Goal: Task Accomplishment & Management: Manage account settings

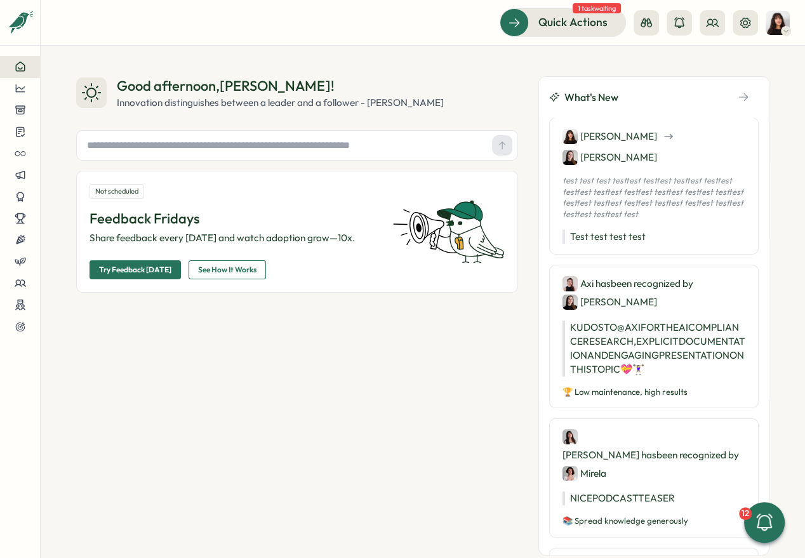
click at [111, 443] on div "Good afternoon , [PERSON_NAME] ! Innovation distinguishes between a leader and …" at bounding box center [297, 315] width 442 height 479
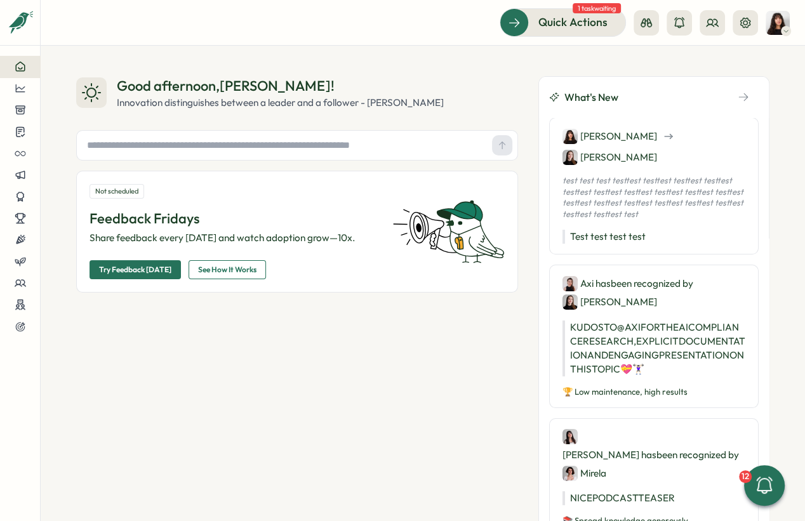
click at [107, 222] on p "Feedback Fridays" at bounding box center [232, 219] width 287 height 20
drag, startPoint x: 109, startPoint y: 216, endPoint x: 225, endPoint y: 216, distance: 115.5
click at [225, 216] on p "Feedback Fridays" at bounding box center [232, 219] width 287 height 20
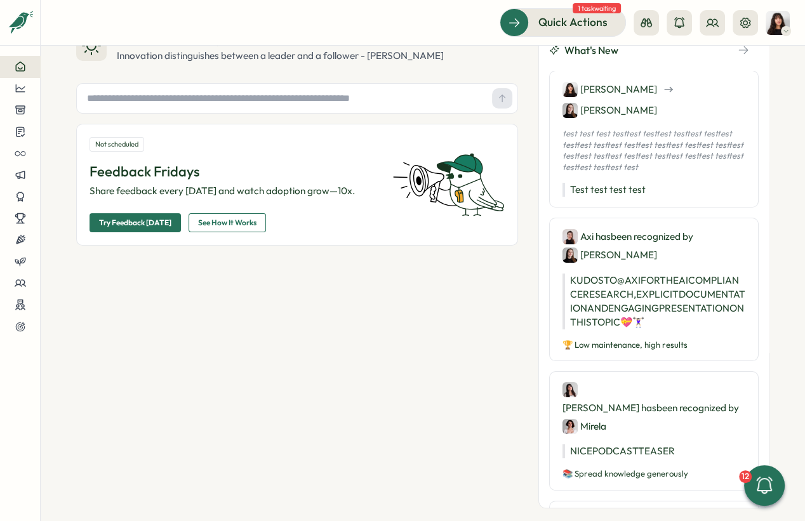
scroll to position [48, 0]
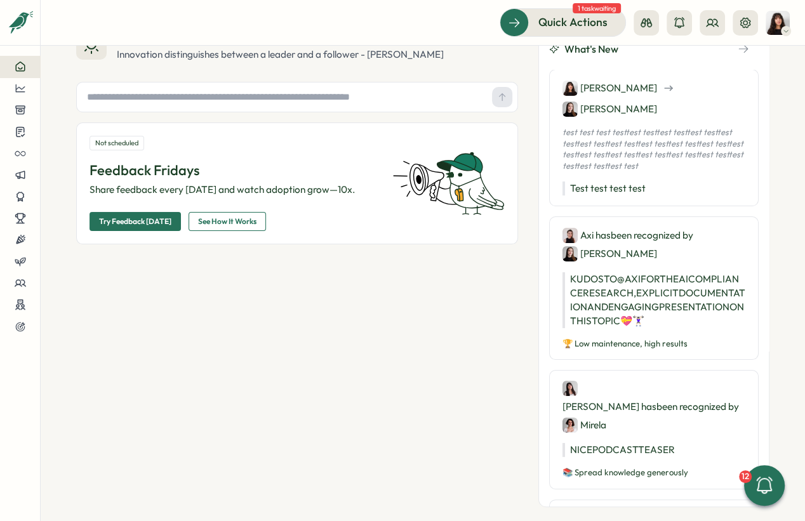
click at [235, 225] on span "See How It Works" at bounding box center [227, 222] width 58 height 18
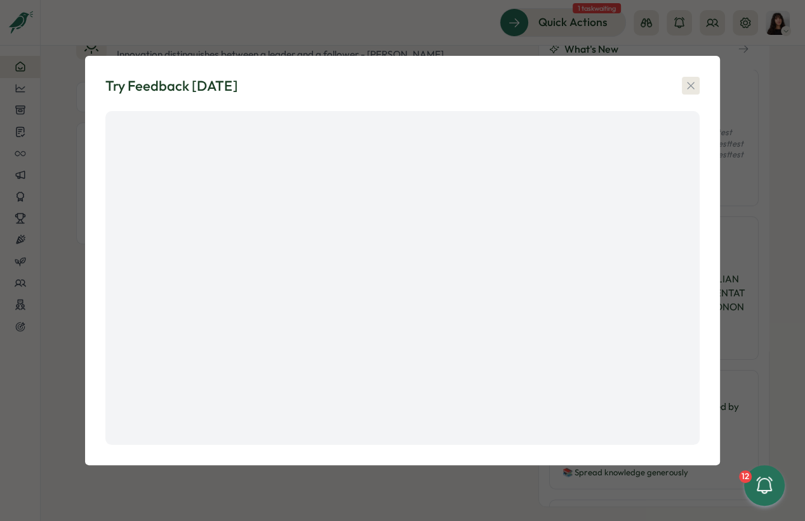
click at [582, 81] on icon "button" at bounding box center [690, 85] width 13 height 13
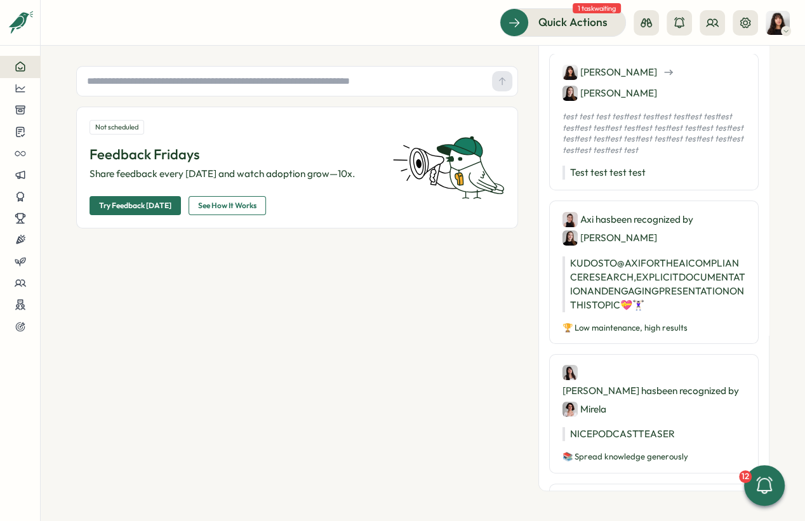
scroll to position [0, 0]
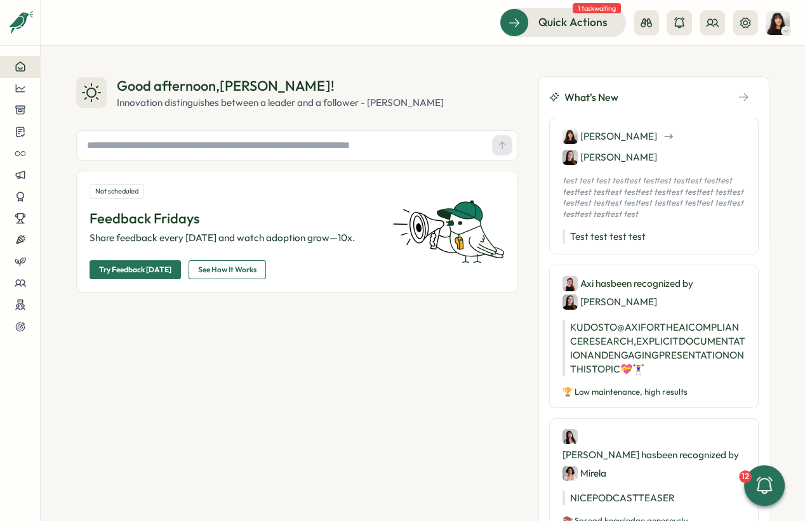
click at [129, 266] on span "Try Feedback [DATE]" at bounding box center [135, 270] width 72 height 18
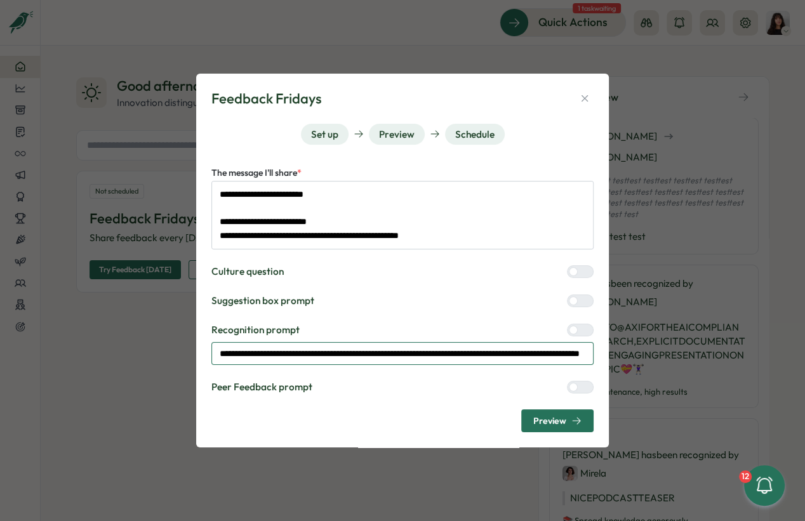
drag, startPoint x: 278, startPoint y: 356, endPoint x: 499, endPoint y: 360, distance: 220.8
click at [499, 360] on input "**********" at bounding box center [402, 353] width 382 height 23
click at [512, 355] on input "**********" at bounding box center [402, 353] width 382 height 23
drag, startPoint x: 514, startPoint y: 355, endPoint x: 159, endPoint y: 356, distance: 355.3
click at [159, 356] on div "**********" at bounding box center [402, 260] width 805 height 521
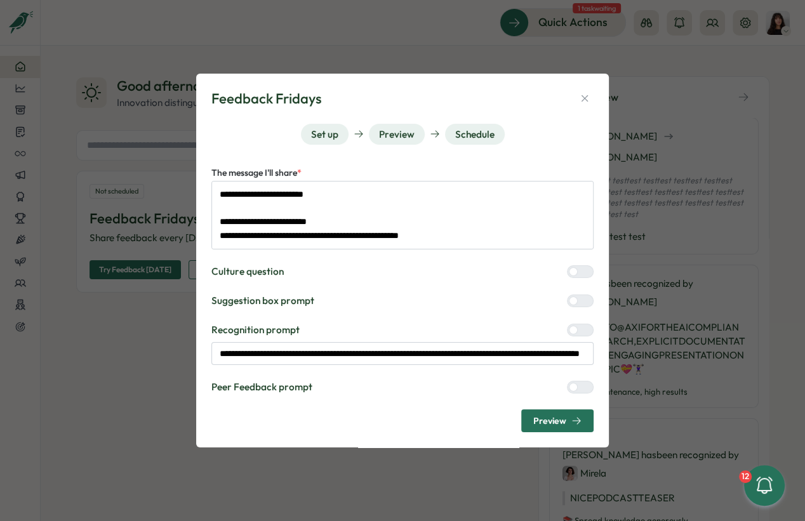
click at [582, 274] on div at bounding box center [584, 271] width 15 height 11
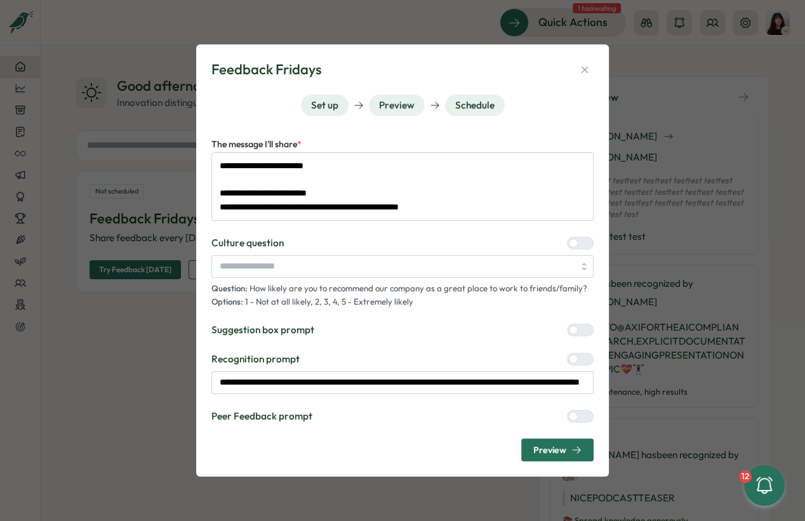
click at [580, 331] on div at bounding box center [584, 329] width 15 height 11
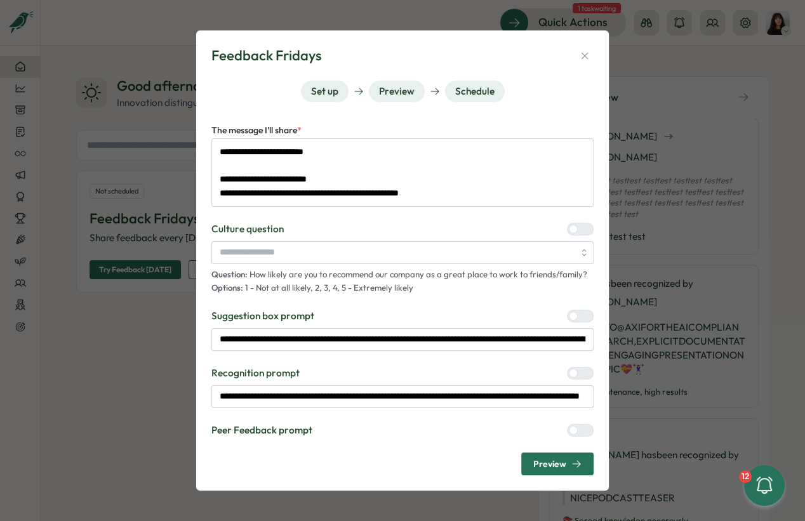
click at [573, 425] on label at bounding box center [580, 430] width 27 height 13
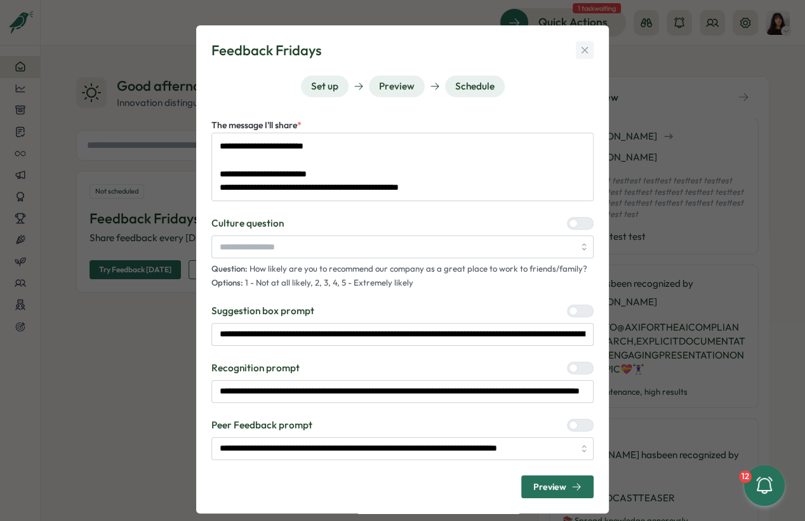
click at [582, 49] on icon "button" at bounding box center [584, 49] width 11 height 11
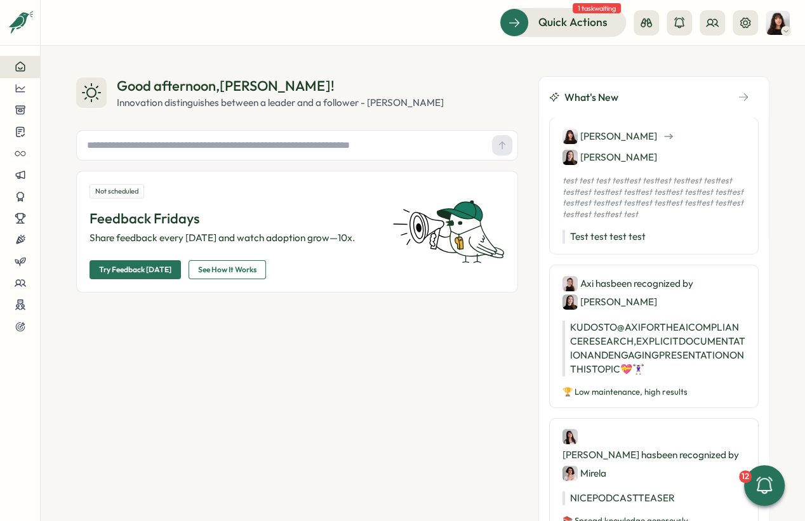
type textarea "*"
click at [582, 20] on icon at bounding box center [646, 22] width 13 height 13
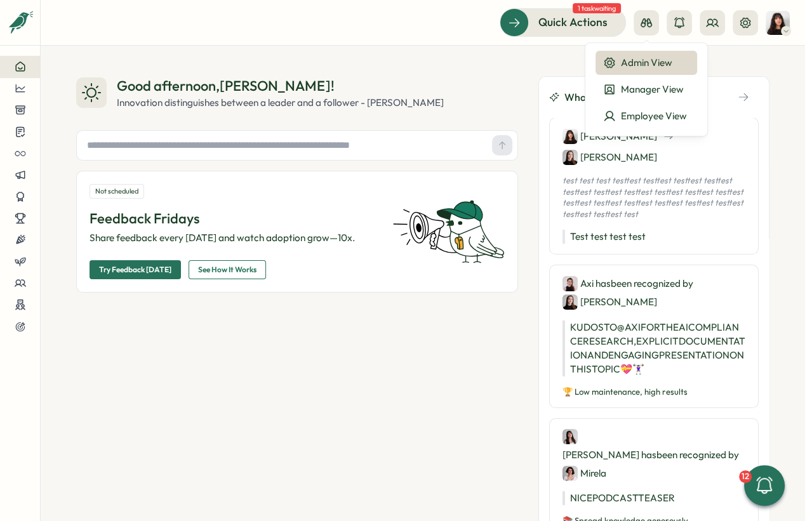
click at [416, 94] on div "Good afternoon , Kelly ! Innovation distinguishes between a leader and a follow…" at bounding box center [297, 93] width 442 height 34
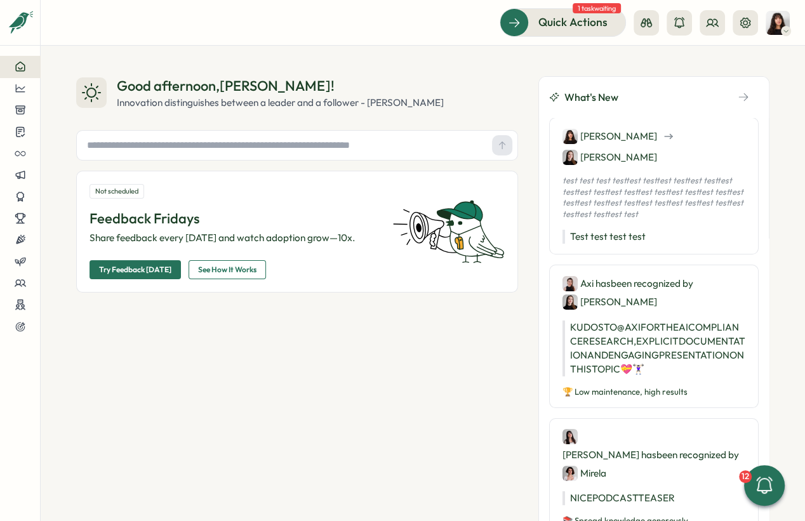
click at [409, 141] on input "text" at bounding box center [284, 145] width 405 height 19
click at [273, 145] on input "text" at bounding box center [284, 145] width 405 height 19
click at [253, 149] on input "text" at bounding box center [284, 145] width 405 height 19
type input "*"
type input "**********"
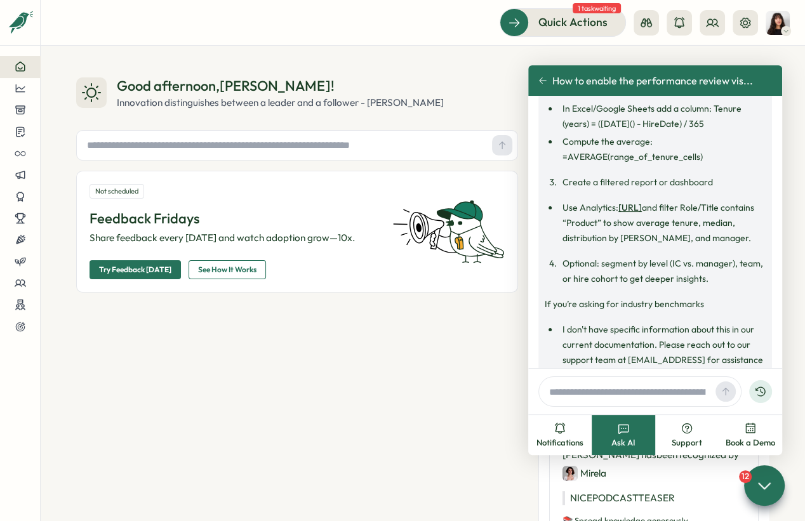
scroll to position [690, 0]
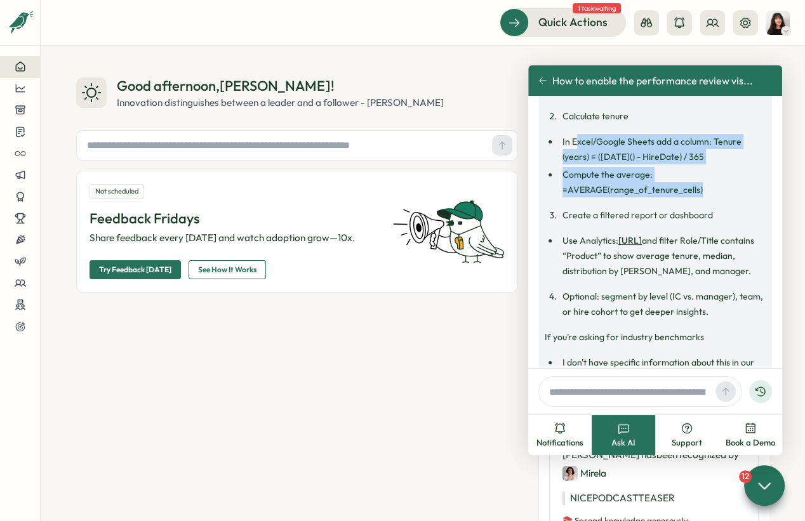
drag, startPoint x: 705, startPoint y: 228, endPoint x: 574, endPoint y: 187, distance: 137.8
click at [574, 187] on ul "In Excel/Google Sheets add a column: Tenure (years) = (TODAY() - HireDate) / 36…" at bounding box center [654, 165] width 221 height 63
click at [582, 164] on li "In Excel/Google Sheets add a column: Tenure (years) = (TODAY() - HireDate) / 365" at bounding box center [661, 149] width 207 height 30
drag, startPoint x: 556, startPoint y: 186, endPoint x: 727, endPoint y: 251, distance: 182.5
click at [582, 251] on div "Do you mean the typical tenure of product people in your company (internal benc…" at bounding box center [654, 185] width 221 height 574
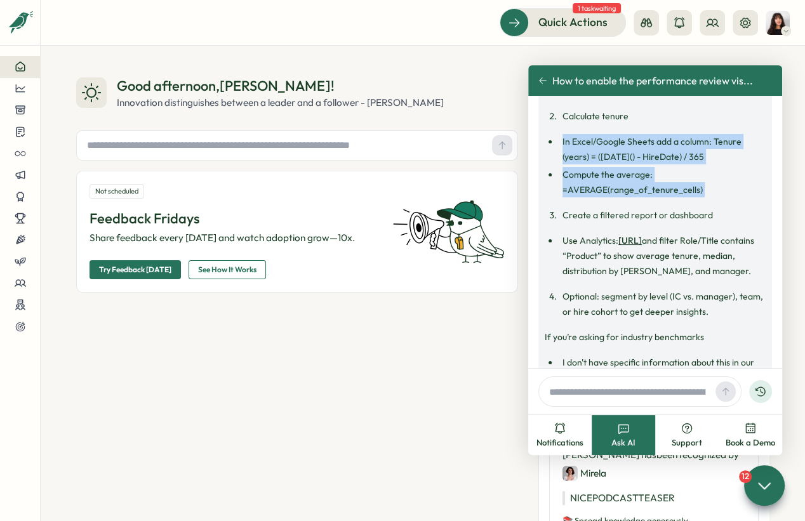
click at [582, 251] on div "Do you mean the typical tenure of product people in your company (internal benc…" at bounding box center [654, 185] width 221 height 574
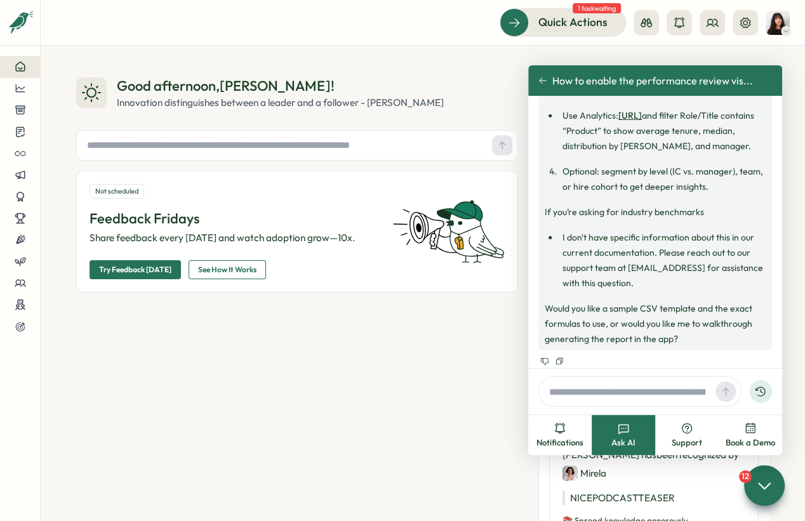
scroll to position [882, 0]
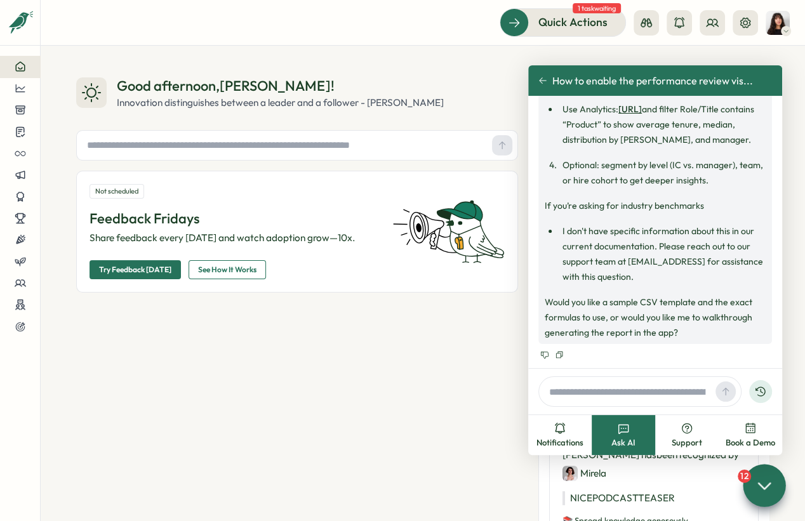
click at [582, 482] on icon at bounding box center [763, 485] width 18 height 18
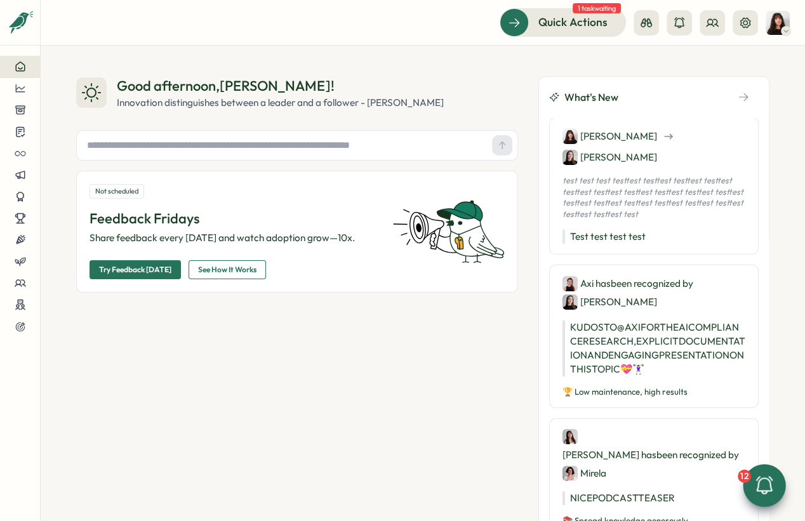
click at [582, 149] on div "Elena" at bounding box center [609, 157] width 95 height 16
click at [582, 135] on div "Kelly Elena test test test testtest testtest testtest testtest testtest testtes…" at bounding box center [653, 185] width 209 height 137
click at [582, 230] on p "Test test test test" at bounding box center [653, 237] width 183 height 14
click at [22, 277] on icon at bounding box center [20, 282] width 11 height 11
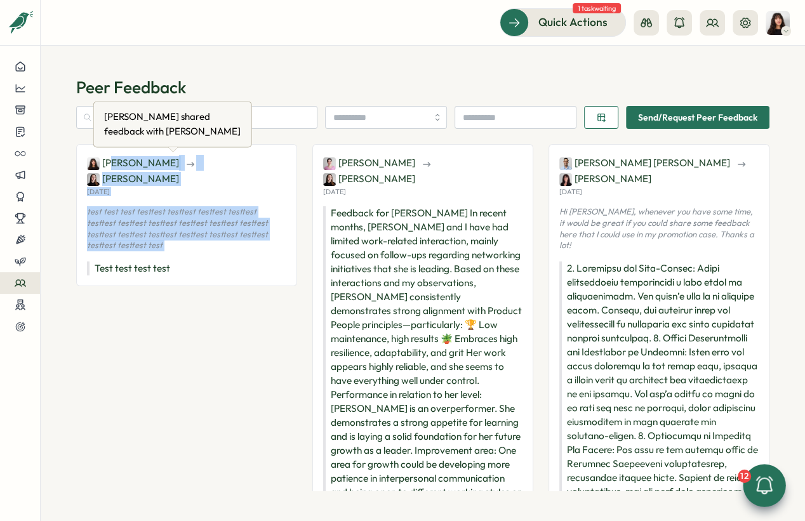
drag, startPoint x: 187, startPoint y: 244, endPoint x: 112, endPoint y: 163, distance: 110.9
click at [112, 163] on div "Kelly Rosa Elena Ladushyna Mon, 25 Aug test test test testtest testtest testtes…" at bounding box center [186, 215] width 221 height 142
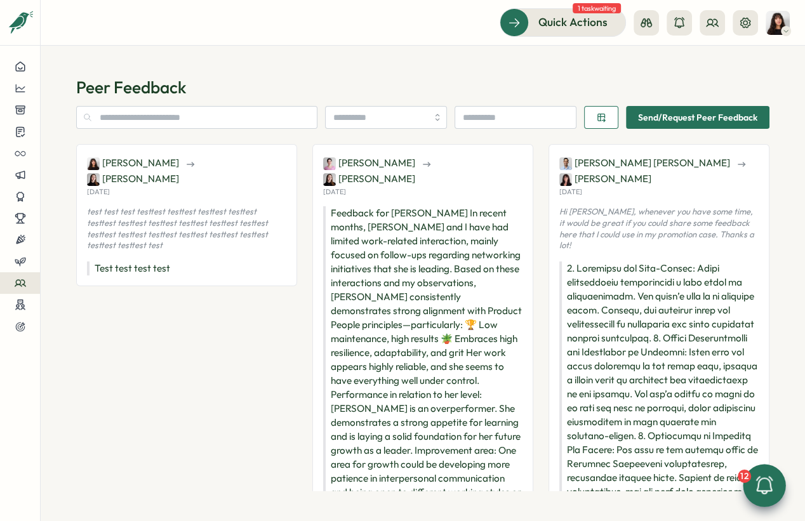
click at [162, 206] on p "test test test testtest testtest testtest testtest testtest testtest testtest t…" at bounding box center [186, 228] width 199 height 44
click at [18, 68] on icon at bounding box center [20, 66] width 9 height 9
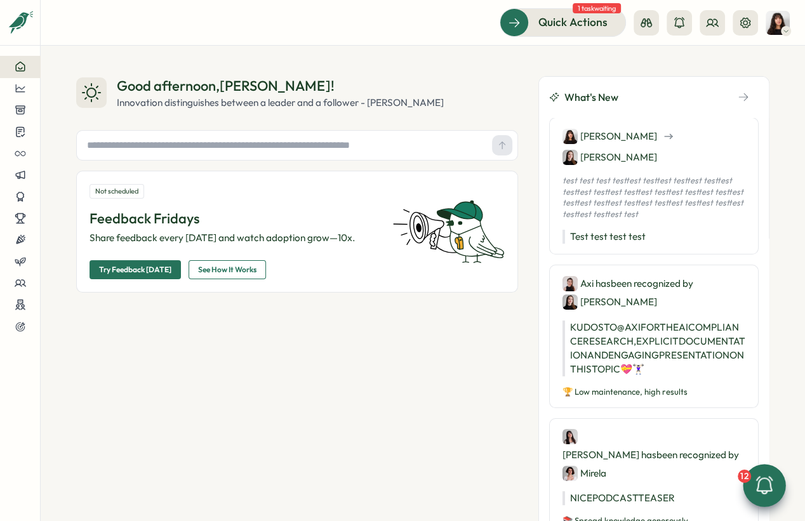
click at [202, 150] on input "text" at bounding box center [284, 145] width 405 height 19
click at [258, 145] on input "**********" at bounding box center [284, 145] width 405 height 19
type input "**********"
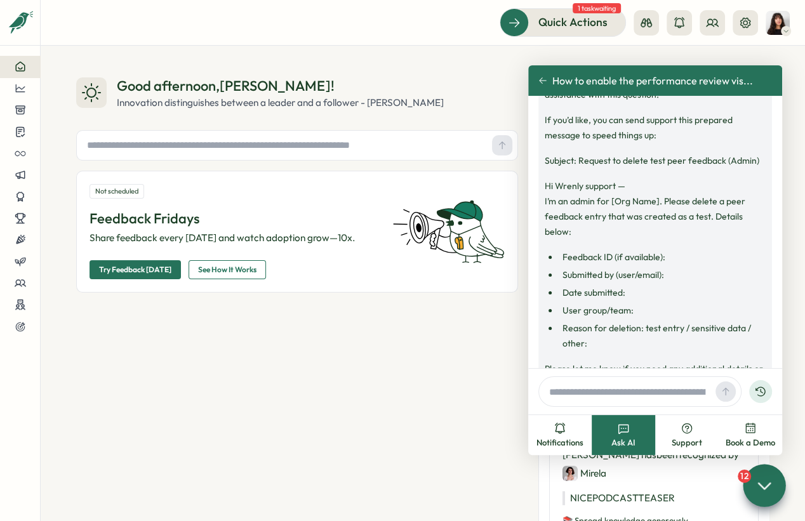
scroll to position [1219, 0]
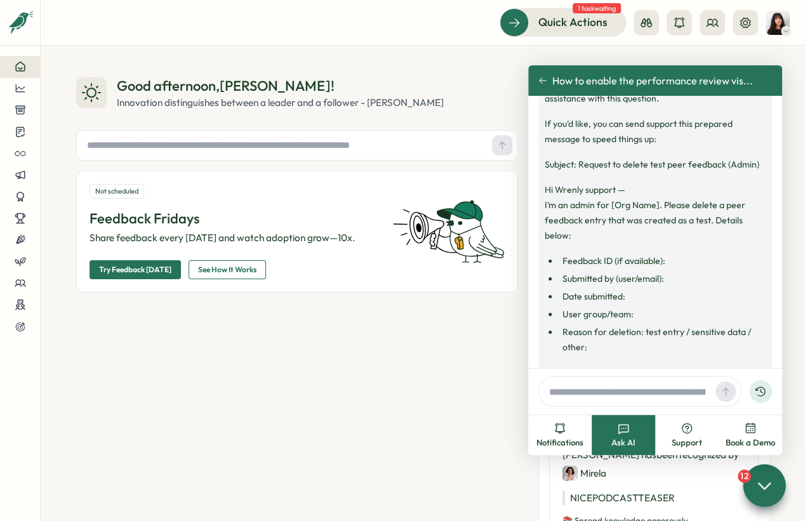
click at [582, 79] on span "How to enable the performance review vis..." at bounding box center [652, 80] width 200 height 11
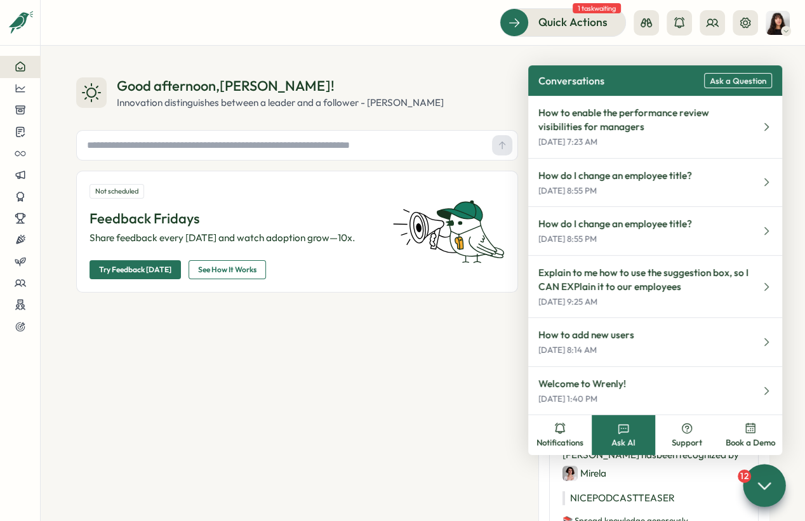
click at [582, 471] on div at bounding box center [763, 485] width 43 height 43
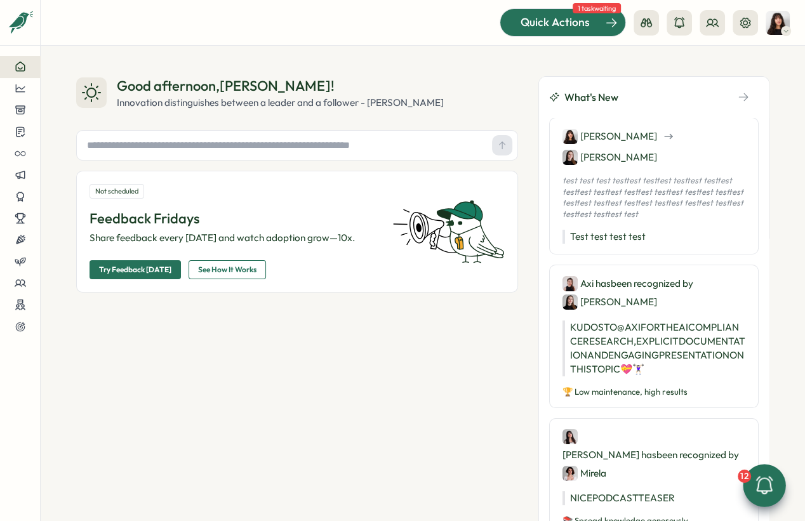
click at [543, 27] on span "Quick Actions" at bounding box center [554, 22] width 69 height 16
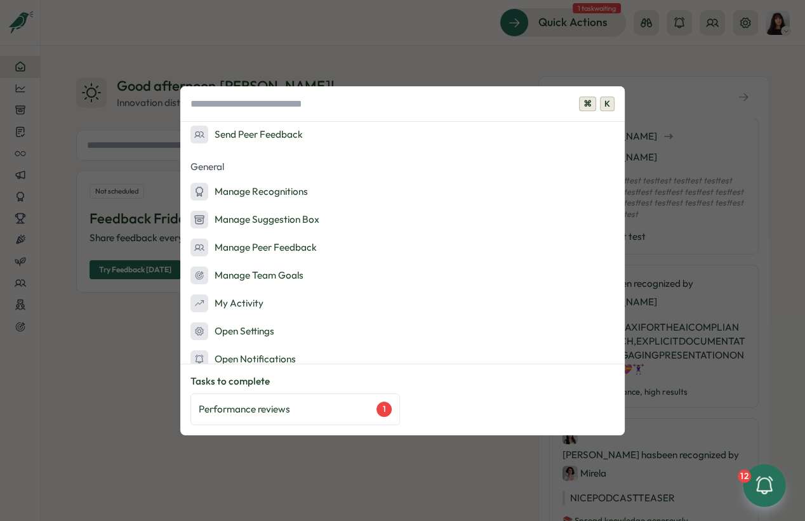
scroll to position [235, 0]
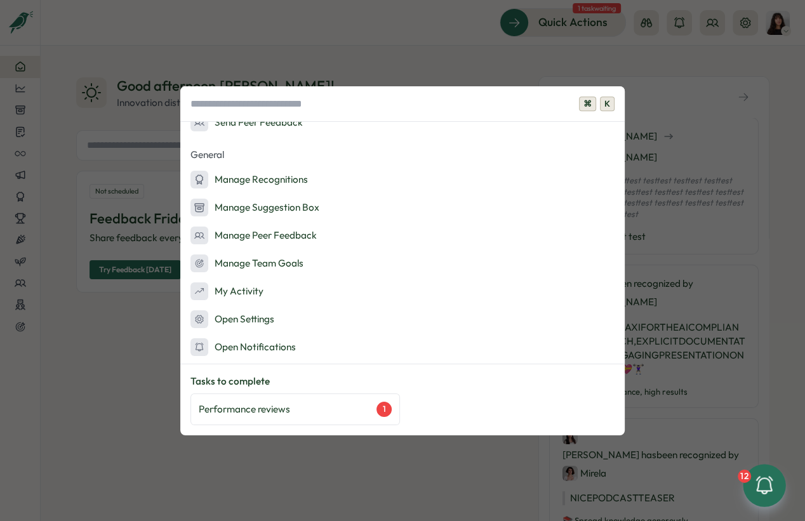
click at [293, 453] on div "⌘ K Admin Actions Set up Feedback Fridays Create a survey Quick Actions Ask AI …" at bounding box center [402, 260] width 805 height 521
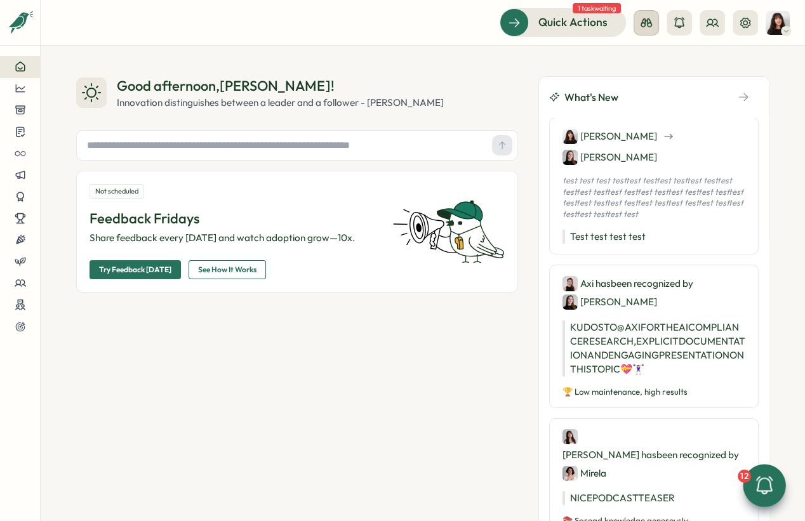
click at [582, 20] on icon at bounding box center [645, 22] width 11 height 9
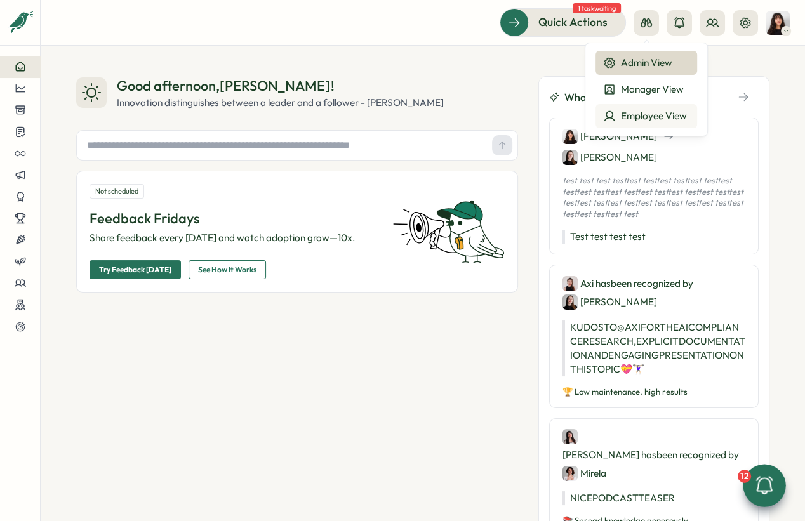
click at [582, 114] on div "Employee View" at bounding box center [646, 116] width 86 height 14
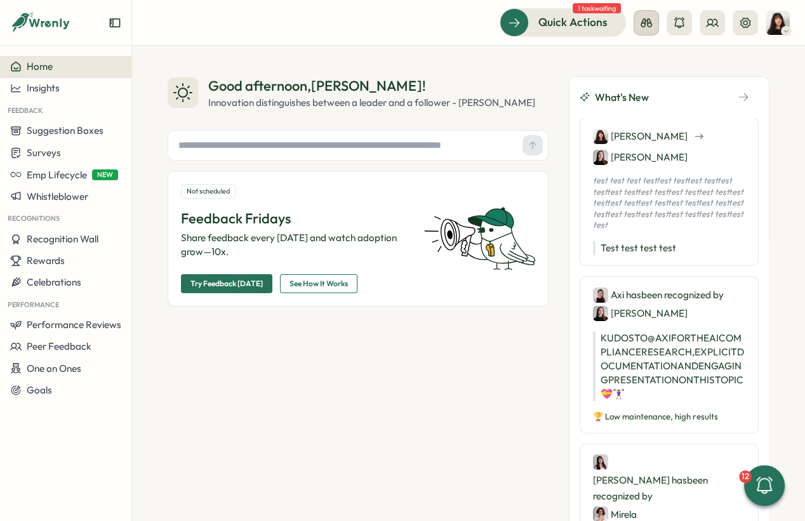
click at [654, 27] on button at bounding box center [645, 22] width 25 height 25
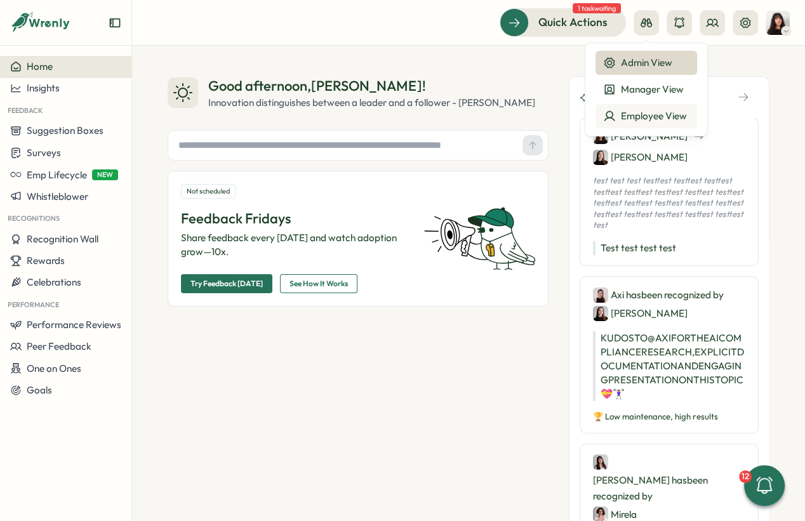
click at [629, 113] on div "Employee View" at bounding box center [646, 116] width 86 height 14
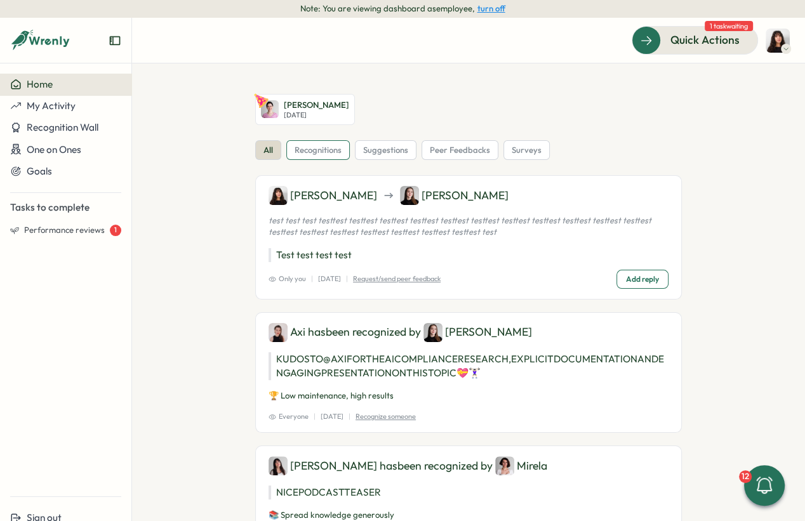
click at [307, 149] on span "recognitions" at bounding box center [317, 150] width 47 height 11
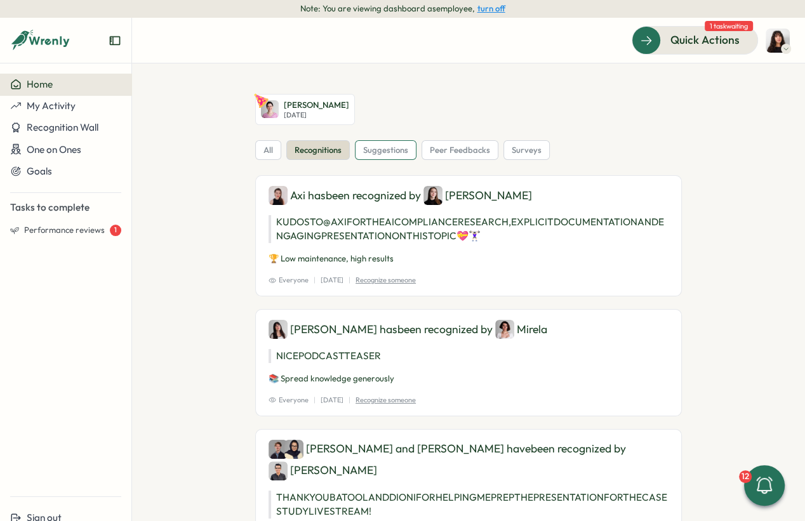
click at [393, 150] on span "suggestions" at bounding box center [385, 150] width 45 height 11
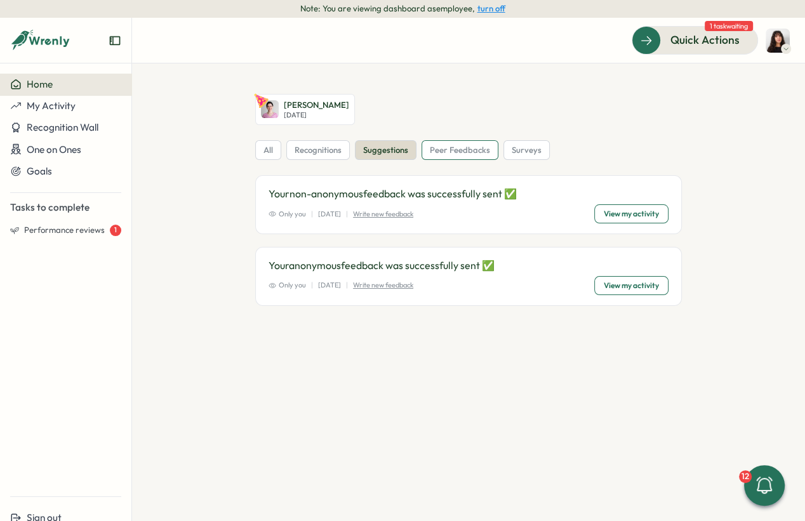
click at [459, 155] on div "peer feedbacks" at bounding box center [459, 150] width 77 height 20
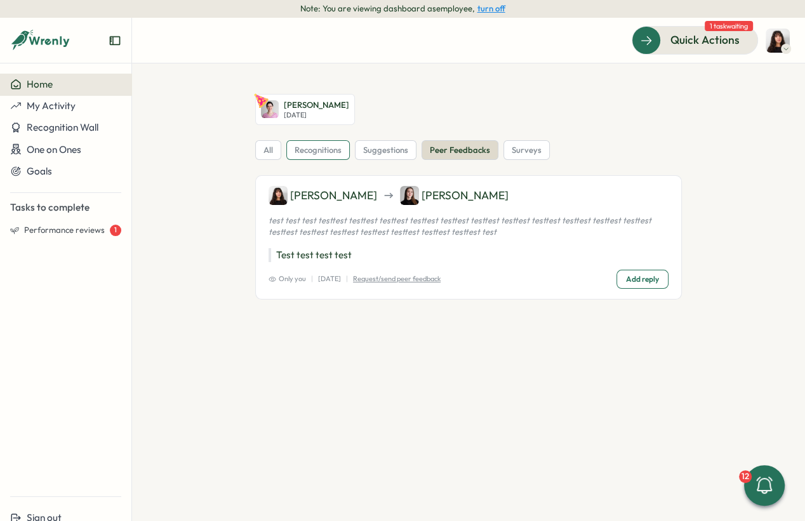
click at [332, 145] on span "recognitions" at bounding box center [317, 150] width 47 height 11
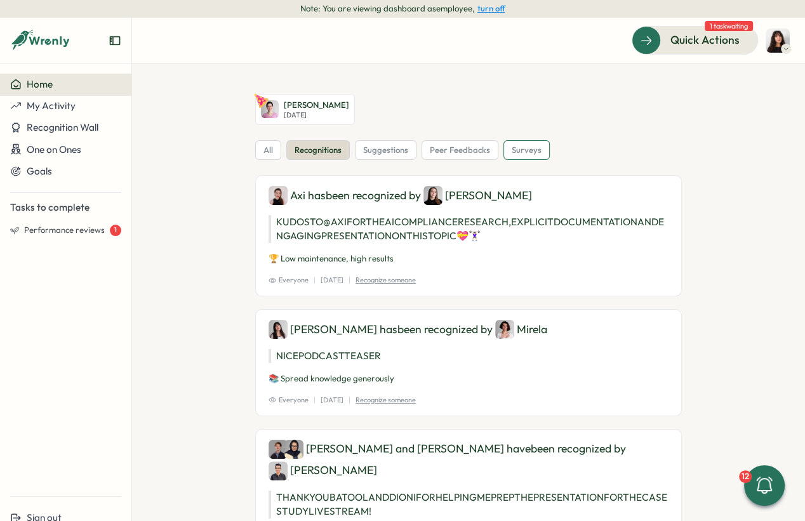
click at [522, 145] on span "surveys" at bounding box center [526, 150] width 30 height 11
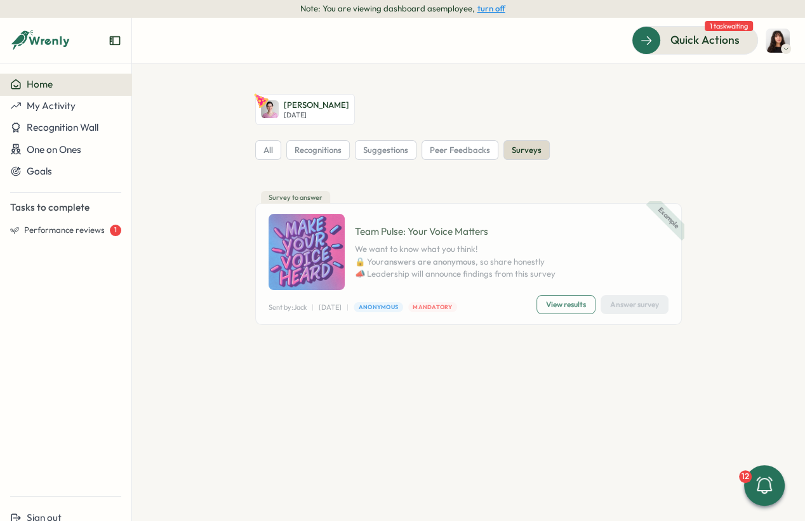
drag, startPoint x: 647, startPoint y: 197, endPoint x: 602, endPoint y: 220, distance: 50.8
click at [602, 220] on div "Example Survey to answer Team Pulse: Your Voice Matters We want to know what yo…" at bounding box center [468, 257] width 426 height 135
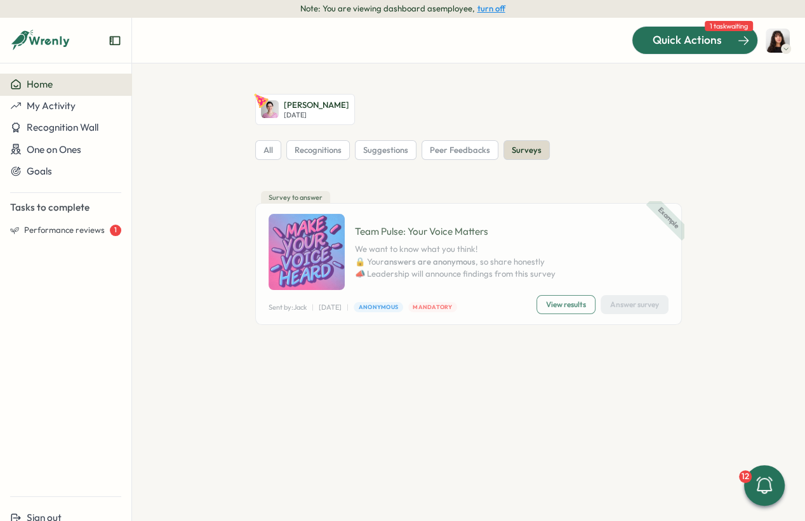
click at [669, 43] on span "Quick Actions" at bounding box center [686, 40] width 69 height 16
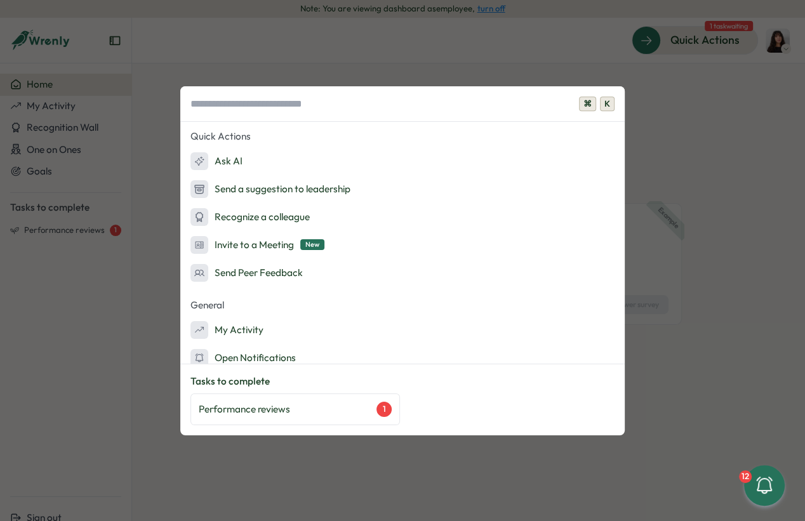
click at [645, 99] on div "⌘ K Quick Actions Ask AI Send a suggestion to leadership Recognize a colleague …" at bounding box center [402, 260] width 805 height 521
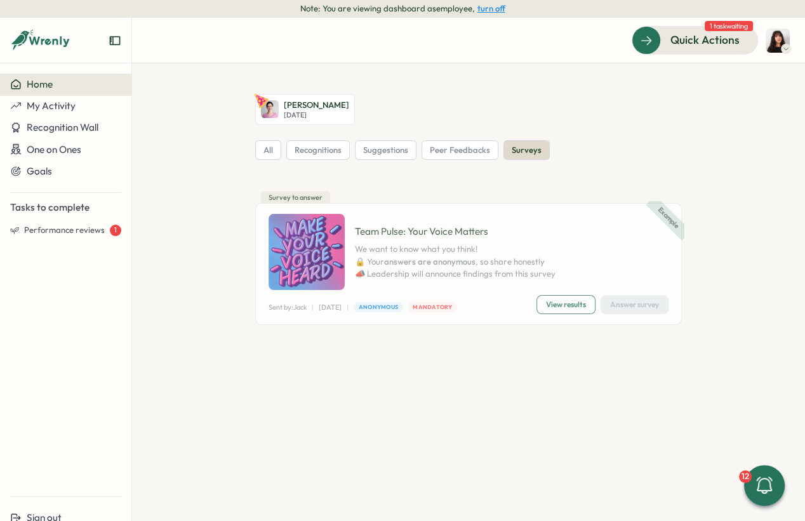
click at [492, 9] on button "turn off" at bounding box center [491, 9] width 28 height 10
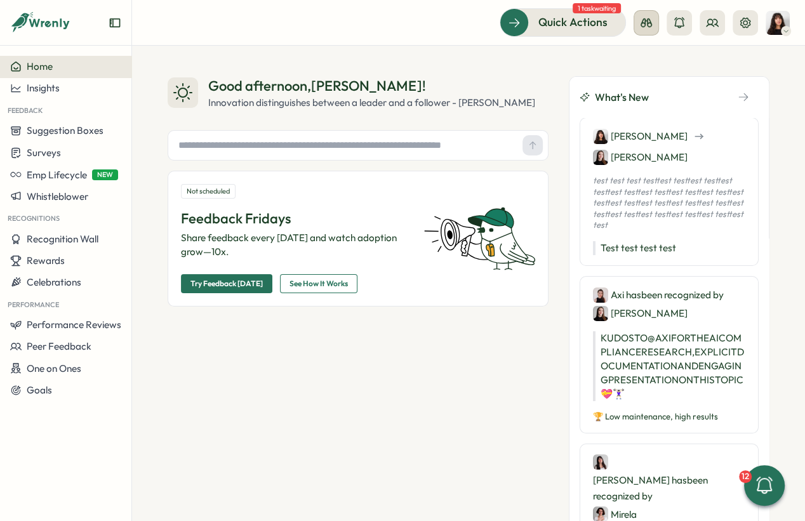
click at [650, 23] on icon at bounding box center [645, 22] width 11 height 9
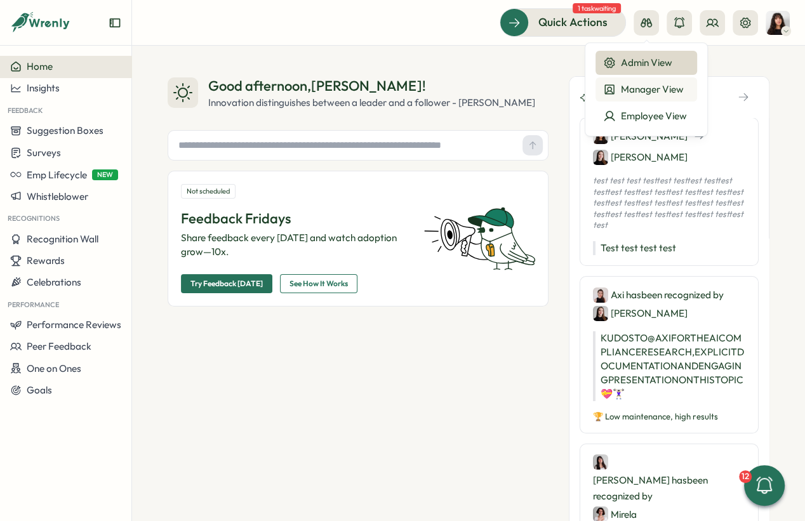
click at [633, 88] on div "Manager View" at bounding box center [646, 89] width 86 height 14
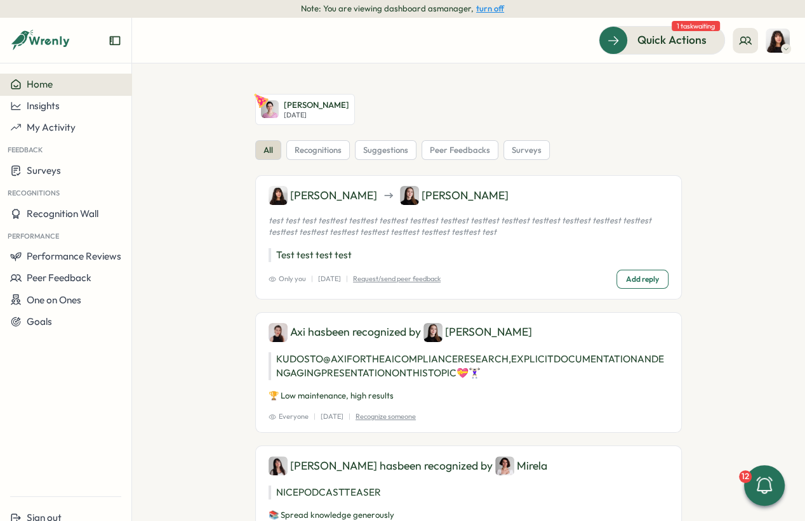
click at [485, 10] on button "turn off" at bounding box center [490, 9] width 28 height 10
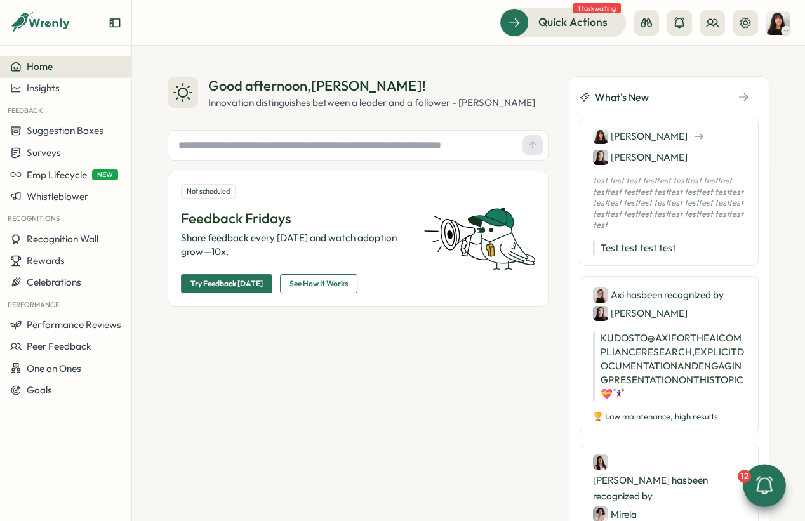
click at [763, 486] on icon at bounding box center [764, 486] width 22 height 22
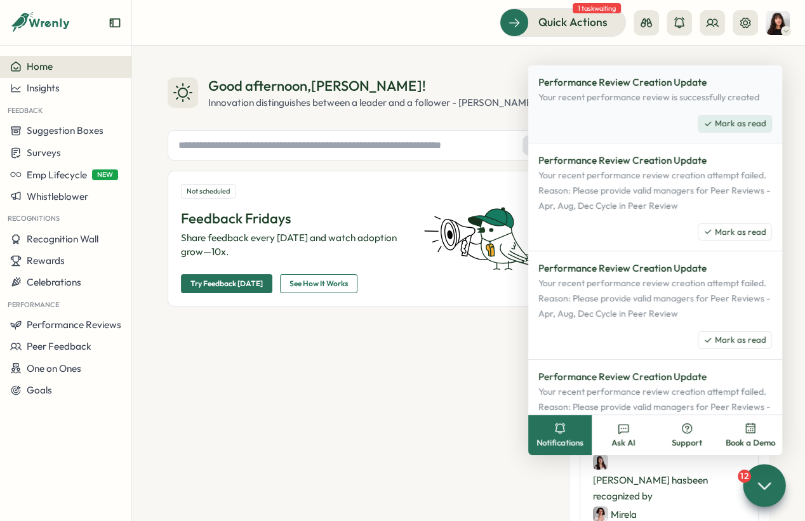
click at [729, 122] on span "Mark as read" at bounding box center [739, 123] width 51 height 11
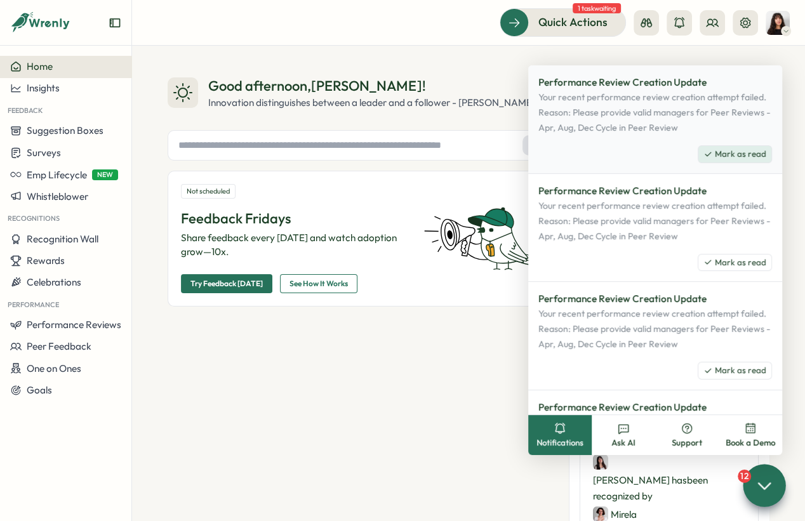
click at [728, 154] on span "Mark as read" at bounding box center [739, 153] width 51 height 11
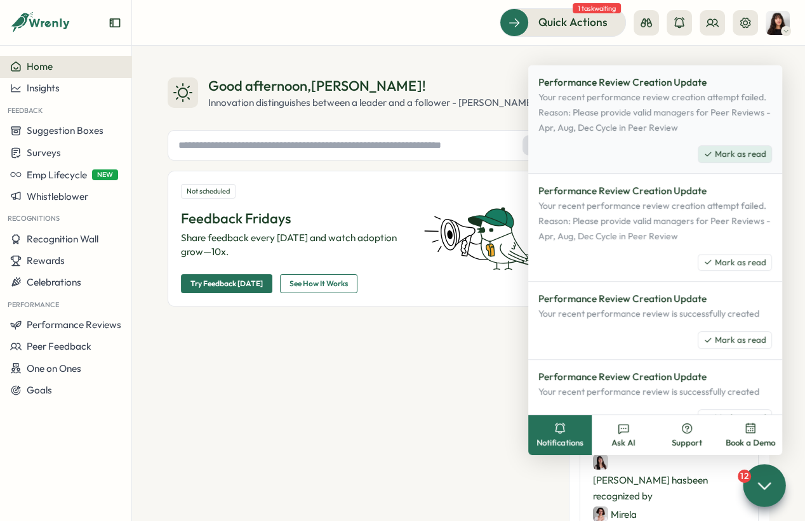
click at [732, 158] on span "Mark as read" at bounding box center [739, 153] width 51 height 11
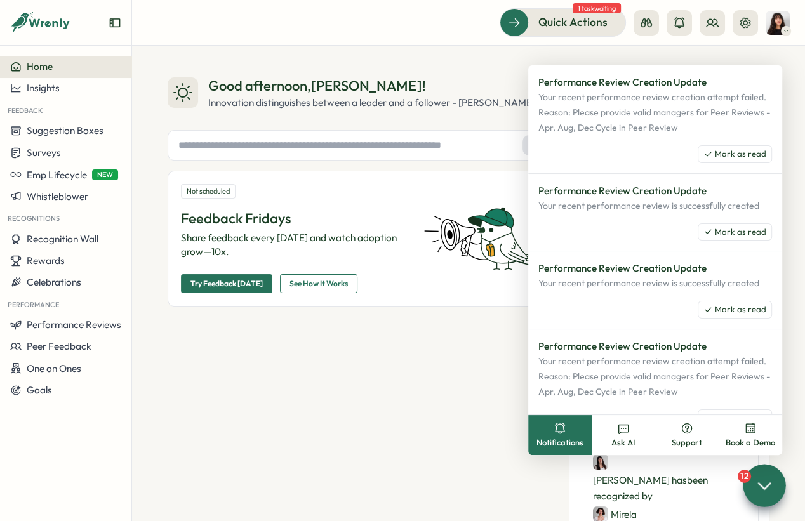
click at [732, 158] on span "Mark as read" at bounding box center [739, 153] width 51 height 11
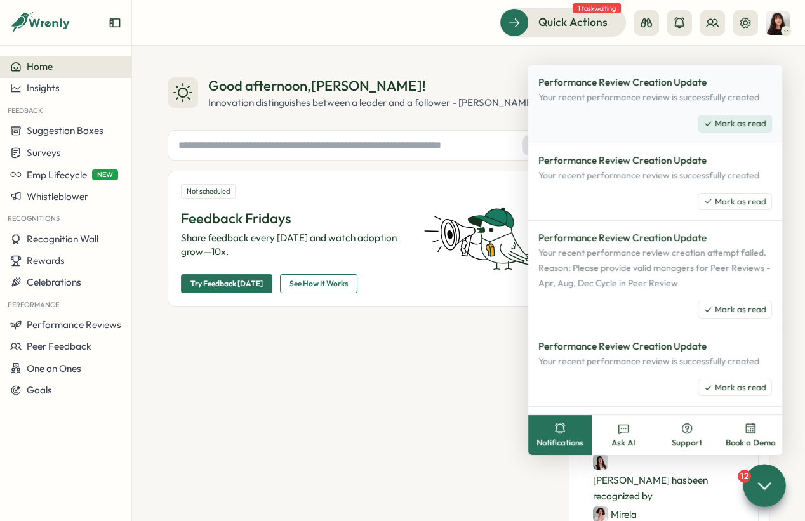
click at [725, 129] on button "Mark as read" at bounding box center [734, 124] width 74 height 18
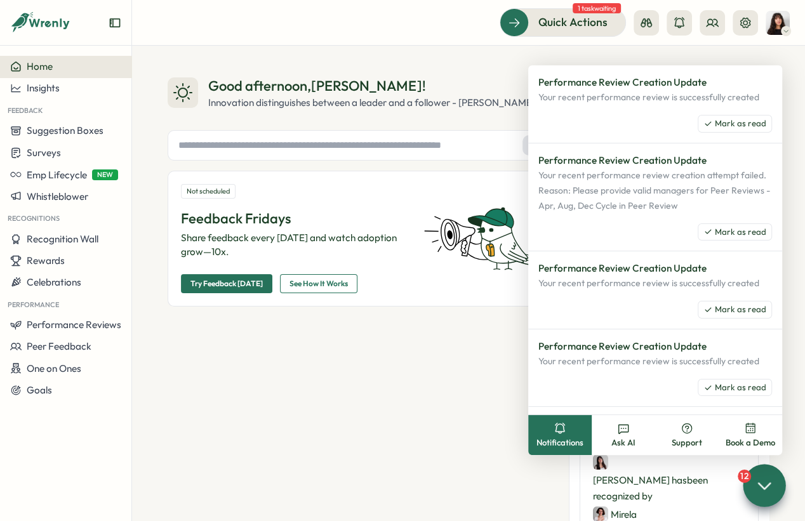
click at [725, 129] on button "Mark as read" at bounding box center [734, 124] width 74 height 18
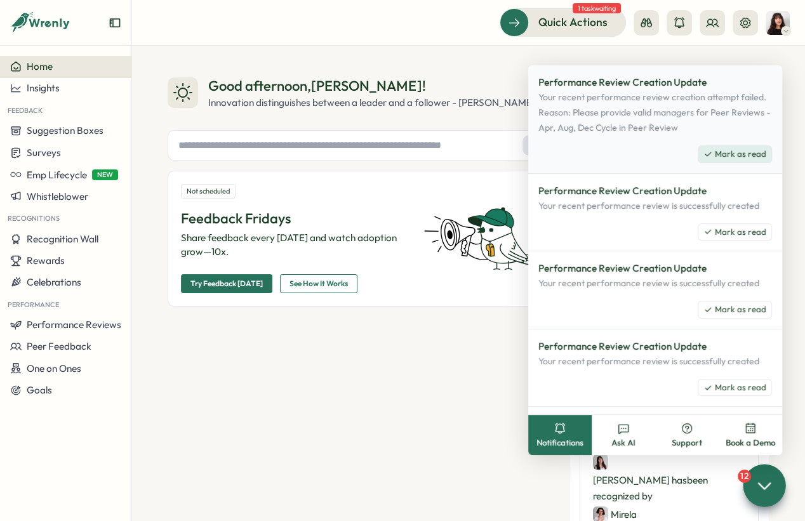
click at [725, 154] on span "Mark as read" at bounding box center [739, 153] width 51 height 11
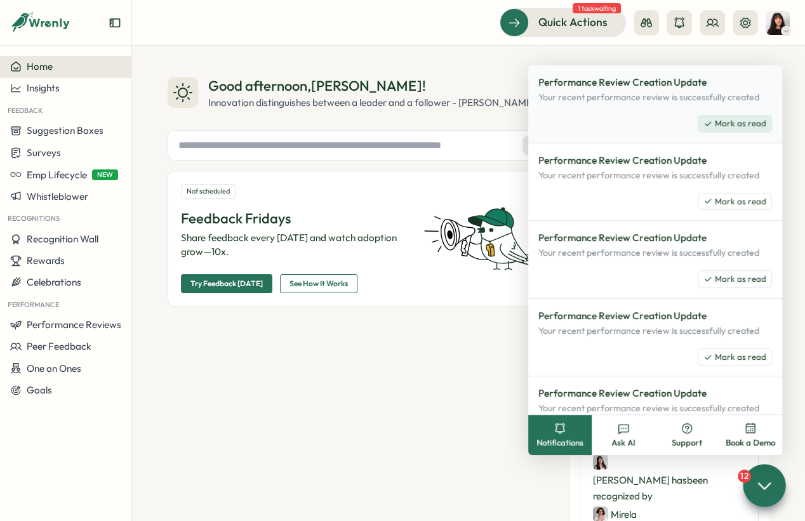
click at [719, 126] on span "Mark as read" at bounding box center [739, 123] width 51 height 11
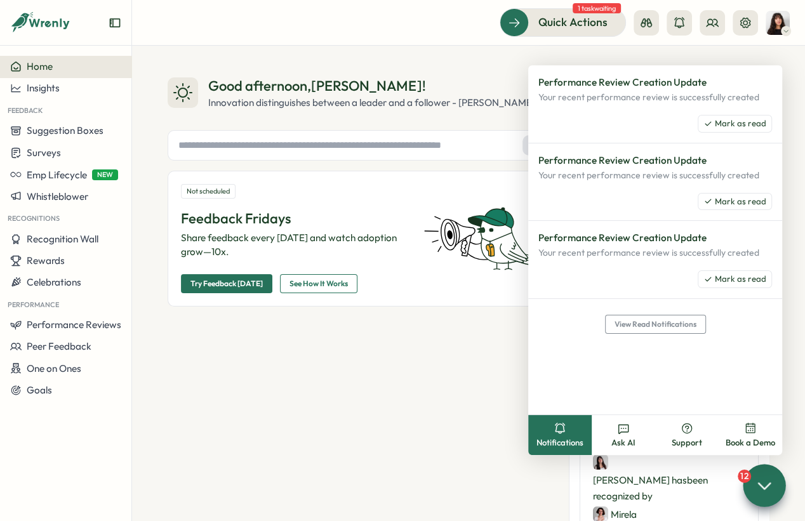
click at [719, 126] on span "Mark as read" at bounding box center [739, 123] width 51 height 11
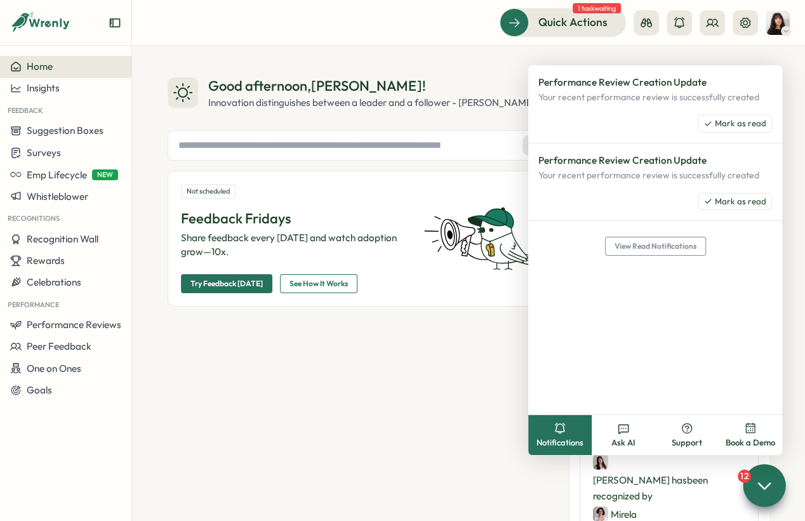
click at [719, 126] on span "Mark as read" at bounding box center [739, 123] width 51 height 11
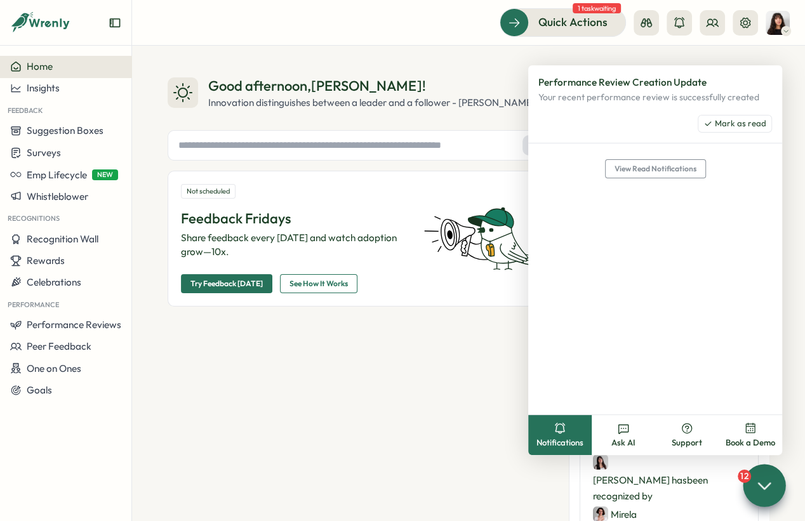
click at [719, 126] on span "Mark as read" at bounding box center [739, 123] width 51 height 11
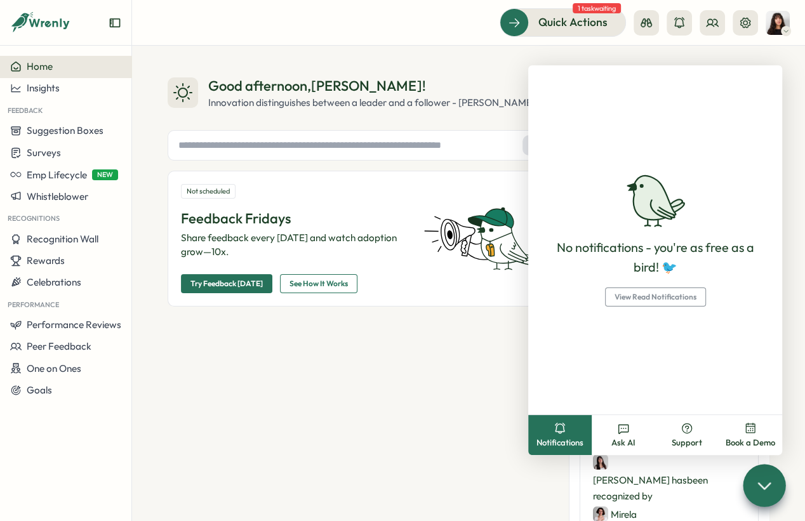
click at [766, 478] on icon at bounding box center [763, 485] width 18 height 18
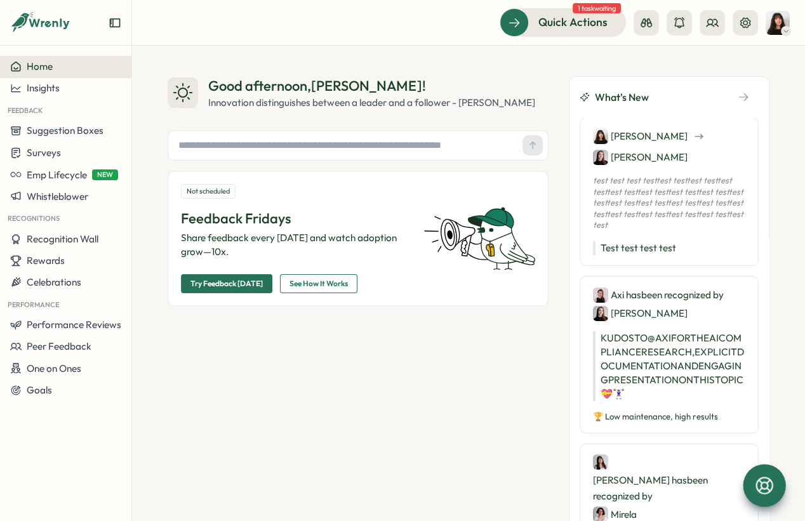
click at [29, 100] on div "Feedback" at bounding box center [65, 109] width 131 height 21
click at [750, 489] on div at bounding box center [763, 485] width 43 height 43
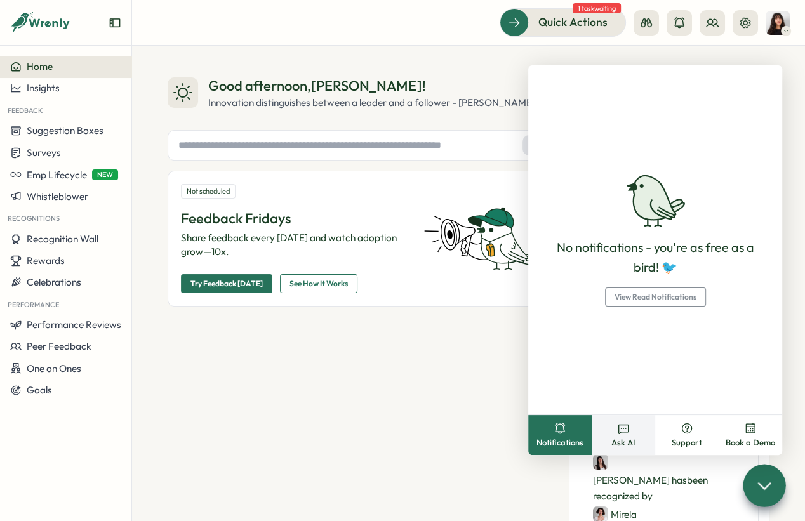
click at [624, 433] on icon at bounding box center [623, 428] width 13 height 13
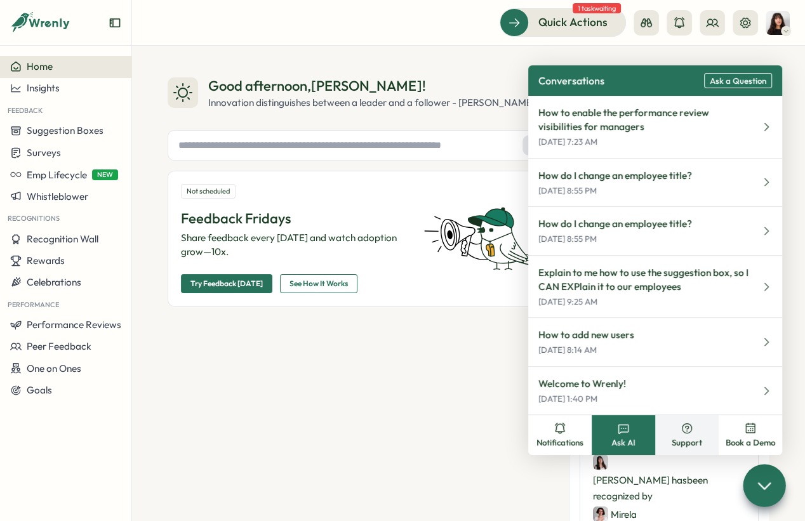
click at [687, 438] on span "Support" at bounding box center [686, 442] width 30 height 11
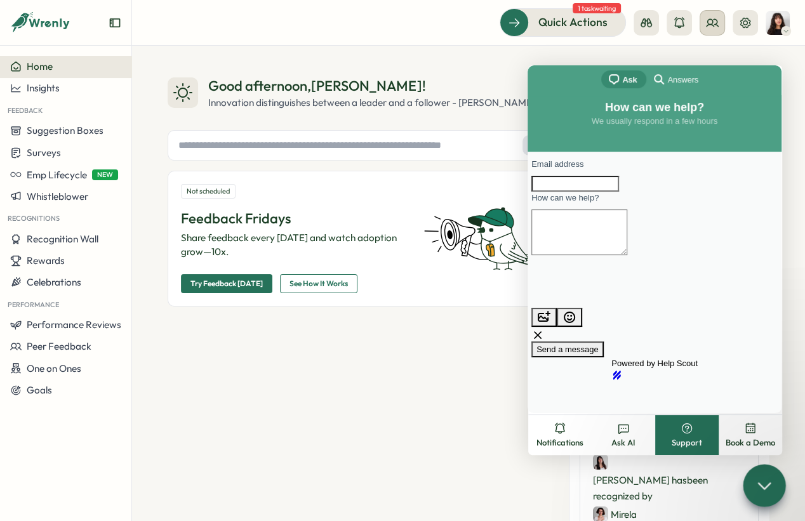
click at [711, 28] on icon at bounding box center [712, 22] width 13 height 13
click at [785, 491] on div "Good afternoon , Kelly ! Innovation distinguishes between a leader and a follow…" at bounding box center [468, 283] width 673 height 475
click at [772, 487] on icon at bounding box center [763, 485] width 18 height 18
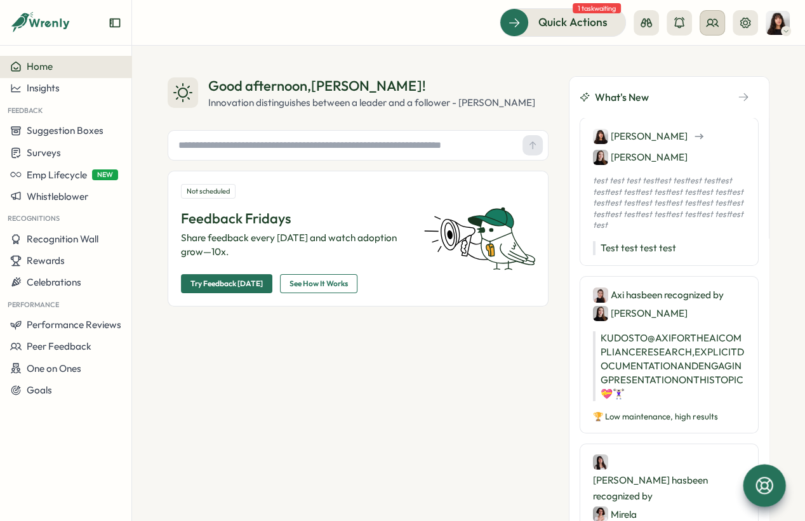
click at [712, 28] on icon at bounding box center [712, 22] width 13 height 13
click at [718, 68] on div "Org Members" at bounding box center [713, 63] width 80 height 14
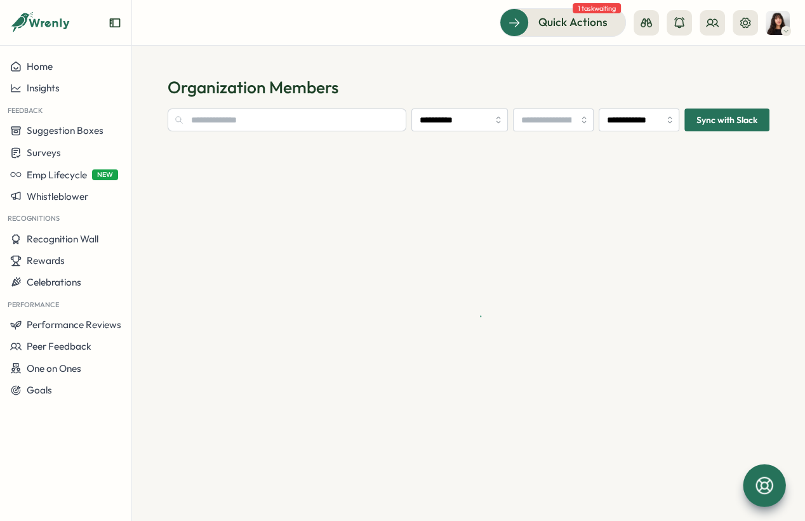
type input "**********"
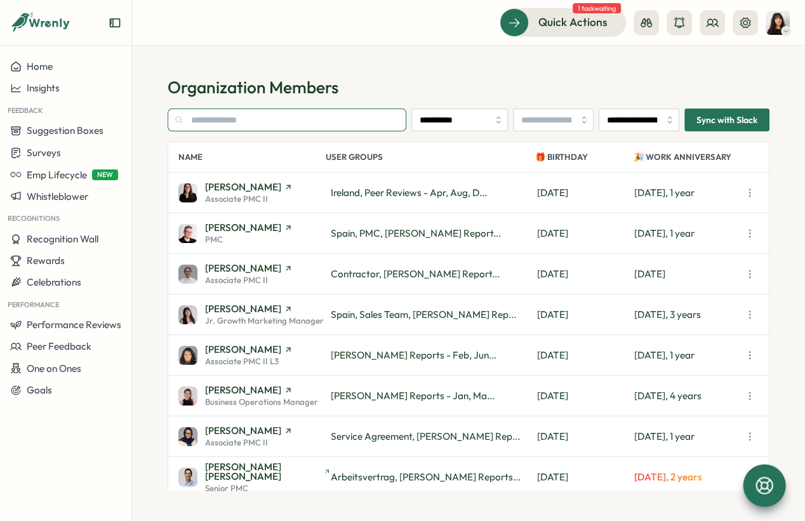
click at [273, 125] on input "text" at bounding box center [286, 119] width 239 height 23
type input "******"
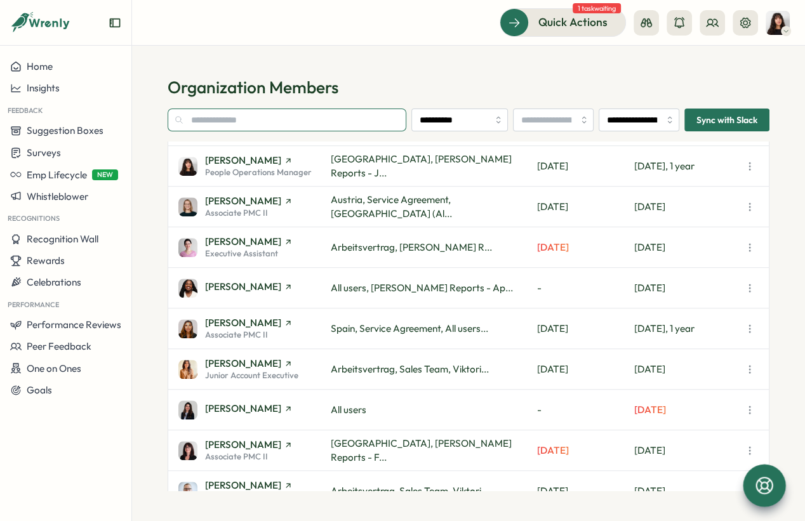
scroll to position [680, 0]
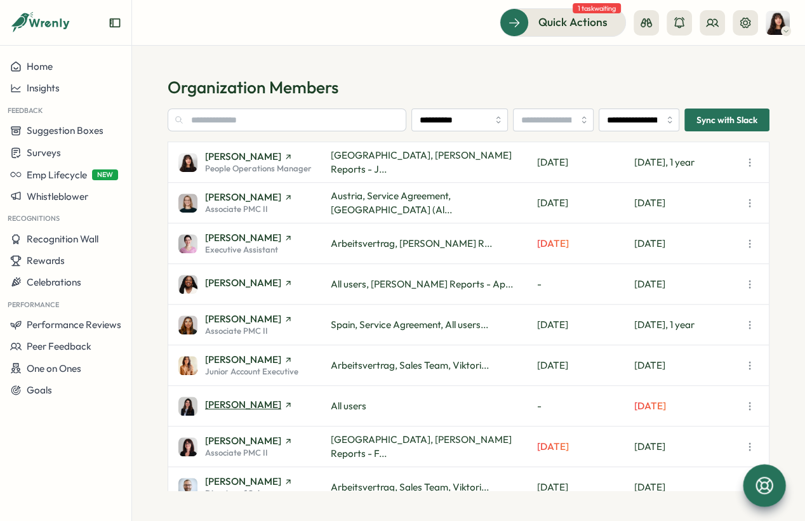
click at [253, 403] on span "[PERSON_NAME]" at bounding box center [243, 405] width 76 height 10
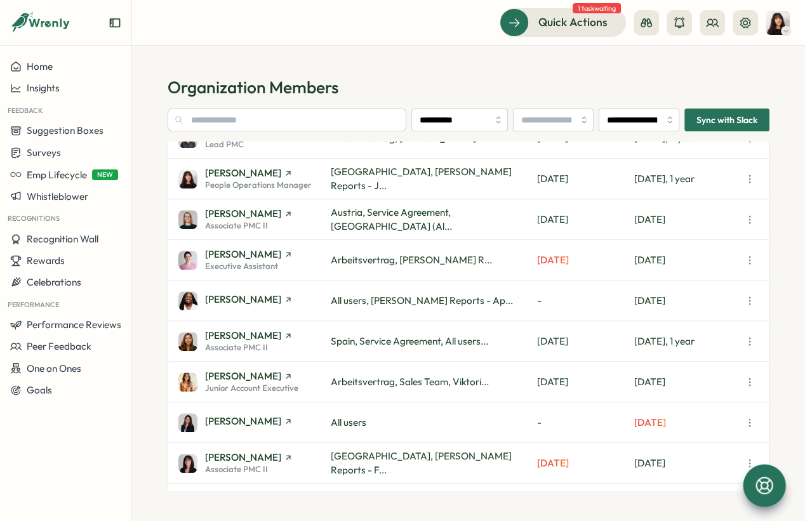
scroll to position [683, 0]
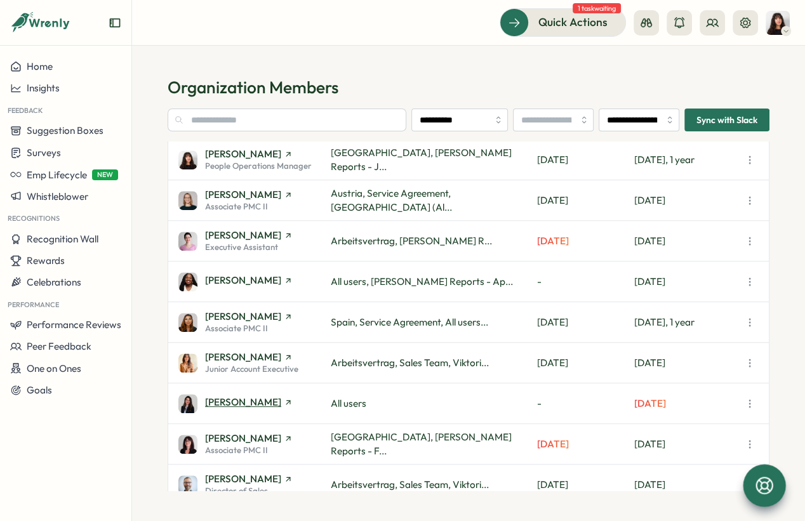
click at [240, 402] on span "[PERSON_NAME]" at bounding box center [243, 402] width 76 height 10
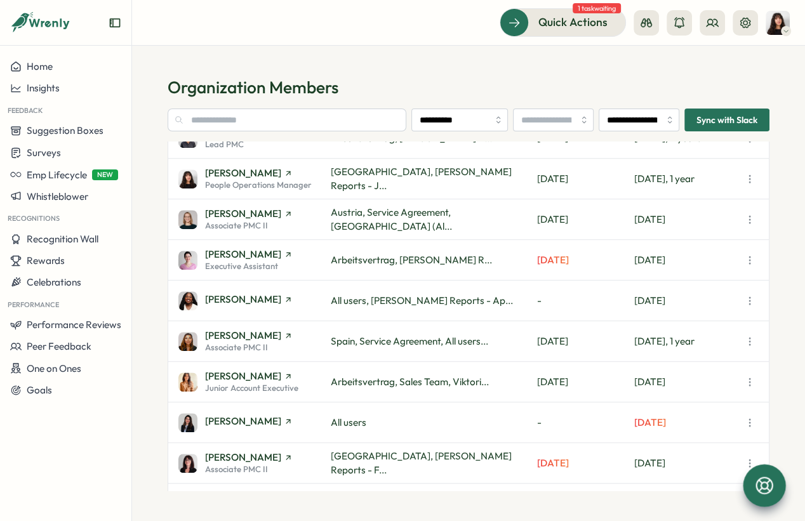
scroll to position [664, 0]
click at [246, 301] on span "[PERSON_NAME]" at bounding box center [243, 299] width 76 height 10
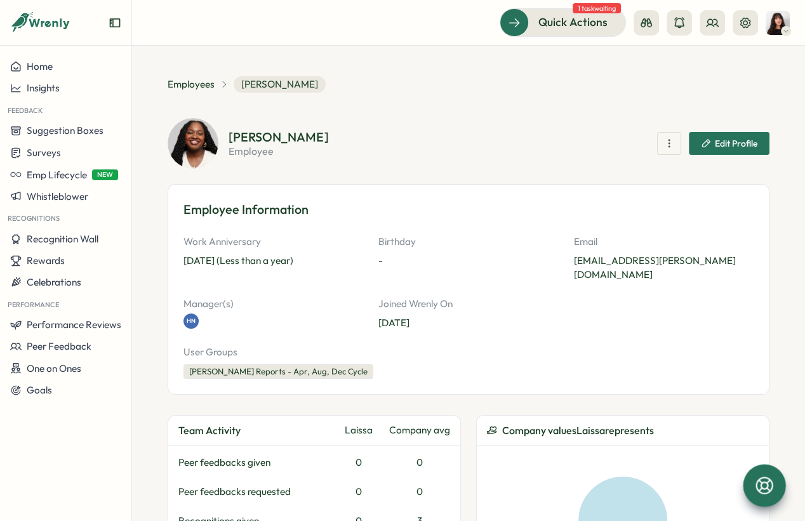
click at [716, 148] on span "Edit Profile" at bounding box center [728, 144] width 56 height 22
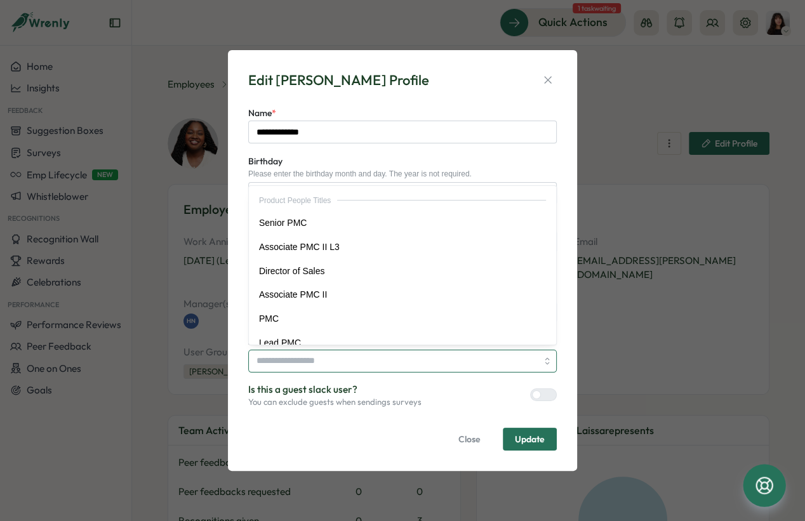
click at [300, 358] on input "Job Title" at bounding box center [402, 361] width 308 height 23
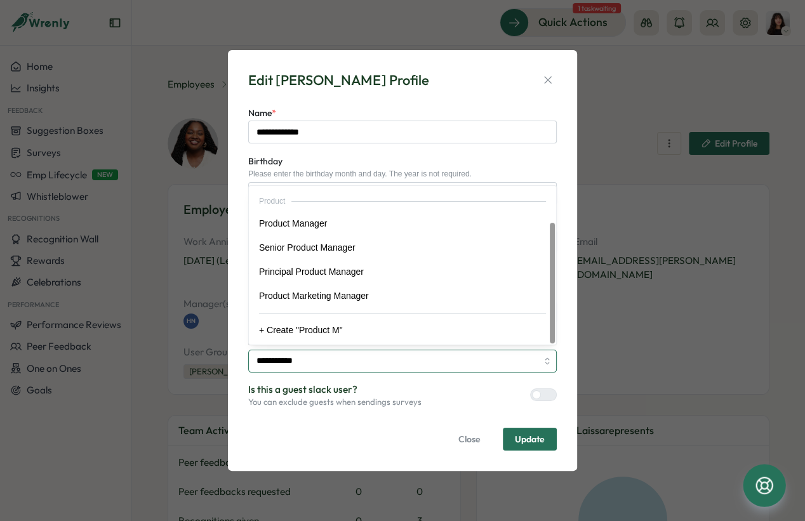
scroll to position [23, 0]
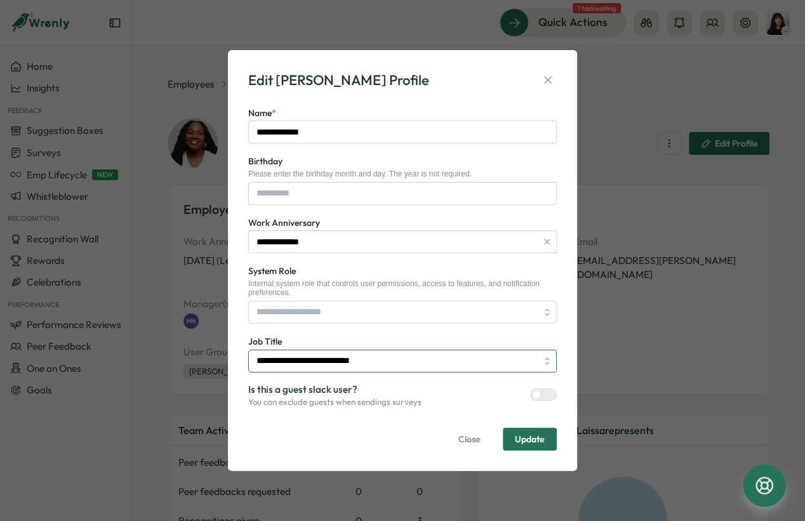
type input "**********"
click at [540, 447] on span "Update" at bounding box center [530, 439] width 30 height 22
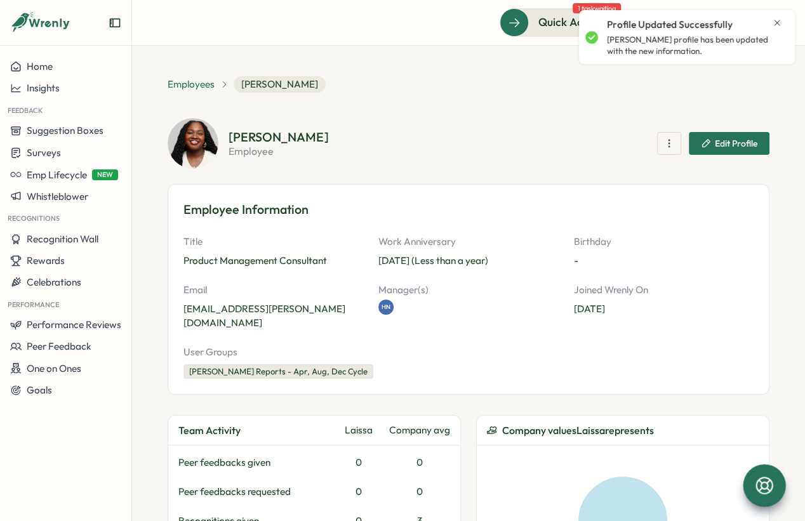
click at [175, 84] on span "Employees" at bounding box center [190, 84] width 47 height 14
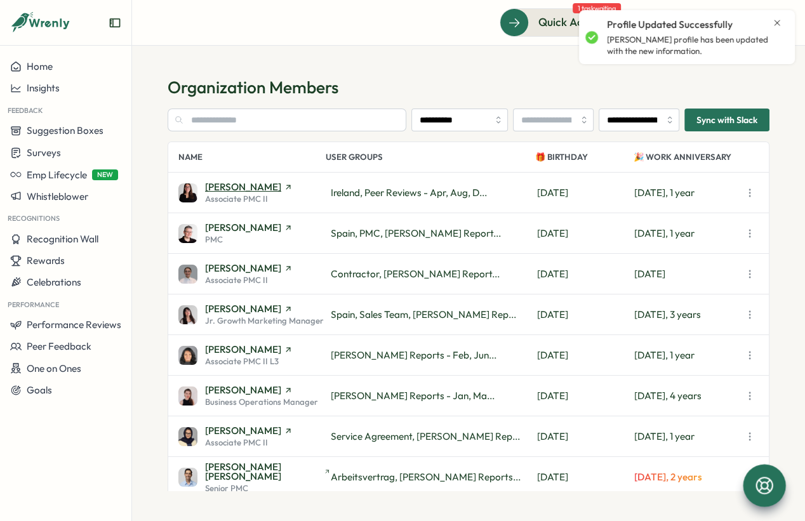
click at [243, 187] on span "[PERSON_NAME]" at bounding box center [243, 187] width 76 height 10
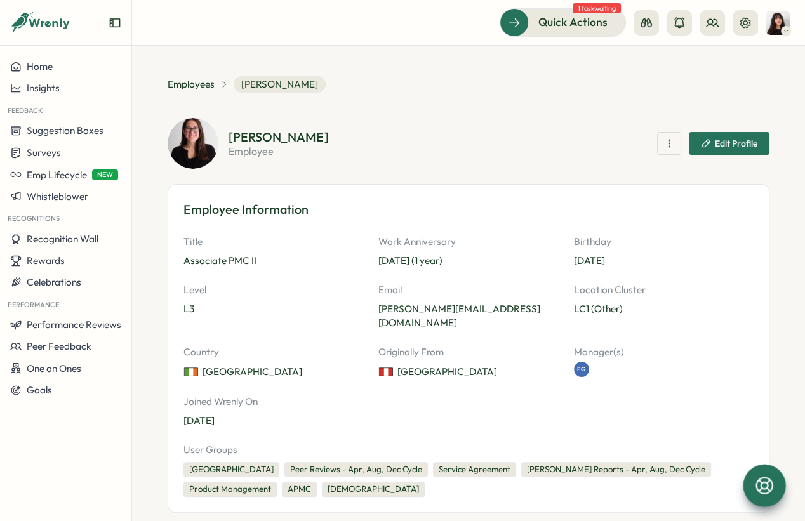
click at [702, 143] on icon "button" at bounding box center [705, 143] width 10 height 10
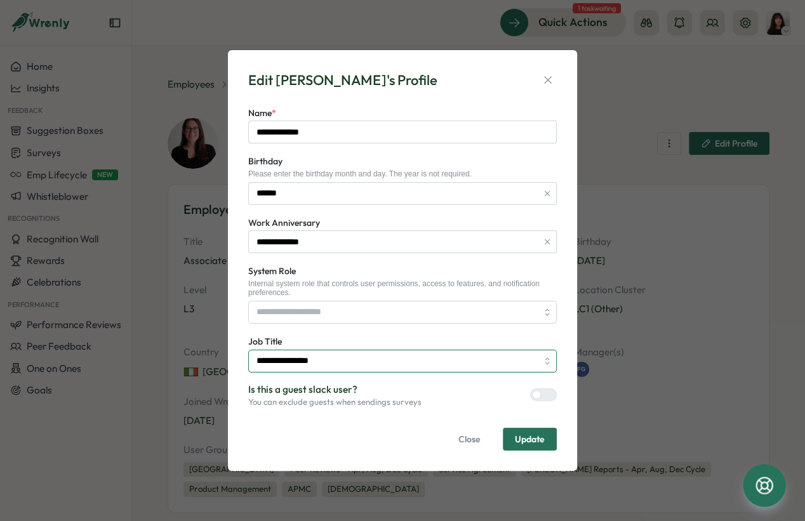
click at [295, 365] on input "**********" at bounding box center [402, 361] width 308 height 23
type input "**********"
click at [321, 421] on form "**********" at bounding box center [402, 278] width 308 height 346
click at [526, 438] on span "Update" at bounding box center [530, 439] width 30 height 9
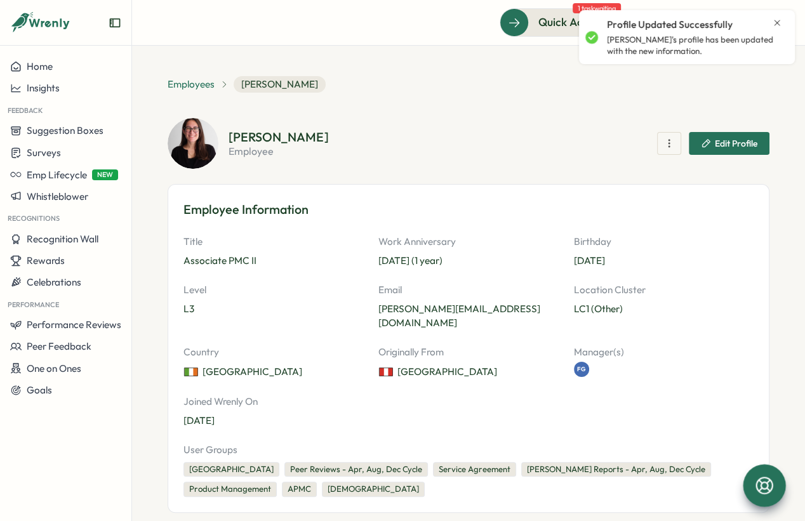
click at [193, 86] on span "Employees" at bounding box center [190, 84] width 47 height 14
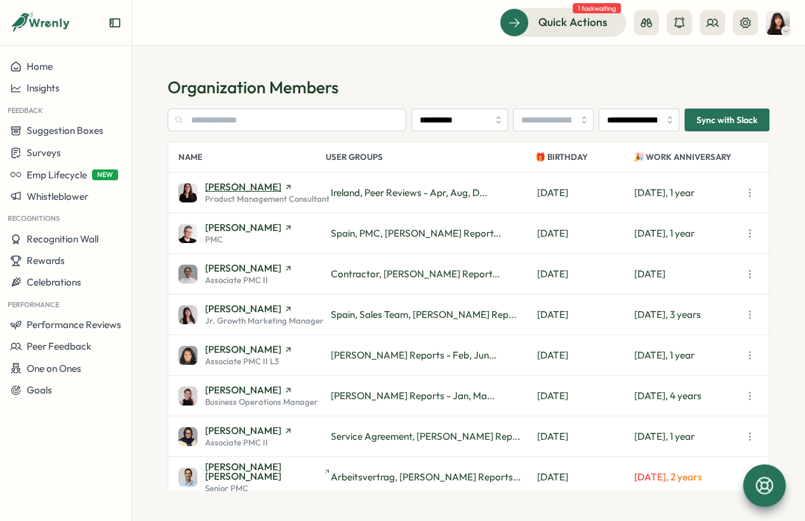
click at [233, 185] on span "Adriana Fosca" at bounding box center [243, 187] width 76 height 10
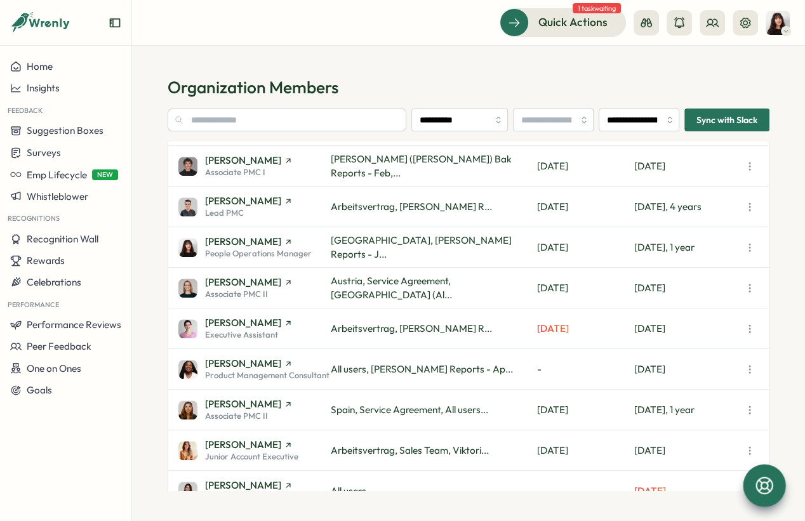
scroll to position [599, 0]
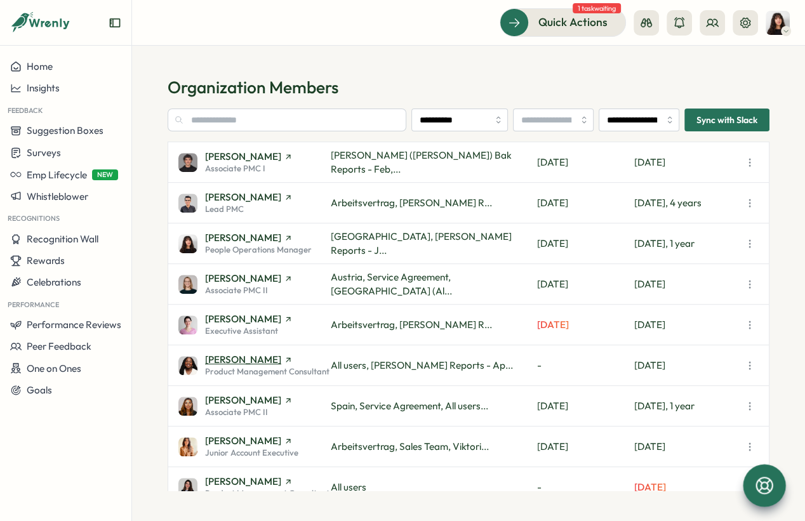
click at [235, 357] on span "Laissa Duclos" at bounding box center [243, 360] width 76 height 10
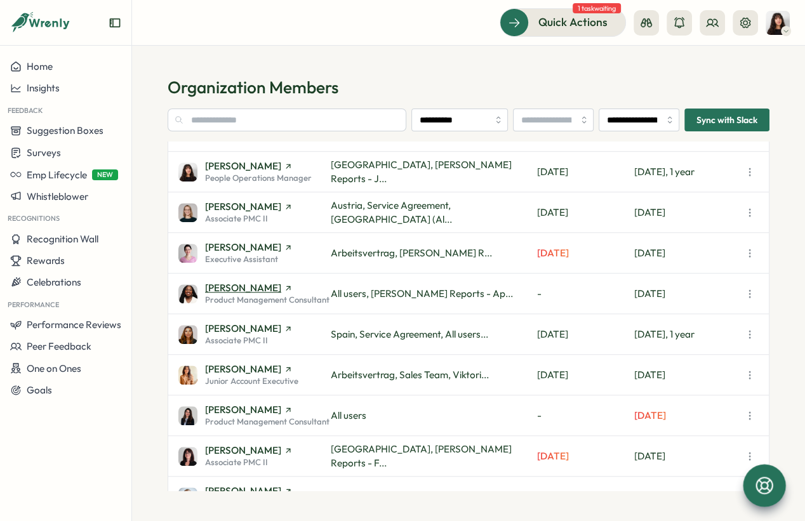
scroll to position [674, 0]
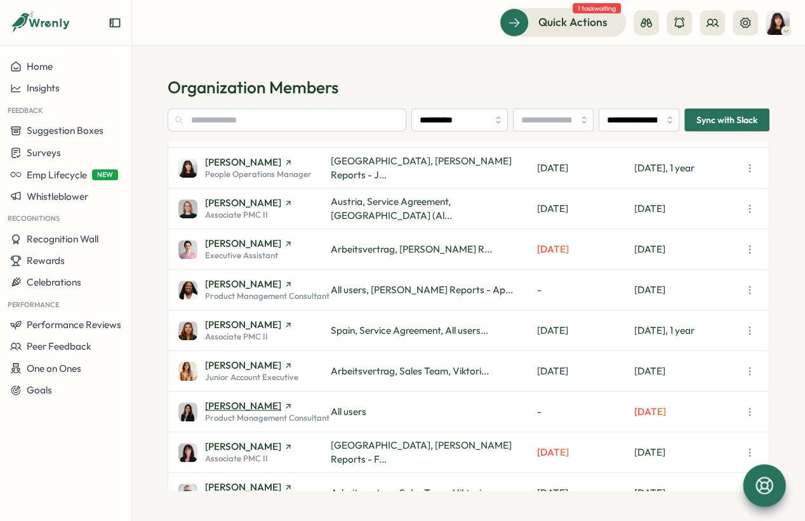
click at [230, 402] on span "Marina Moric" at bounding box center [243, 406] width 76 height 10
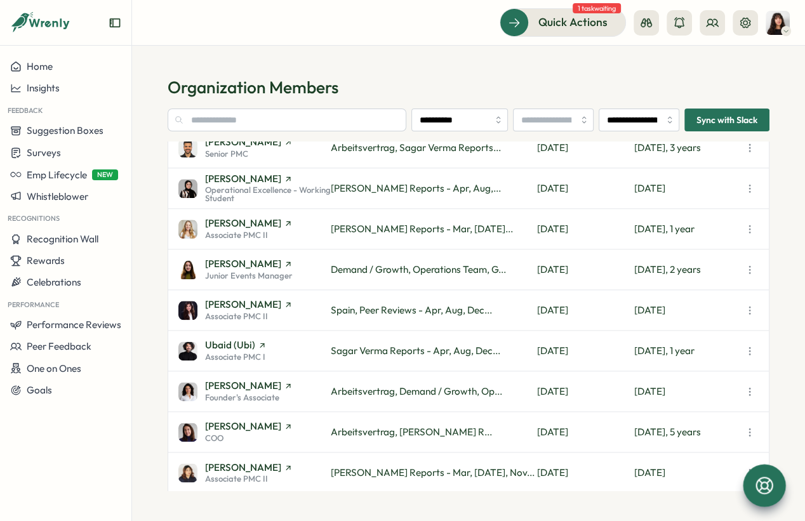
scroll to position [1184, 0]
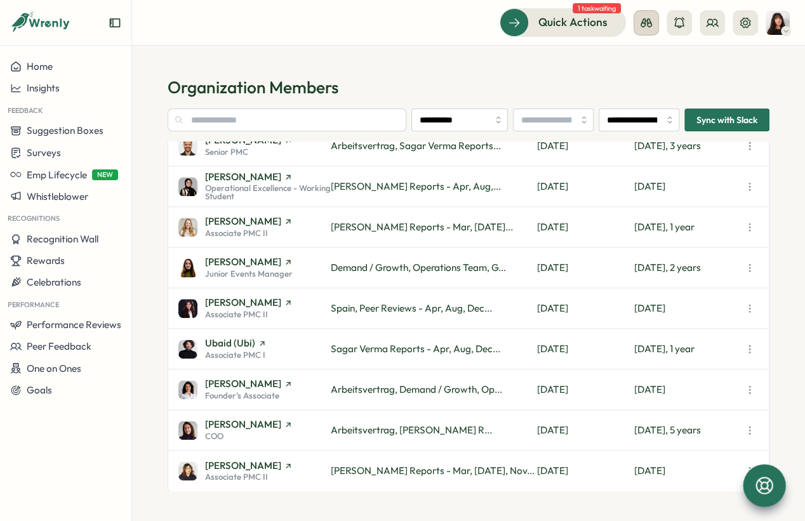
click at [643, 20] on icon at bounding box center [646, 22] width 13 height 13
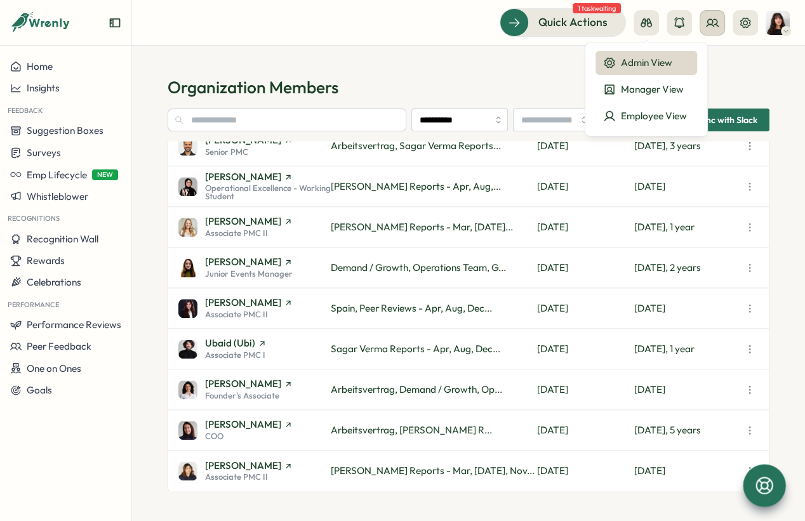
click at [711, 22] on icon at bounding box center [712, 22] width 13 height 13
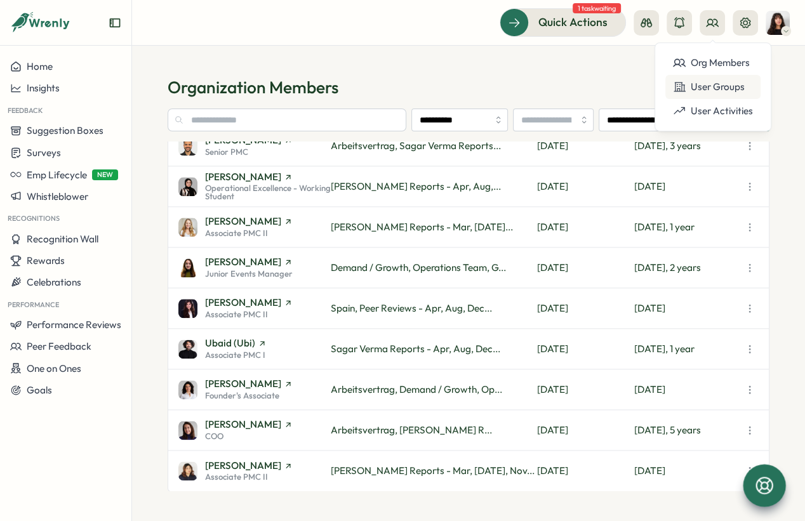
click at [702, 93] on div "User Groups" at bounding box center [713, 87] width 80 height 14
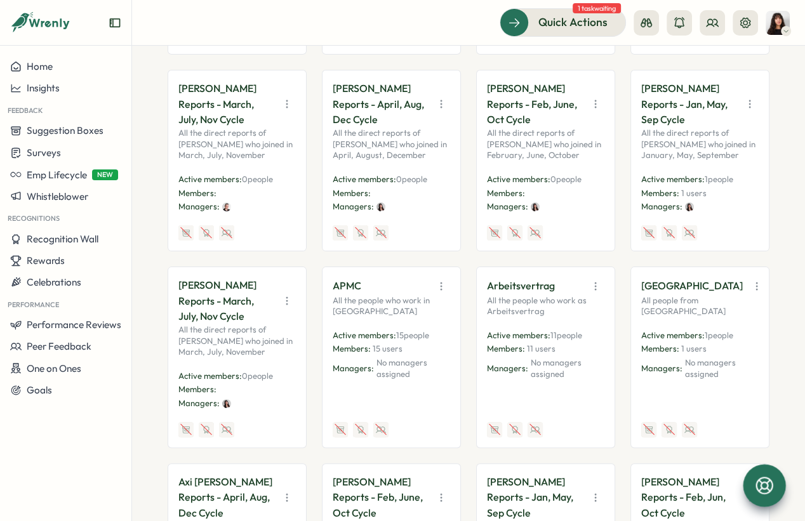
scroll to position [393, 0]
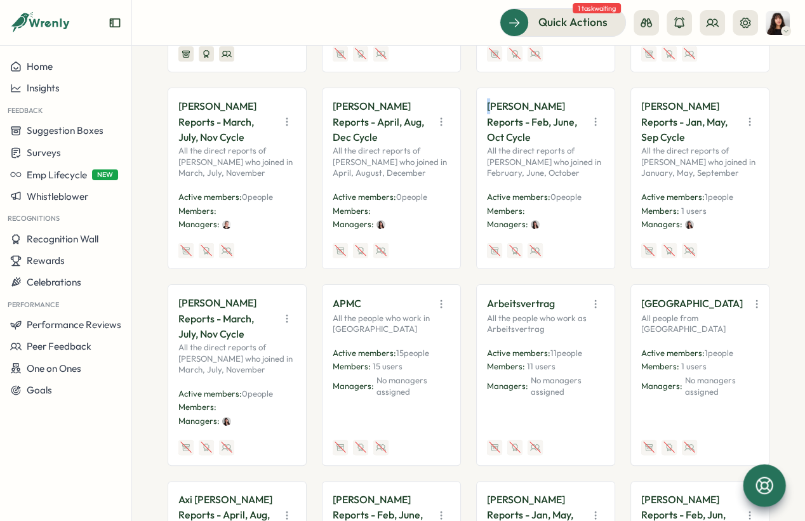
drag, startPoint x: 486, startPoint y: 119, endPoint x: 496, endPoint y: 119, distance: 9.5
click at [494, 119] on p "[PERSON_NAME] Reports - Feb, June, Oct Cycle" at bounding box center [534, 121] width 95 height 47
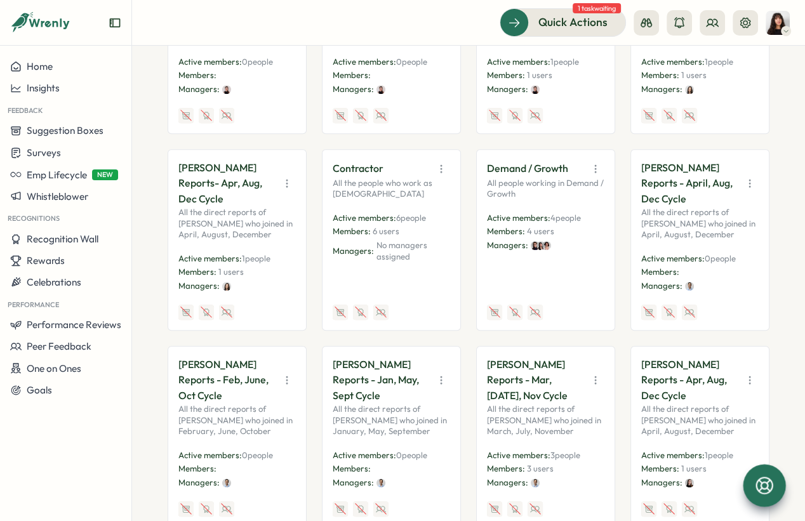
scroll to position [923, 0]
click at [344, 176] on p "Contractor" at bounding box center [357, 168] width 51 height 16
click at [505, 176] on p "Demand / Growth" at bounding box center [527, 168] width 81 height 16
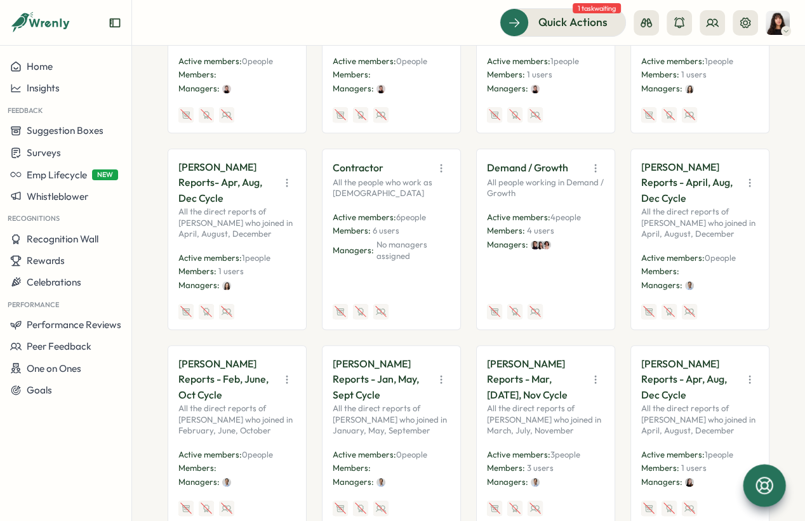
click at [357, 176] on p "Contractor" at bounding box center [357, 168] width 51 height 16
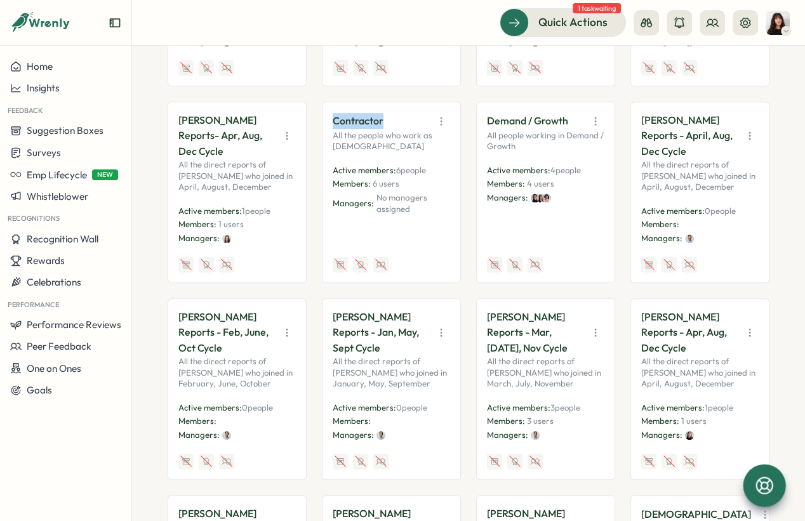
scroll to position [969, 0]
click at [435, 128] on icon "button" at bounding box center [441, 121] width 13 height 13
click at [391, 131] on div "Contractor View Audience Edit Duplicate Disable" at bounding box center [390, 122] width 117 height 18
click at [440, 125] on icon "button" at bounding box center [440, 121] width 1 height 7
click at [407, 160] on button "View Audience" at bounding box center [408, 149] width 80 height 22
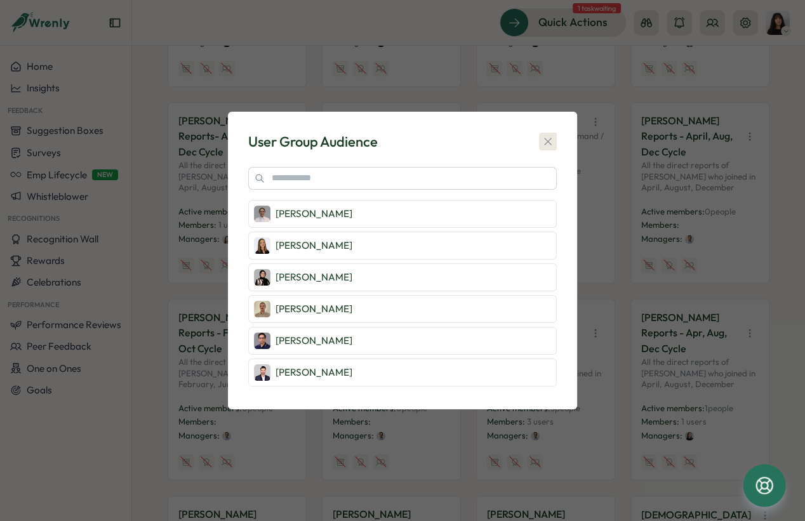
click at [549, 143] on icon "button" at bounding box center [547, 141] width 13 height 13
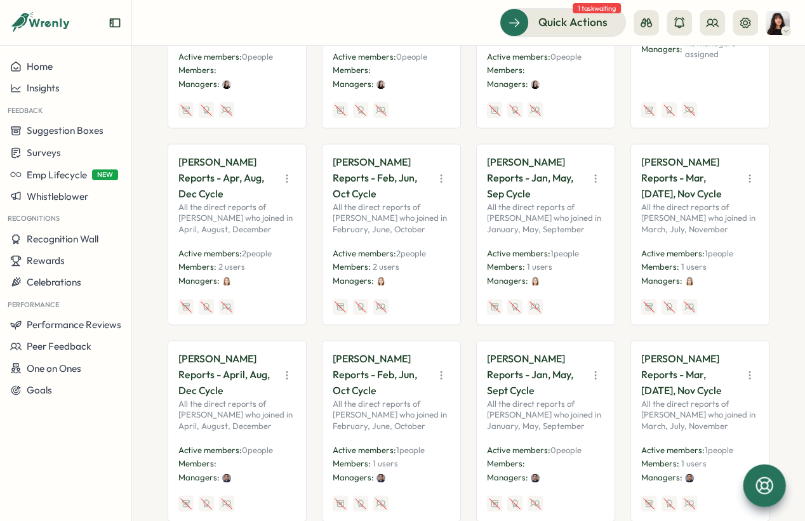
scroll to position [1520, 0]
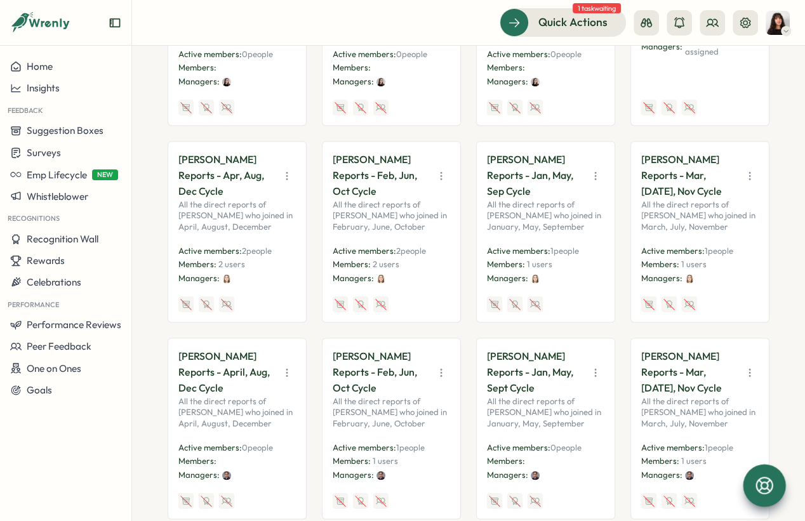
drag, startPoint x: 378, startPoint y: 250, endPoint x: 330, endPoint y: 207, distance: 64.2
click at [330, 207] on div "Friederike Giese Reports - Feb, Jun, Oct Cycle All the direct reports of Friede…" at bounding box center [391, 231] width 139 height 181
click at [370, 199] on p "Friederike Giese Reports - Feb, Jun, Oct Cycle" at bounding box center [379, 175] width 95 height 47
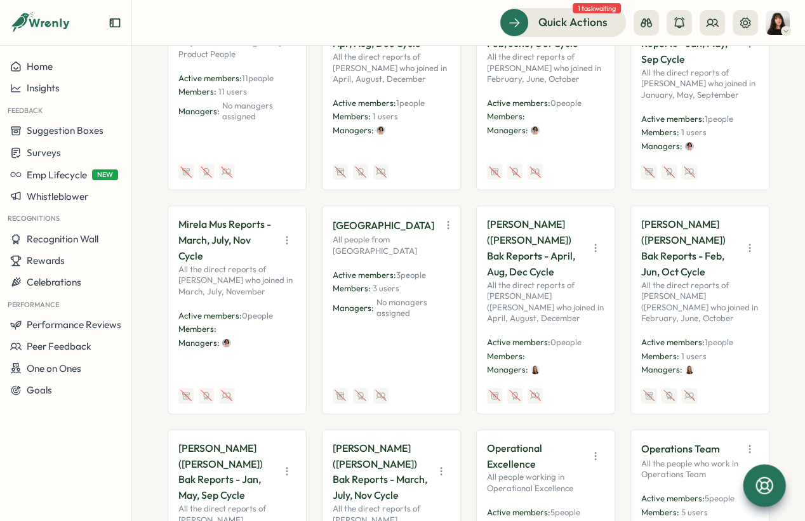
scroll to position [2462, 0]
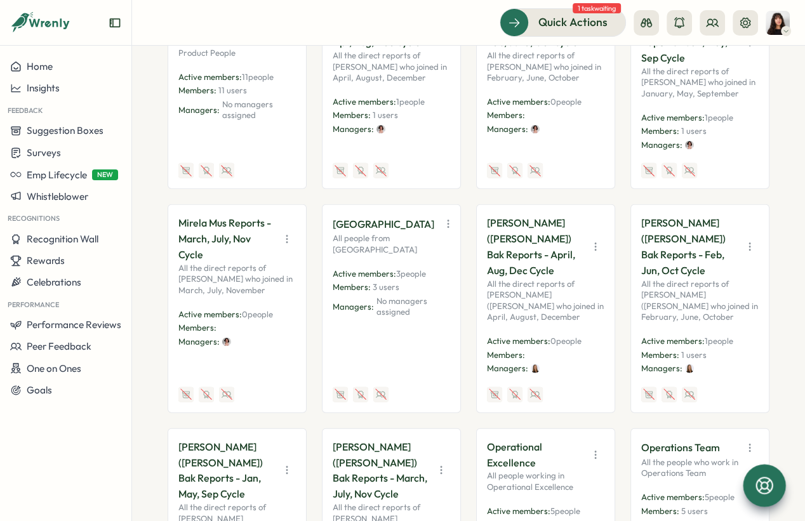
click at [442, 230] on icon "button" at bounding box center [448, 224] width 13 height 13
click at [405, 262] on button "View Audience" at bounding box center [408, 251] width 80 height 22
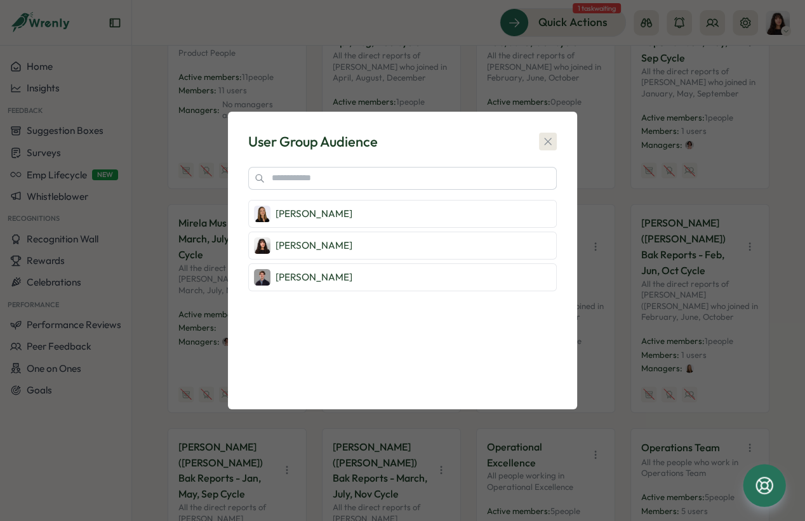
click at [546, 138] on icon "button" at bounding box center [547, 141] width 13 height 13
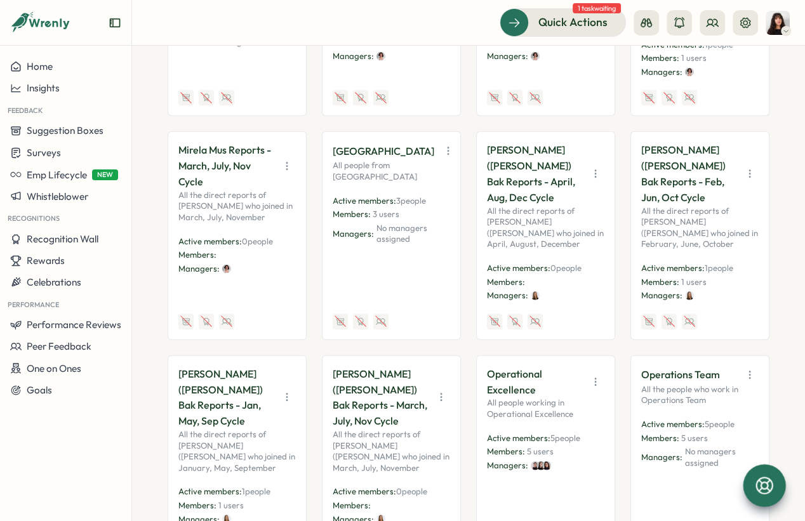
scroll to position [2538, 0]
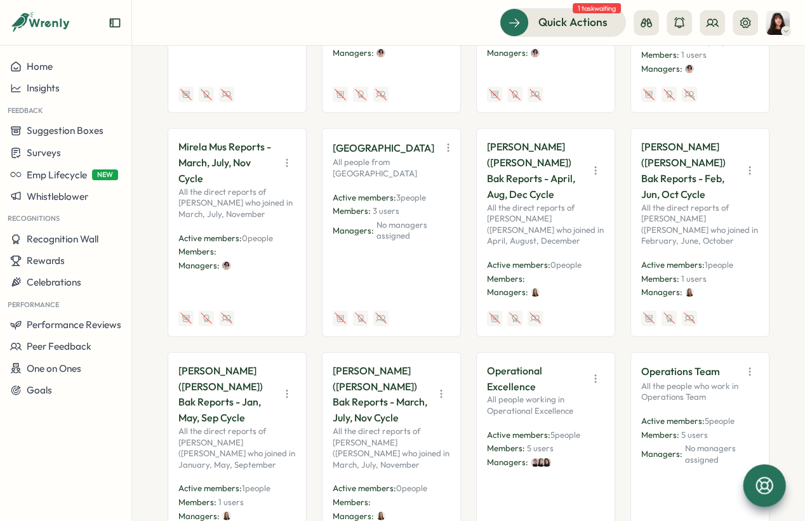
click at [442, 154] on icon "button" at bounding box center [448, 147] width 13 height 13
click at [407, 186] on button "View Audience" at bounding box center [408, 175] width 80 height 22
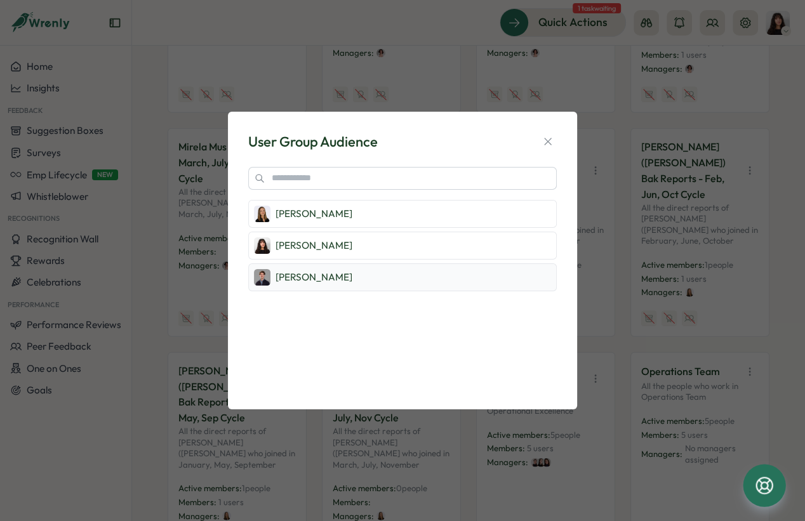
drag, startPoint x: 292, startPoint y: 275, endPoint x: 374, endPoint y: 277, distance: 81.2
click at [374, 277] on div "Dionisio Arredondo" at bounding box center [402, 277] width 308 height 28
click at [546, 134] on button "button" at bounding box center [548, 142] width 18 height 18
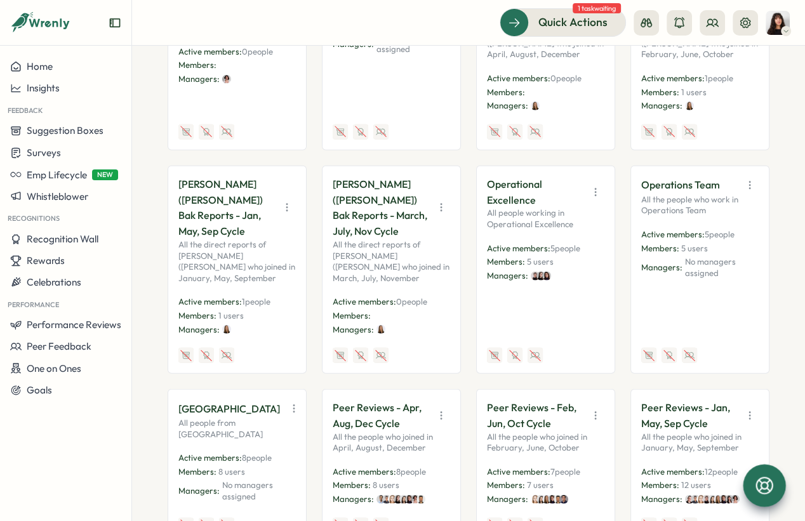
scroll to position [2736, 0]
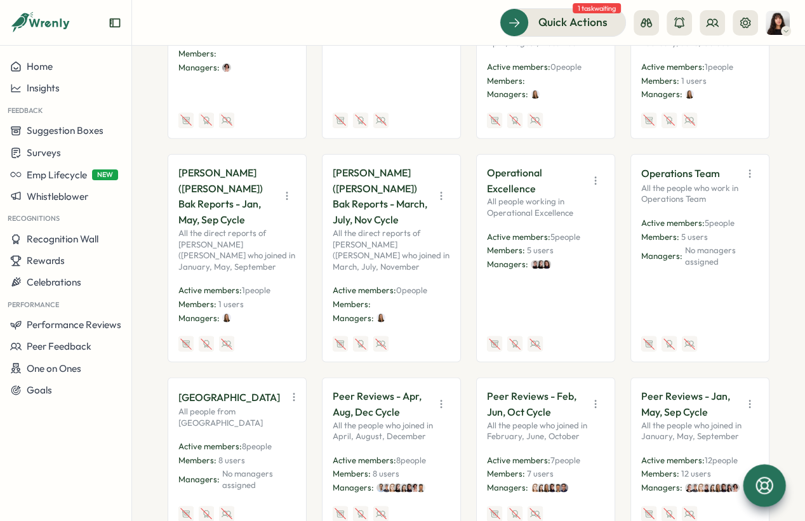
click at [742, 176] on button "button" at bounding box center [749, 174] width 18 height 18
click at [714, 202] on button "View Audience" at bounding box center [716, 201] width 80 height 22
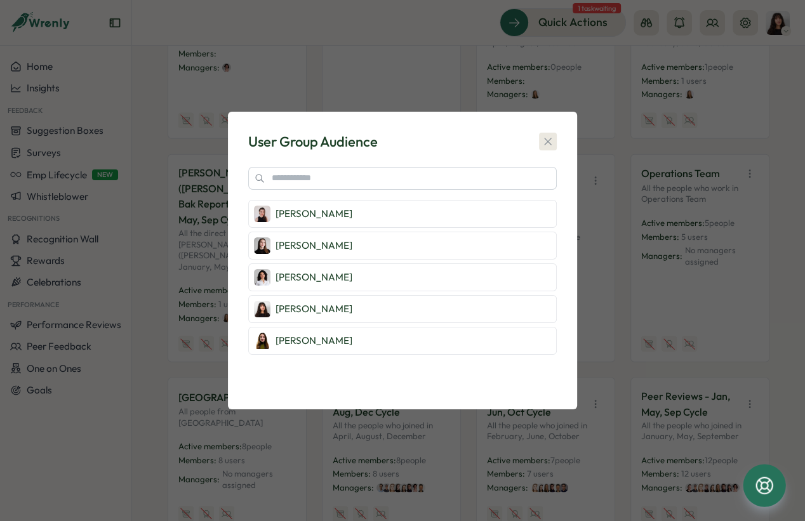
click at [542, 142] on icon "button" at bounding box center [547, 141] width 13 height 13
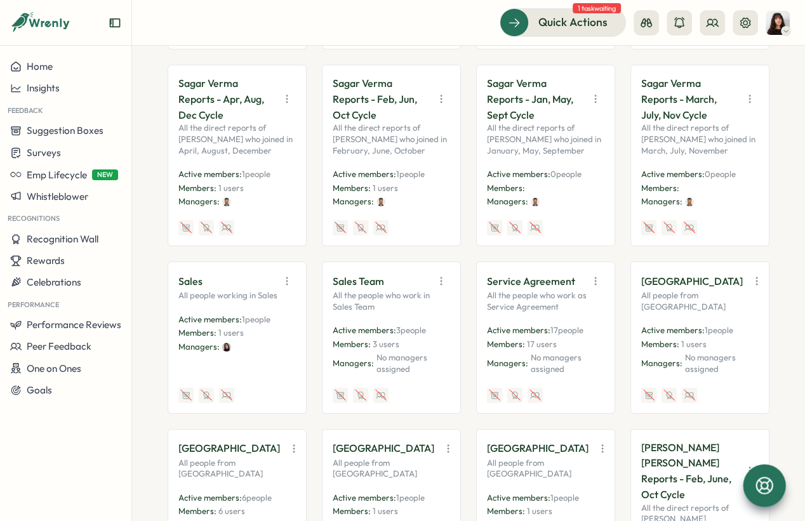
scroll to position [3407, 0]
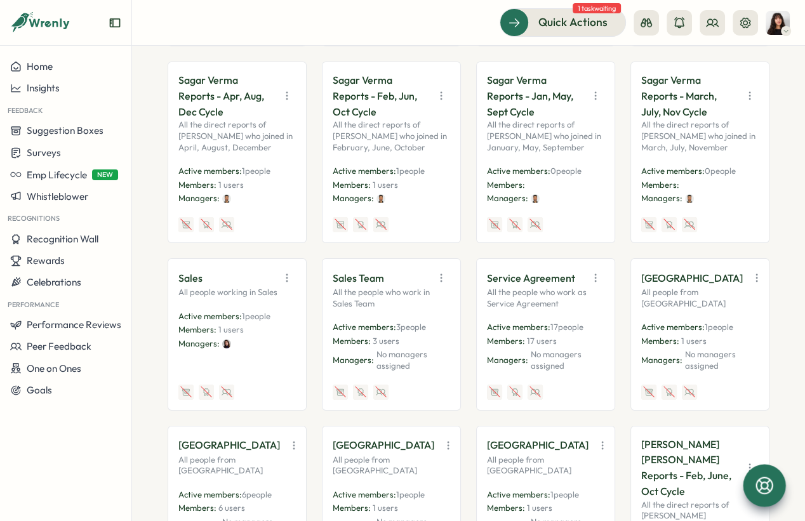
click at [435, 277] on icon "button" at bounding box center [441, 278] width 13 height 13
click at [404, 308] on button "View Audience" at bounding box center [408, 305] width 80 height 22
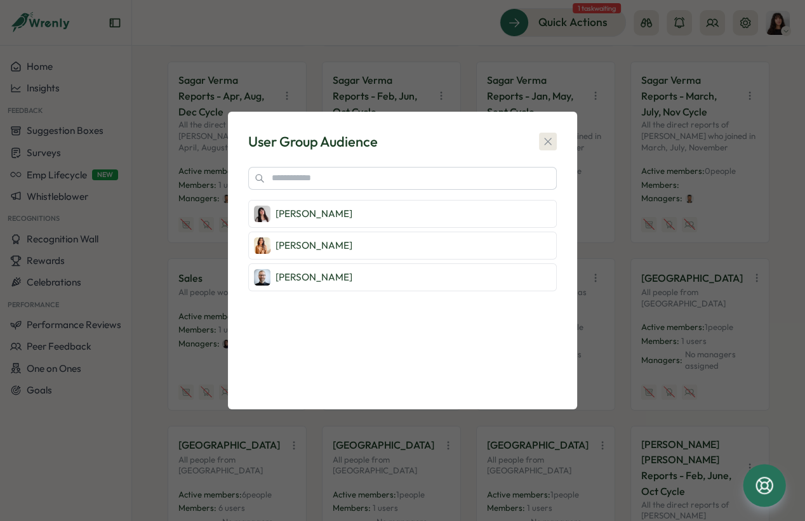
click at [539, 140] on button "button" at bounding box center [548, 142] width 18 height 18
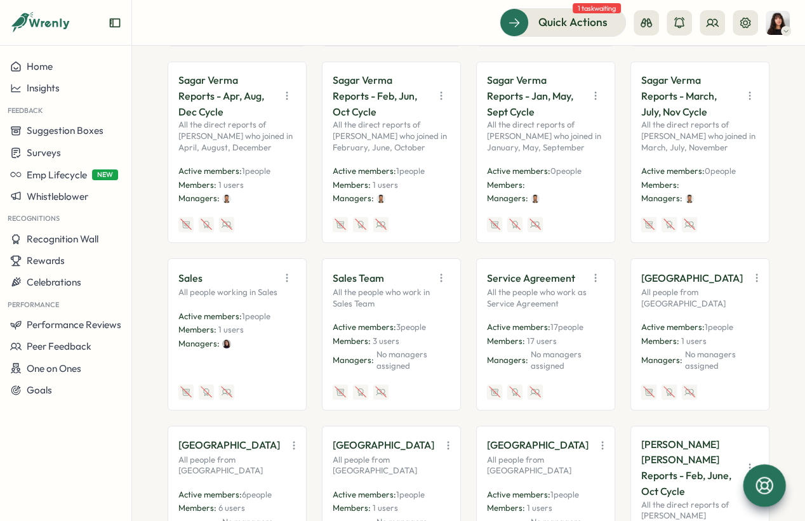
click at [589, 273] on icon "button" at bounding box center [595, 278] width 13 height 13
click at [563, 299] on button "View Audience" at bounding box center [562, 305] width 80 height 22
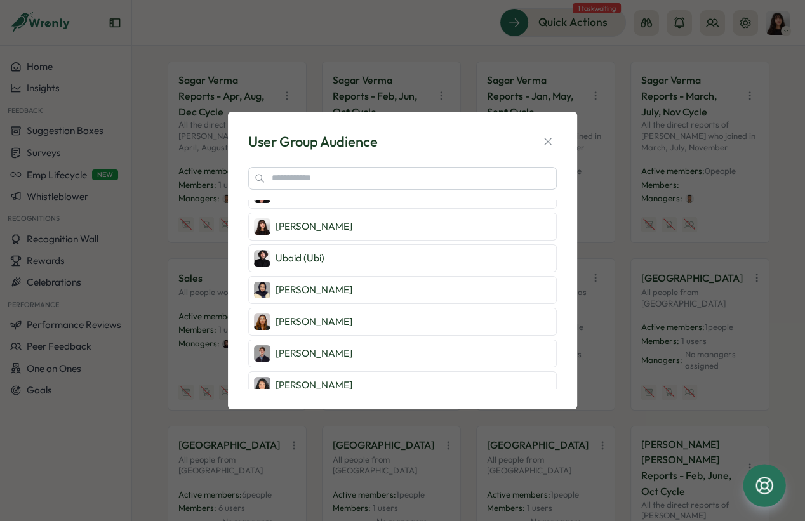
scroll to position [0, 0]
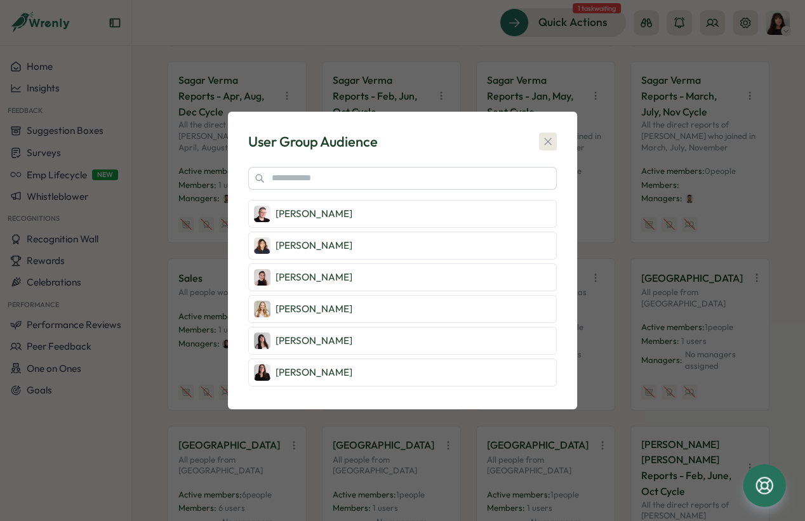
click at [550, 140] on icon "button" at bounding box center [547, 141] width 13 height 13
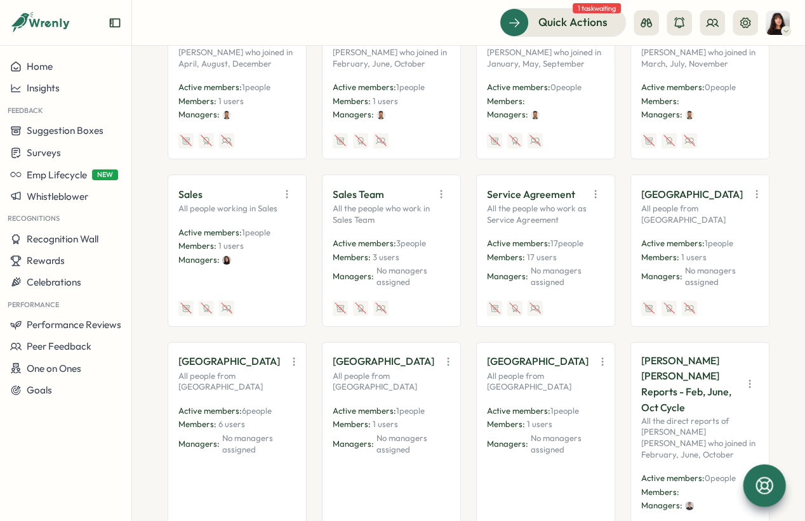
scroll to position [3567, 0]
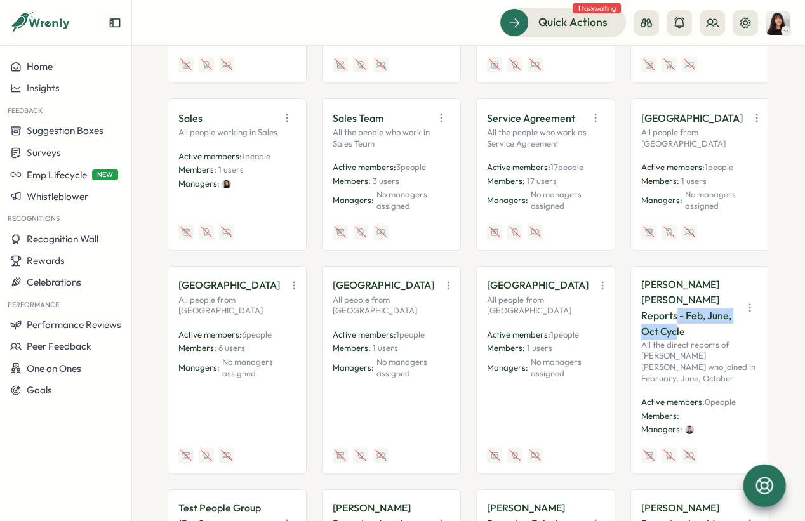
drag, startPoint x: 686, startPoint y: 328, endPoint x: 678, endPoint y: 312, distance: 18.4
click at [678, 312] on p "Syed Muhammad Hasan Naqvi Reports - Feb, June, Oct Cycle" at bounding box center [688, 308] width 95 height 63
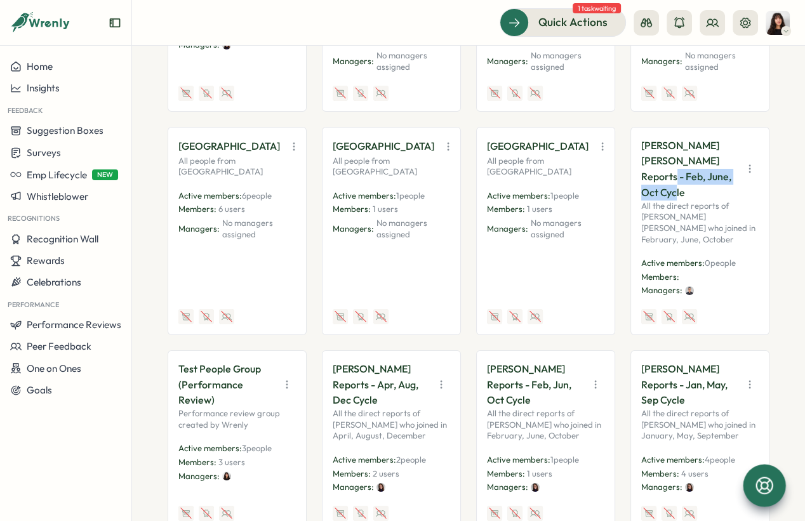
scroll to position [3707, 0]
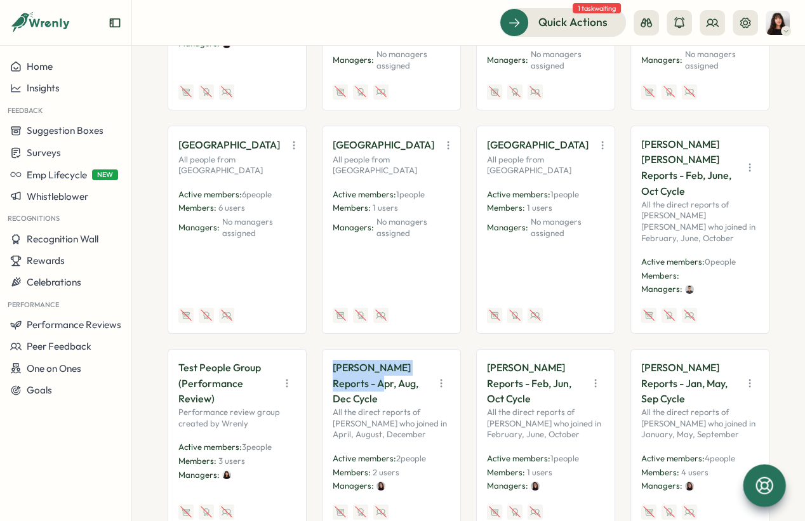
drag, startPoint x: 331, startPoint y: 361, endPoint x: 366, endPoint y: 378, distance: 39.4
click at [366, 378] on p "[PERSON_NAME] Reports - Apr, Aug, Dec Cycle" at bounding box center [379, 383] width 95 height 47
drag, startPoint x: 375, startPoint y: 381, endPoint x: 376, endPoint y: 397, distance: 15.9
click at [376, 397] on p "[PERSON_NAME] Reports - Apr, Aug, Dec Cycle" at bounding box center [379, 383] width 95 height 47
click at [371, 384] on p "[PERSON_NAME] Reports - Apr, Aug, Dec Cycle" at bounding box center [379, 383] width 95 height 47
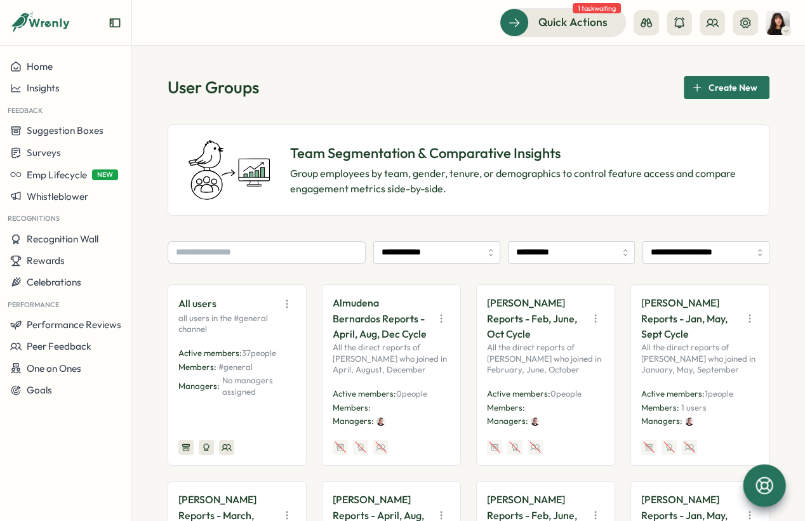
scroll to position [131, 0]
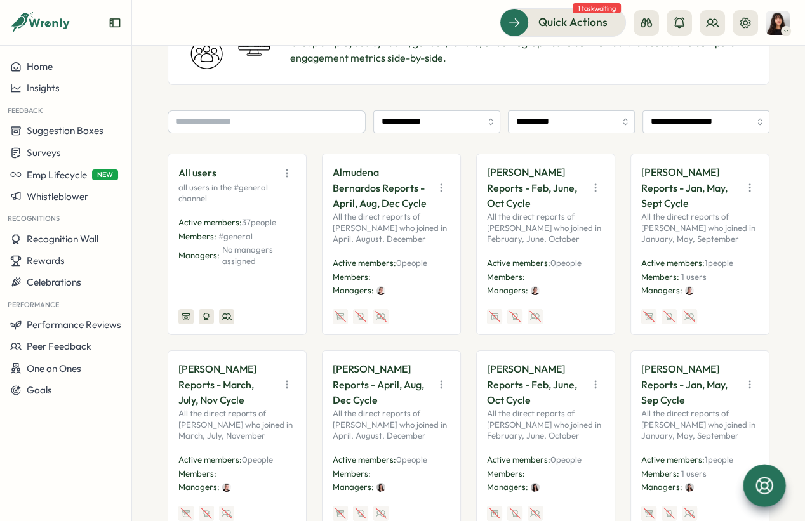
click at [440, 182] on icon "button" at bounding box center [441, 187] width 13 height 13
click at [376, 183] on p "Almudena Bernardos Reports - April, Aug, Dec Cycle" at bounding box center [379, 187] width 95 height 47
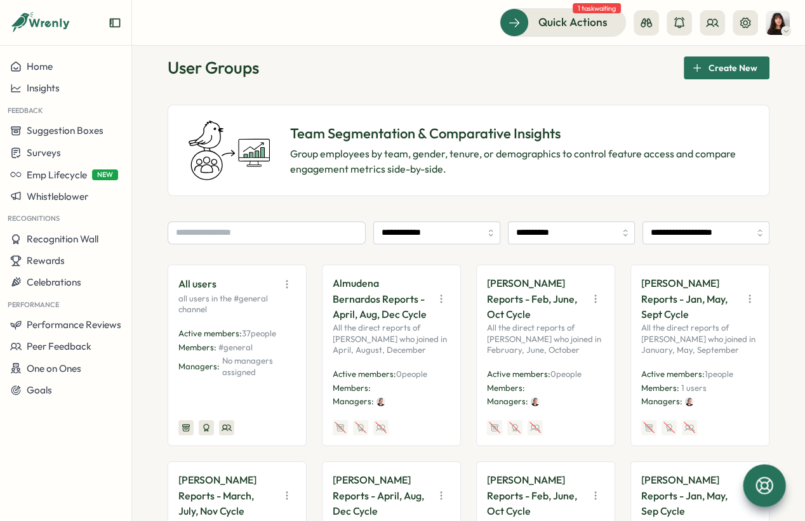
scroll to position [0, 0]
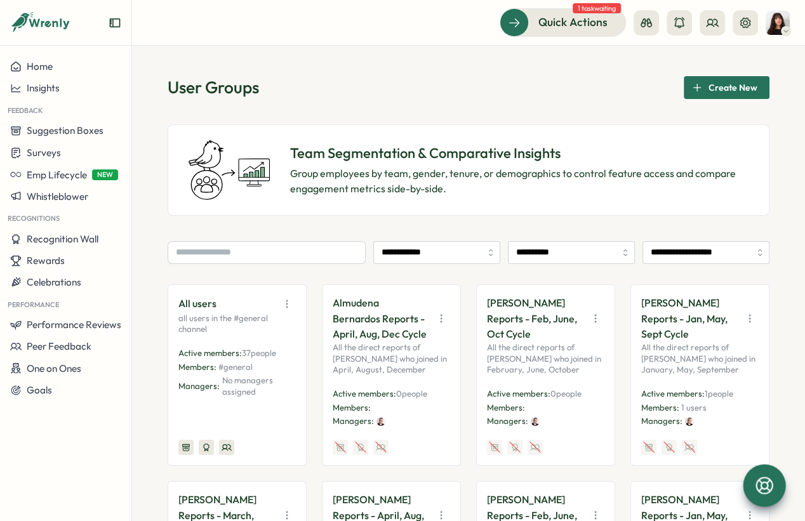
click at [721, 85] on span "Create New" at bounding box center [732, 88] width 49 height 22
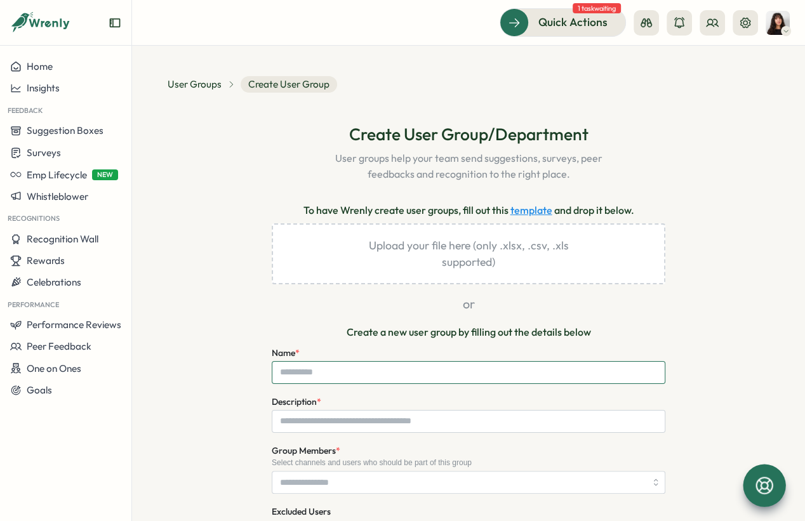
click at [350, 372] on input "Name *" at bounding box center [468, 372] width 393 height 23
click at [320, 372] on input "Name *" at bounding box center [468, 372] width 393 height 23
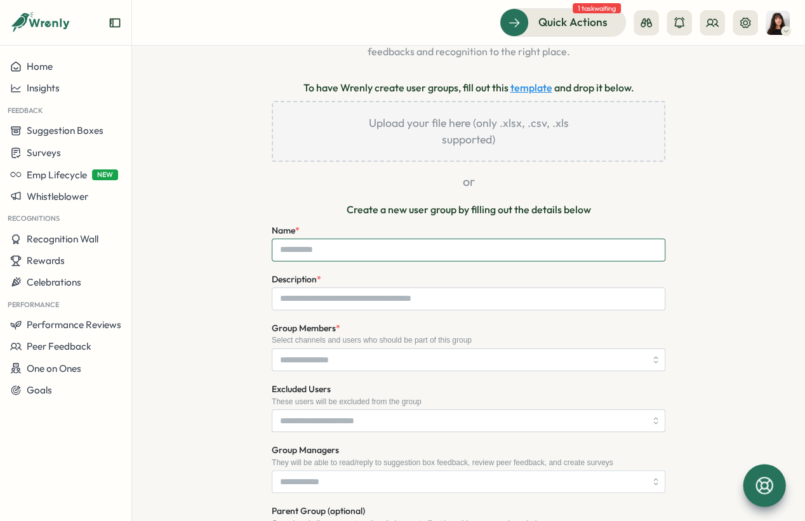
scroll to position [123, 0]
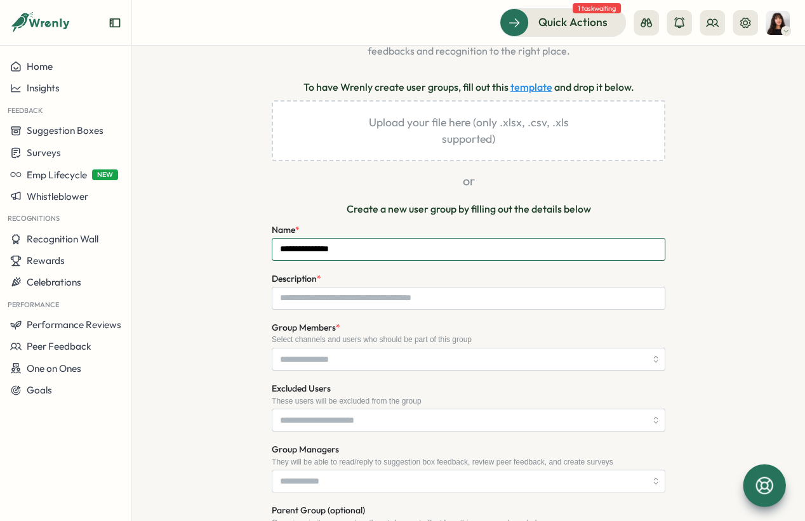
click at [311, 245] on input "**********" at bounding box center [468, 249] width 393 height 23
type input "**********"
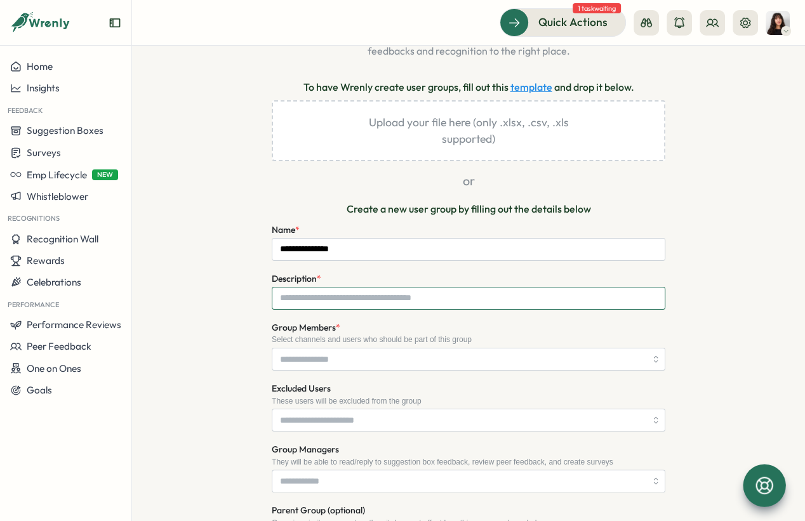
click at [341, 298] on input "Description *" at bounding box center [468, 298] width 393 height 23
type input "**********"
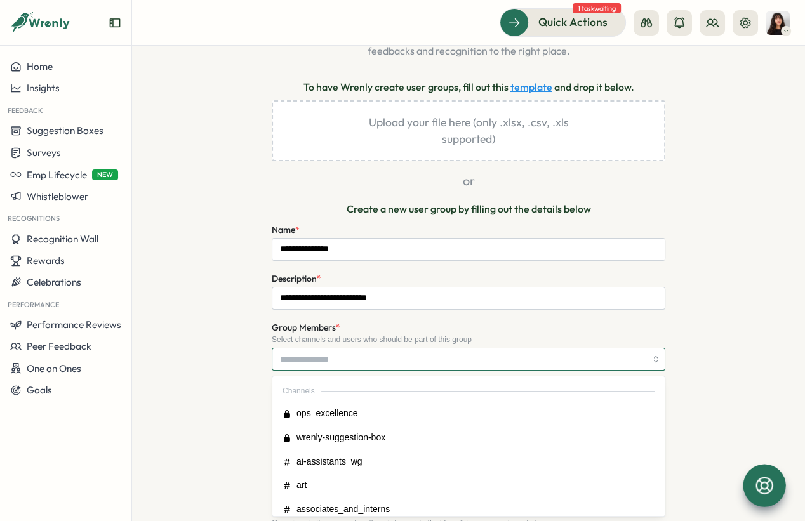
click at [364, 352] on input "Group Members *" at bounding box center [462, 359] width 365 height 22
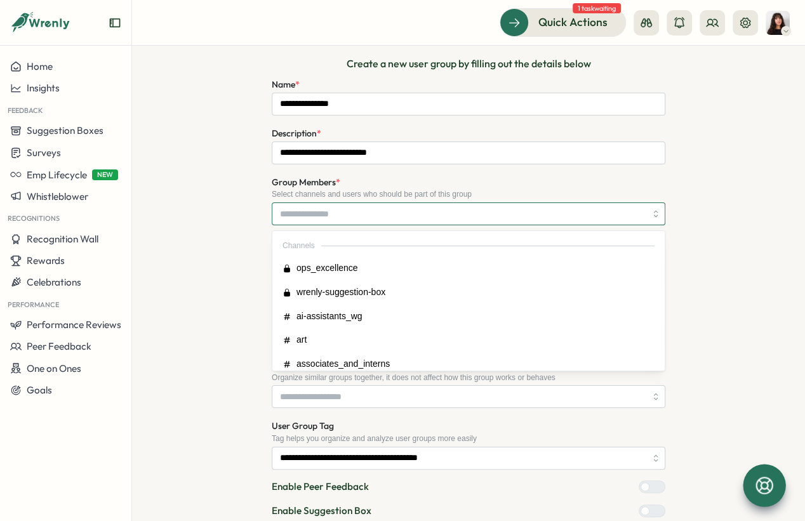
scroll to position [275, 0]
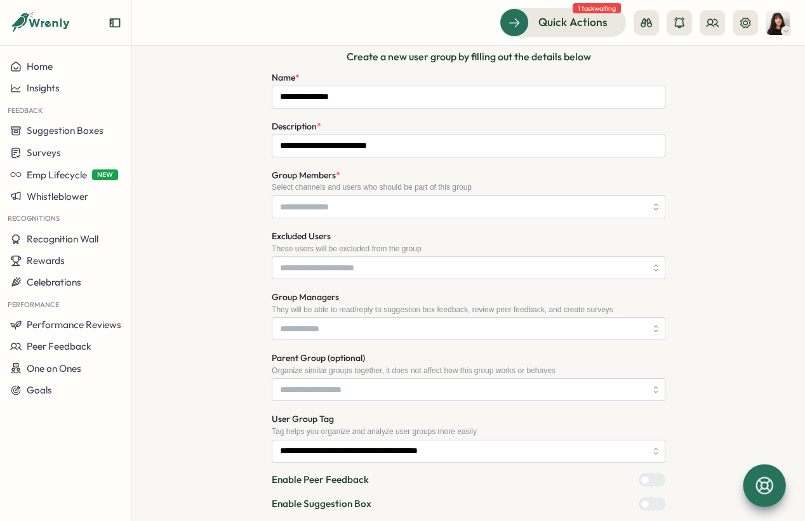
click at [235, 190] on div "**********" at bounding box center [467, 235] width 601 height 775
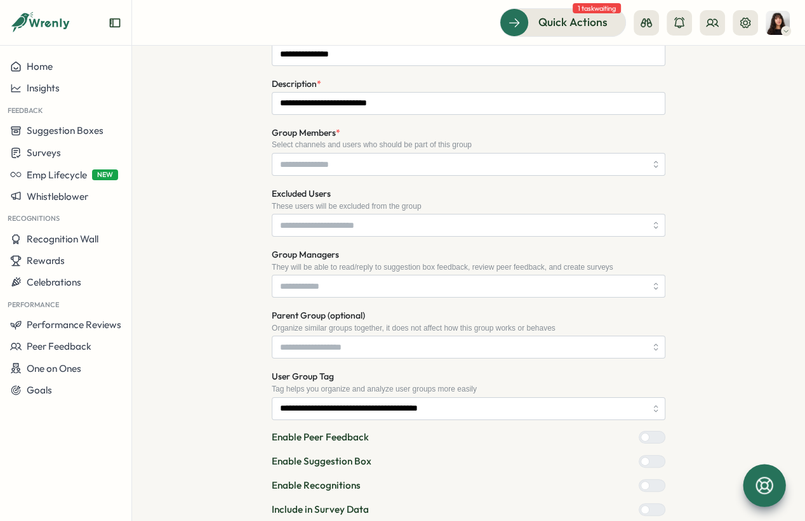
scroll to position [324, 0]
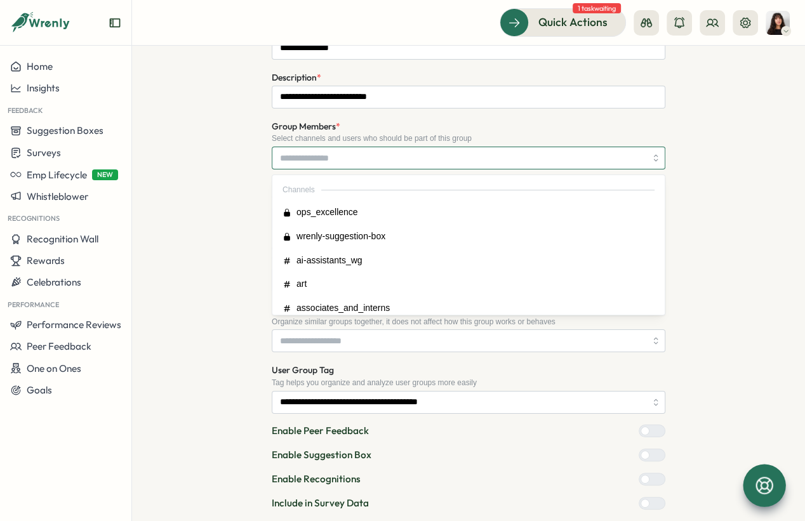
click at [367, 161] on input "Group Members *" at bounding box center [462, 158] width 365 height 22
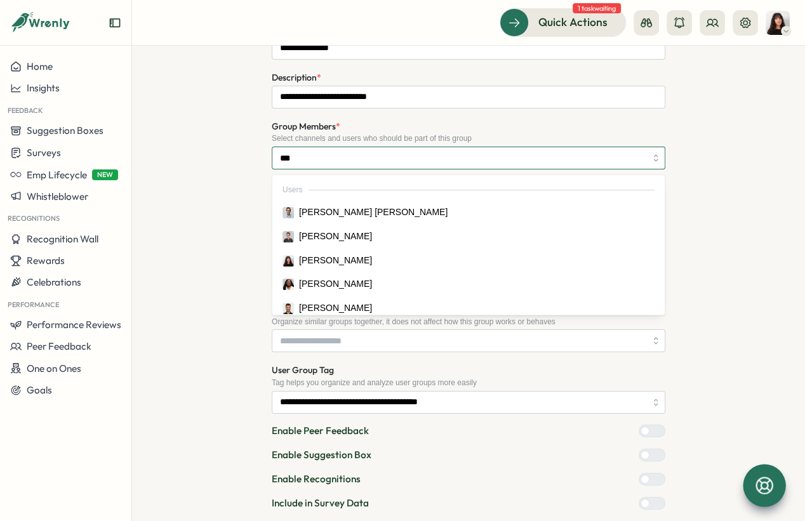
type input "****"
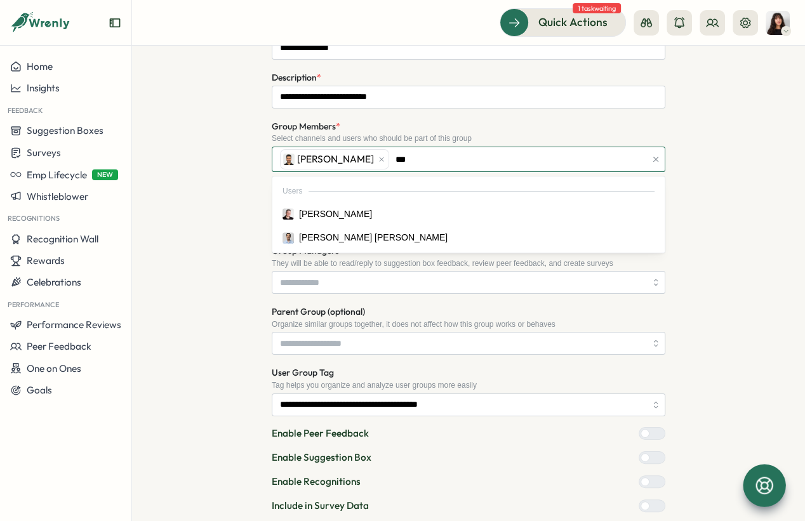
type input "****"
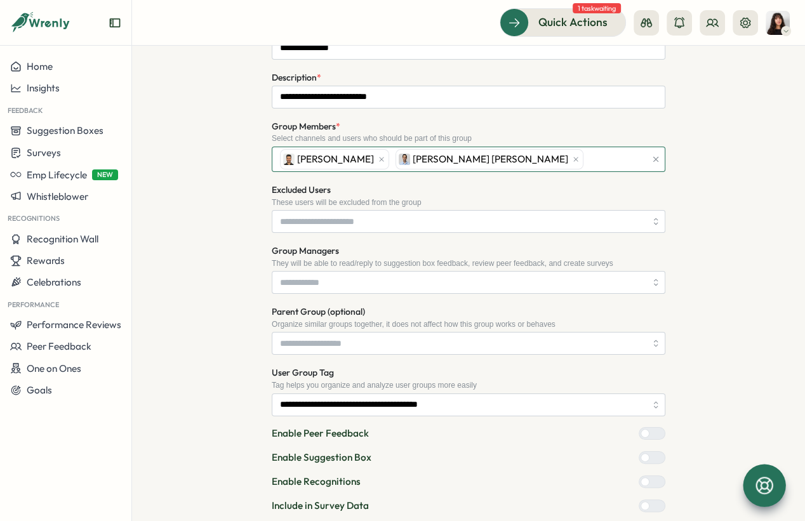
click at [525, 154] on div "Sagar Verma Deniz Basak Dogan" at bounding box center [461, 159] width 369 height 24
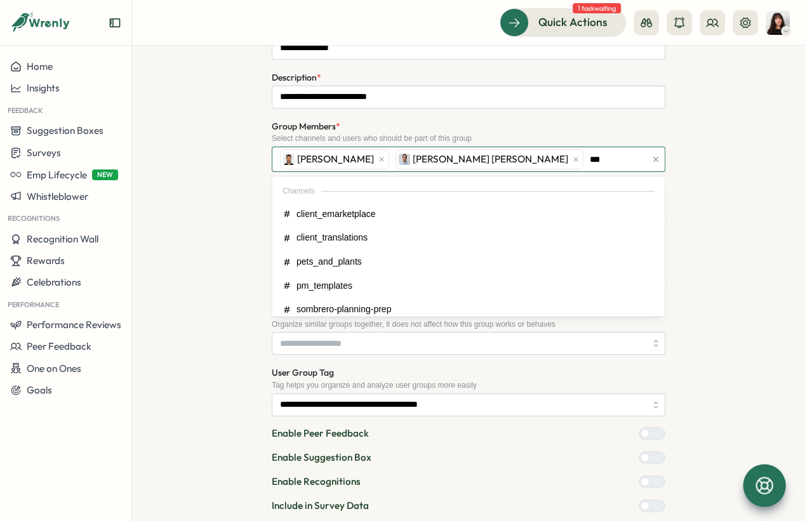
type input "****"
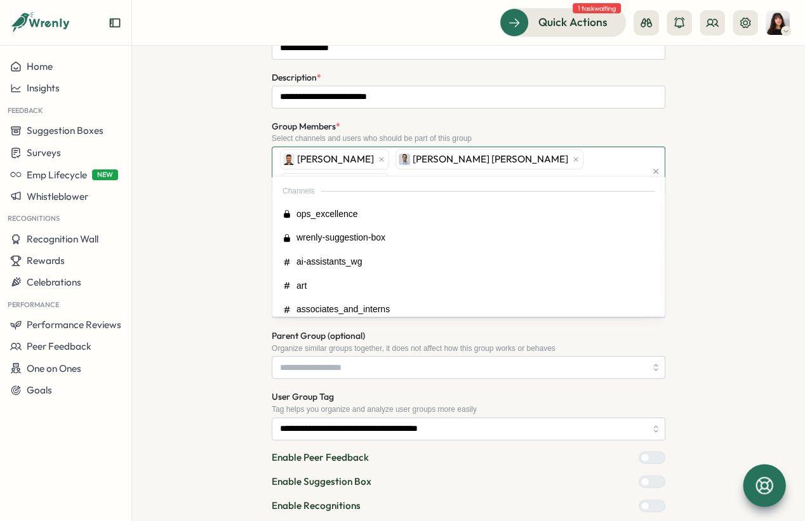
click at [610, 161] on div "Sagar Verma Deniz Basak Dogan Laissa Duclos" at bounding box center [461, 171] width 369 height 48
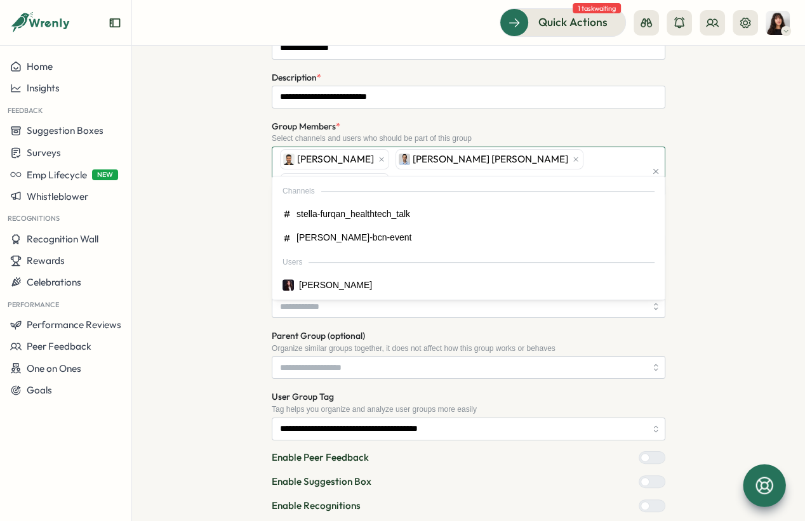
type input "*****"
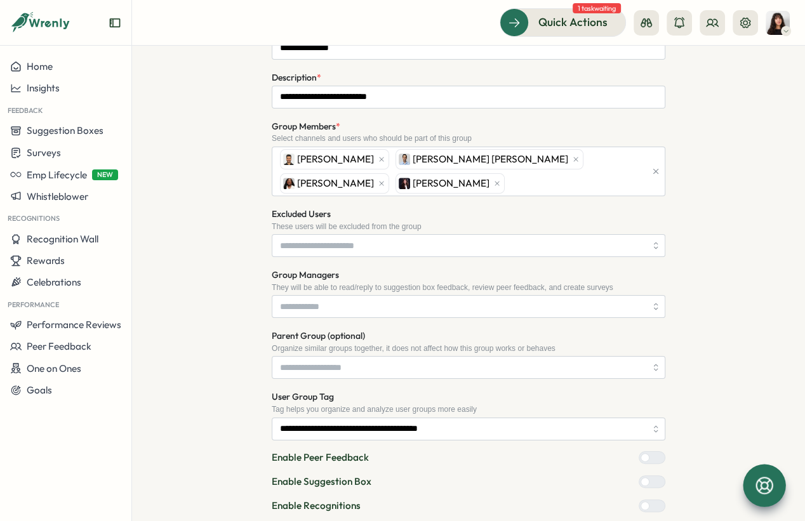
click at [167, 202] on section "**********" at bounding box center [468, 283] width 673 height 475
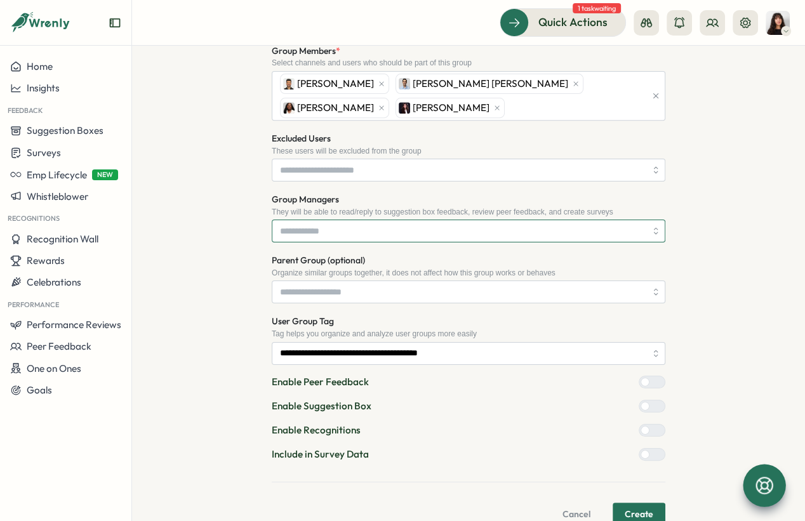
click at [344, 230] on input "Group Managers" at bounding box center [462, 231] width 365 height 22
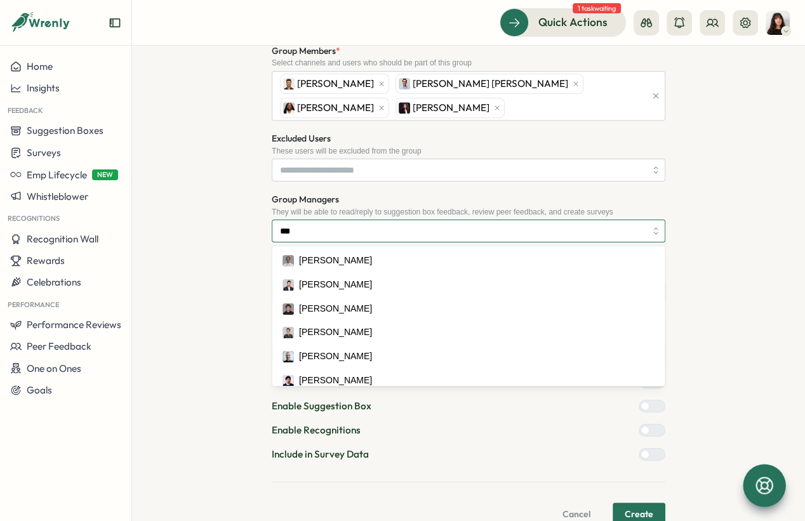
type input "****"
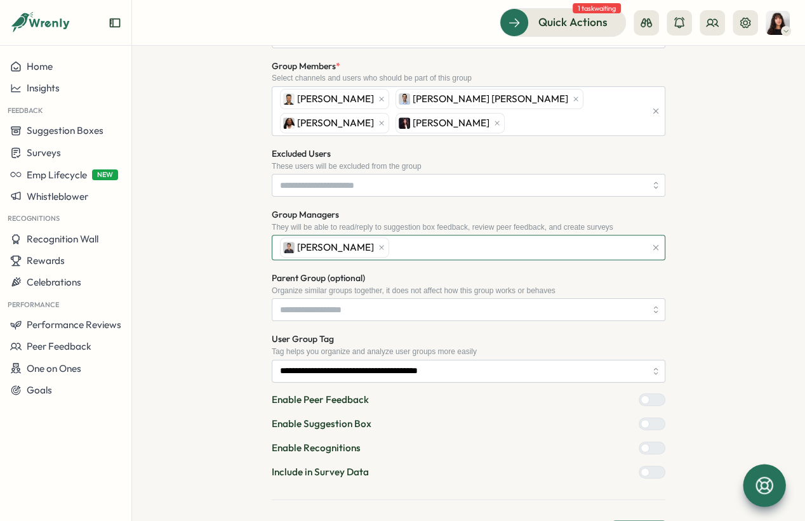
scroll to position [383, 0]
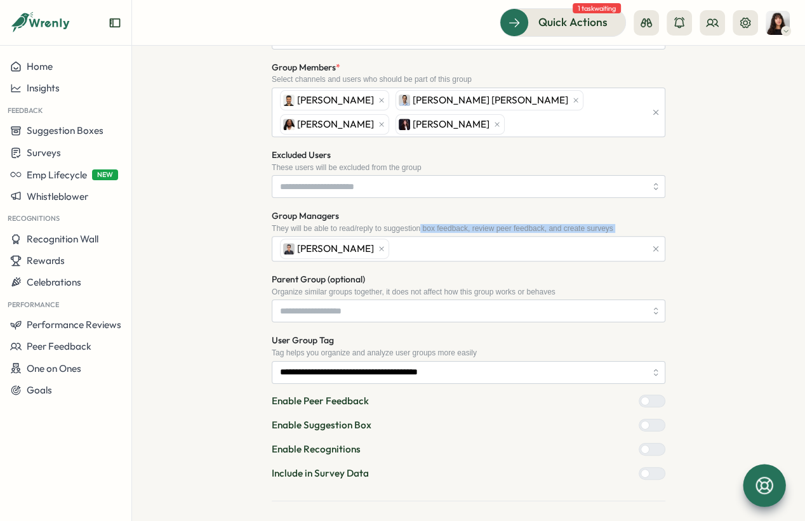
drag, startPoint x: 293, startPoint y: 231, endPoint x: 427, endPoint y: 228, distance: 133.9
click at [428, 228] on div "Group Managers They will be able to read/reply to suggestion box feedback, revi…" at bounding box center [468, 234] width 393 height 53
click at [427, 228] on div "They will be able to read/reply to suggestion box feedback, review peer feedbac…" at bounding box center [468, 228] width 393 height 9
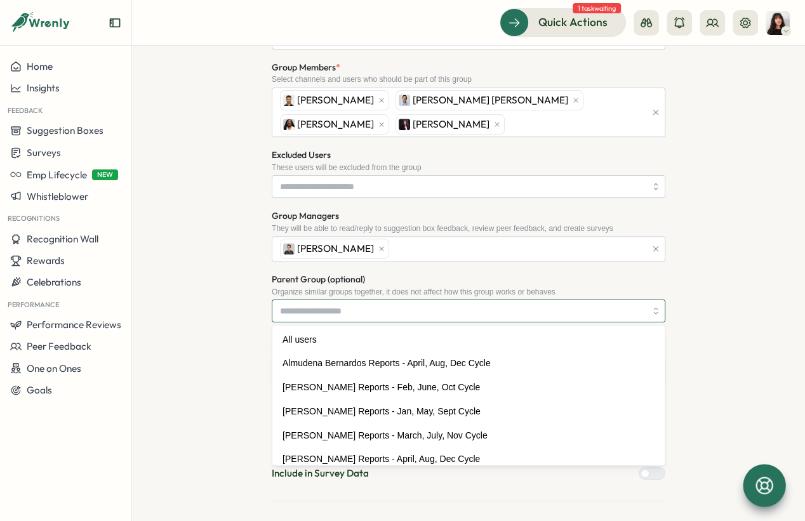
click at [562, 313] on input "Parent Group (optional)" at bounding box center [468, 310] width 393 height 23
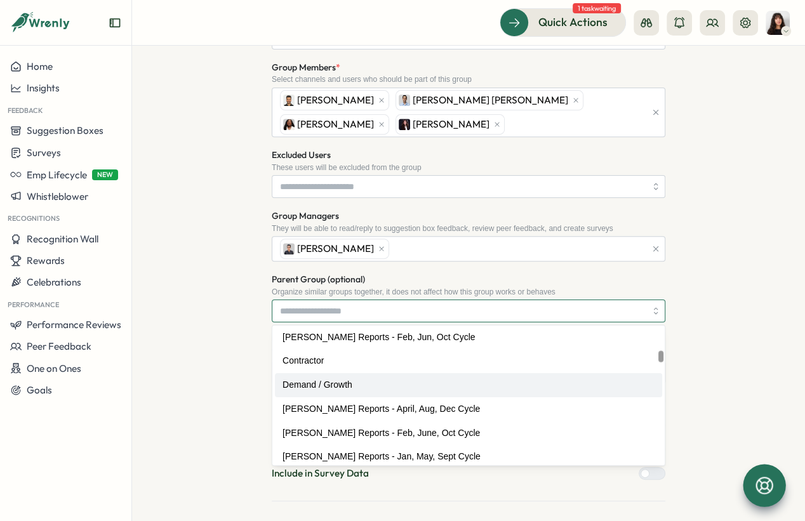
scroll to position [376, 0]
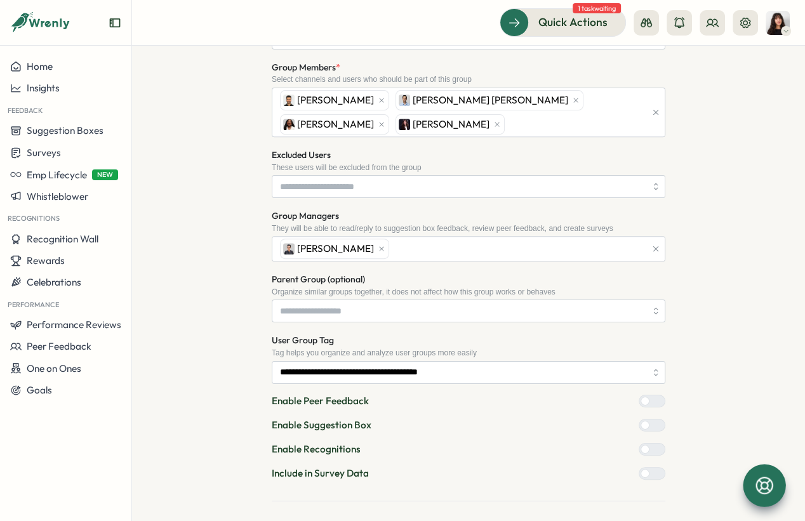
click at [226, 282] on div "**********" at bounding box center [467, 142] width 601 height 805
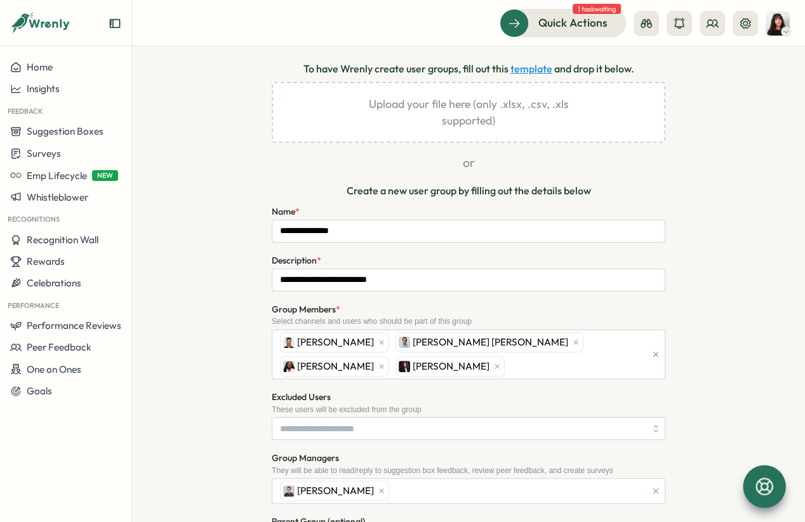
scroll to position [140, 0]
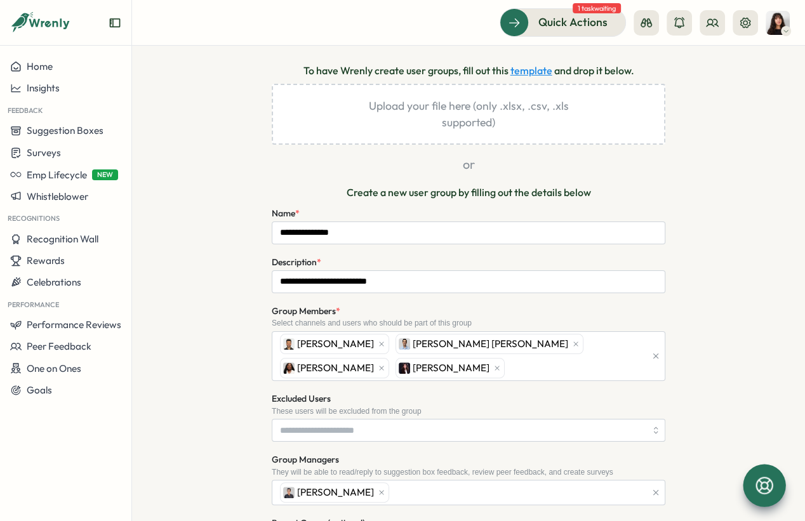
click at [518, 74] on link "template" at bounding box center [531, 71] width 42 height 16
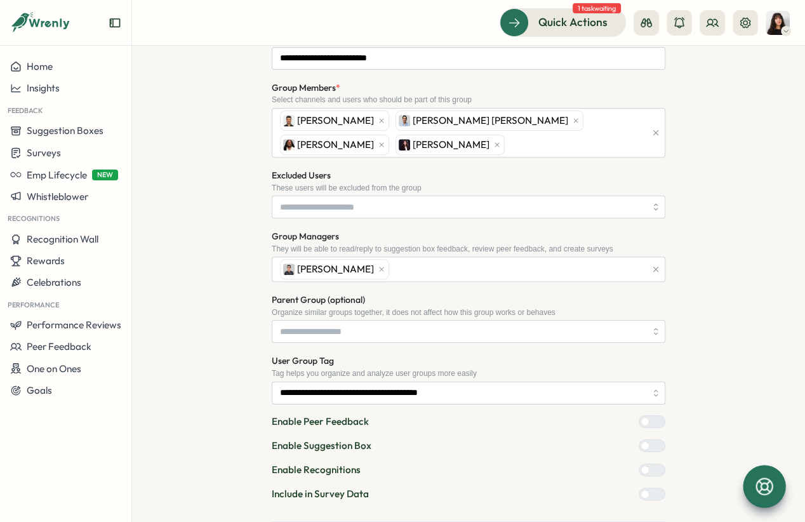
scroll to position [433, 0]
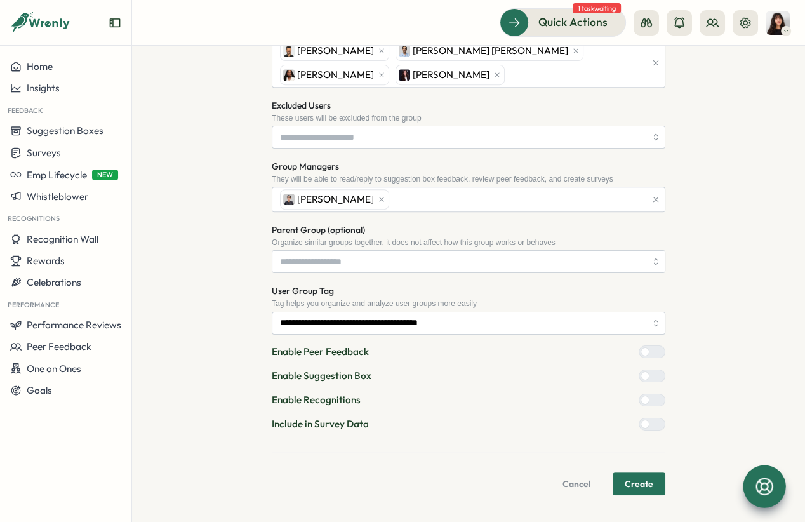
click at [627, 479] on span "Create" at bounding box center [638, 484] width 29 height 22
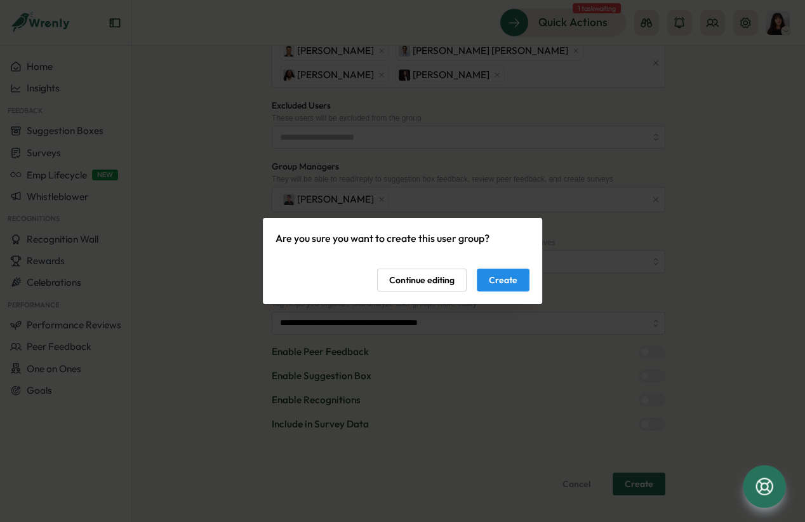
click at [498, 281] on span "Create" at bounding box center [503, 280] width 29 height 22
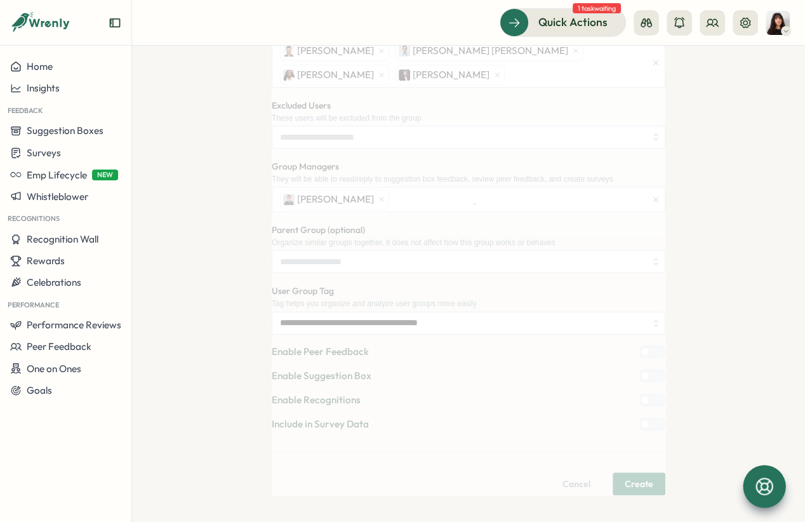
scroll to position [0, 0]
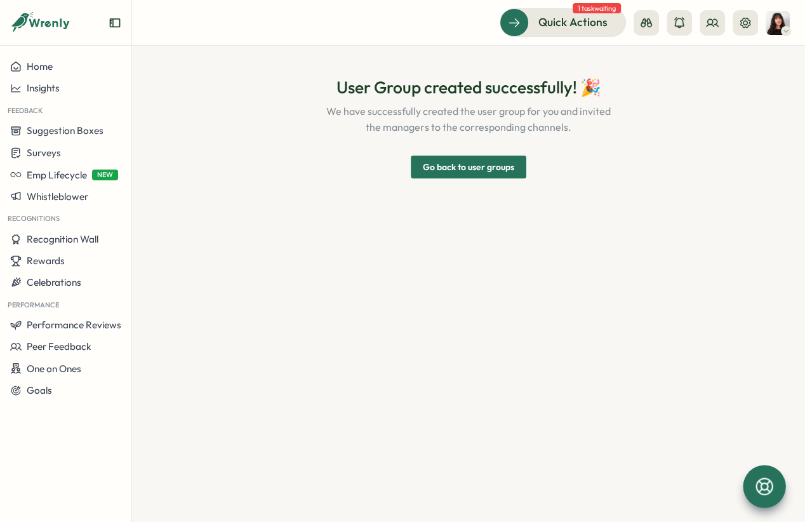
click at [474, 172] on span "Go back to user groups" at bounding box center [468, 167] width 91 height 22
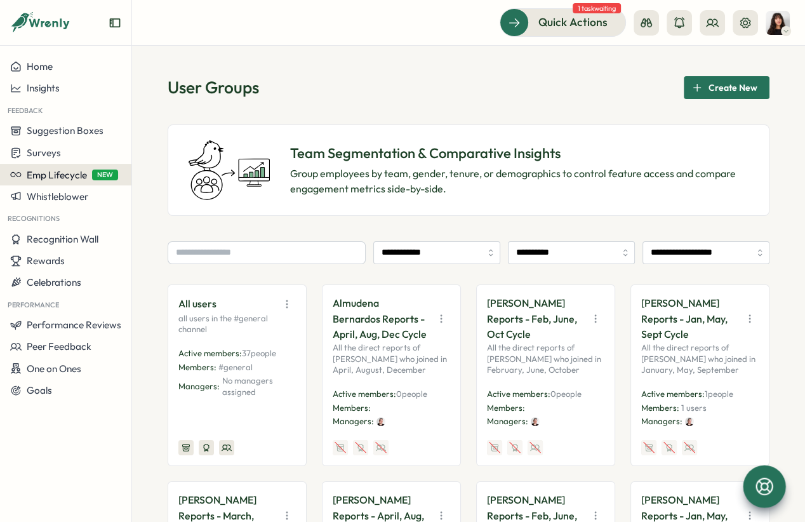
click at [65, 170] on span "Emp Lifecycle" at bounding box center [57, 175] width 60 height 12
click at [154, 173] on div "Create New" at bounding box center [171, 175] width 51 height 14
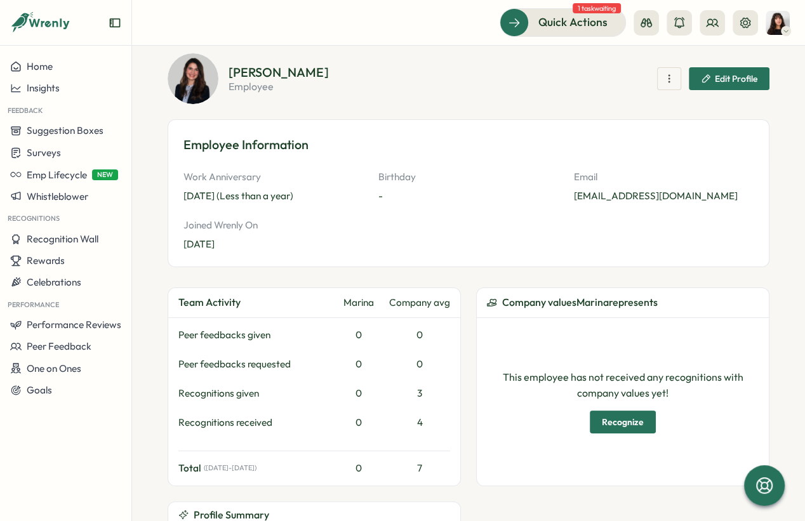
scroll to position [66, 0]
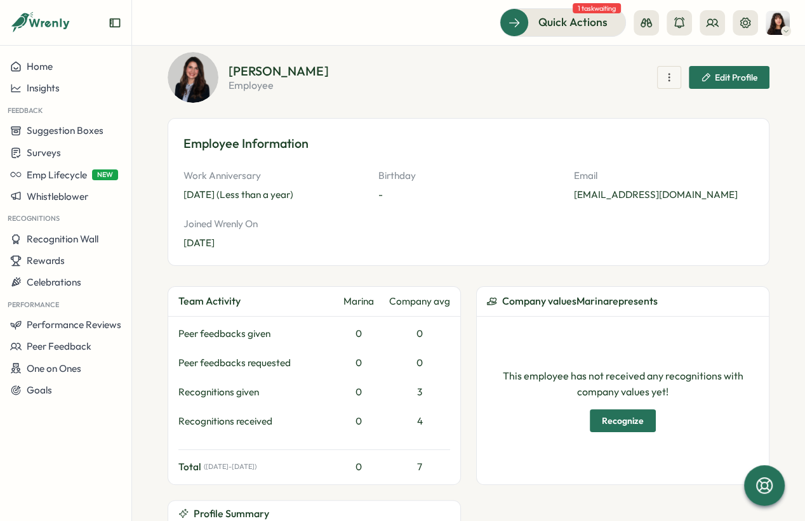
click at [714, 76] on span "Edit Profile" at bounding box center [735, 77] width 43 height 9
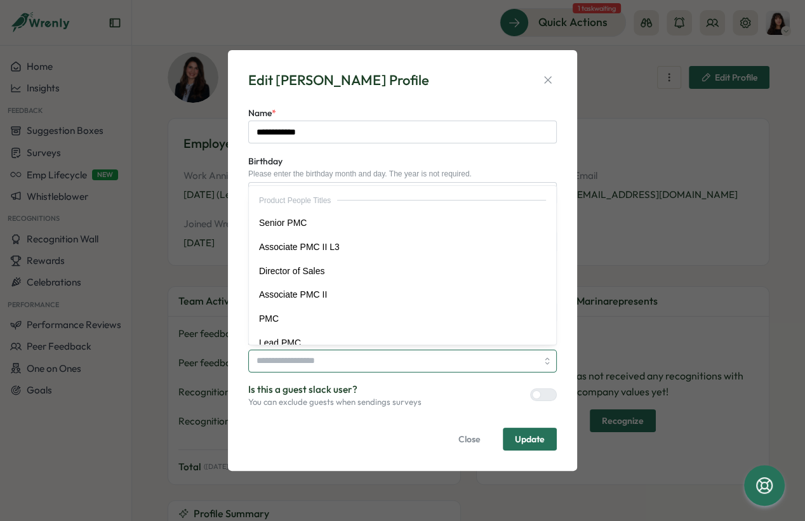
click at [363, 360] on input "Job Title" at bounding box center [402, 361] width 308 height 23
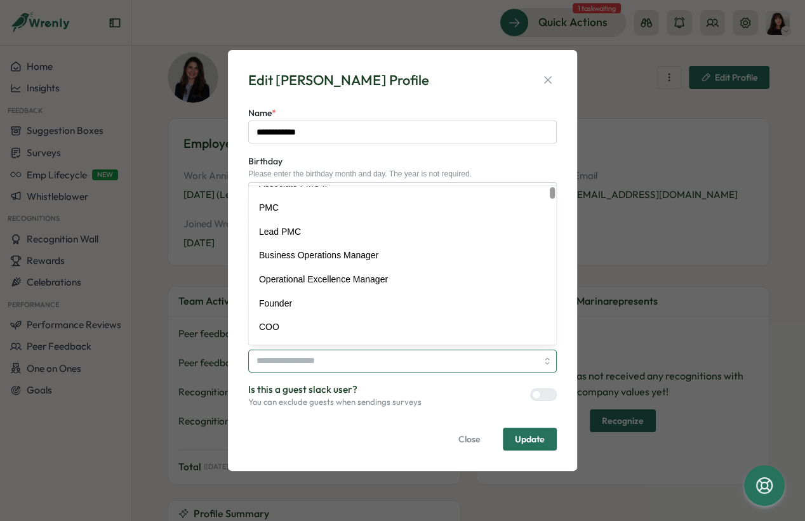
scroll to position [0, 0]
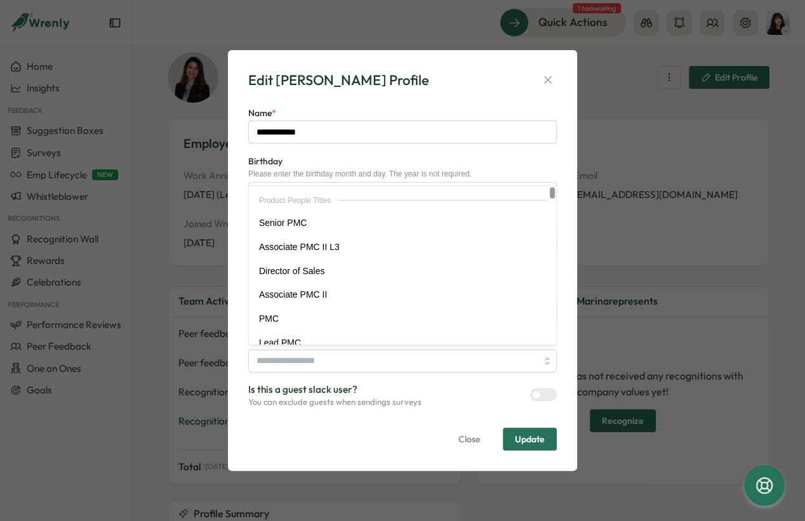
click at [367, 387] on span "Is this a guest slack user?" at bounding box center [334, 390] width 173 height 14
click at [331, 359] on input "Job Title" at bounding box center [402, 361] width 308 height 23
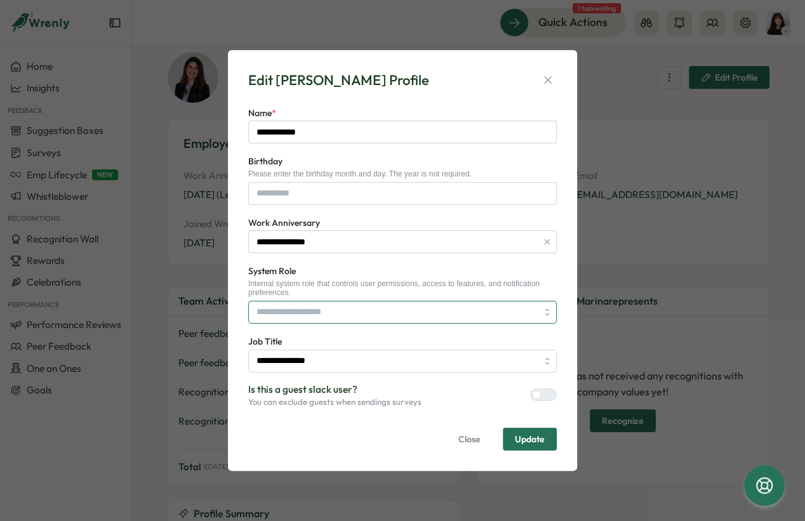
click at [357, 313] on input "System Role" at bounding box center [402, 312] width 308 height 23
click at [348, 287] on div "Internal system role that controls user permissions, access to features, and no…" at bounding box center [402, 288] width 308 height 18
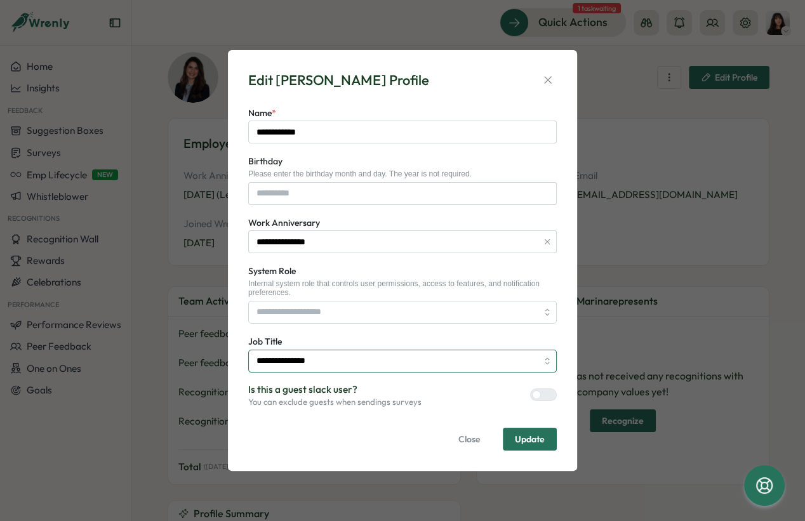
click at [320, 359] on input "**********" at bounding box center [402, 361] width 308 height 23
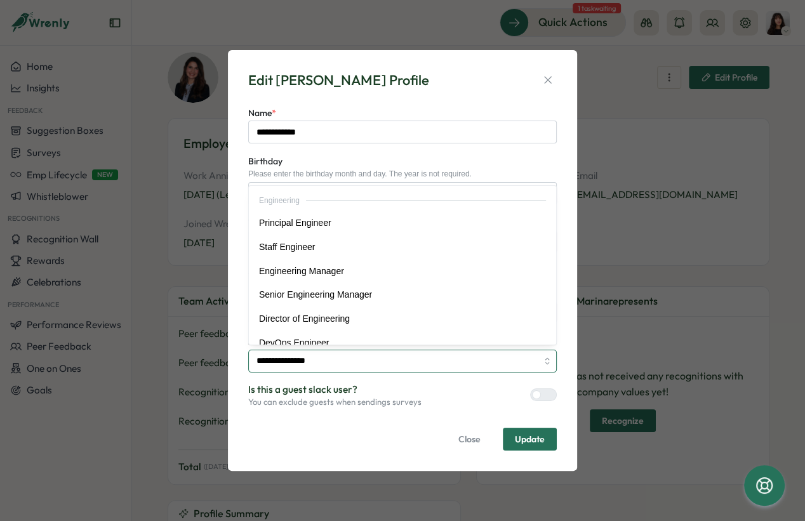
scroll to position [252, 0]
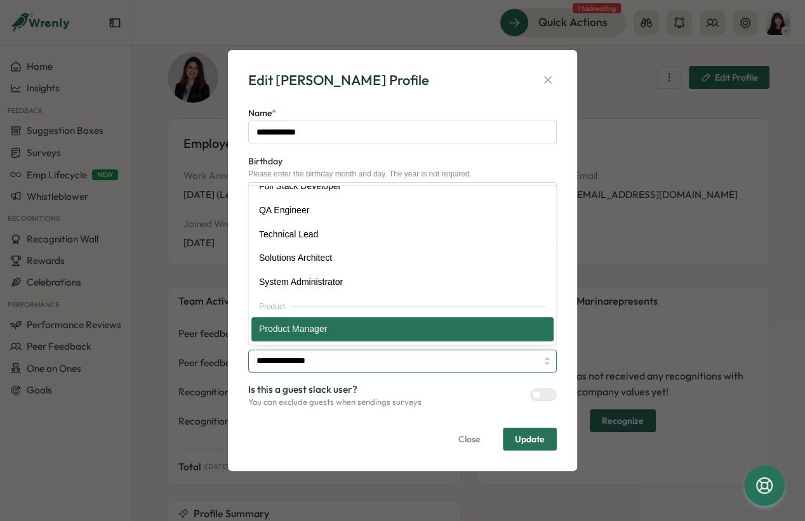
click at [339, 360] on input "**********" at bounding box center [402, 361] width 308 height 23
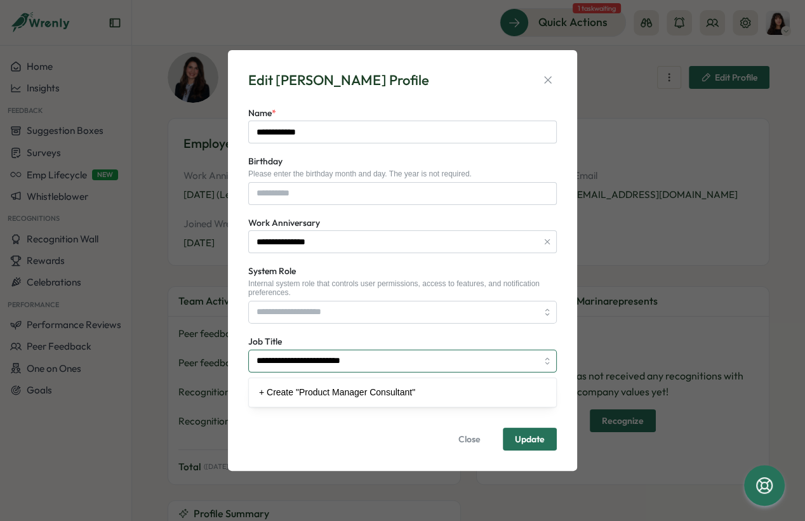
click at [328, 364] on input "**********" at bounding box center [402, 361] width 308 height 23
click at [365, 359] on input "**********" at bounding box center [402, 361] width 308 height 23
type input "**********"
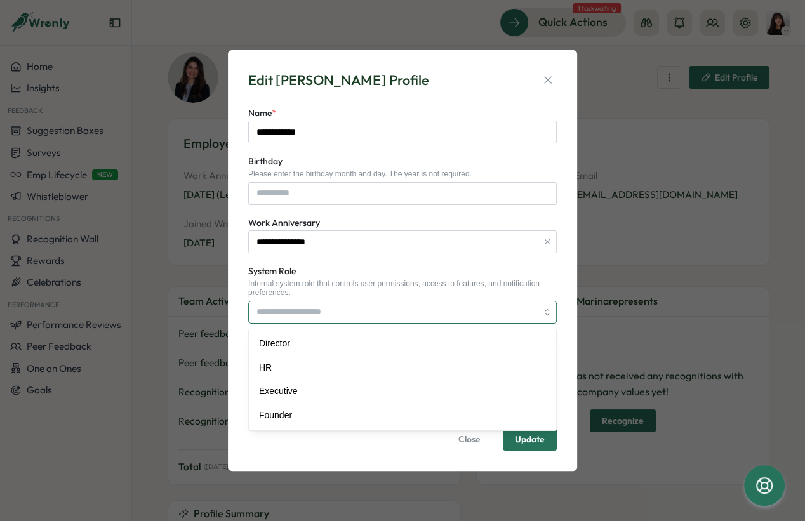
click at [350, 312] on input "System Role" at bounding box center [402, 312] width 308 height 23
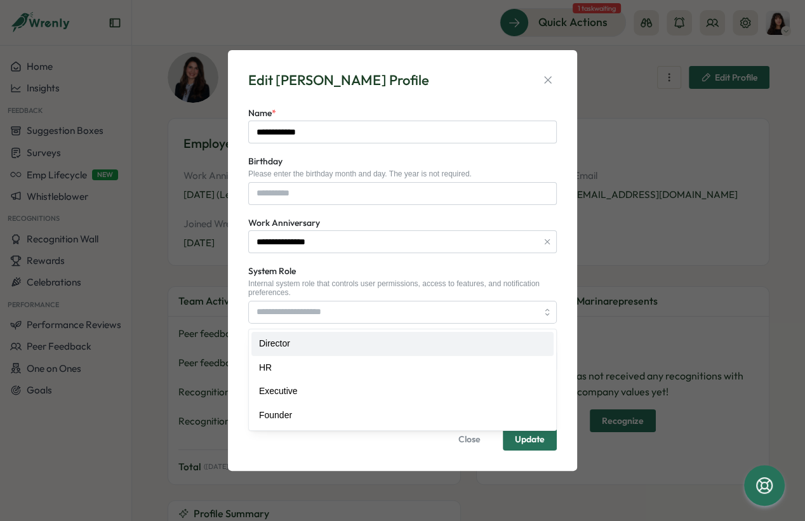
click at [350, 255] on form "**********" at bounding box center [402, 278] width 308 height 346
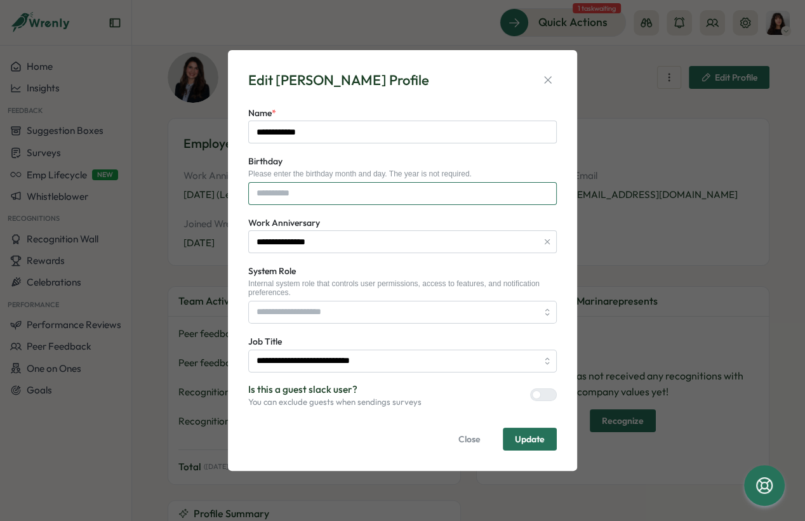
click at [289, 192] on input "Birthday" at bounding box center [402, 193] width 308 height 23
click at [381, 103] on div "**********" at bounding box center [402, 260] width 319 height 391
click at [529, 435] on span "Update" at bounding box center [530, 439] width 30 height 9
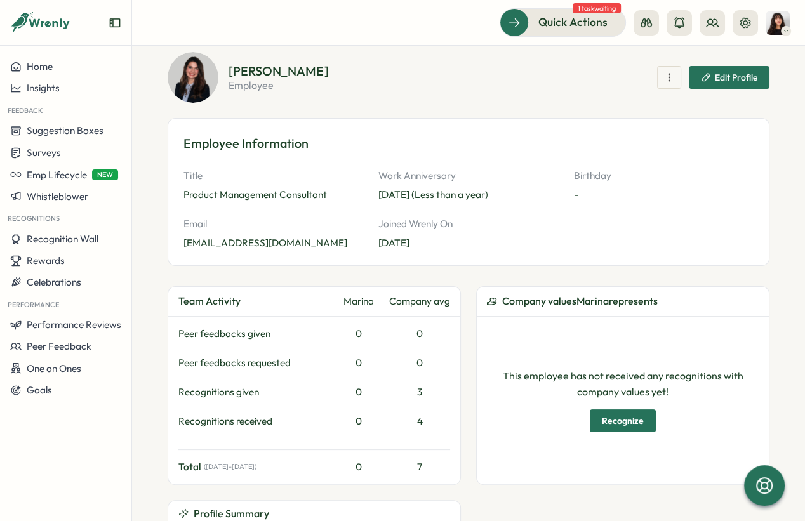
click at [719, 79] on span "Edit Profile" at bounding box center [735, 77] width 43 height 9
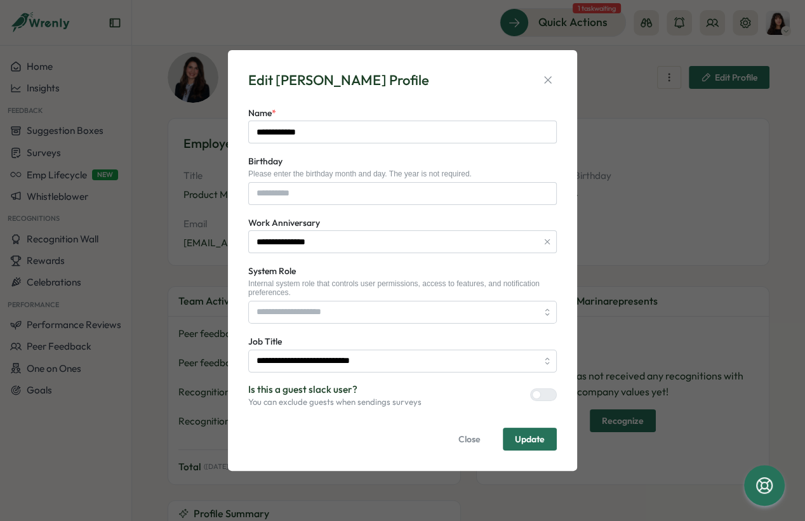
click at [298, 373] on form "**********" at bounding box center [402, 278] width 308 height 346
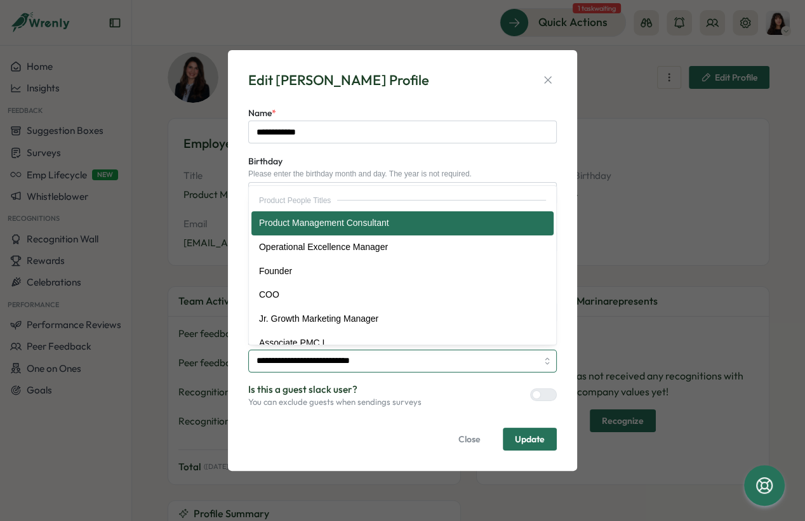
click at [294, 364] on input "**********" at bounding box center [402, 361] width 308 height 23
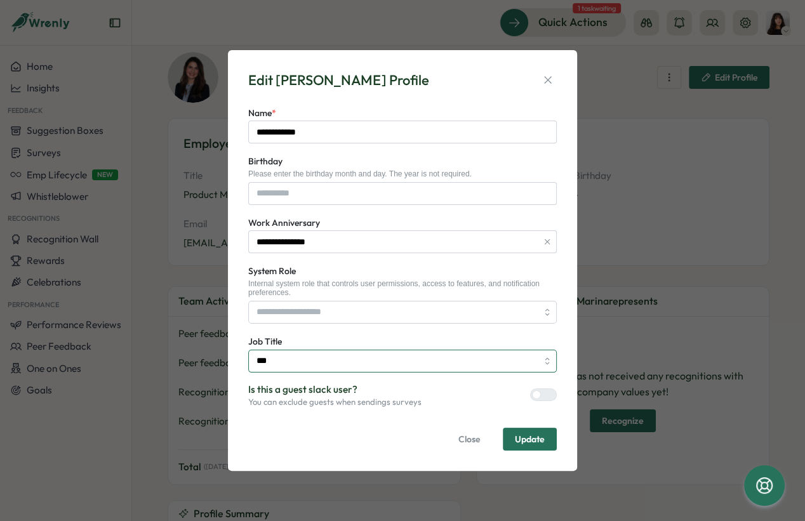
type input "***"
click at [530, 448] on span "Update" at bounding box center [530, 439] width 30 height 22
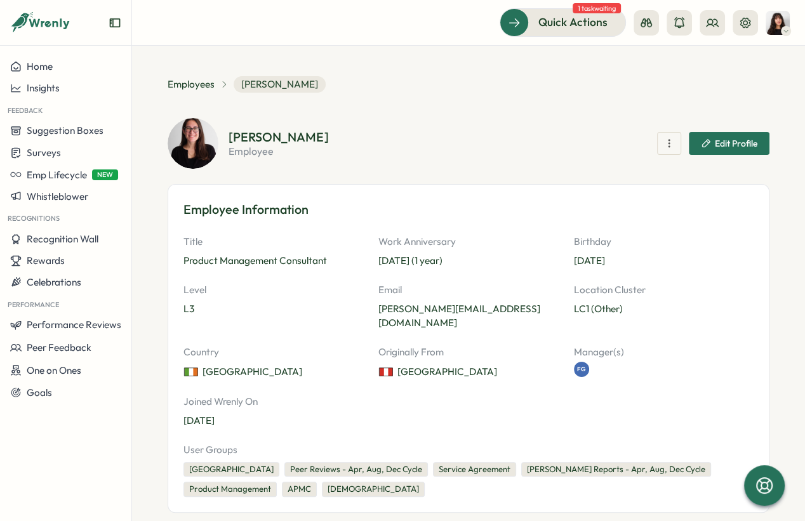
click at [720, 143] on span "Edit Profile" at bounding box center [735, 143] width 43 height 9
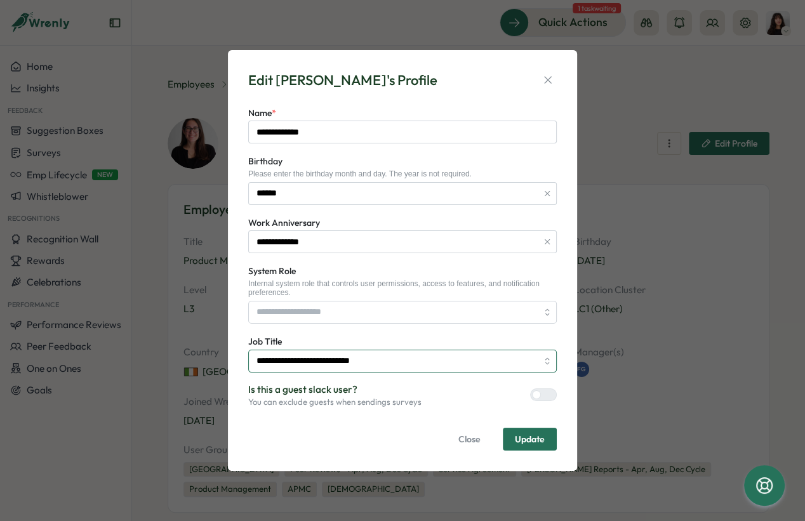
click at [287, 353] on input "**********" at bounding box center [402, 361] width 308 height 23
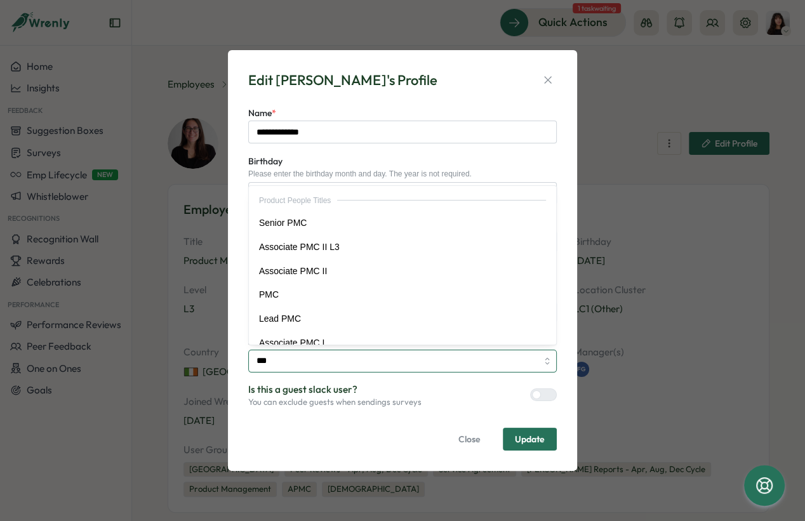
scroll to position [13, 0]
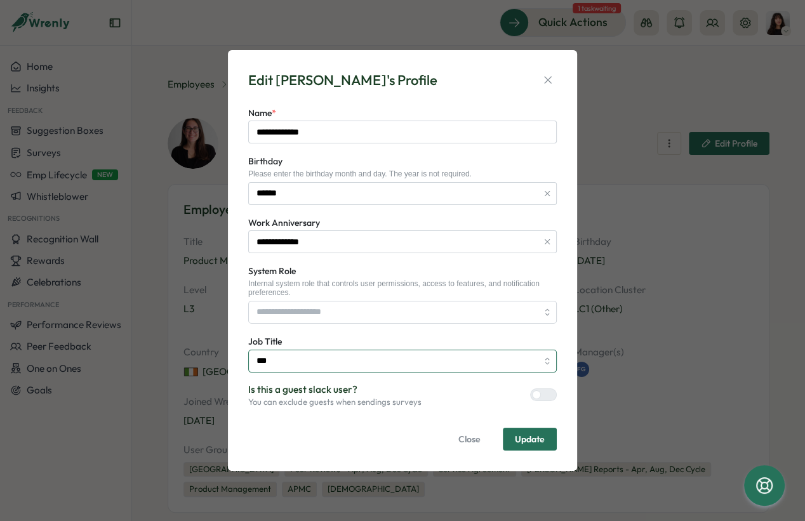
type input "***"
click at [532, 435] on span "Update" at bounding box center [530, 439] width 30 height 9
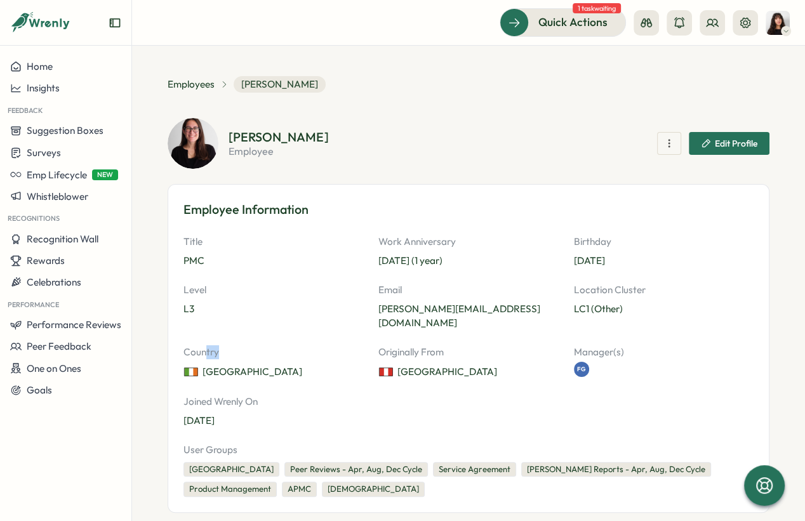
drag, startPoint x: 204, startPoint y: 338, endPoint x: 249, endPoint y: 338, distance: 45.7
click at [235, 345] on p "Country" at bounding box center [273, 352] width 180 height 14
click at [409, 345] on p "Originally From" at bounding box center [468, 352] width 180 height 14
click at [714, 150] on span "Edit Profile" at bounding box center [728, 144] width 56 height 22
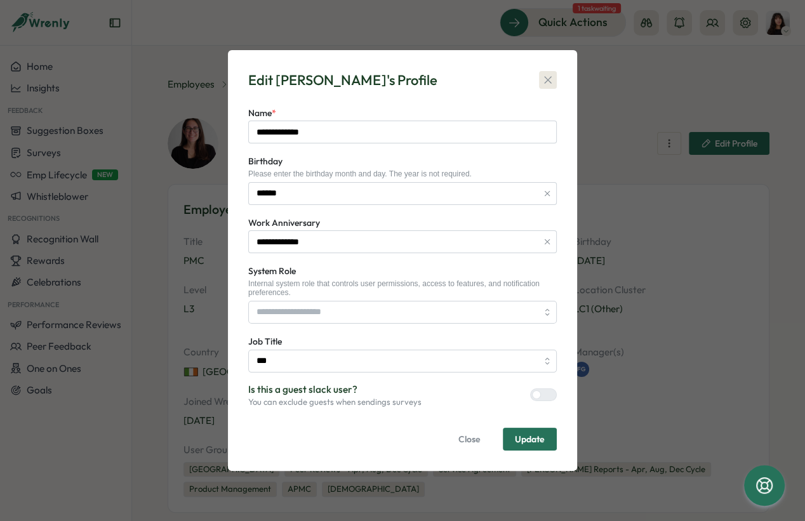
click at [549, 78] on icon "button" at bounding box center [547, 79] width 7 height 7
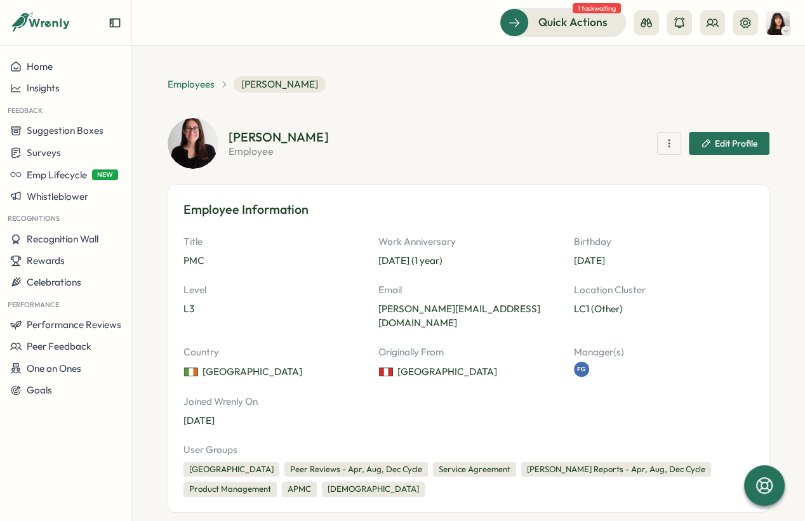
click at [187, 83] on span "Employees" at bounding box center [190, 84] width 47 height 14
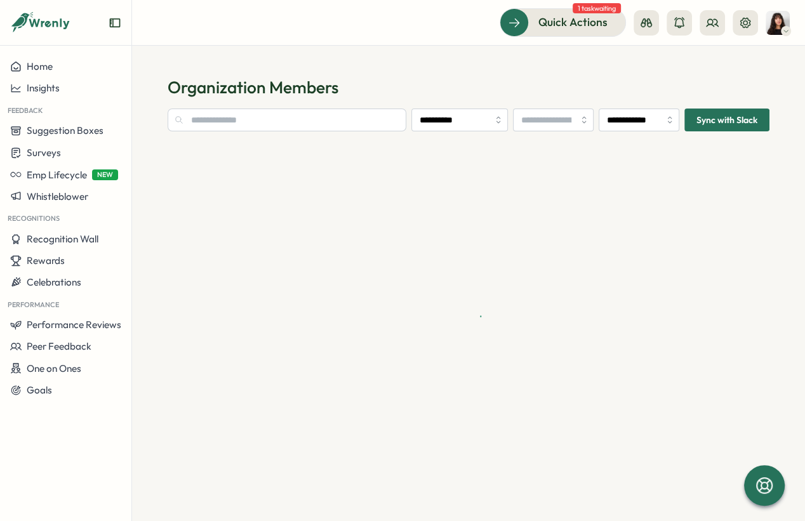
type input "**********"
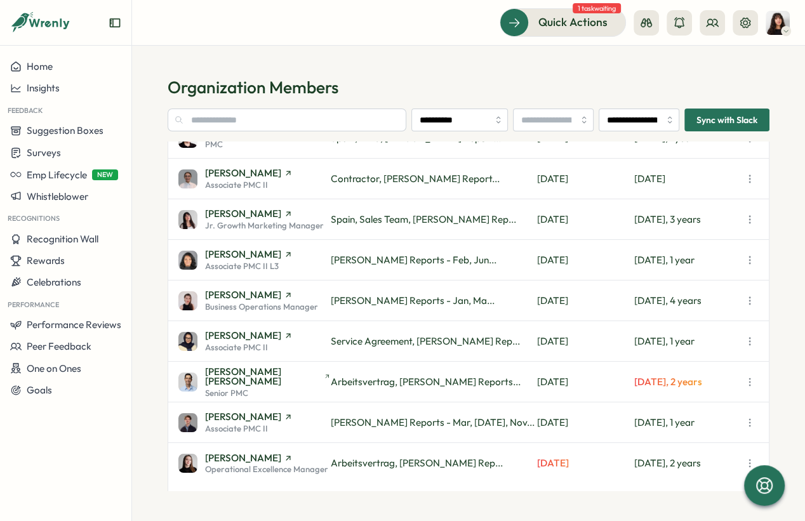
scroll to position [134, 0]
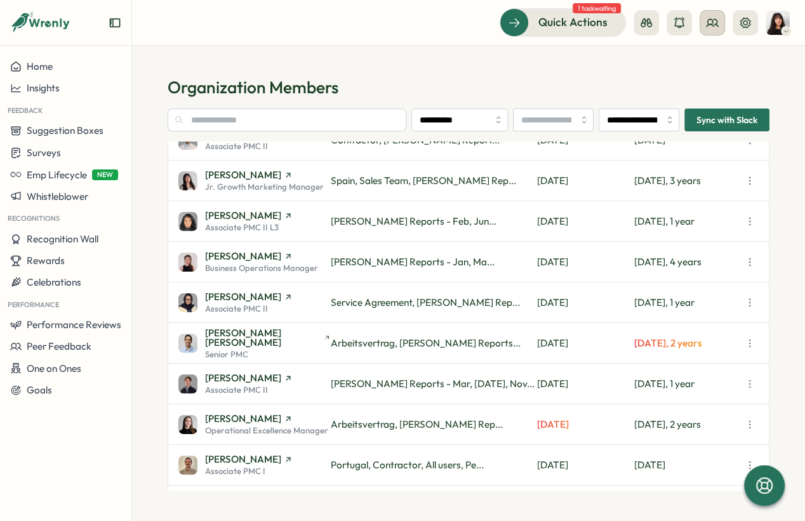
click at [718, 24] on icon at bounding box center [712, 22] width 13 height 13
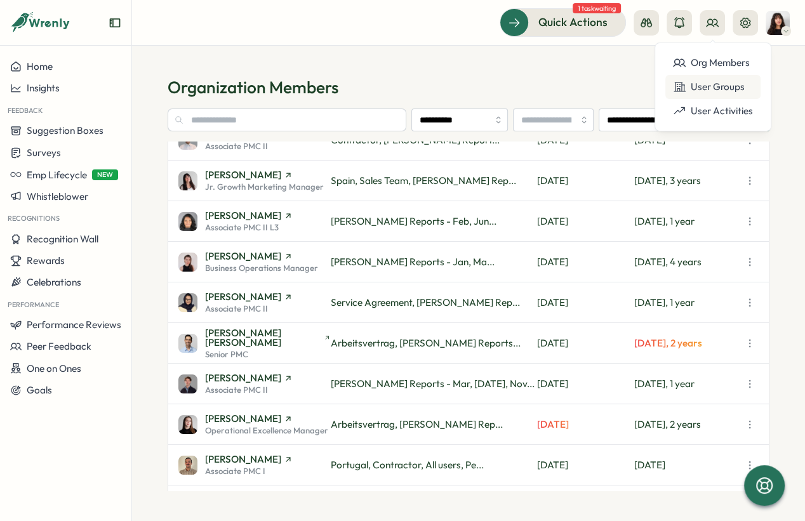
click at [695, 86] on div "User Groups" at bounding box center [713, 87] width 80 height 14
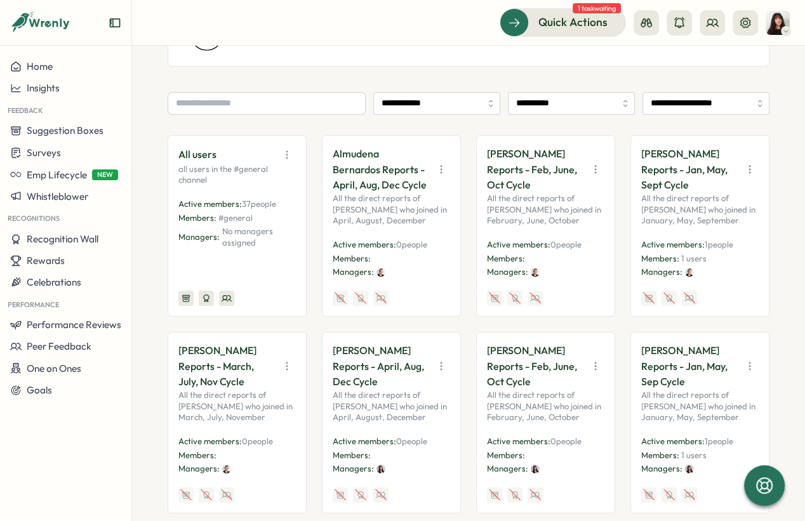
scroll to position [150, 0]
drag, startPoint x: 379, startPoint y: 167, endPoint x: 421, endPoint y: 167, distance: 41.9
click at [421, 167] on p "Almudena Bernardos Reports - April, Aug, Dec Cycle" at bounding box center [379, 168] width 95 height 47
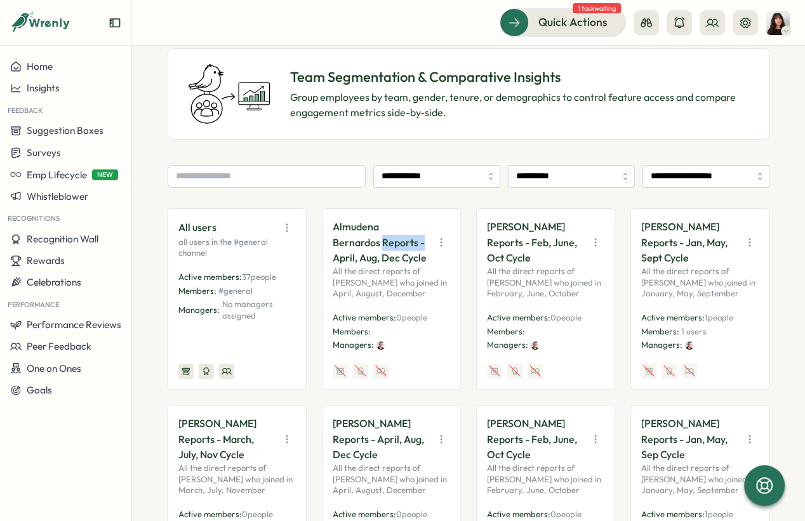
scroll to position [0, 0]
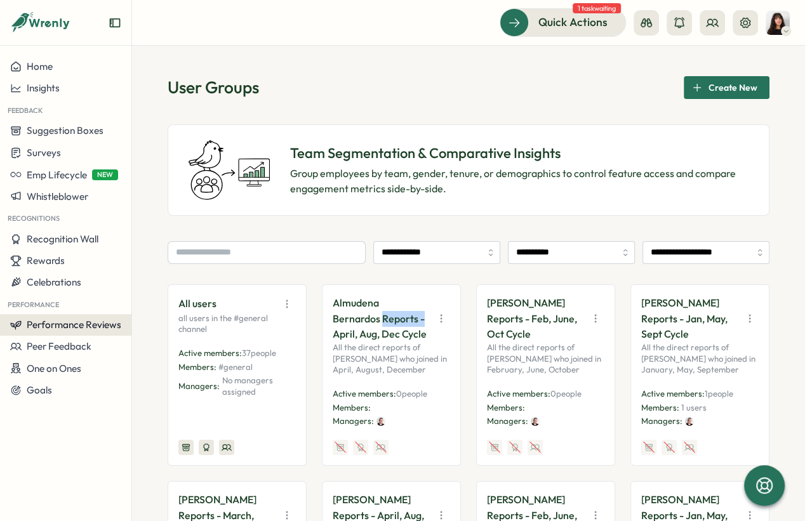
click at [82, 327] on span "Performance Reviews" at bounding box center [74, 325] width 95 height 12
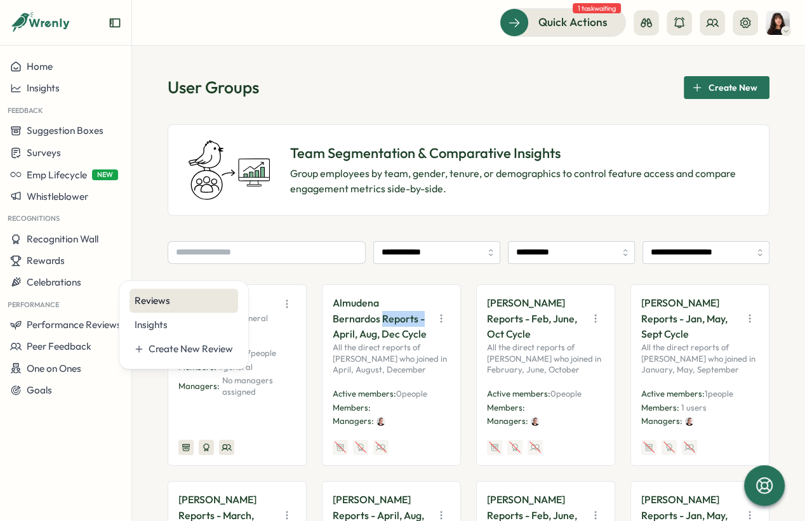
click at [167, 300] on div "Reviews" at bounding box center [184, 301] width 98 height 14
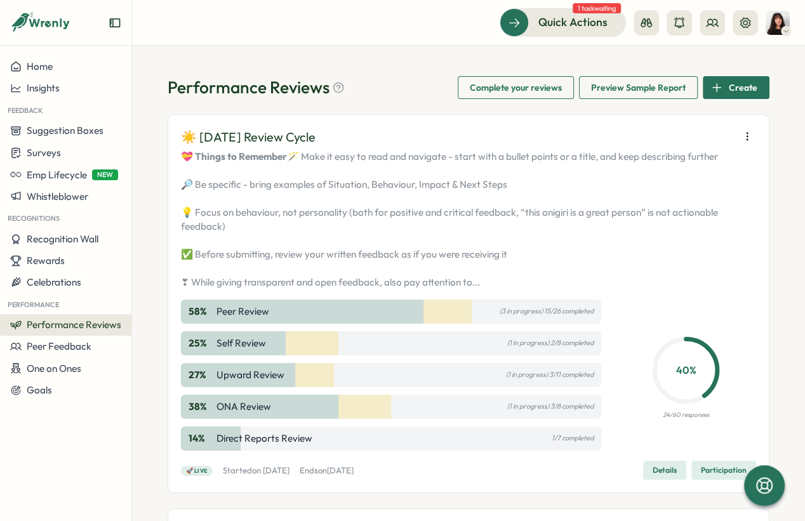
click at [740, 135] on icon "button" at bounding box center [746, 136] width 13 height 13
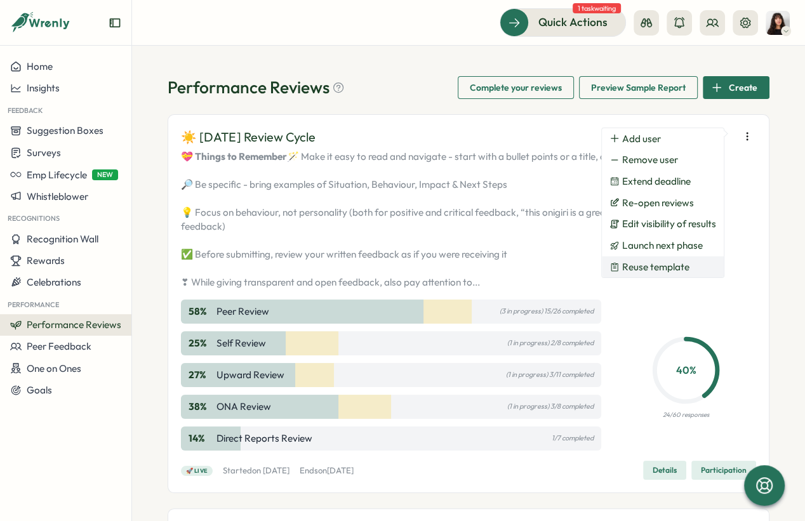
click at [662, 262] on span "Reuse template" at bounding box center [655, 266] width 67 height 11
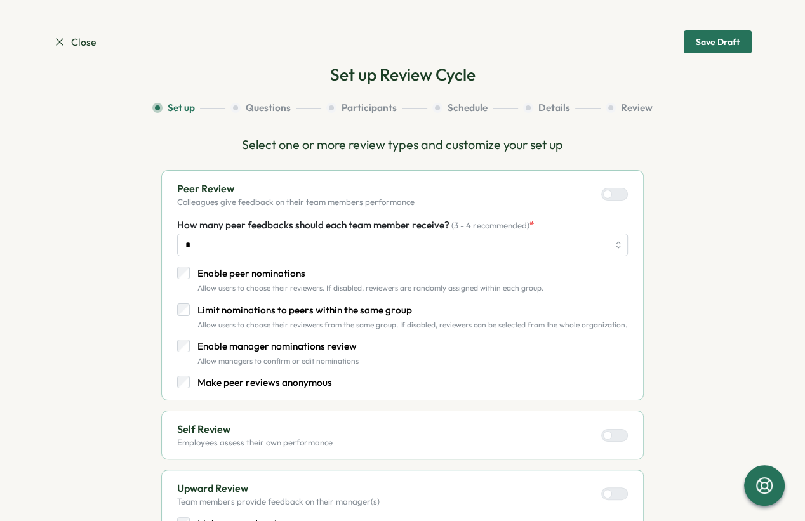
click at [348, 107] on button "Participants" at bounding box center [376, 108] width 101 height 14
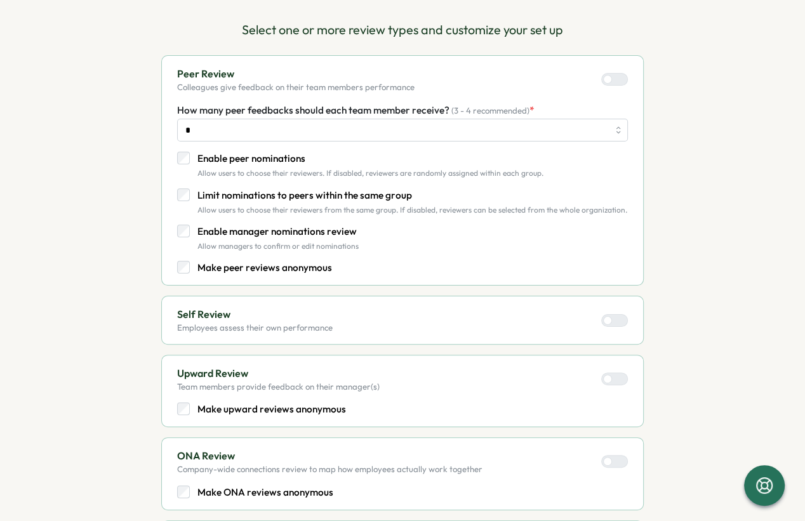
scroll to position [601, 0]
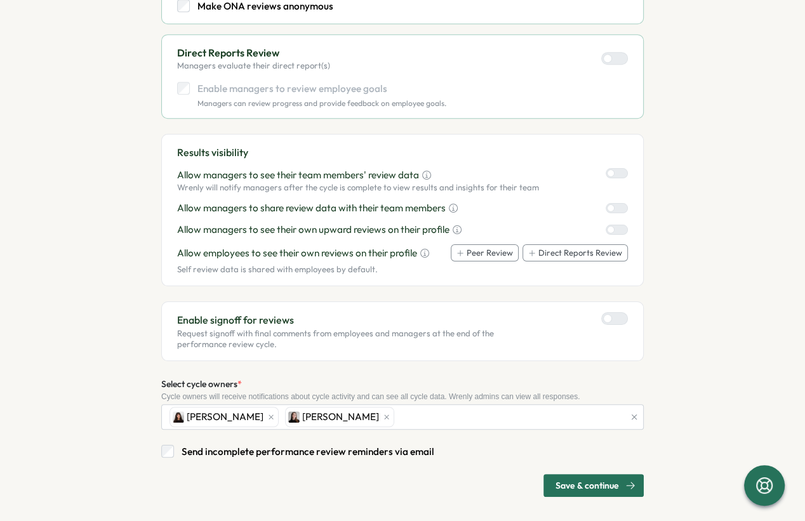
click at [558, 478] on span "Save & continue" at bounding box center [586, 486] width 63 height 22
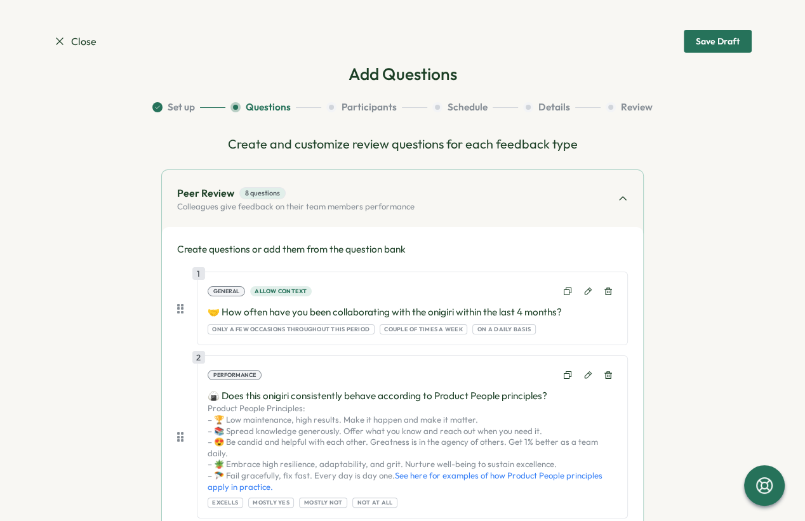
scroll to position [0, 0]
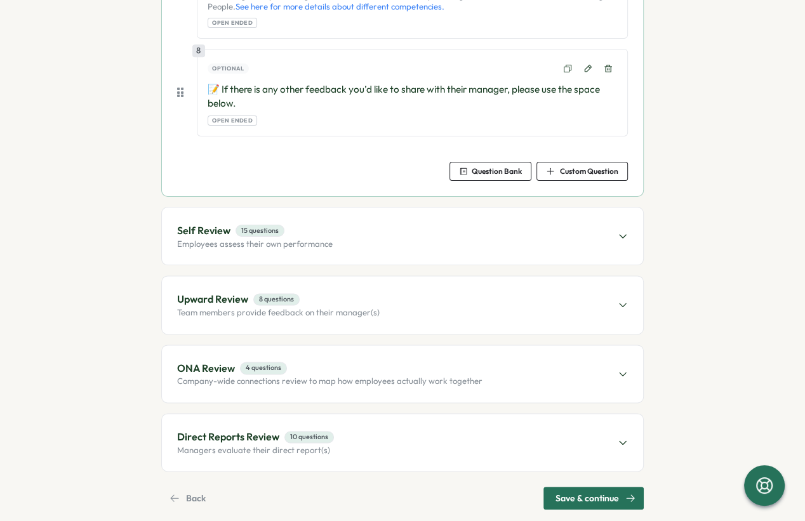
click at [574, 487] on span "Save & continue" at bounding box center [586, 498] width 63 height 22
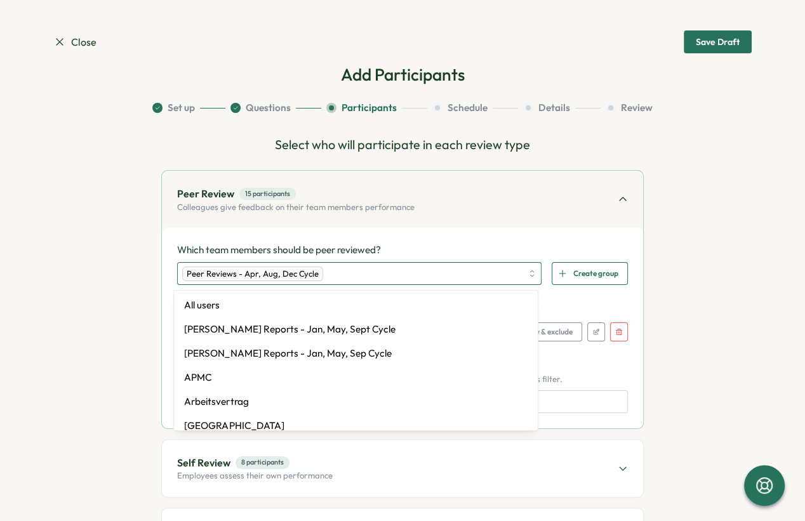
click at [485, 276] on div "Peer Reviews - Apr, Aug, Dec Cycle" at bounding box center [351, 274] width 339 height 22
click at [296, 282] on div "Peer Reviews - Apr, Aug, Dec Cycle" at bounding box center [351, 274] width 339 height 22
click at [296, 273] on div "Peer Reviews - Apr, Aug, Dec Cycle" at bounding box center [252, 273] width 141 height 15
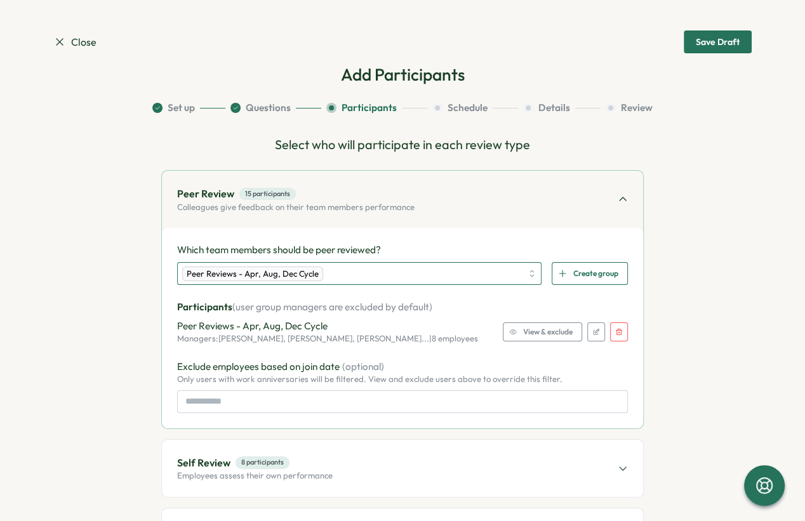
click at [478, 272] on div "Peer Reviews - Apr, Aug, Dec Cycle" at bounding box center [351, 274] width 339 height 22
click at [617, 329] on icon "button" at bounding box center [618, 332] width 6 height 6
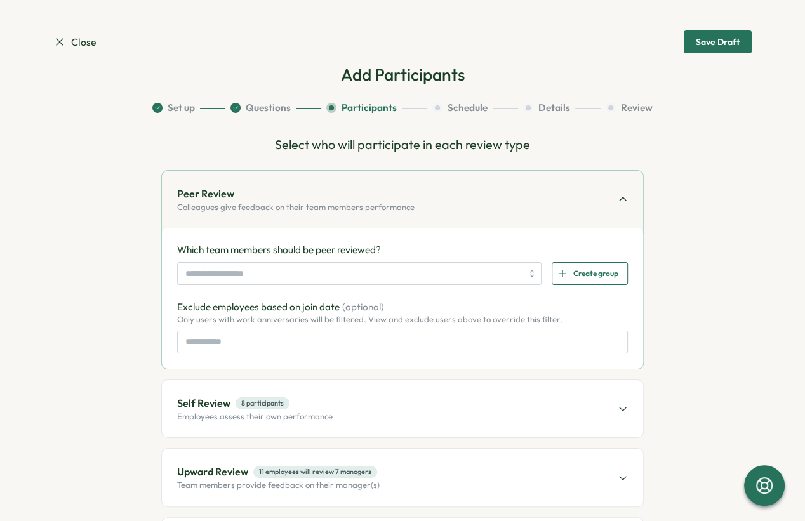
click at [340, 261] on div "Which team members should be peer reviewed? Create group" at bounding box center [402, 264] width 450 height 42
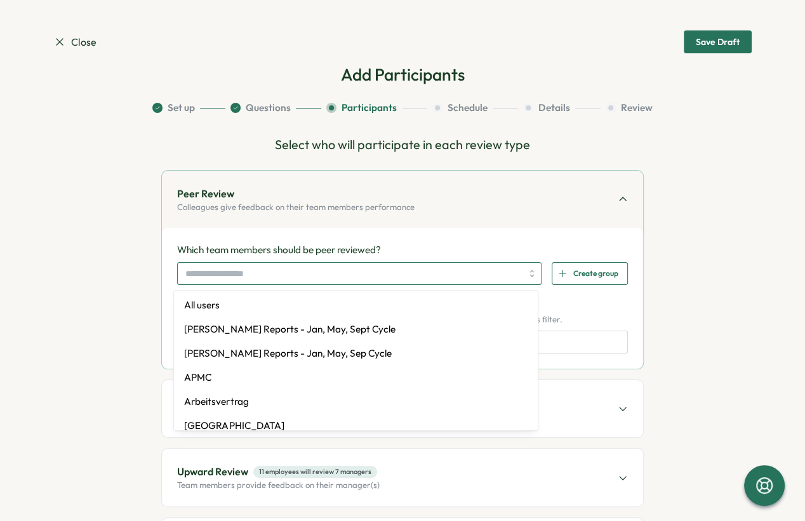
click at [332, 270] on input "search" at bounding box center [353, 274] width 336 height 22
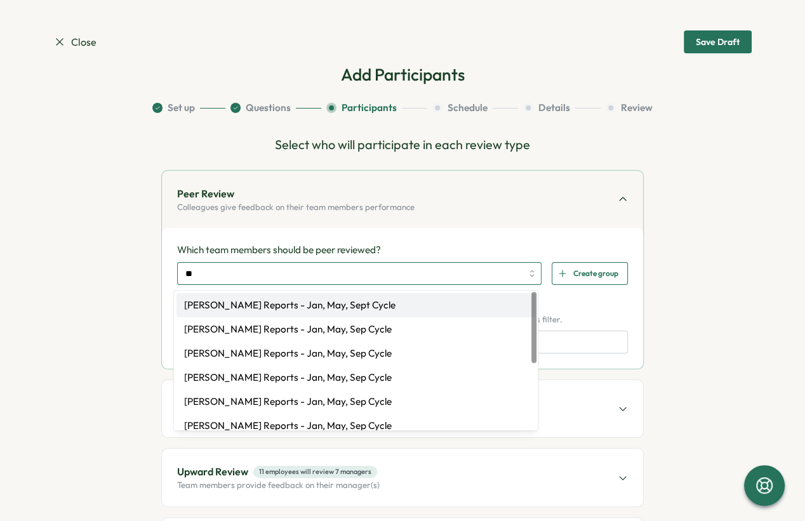
type input "*"
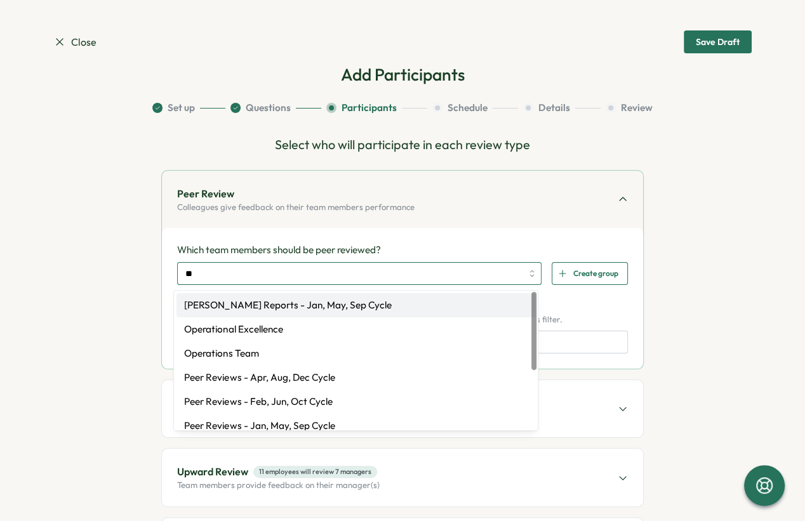
type input "***"
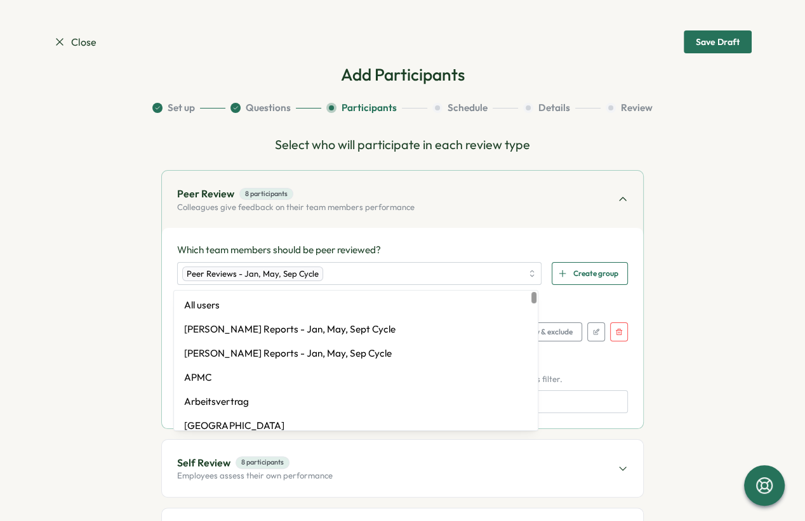
click at [413, 243] on p "Which team members should be peer reviewed?" at bounding box center [402, 250] width 450 height 14
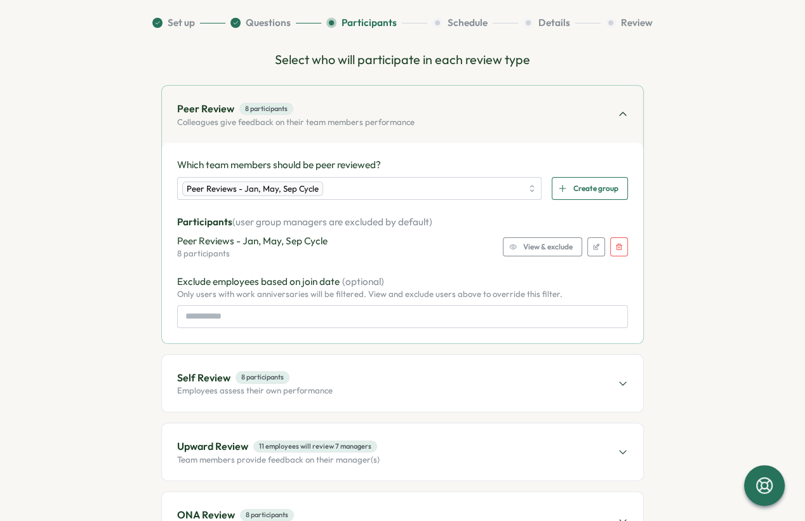
scroll to position [90, 0]
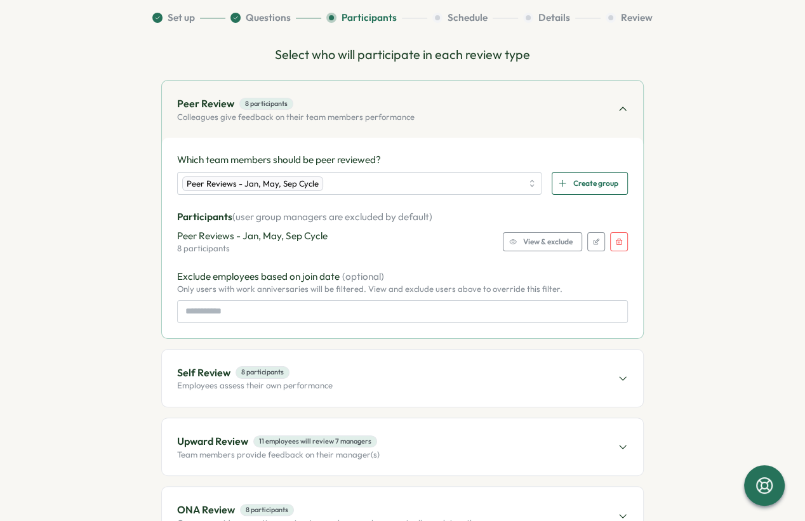
click at [359, 364] on div "Self Review 8 participants Employees assess their own performance" at bounding box center [402, 378] width 481 height 57
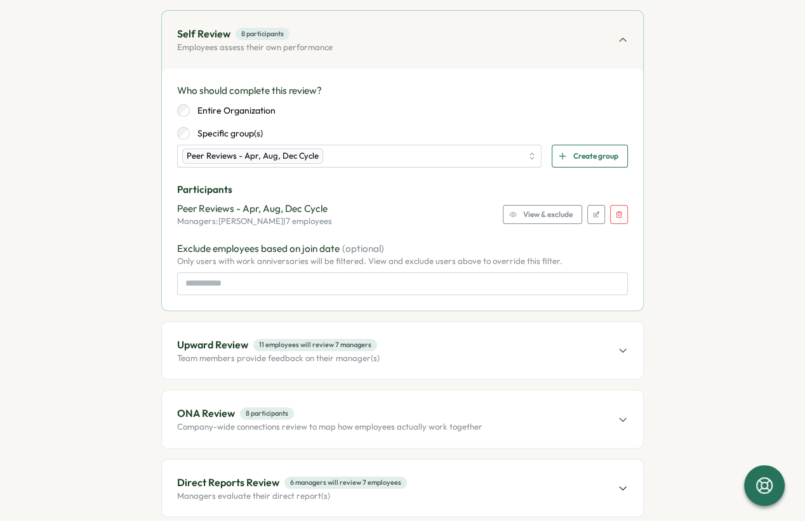
scroll to position [246, 0]
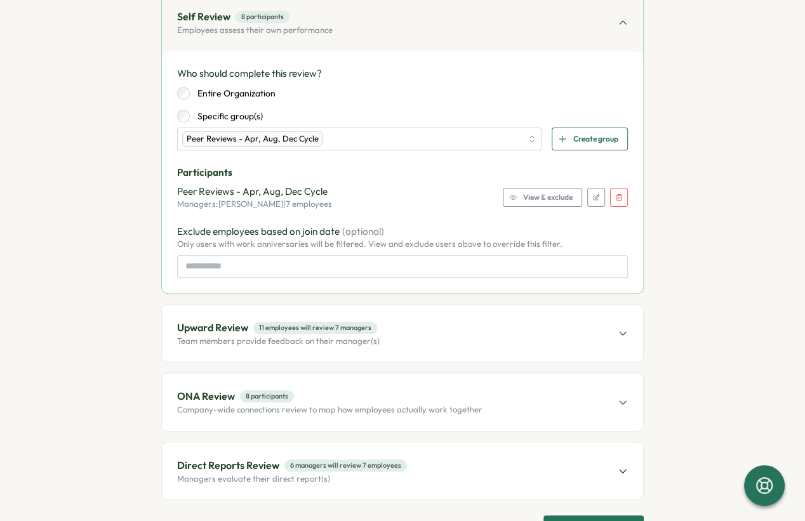
click at [304, 338] on p "Team members provide feedback on their manager(s)" at bounding box center [278, 341] width 202 height 11
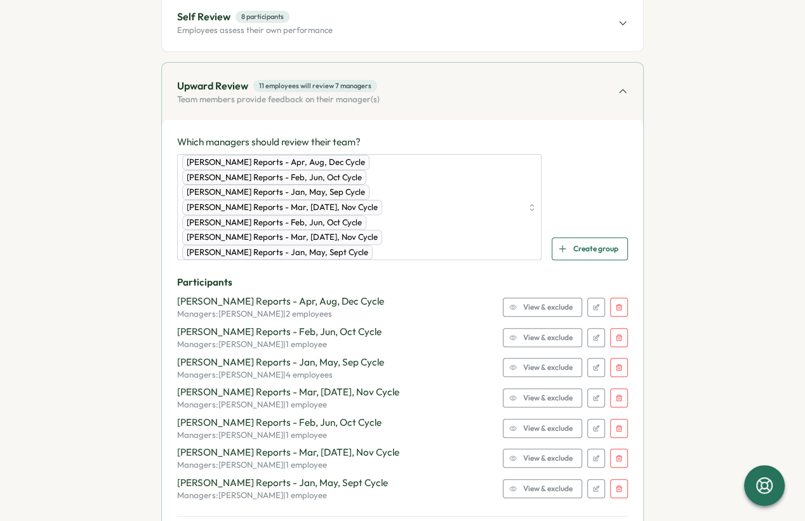
drag, startPoint x: 237, startPoint y: 285, endPoint x: 279, endPoint y: 423, distance: 144.5
click at [279, 423] on div "Participants Viktoria Korzhova Reports - Apr, Aug, Dec Cycle Managers: Viktoria…" at bounding box center [402, 387] width 450 height 225
click at [616, 303] on icon "button" at bounding box center [619, 307] width 8 height 8
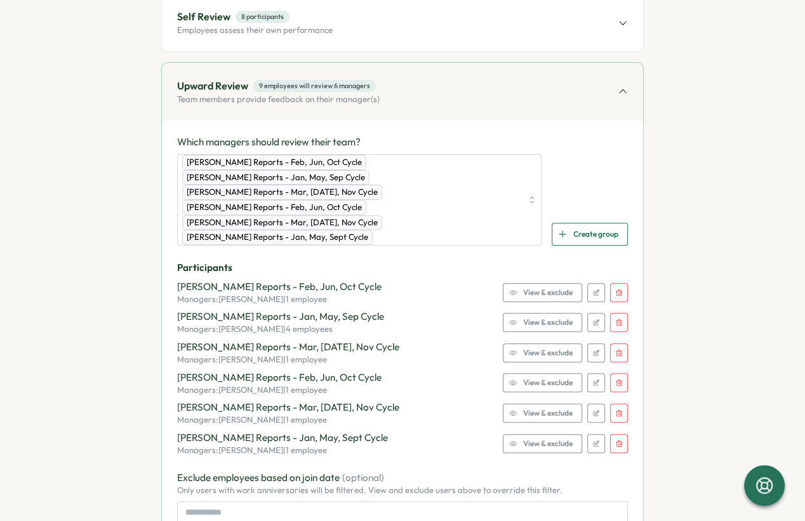
click at [616, 283] on button "button" at bounding box center [619, 292] width 18 height 19
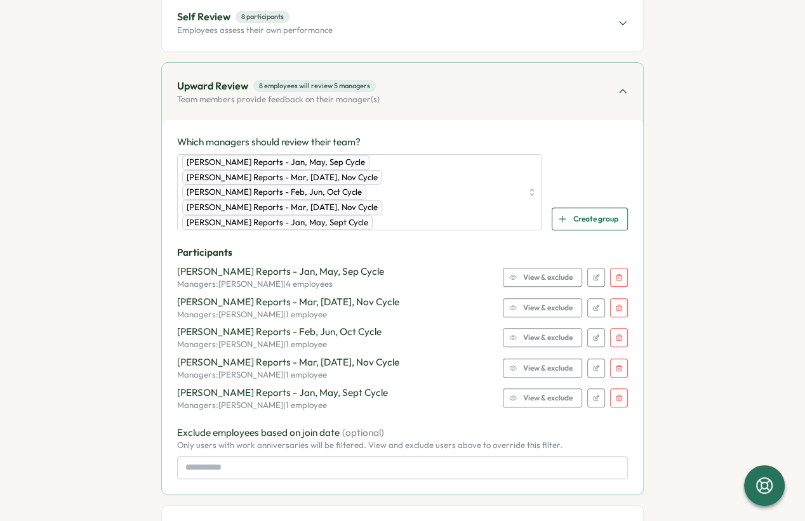
click at [617, 273] on icon "button" at bounding box center [619, 277] width 8 height 8
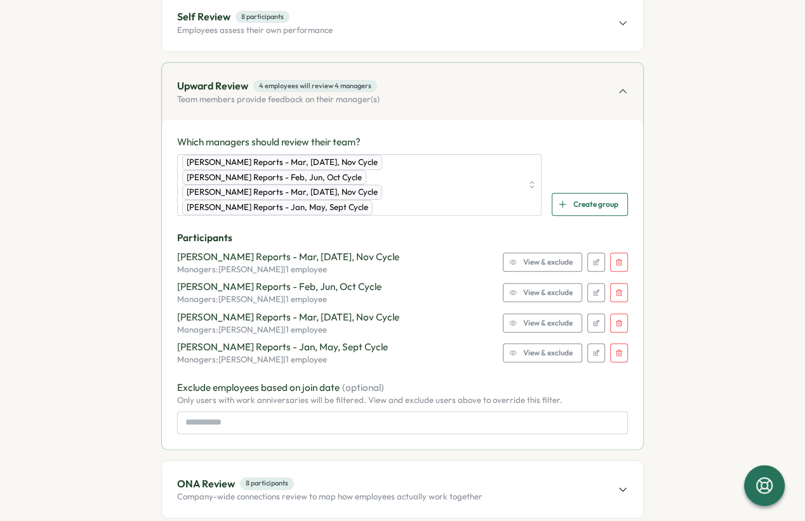
click at [615, 258] on icon "button" at bounding box center [619, 262] width 8 height 8
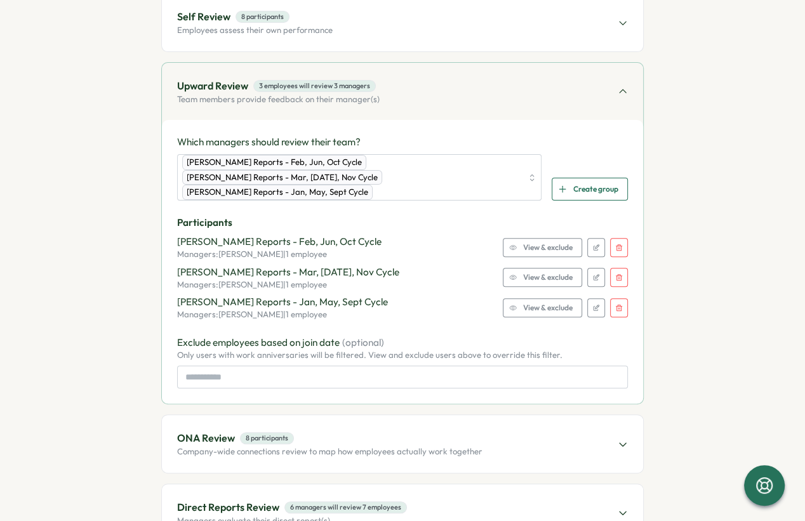
click at [615, 244] on icon "button" at bounding box center [619, 248] width 8 height 8
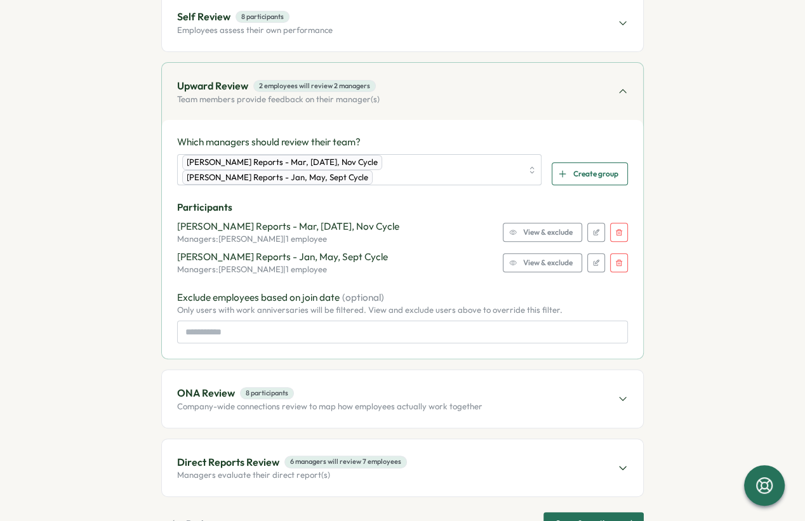
click at [615, 232] on icon "button" at bounding box center [619, 232] width 8 height 8
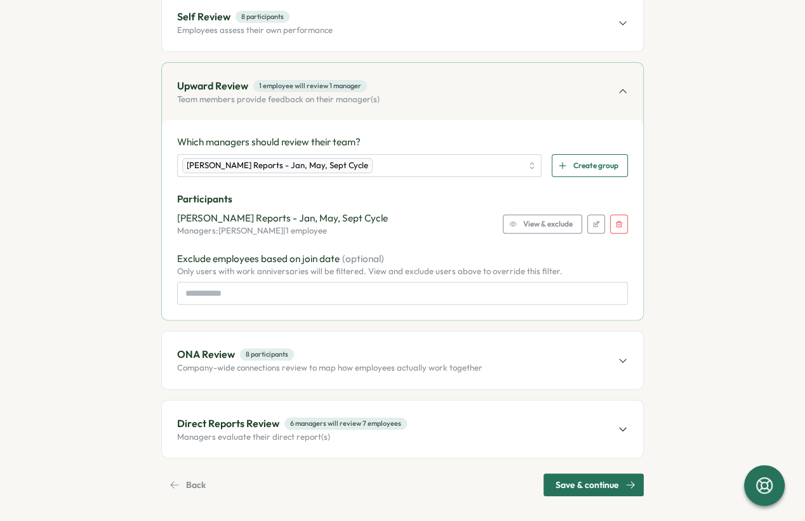
click at [615, 228] on button "button" at bounding box center [619, 223] width 18 height 19
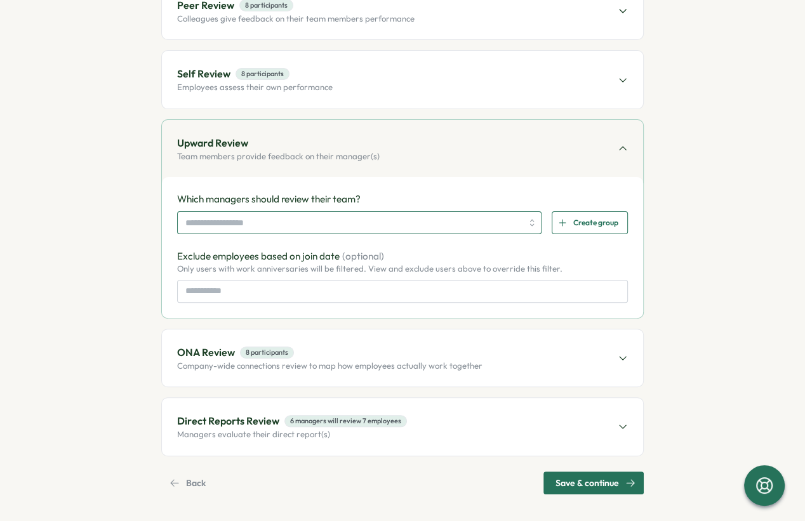
click at [340, 215] on input "search" at bounding box center [353, 223] width 336 height 22
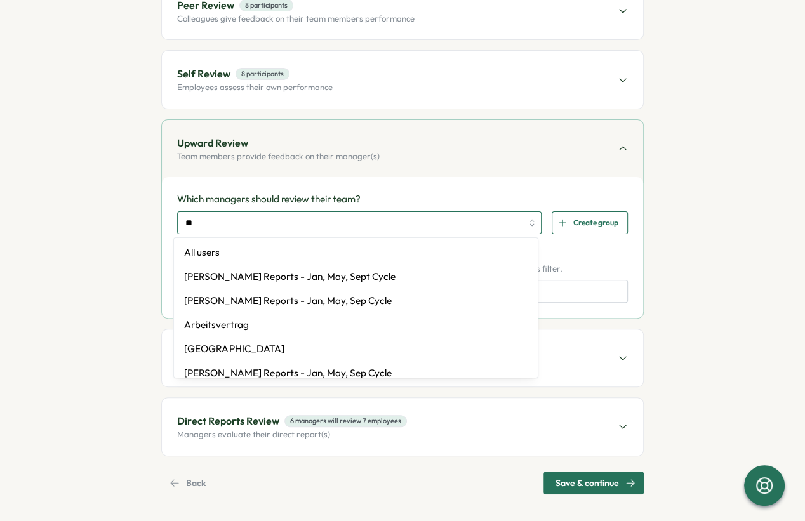
type input "***"
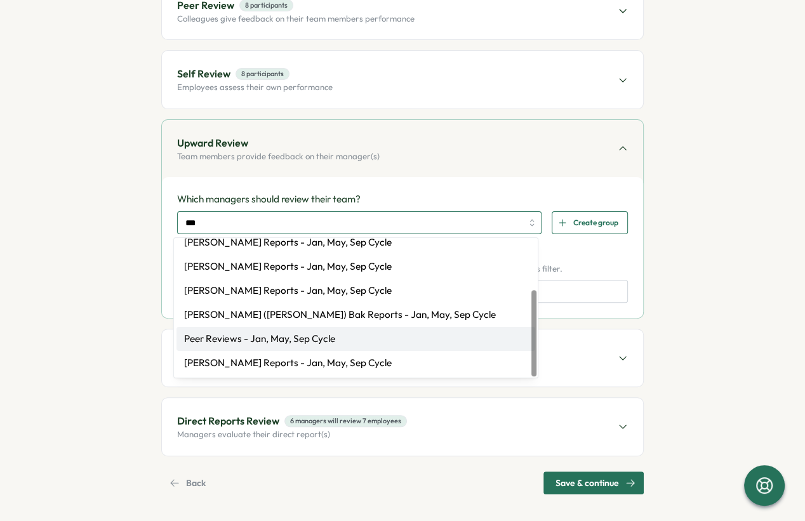
scroll to position [0, 0]
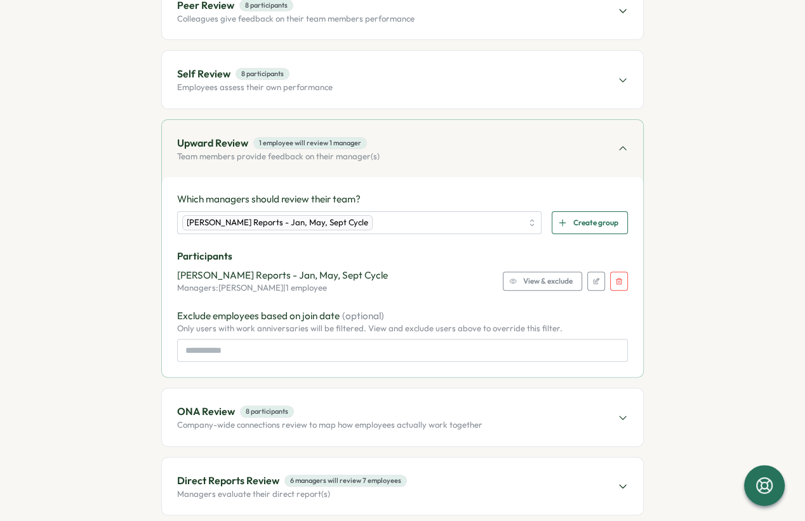
click at [456, 177] on div "Which managers should review their team? Almudena Bernardos Reports - Jan, May,…" at bounding box center [402, 277] width 481 height 200
click at [529, 277] on span "View & exclude" at bounding box center [547, 281] width 49 height 18
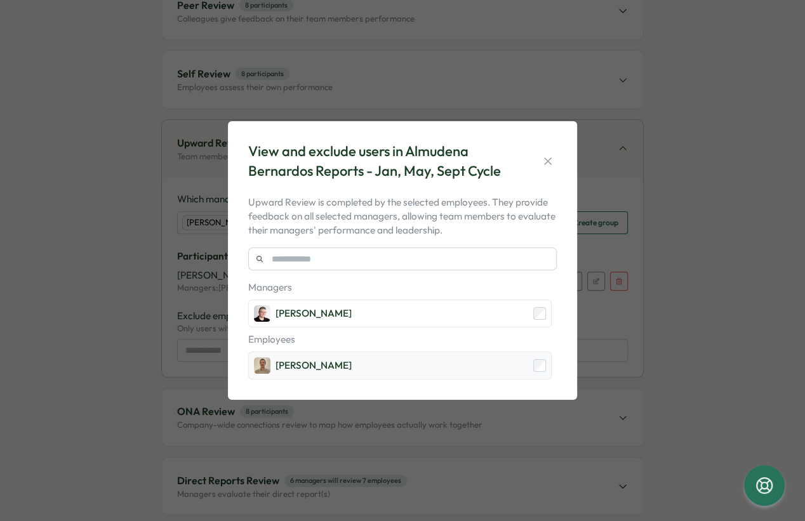
click at [375, 369] on div "Francisco Afonso" at bounding box center [399, 365] width 303 height 28
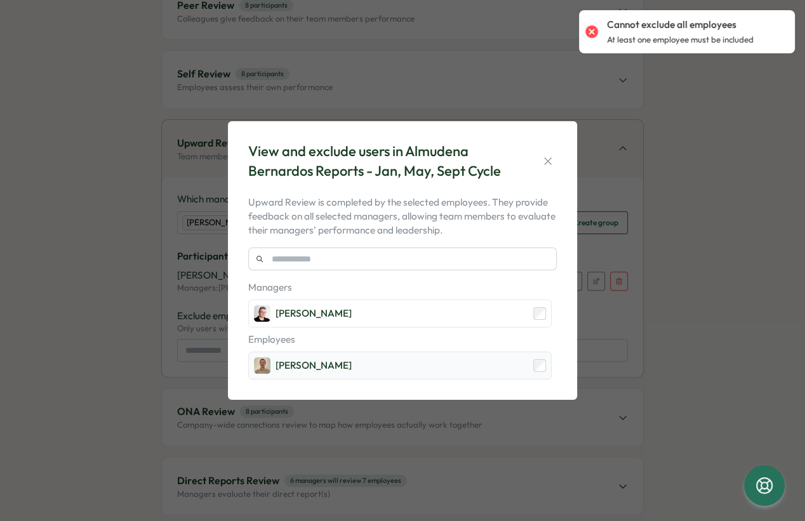
click at [532, 367] on div "Francisco Afonso" at bounding box center [399, 365] width 303 height 28
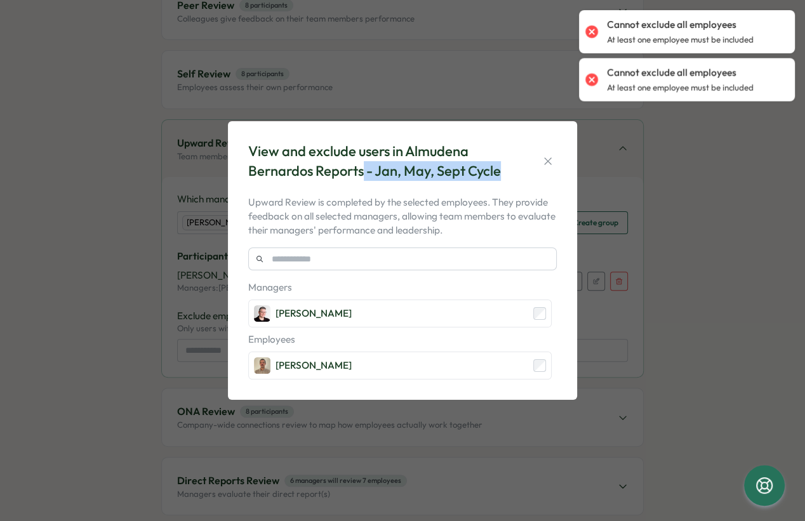
drag, startPoint x: 365, startPoint y: 170, endPoint x: 532, endPoint y: 170, distance: 166.9
click at [532, 170] on div "View and exclude users in Almudena Bernardos Reports - Jan, May, Sept Cycle" at bounding box center [402, 160] width 308 height 39
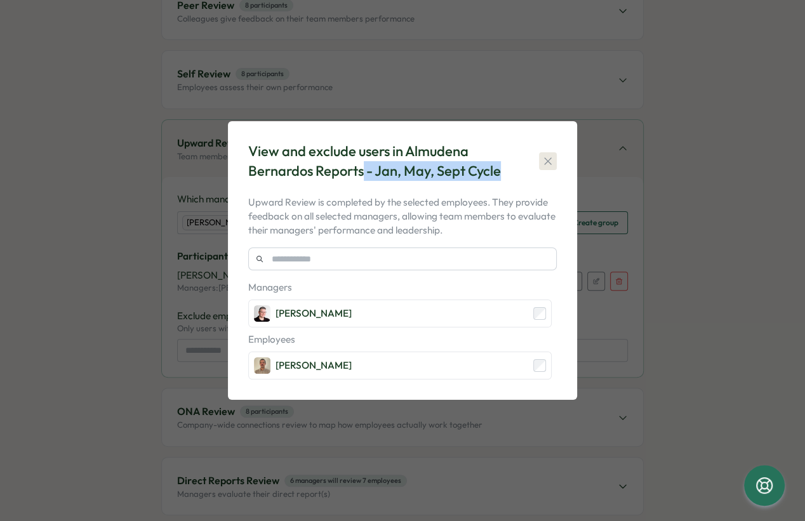
click at [548, 163] on icon "button" at bounding box center [547, 161] width 13 height 13
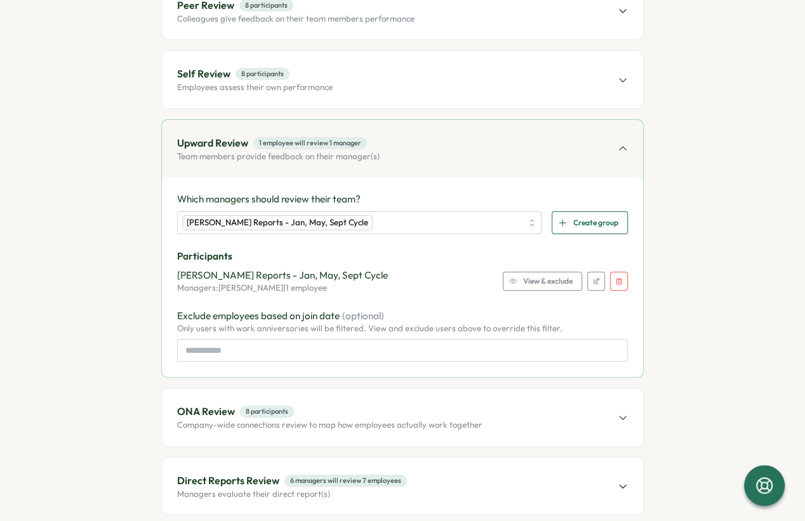
click at [560, 286] on span "View & exclude" at bounding box center [547, 281] width 49 height 18
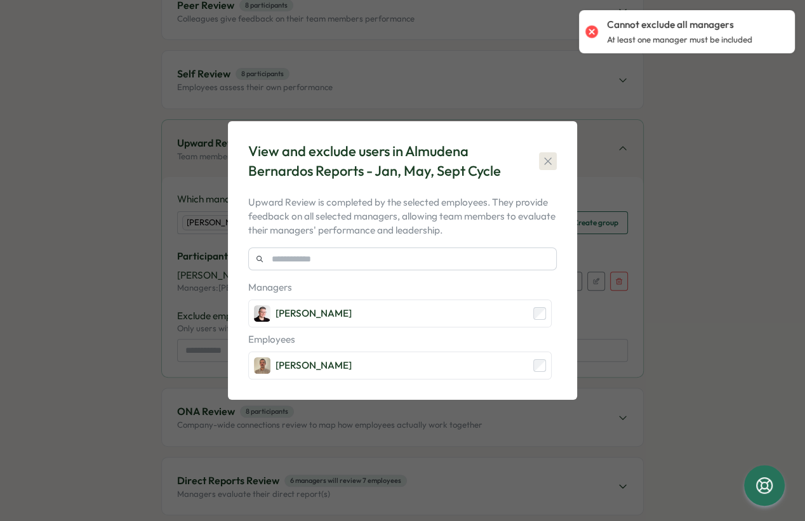
click at [542, 161] on icon "button" at bounding box center [547, 161] width 13 height 13
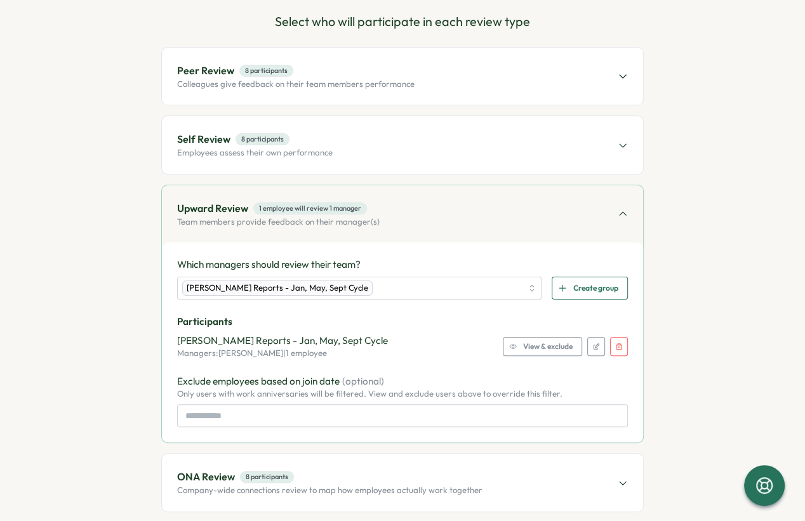
scroll to position [122, 0]
click at [362, 82] on p "Colleagues give feedback on their team members performance" at bounding box center [295, 84] width 237 height 11
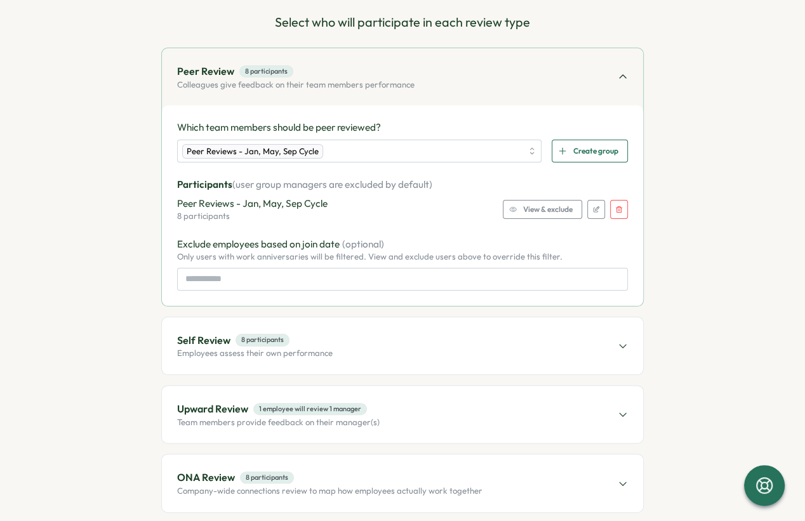
click at [544, 210] on span "View & exclude" at bounding box center [547, 209] width 49 height 18
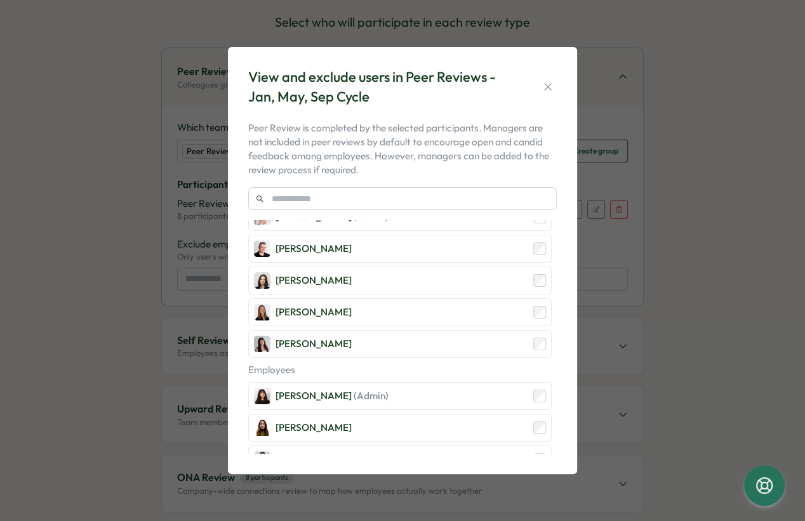
scroll to position [161, 0]
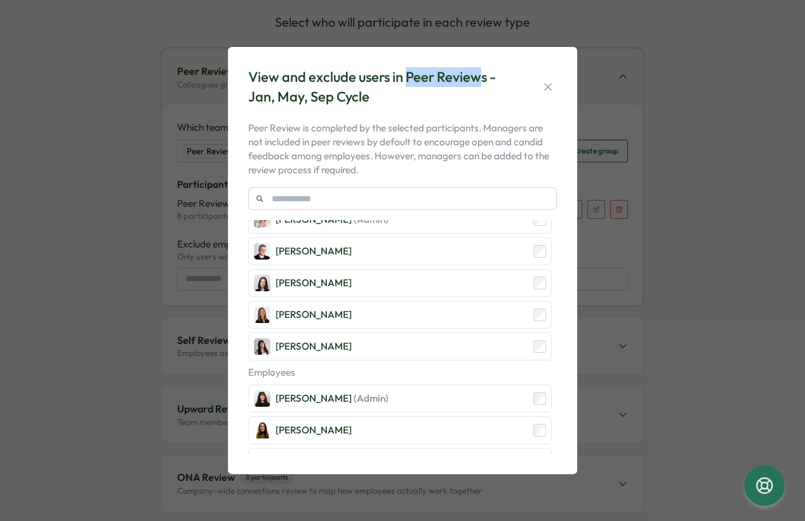
drag, startPoint x: 407, startPoint y: 77, endPoint x: 483, endPoint y: 77, distance: 76.1
click at [483, 77] on div "View and exclude users in Peer Reviews - Jan, May, Sep Cycle" at bounding box center [378, 86] width 260 height 39
click at [478, 77] on div "View and exclude users in Peer Reviews - Jan, May, Sep Cycle" at bounding box center [378, 86] width 260 height 39
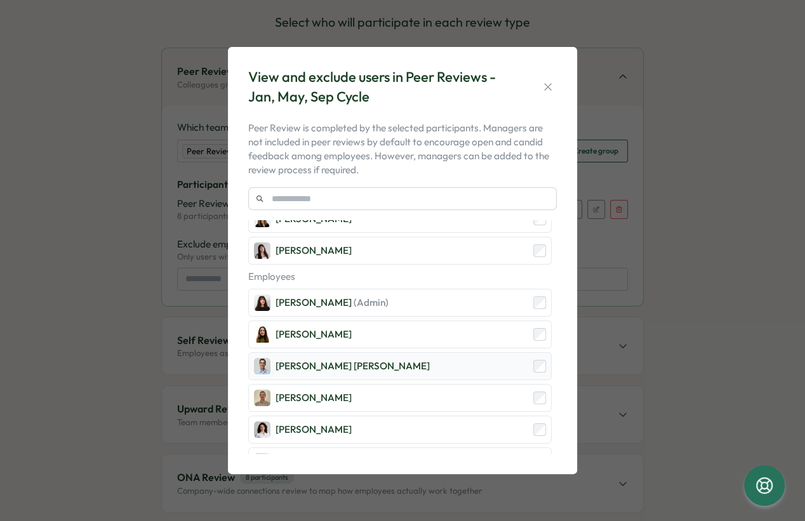
scroll to position [331, 0]
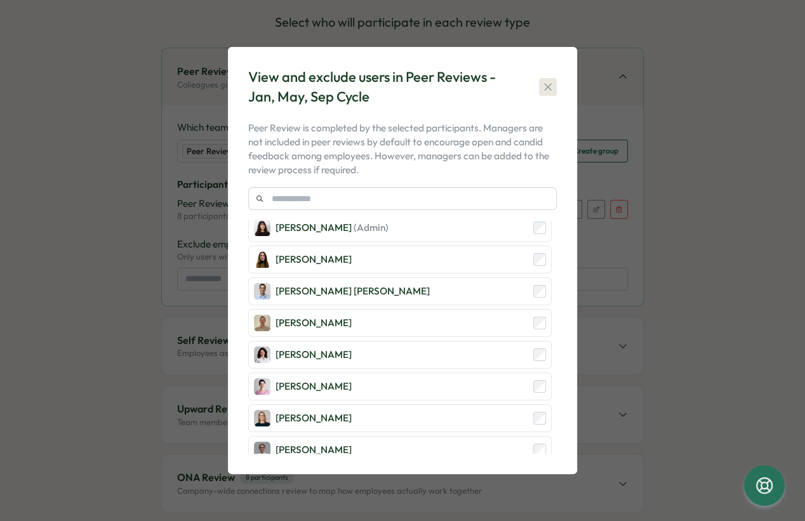
click at [541, 89] on icon "button" at bounding box center [547, 87] width 13 height 13
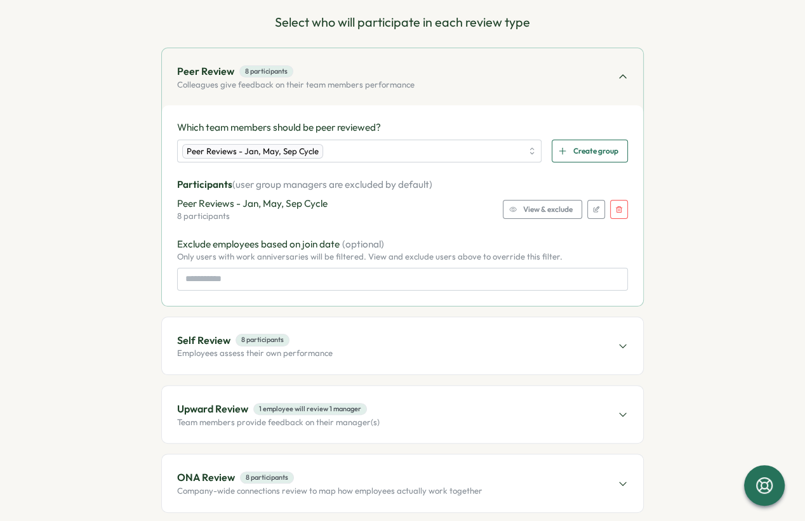
click at [437, 411] on div "Upward Review 1 employee will review 1 manager Team members provide feedback on…" at bounding box center [402, 414] width 481 height 57
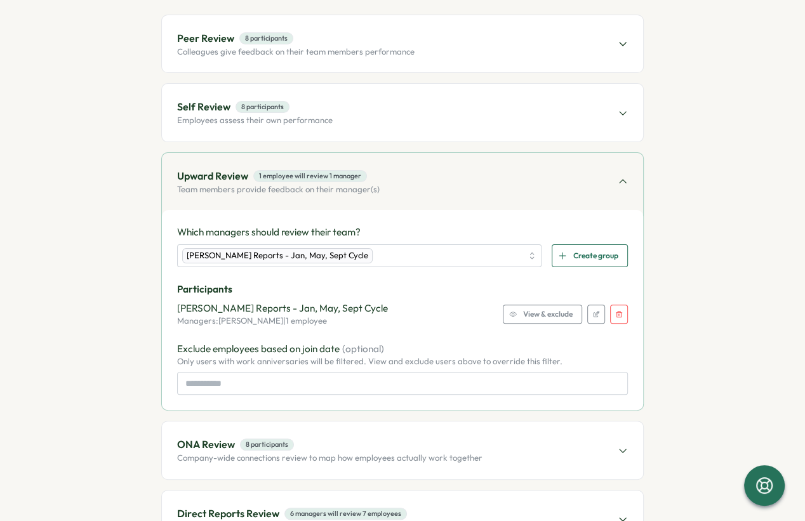
scroll to position [159, 0]
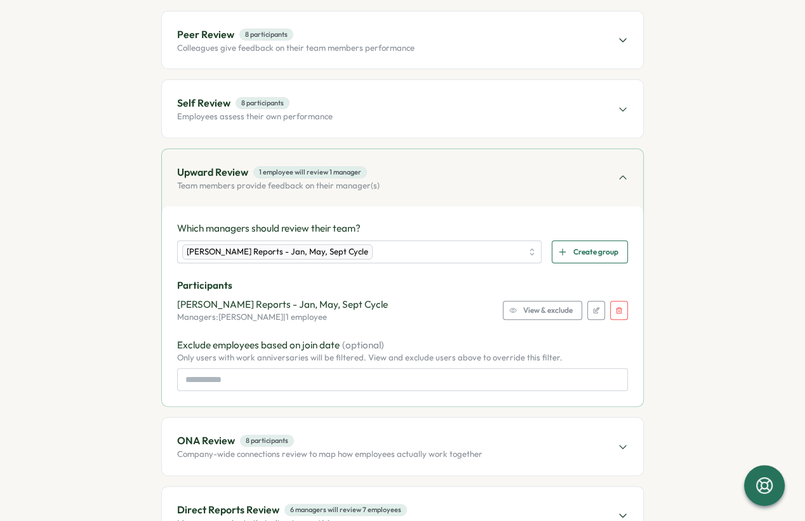
click at [611, 308] on button "button" at bounding box center [619, 310] width 18 height 19
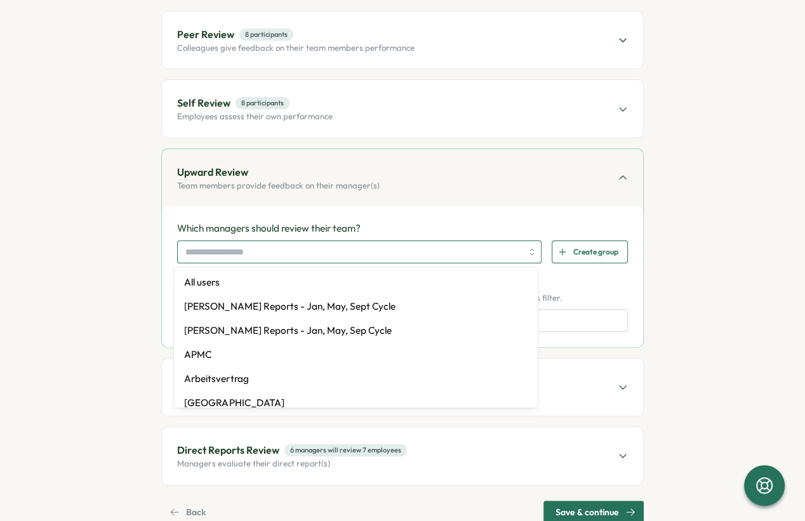
click at [272, 249] on input "search" at bounding box center [353, 252] width 336 height 22
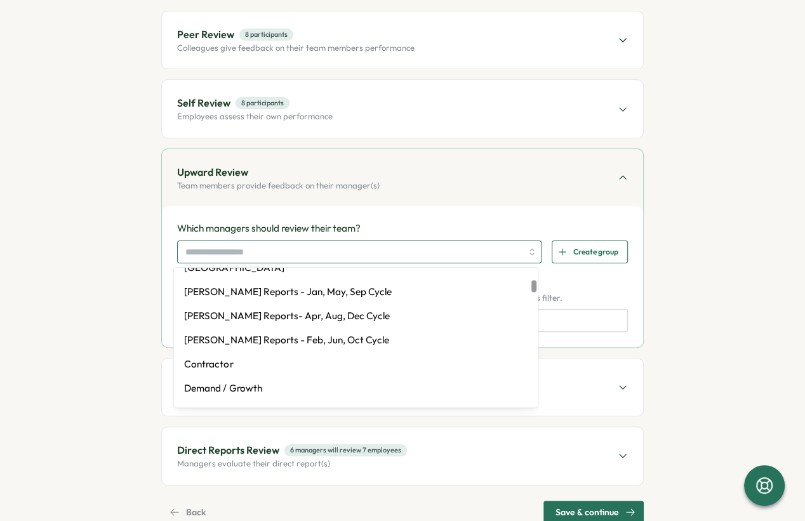
scroll to position [136, 0]
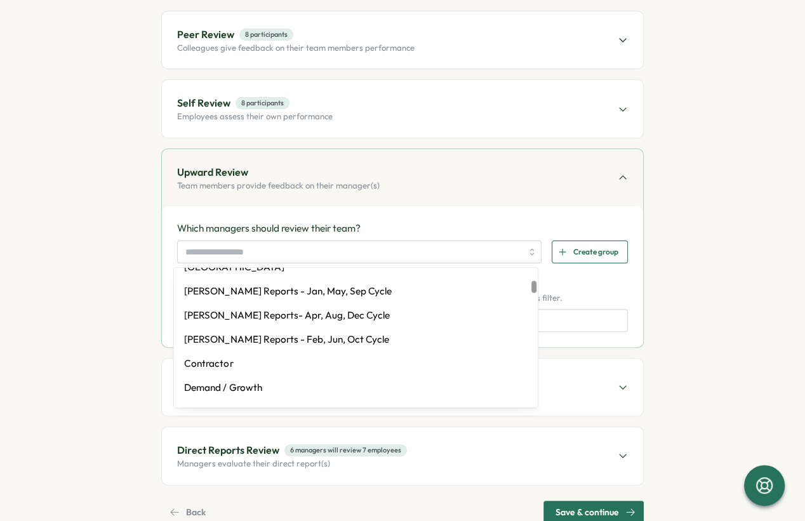
click at [114, 256] on section "Set up Questions Participants Schedule Details Review Select who will participa…" at bounding box center [402, 232] width 698 height 581
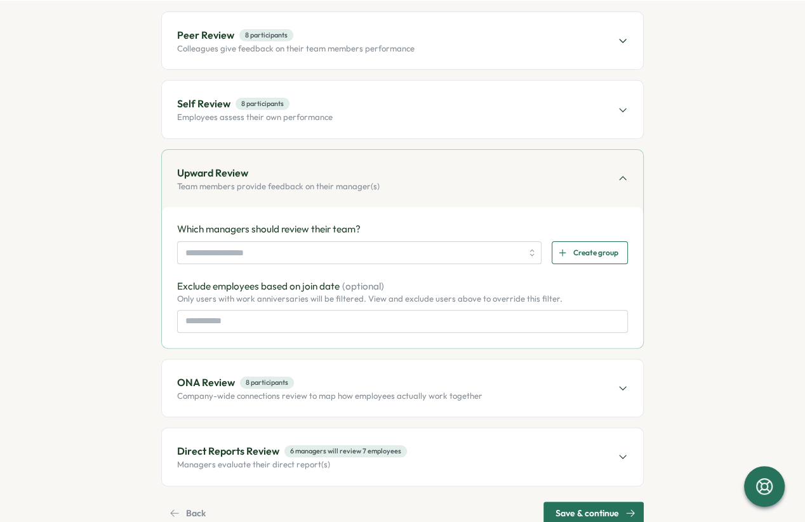
scroll to position [0, 0]
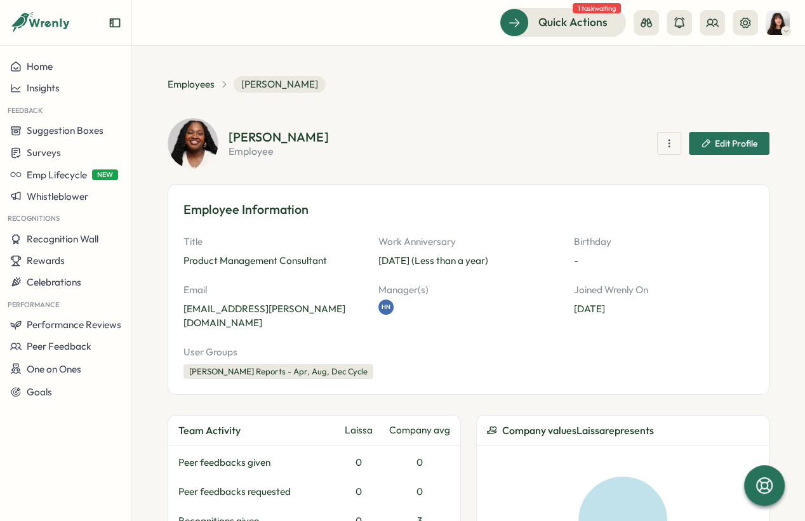
click at [718, 146] on span "Edit Profile" at bounding box center [735, 143] width 43 height 9
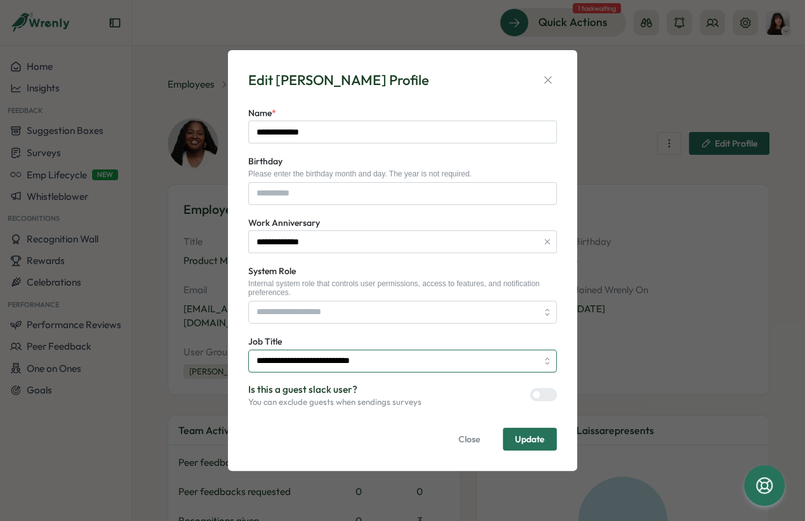
click at [293, 360] on input "**********" at bounding box center [402, 361] width 308 height 23
type input "***"
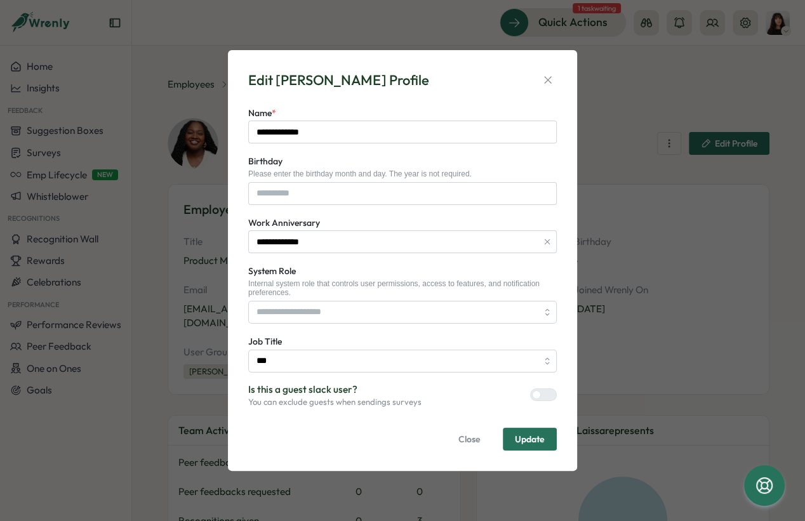
click at [538, 440] on span "Update" at bounding box center [530, 439] width 30 height 9
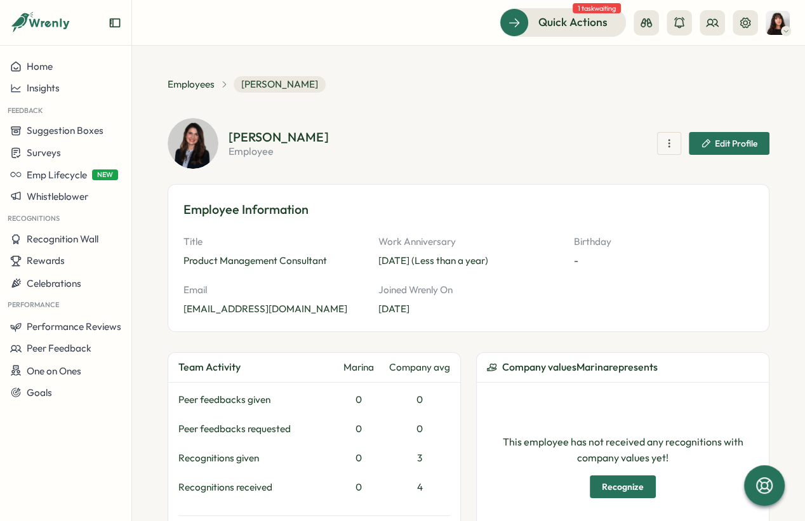
click at [716, 140] on span "Edit Profile" at bounding box center [735, 143] width 43 height 9
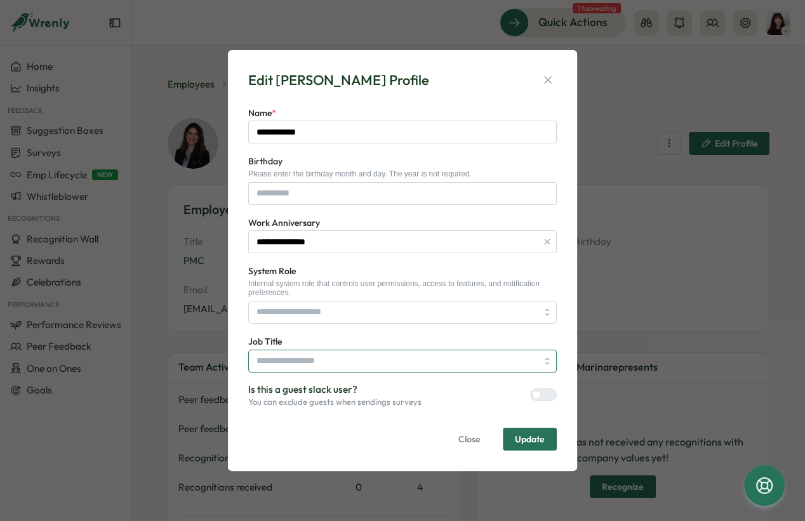
click at [305, 367] on input "Job Title" at bounding box center [402, 361] width 308 height 23
type input "***"
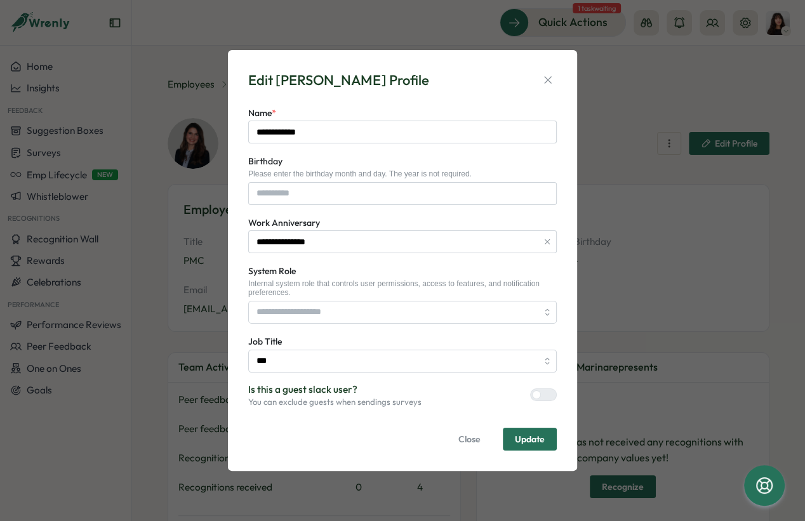
click at [542, 438] on span "Update" at bounding box center [530, 439] width 30 height 9
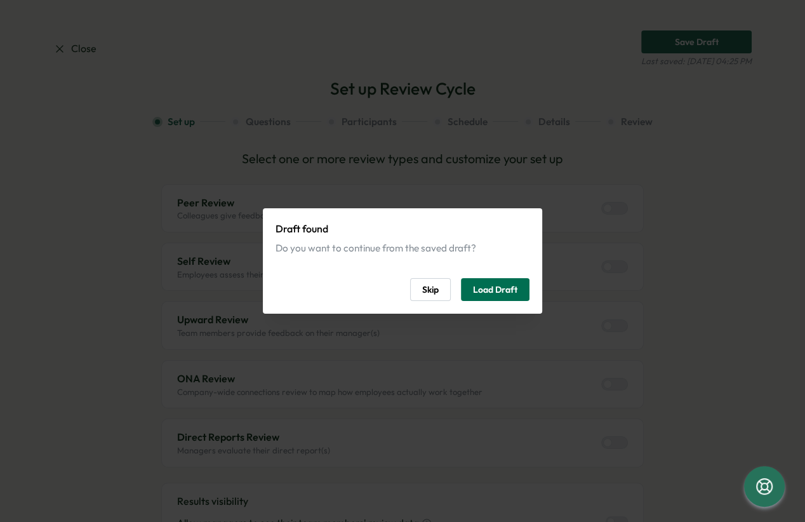
click at [489, 291] on span "Load Draft" at bounding box center [495, 290] width 44 height 22
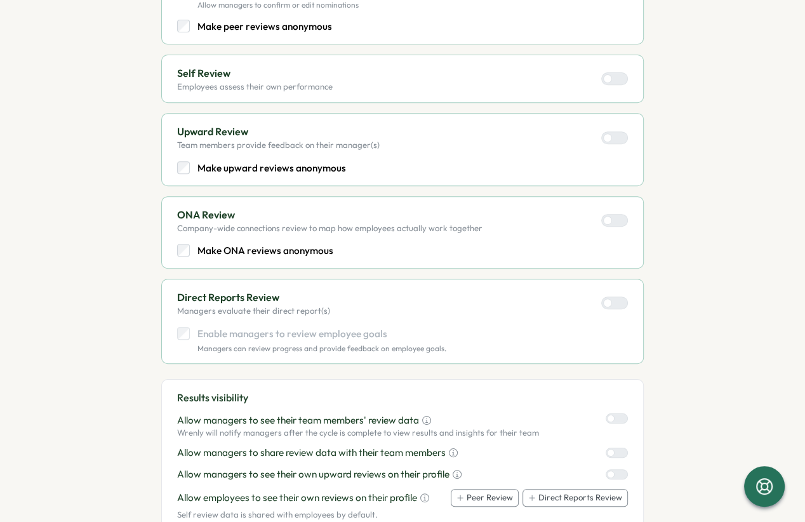
scroll to position [614, 0]
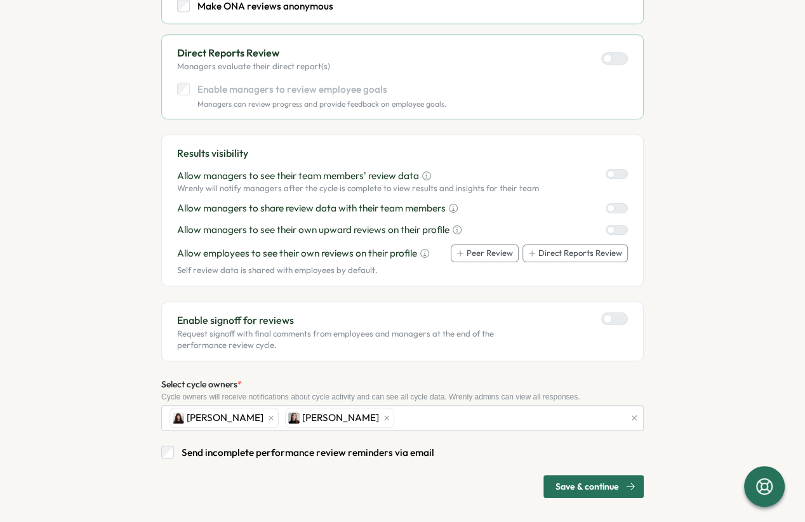
click at [601, 483] on span "Save & continue" at bounding box center [586, 486] width 63 height 22
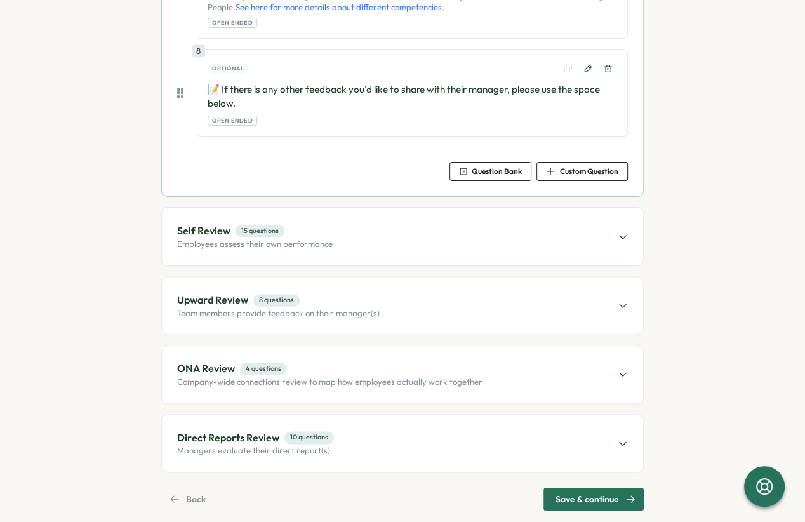
click at [601, 488] on span "Save & continue" at bounding box center [586, 499] width 63 height 22
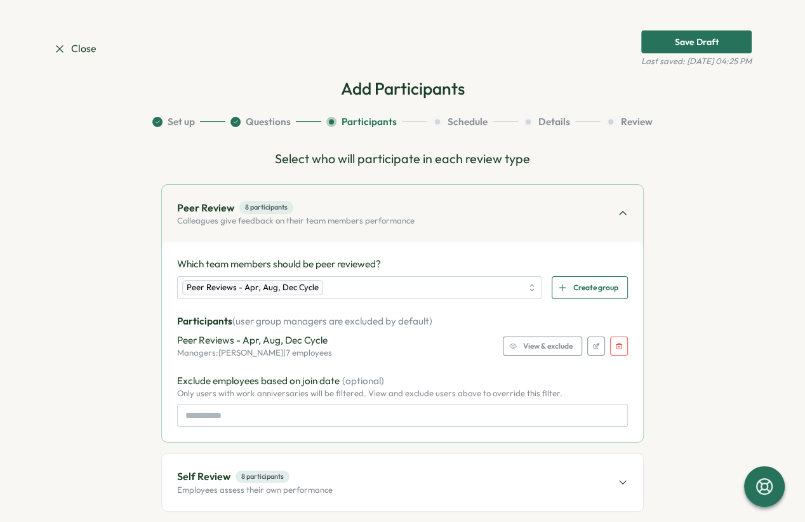
scroll to position [69, 0]
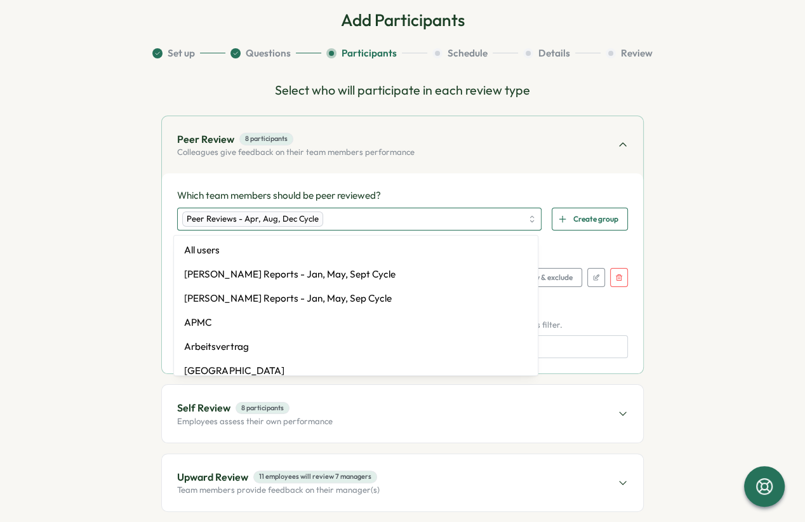
click at [387, 208] on div "Peer Reviews - Apr, Aug, Dec Cycle" at bounding box center [351, 219] width 339 height 22
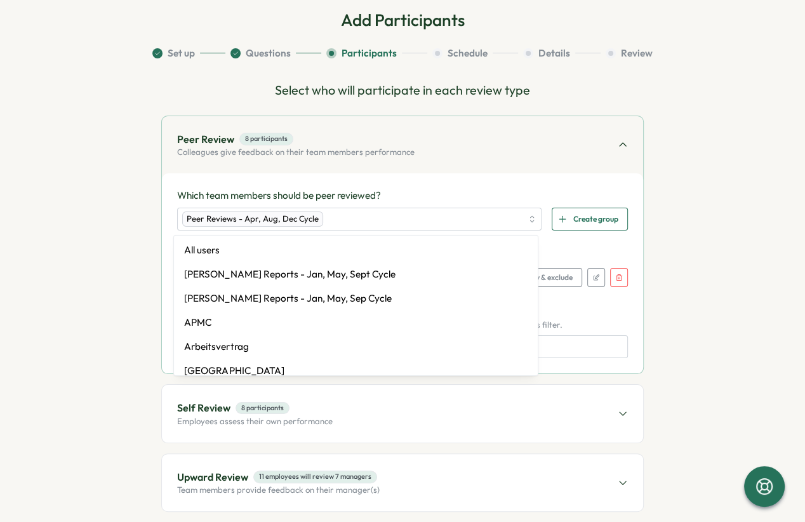
click at [393, 206] on div "Which team members should be peer reviewed? Peer Reviews - Apr, Aug, Dec Cycle …" at bounding box center [402, 209] width 450 height 42
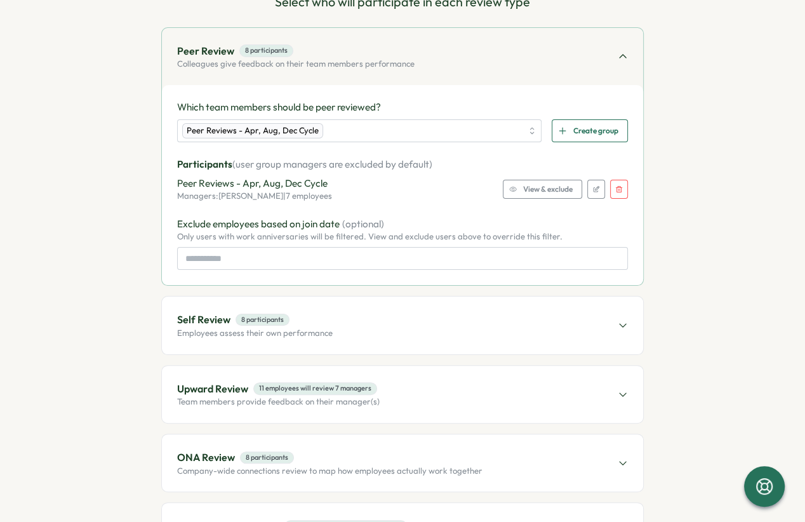
scroll to position [249, 0]
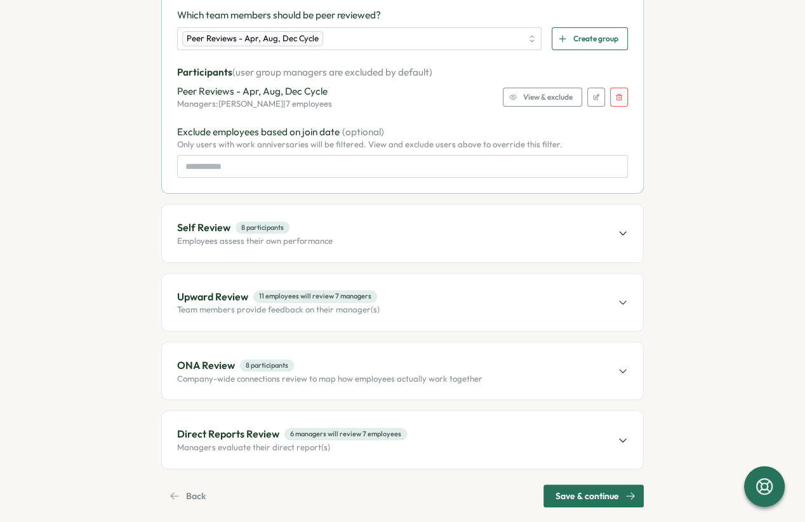
click at [310, 216] on div "Self Review 8 participants Employees assess their own performance" at bounding box center [402, 232] width 481 height 57
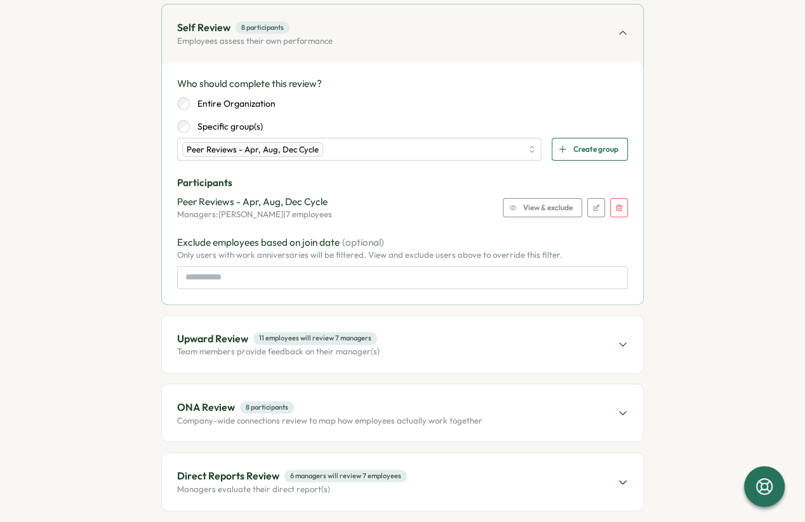
click at [615, 206] on icon "button" at bounding box center [619, 208] width 8 height 8
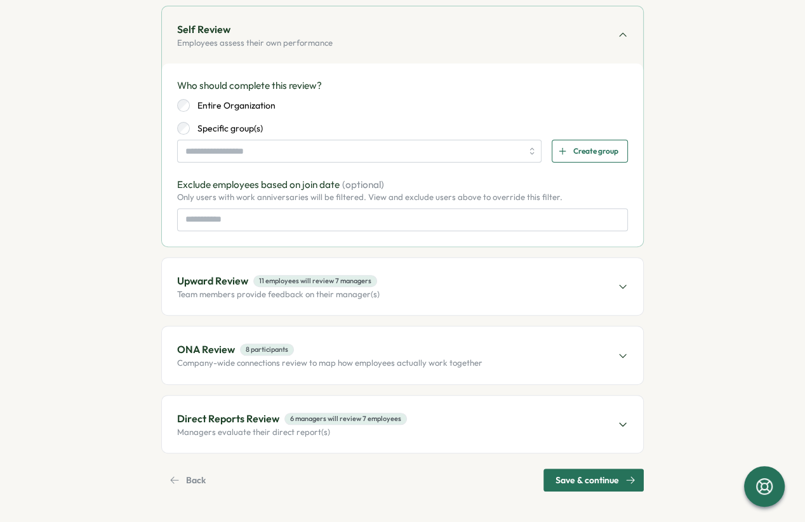
scroll to position [244, 0]
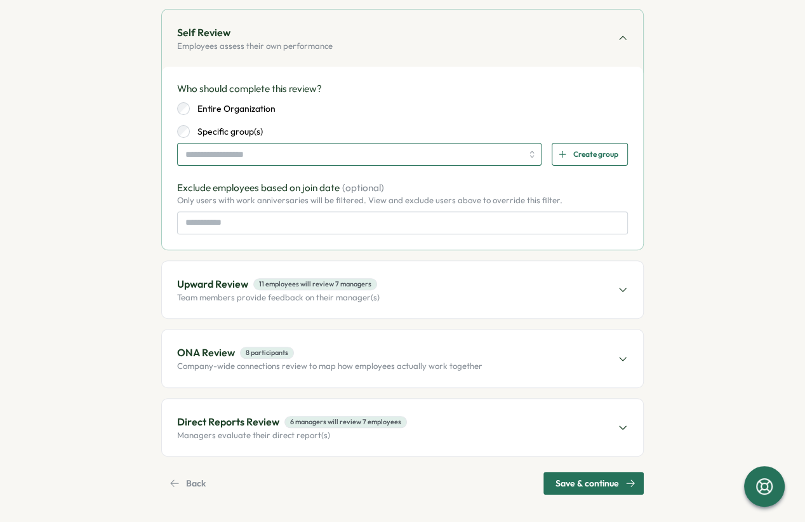
click at [322, 152] on input "search" at bounding box center [353, 154] width 336 height 22
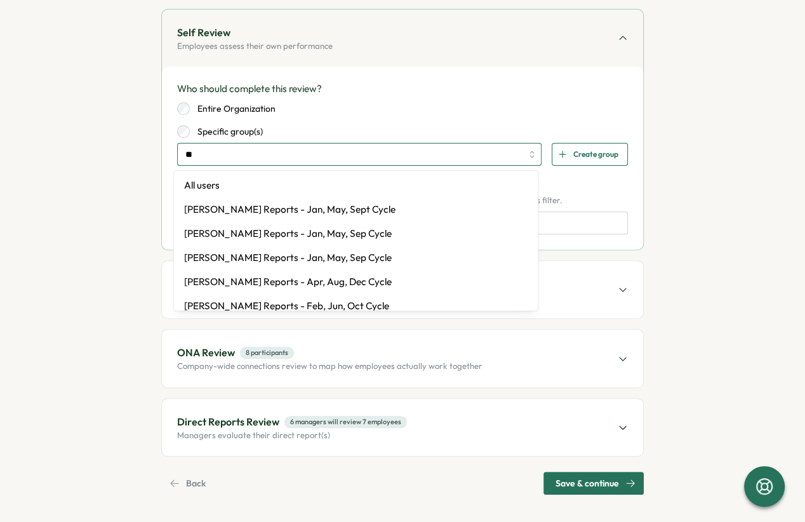
type input "***"
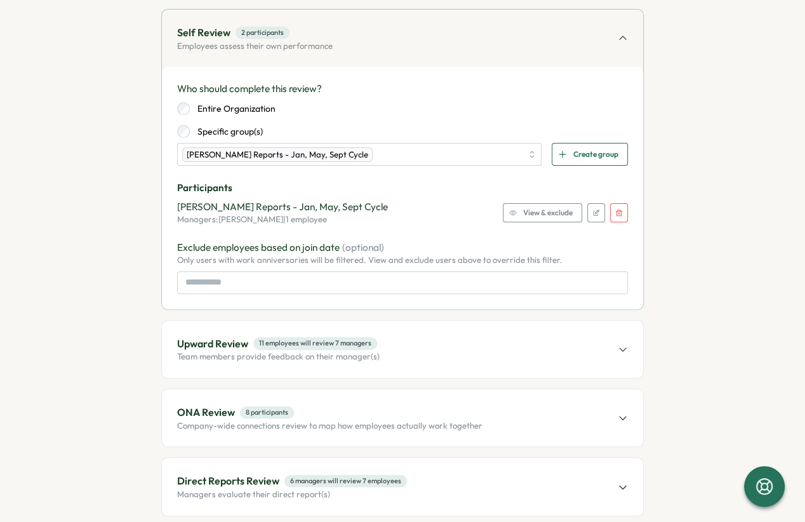
click at [465, 108] on div "Entire Organization" at bounding box center [402, 108] width 450 height 13
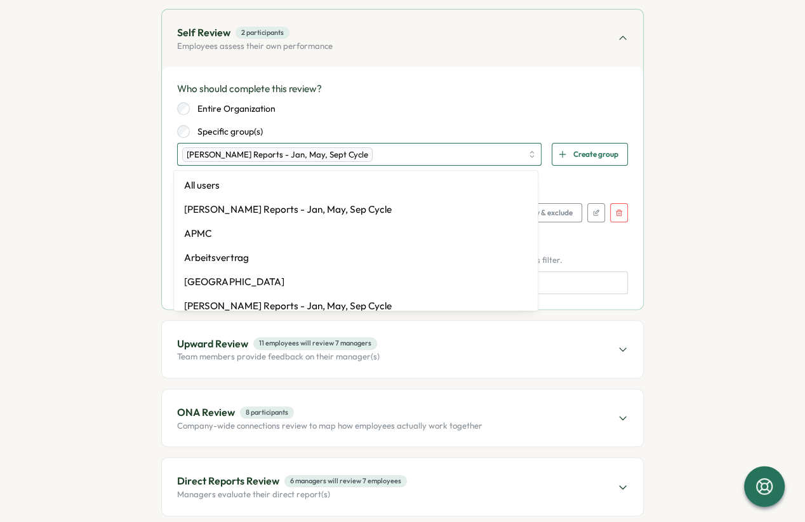
click at [428, 162] on div "[PERSON_NAME] Reports - Jan, May, Sept Cycle" at bounding box center [351, 154] width 339 height 22
click at [610, 205] on button "button" at bounding box center [619, 212] width 18 height 19
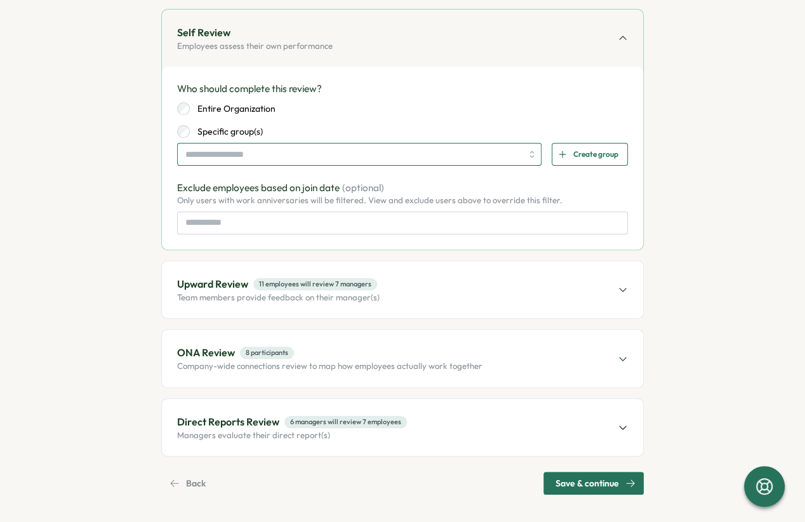
click at [319, 150] on input "search" at bounding box center [353, 154] width 336 height 22
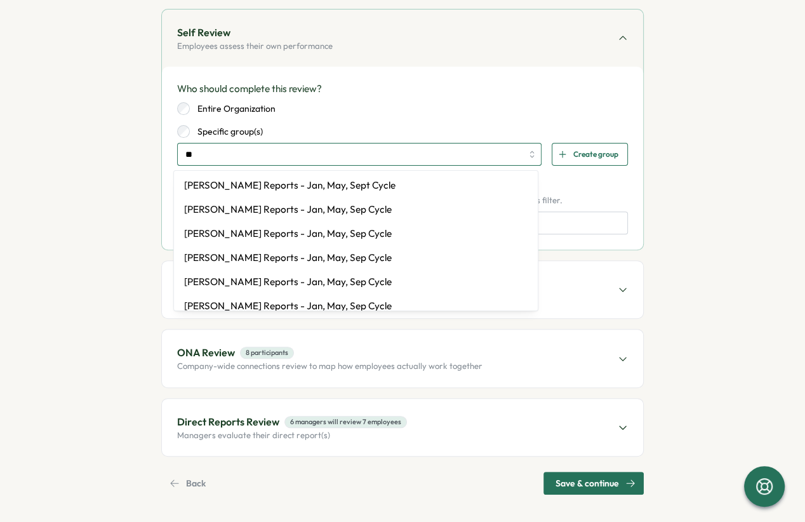
type input "*"
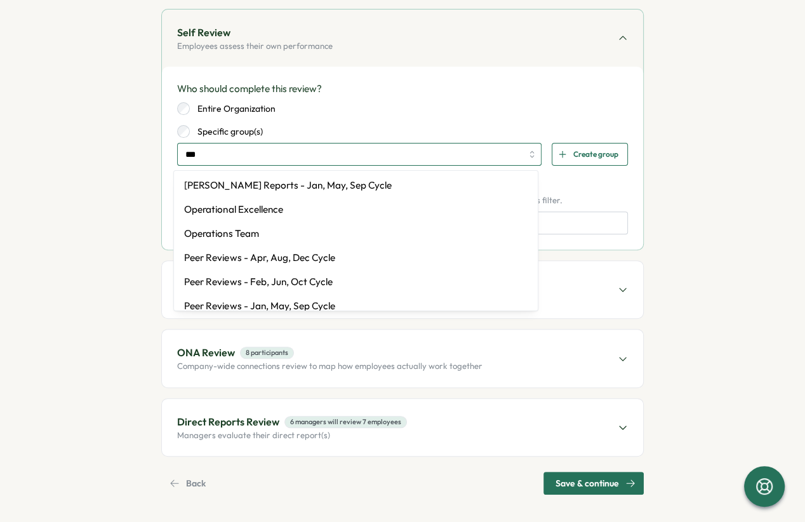
type input "****"
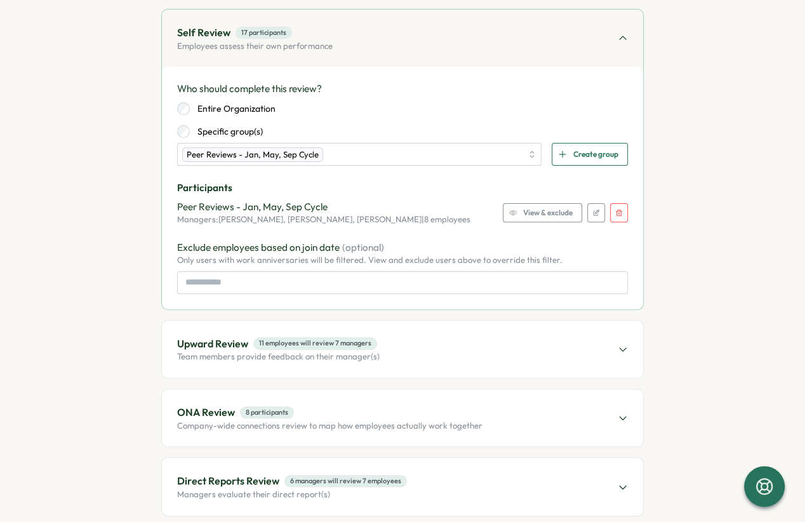
click at [523, 113] on div "Entire Organization" at bounding box center [402, 108] width 450 height 13
click at [437, 337] on div "Upward Review 11 employees will review 7 managers Team members provide feedback…" at bounding box center [402, 348] width 481 height 57
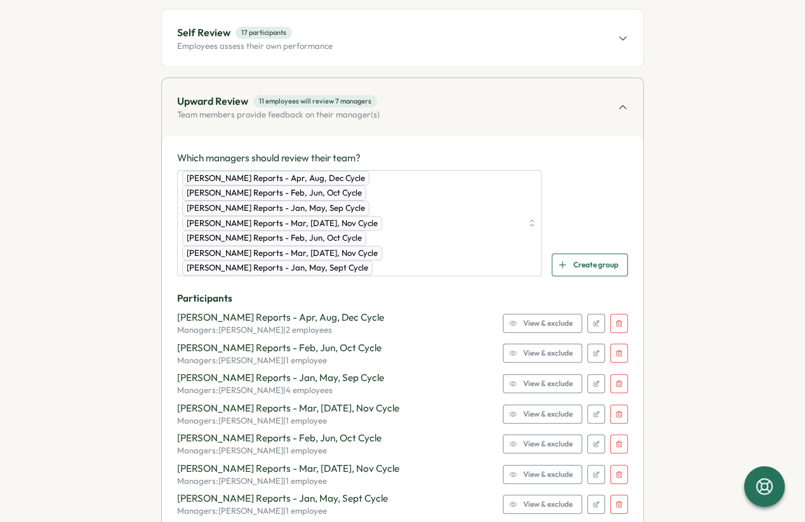
click at [619, 313] on button "button" at bounding box center [619, 322] width 18 height 19
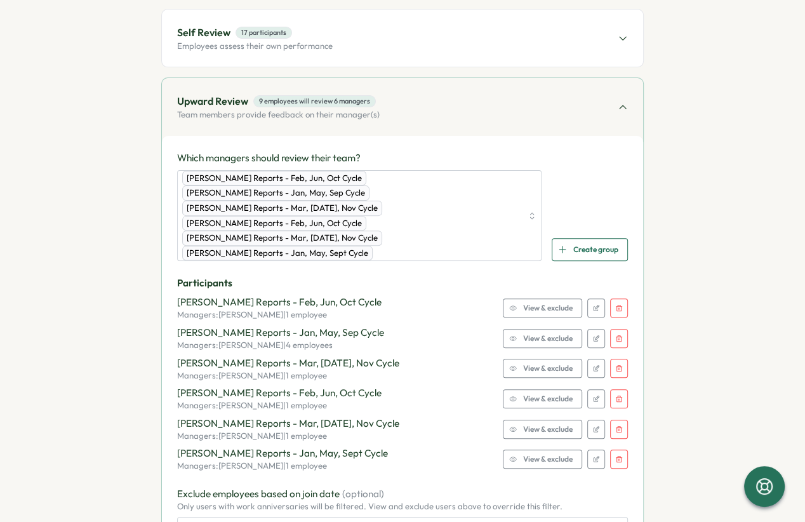
click at [619, 298] on button "button" at bounding box center [619, 307] width 18 height 19
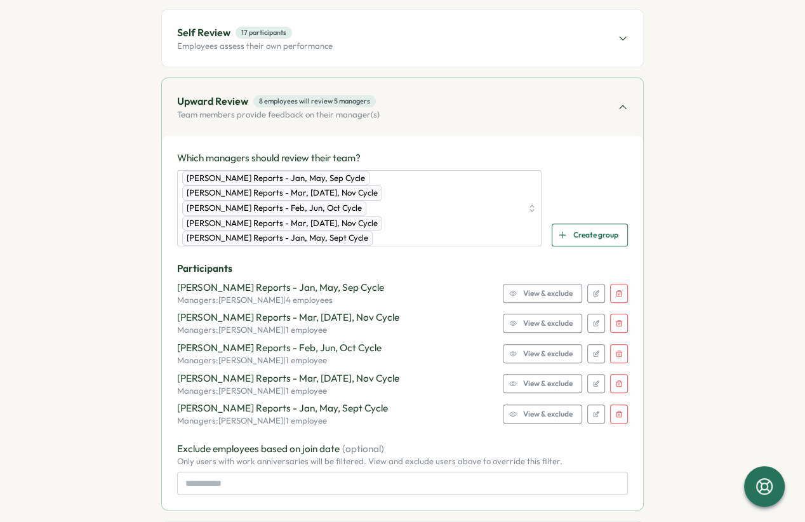
click at [619, 284] on button "button" at bounding box center [619, 293] width 18 height 19
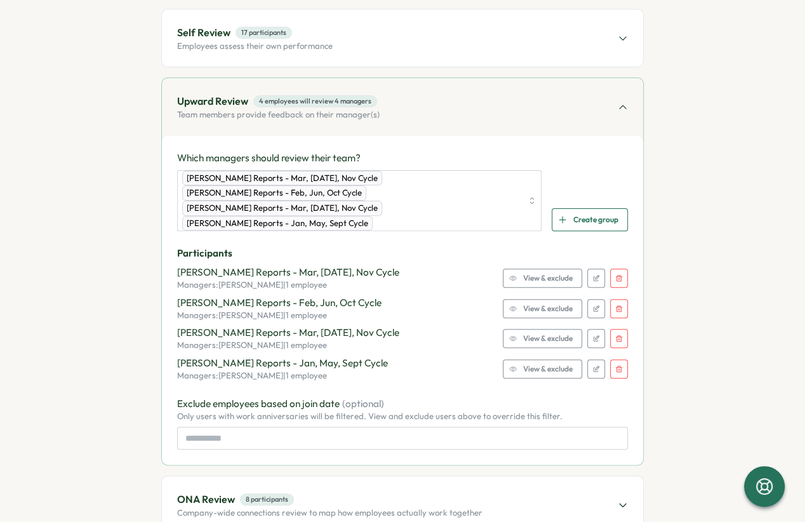
click at [617, 275] on icon "button" at bounding box center [618, 278] width 6 height 6
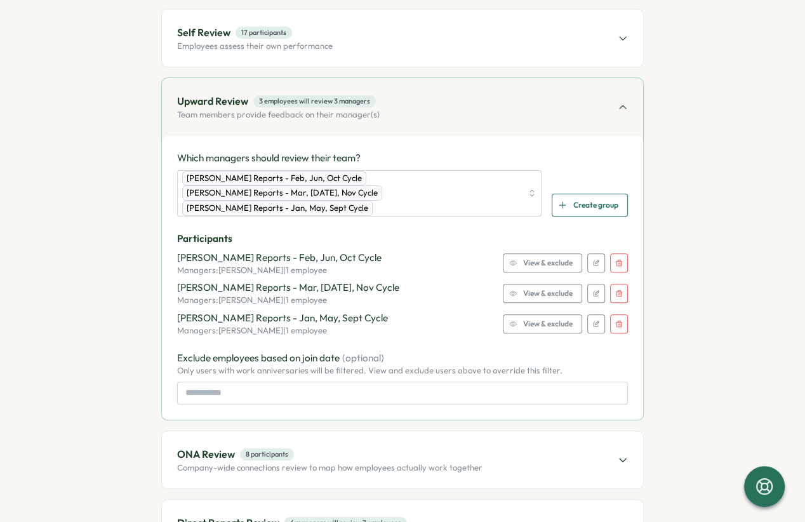
click at [617, 253] on button "button" at bounding box center [619, 262] width 18 height 19
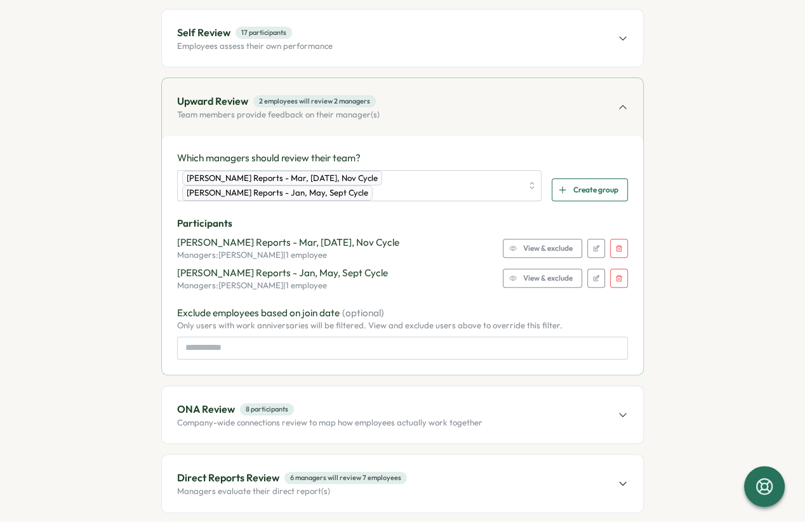
click at [616, 239] on button "button" at bounding box center [619, 248] width 18 height 19
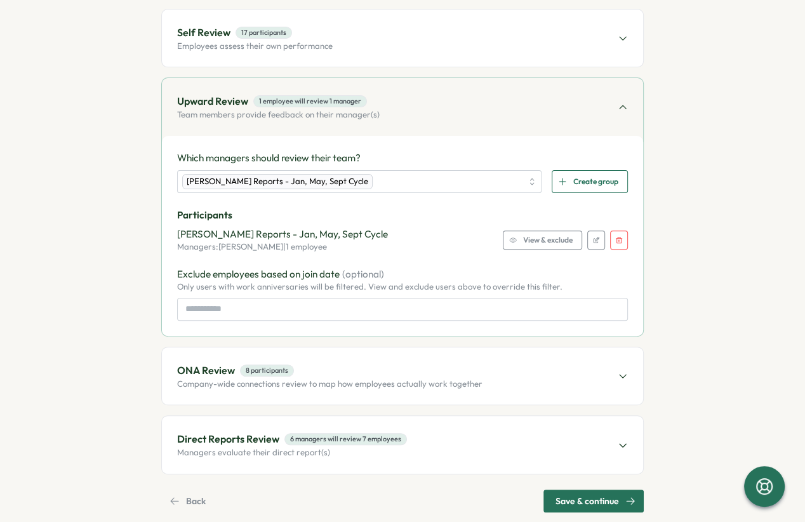
click at [615, 242] on button "button" at bounding box center [619, 239] width 18 height 19
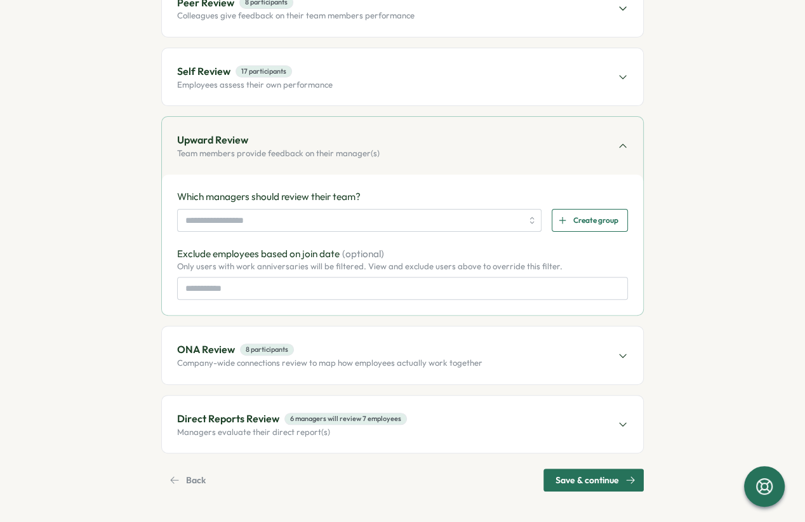
scroll to position [202, 0]
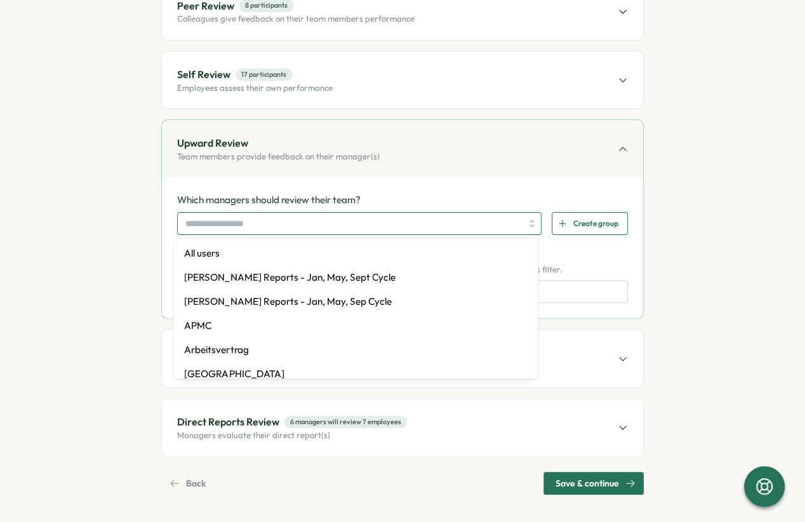
click at [276, 228] on input "search" at bounding box center [353, 224] width 336 height 22
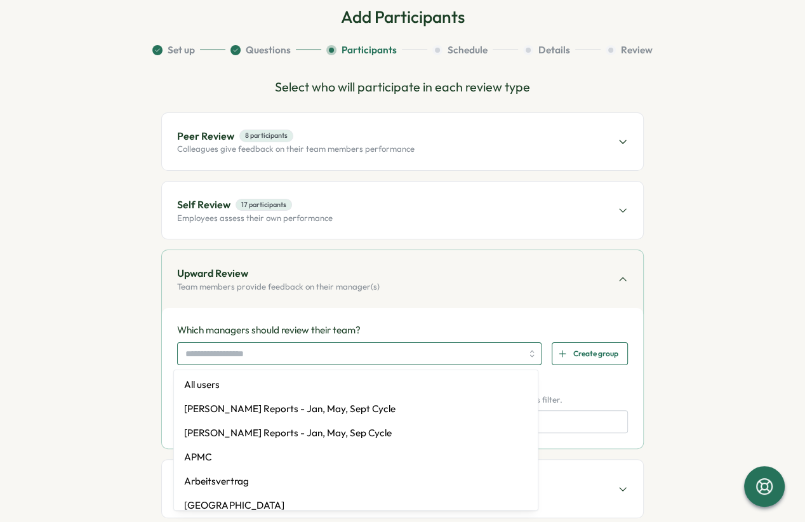
scroll to position [70, 0]
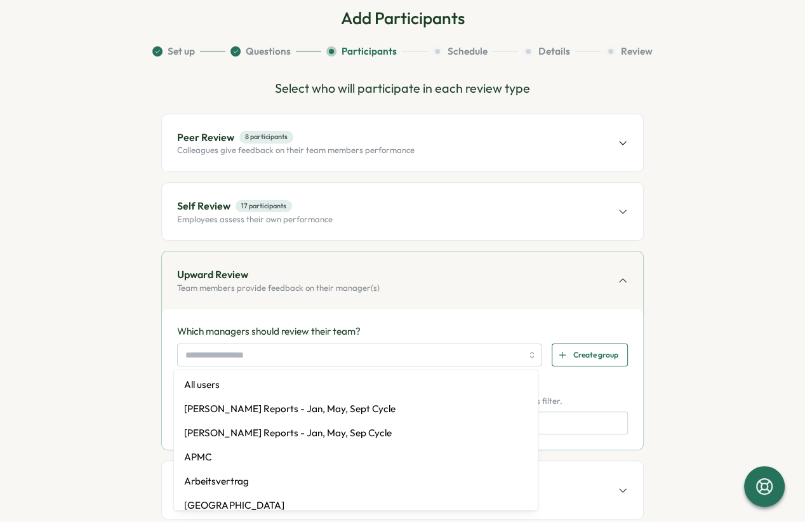
click at [286, 147] on p "Colleagues give feedback on their team members performance" at bounding box center [295, 150] width 237 height 11
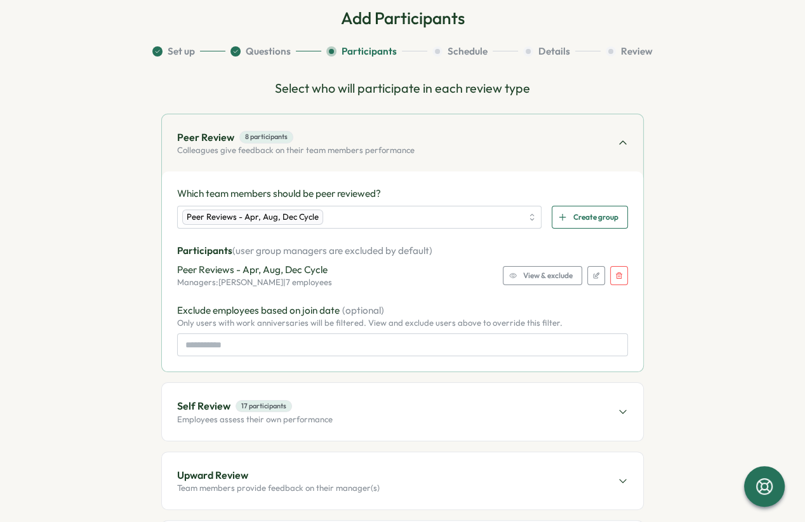
click at [619, 280] on button "button" at bounding box center [619, 275] width 18 height 19
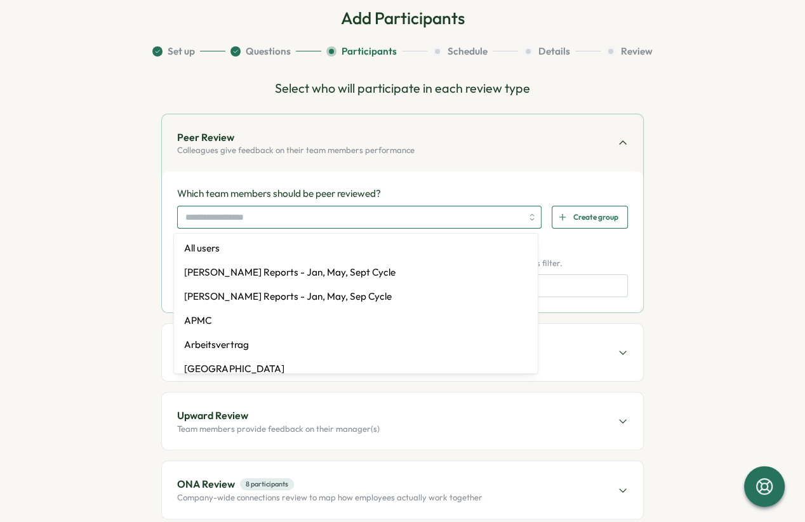
click at [322, 217] on input "search" at bounding box center [353, 217] width 336 height 22
click at [405, 193] on p "Which team members should be peer reviewed?" at bounding box center [402, 194] width 450 height 14
click at [213, 213] on input "search" at bounding box center [353, 217] width 336 height 22
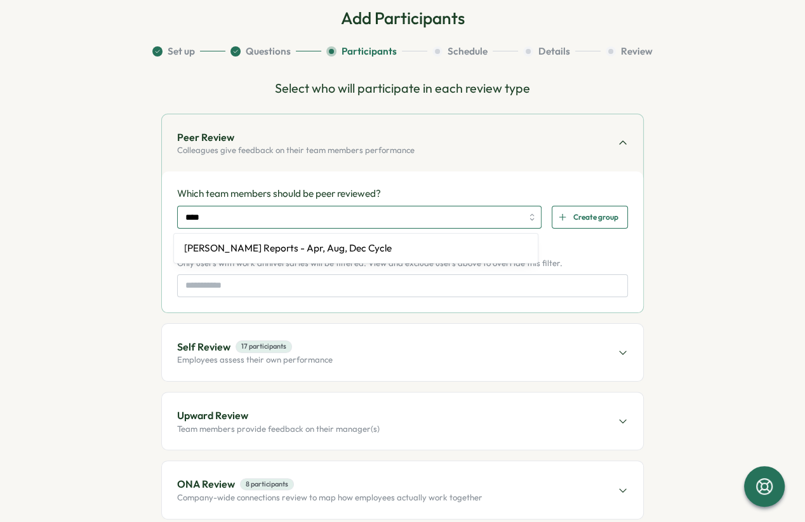
type input "*****"
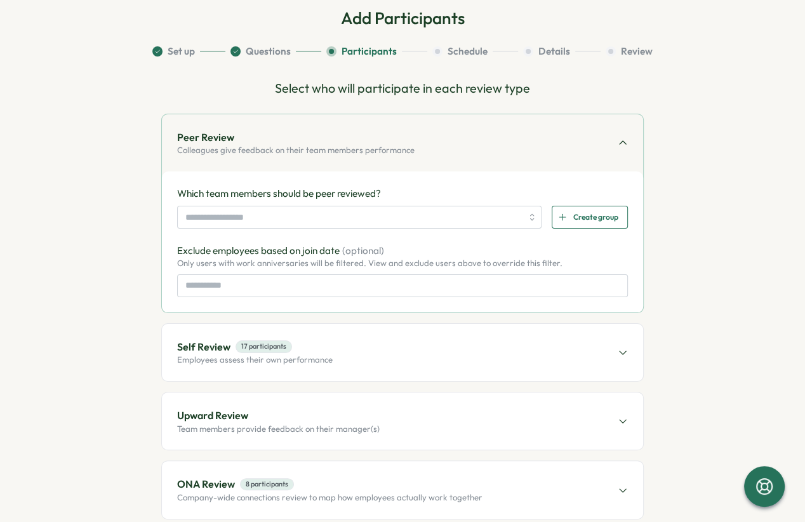
click at [402, 189] on p "Which team members should be peer reviewed?" at bounding box center [402, 194] width 450 height 14
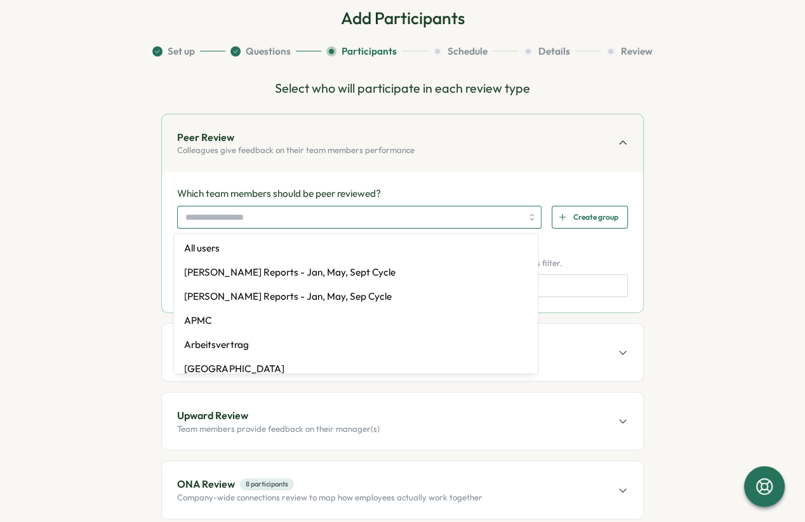
click at [417, 213] on input "search" at bounding box center [353, 217] width 336 height 22
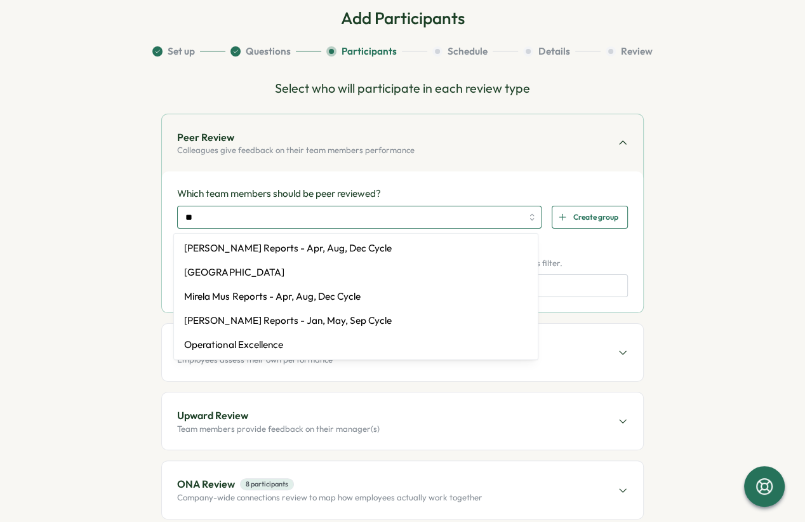
type input "*"
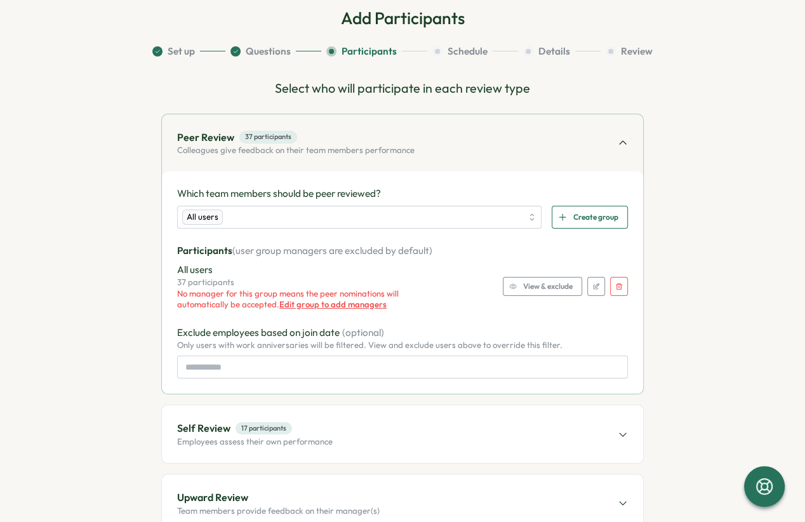
click at [553, 286] on span "View & exclude" at bounding box center [547, 286] width 49 height 18
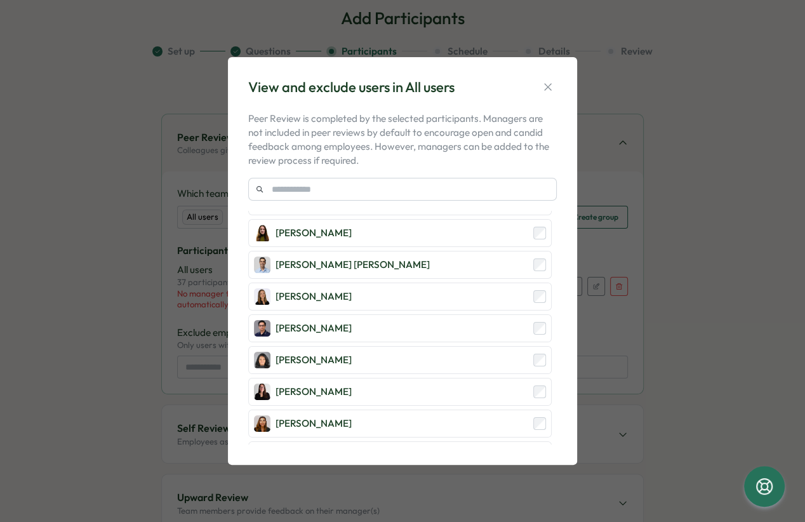
scroll to position [0, 0]
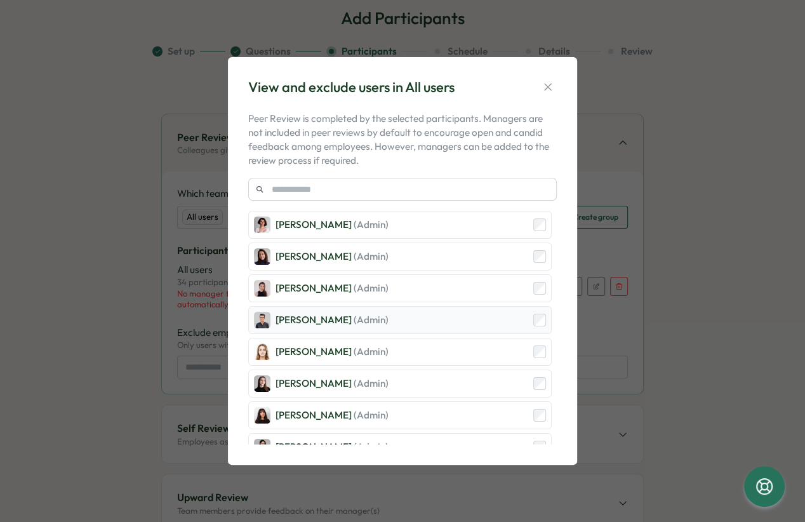
click at [535, 328] on div "Hasan Naqvi (Admin)" at bounding box center [399, 320] width 303 height 28
click at [535, 357] on div "Friederike Giese (Admin)" at bounding box center [399, 352] width 303 height 28
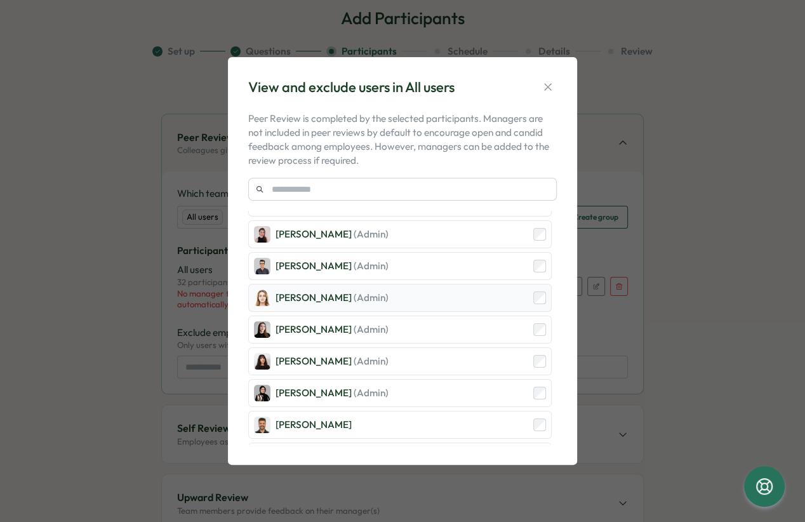
scroll to position [55, 0]
click at [534, 348] on div "Kelly Rosa (Admin)" at bounding box center [399, 360] width 303 height 28
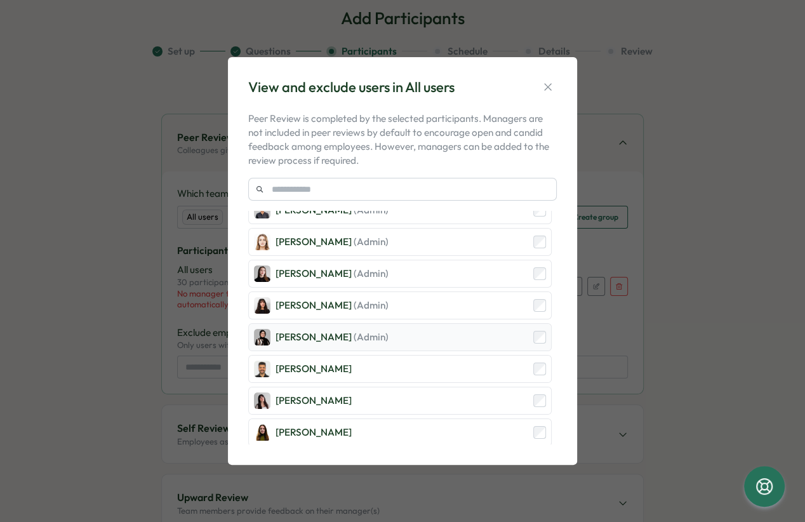
scroll to position [110, 0]
click at [535, 355] on div "[PERSON_NAME]" at bounding box center [399, 368] width 303 height 28
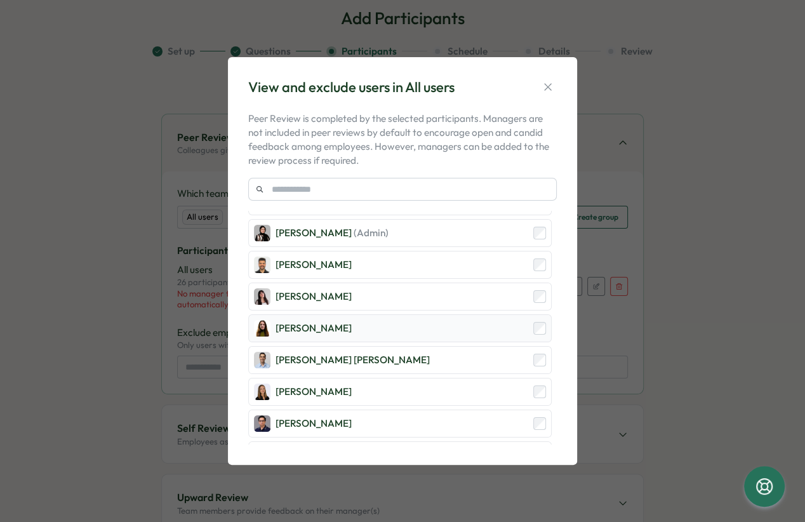
scroll to position [242, 0]
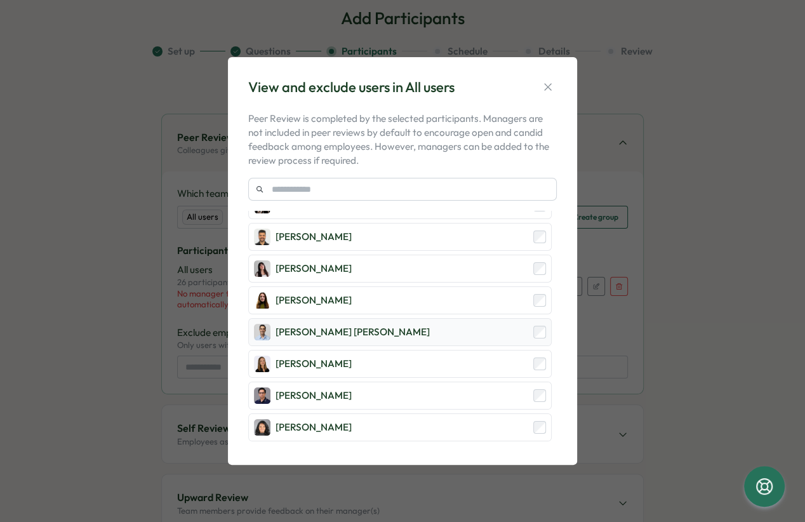
click at [533, 339] on div "[PERSON_NAME] [PERSON_NAME]" at bounding box center [399, 332] width 303 height 28
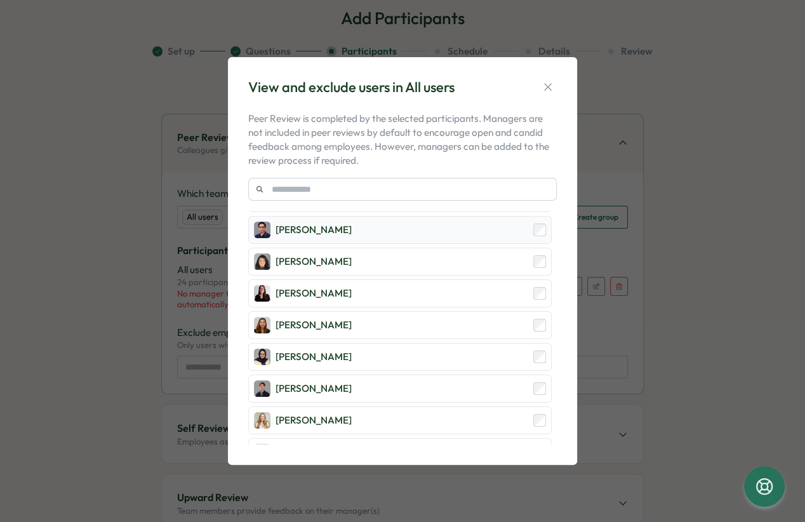
scroll to position [346, 0]
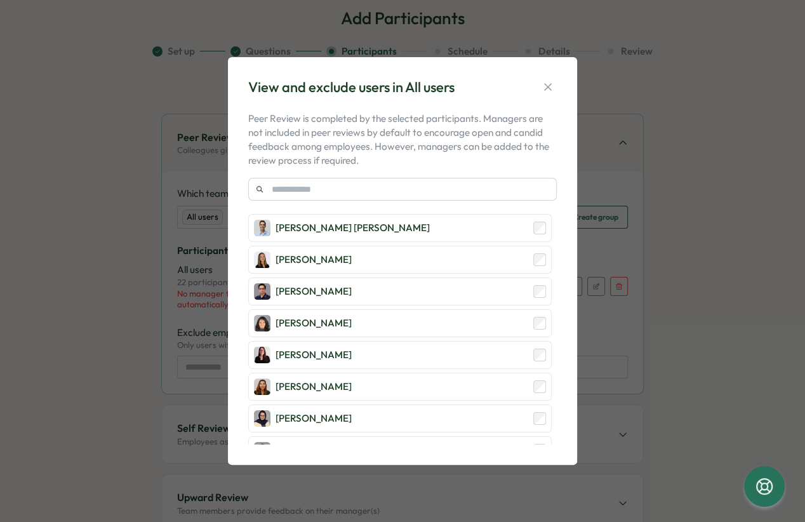
click at [535, 360] on div "Mirela Mus (Admin) Viktoria Korzhova (Admin) Axi Molnar (Admin) Hasan Naqvi (Ad…" at bounding box center [399, 450] width 303 height 1170
click at [535, 354] on div "[PERSON_NAME]" at bounding box center [399, 355] width 303 height 28
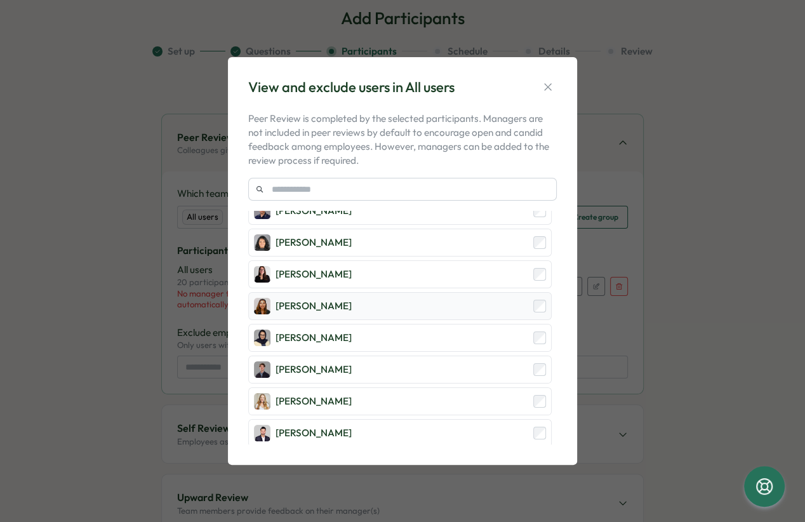
scroll to position [426, 0]
click at [534, 355] on div "[PERSON_NAME]" at bounding box center [399, 369] width 303 height 28
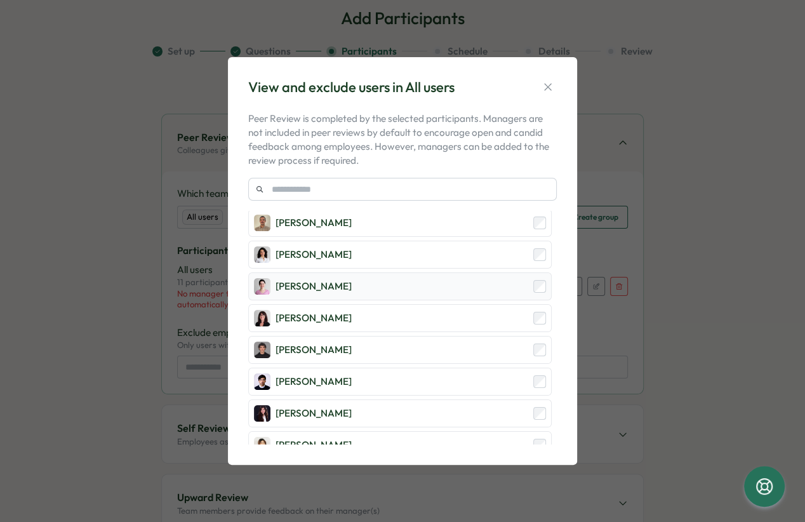
scroll to position [755, 0]
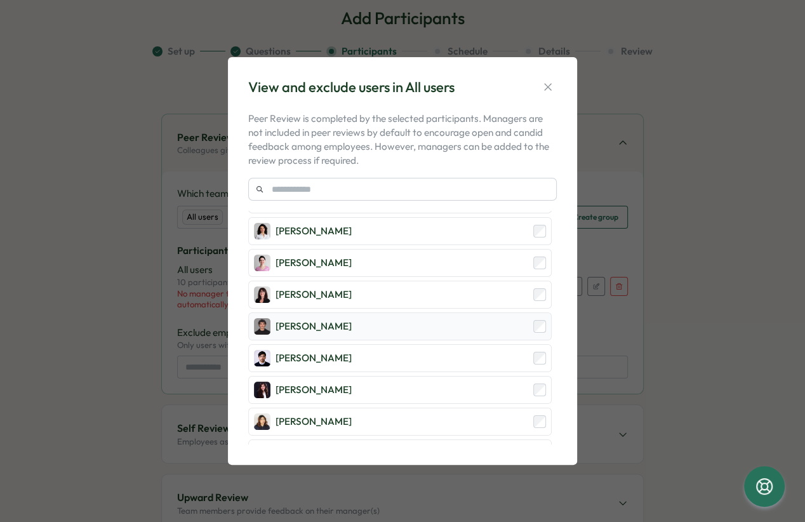
click at [532, 318] on div "[PERSON_NAME]" at bounding box center [399, 326] width 303 height 28
click at [535, 353] on div "Mirza Shayan Baig" at bounding box center [399, 358] width 303 height 28
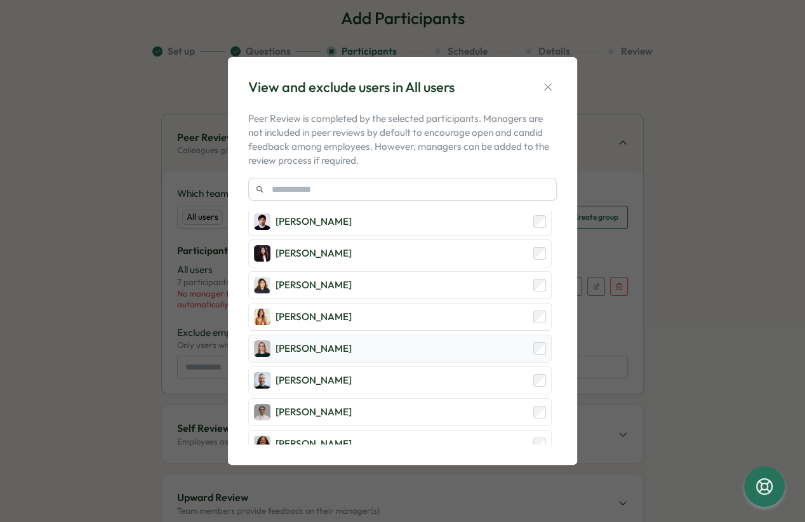
scroll to position [915, 0]
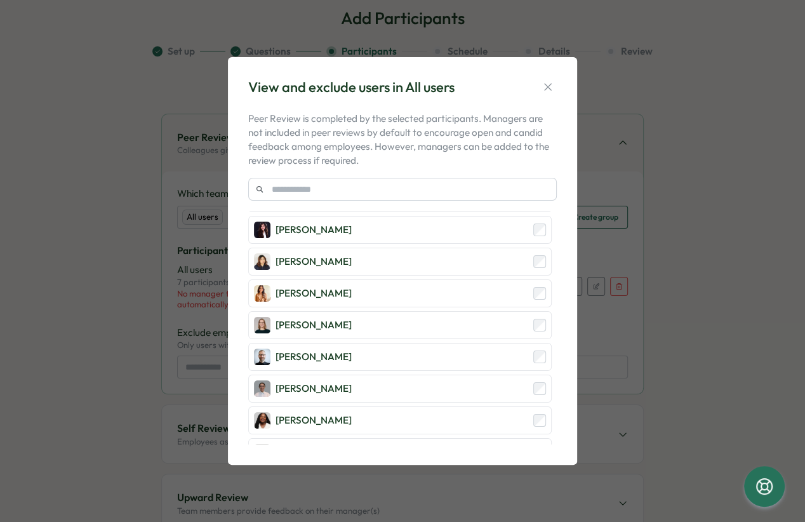
click at [65, 176] on div "View and exclude users in All users Peer Review is completed by the selected pa…" at bounding box center [402, 261] width 805 height 522
click at [549, 84] on icon "button" at bounding box center [547, 87] width 13 height 13
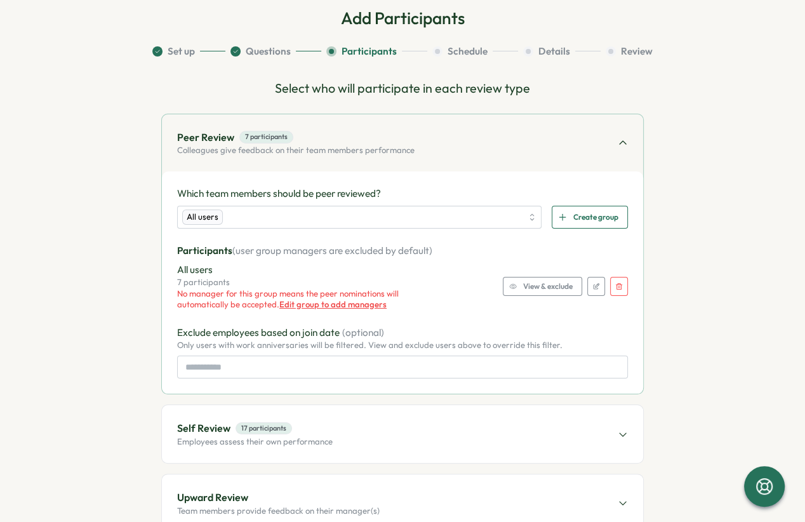
click at [555, 286] on span "View & exclude" at bounding box center [547, 286] width 49 height 18
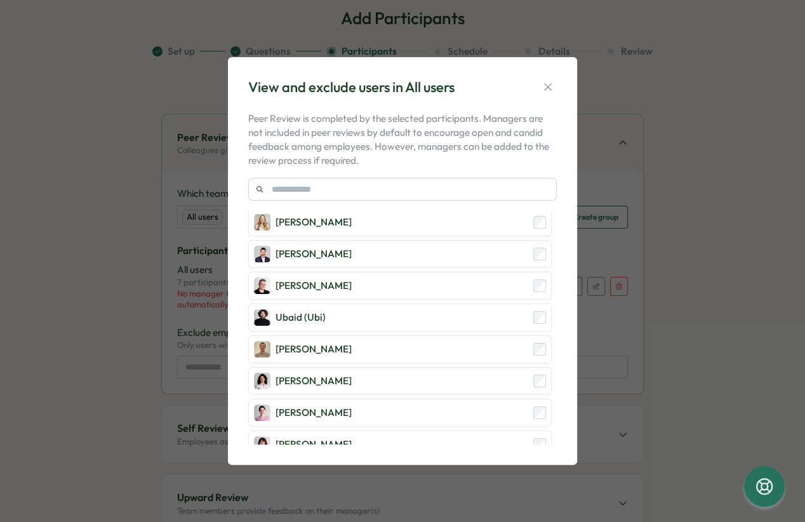
scroll to position [0, 0]
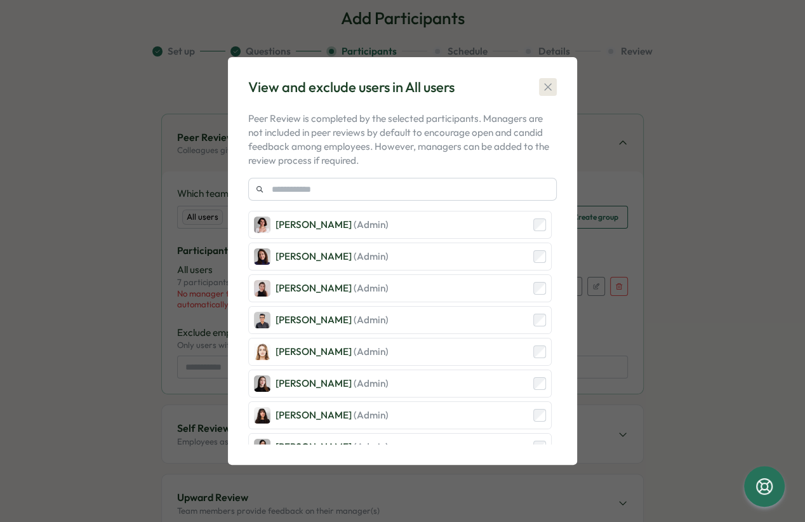
click at [550, 89] on icon "button" at bounding box center [547, 86] width 7 height 7
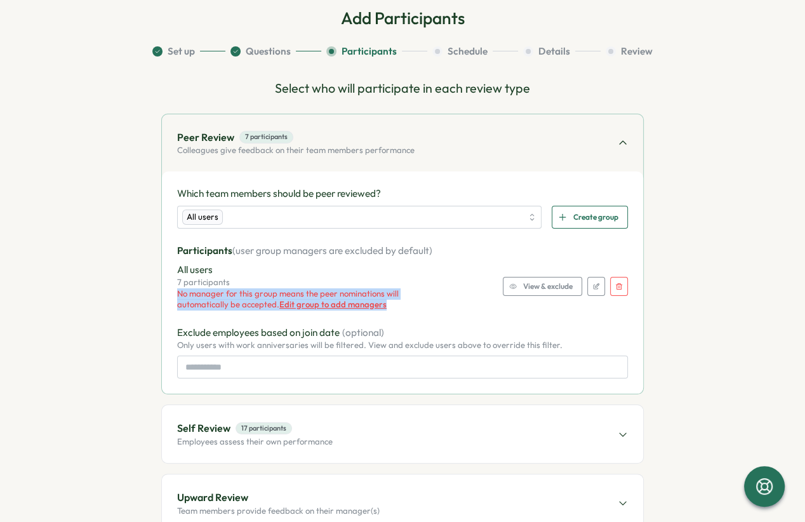
drag, startPoint x: 167, startPoint y: 294, endPoint x: 404, endPoint y: 308, distance: 236.5
click at [404, 308] on div "Which team members should be peer reviewed? All users Create group Participants…" at bounding box center [402, 282] width 481 height 222
click at [404, 308] on div "No manager for this group means the peer nominations will automatically be acce…" at bounding box center [299, 299] width 244 height 22
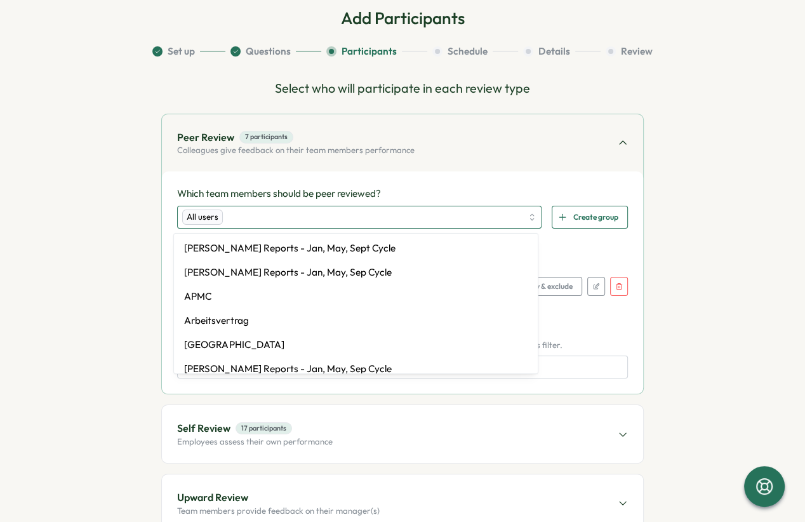
click at [309, 214] on div "All users" at bounding box center [351, 217] width 339 height 22
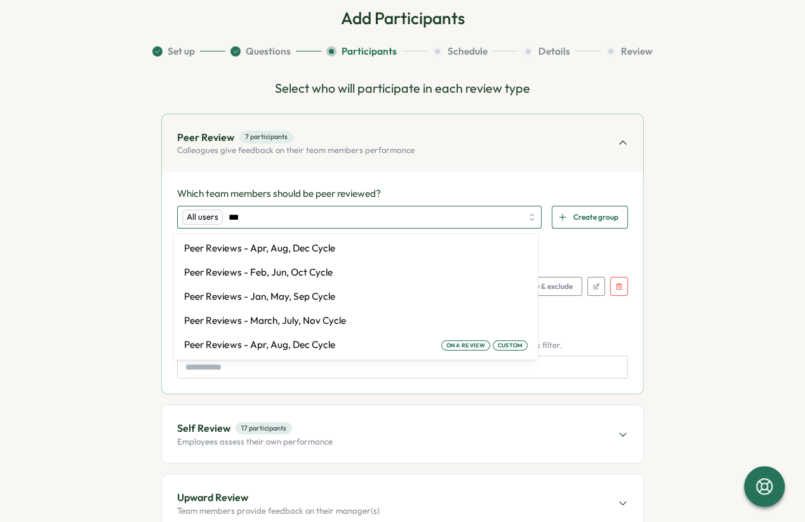
type input "****"
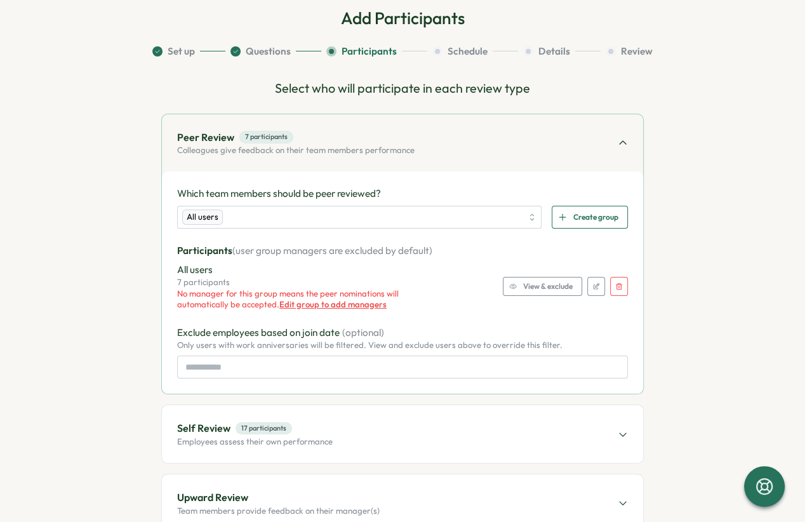
click at [618, 283] on icon "button" at bounding box center [619, 286] width 8 height 8
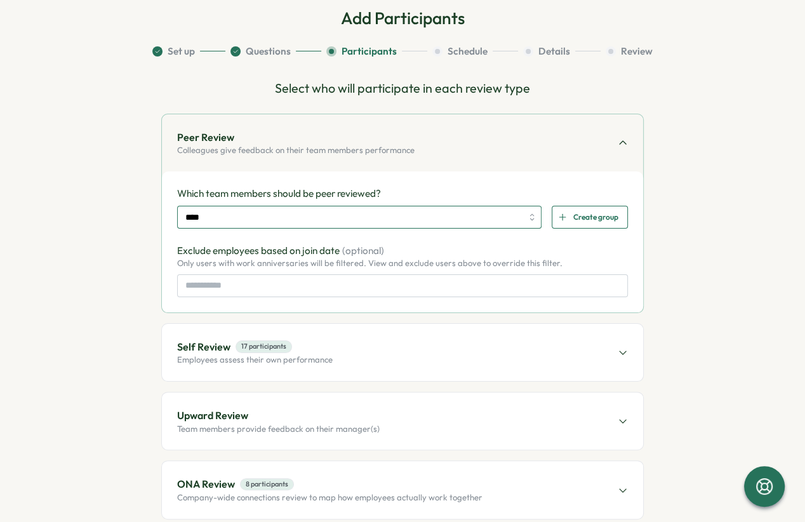
click at [267, 222] on input "****" at bounding box center [353, 217] width 336 height 22
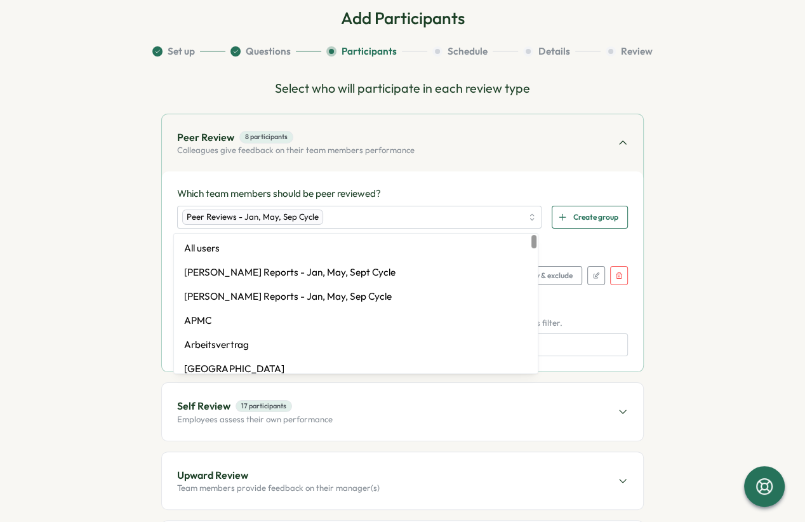
click at [398, 184] on div "Which team members should be peer reviewed? Peer Reviews - Jan, May, Sep Cycle …" at bounding box center [402, 271] width 481 height 200
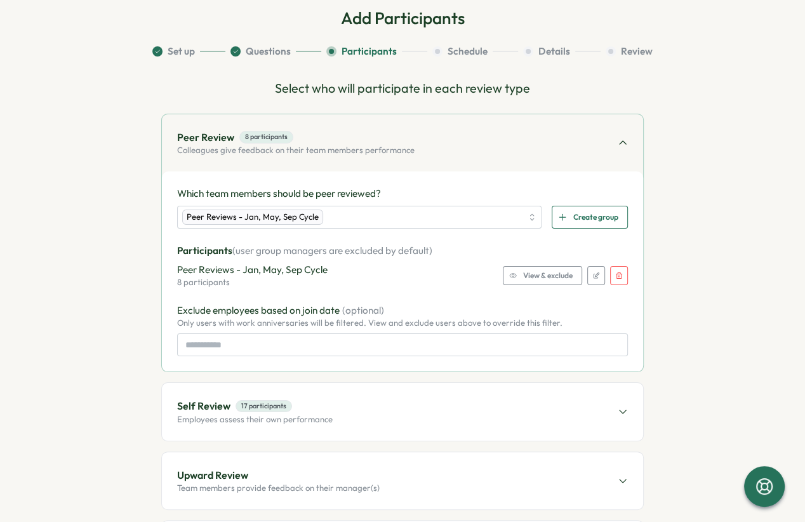
click at [515, 272] on div "View & exclude" at bounding box center [540, 275] width 63 height 18
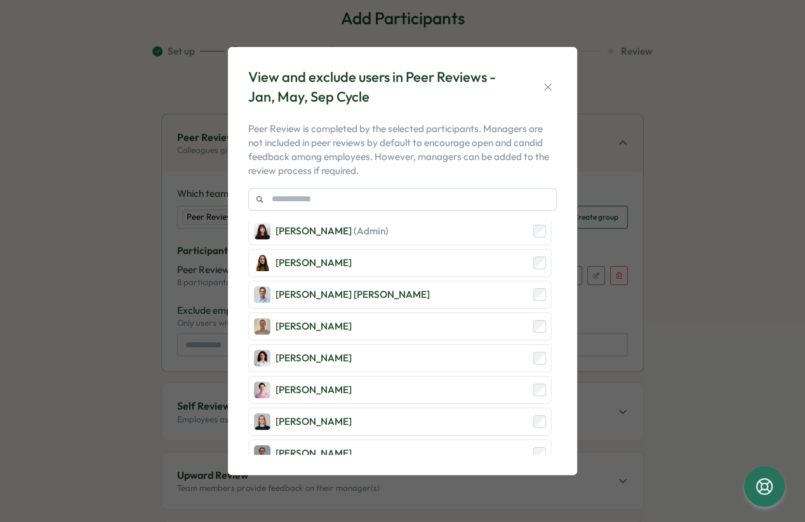
scroll to position [331, 0]
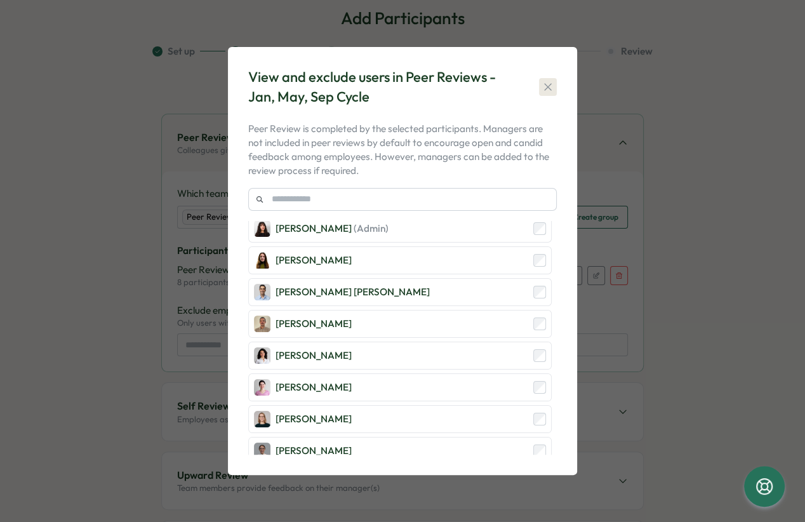
click at [549, 87] on icon "button" at bounding box center [547, 87] width 13 height 13
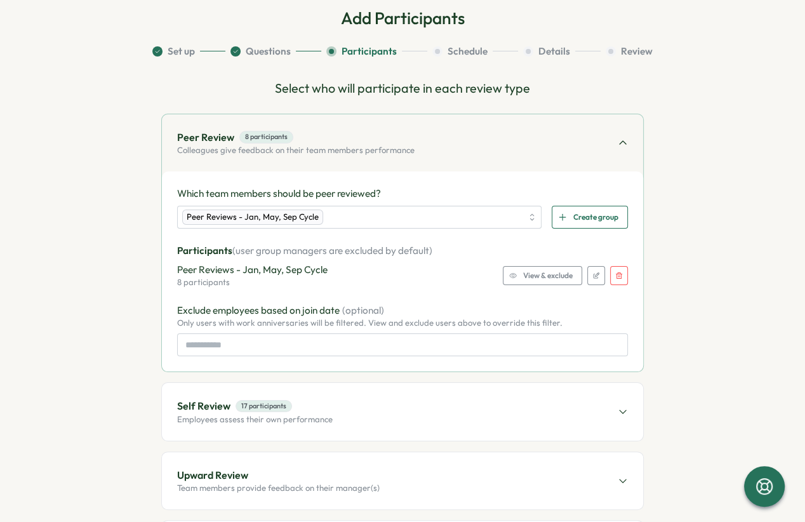
click at [615, 274] on icon "button" at bounding box center [619, 276] width 8 height 8
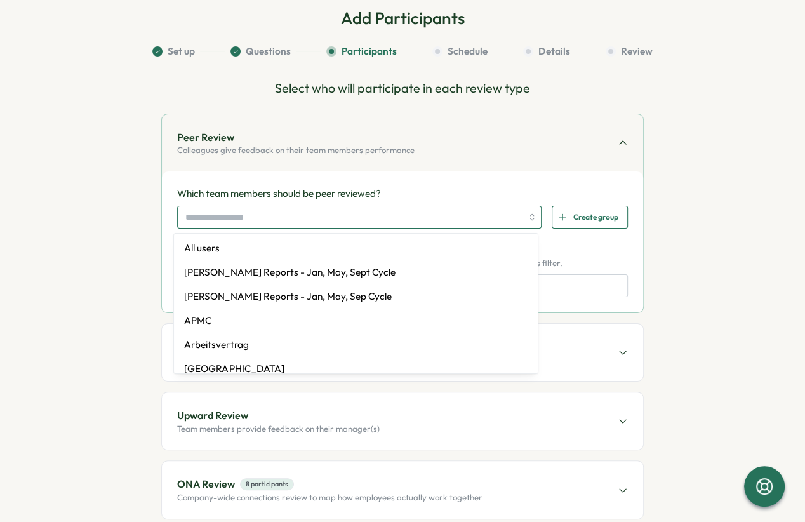
click at [274, 221] on input "search" at bounding box center [353, 217] width 336 height 22
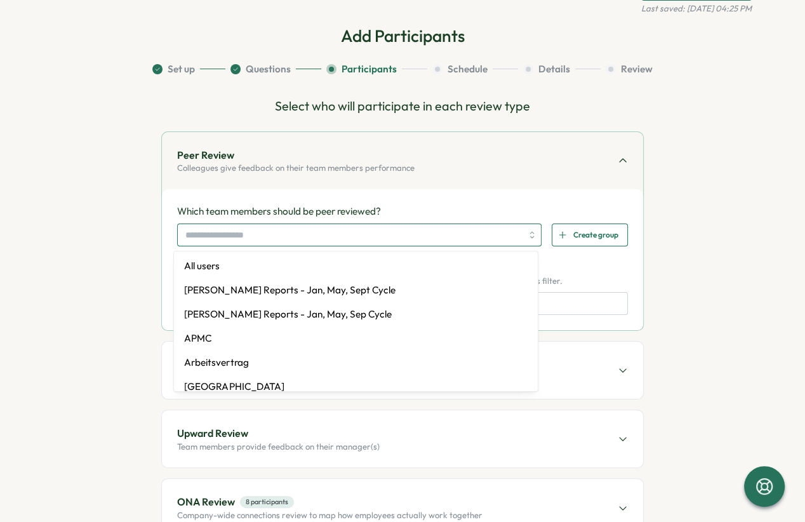
scroll to position [48, 0]
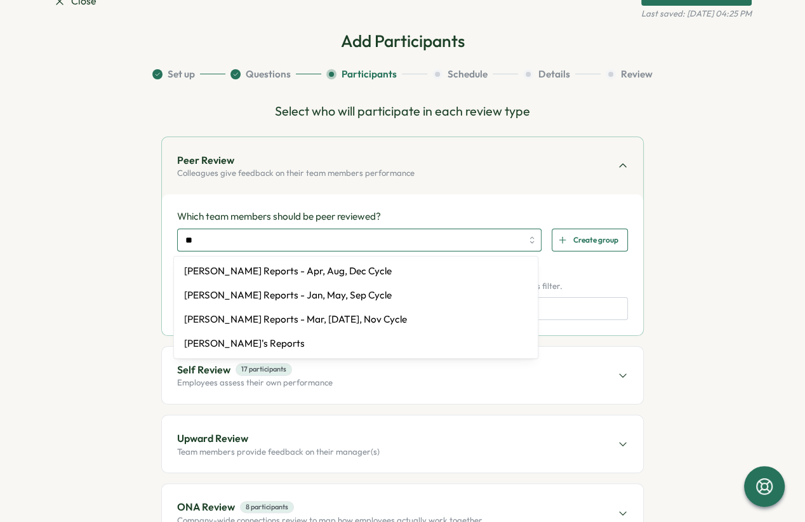
type input "***"
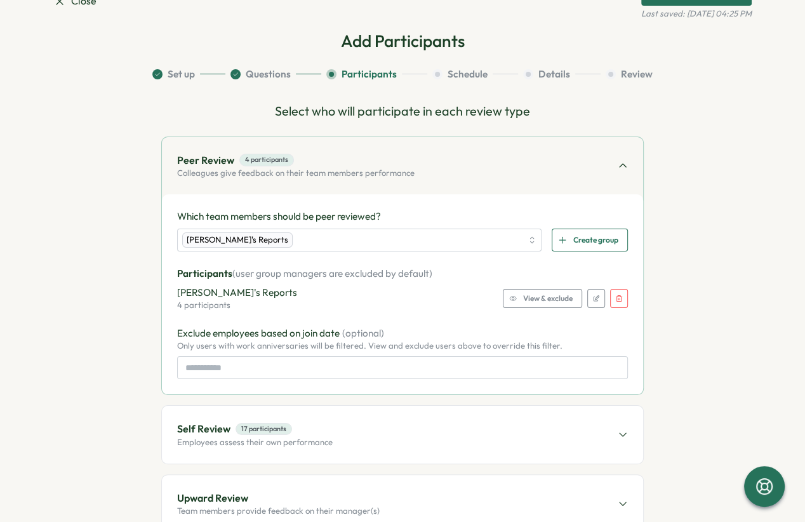
click at [383, 186] on div "Peer Review 4 participants Colleagues give feedback on their team members perfo…" at bounding box center [402, 165] width 481 height 57
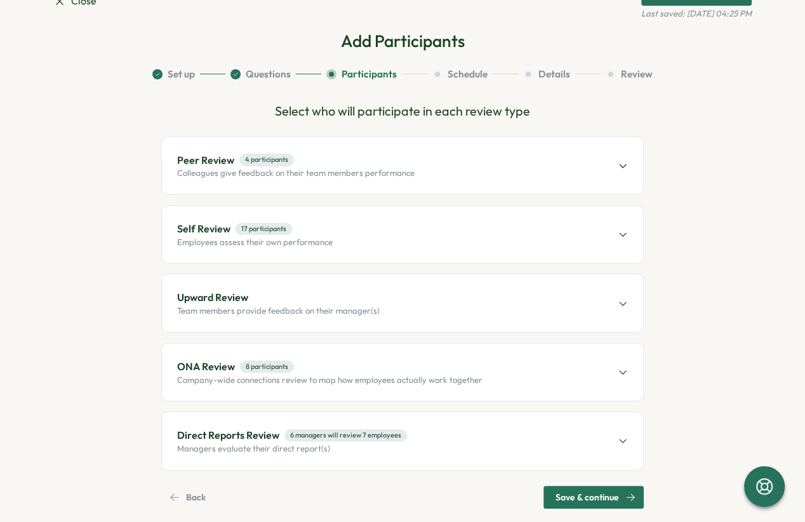
click at [400, 176] on p "Colleagues give feedback on their team members performance" at bounding box center [295, 172] width 237 height 11
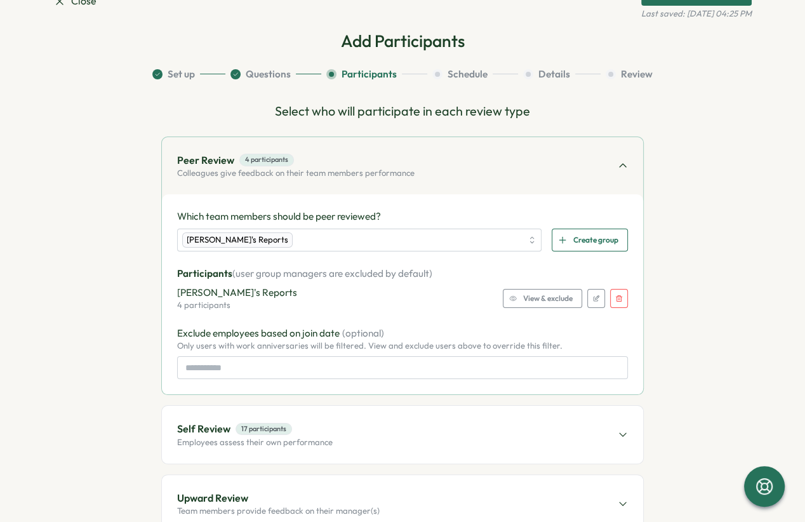
click at [544, 301] on span "View & exclude" at bounding box center [547, 298] width 49 height 18
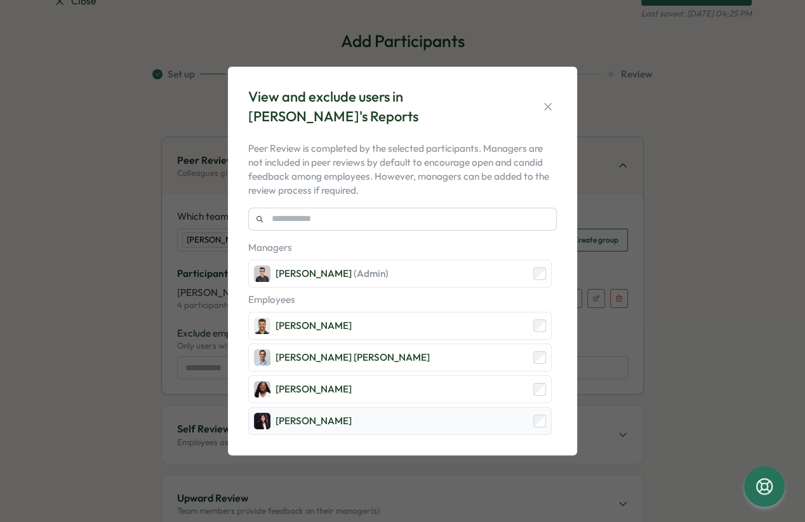
click at [438, 411] on div "Stella Maliatsos" at bounding box center [399, 421] width 303 height 28
click at [433, 351] on div "[PERSON_NAME] [PERSON_NAME]" at bounding box center [399, 357] width 303 height 28
click at [438, 325] on div "[PERSON_NAME]" at bounding box center [399, 326] width 303 height 28
click at [549, 107] on icon "button" at bounding box center [547, 106] width 13 height 13
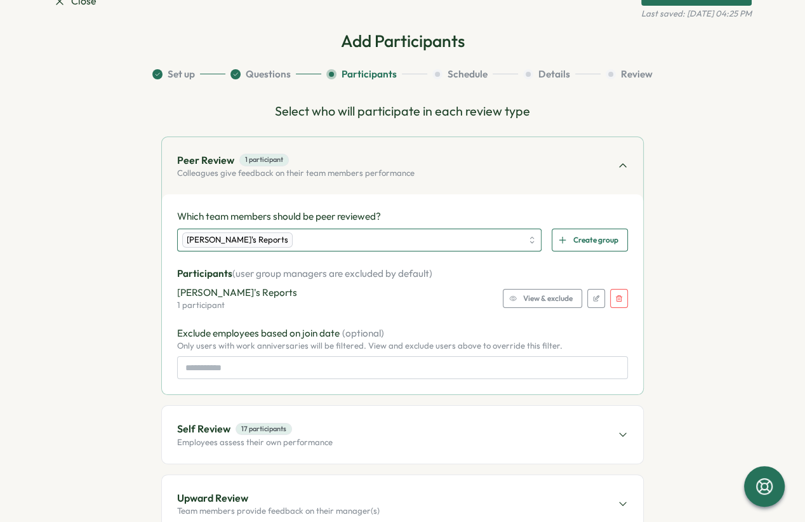
click at [268, 243] on div "Hasan's Reports" at bounding box center [351, 240] width 339 height 22
click at [622, 301] on button "button" at bounding box center [619, 298] width 18 height 19
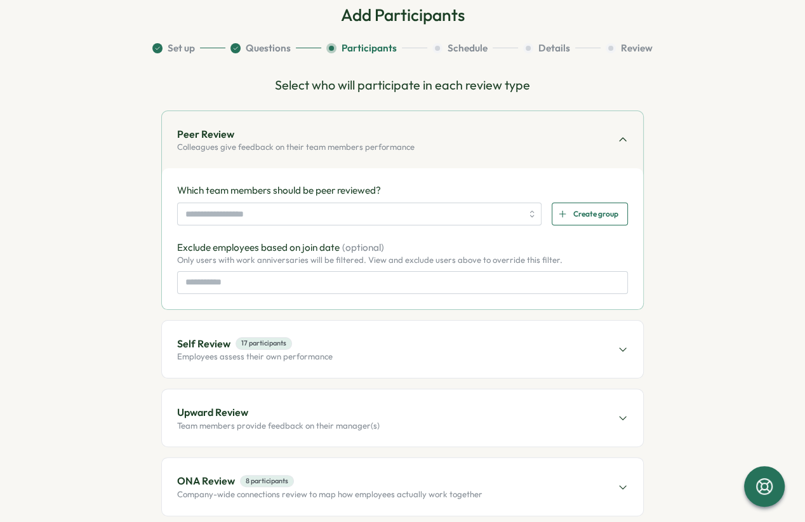
scroll to position [88, 0]
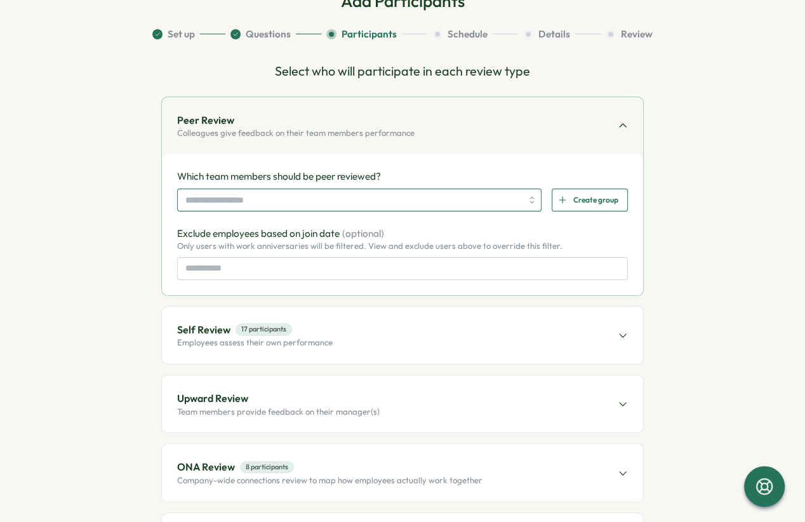
click at [210, 199] on input "search" at bounding box center [353, 200] width 336 height 22
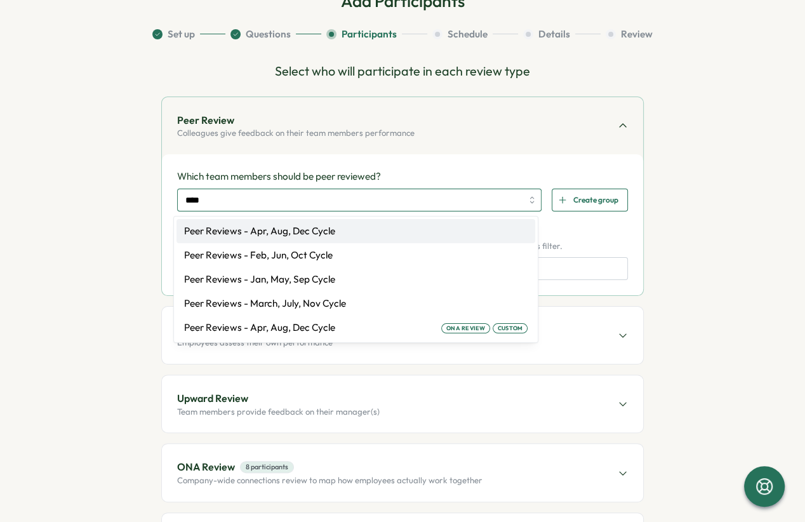
click at [248, 195] on input "****" at bounding box center [353, 200] width 336 height 22
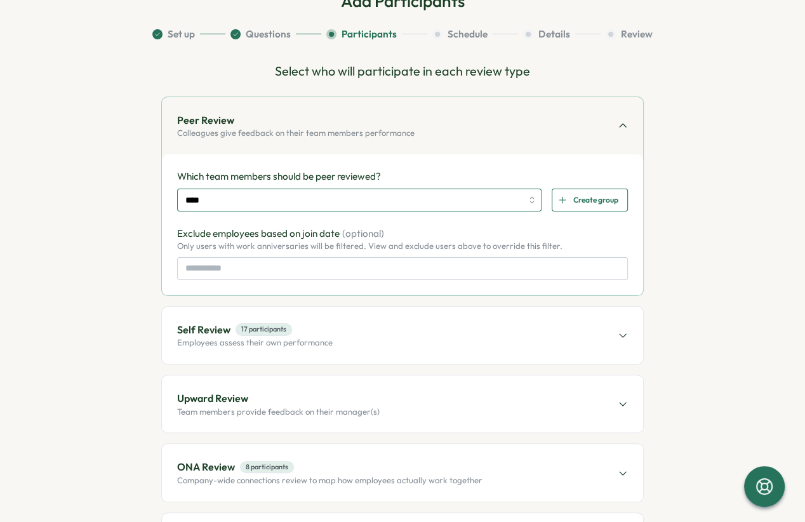
click at [248, 195] on input "****" at bounding box center [353, 200] width 336 height 22
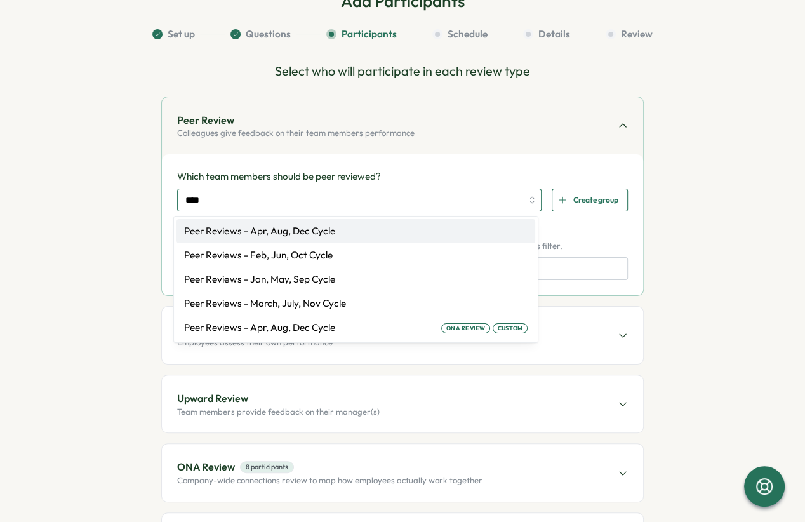
type input "***"
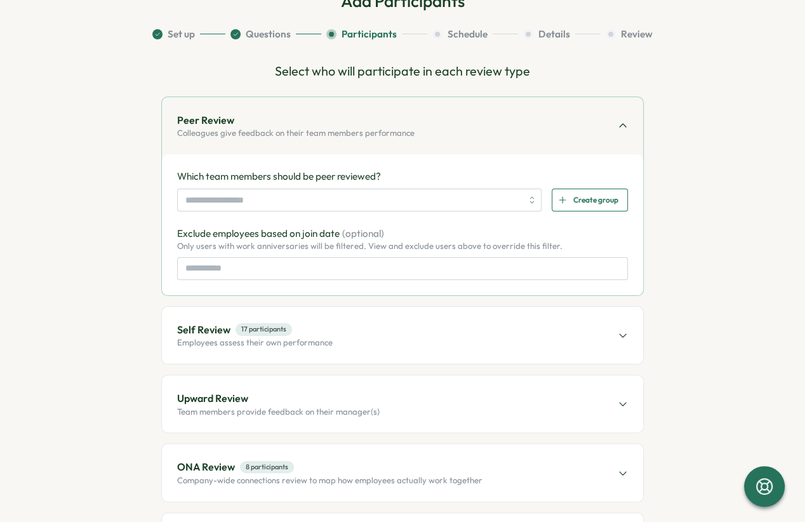
click at [320, 133] on p "Colleagues give feedback on their team members performance" at bounding box center [295, 133] width 237 height 11
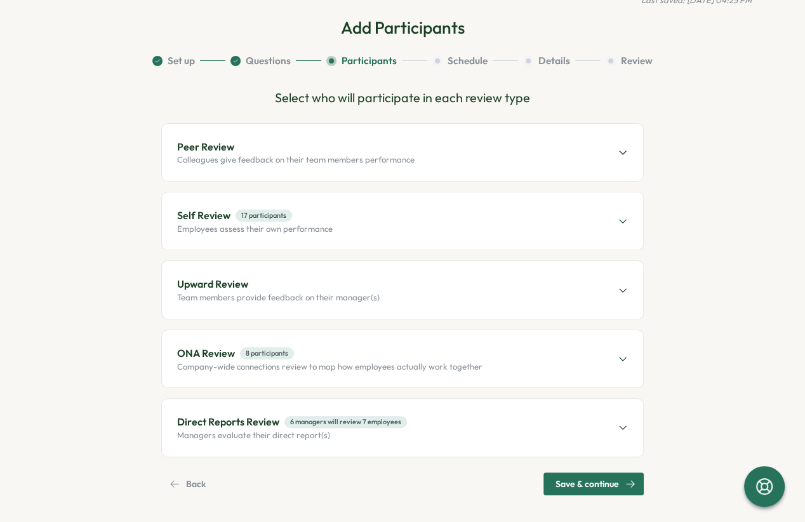
click at [317, 139] on span "Peer Review" at bounding box center [295, 147] width 237 height 16
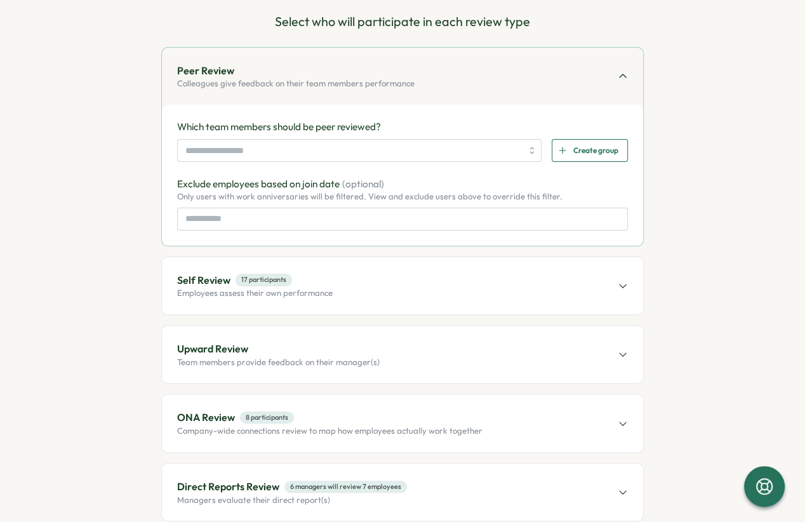
scroll to position [131, 0]
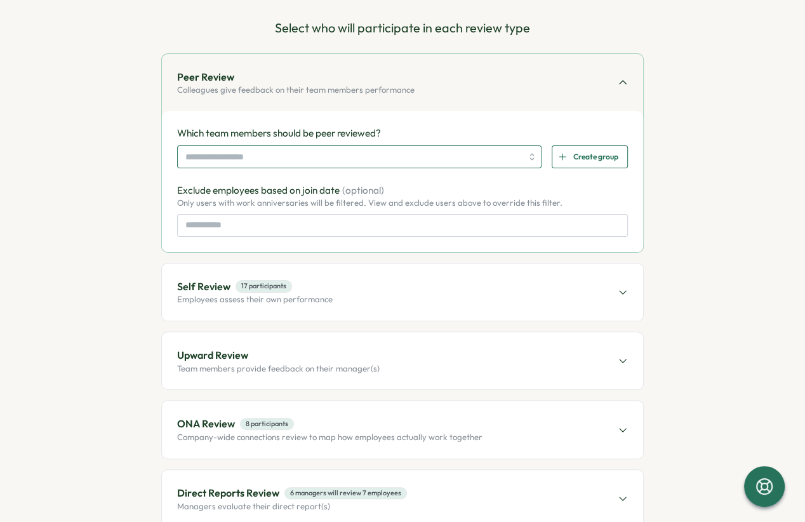
click at [292, 157] on input "search" at bounding box center [353, 157] width 336 height 22
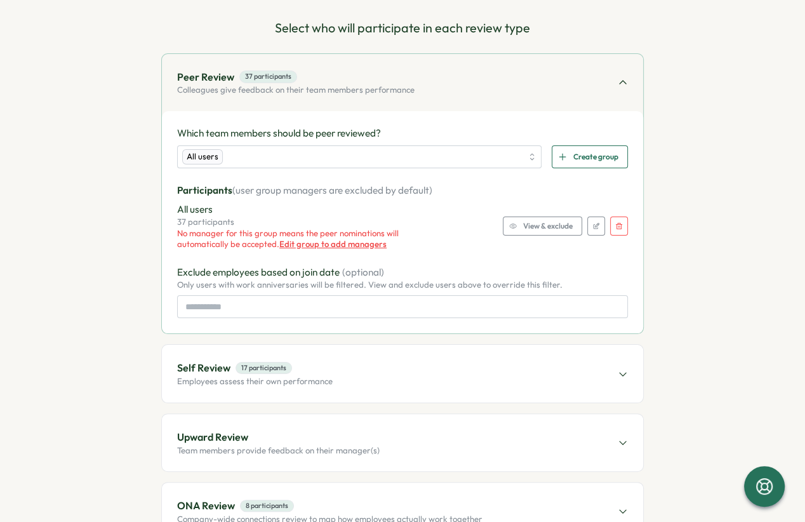
click at [605, 194] on p "Participants (user group managers are excluded by default)" at bounding box center [402, 190] width 450 height 14
click at [355, 246] on span "Edit group to add managers" at bounding box center [332, 244] width 107 height 10
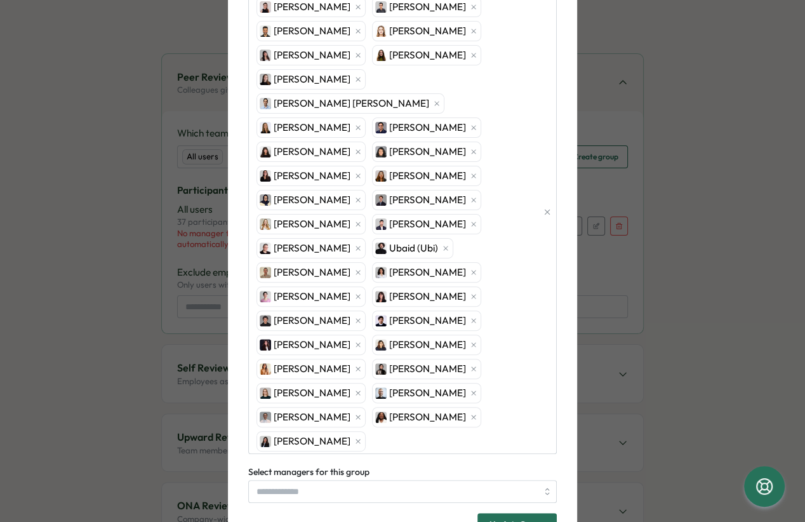
scroll to position [0, 0]
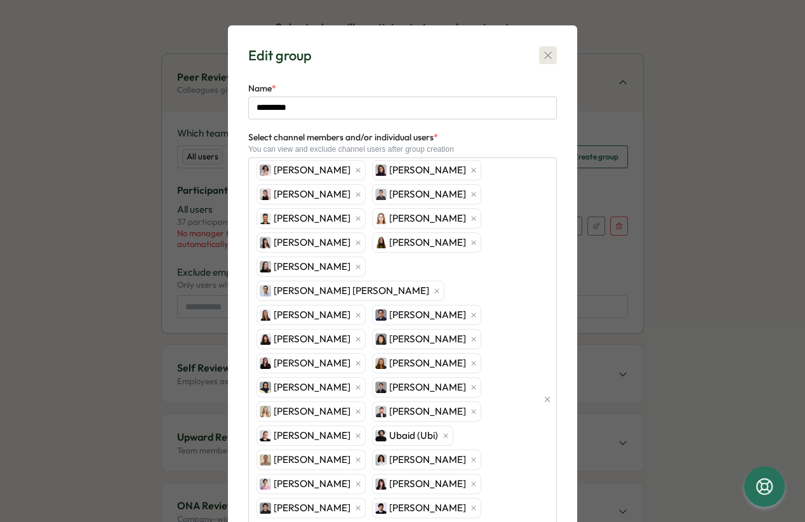
click at [542, 58] on icon "button" at bounding box center [547, 55] width 13 height 13
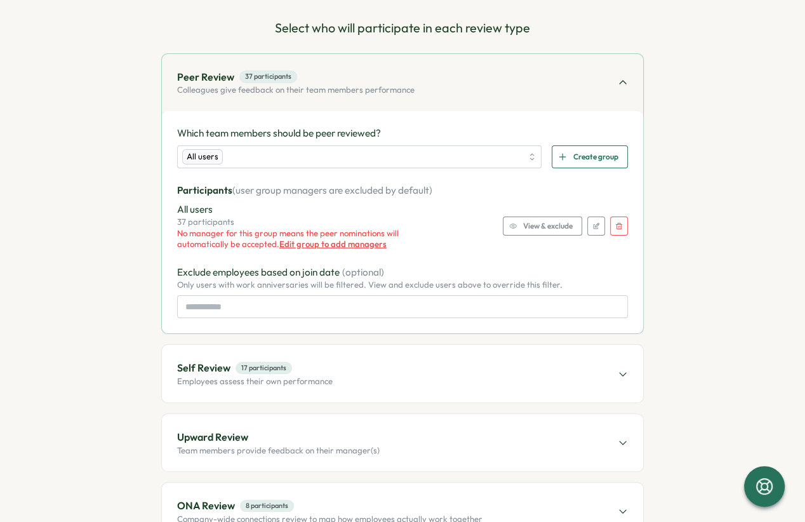
click at [615, 228] on icon "button" at bounding box center [619, 226] width 8 height 8
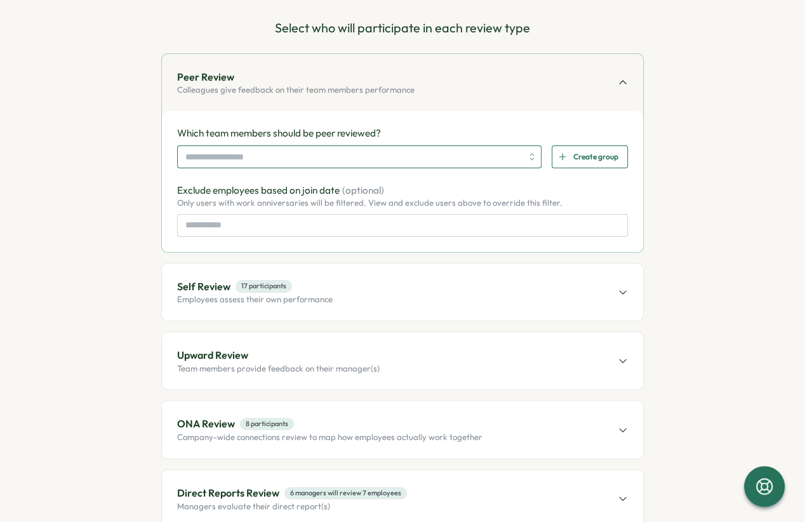
click at [272, 148] on input "search" at bounding box center [353, 157] width 336 height 22
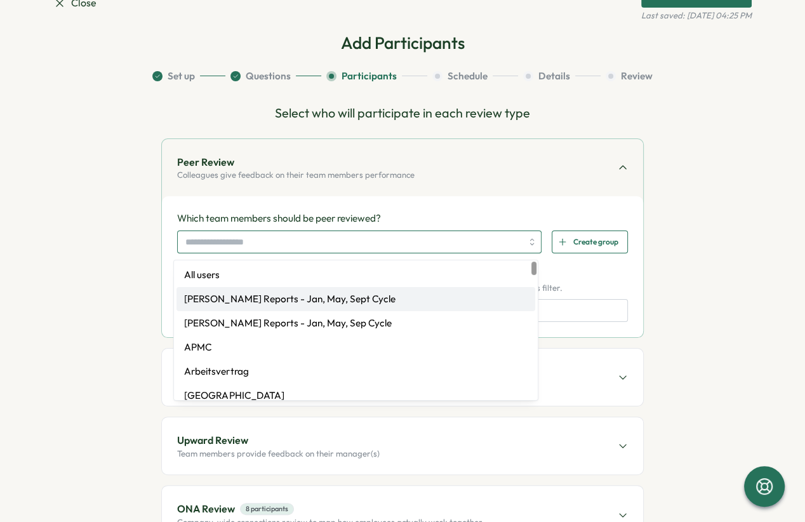
scroll to position [44, 0]
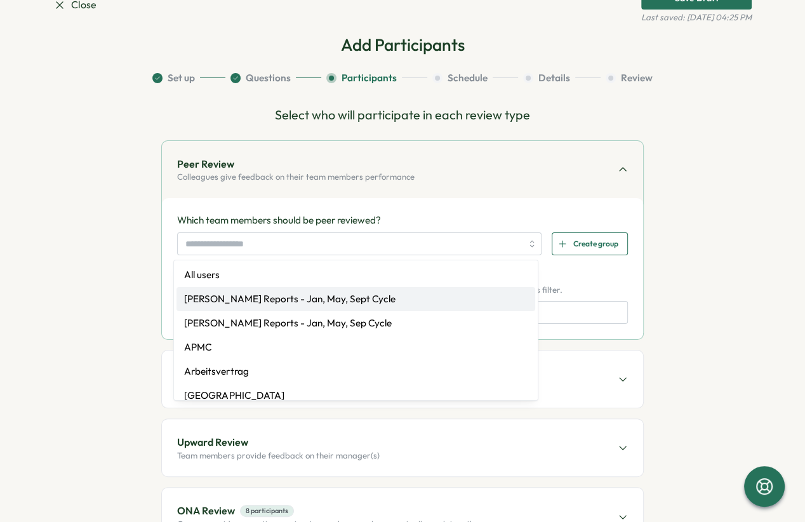
click at [107, 235] on section "Set up Questions Participants Schedule Details Review Select who will participa…" at bounding box center [402, 361] width 698 height 581
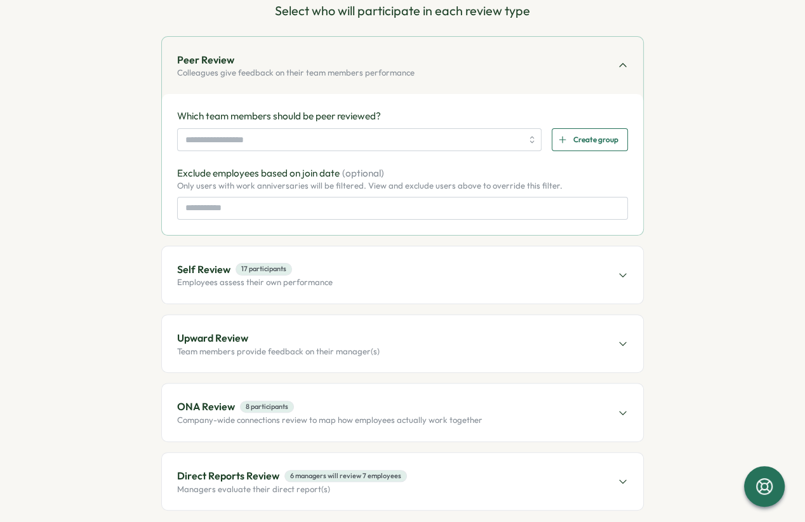
scroll to position [147, 0]
click at [286, 278] on p "Employees assess their own performance" at bounding box center [254, 283] width 155 height 11
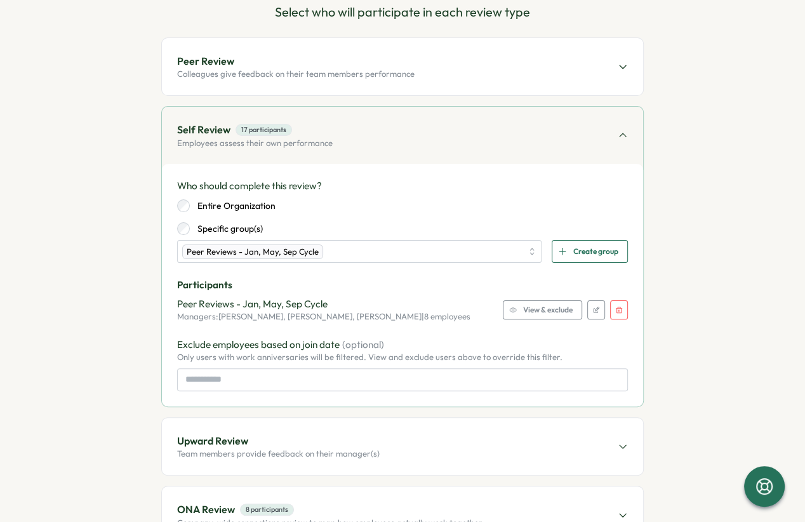
click at [617, 306] on icon "button" at bounding box center [619, 310] width 8 height 8
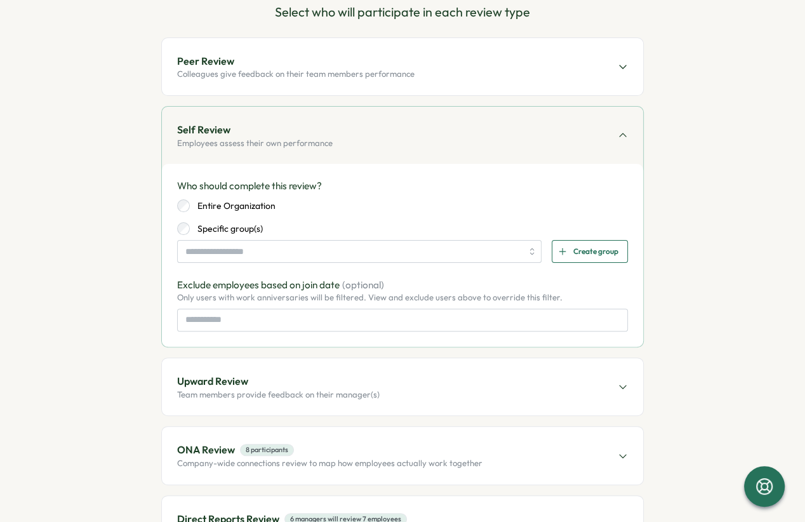
scroll to position [1, 0]
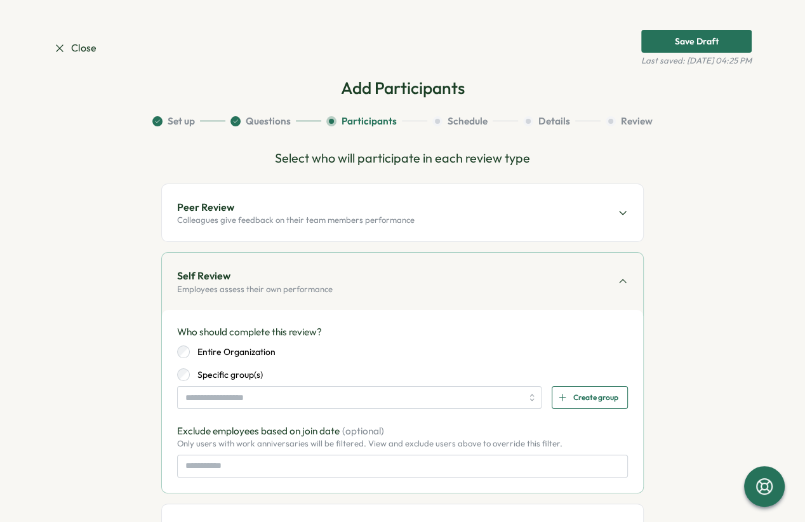
click at [271, 214] on p "Colleagues give feedback on their team members performance" at bounding box center [295, 219] width 237 height 11
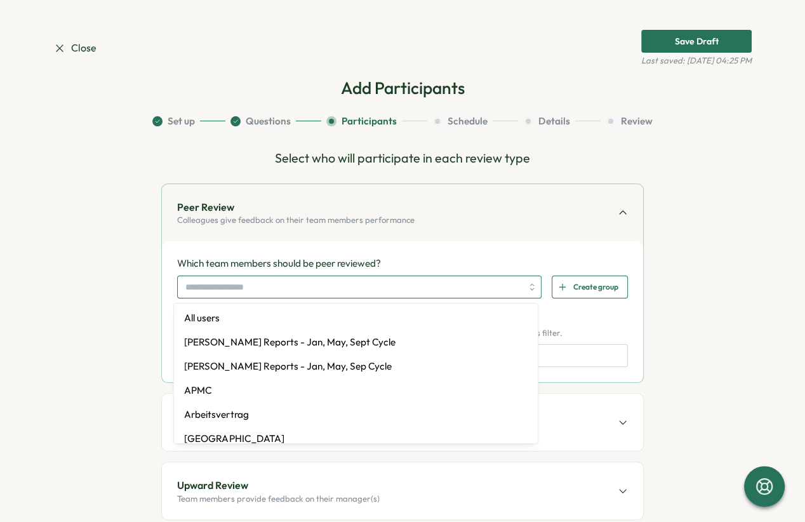
click at [218, 284] on input "search" at bounding box center [353, 287] width 336 height 22
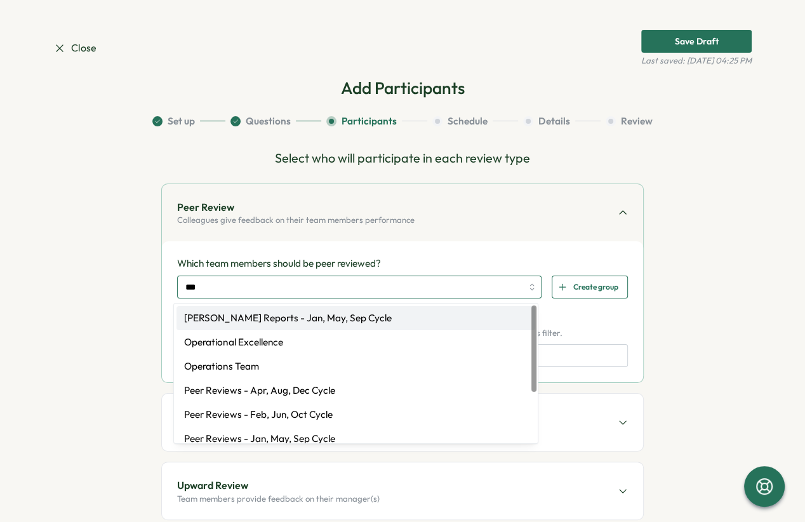
type input "****"
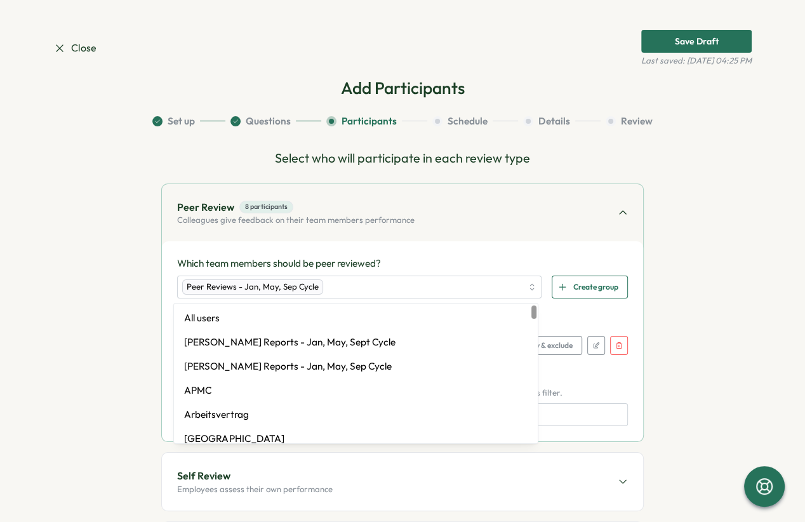
click at [280, 248] on div "Which team members should be peer reviewed? Peer Reviews - Jan, May, Sep Cycle …" at bounding box center [402, 341] width 481 height 200
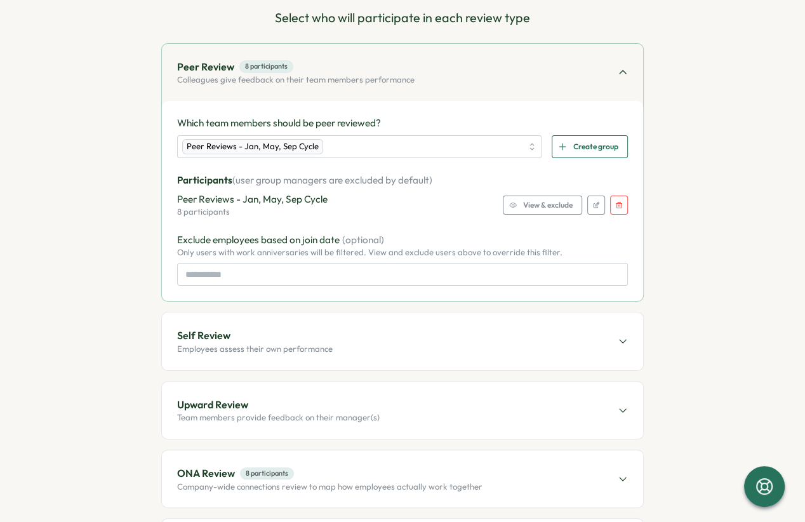
scroll to position [141, 0]
click at [777, 487] on div at bounding box center [763, 485] width 43 height 43
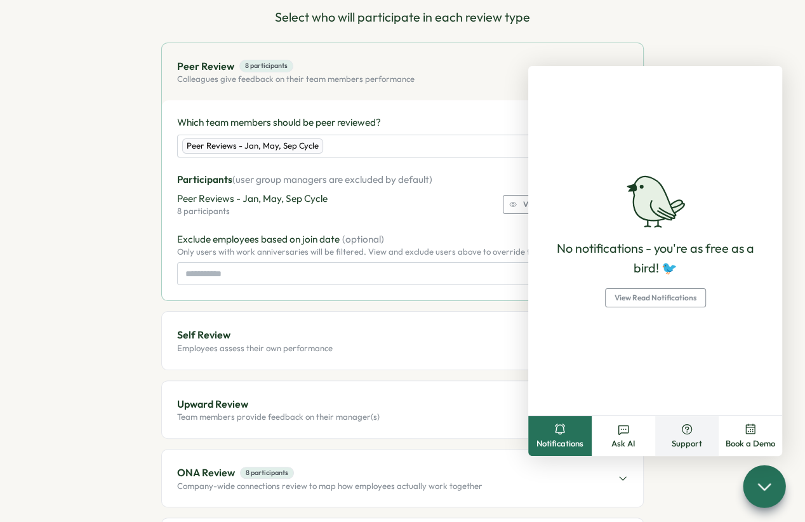
click at [678, 435] on button "Support" at bounding box center [686, 436] width 63 height 40
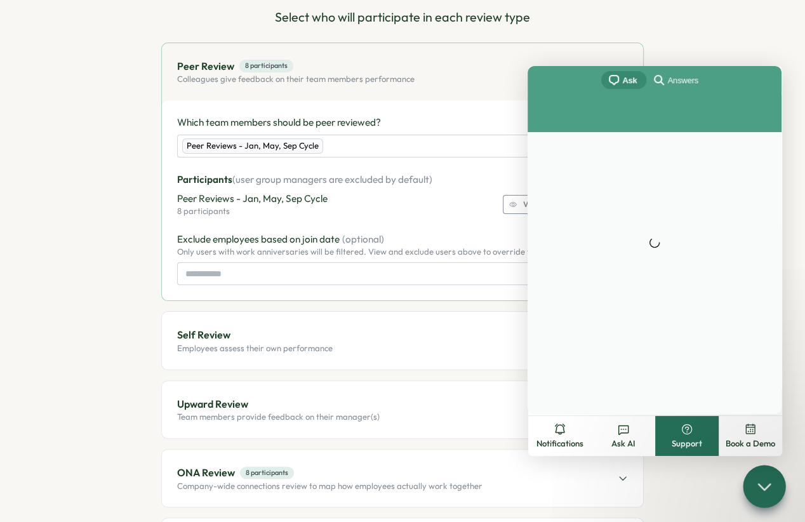
scroll to position [0, 0]
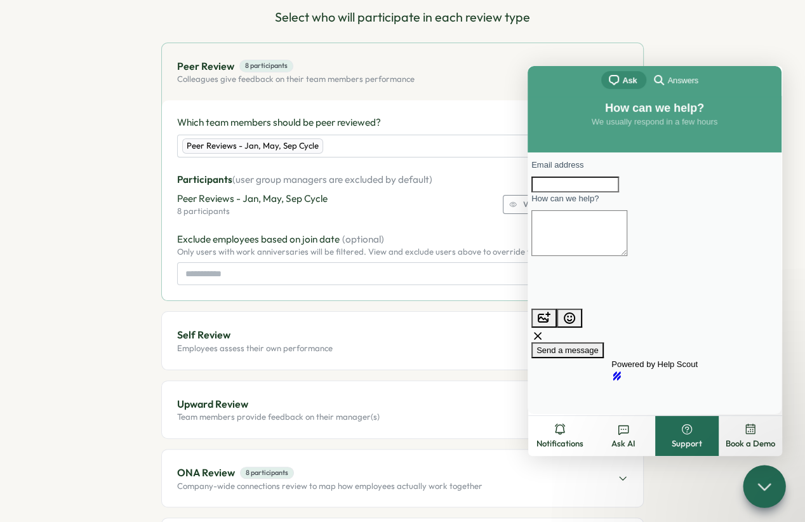
click at [676, 86] on span "Answers" at bounding box center [682, 80] width 30 height 13
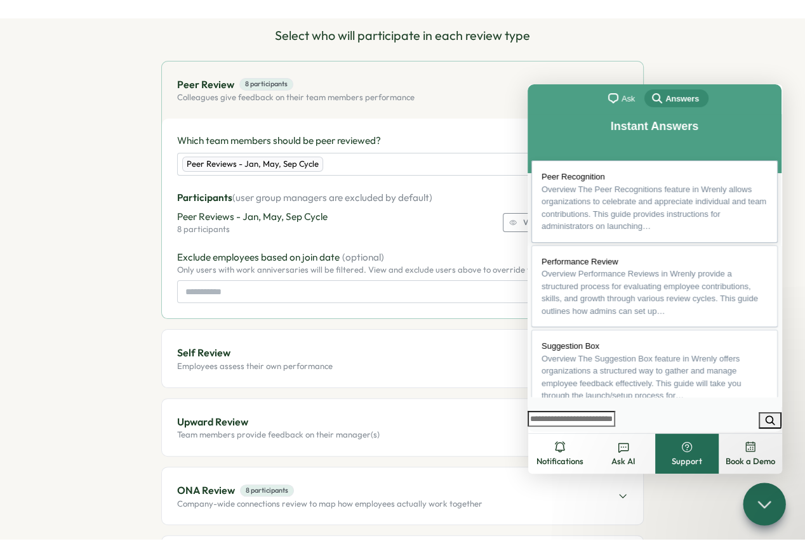
scroll to position [46, 0]
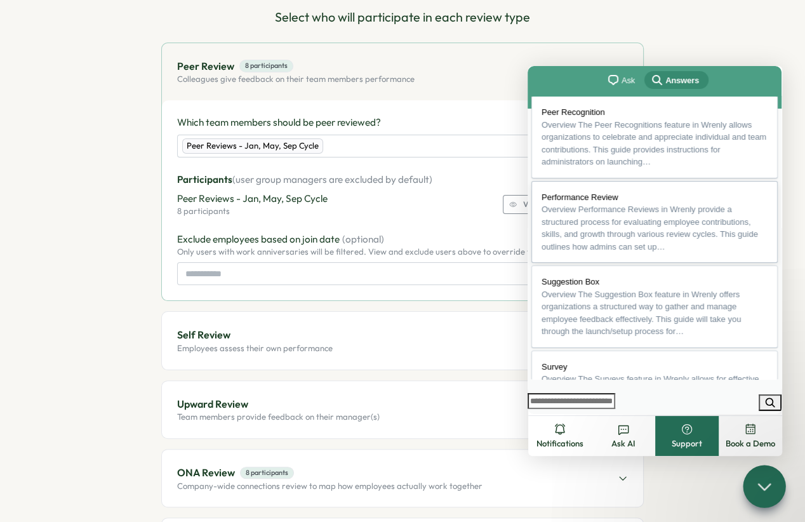
click at [619, 215] on link "Performance Review Overview Performance Reviews in Wrenly provide a structured …" at bounding box center [654, 222] width 246 height 82
click at [634, 453] on h1 "Performance Review" at bounding box center [654, 467] width 253 height 28
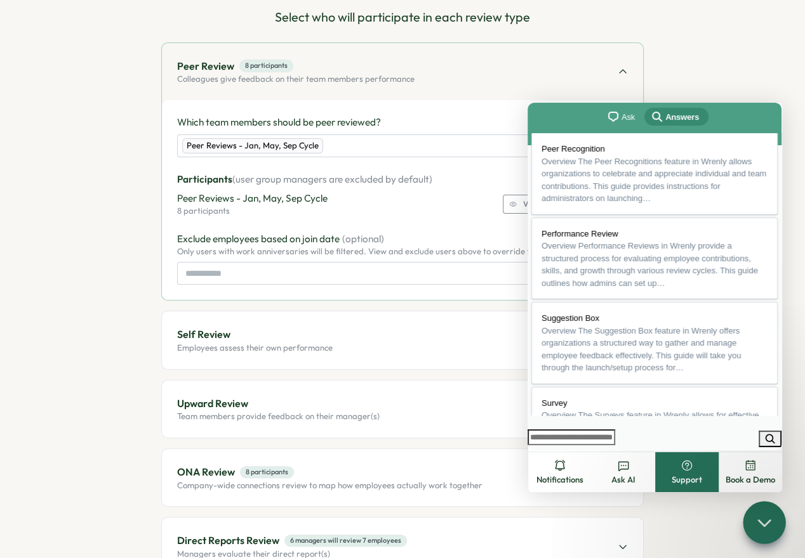
click at [551, 451] on button "Close" at bounding box center [539, 459] width 23 height 16
click at [760, 521] on icon at bounding box center [763, 522] width 18 height 18
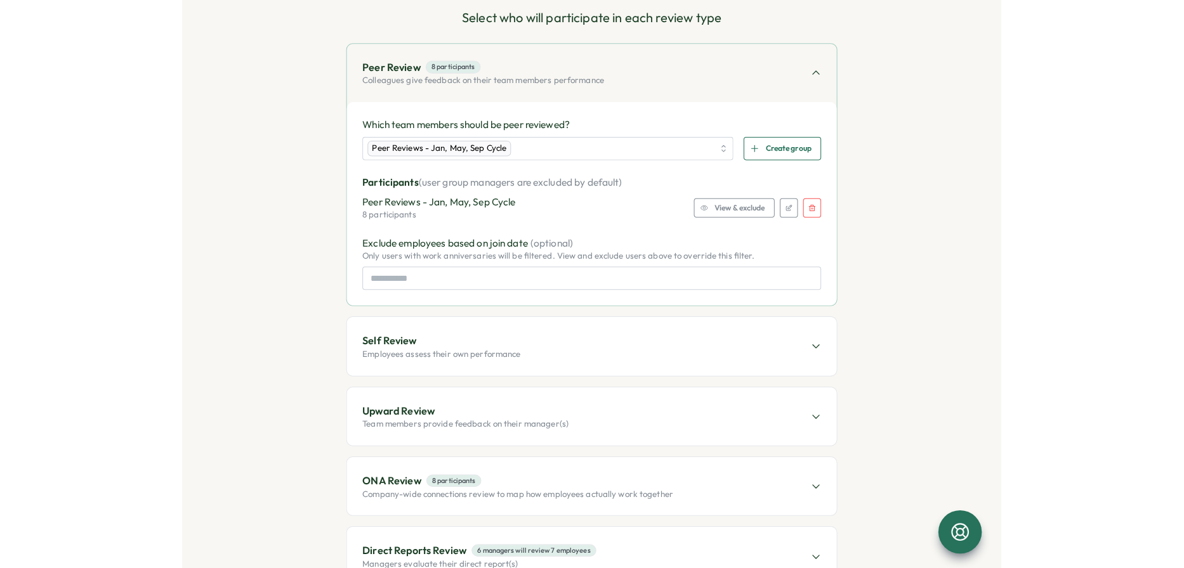
scroll to position [0, 0]
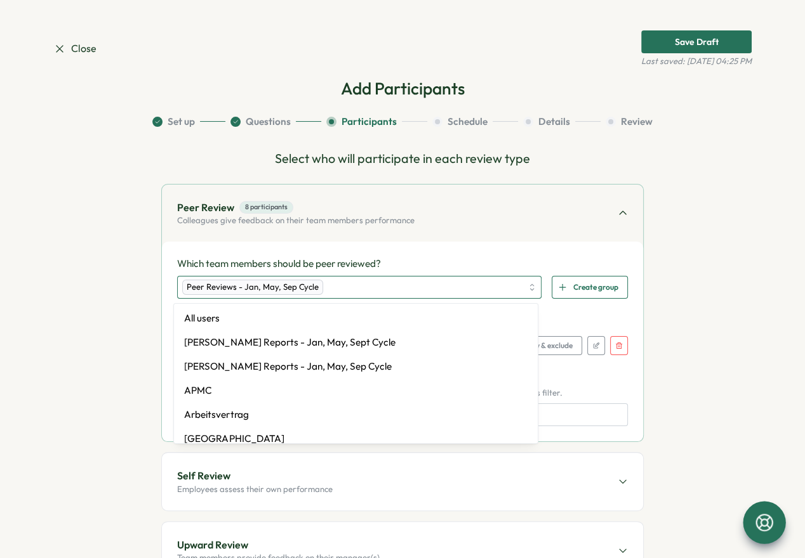
click at [361, 286] on div "Peer Reviews - Jan, May, Sep Cycle" at bounding box center [351, 288] width 339 height 22
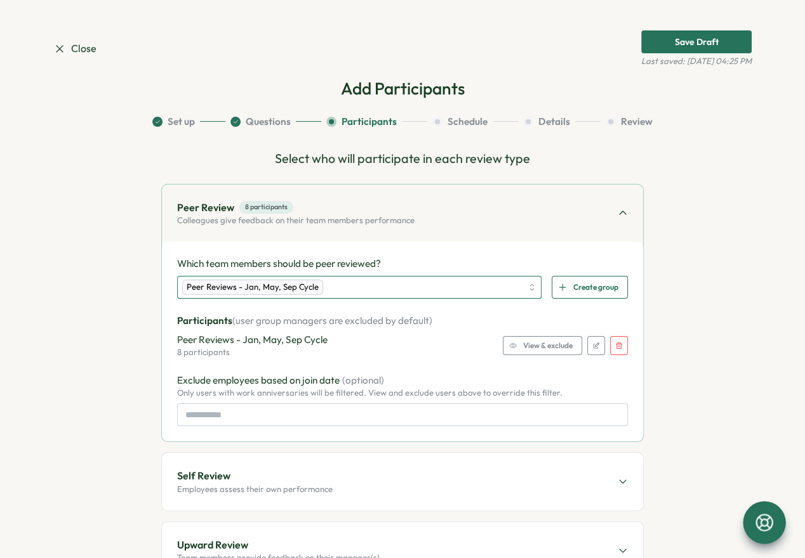
click at [342, 288] on div "Peer Reviews - Jan, May, Sep Cycle" at bounding box center [351, 288] width 339 height 22
click at [337, 286] on div "Peer Reviews - Jan, May, Sep Cycle" at bounding box center [351, 288] width 339 height 22
click at [620, 343] on button "button" at bounding box center [619, 345] width 18 height 19
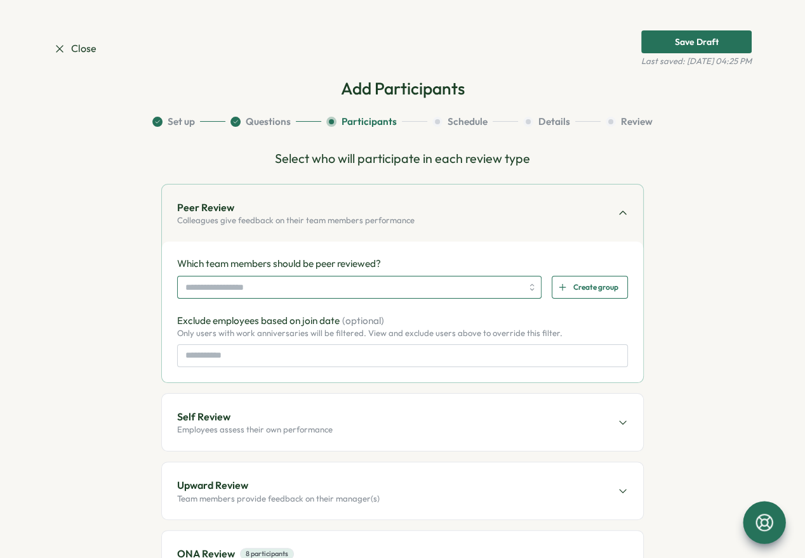
click at [298, 291] on input "search" at bounding box center [353, 288] width 336 height 22
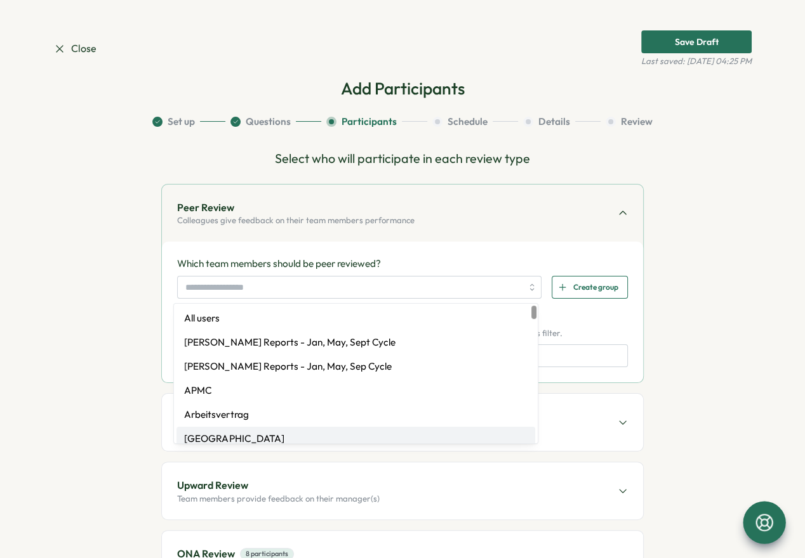
click at [122, 416] on section "Set up Questions Participants Schedule Details Review Select who will participa…" at bounding box center [402, 405] width 698 height 581
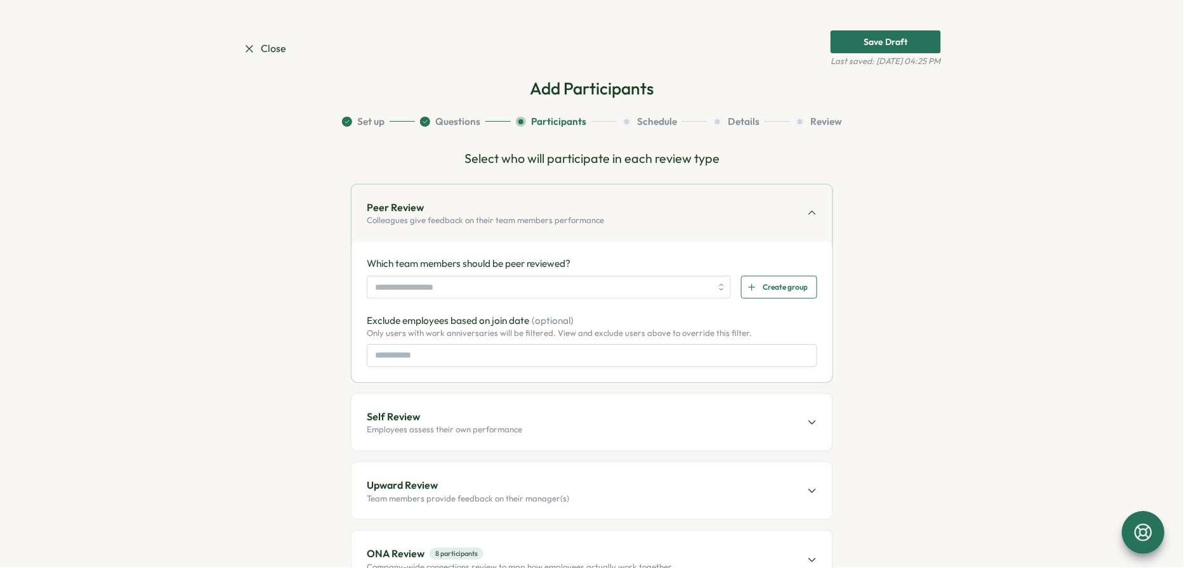
click at [266, 43] on span "Close" at bounding box center [264, 49] width 43 height 16
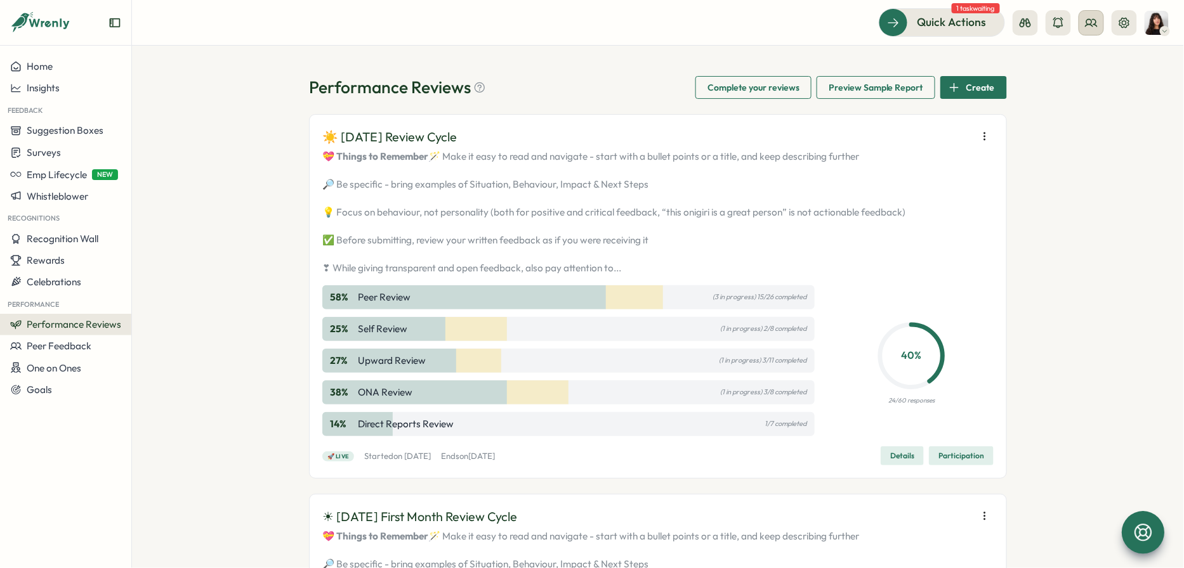
click at [804, 23] on button at bounding box center [1091, 22] width 25 height 25
click at [804, 86] on div "User Groups" at bounding box center [1093, 87] width 80 height 14
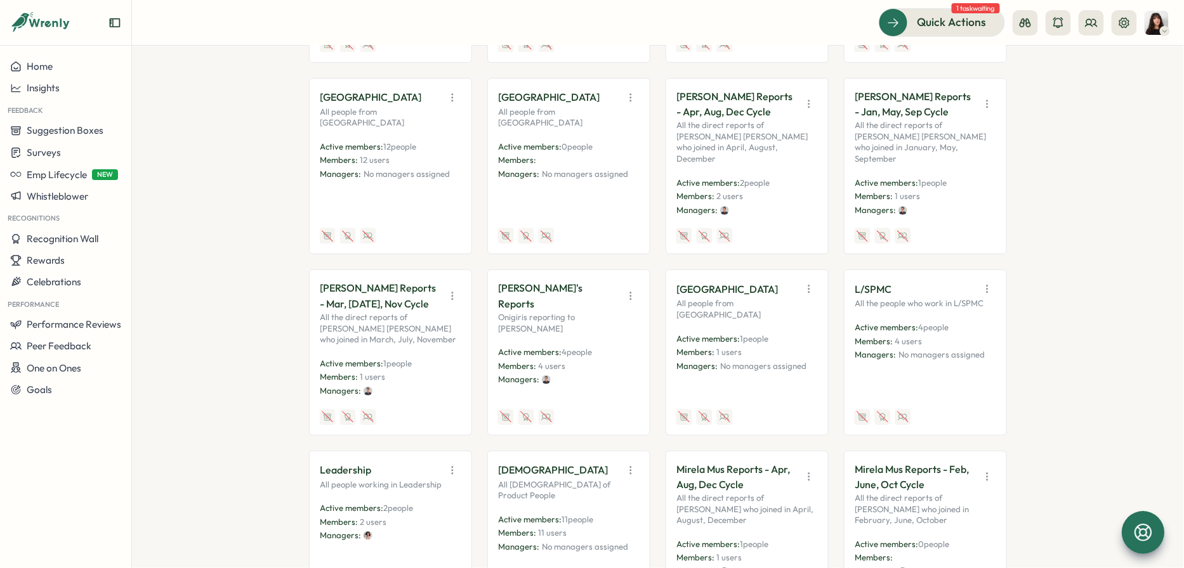
scroll to position [1885, 0]
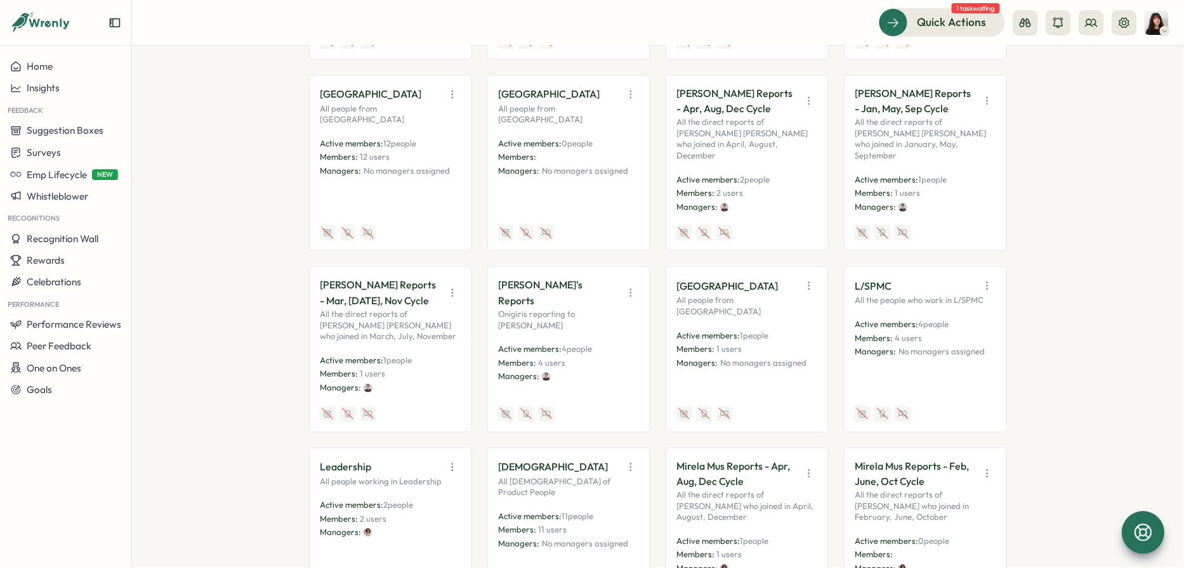
click at [624, 287] on icon "button" at bounding box center [630, 293] width 13 height 13
click at [591, 325] on button "Edit" at bounding box center [599, 336] width 80 height 22
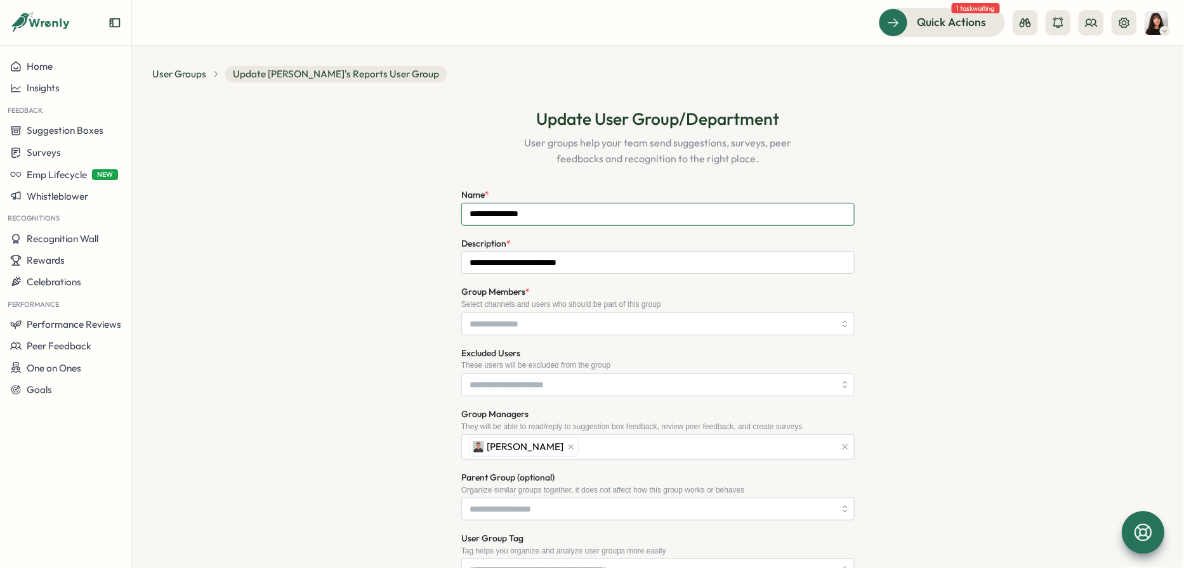
click at [493, 219] on input "**********" at bounding box center [657, 214] width 393 height 23
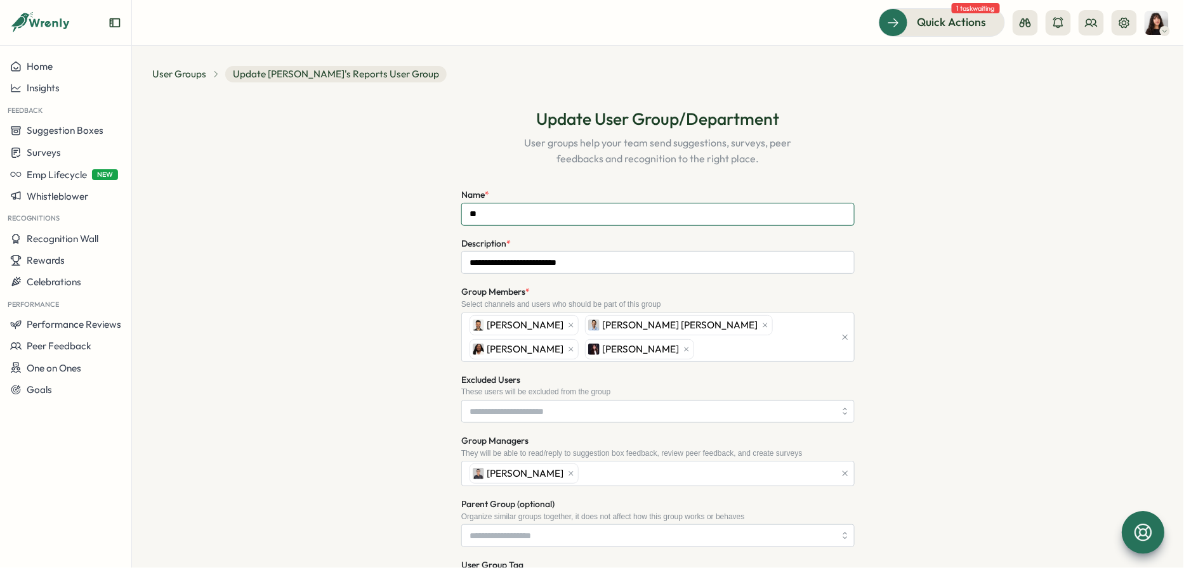
type input "*"
type input "**********"
click at [541, 267] on input "**********" at bounding box center [657, 262] width 393 height 23
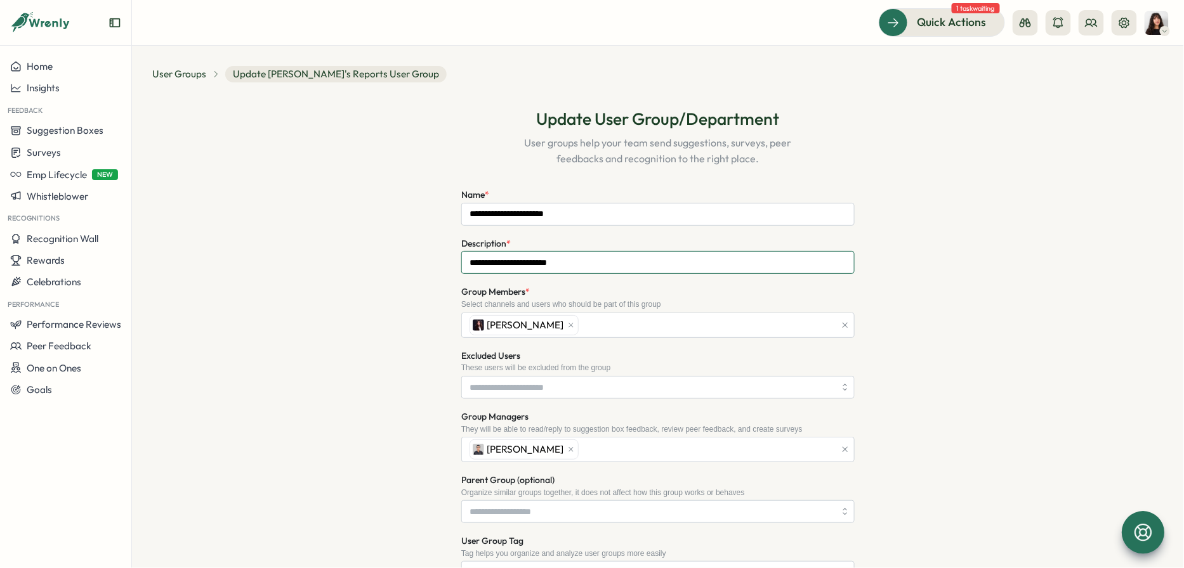
type input "**********"
click at [554, 326] on input "Group Members *" at bounding box center [652, 324] width 365 height 22
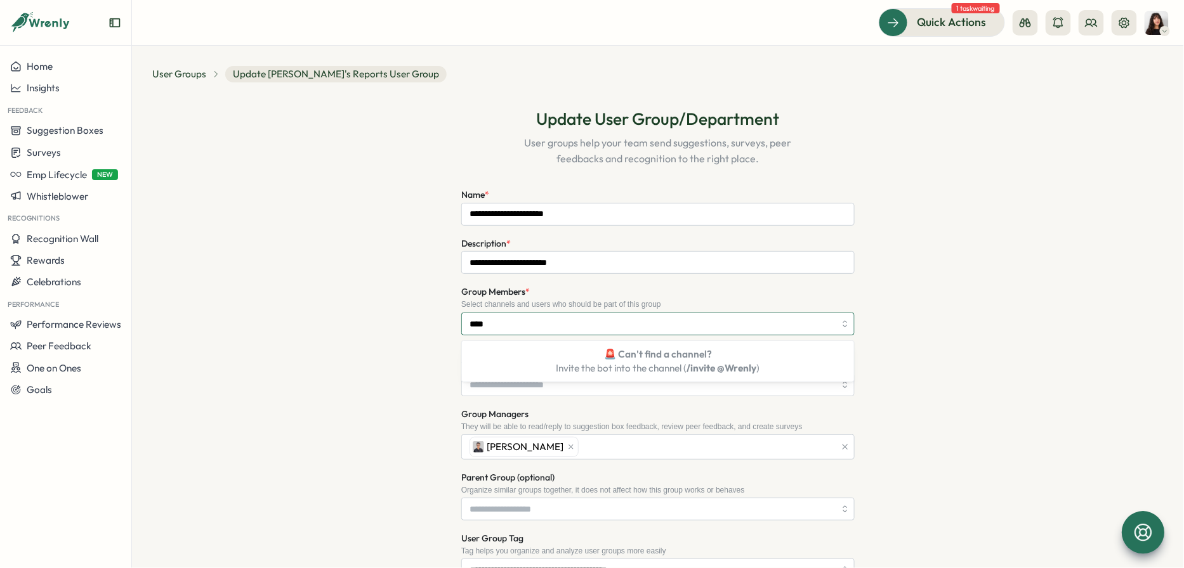
type input "***"
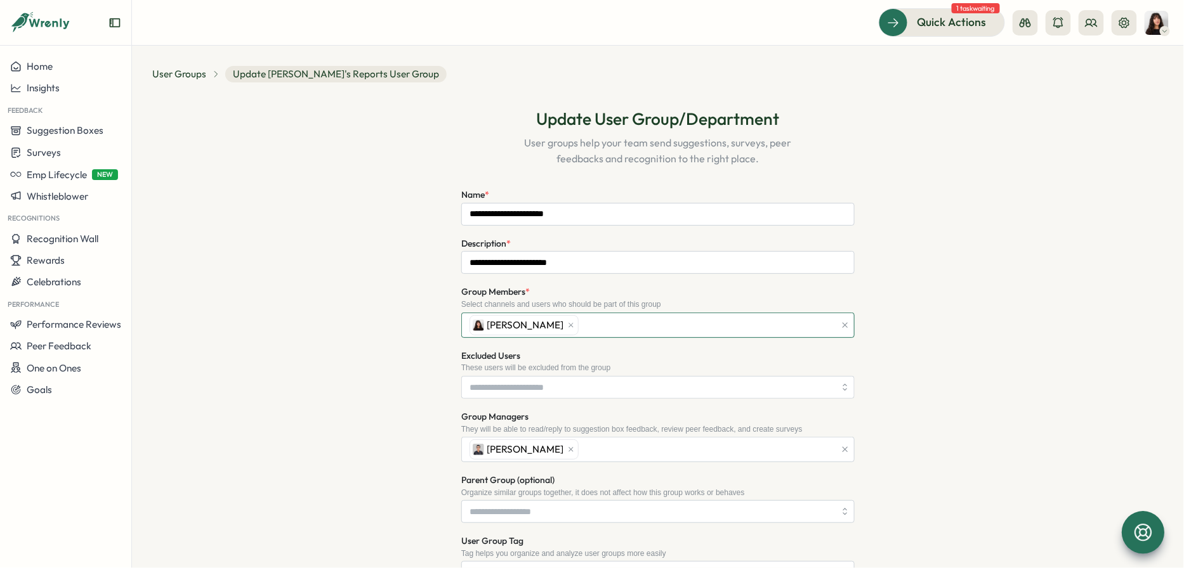
click at [582, 324] on div "Kelly Rosa" at bounding box center [650, 325] width 369 height 24
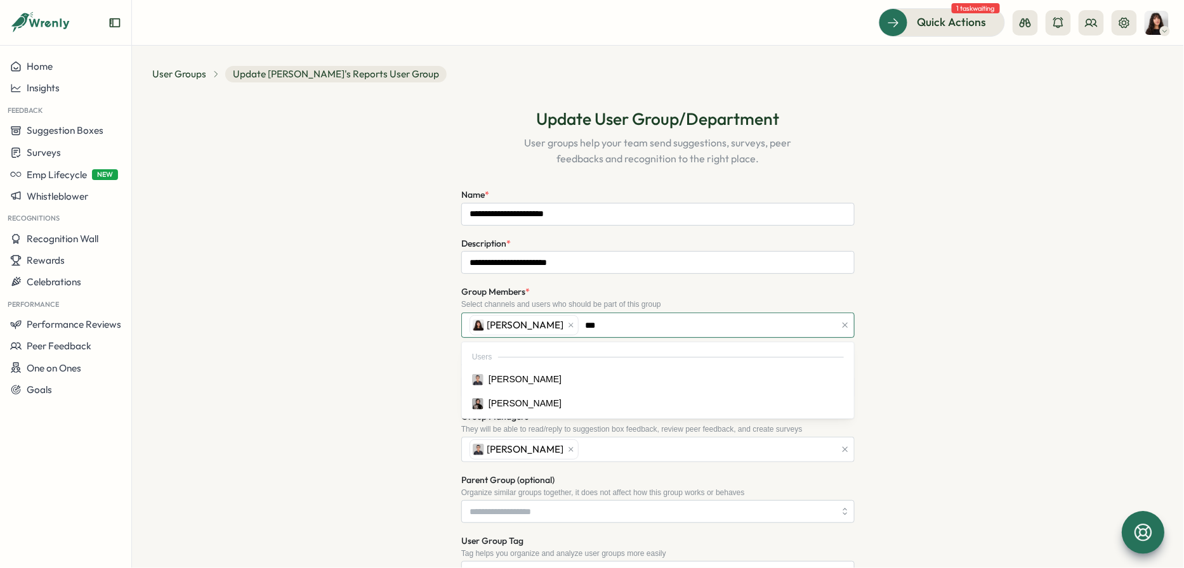
type input "****"
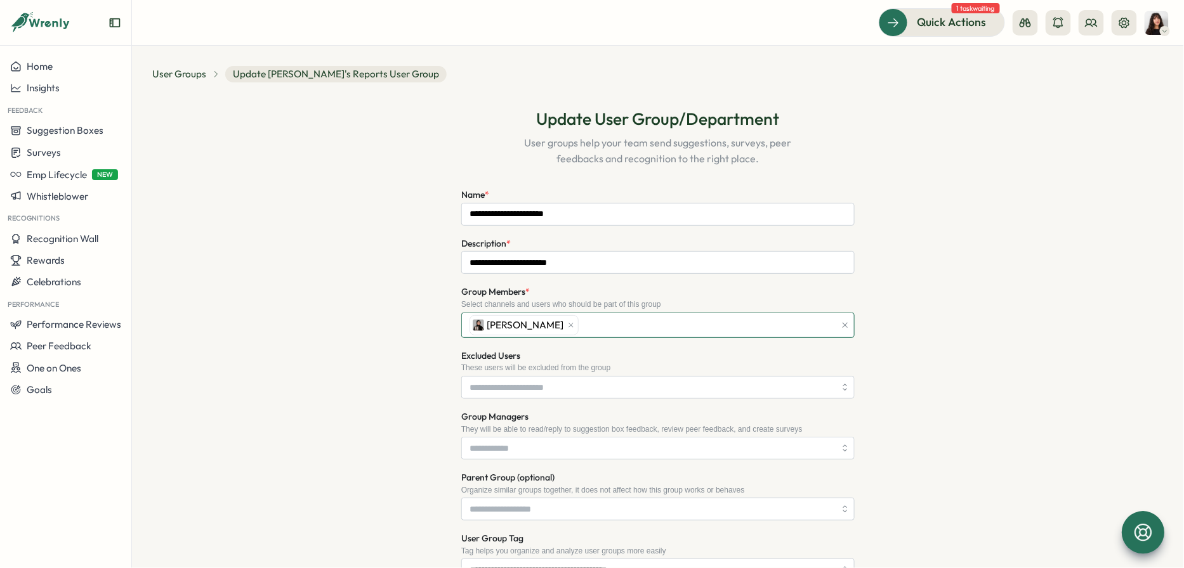
click at [576, 325] on div "Sana Naqvi" at bounding box center [650, 325] width 369 height 24
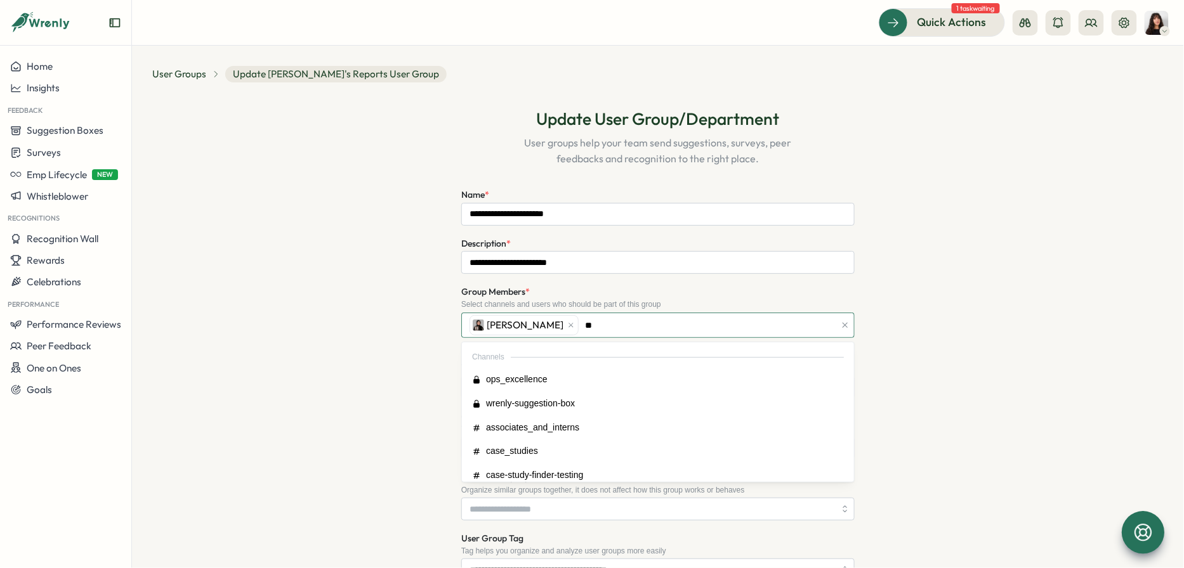
type input "***"
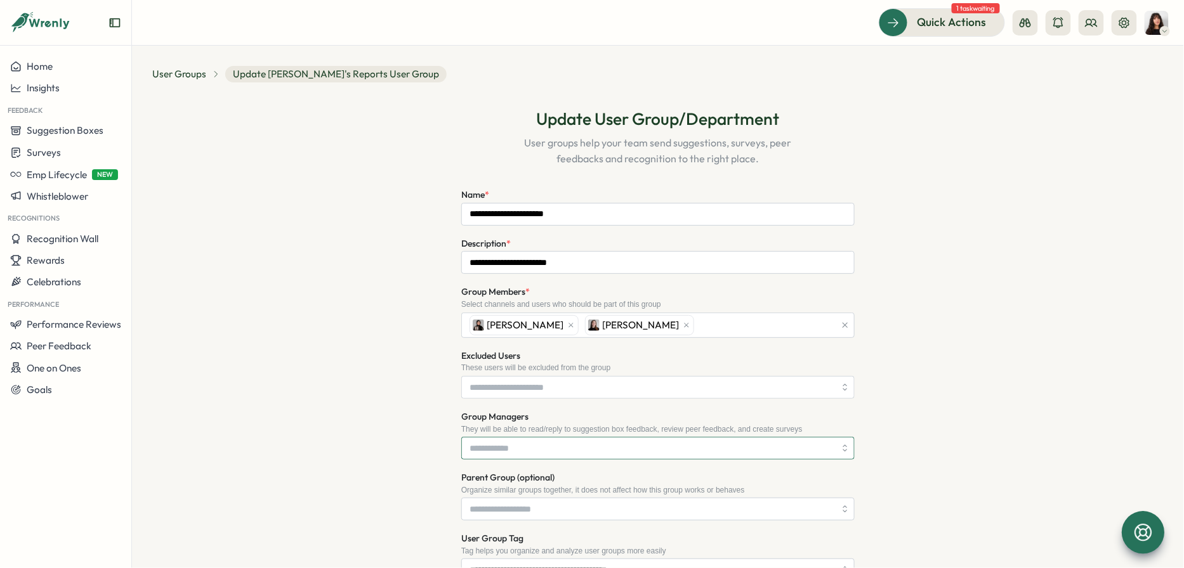
click at [497, 444] on input "Group Managers" at bounding box center [652, 449] width 365 height 22
type input "****"
click at [503, 214] on input "**********" at bounding box center [657, 214] width 393 height 23
type input "**********"
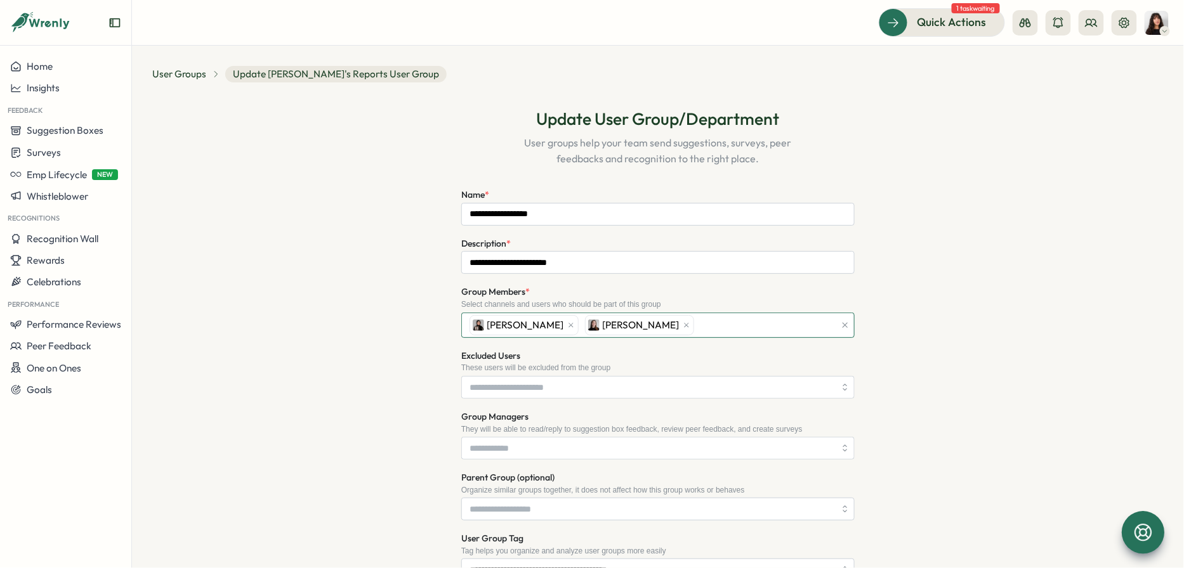
click at [674, 327] on div "Sana Naqvi Elena Ladushyna" at bounding box center [650, 325] width 369 height 24
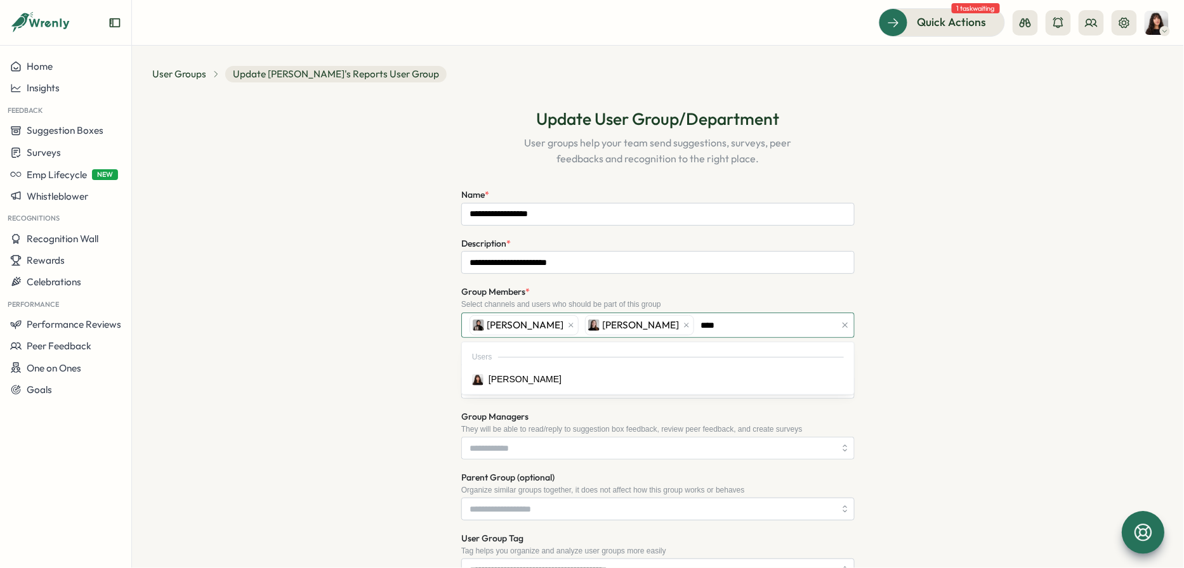
type input "*****"
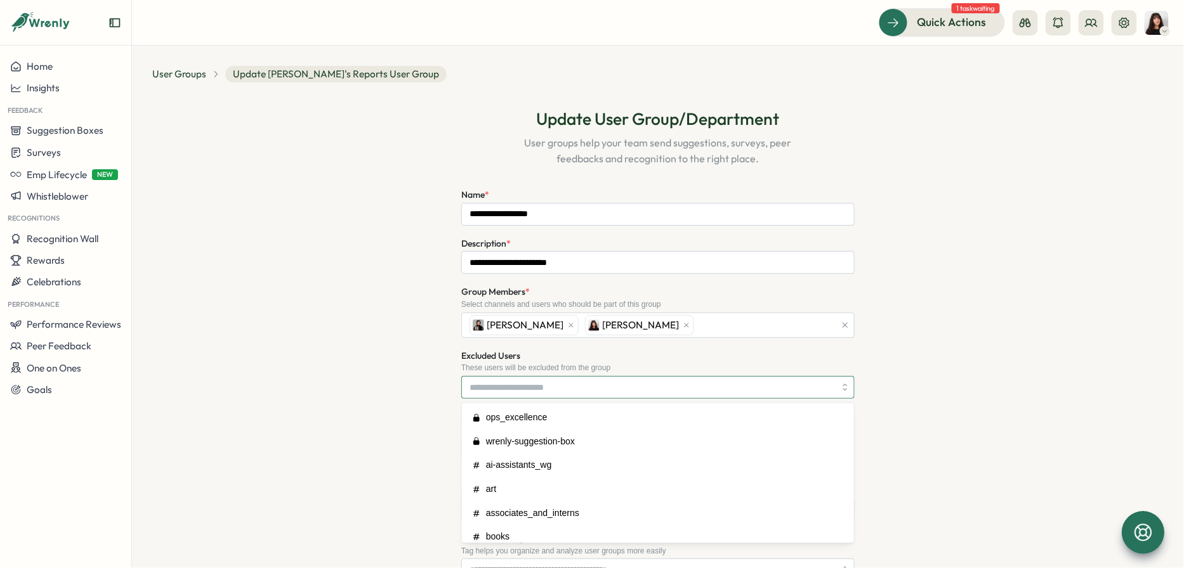
click at [546, 391] on input "Excluded Users" at bounding box center [652, 388] width 365 height 22
click at [390, 412] on div "**********" at bounding box center [657, 418] width 1011 height 650
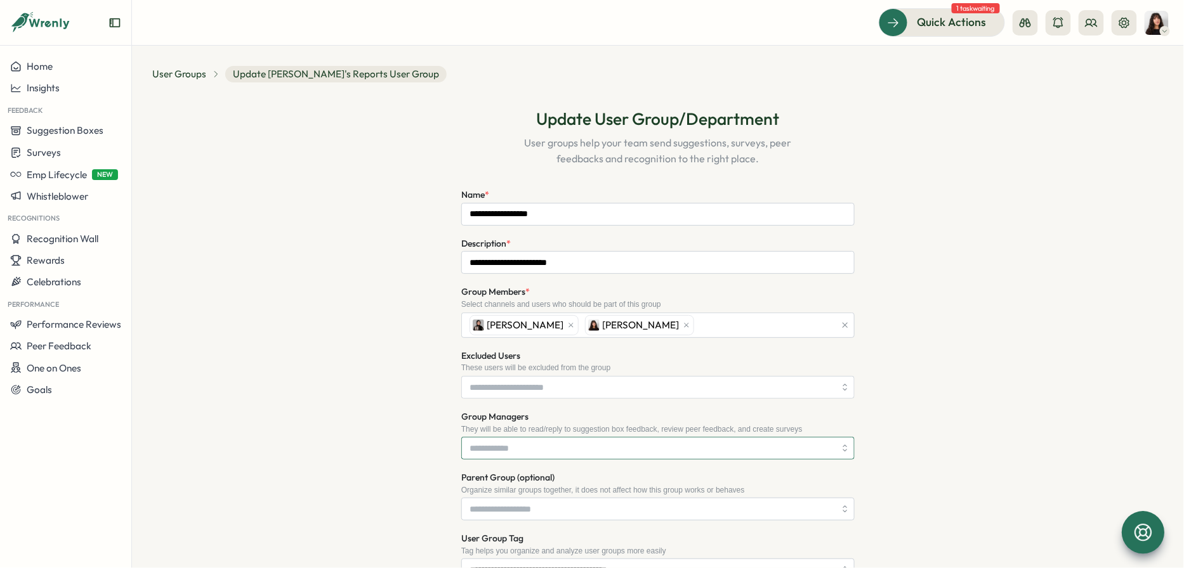
click at [496, 440] on input "Group Managers" at bounding box center [652, 449] width 365 height 22
click at [591, 450] on div "Elena Ladushyna" at bounding box center [650, 450] width 369 height 24
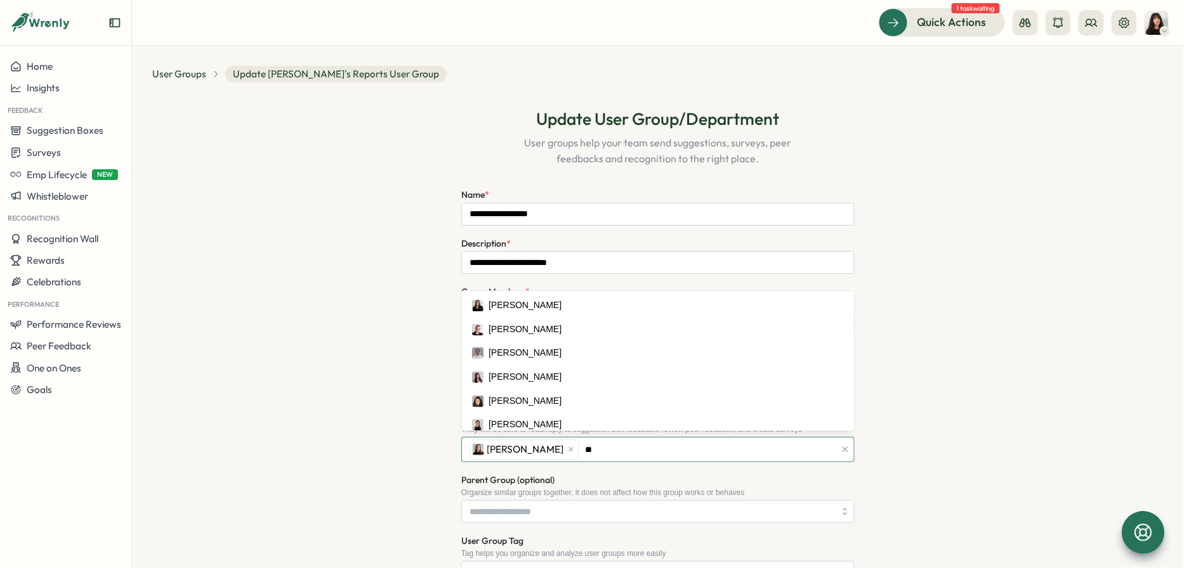
type input "***"
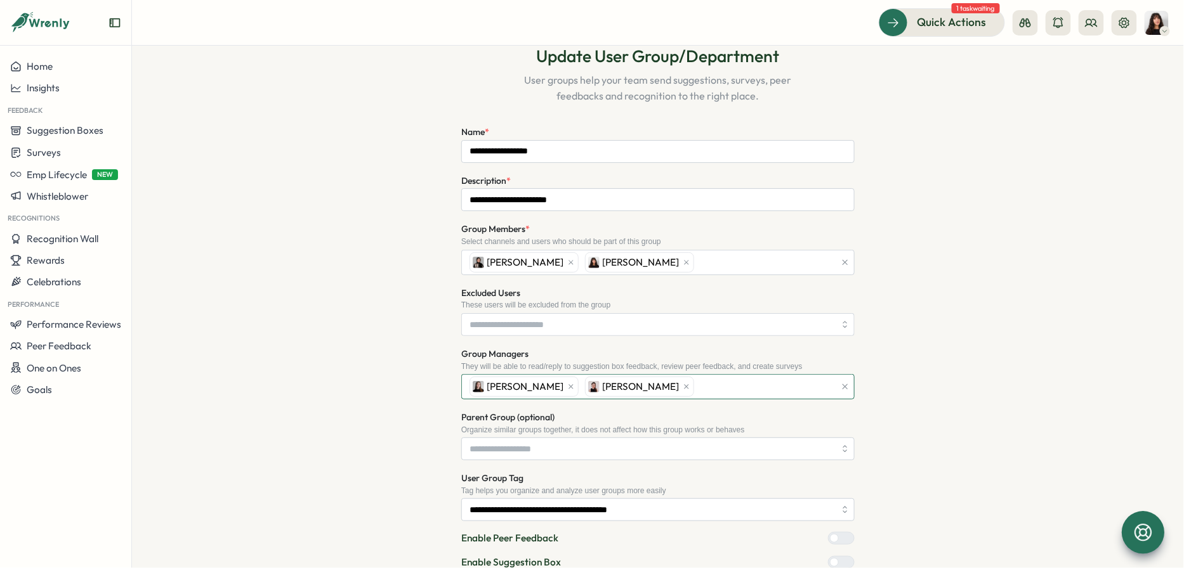
scroll to position [53, 0]
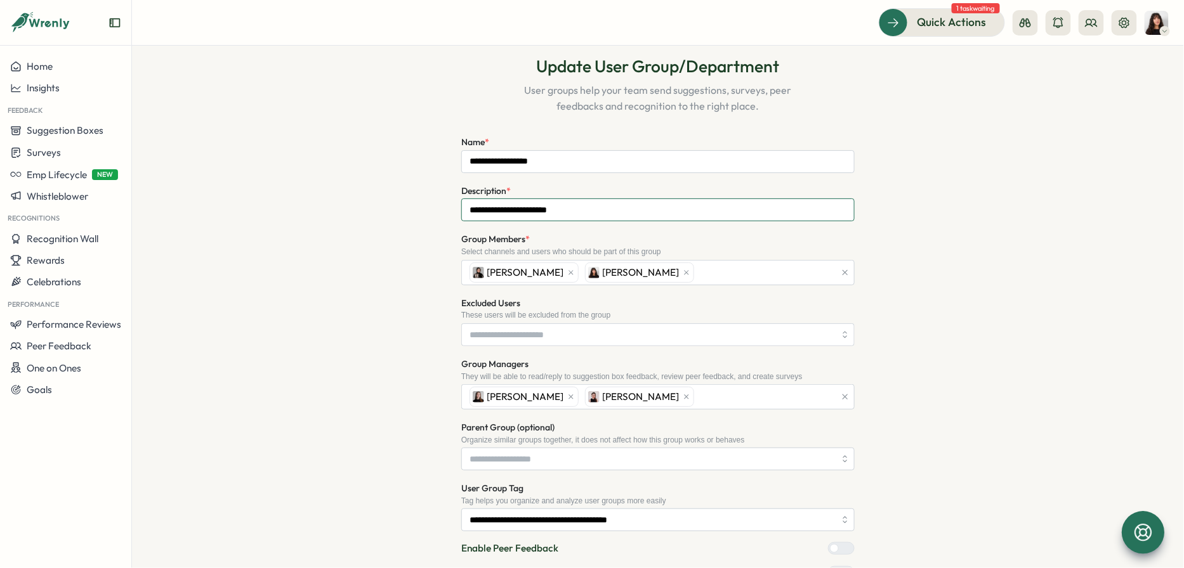
drag, startPoint x: 516, startPoint y: 207, endPoint x: 614, endPoint y: 207, distance: 97.7
click at [614, 207] on input "**********" at bounding box center [657, 210] width 393 height 23
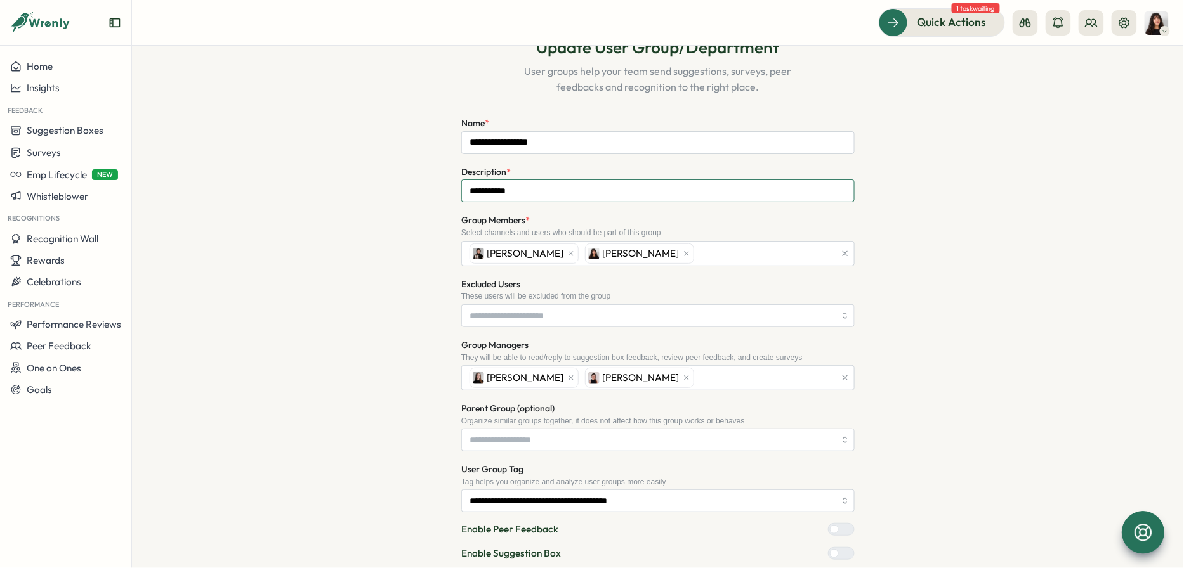
scroll to position [194, 0]
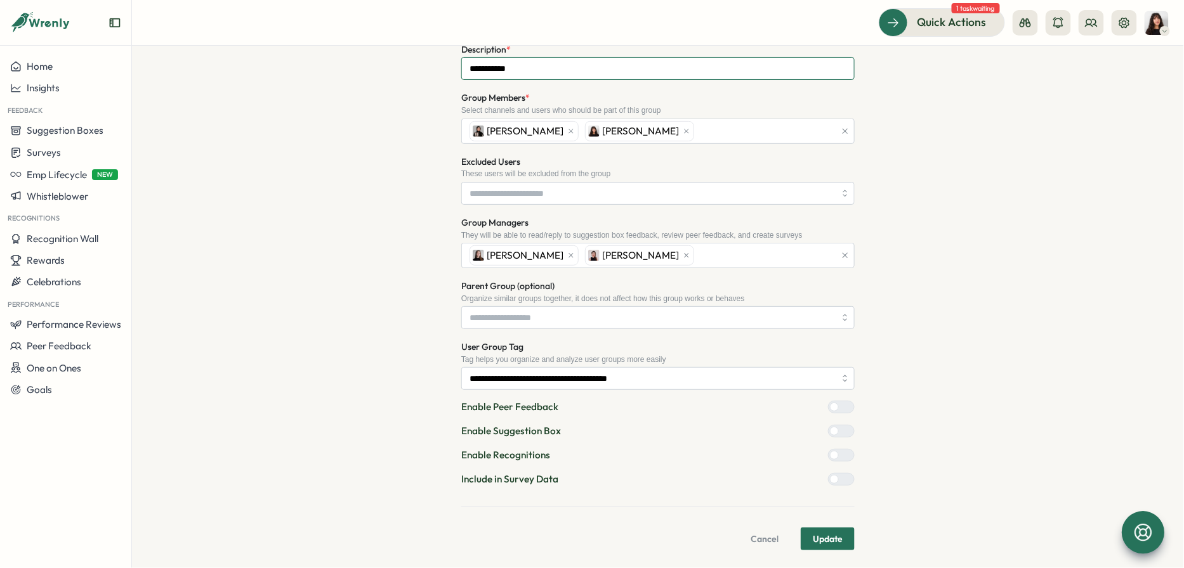
type input "**********"
click at [804, 521] on span "Update" at bounding box center [828, 540] width 30 height 22
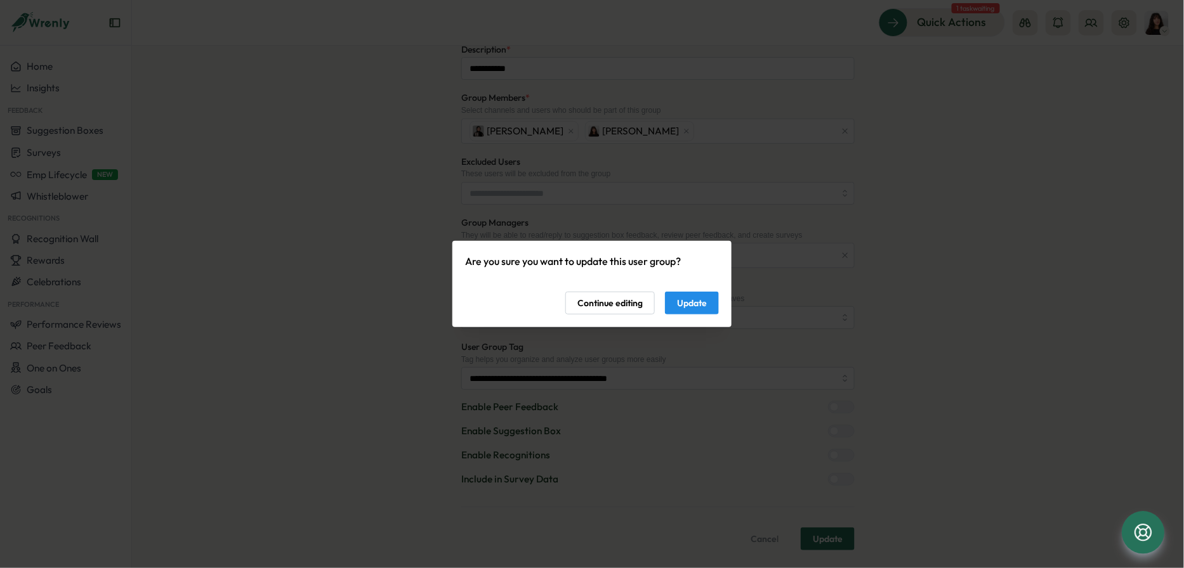
click at [698, 311] on span "Update" at bounding box center [692, 303] width 30 height 22
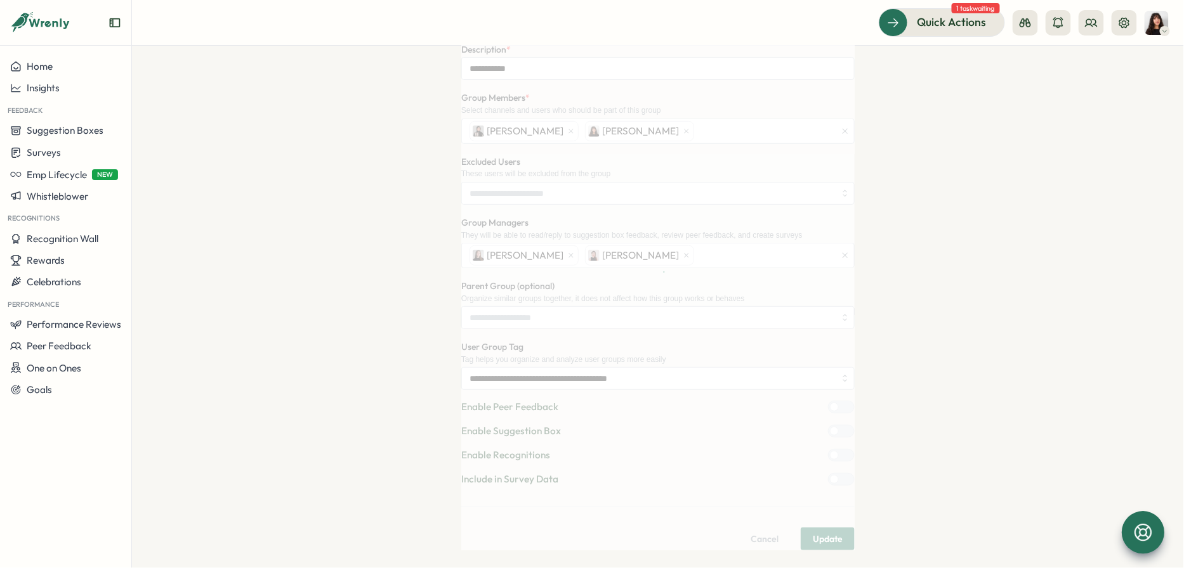
scroll to position [0, 0]
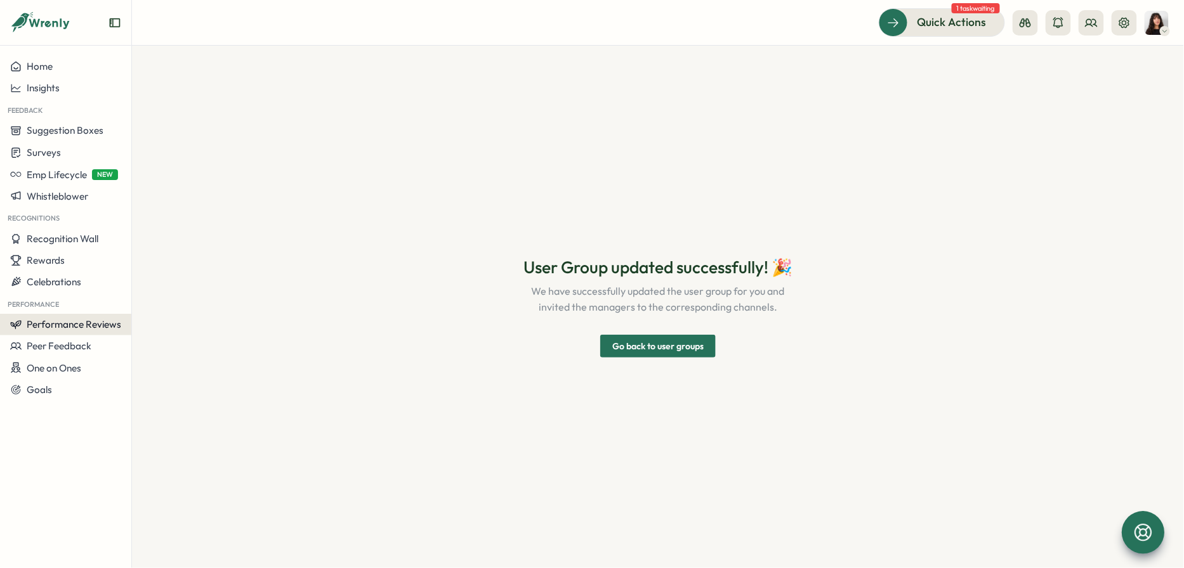
click at [79, 322] on span "Performance Reviews" at bounding box center [74, 325] width 95 height 12
click at [176, 310] on div "Reviews" at bounding box center [183, 301] width 108 height 24
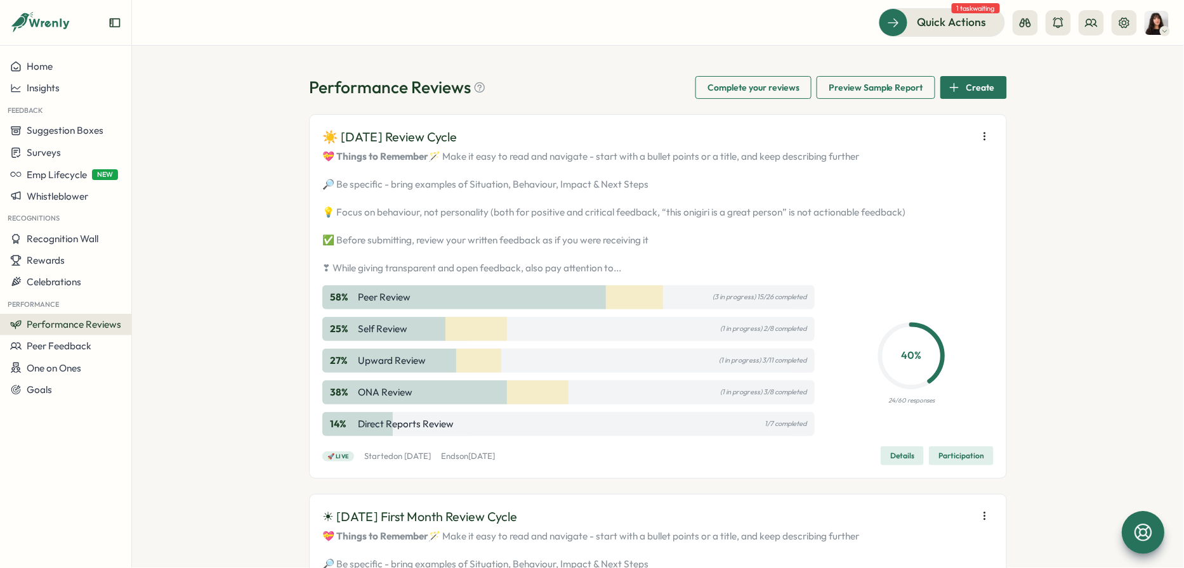
click at [804, 136] on icon "button" at bounding box center [984, 136] width 13 height 13
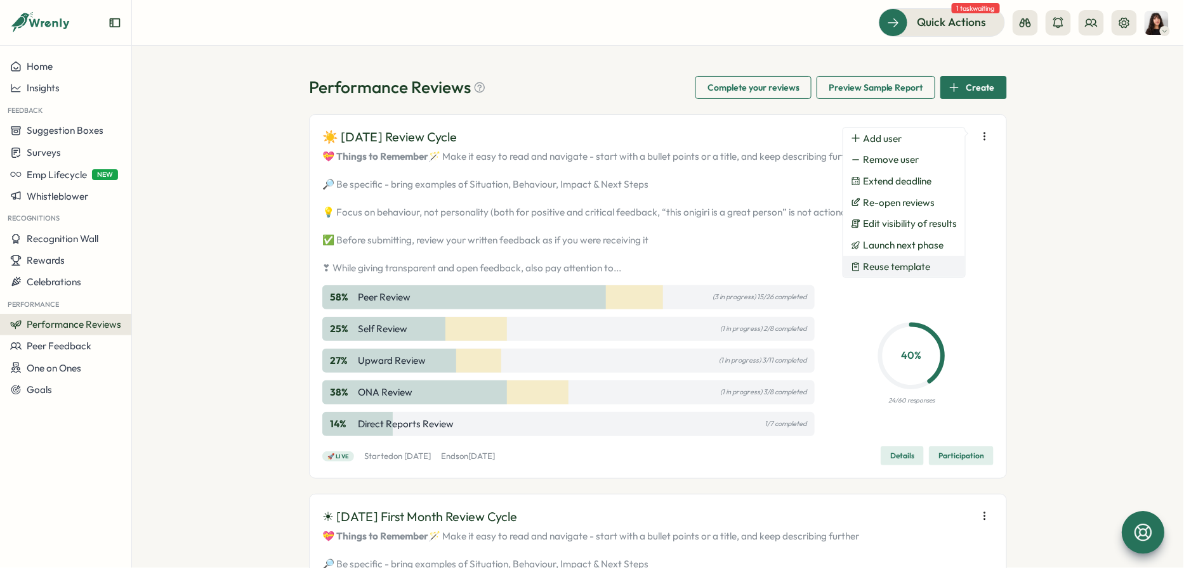
click at [804, 264] on span "Reuse template" at bounding box center [897, 266] width 67 height 11
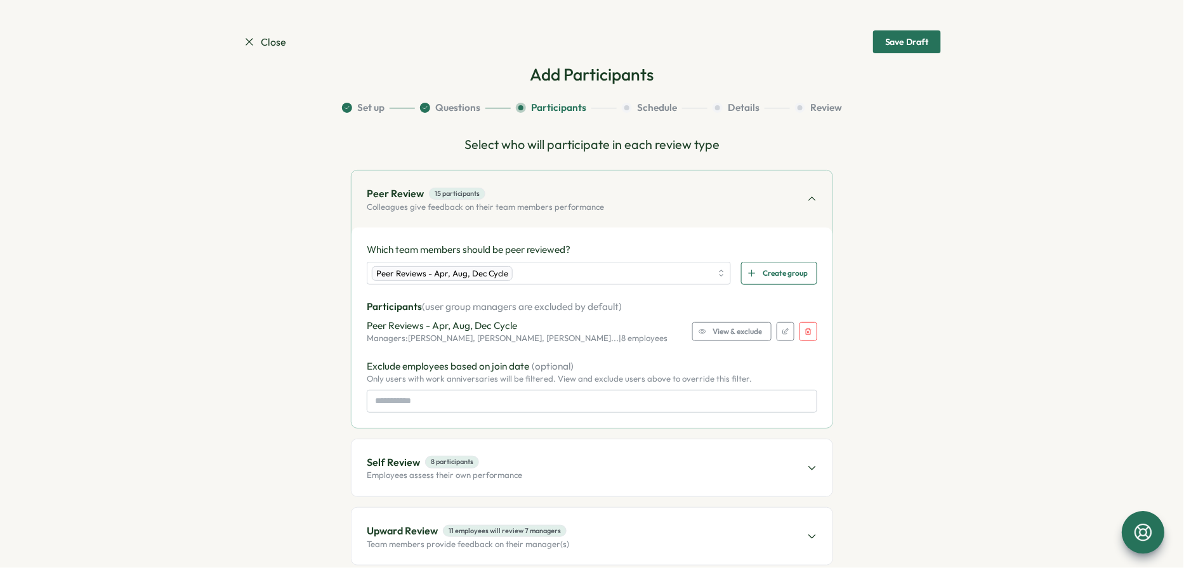
click at [803, 327] on button "button" at bounding box center [808, 331] width 18 height 19
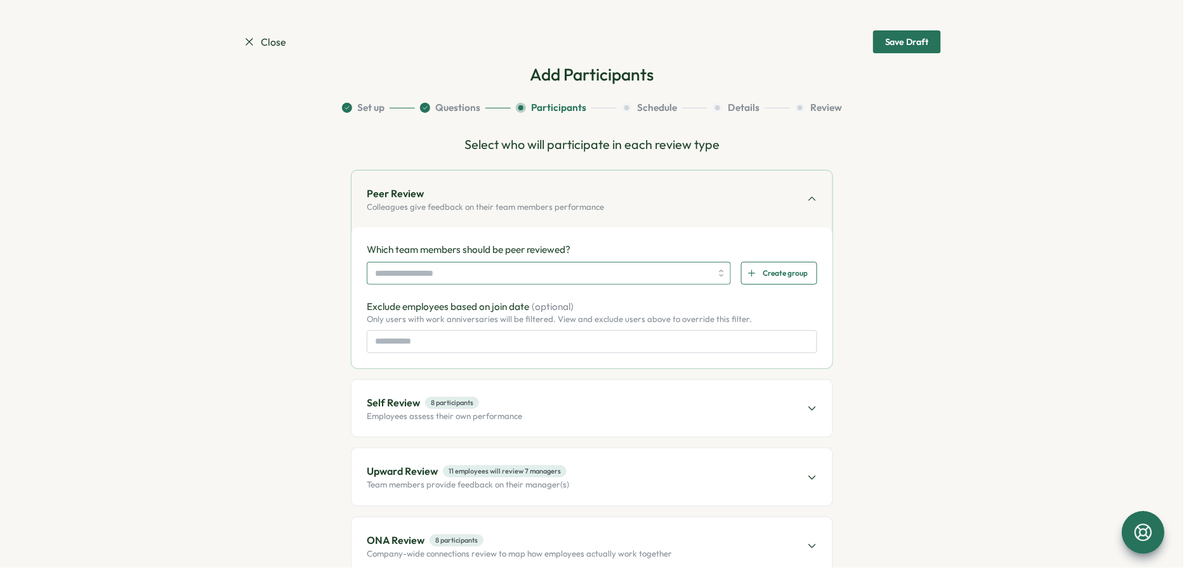
click at [506, 276] on input "search" at bounding box center [543, 274] width 336 height 22
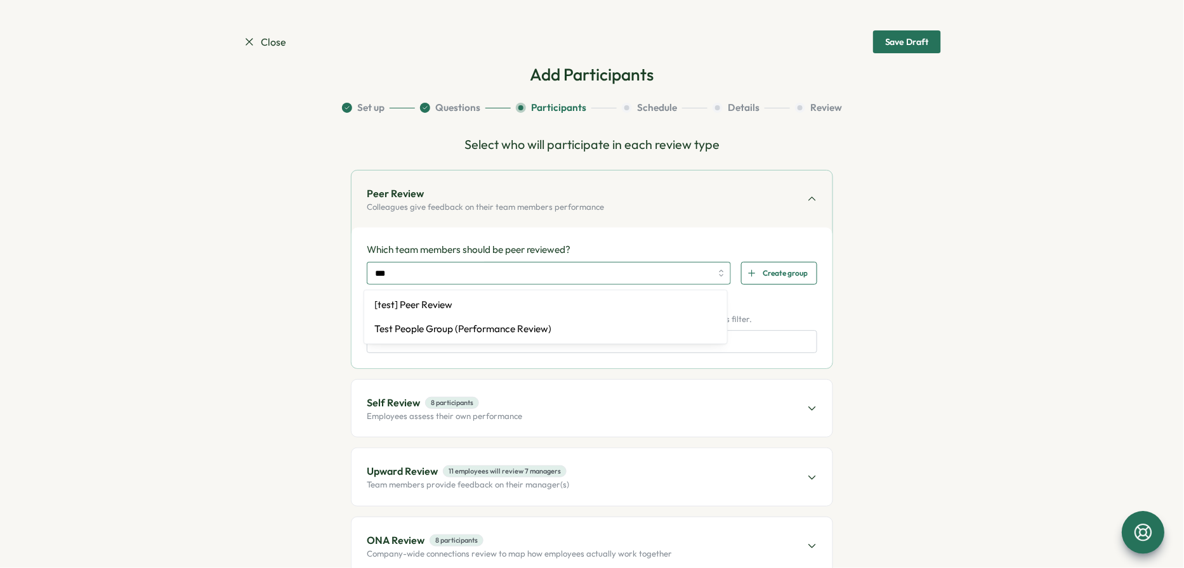
type input "****"
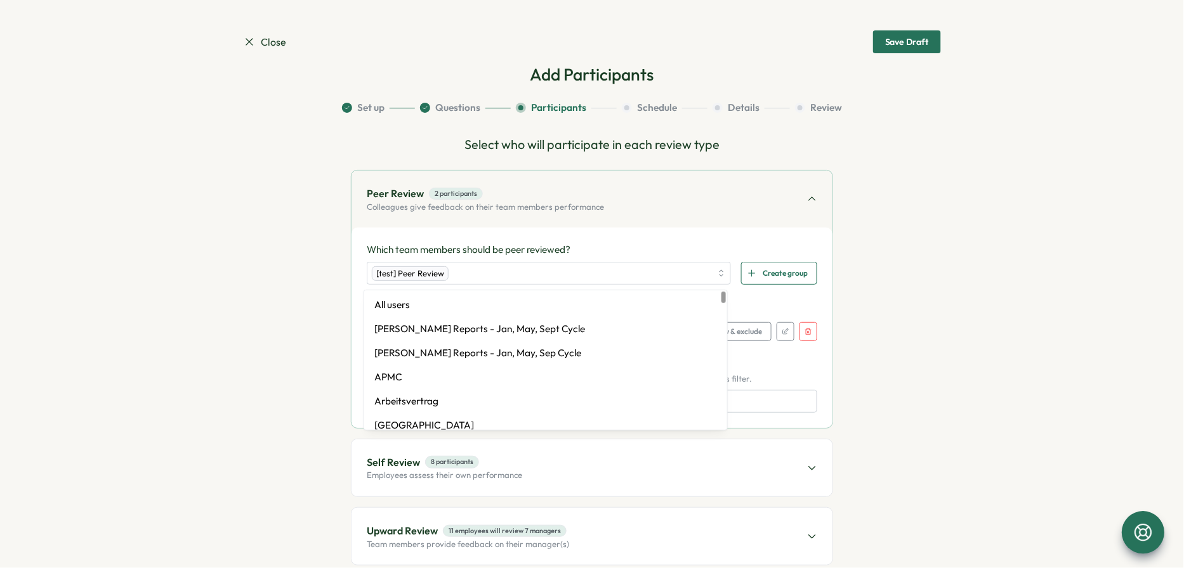
click at [528, 253] on p "Which team members should be peer reviewed?" at bounding box center [592, 250] width 450 height 14
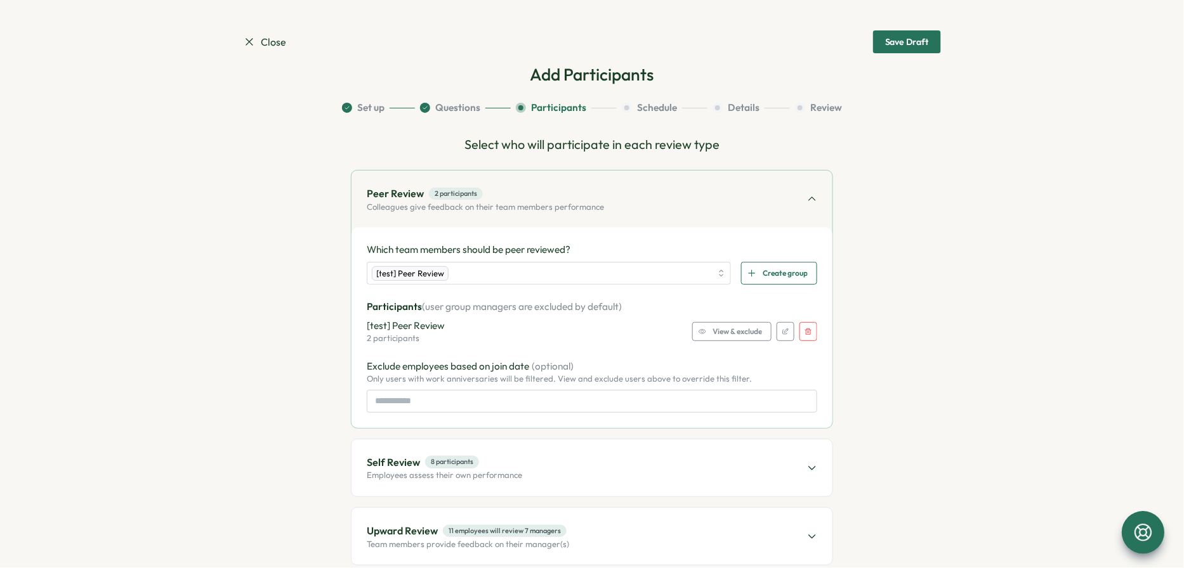
click at [746, 332] on span "View & exclude" at bounding box center [737, 332] width 49 height 18
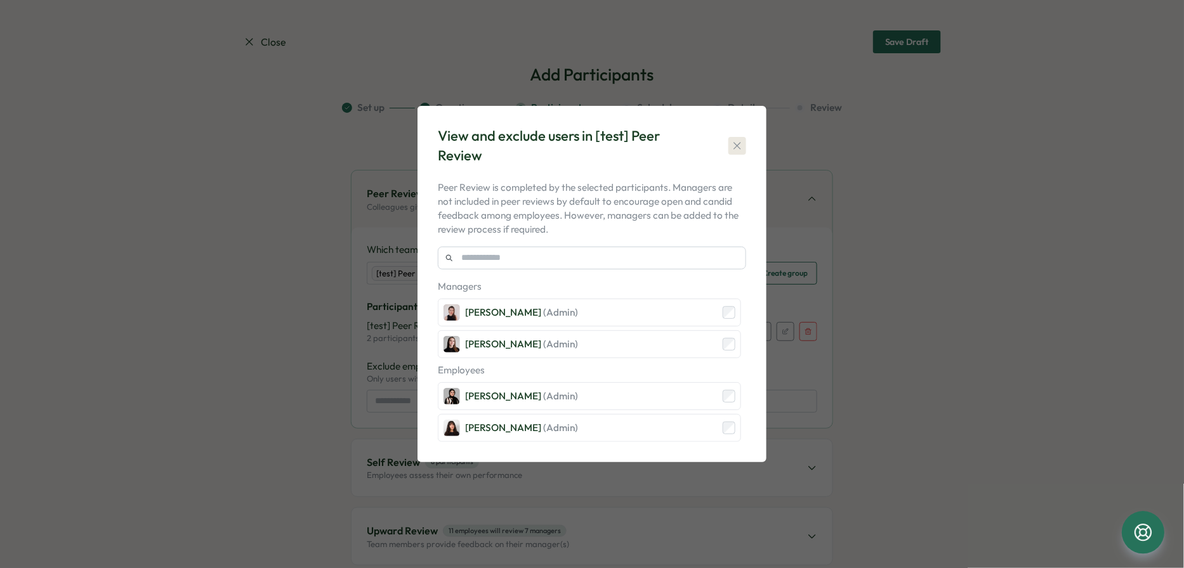
click at [737, 146] on icon "button" at bounding box center [736, 145] width 7 height 7
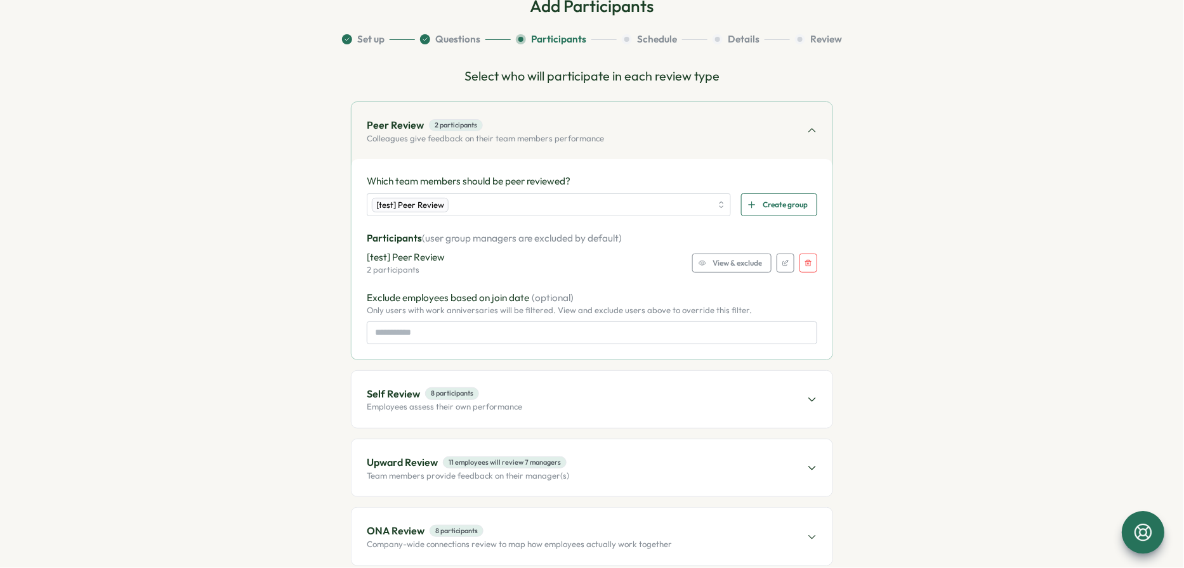
scroll to position [70, 0]
click at [579, 407] on div "Self Review 8 participants Employees assess their own performance" at bounding box center [591, 397] width 481 height 57
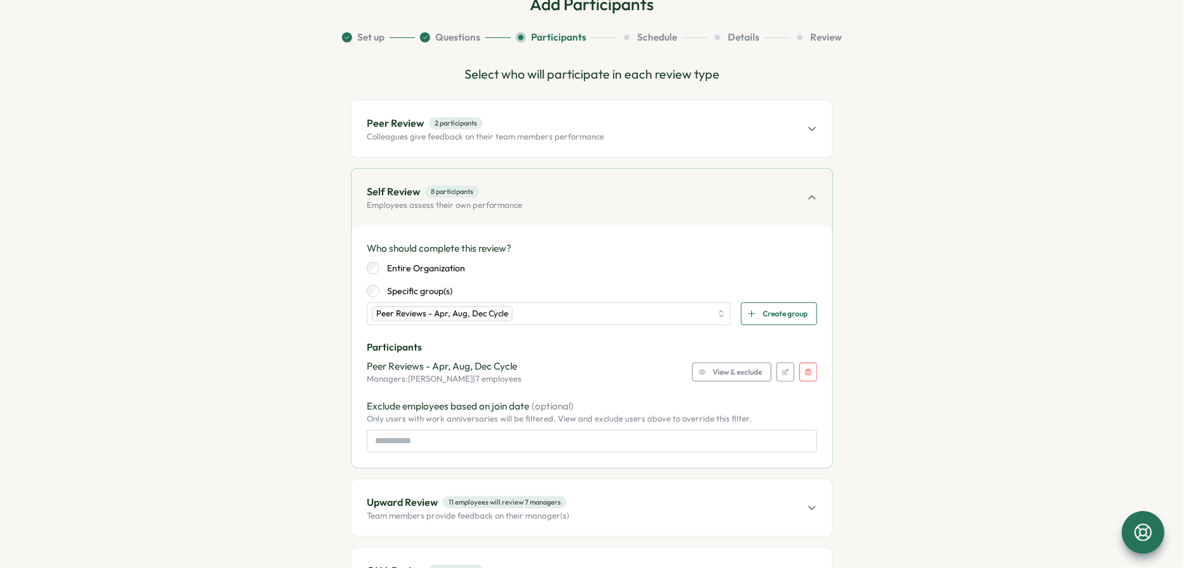
click at [804, 372] on icon "button" at bounding box center [808, 372] width 6 height 6
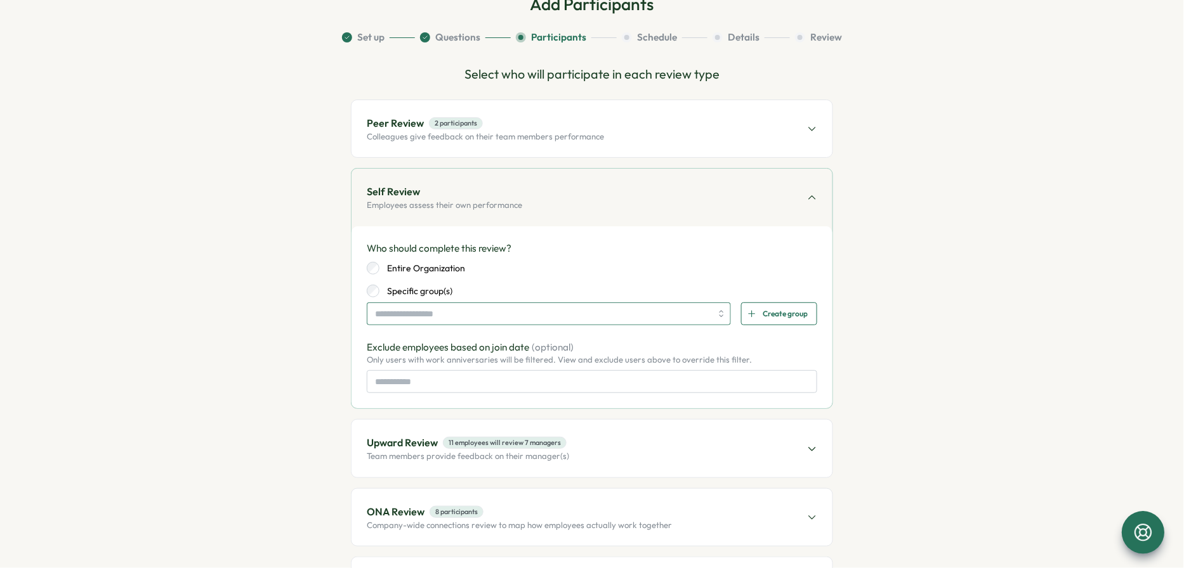
click at [431, 314] on input "search" at bounding box center [543, 314] width 336 height 22
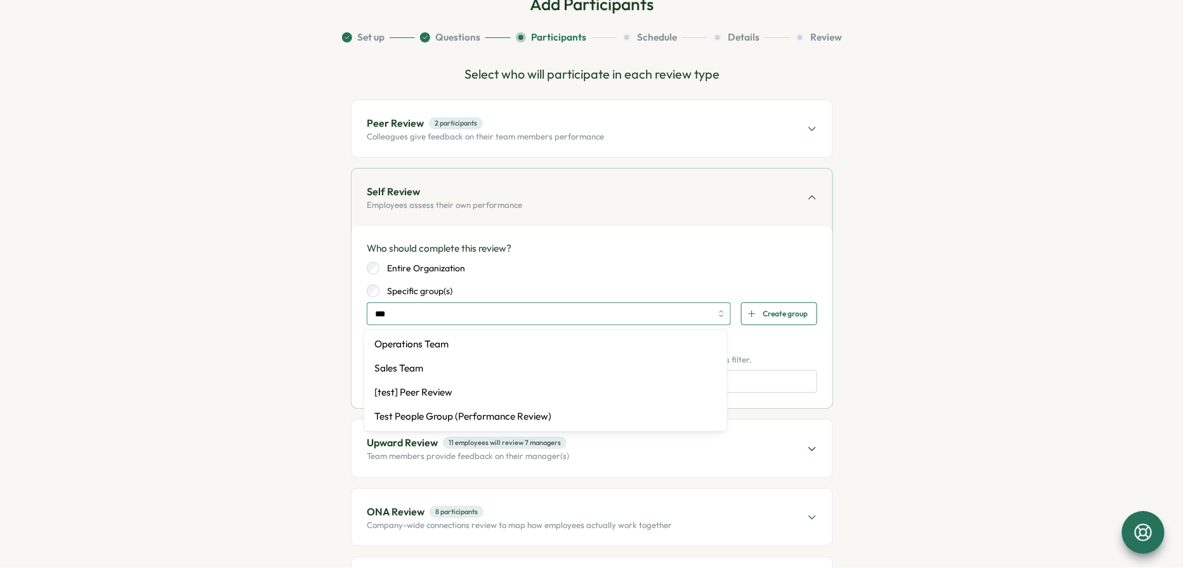
type input "****"
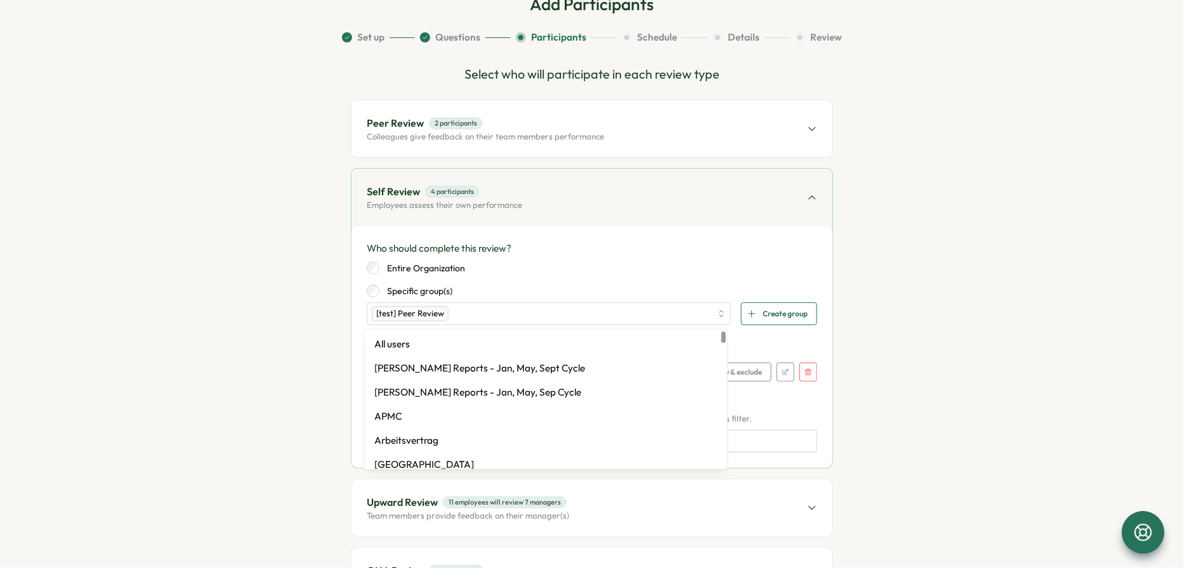
click at [556, 277] on div "Entire Organization Specific group(s)" at bounding box center [592, 280] width 450 height 36
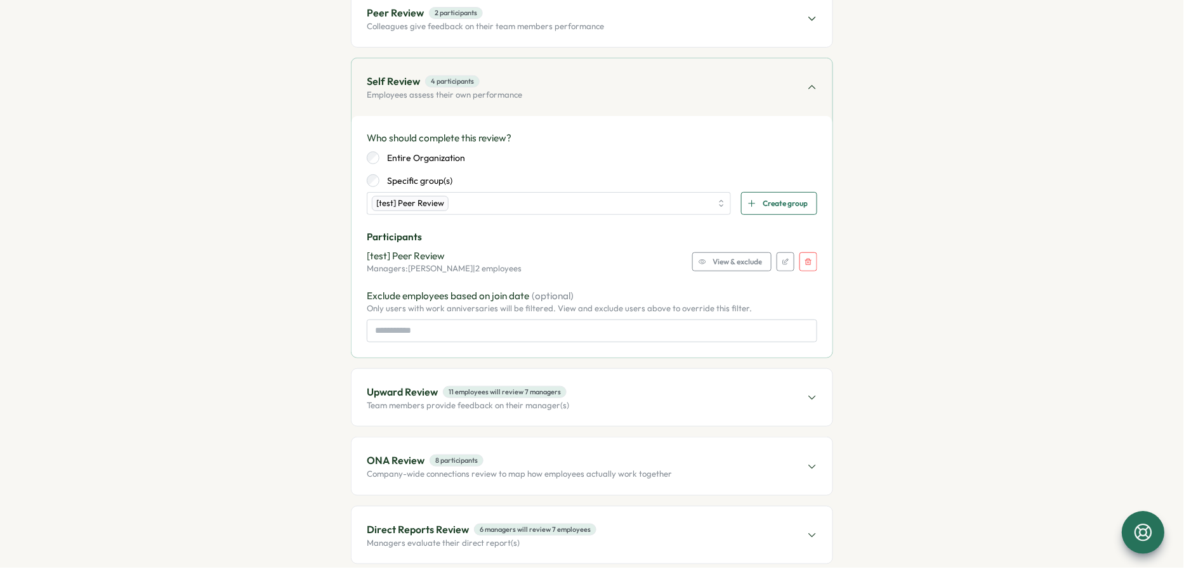
scroll to position [188, 0]
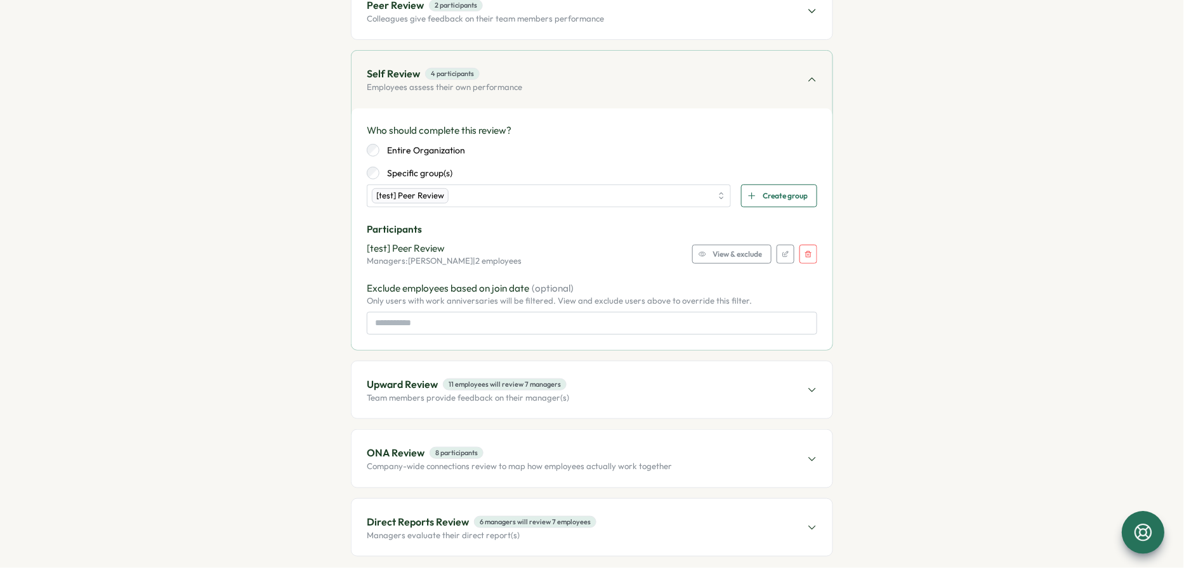
click at [594, 388] on div "Upward Review 11 employees will review 7 managers Team members provide feedback…" at bounding box center [591, 390] width 481 height 57
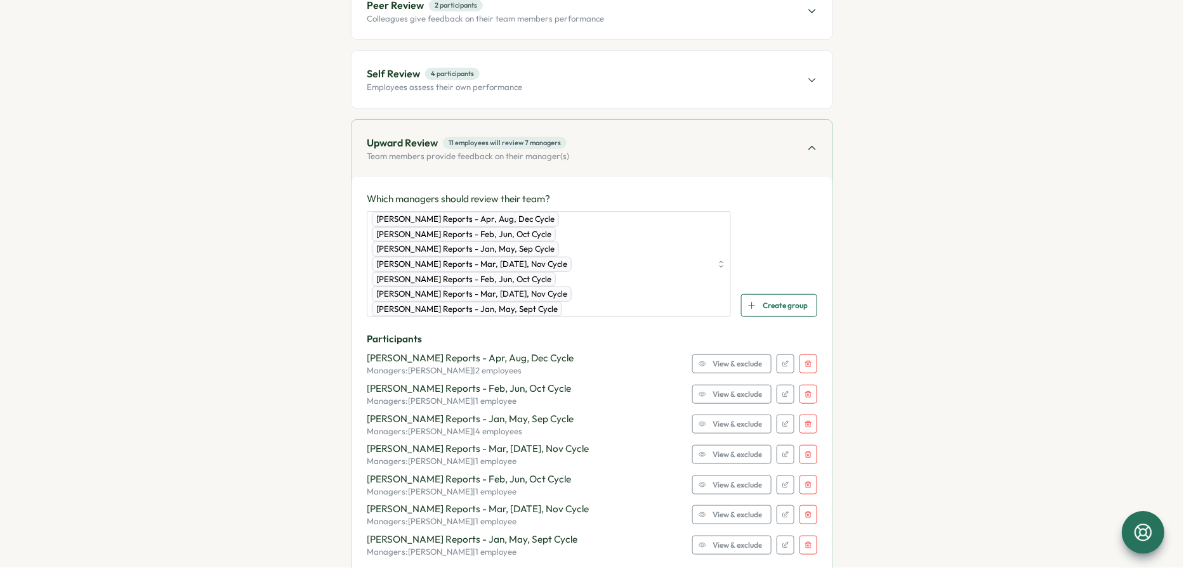
click at [804, 360] on icon "button" at bounding box center [809, 364] width 8 height 8
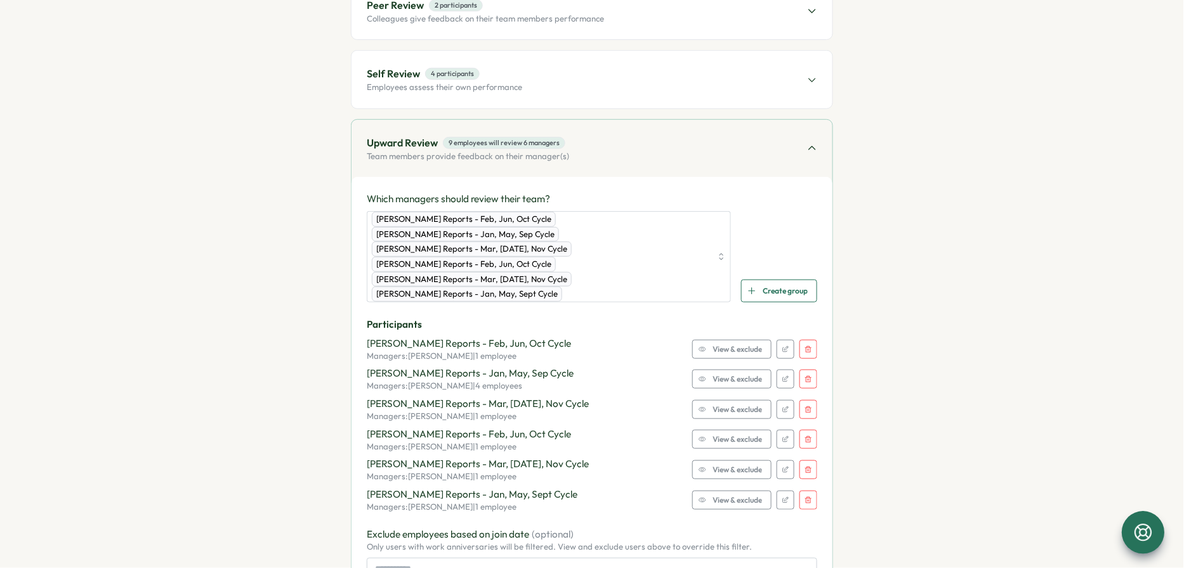
click at [804, 346] on icon "button" at bounding box center [809, 350] width 8 height 8
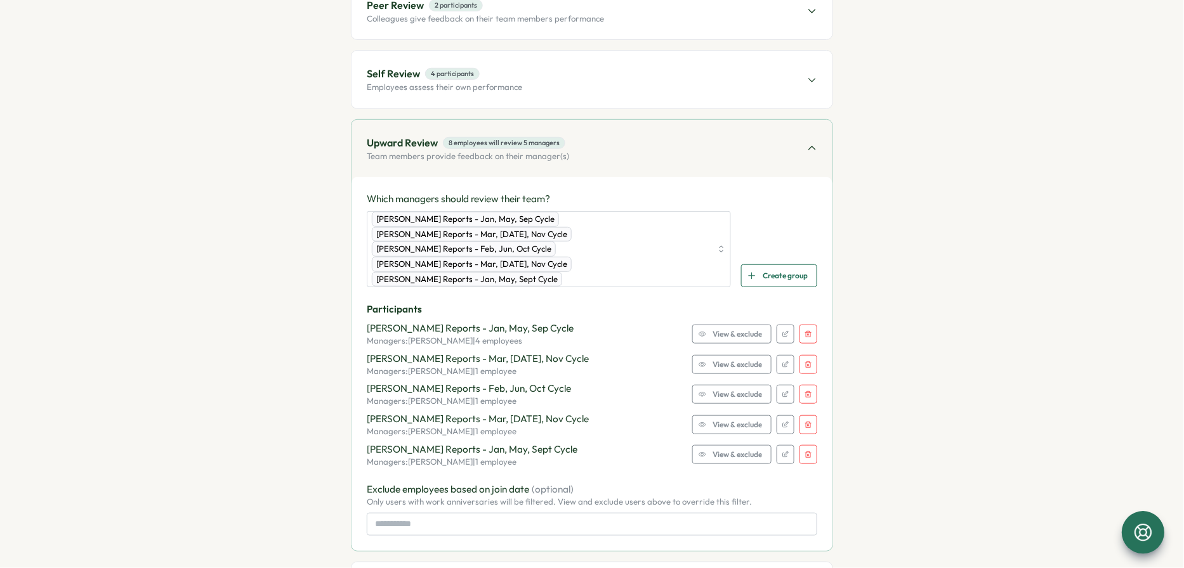
click at [804, 331] on icon "button" at bounding box center [809, 335] width 8 height 8
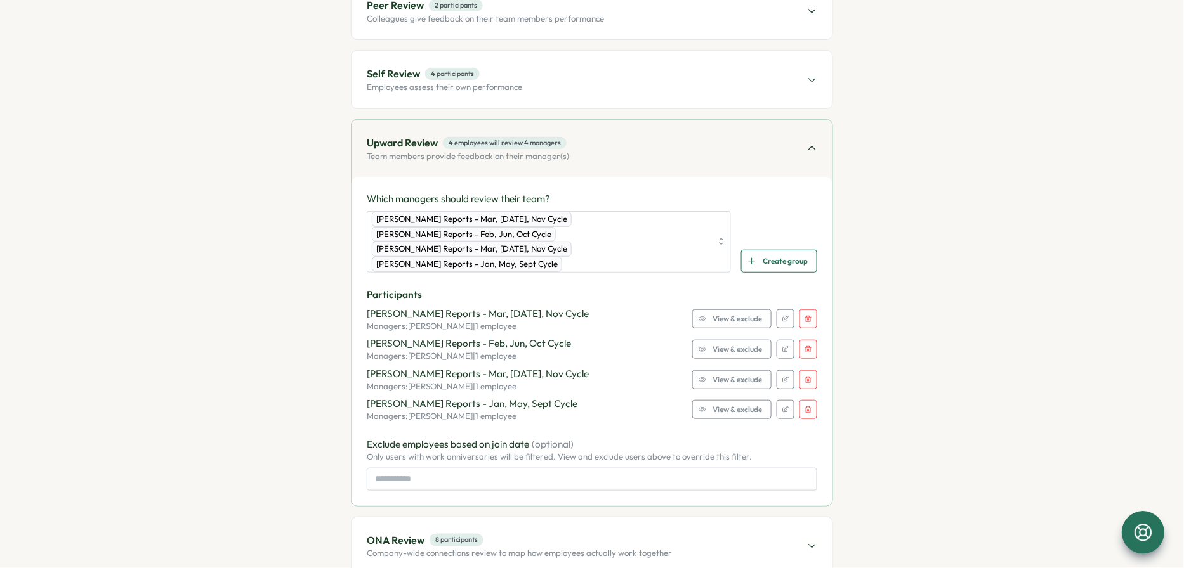
click at [804, 310] on button "button" at bounding box center [808, 319] width 18 height 19
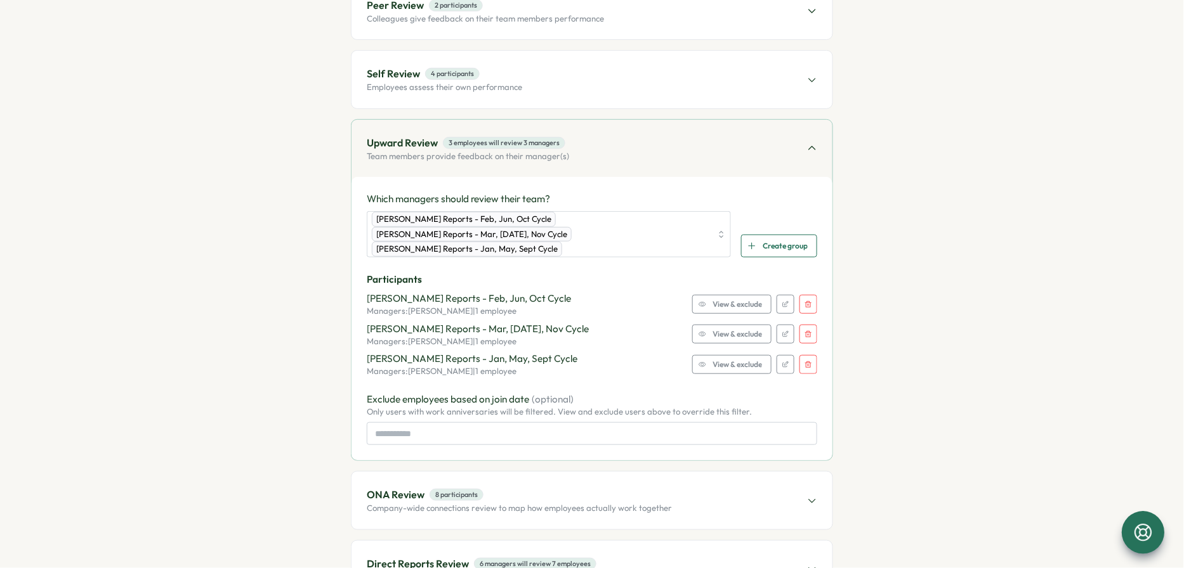
click at [804, 295] on button "button" at bounding box center [808, 304] width 18 height 19
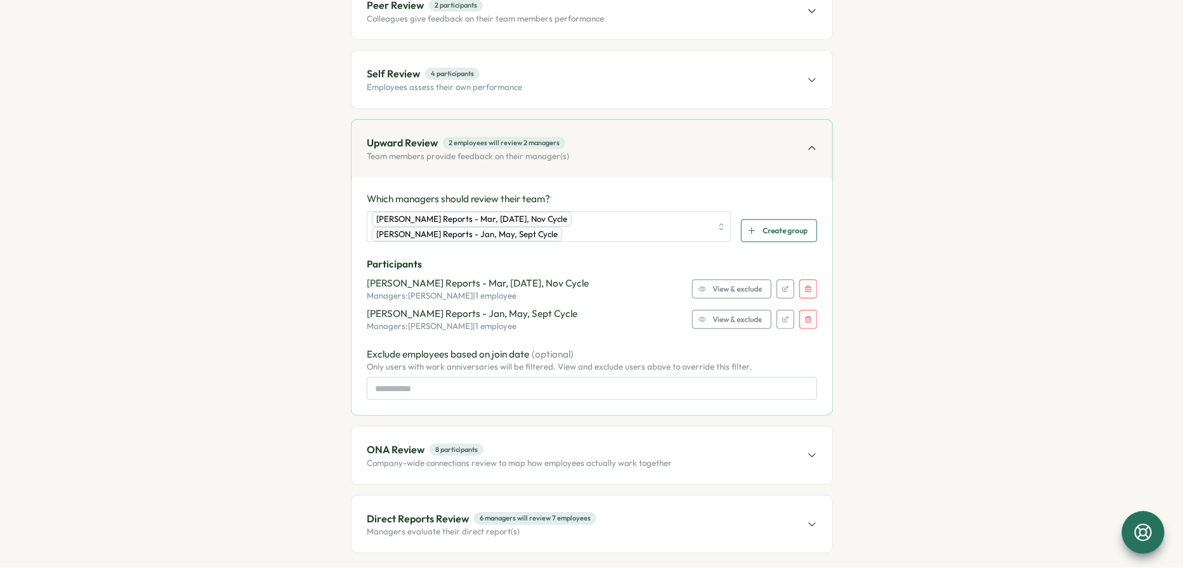
click at [804, 286] on icon "button" at bounding box center [809, 290] width 8 height 8
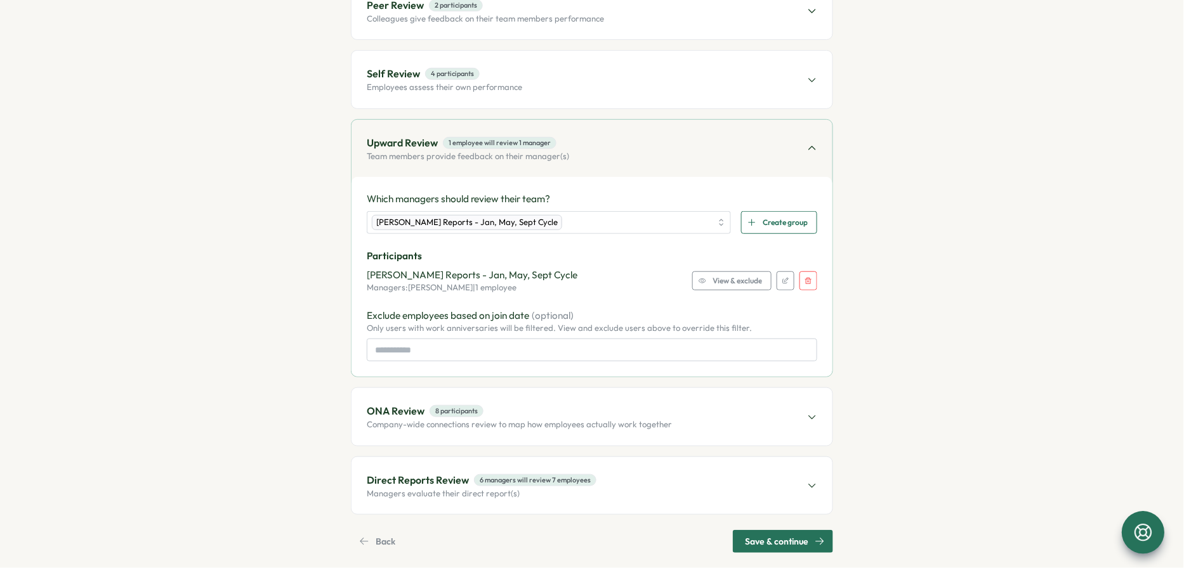
click at [804, 283] on button "button" at bounding box center [808, 281] width 18 height 19
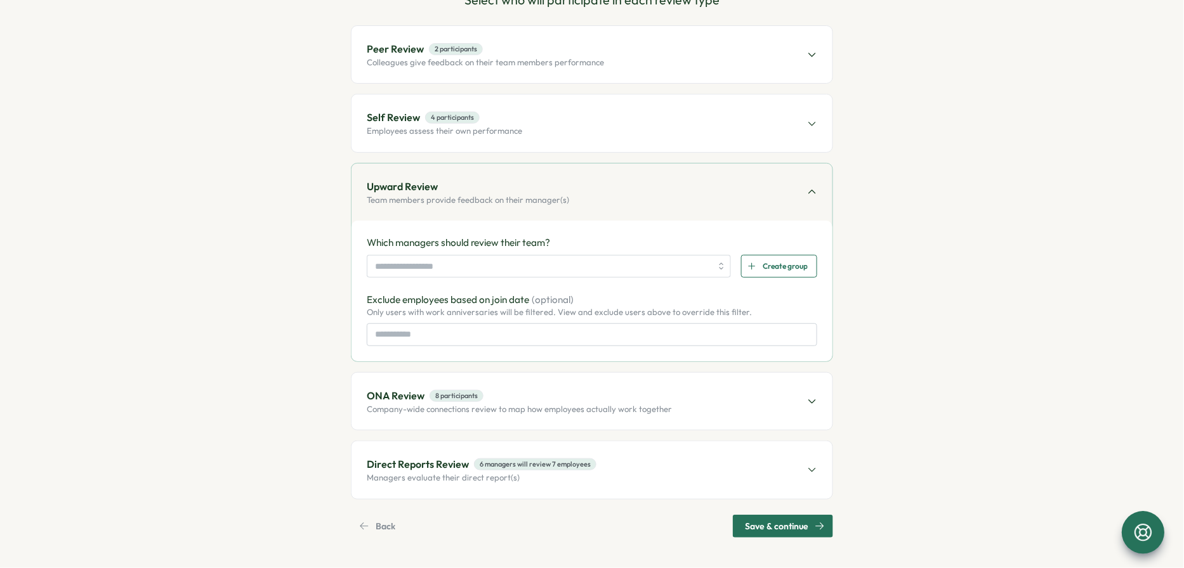
scroll to position [141, 0]
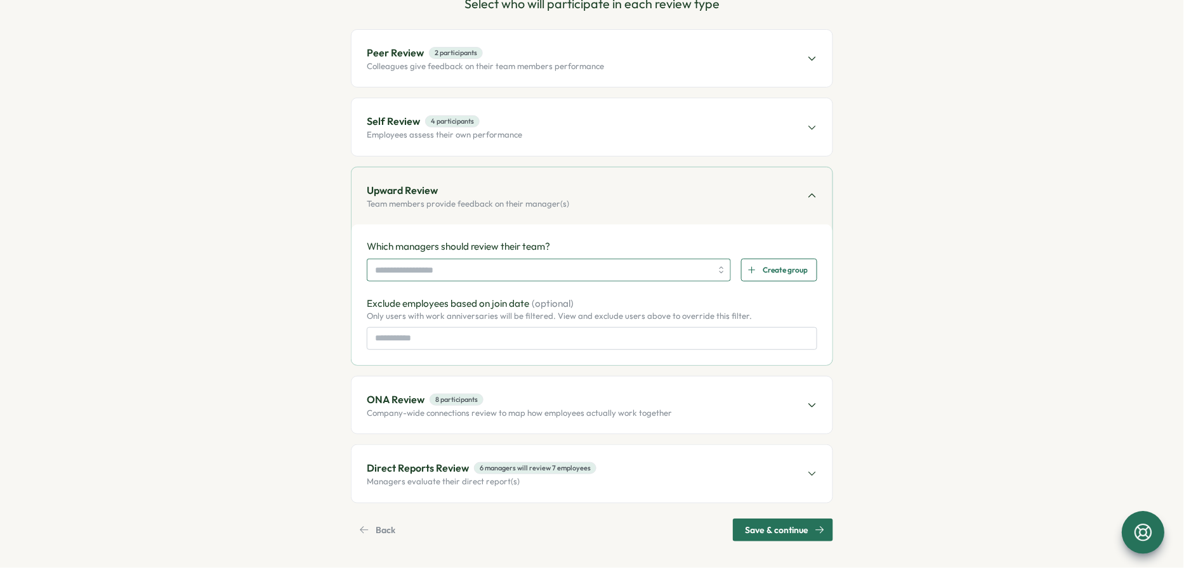
click at [560, 269] on input "search" at bounding box center [543, 270] width 336 height 22
type input "****"
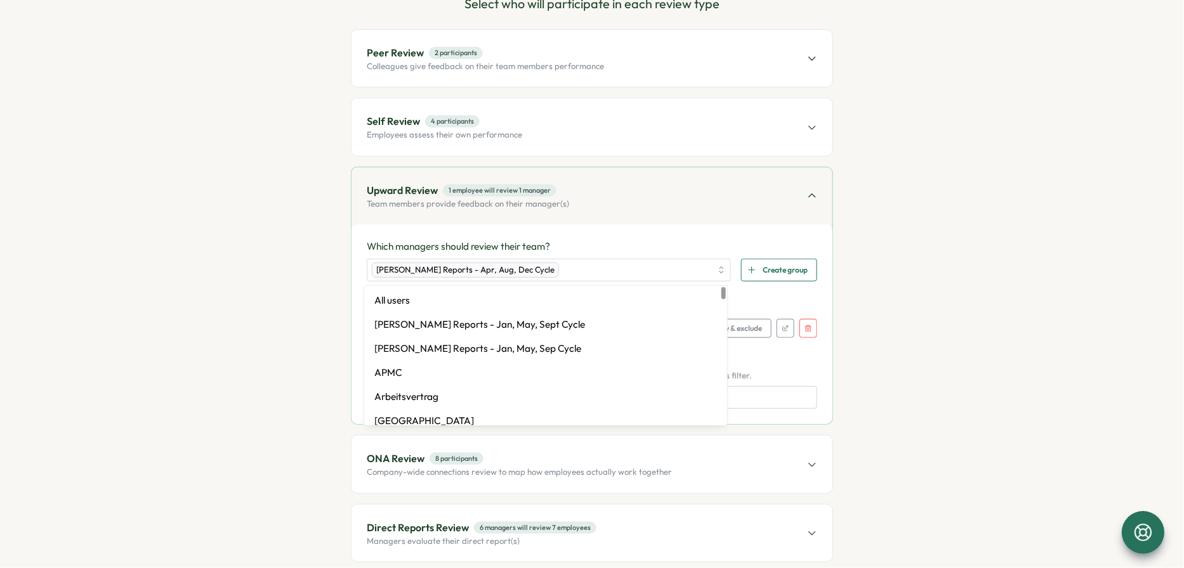
click at [617, 243] on p "Which managers should review their team?" at bounding box center [592, 247] width 450 height 14
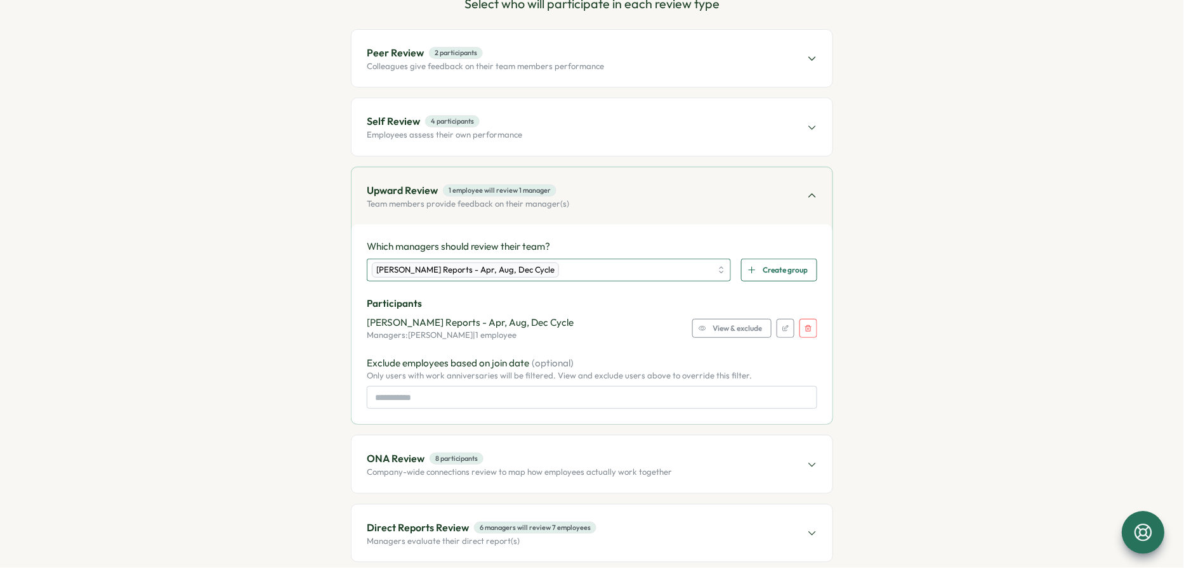
click at [674, 266] on div "Elena Ladushyna Reports - Apr, Aug, Dec Cycle" at bounding box center [541, 270] width 339 height 22
type input "***"
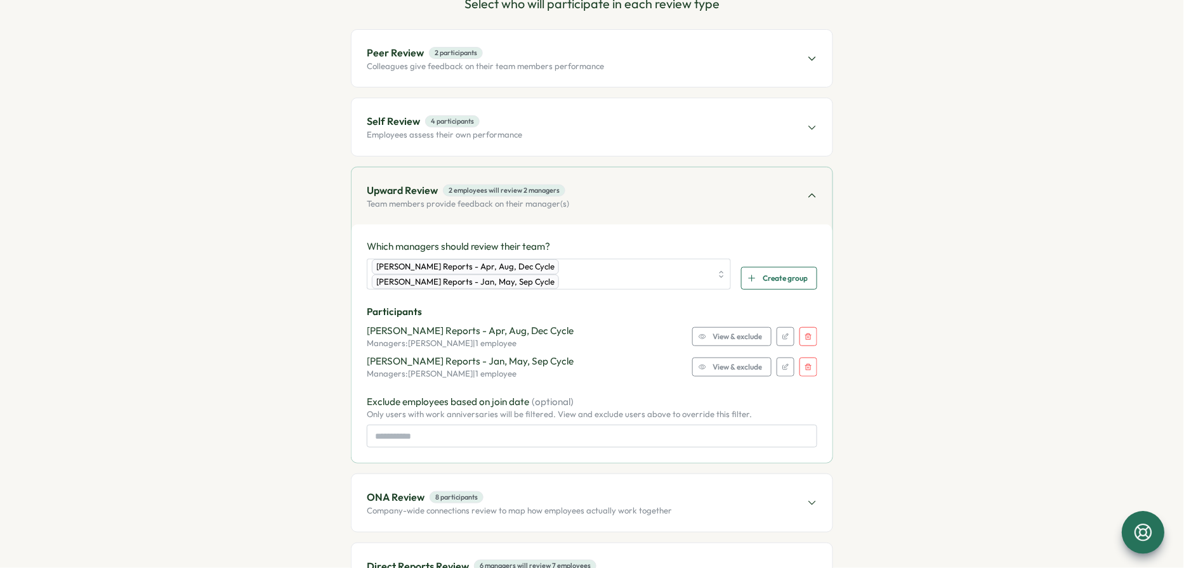
click at [724, 328] on span "View & exclude" at bounding box center [737, 337] width 49 height 18
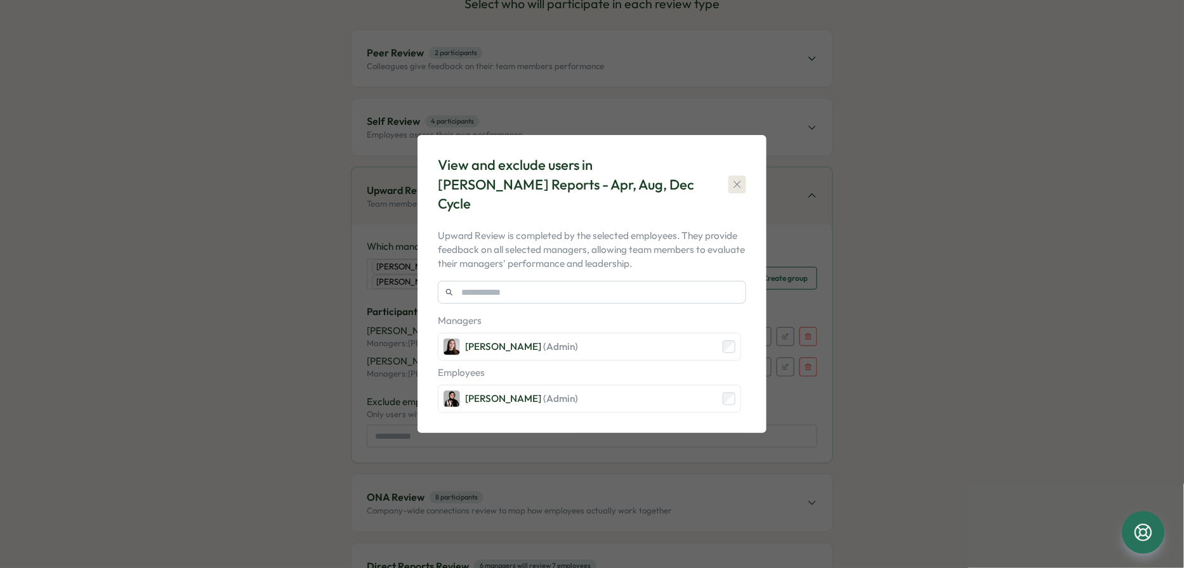
click at [732, 184] on icon "button" at bounding box center [737, 184] width 13 height 13
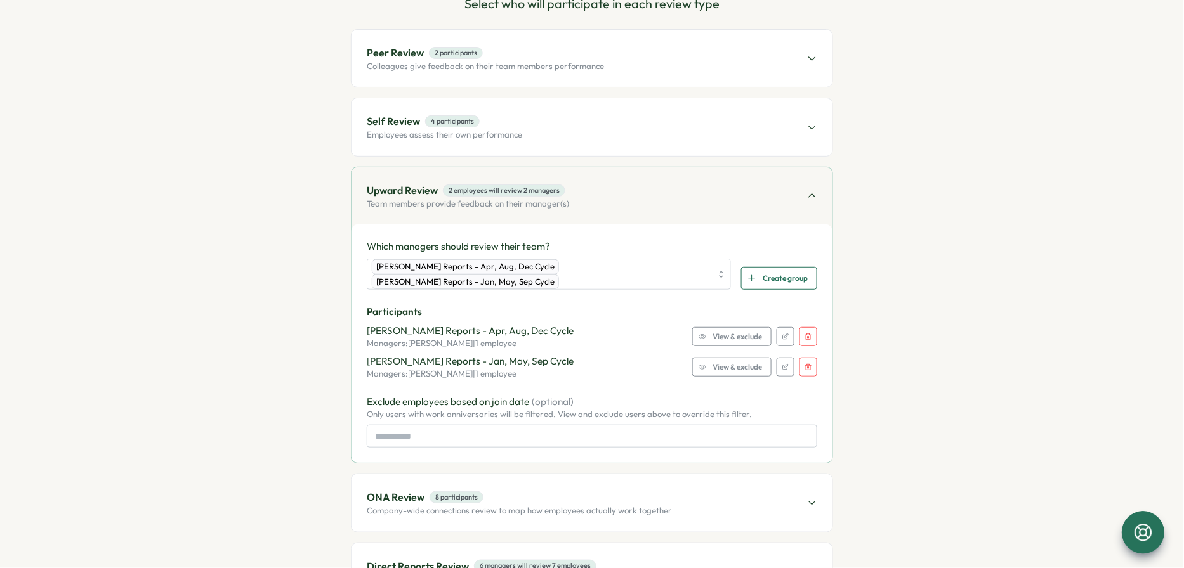
scroll to position [226, 0]
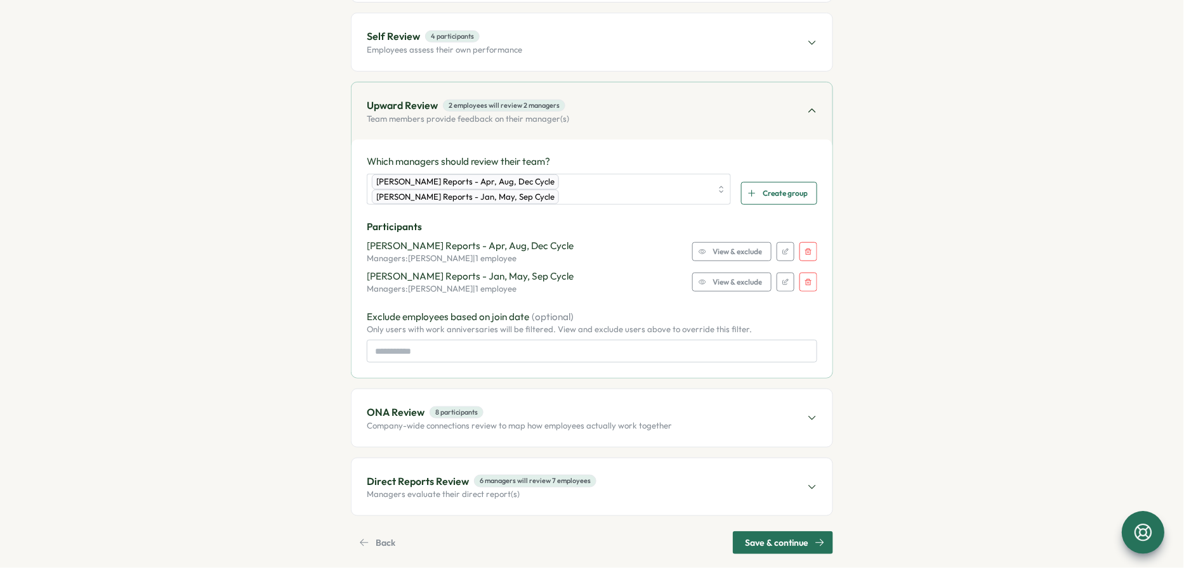
click at [579, 411] on span "ONA Review 8 participants" at bounding box center [519, 413] width 305 height 16
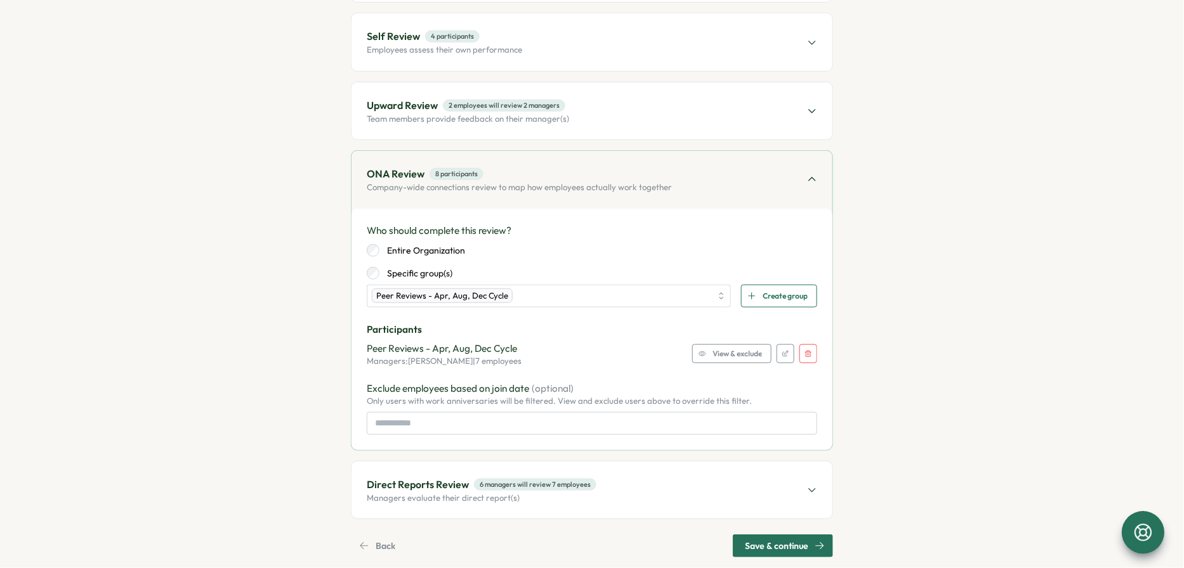
click at [804, 350] on icon "button" at bounding box center [809, 354] width 8 height 8
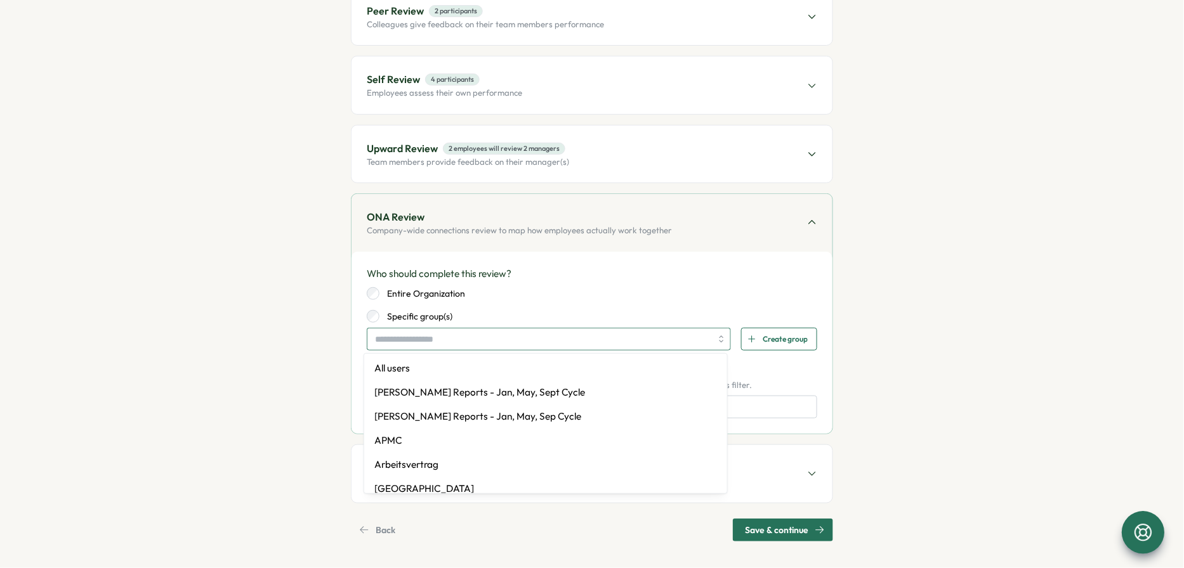
click at [492, 343] on input "search" at bounding box center [543, 340] width 336 height 22
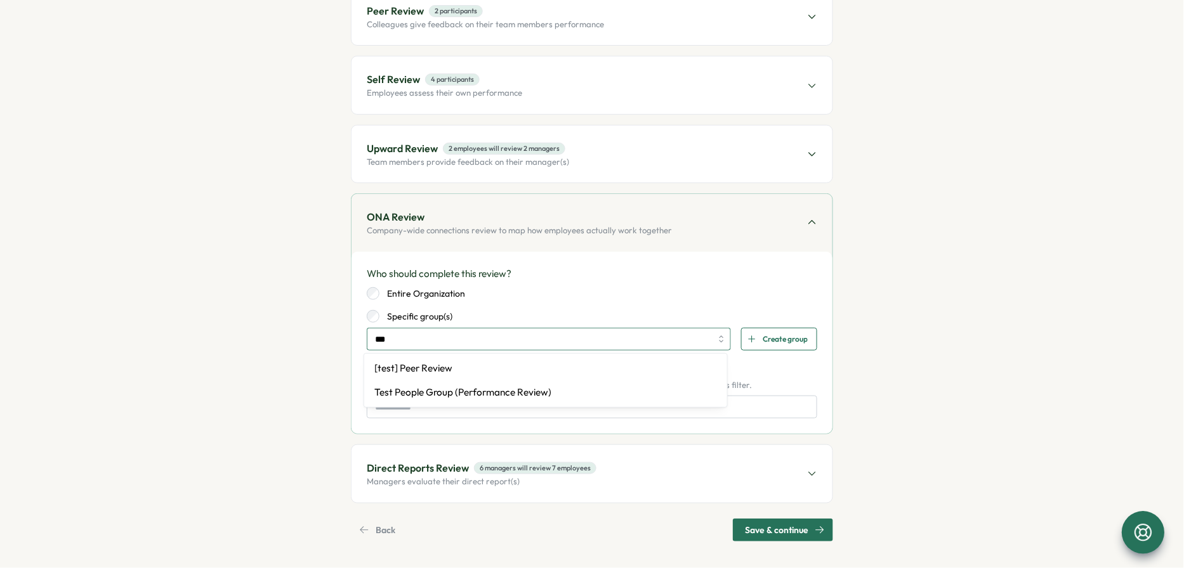
type input "****"
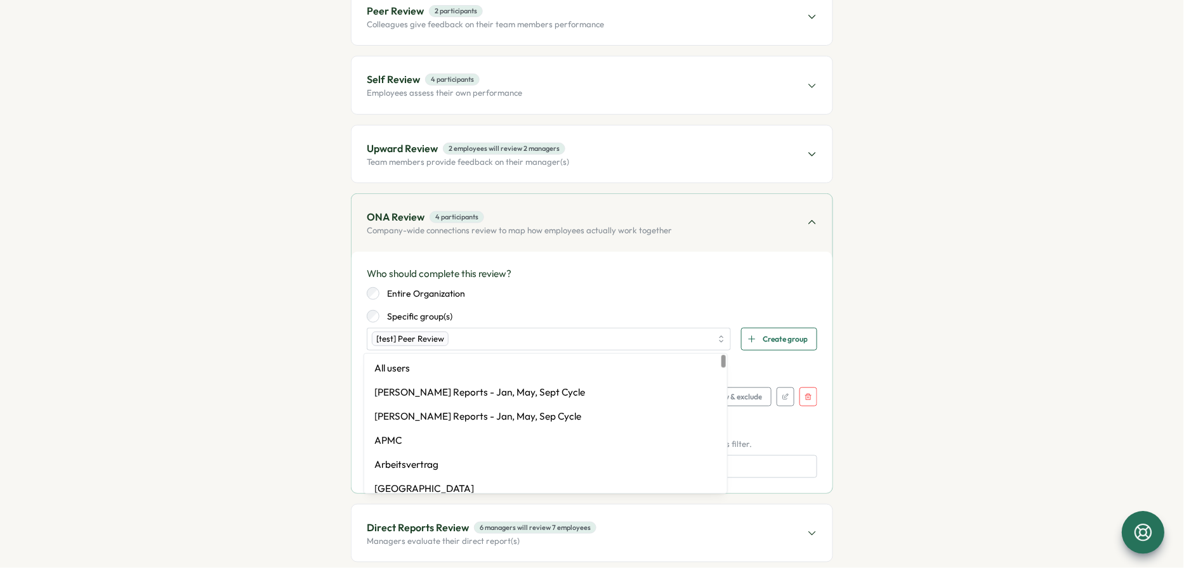
click at [610, 301] on div "Entire Organization Specific group(s)" at bounding box center [592, 305] width 450 height 36
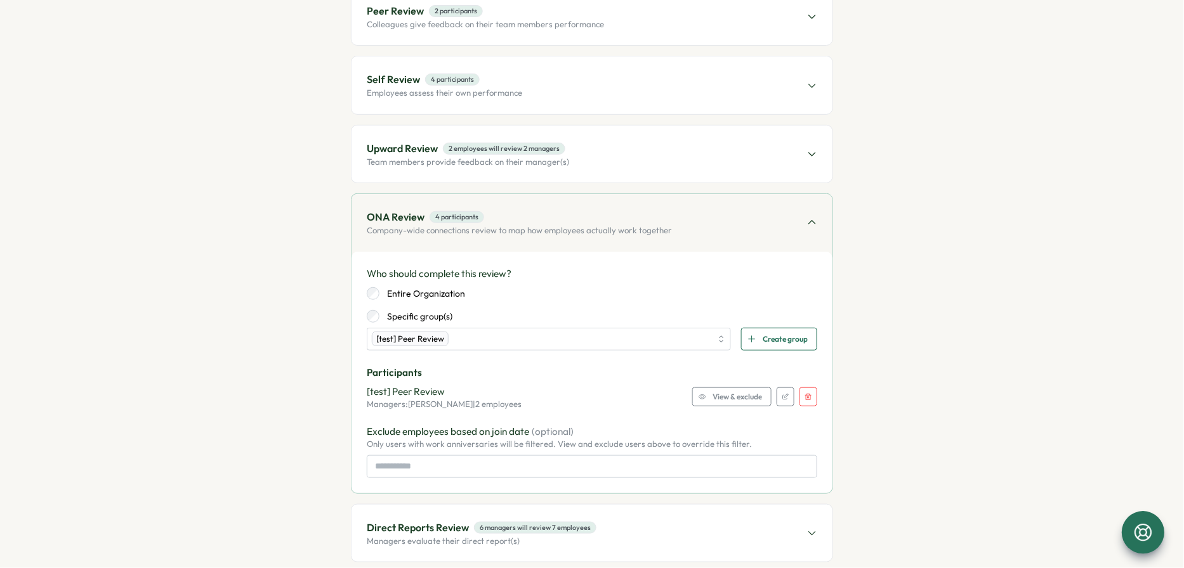
click at [409, 521] on p "Direct Reports Review" at bounding box center [418, 528] width 102 height 16
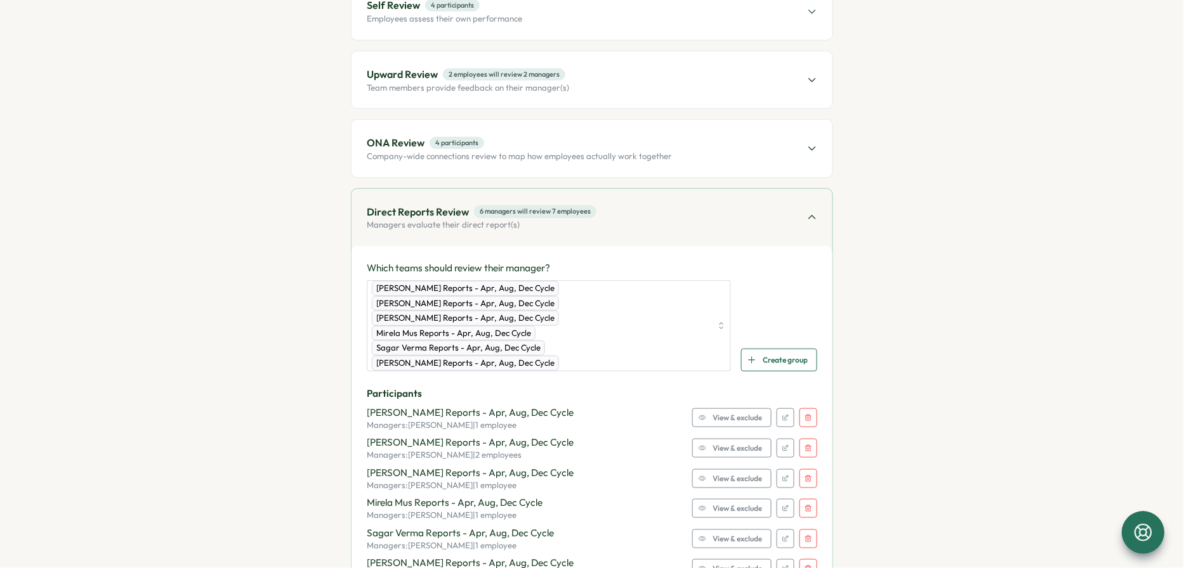
scroll to position [258, 0]
click at [804, 414] on icon "button" at bounding box center [809, 418] width 8 height 8
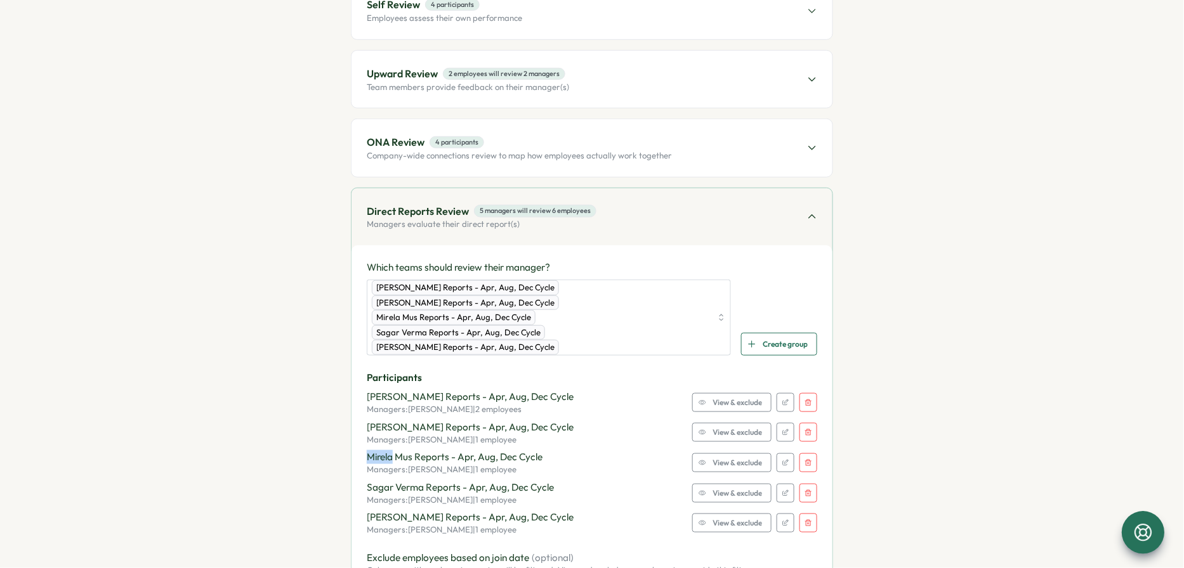
click at [804, 399] on div "Participants Friederike Giese Reports - Apr, Aug, Dec Cycle Managers: Friederik…" at bounding box center [592, 453] width 450 height 165
click at [804, 393] on button "button" at bounding box center [808, 402] width 18 height 19
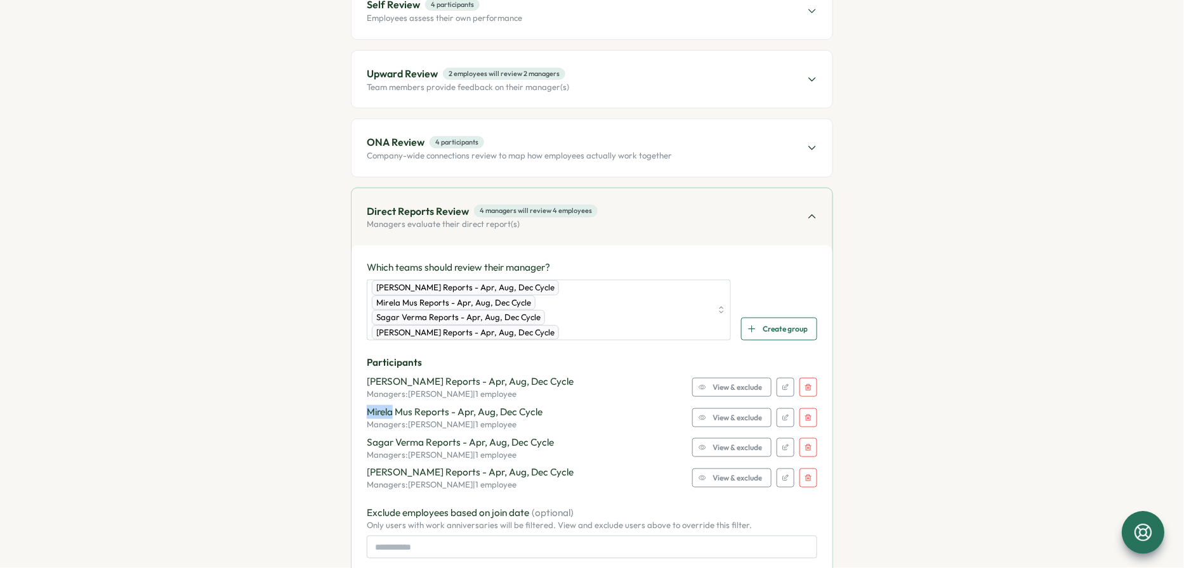
click at [804, 384] on icon "button" at bounding box center [809, 388] width 8 height 8
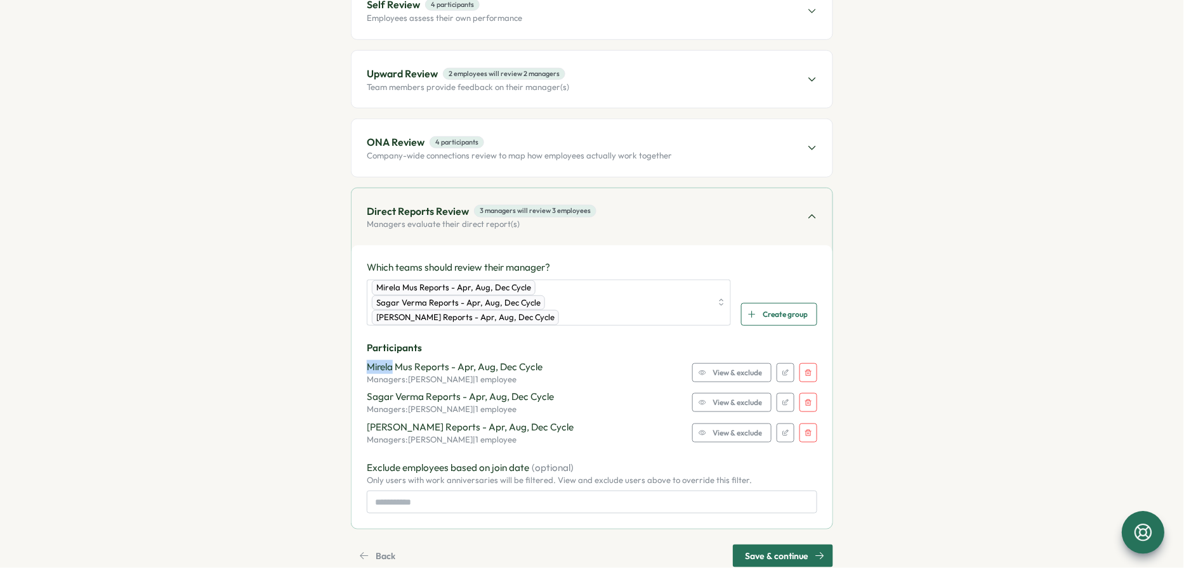
click at [804, 364] on button "button" at bounding box center [808, 373] width 18 height 19
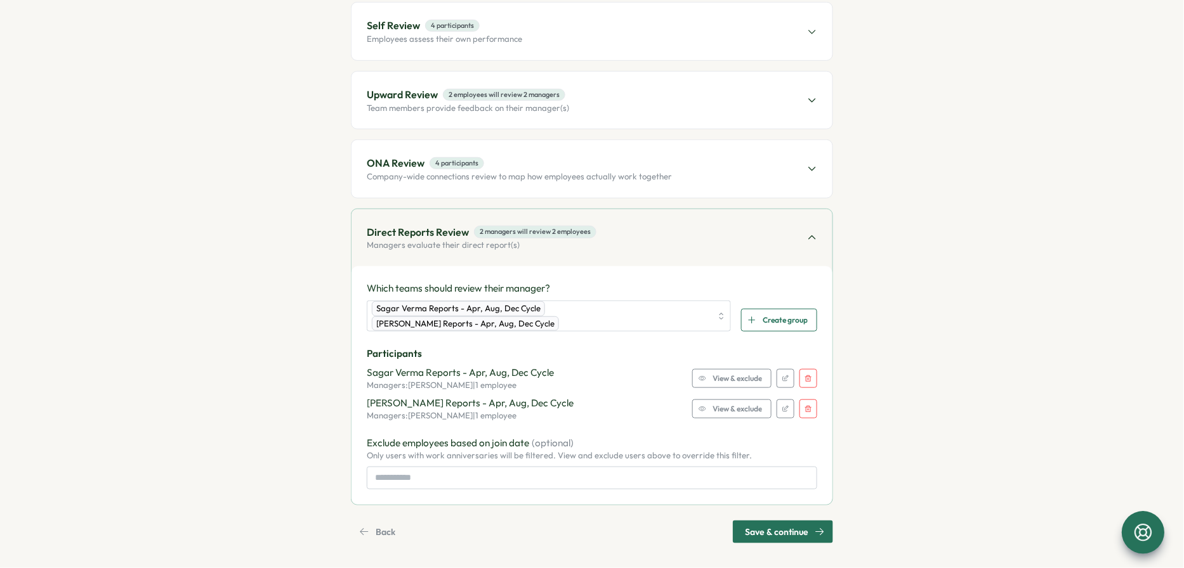
click at [804, 379] on button "button" at bounding box center [808, 378] width 18 height 19
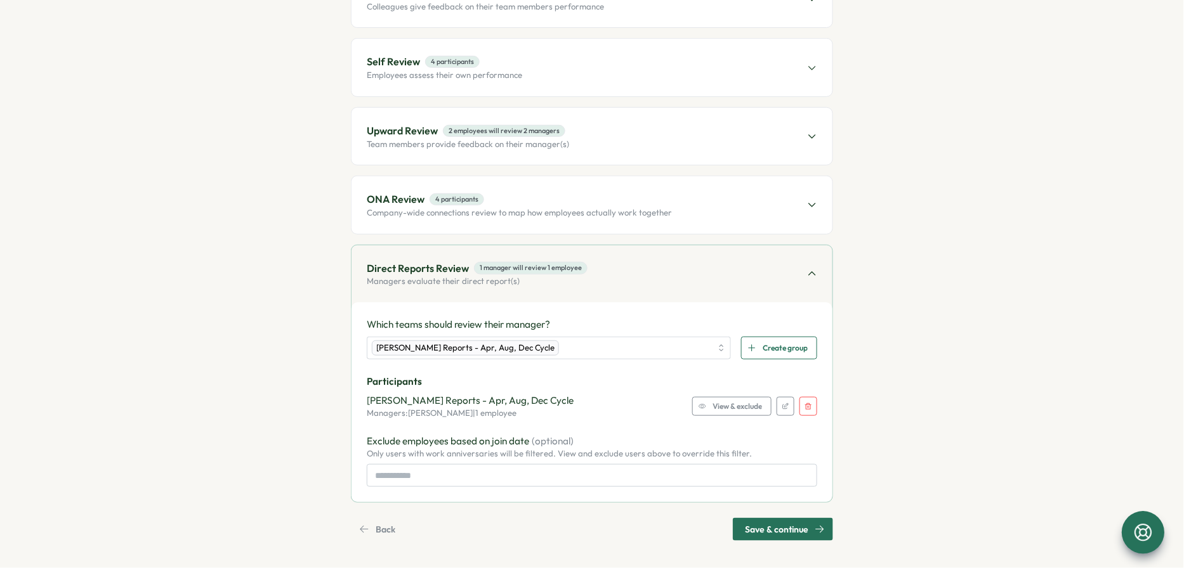
click at [804, 405] on button "button" at bounding box center [808, 406] width 18 height 19
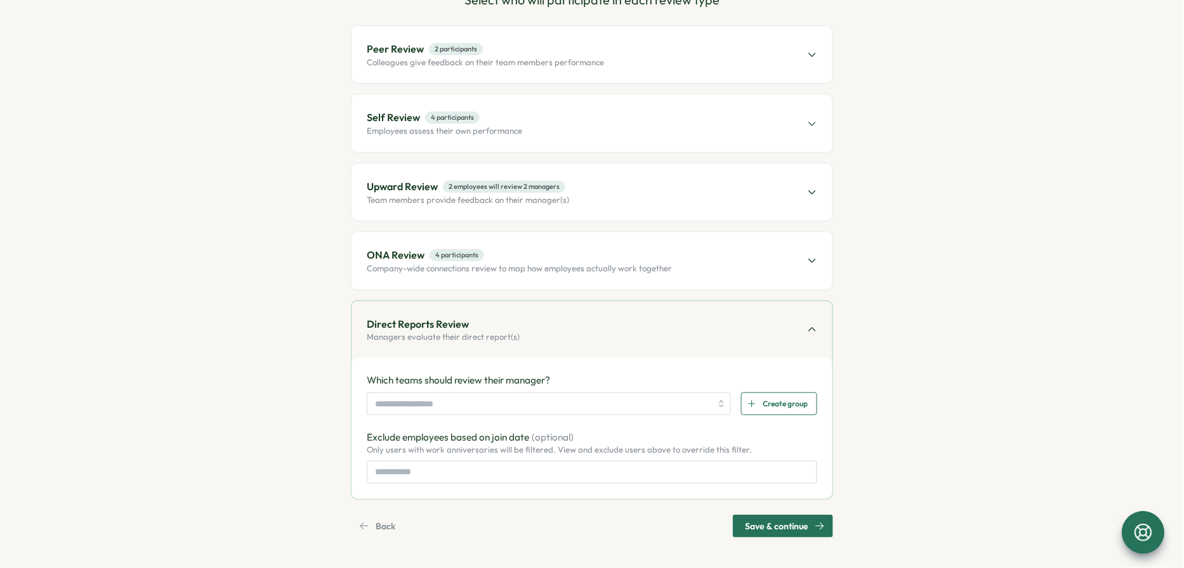
scroll to position [141, 0]
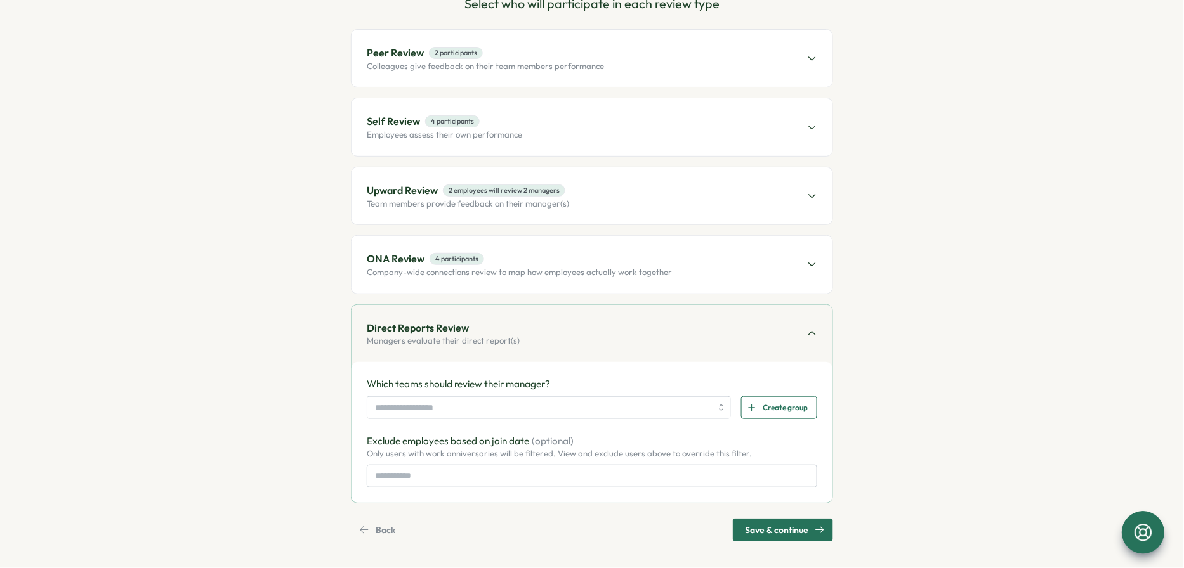
click at [513, 58] on span "Peer Review 2 participants" at bounding box center [485, 53] width 237 height 16
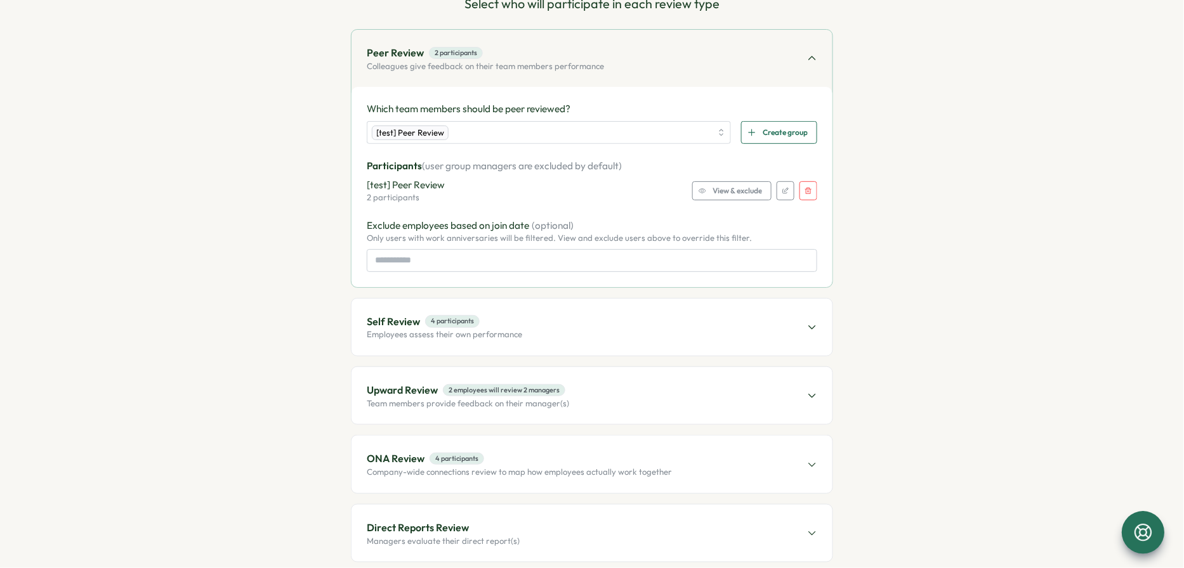
scroll to position [200, 0]
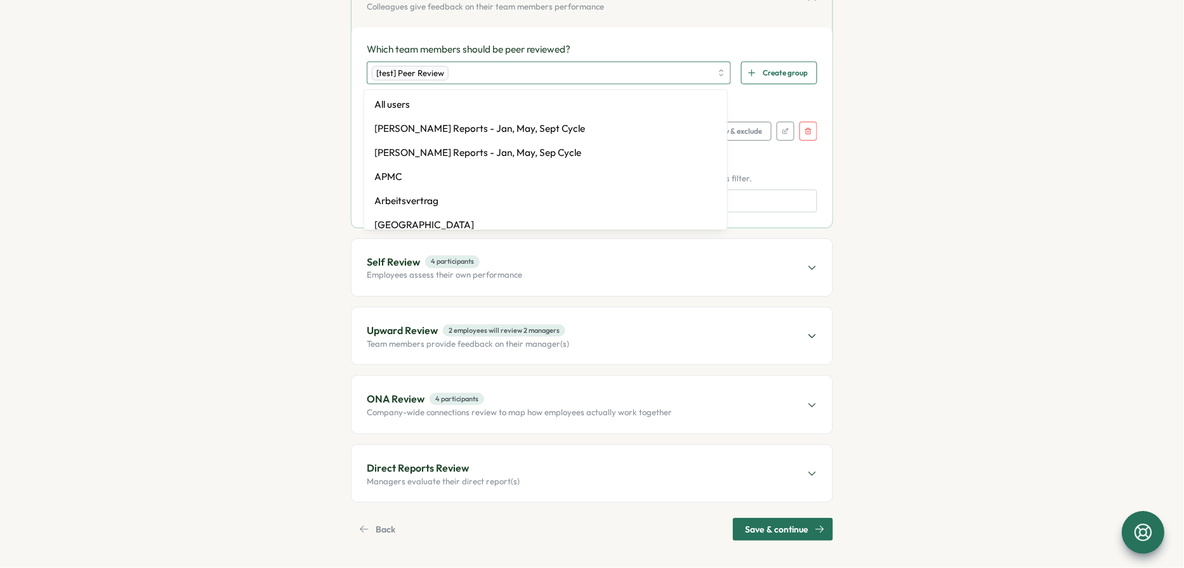
click at [520, 76] on div "[test] Peer Review" at bounding box center [541, 73] width 339 height 22
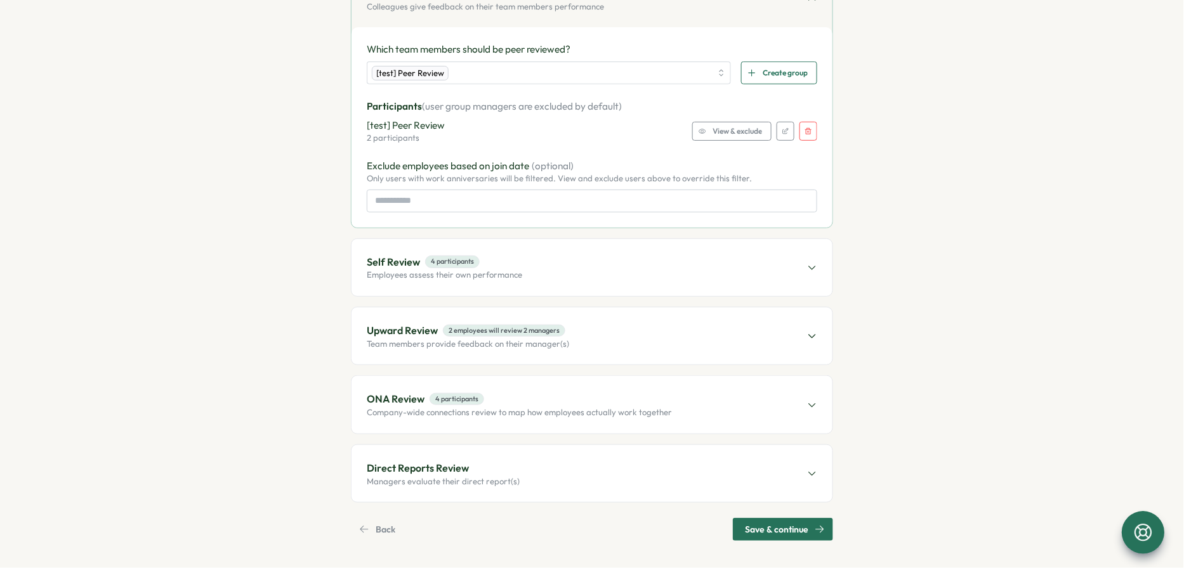
click at [742, 133] on span "View & exclude" at bounding box center [737, 131] width 49 height 18
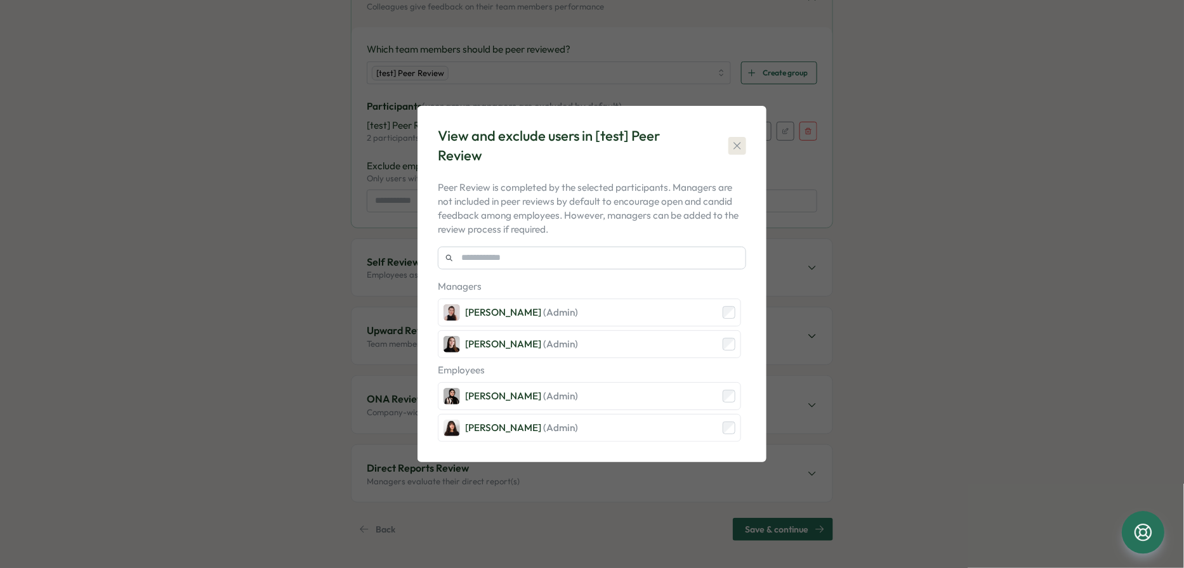
click at [740, 140] on button "button" at bounding box center [737, 146] width 18 height 18
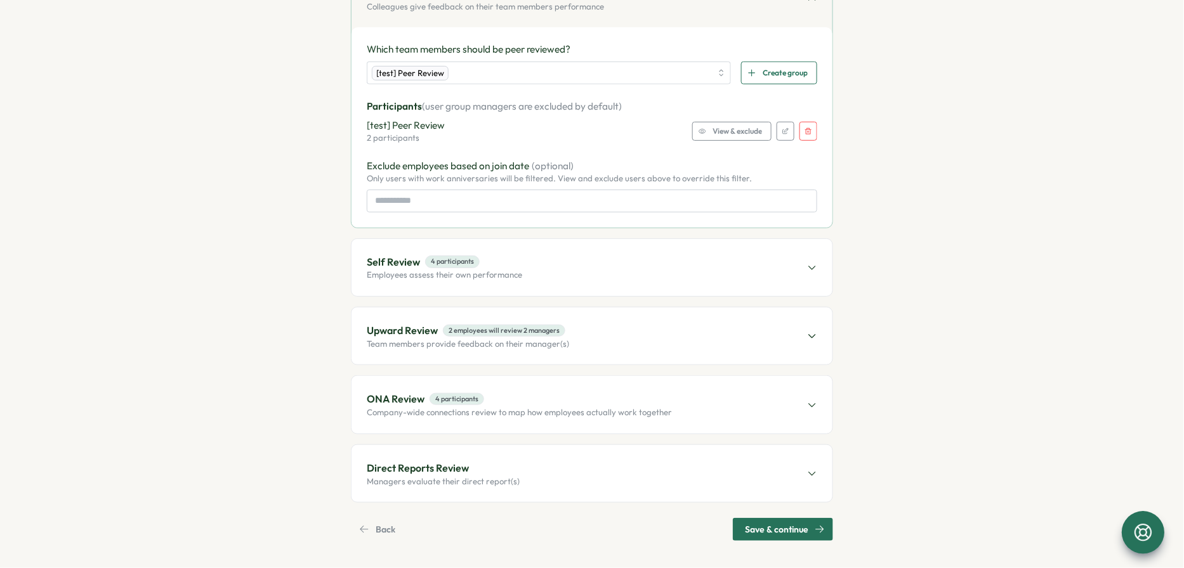
click at [492, 461] on span "Direct Reports Review" at bounding box center [443, 469] width 153 height 16
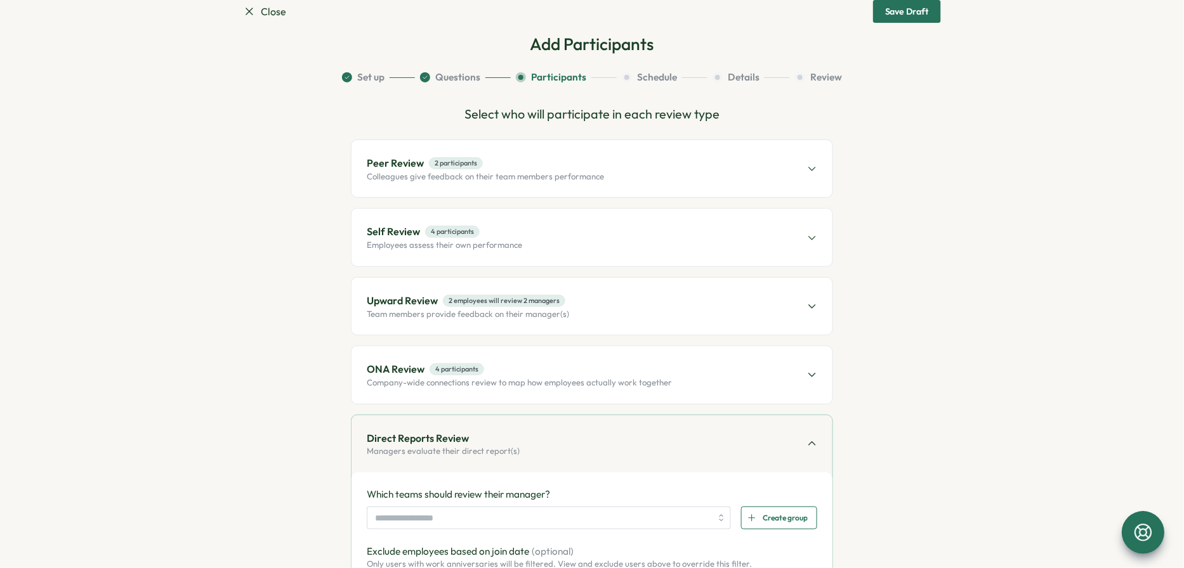
scroll to position [0, 0]
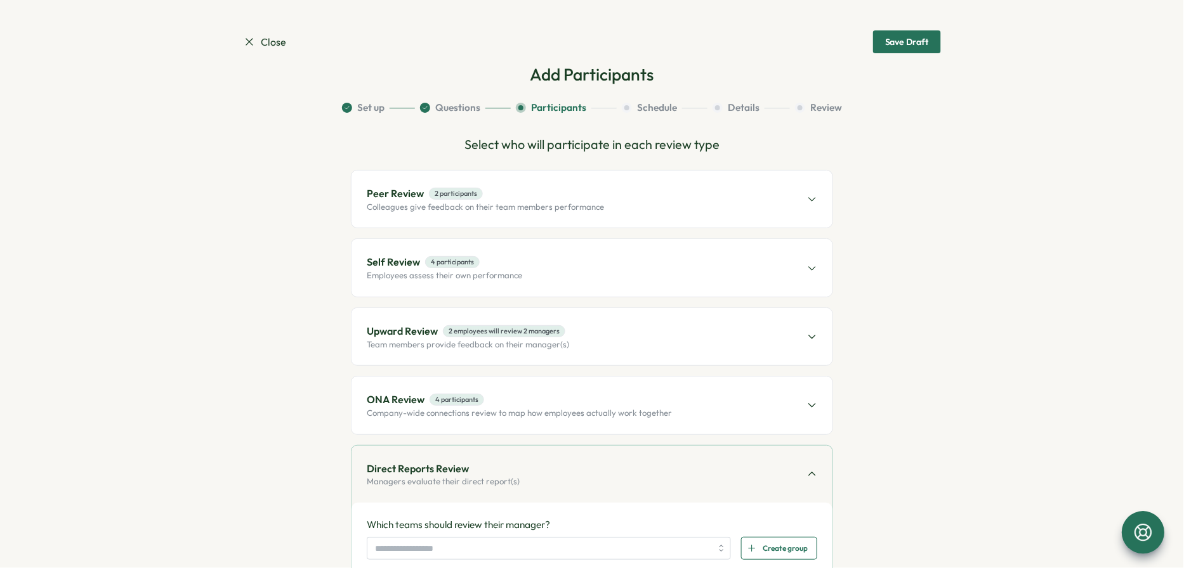
click at [482, 200] on span "Peer Review 2 participants" at bounding box center [485, 194] width 237 height 16
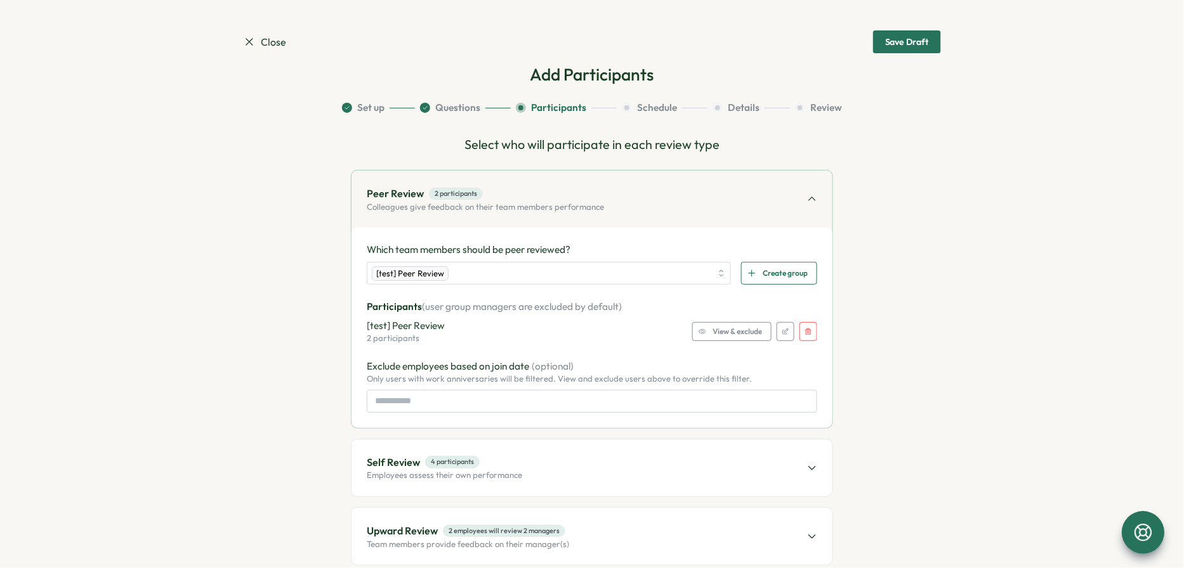
click at [721, 329] on span "View & exclude" at bounding box center [737, 332] width 49 height 18
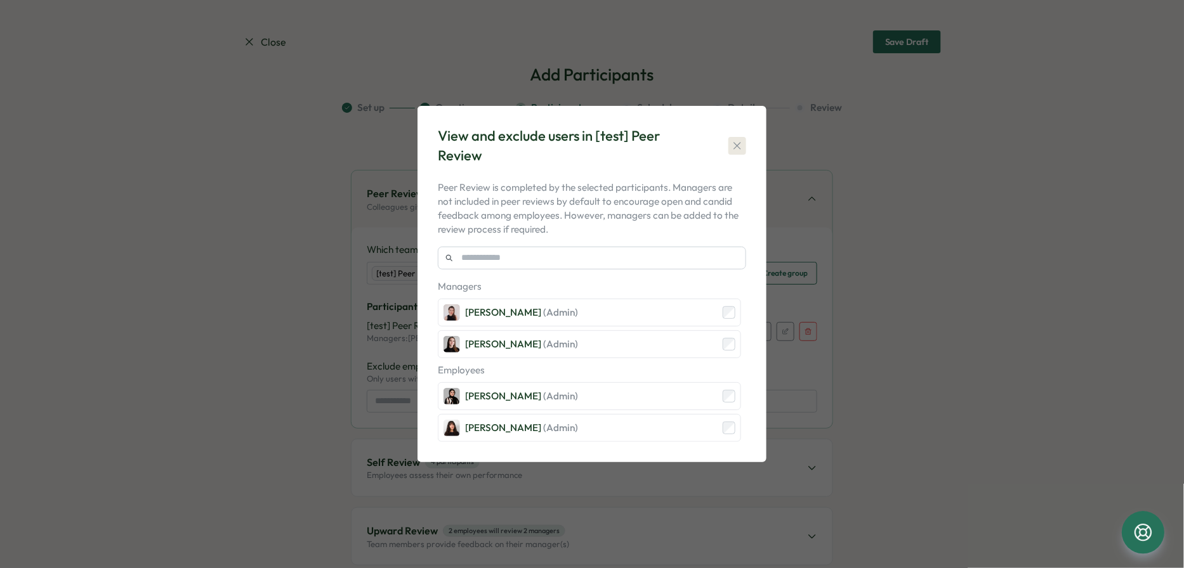
click at [740, 144] on icon "button" at bounding box center [736, 145] width 7 height 7
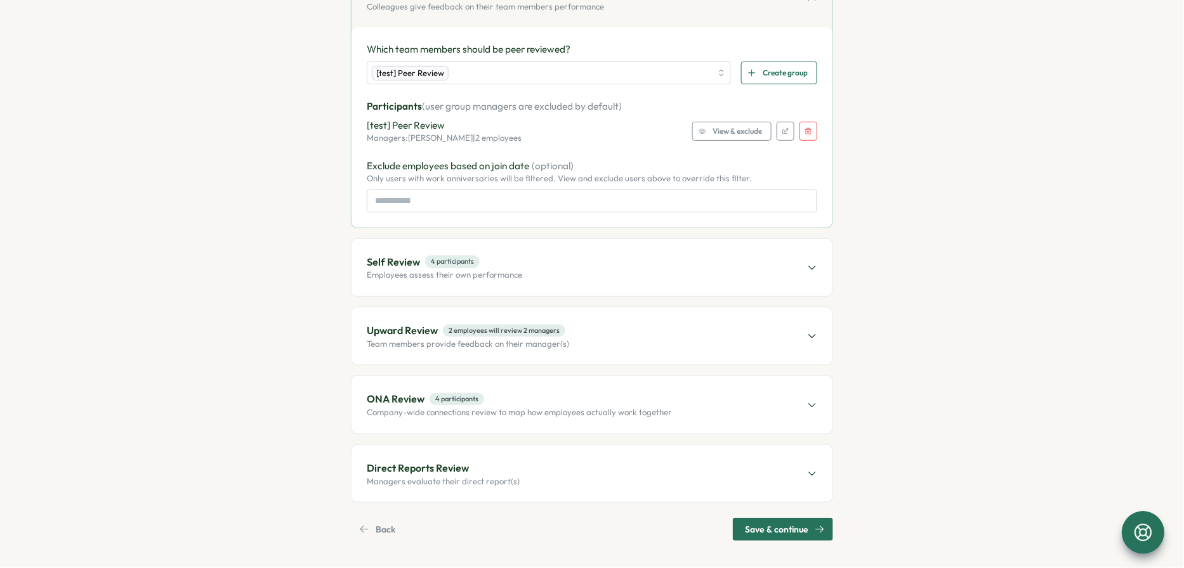
click at [588, 464] on div "Direct Reports Review Managers evaluate their direct report(s)" at bounding box center [591, 473] width 481 height 57
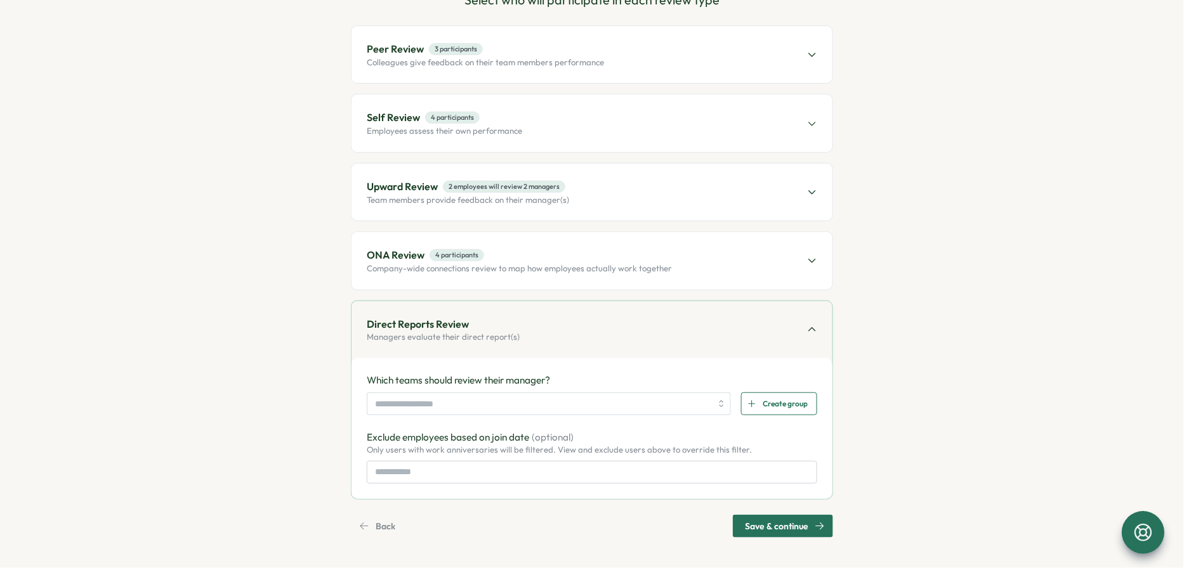
scroll to position [141, 0]
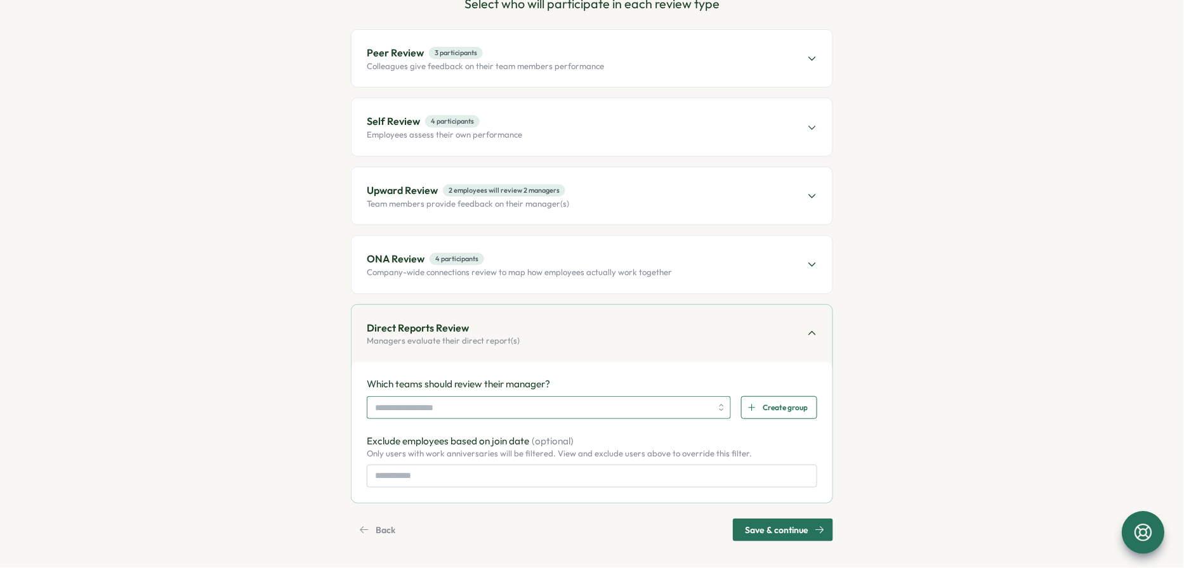
click at [505, 401] on input "search" at bounding box center [543, 408] width 336 height 22
type input "*"
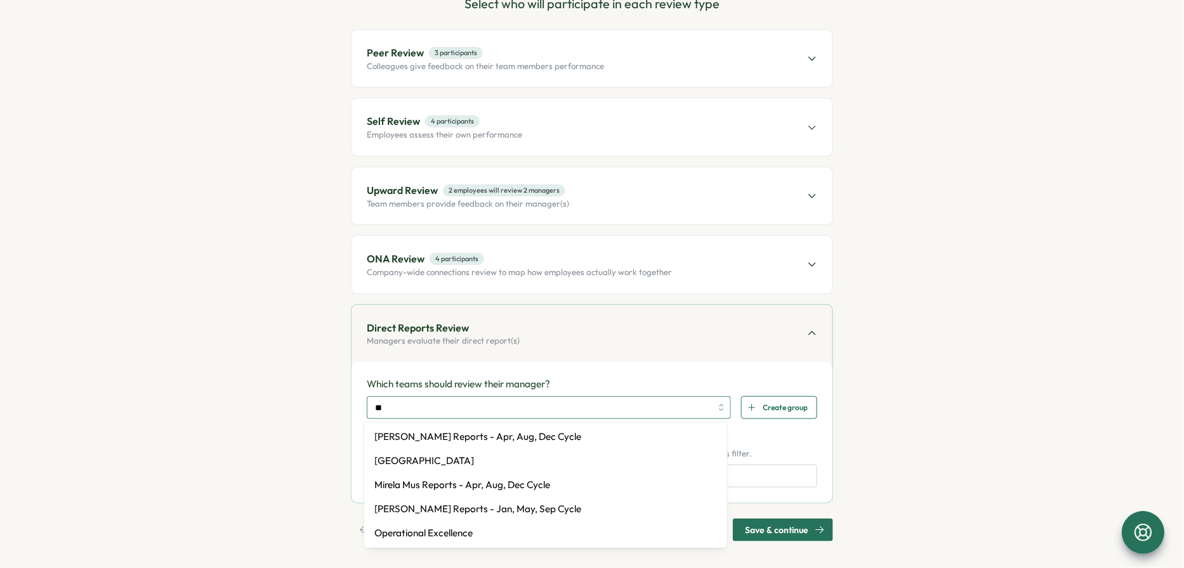
type input "***"
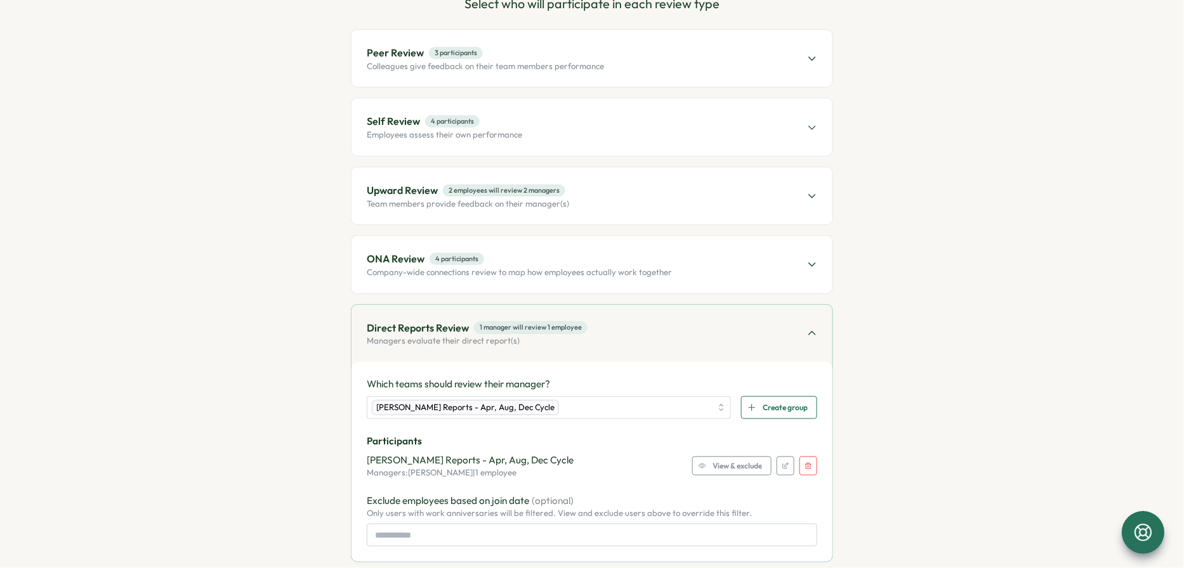
click at [723, 471] on span "View & exclude" at bounding box center [737, 466] width 49 height 18
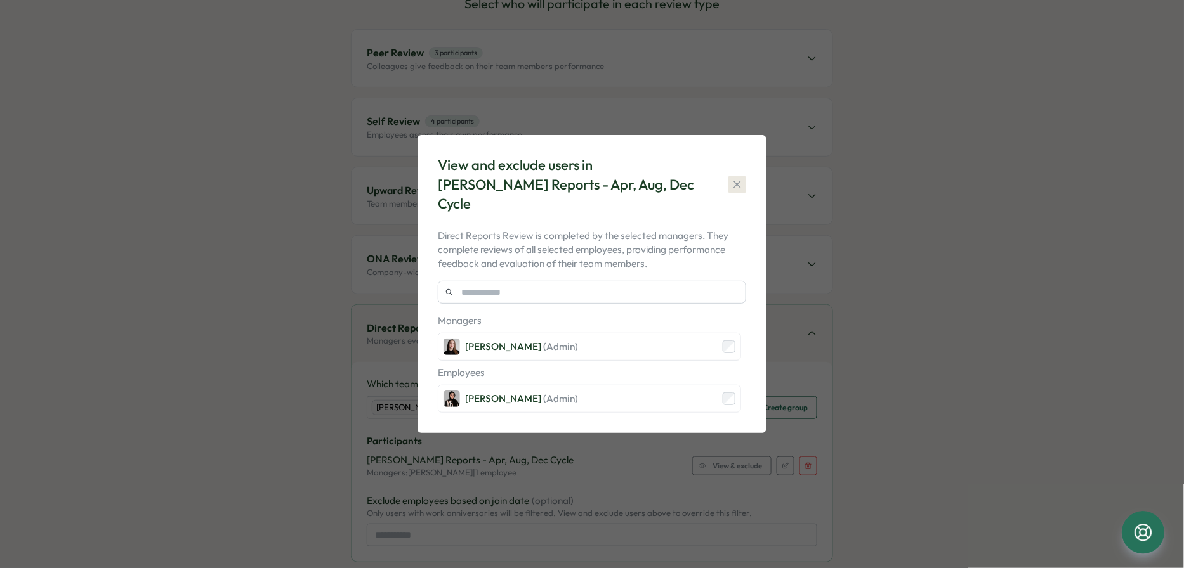
click at [736, 181] on icon "button" at bounding box center [737, 184] width 13 height 13
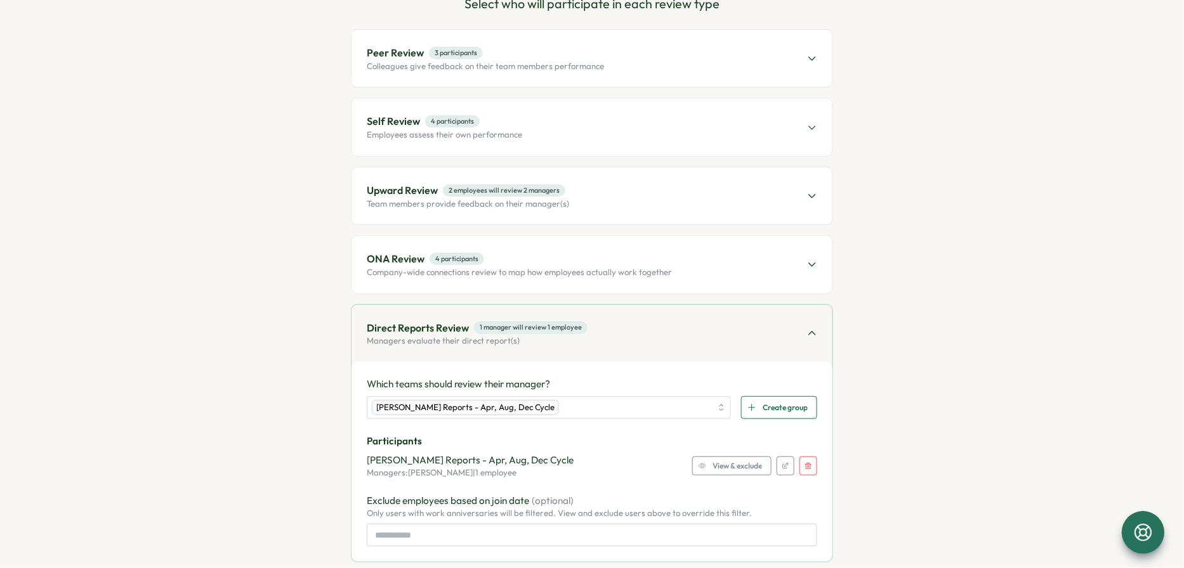
scroll to position [200, 0]
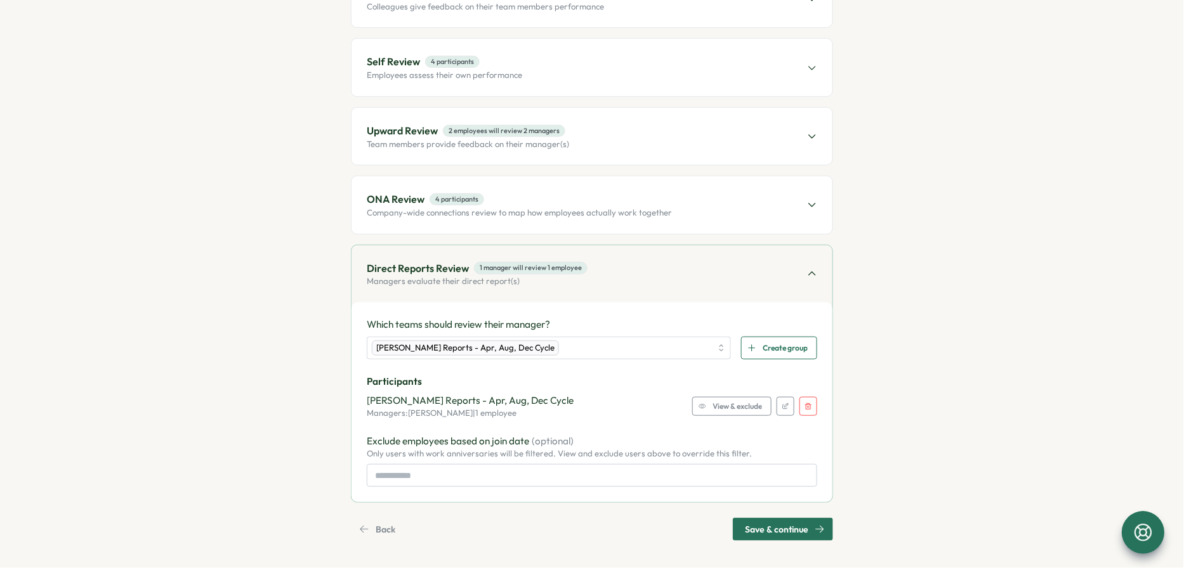
click at [577, 140] on div "Upward Review 2 employees will review 2 managers Team members provide feedback …" at bounding box center [591, 136] width 481 height 57
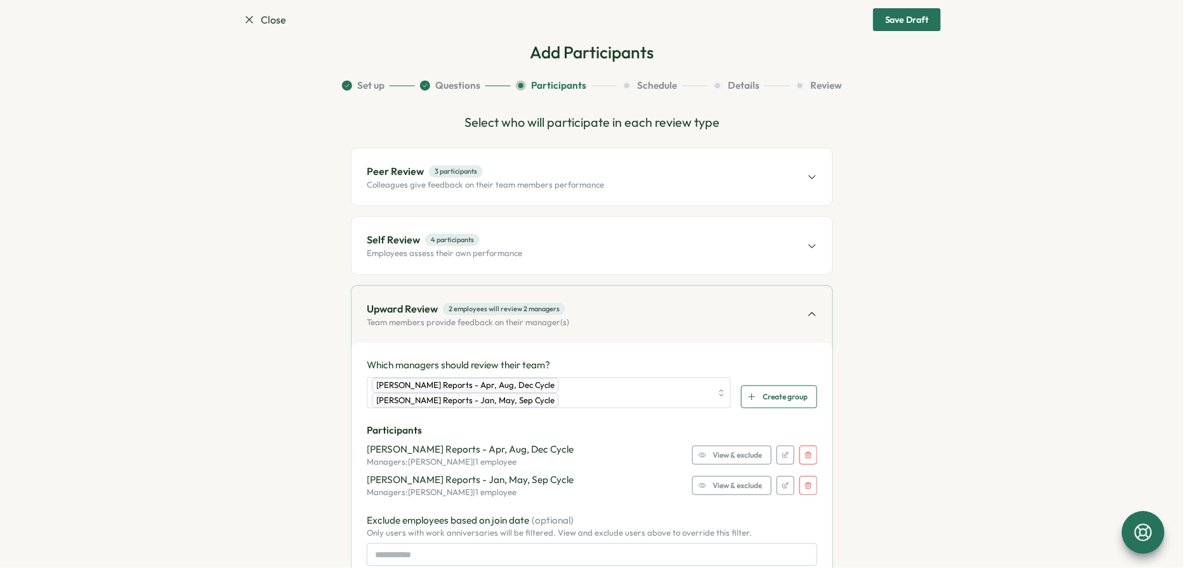
scroll to position [24, 0]
click at [568, 192] on div "Peer Review 3 participants Colleagues give feedback on their team members perfo…" at bounding box center [591, 175] width 481 height 57
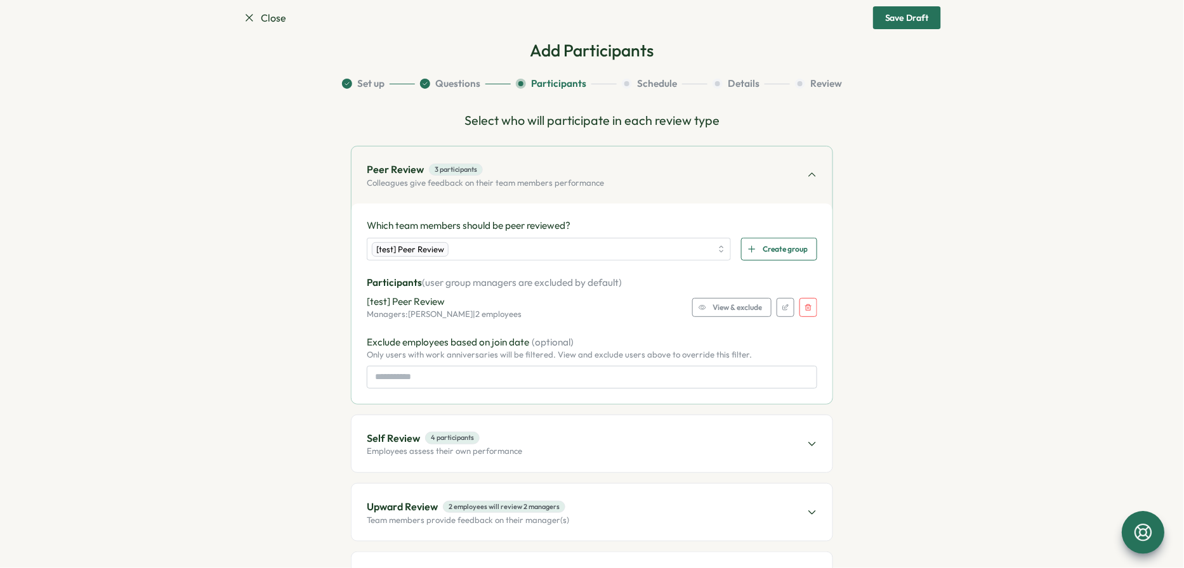
click at [568, 192] on div "Peer Review 3 participants Colleagues give feedback on their team members perfo…" at bounding box center [591, 175] width 481 height 57
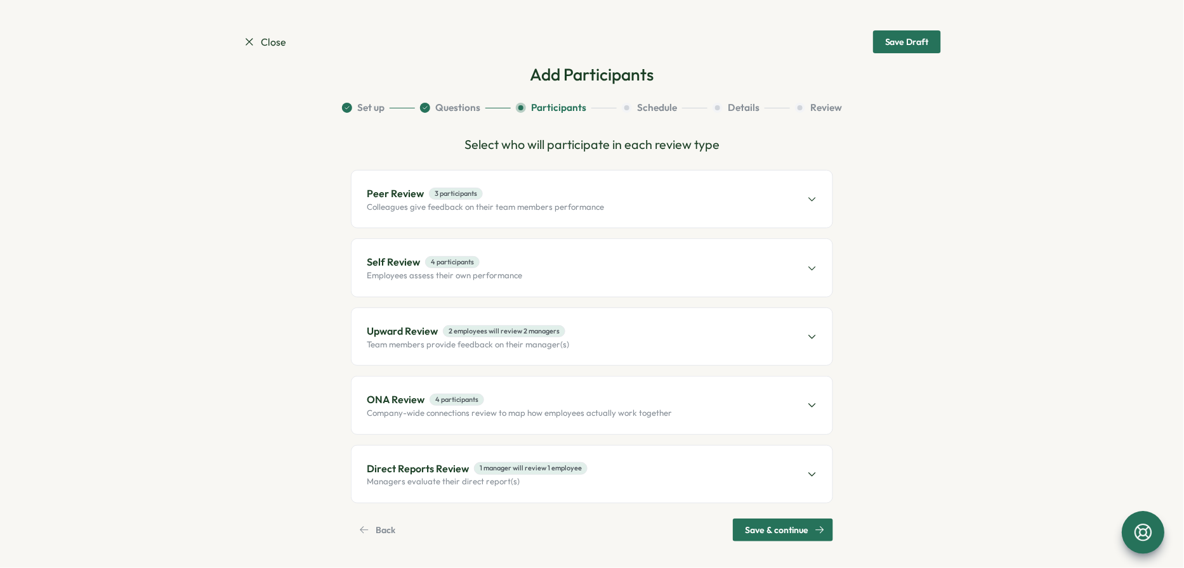
click at [566, 332] on div "Upward Review 2 employees will review 2 managers Team members provide feedback …" at bounding box center [591, 336] width 481 height 57
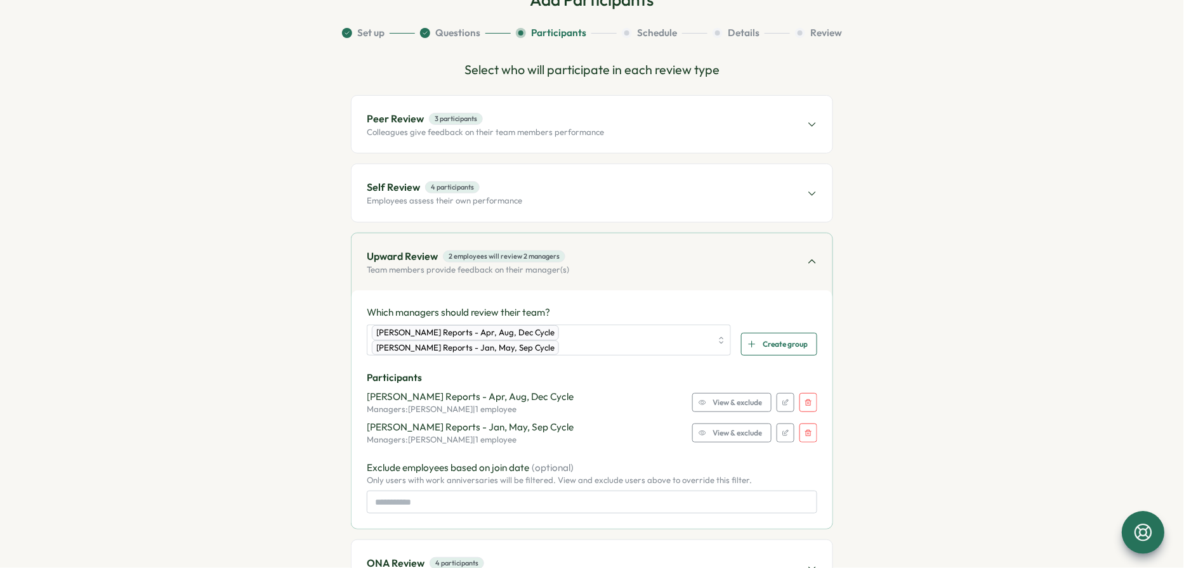
scroll to position [88, 0]
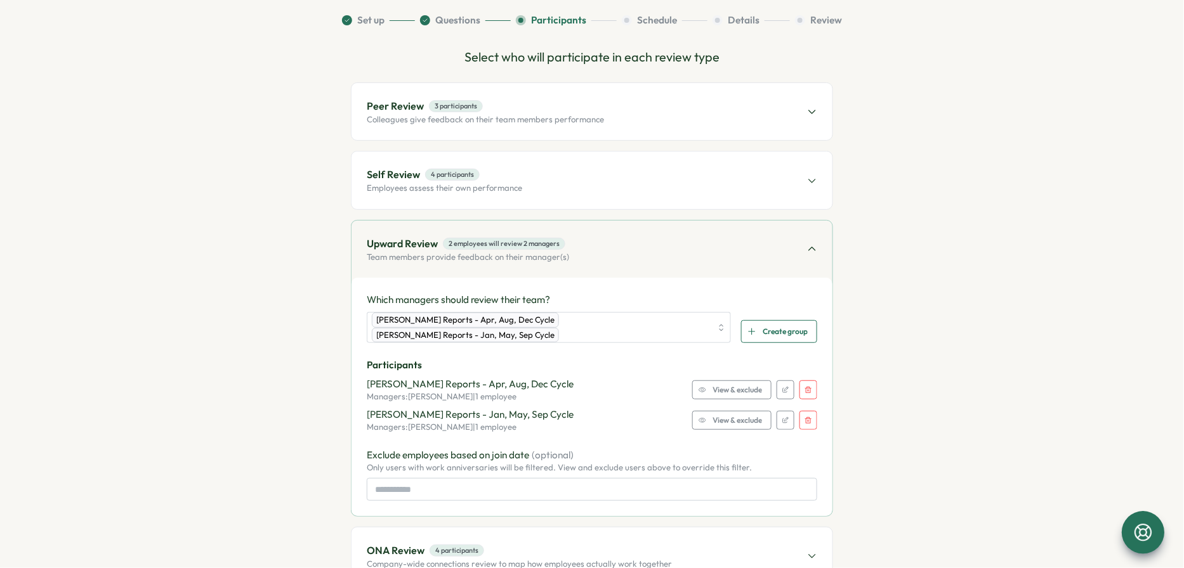
click at [804, 386] on icon "button" at bounding box center [809, 390] width 8 height 8
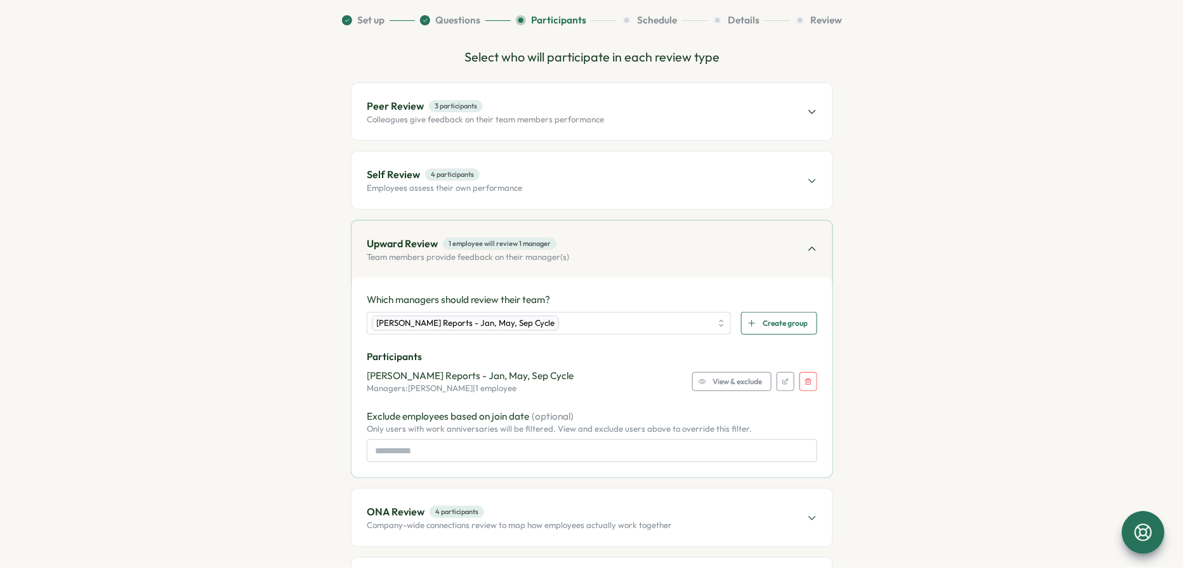
click at [804, 383] on icon "button" at bounding box center [809, 382] width 8 height 8
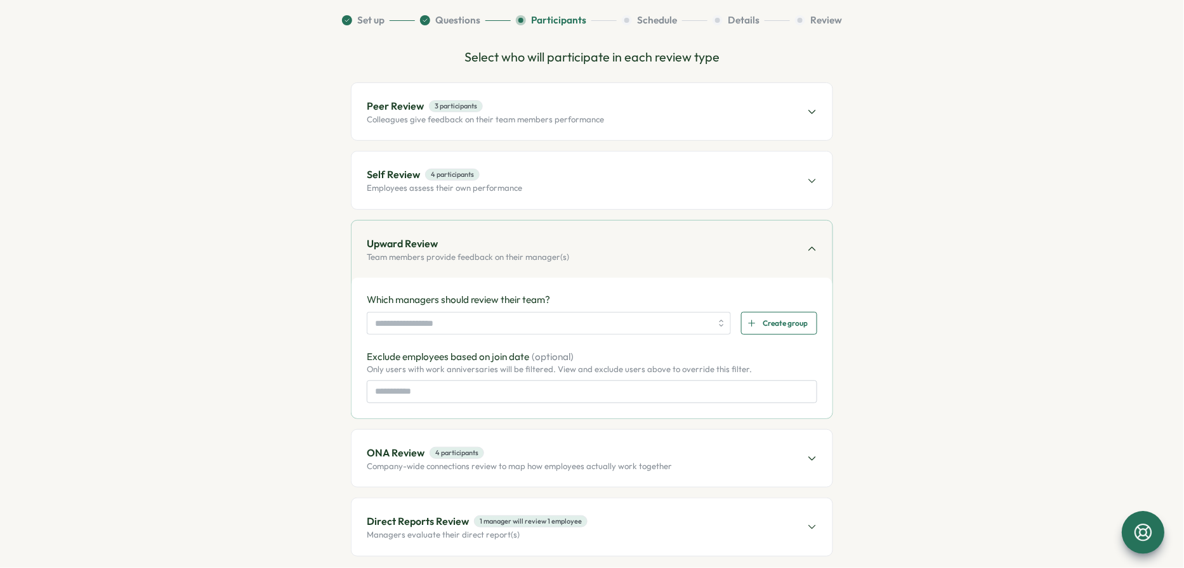
click at [475, 124] on div "Peer Review 3 participants Colleagues give feedback on their team members perfo…" at bounding box center [591, 111] width 481 height 57
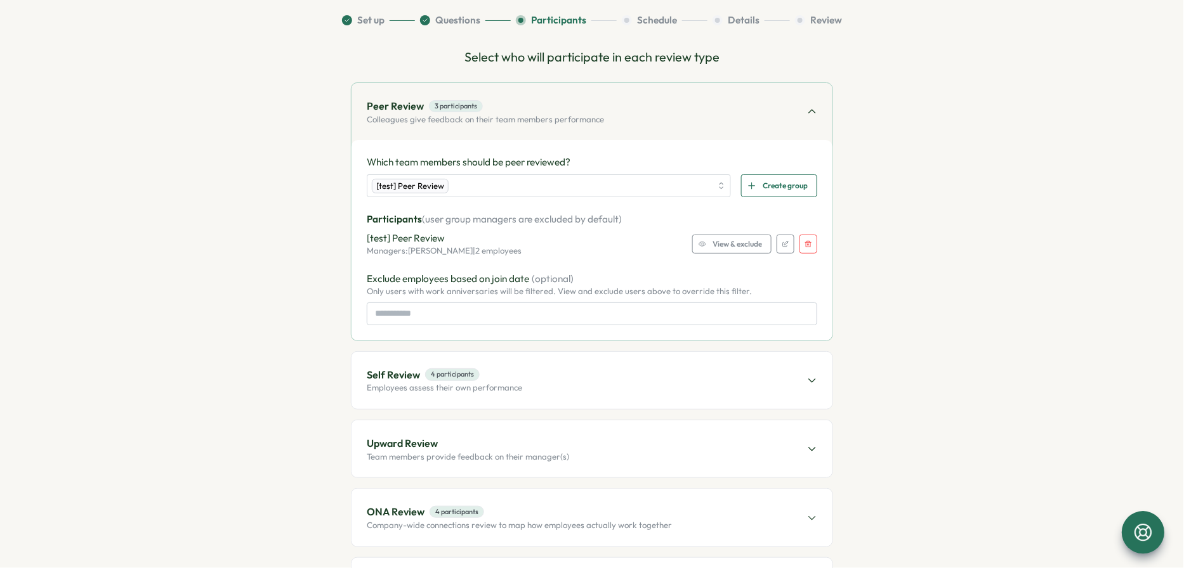
click at [475, 124] on div "Peer Review 3 participants Colleagues give feedback on their team members perfo…" at bounding box center [591, 111] width 481 height 57
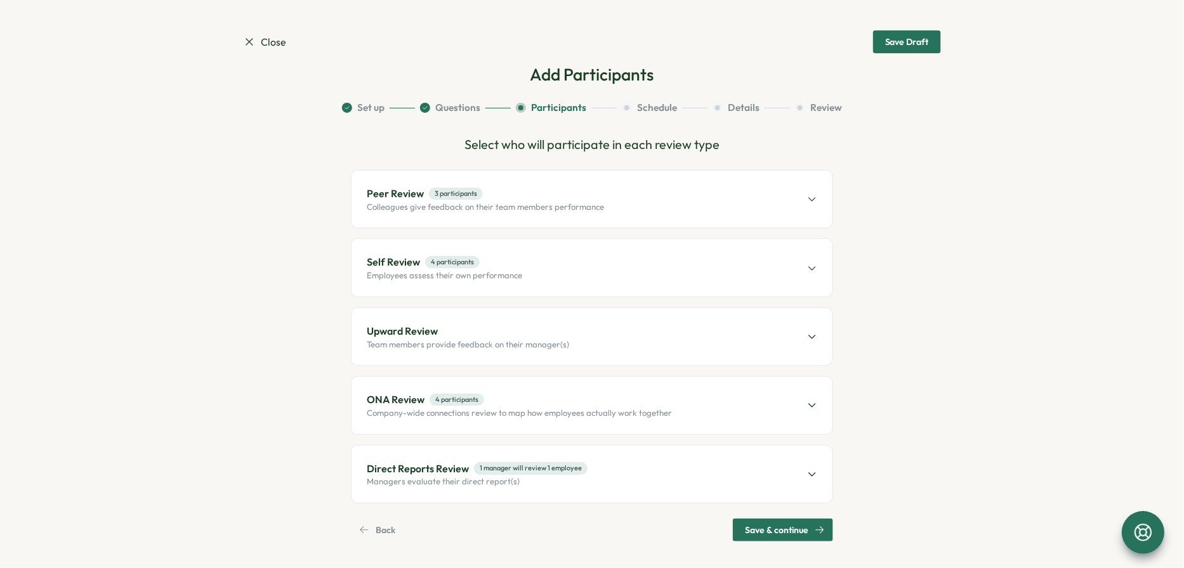
click at [478, 287] on div "Self Review 4 participants Employees assess their own performance" at bounding box center [591, 267] width 481 height 57
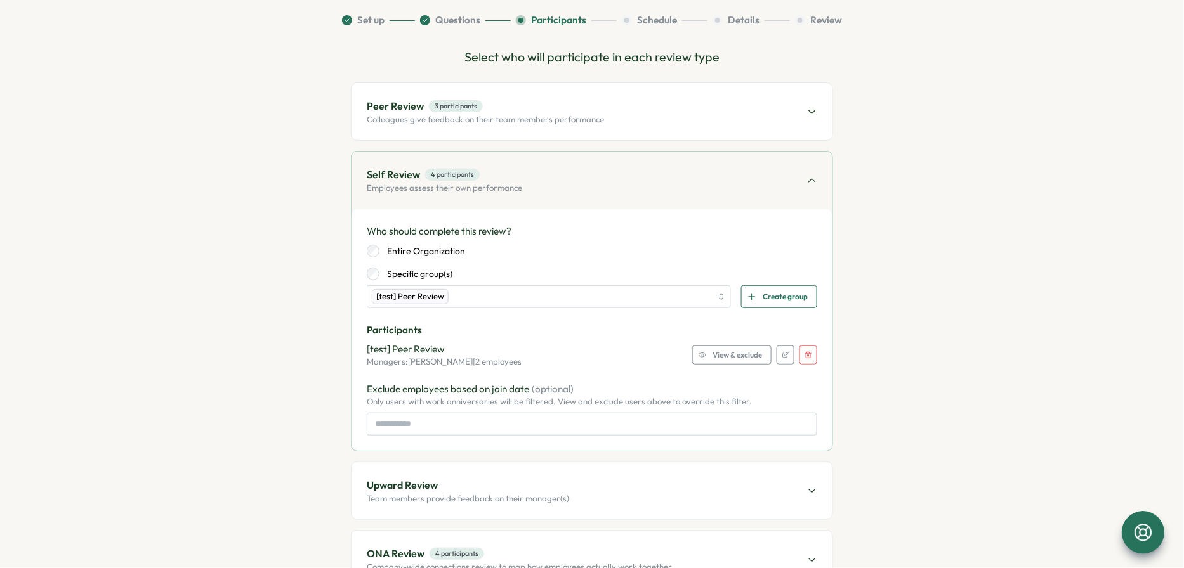
scroll to position [102, 0]
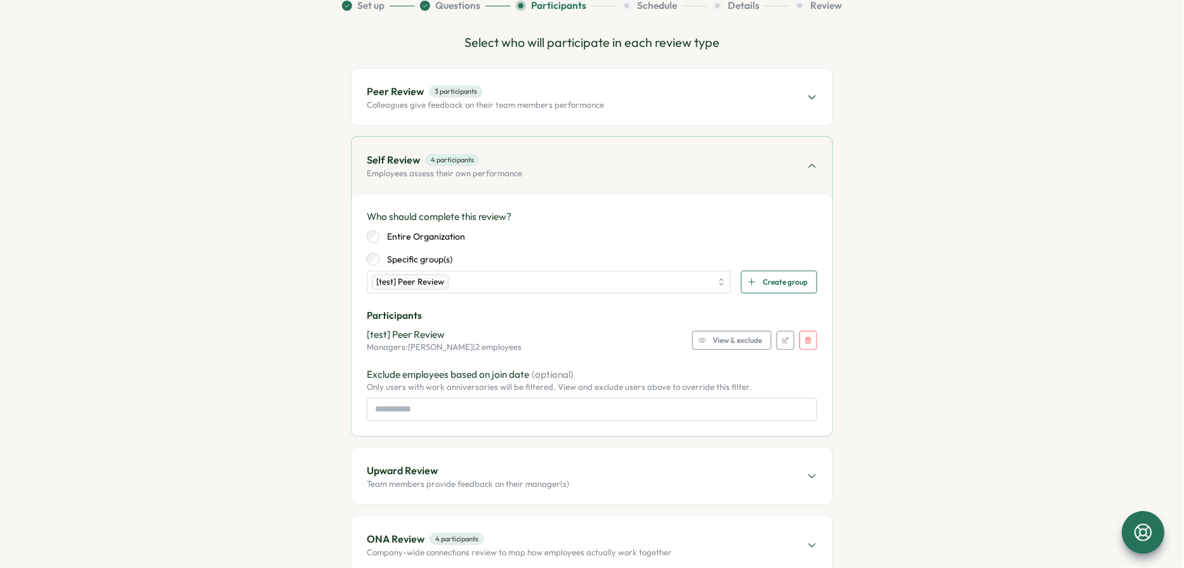
click at [731, 338] on span "View & exclude" at bounding box center [737, 341] width 49 height 18
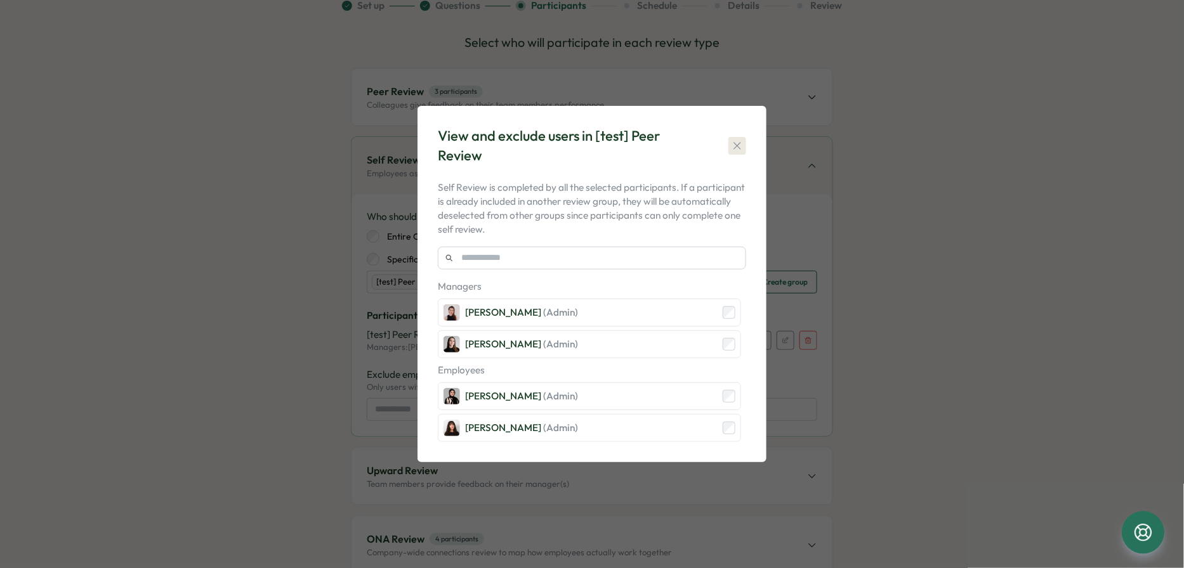
click at [737, 141] on icon "button" at bounding box center [737, 146] width 13 height 13
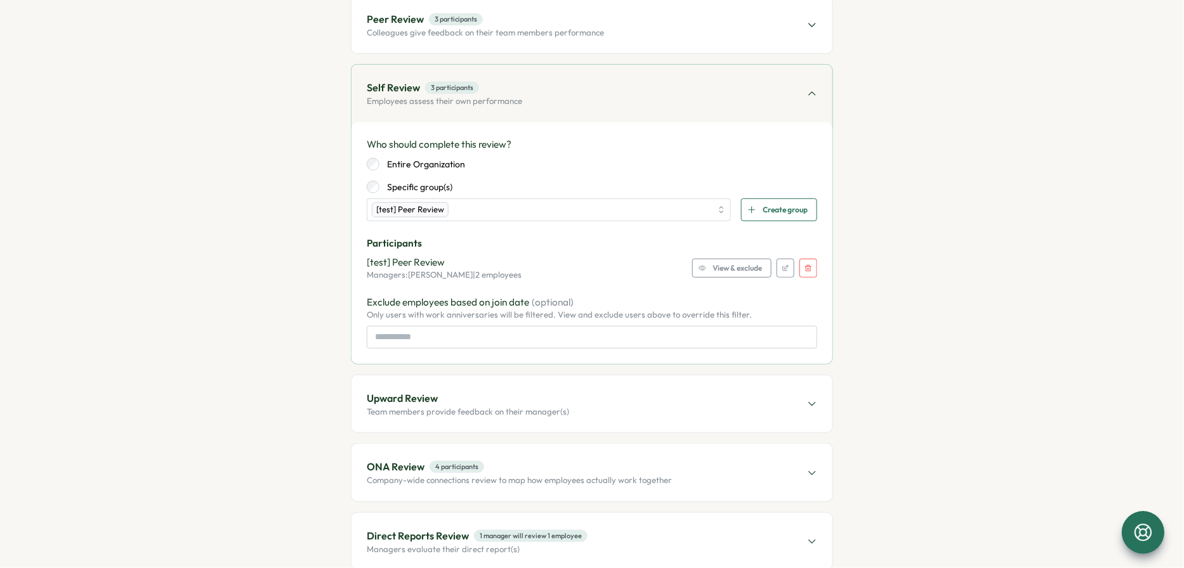
click at [456, 424] on div "Upward Review Team members provide feedback on their manager(s)" at bounding box center [591, 404] width 481 height 57
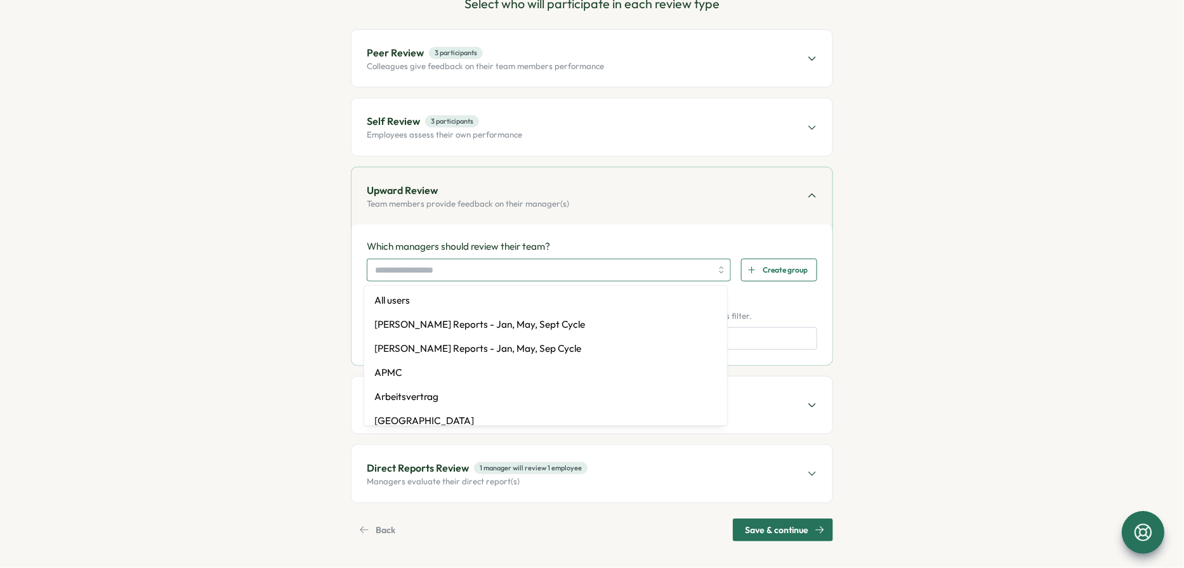
click at [433, 267] on input "search" at bounding box center [543, 270] width 336 height 22
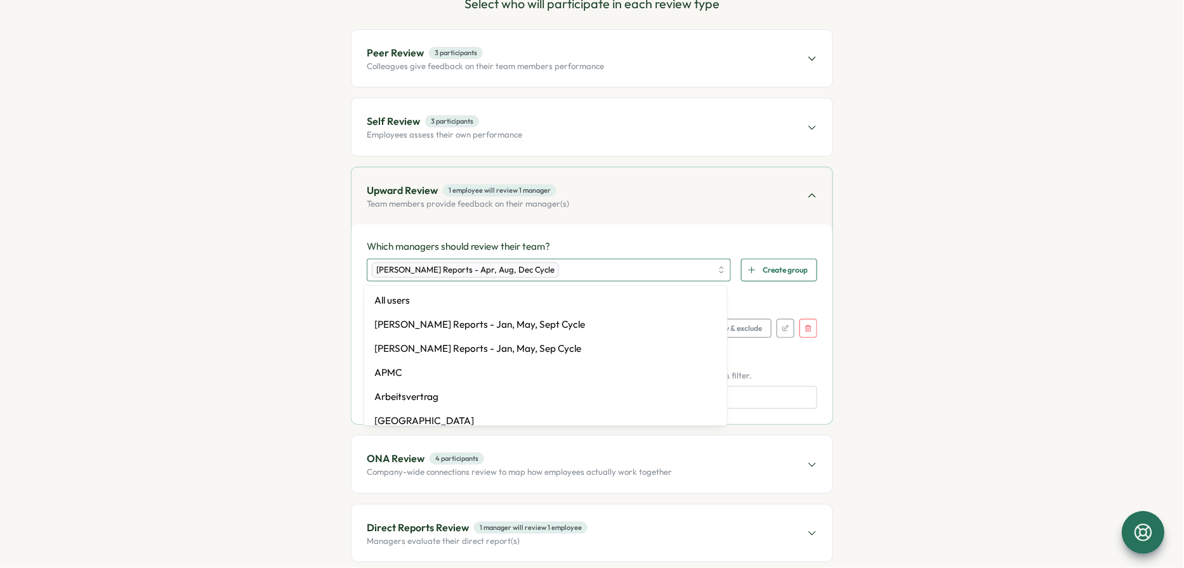
click at [574, 270] on div "Elena Ladushyna Reports - Apr, Aug, Dec Cycle" at bounding box center [541, 270] width 339 height 22
type input "***"
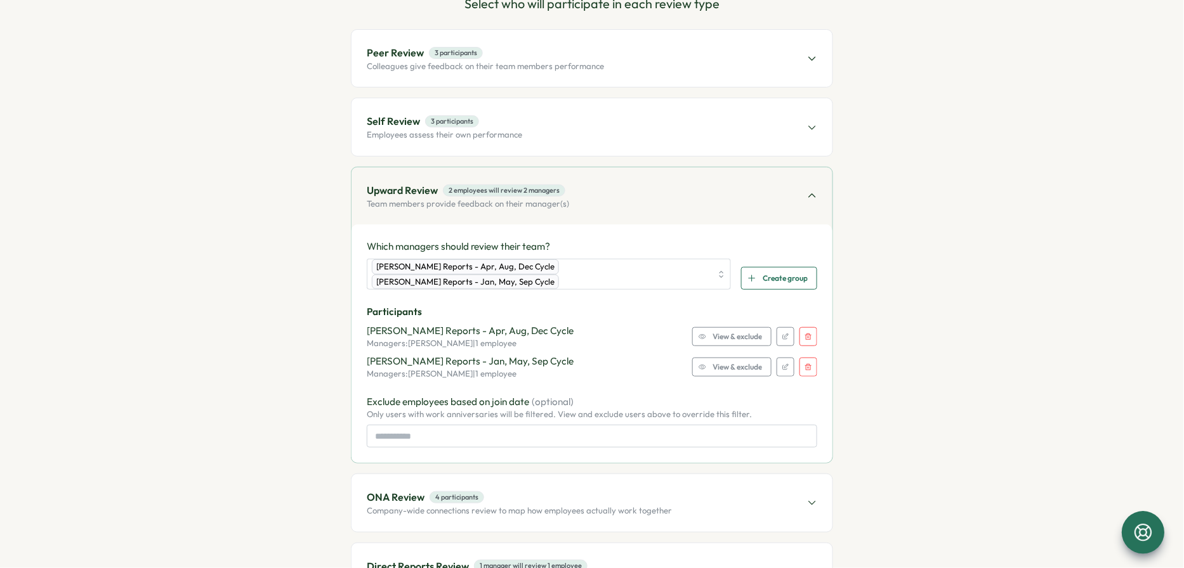
click at [739, 336] on span "View & exclude" at bounding box center [737, 337] width 49 height 18
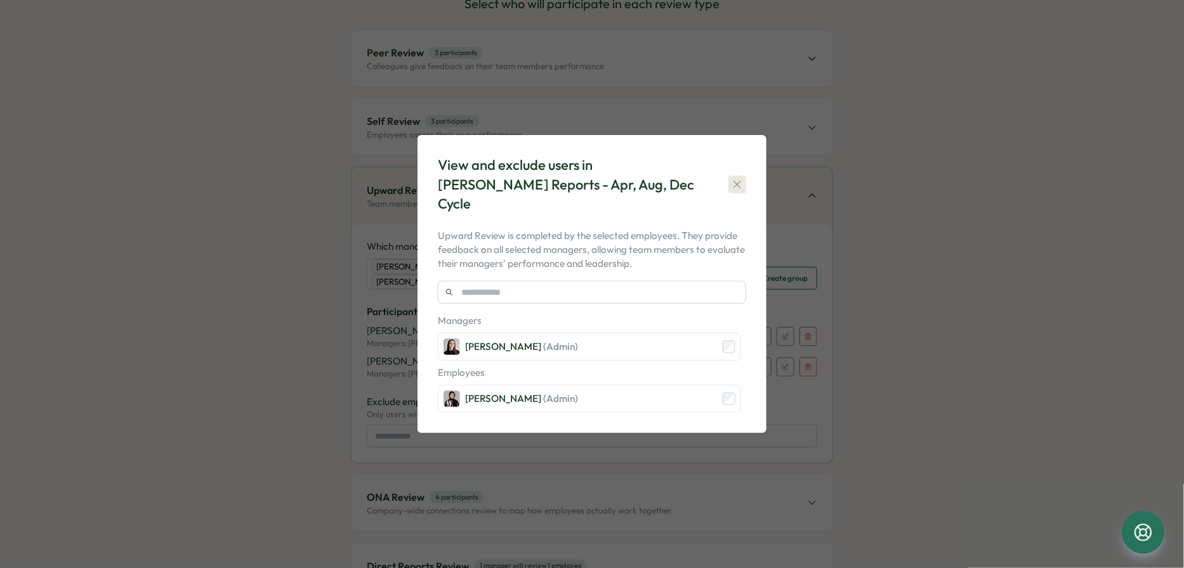
click at [742, 182] on icon "button" at bounding box center [737, 184] width 13 height 13
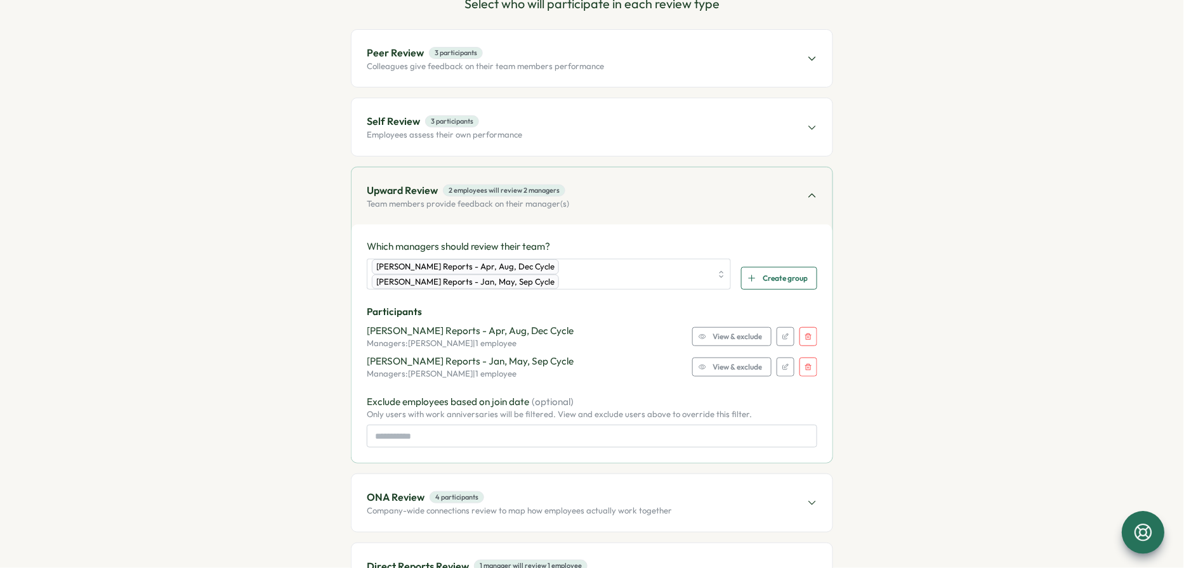
click at [804, 367] on icon "button" at bounding box center [809, 368] width 8 height 8
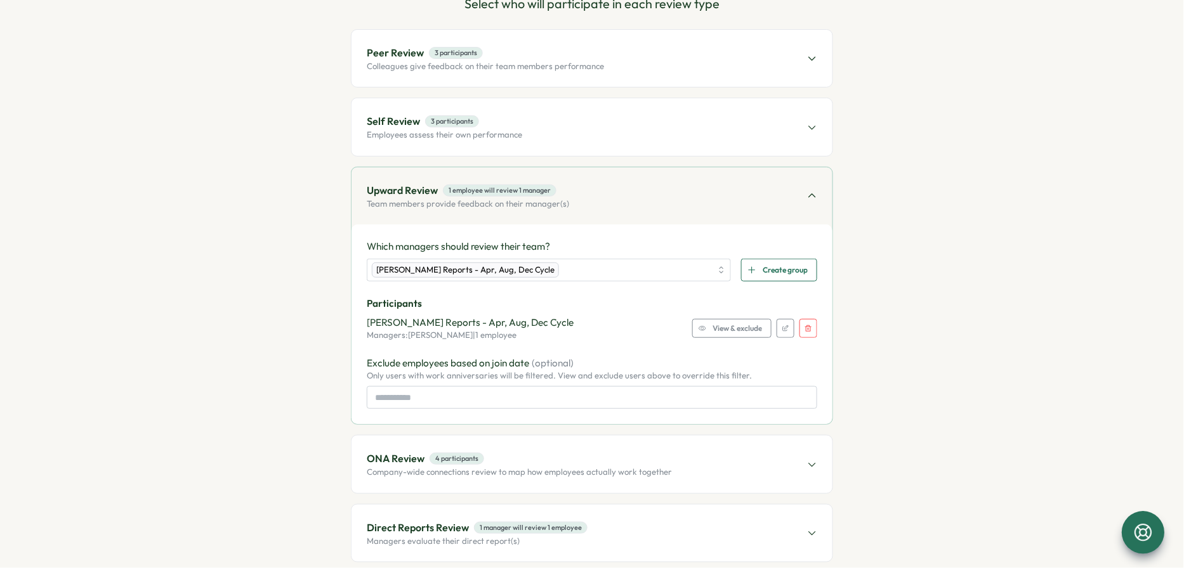
click at [473, 69] on p "Colleagues give feedback on their team members performance" at bounding box center [485, 66] width 237 height 11
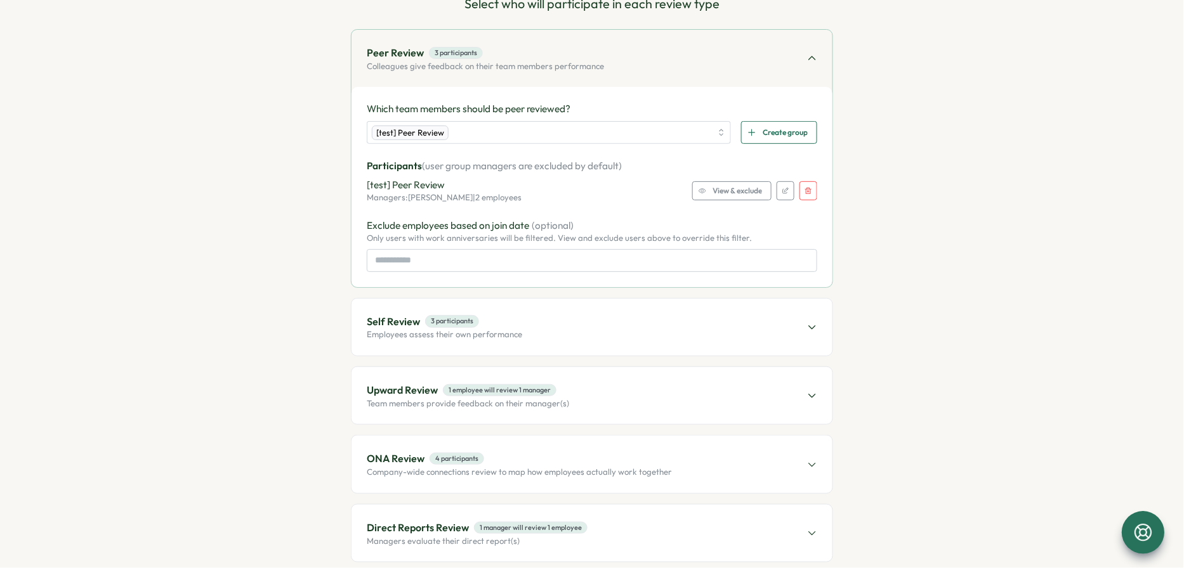
click at [473, 69] on p "Colleagues give feedback on their team members performance" at bounding box center [485, 66] width 237 height 11
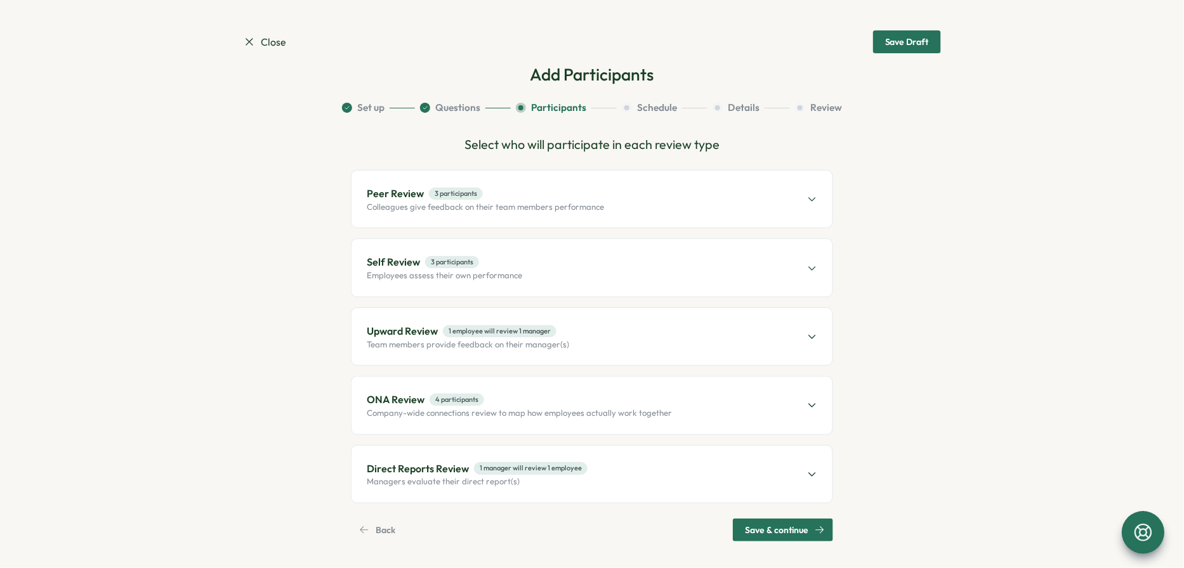
click at [449, 476] on p "Managers evaluate their direct report(s)" at bounding box center [477, 481] width 221 height 11
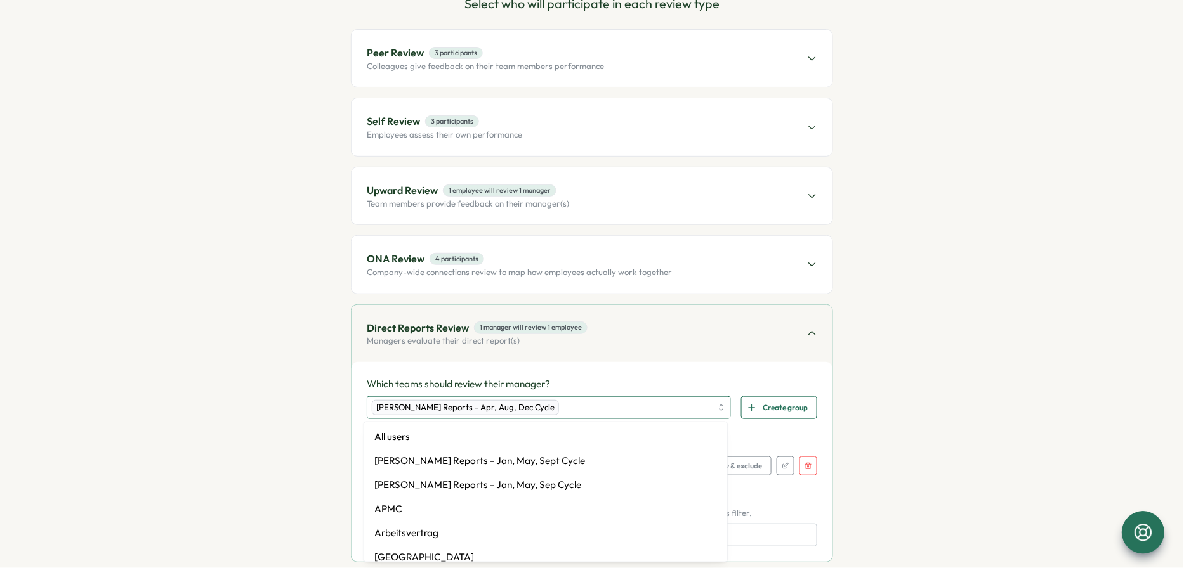
click at [572, 404] on div "Elena Ladushyna Reports - Apr, Aug, Dec Cycle" at bounding box center [541, 408] width 339 height 22
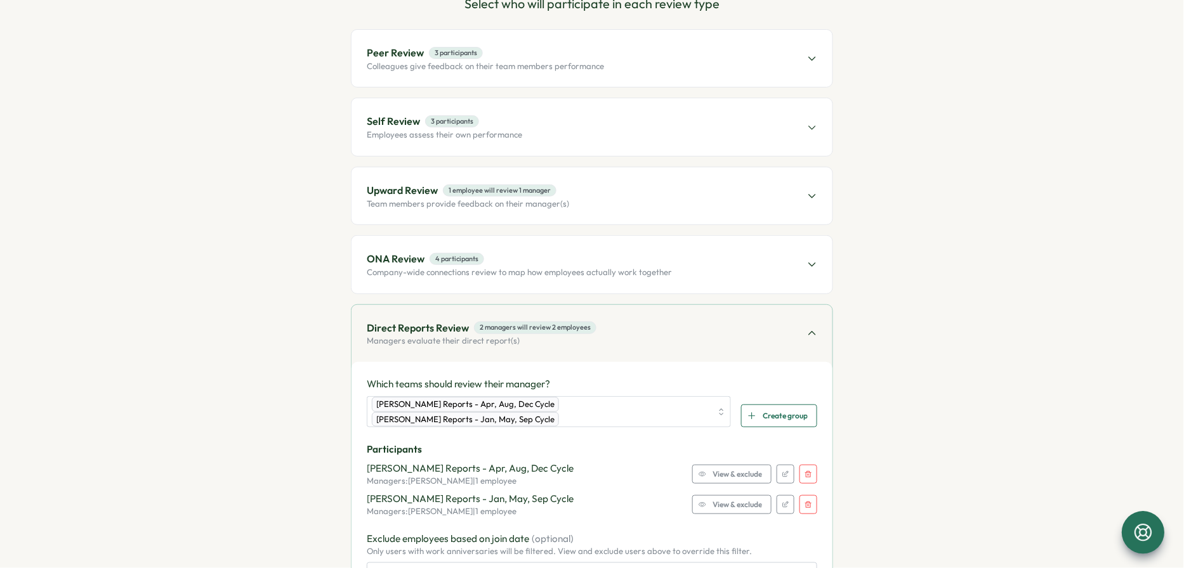
click at [804, 476] on button "button" at bounding box center [808, 474] width 18 height 19
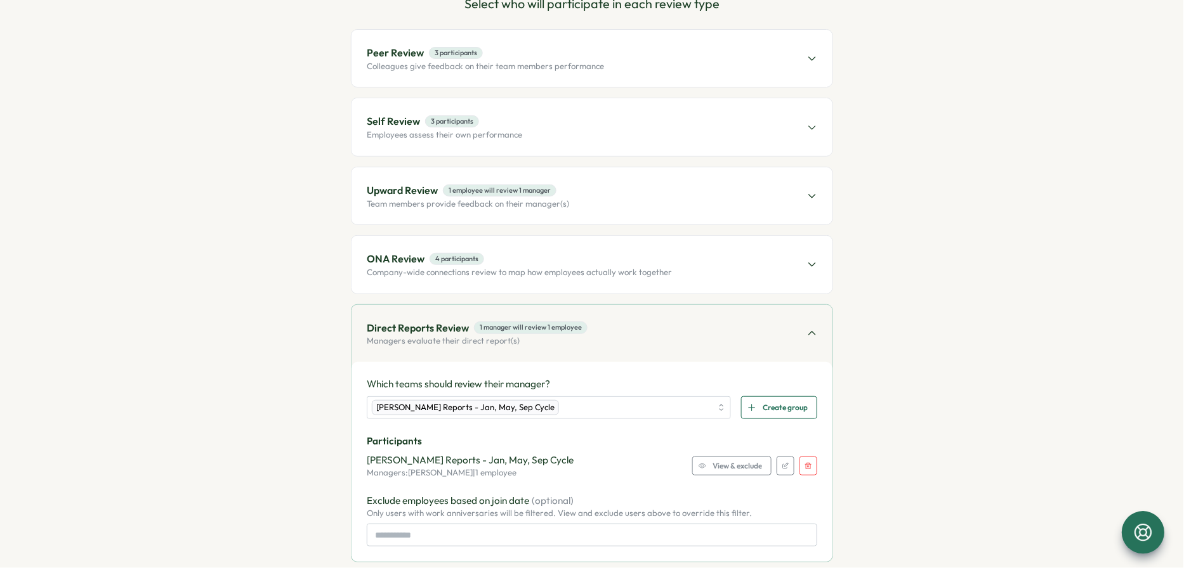
click at [804, 463] on icon "button" at bounding box center [809, 467] width 8 height 8
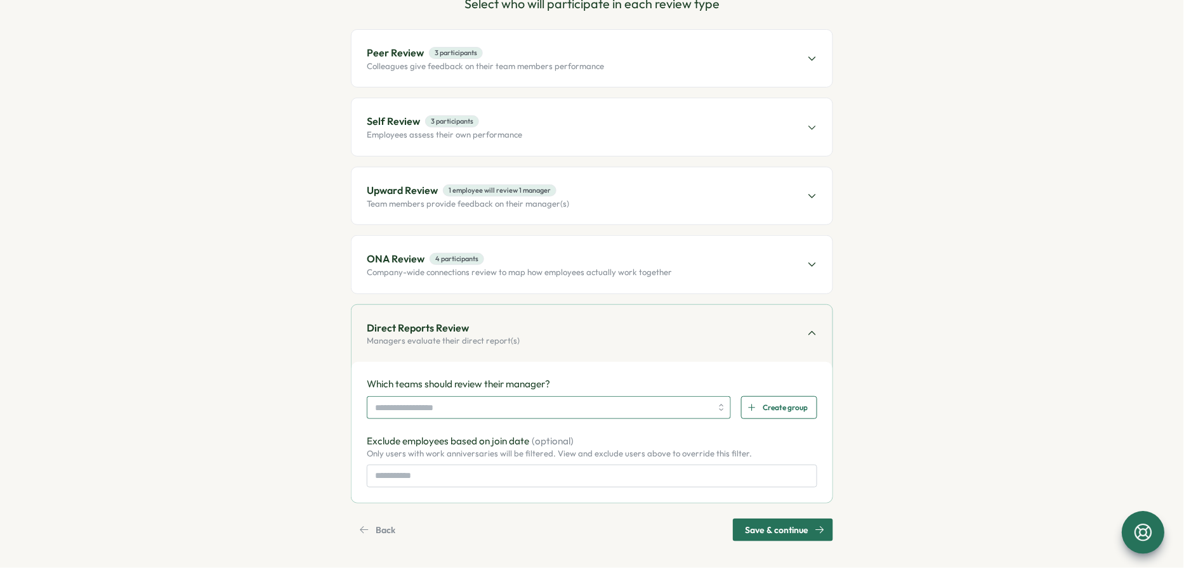
click at [501, 409] on input "search" at bounding box center [543, 408] width 336 height 22
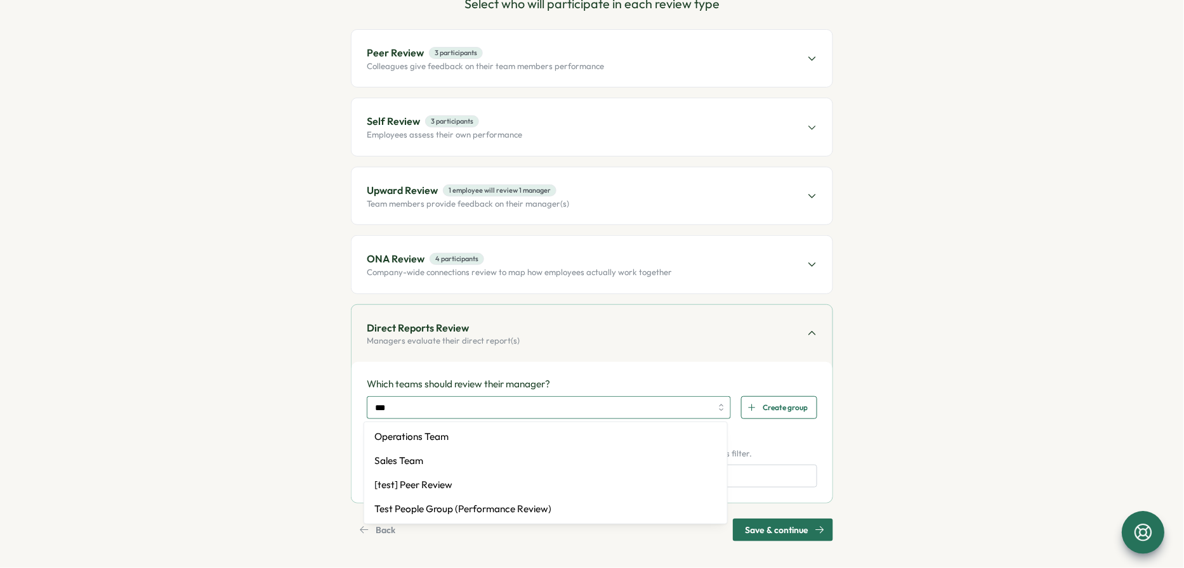
type input "****"
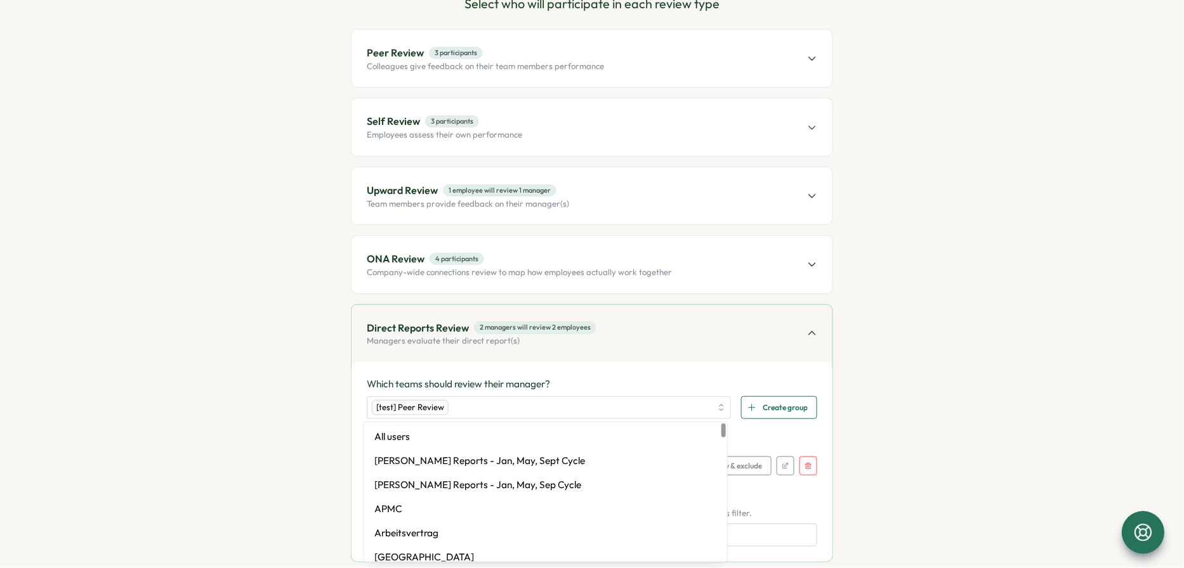
click at [568, 378] on p "Which teams should review their manager?" at bounding box center [592, 385] width 450 height 14
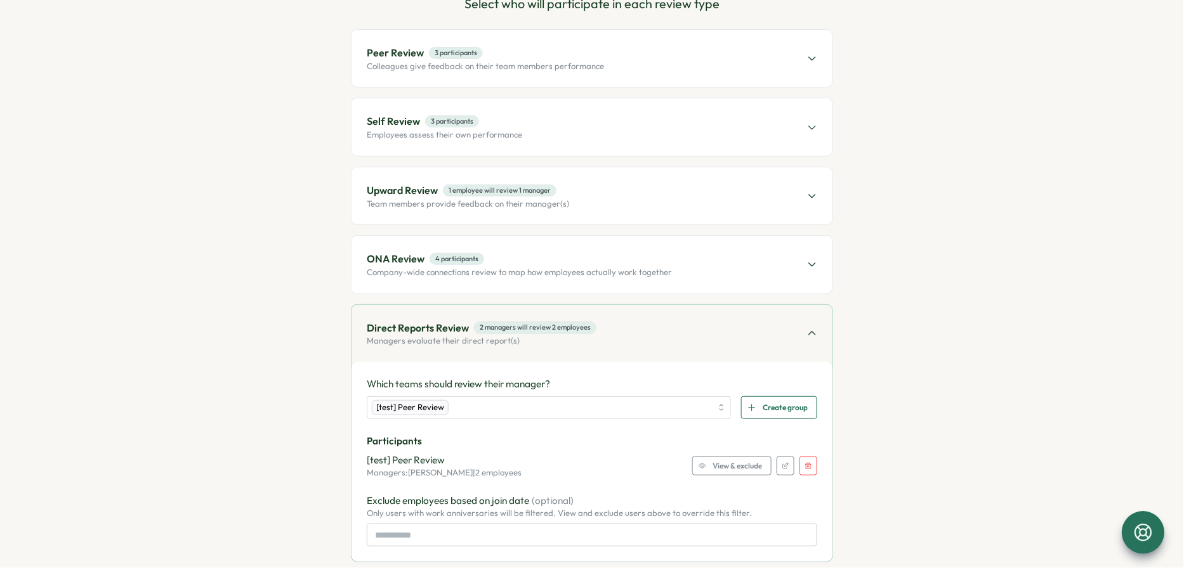
click at [739, 468] on span "View & exclude" at bounding box center [737, 466] width 49 height 18
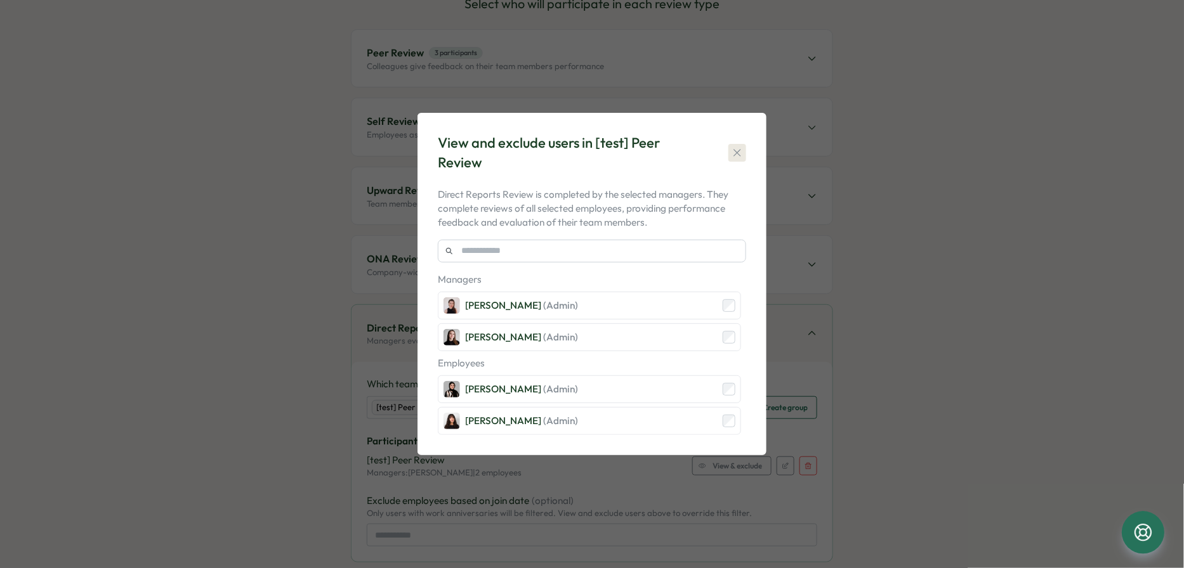
click at [740, 154] on icon "button" at bounding box center [737, 153] width 13 height 13
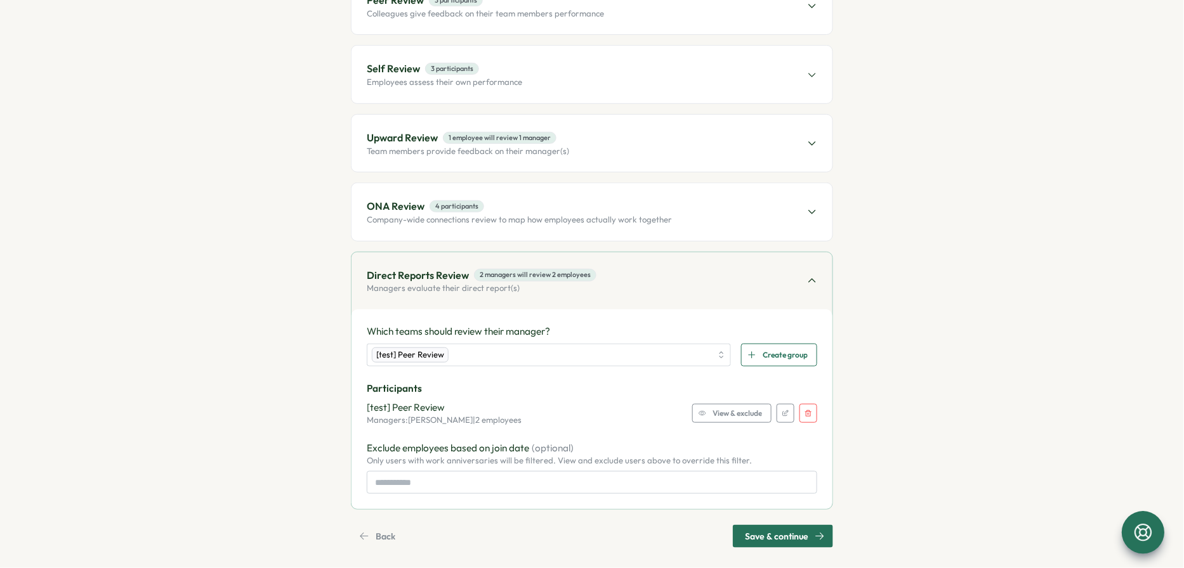
scroll to position [194, 0]
click at [443, 480] on input at bounding box center [592, 482] width 450 height 23
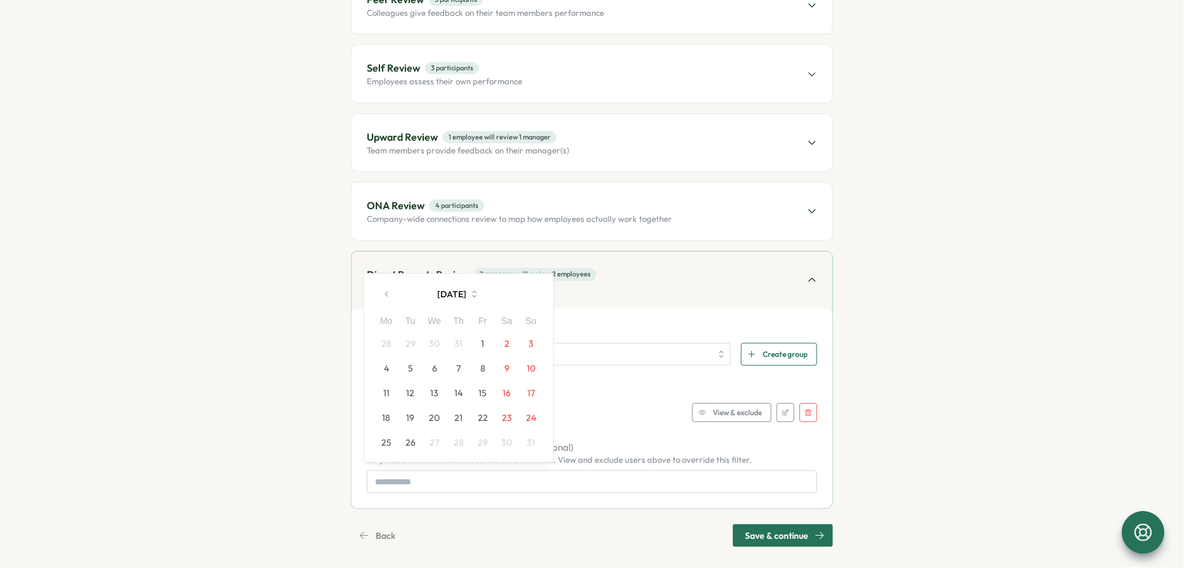
click at [312, 454] on section "Set up Questions Participants Schedule Details Review Select who will participa…" at bounding box center [592, 227] width 698 height 641
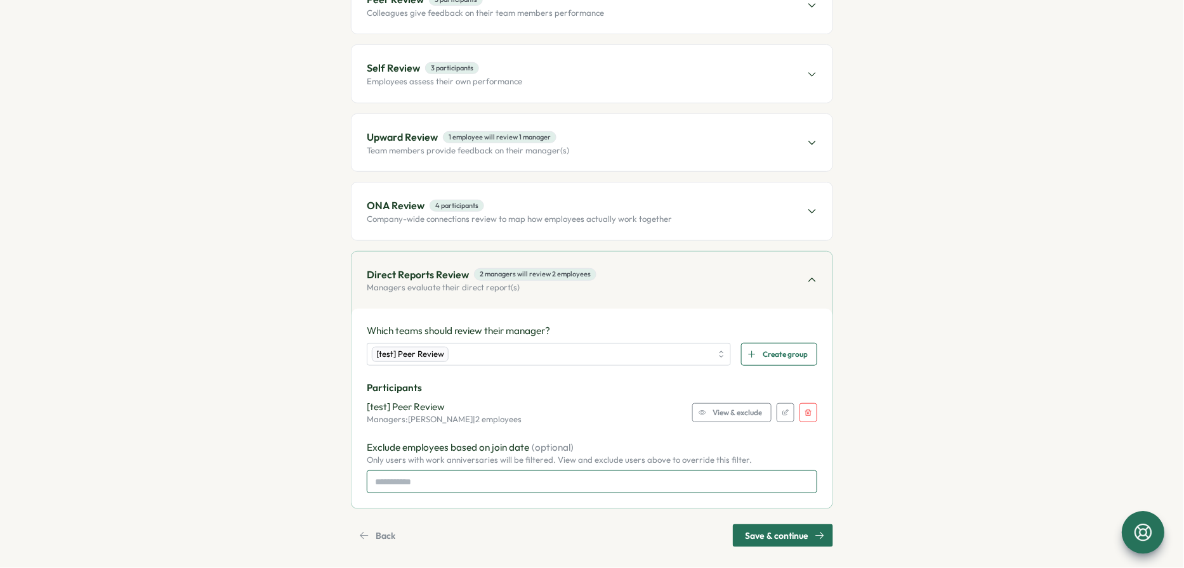
click at [452, 482] on input at bounding box center [592, 482] width 450 height 23
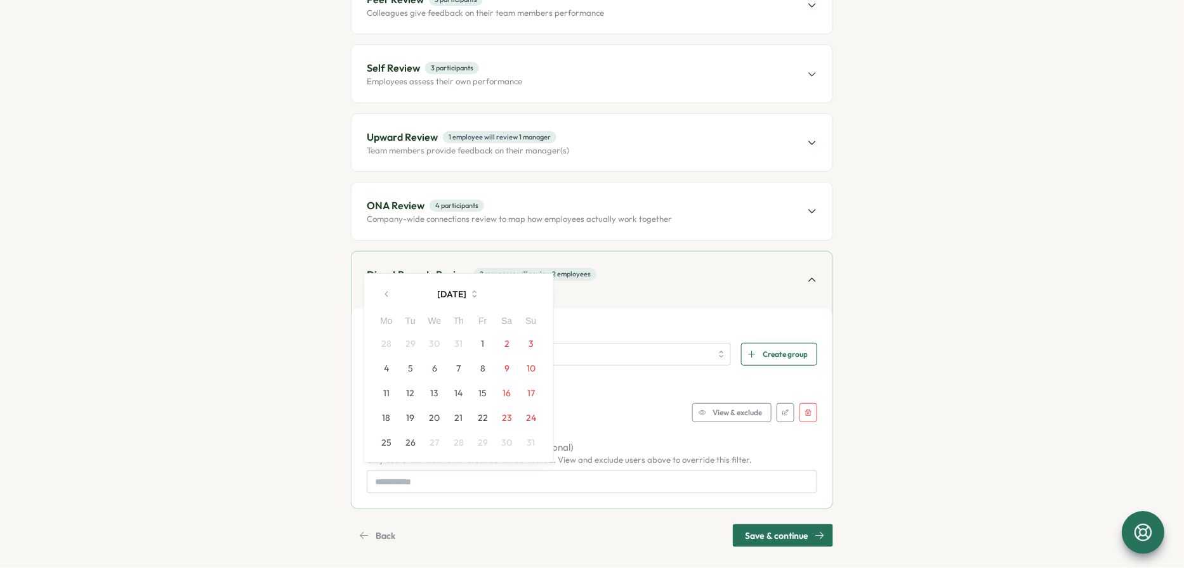
click at [479, 341] on button "1" at bounding box center [483, 344] width 24 height 24
type input "**********"
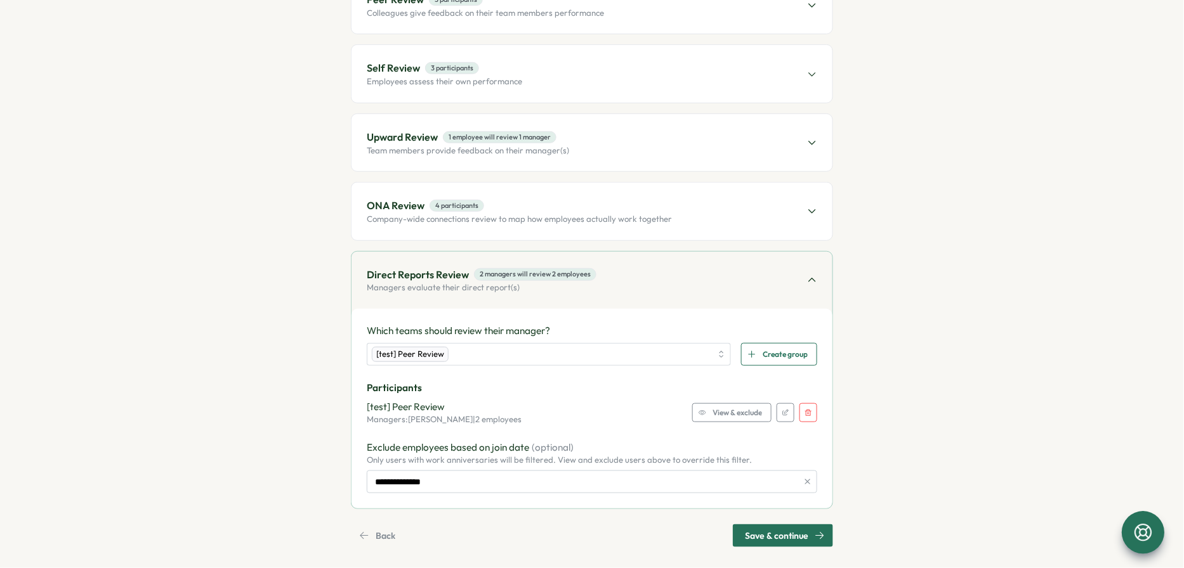
click at [804, 481] on icon "button" at bounding box center [807, 482] width 9 height 9
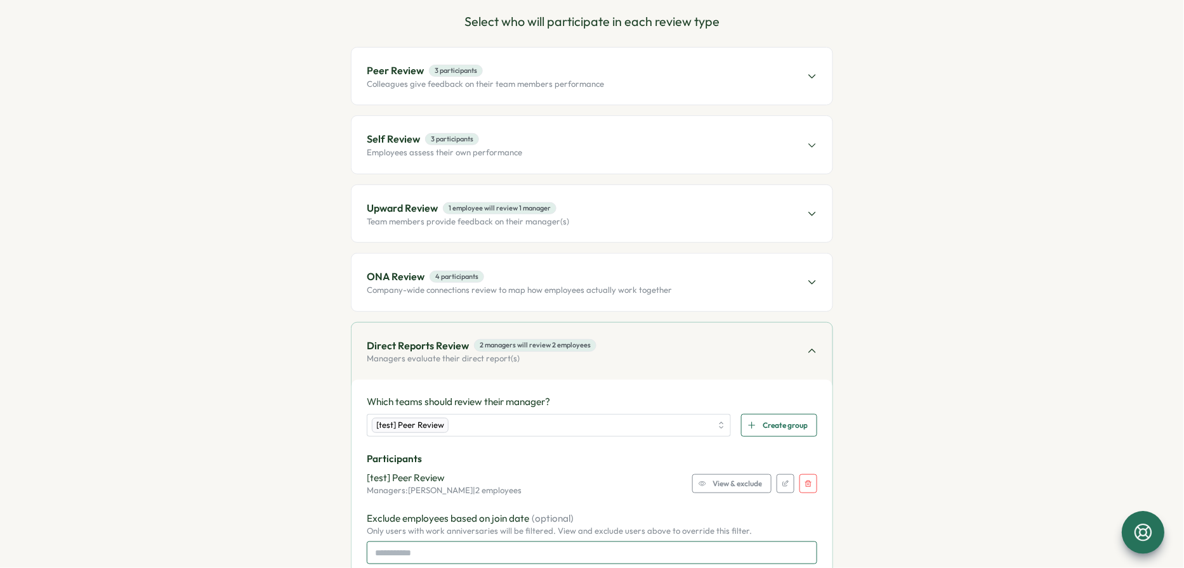
scroll to position [0, 0]
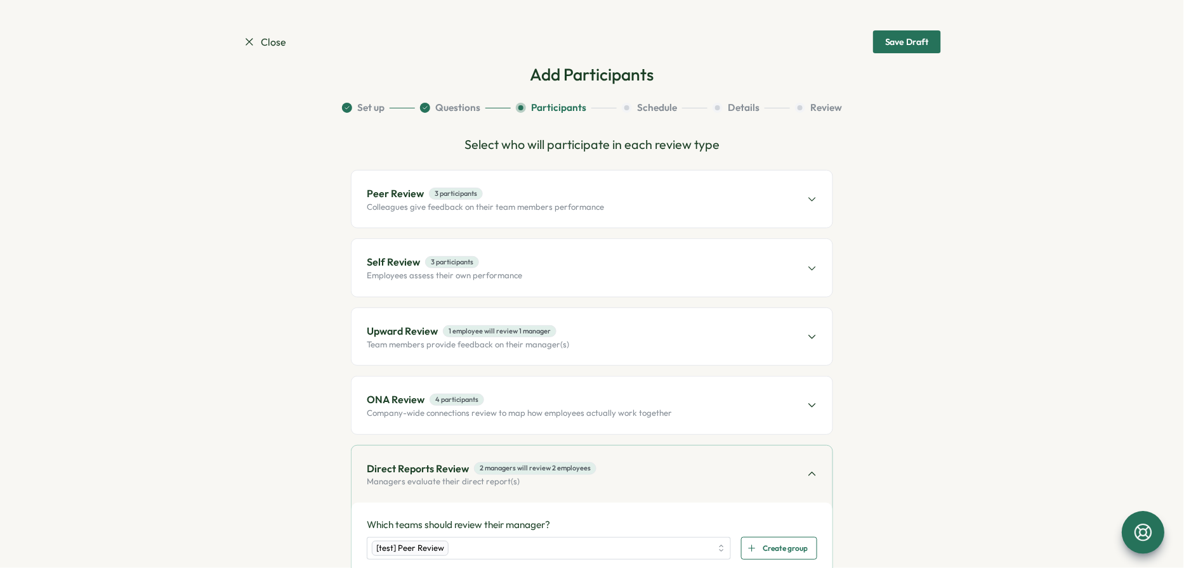
click at [542, 206] on p "Colleagues give feedback on their team members performance" at bounding box center [485, 207] width 237 height 11
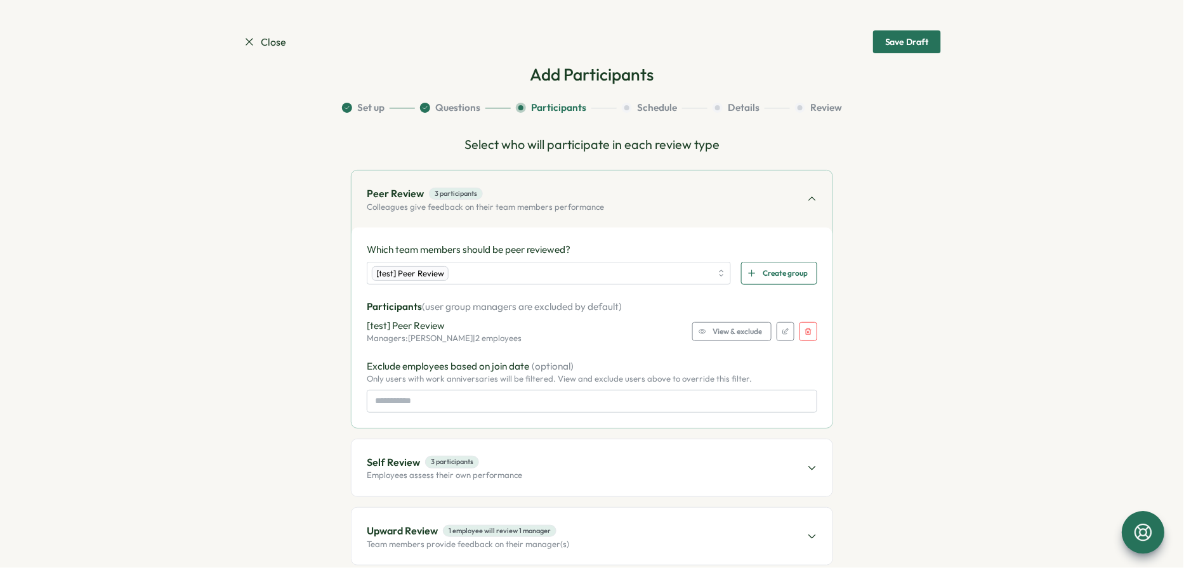
click at [542, 206] on p "Colleagues give feedback on their team members performance" at bounding box center [485, 207] width 237 height 11
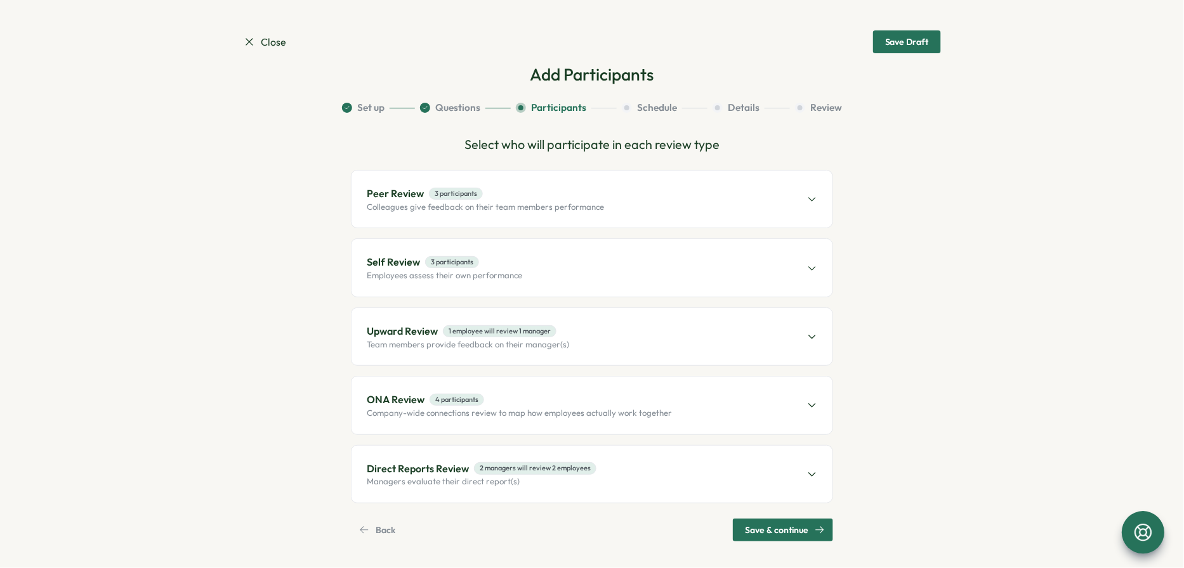
click at [582, 216] on div "Peer Review 3 participants Colleagues give feedback on their team members perfo…" at bounding box center [591, 199] width 481 height 57
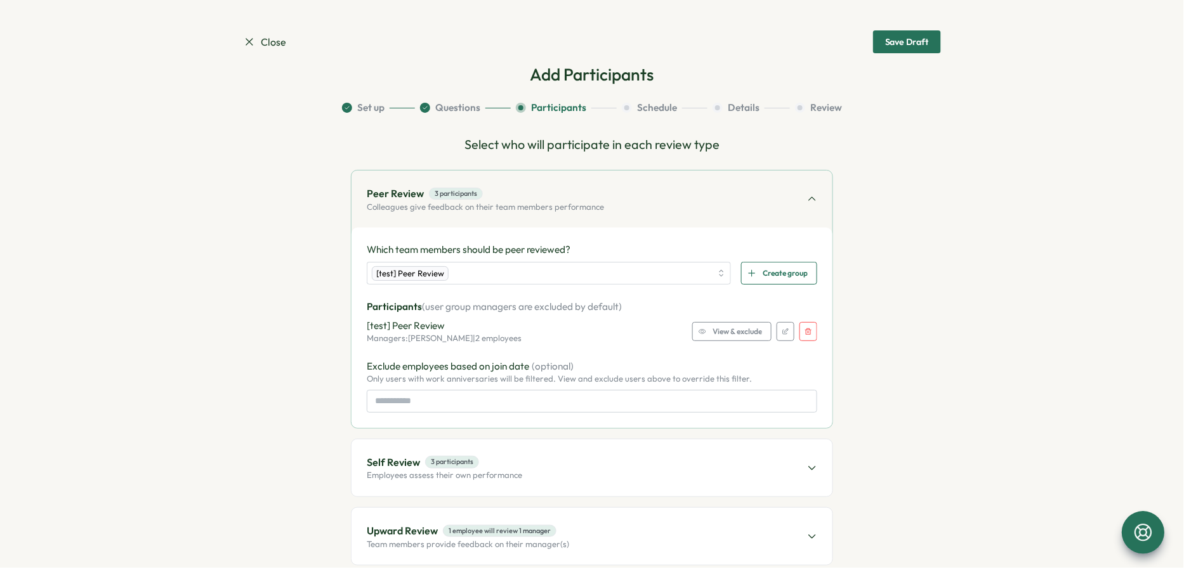
click at [743, 340] on span "View & exclude" at bounding box center [737, 332] width 49 height 18
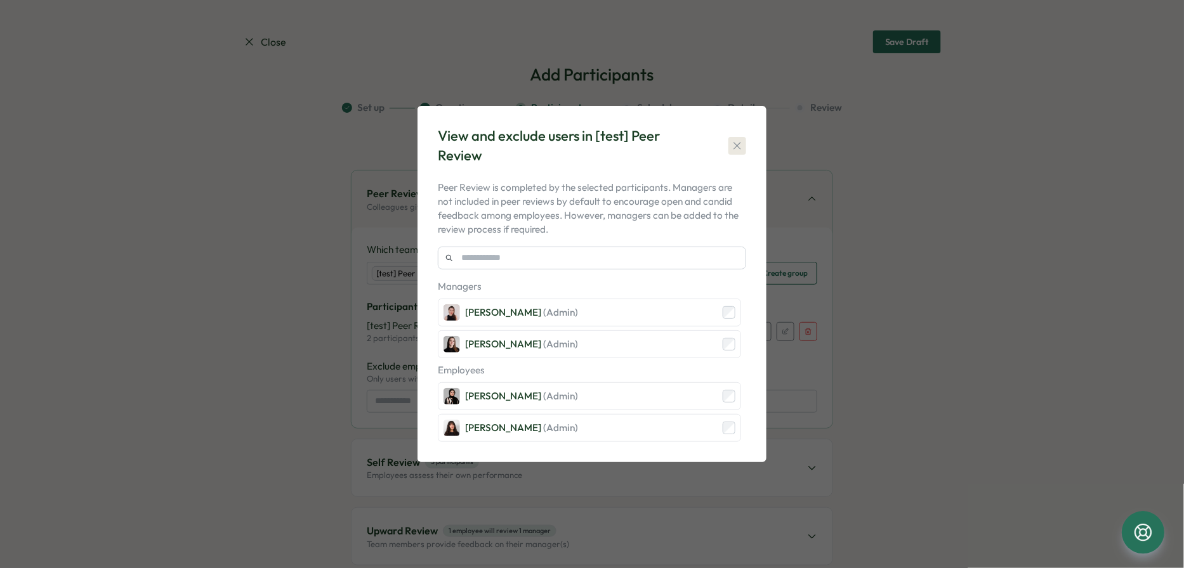
click at [735, 144] on icon "button" at bounding box center [736, 145] width 7 height 7
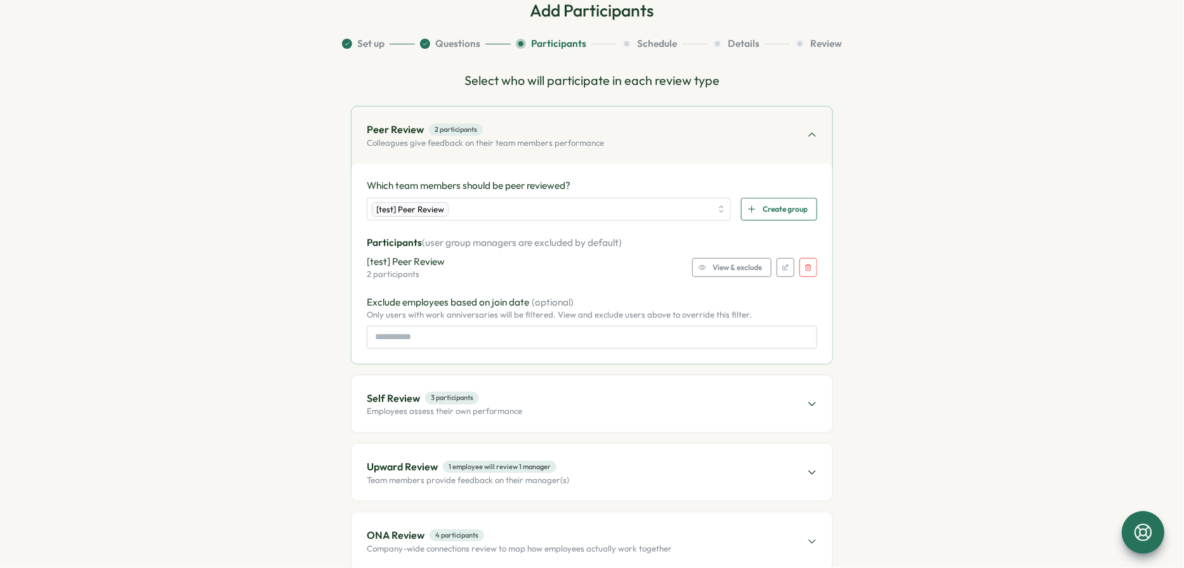
scroll to position [73, 0]
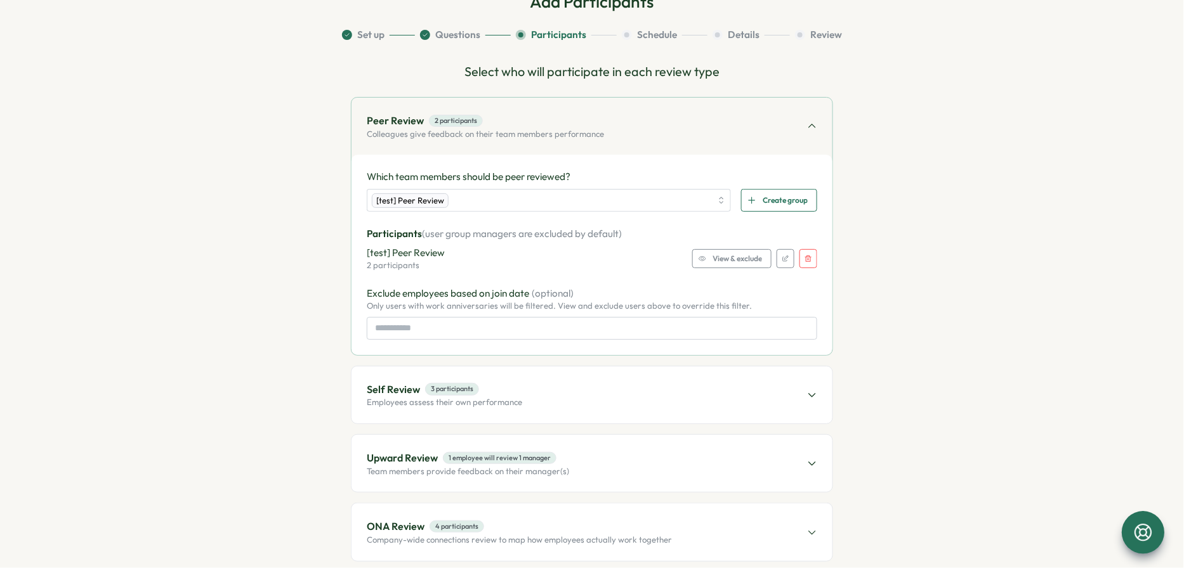
click at [708, 381] on div "Self Review 3 participants Employees assess their own performance" at bounding box center [591, 395] width 481 height 57
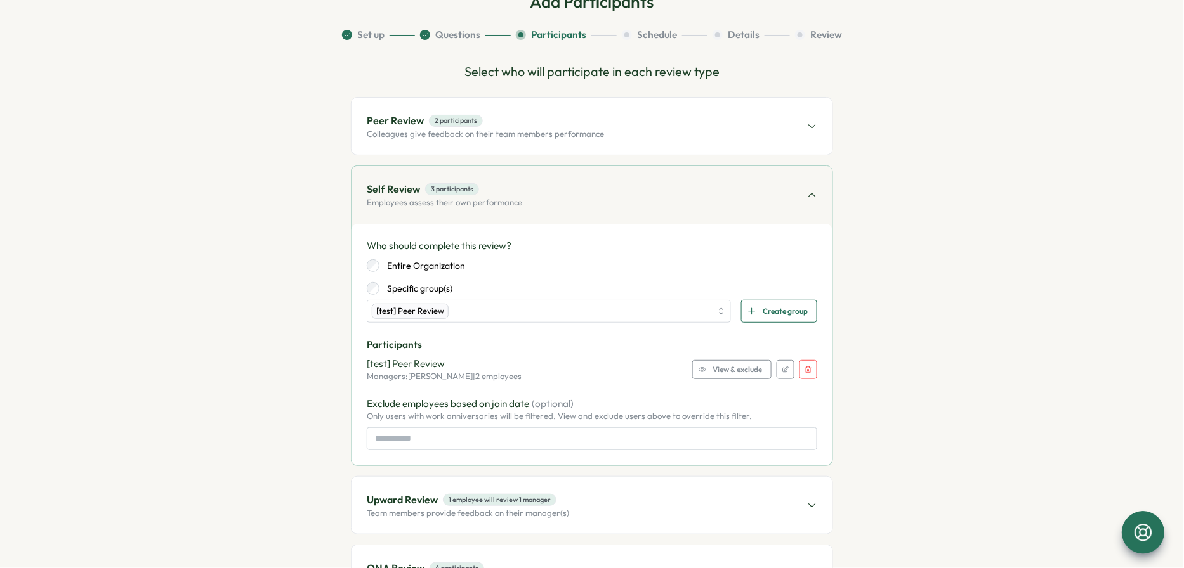
click at [740, 369] on span "View & exclude" at bounding box center [737, 370] width 49 height 18
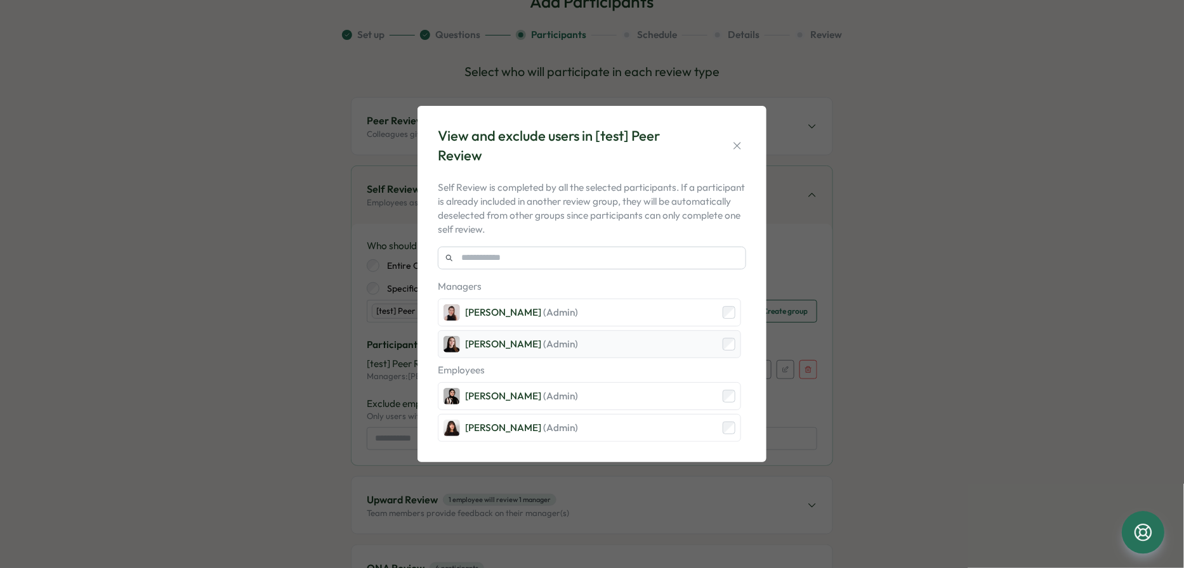
click at [660, 340] on div "Elena Ladushyna (Admin)" at bounding box center [589, 345] width 303 height 28
click at [804, 279] on div "View and exclude users in [test] Peer Review Self Review is completed by all th…" at bounding box center [592, 284] width 1184 height 568
click at [733, 148] on icon "button" at bounding box center [737, 146] width 13 height 13
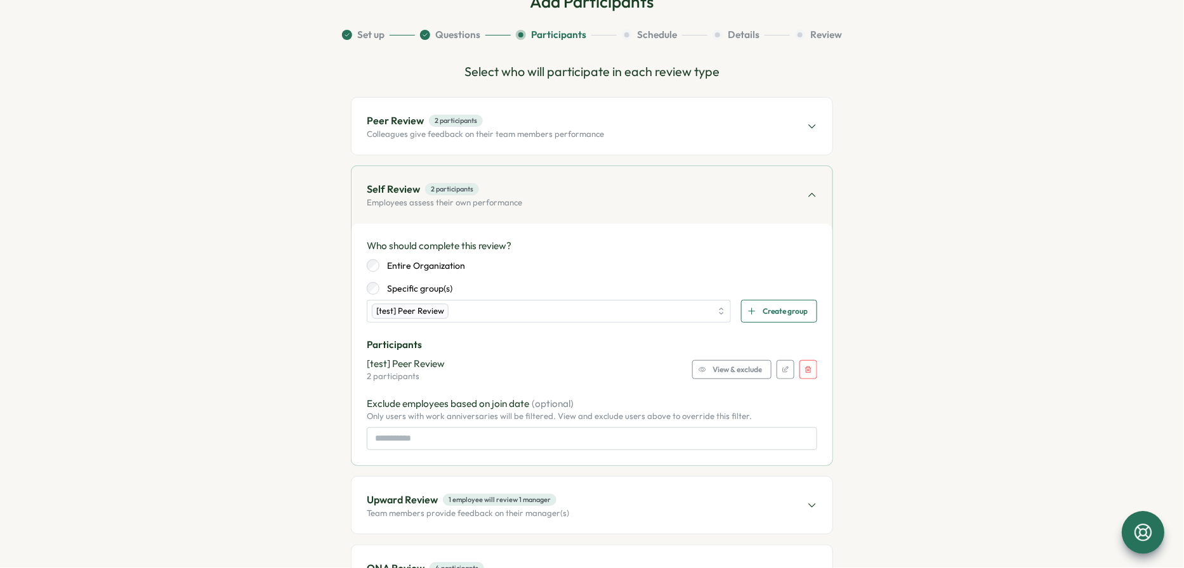
scroll to position [143, 0]
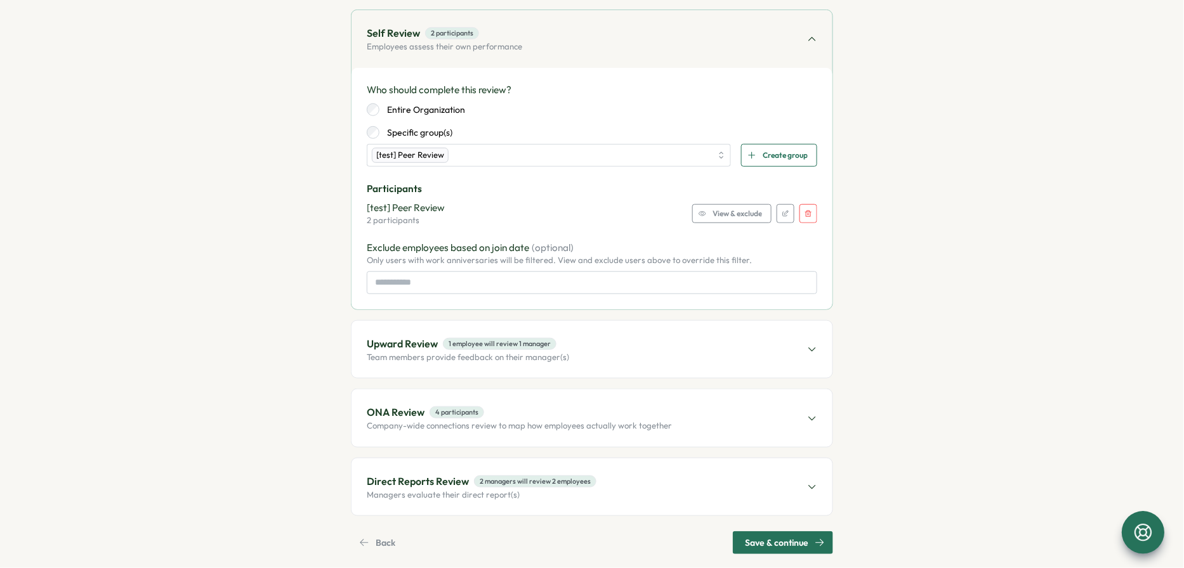
click at [651, 348] on div "Upward Review 1 employee will review 1 manager Team members provide feedback on…" at bounding box center [591, 349] width 481 height 57
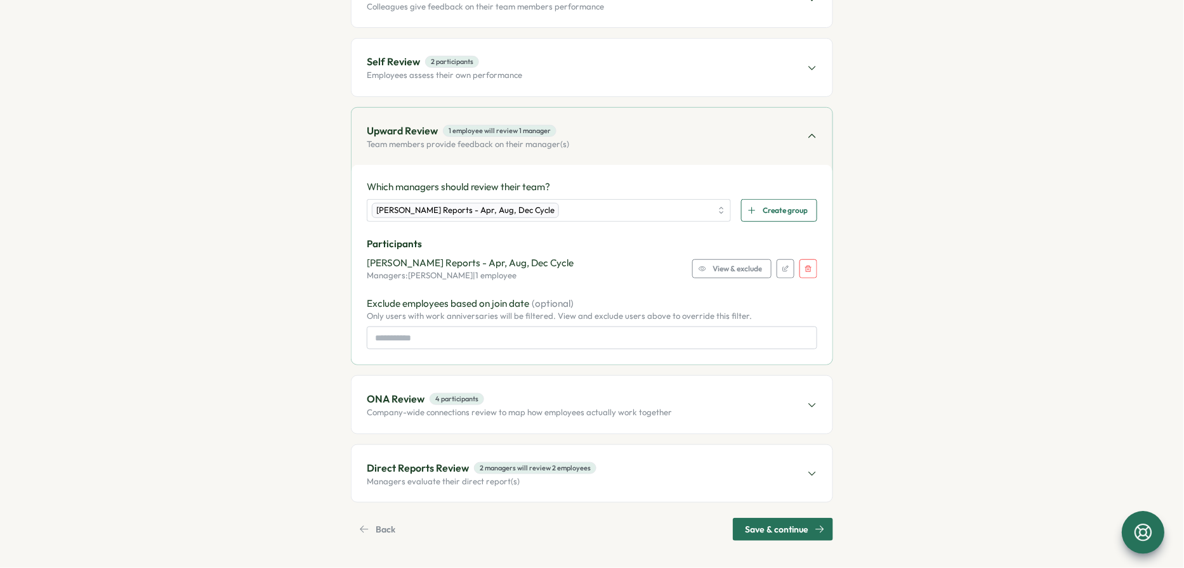
click at [804, 265] on icon "button" at bounding box center [809, 269] width 8 height 8
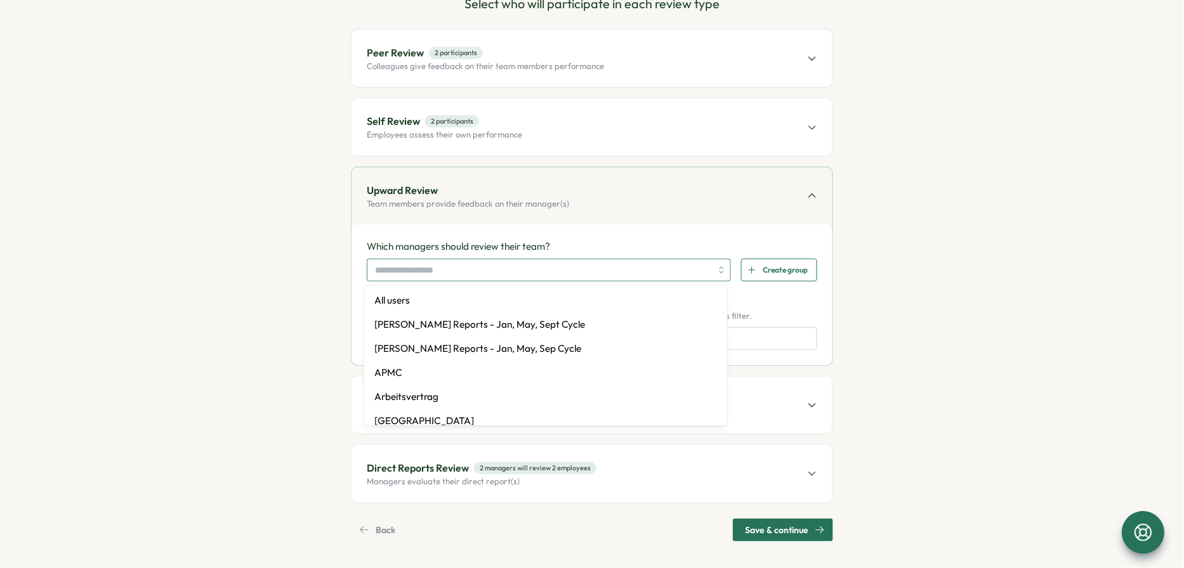
click at [556, 272] on input "search" at bounding box center [543, 270] width 336 height 22
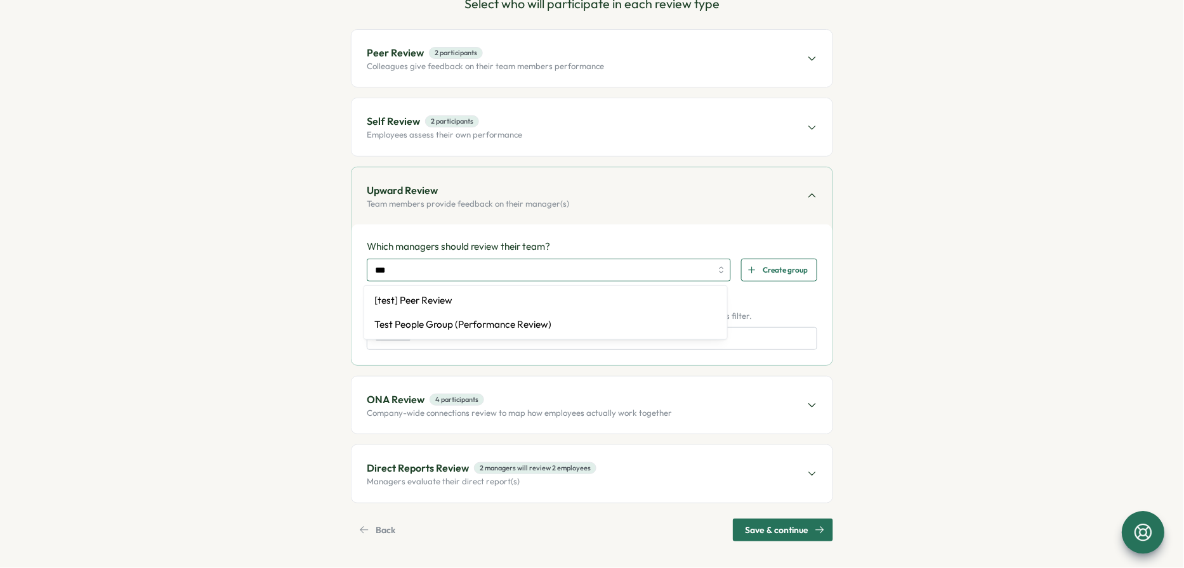
type input "****"
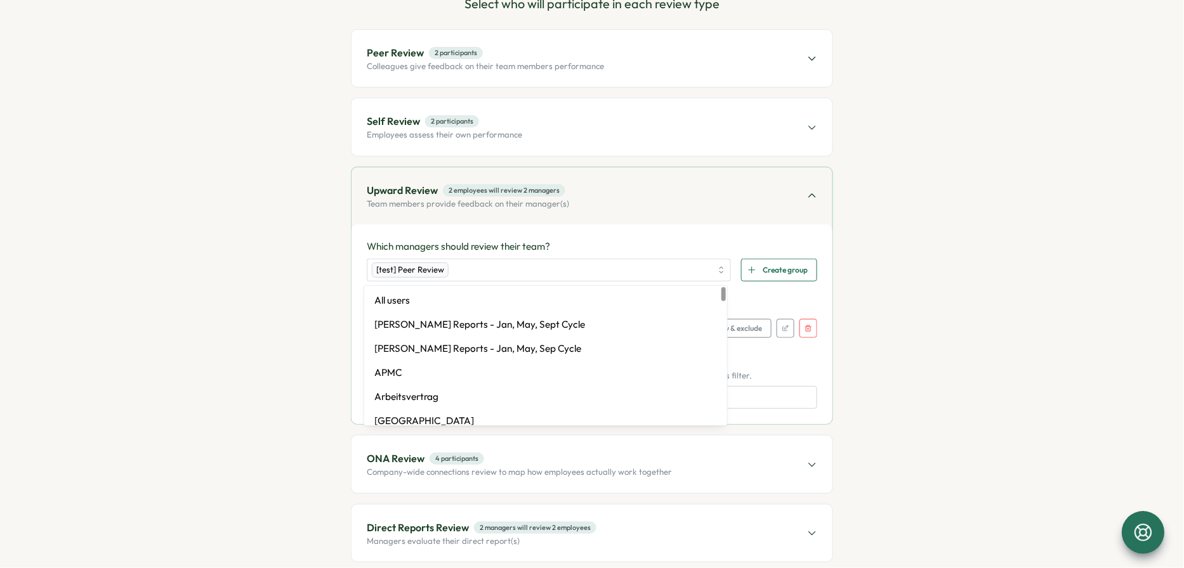
click at [602, 225] on div "Which managers should review their team? [test] Peer Review All users Almudena …" at bounding box center [591, 325] width 481 height 200
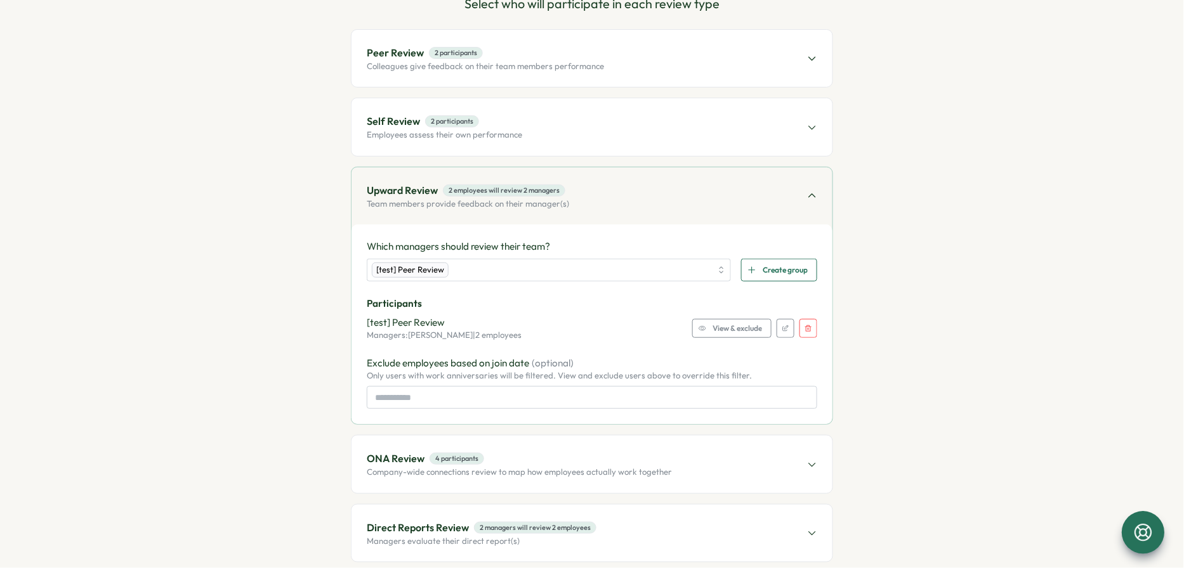
click at [717, 325] on span "View & exclude" at bounding box center [737, 329] width 49 height 18
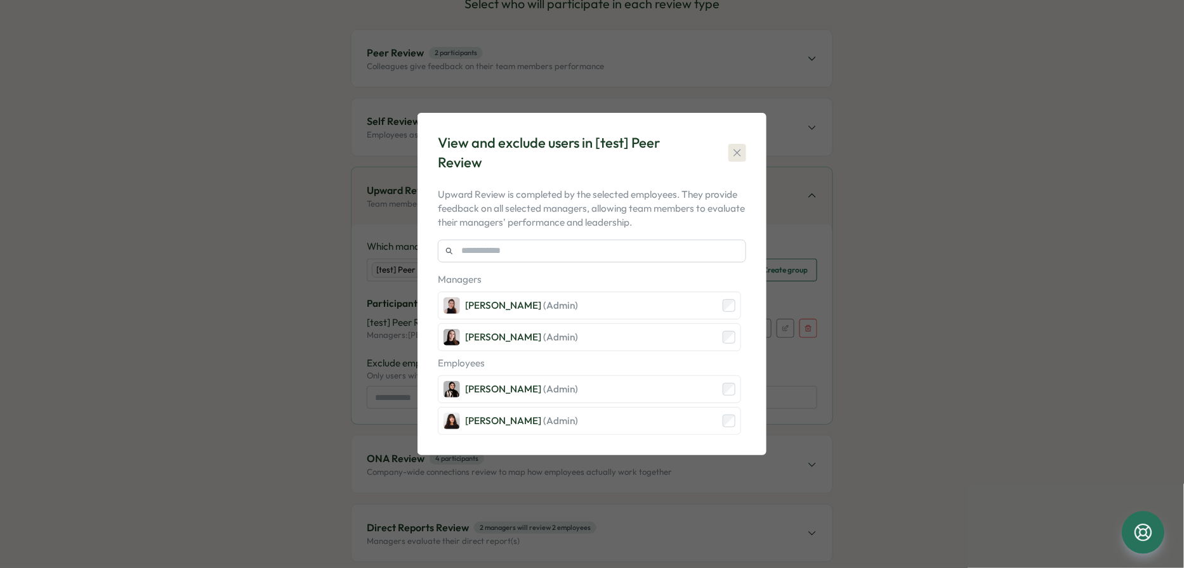
click at [732, 154] on icon "button" at bounding box center [737, 153] width 13 height 13
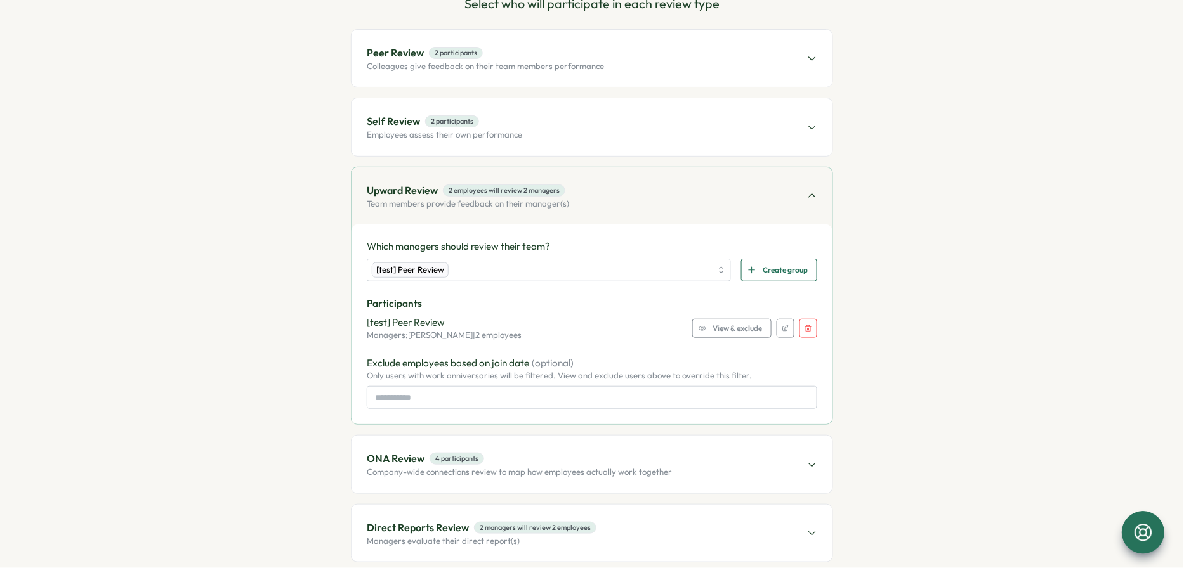
click at [732, 325] on span "View & exclude" at bounding box center [737, 329] width 49 height 18
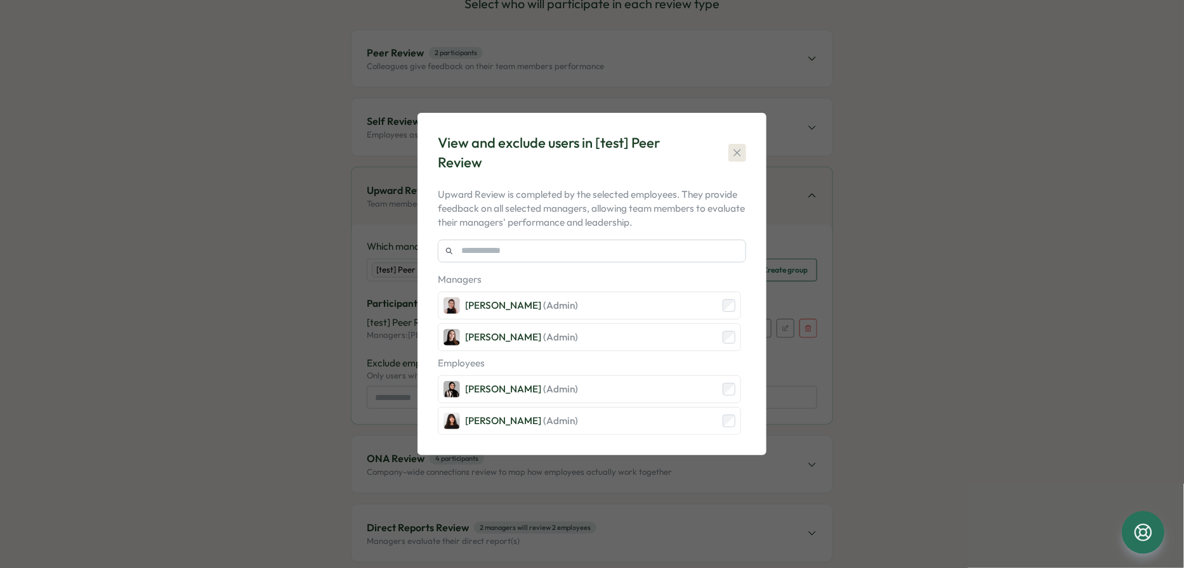
click at [741, 155] on icon "button" at bounding box center [737, 153] width 13 height 13
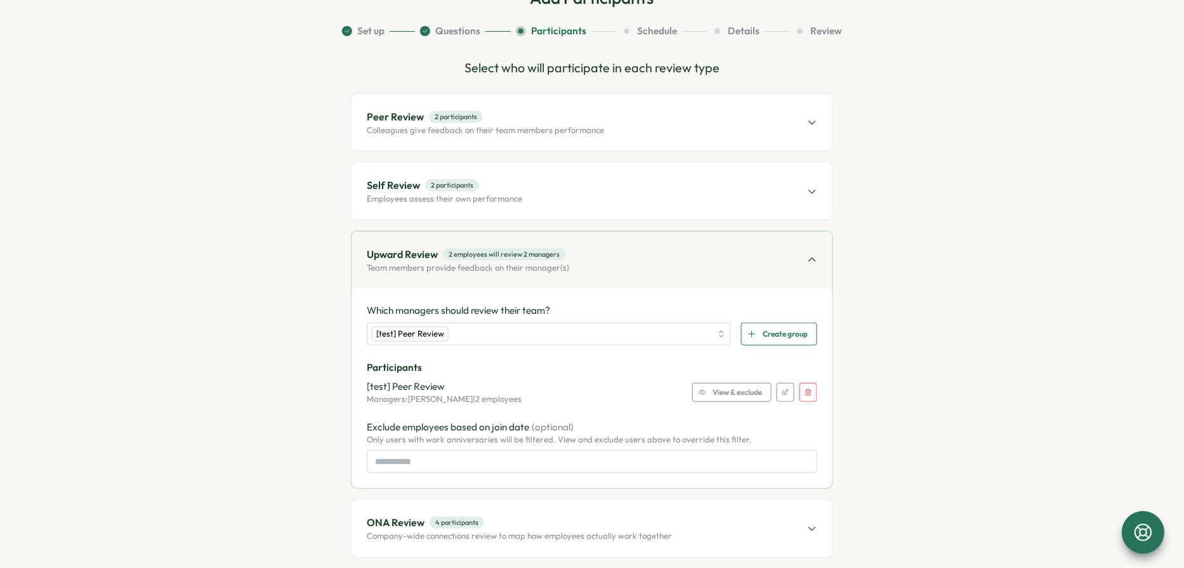
scroll to position [74, 0]
click at [709, 146] on div "Peer Review 2 participants Colleagues give feedback on their team members perfo…" at bounding box center [591, 124] width 481 height 57
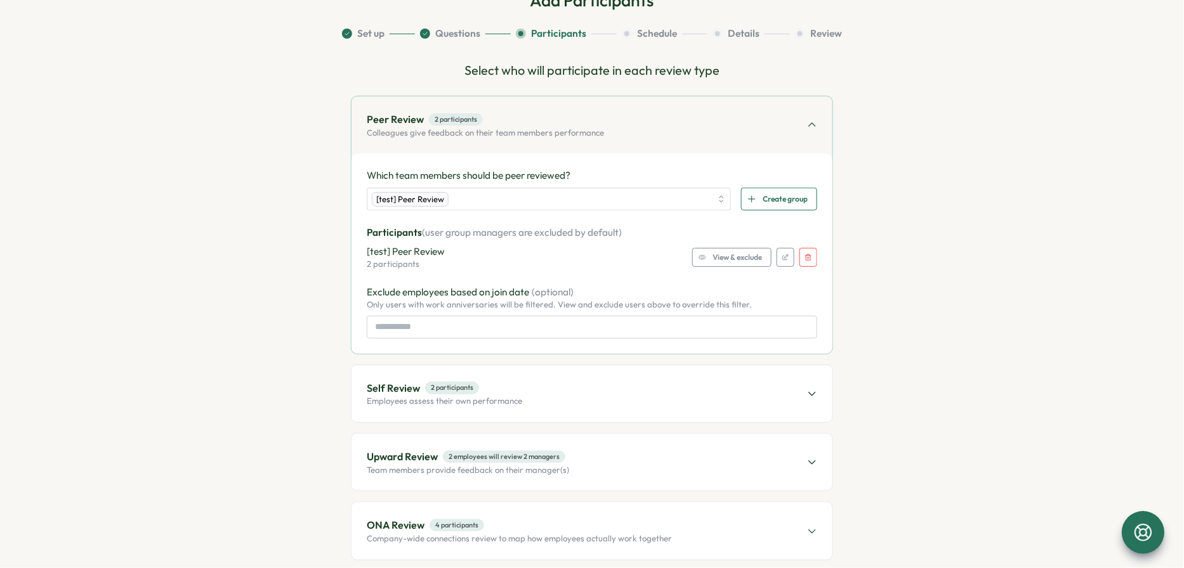
click at [783, 256] on icon "button" at bounding box center [786, 258] width 8 height 8
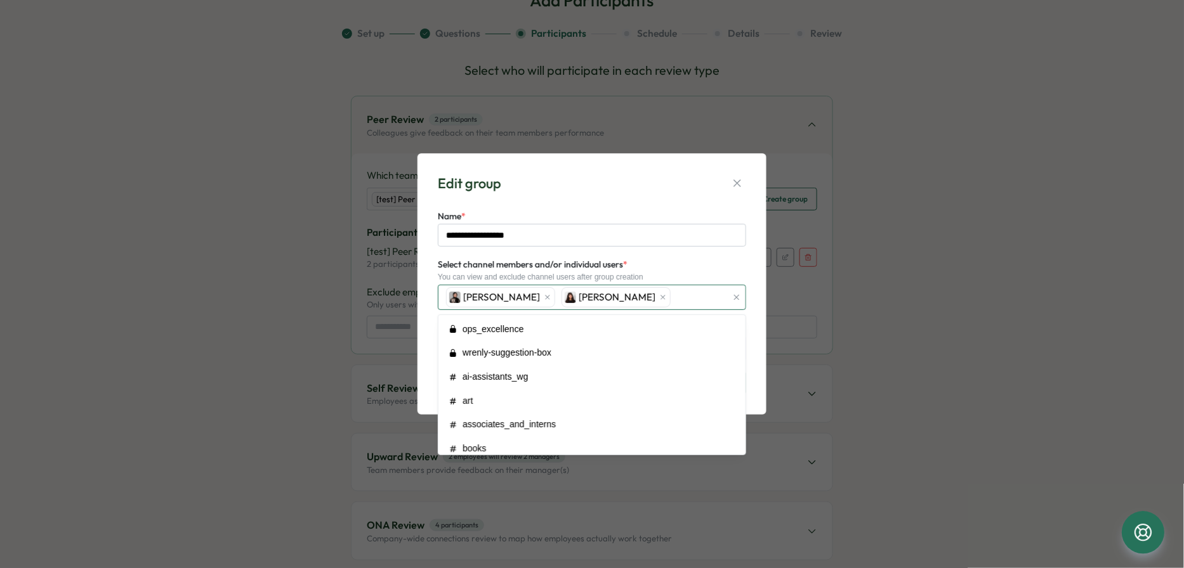
click at [636, 310] on div "Sana Naqvi Kelly Rosa" at bounding box center [585, 298] width 284 height 24
type input "***"
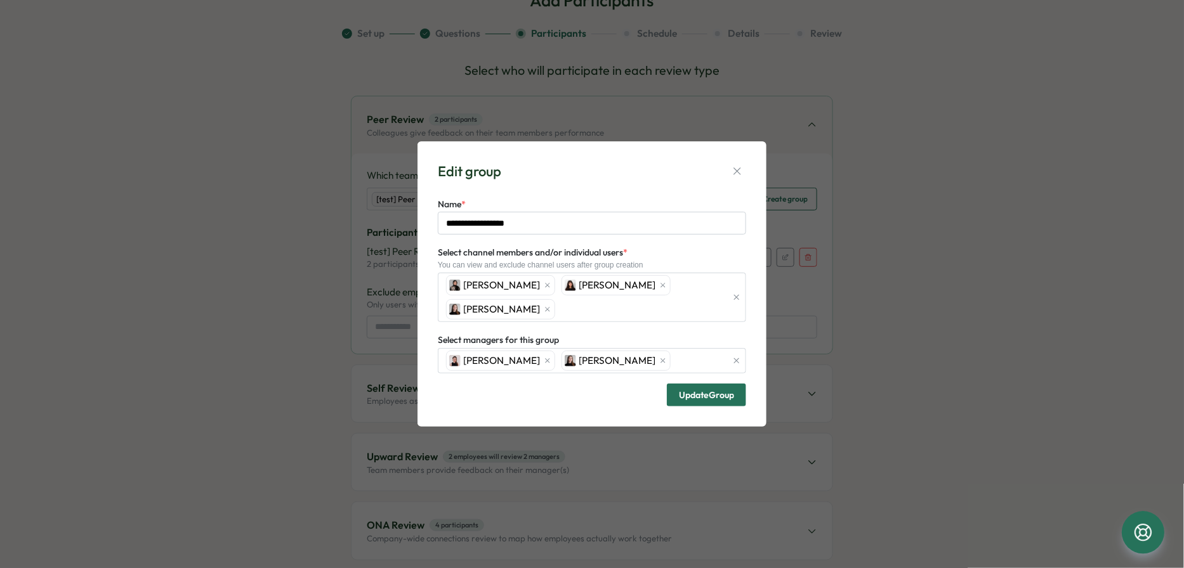
click at [718, 388] on span "Update Group" at bounding box center [706, 395] width 55 height 22
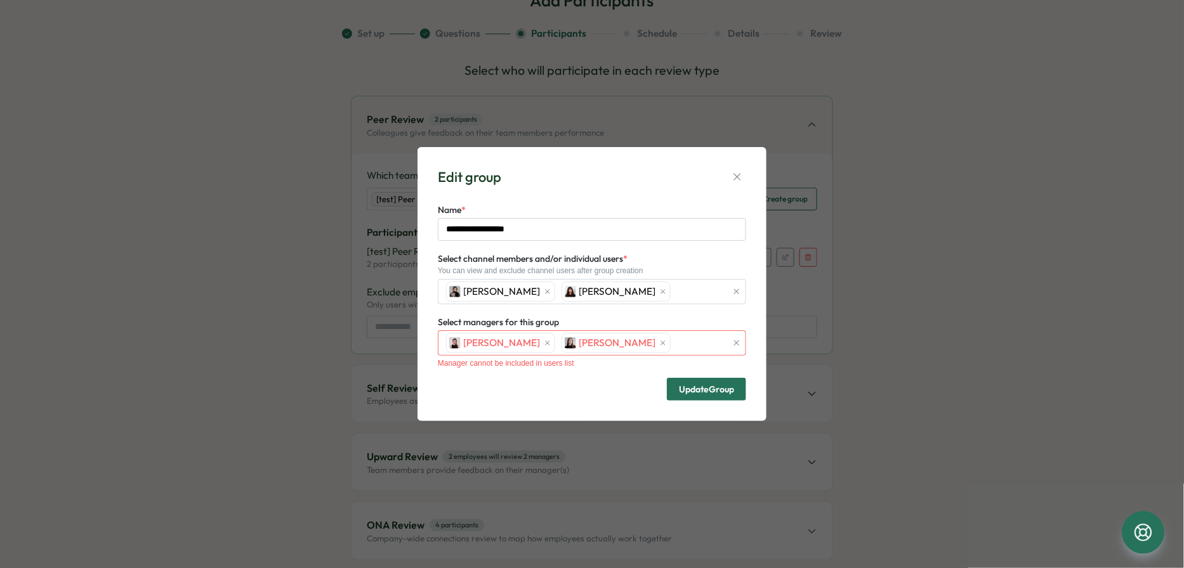
click at [705, 383] on span "Update Group" at bounding box center [706, 390] width 55 height 22
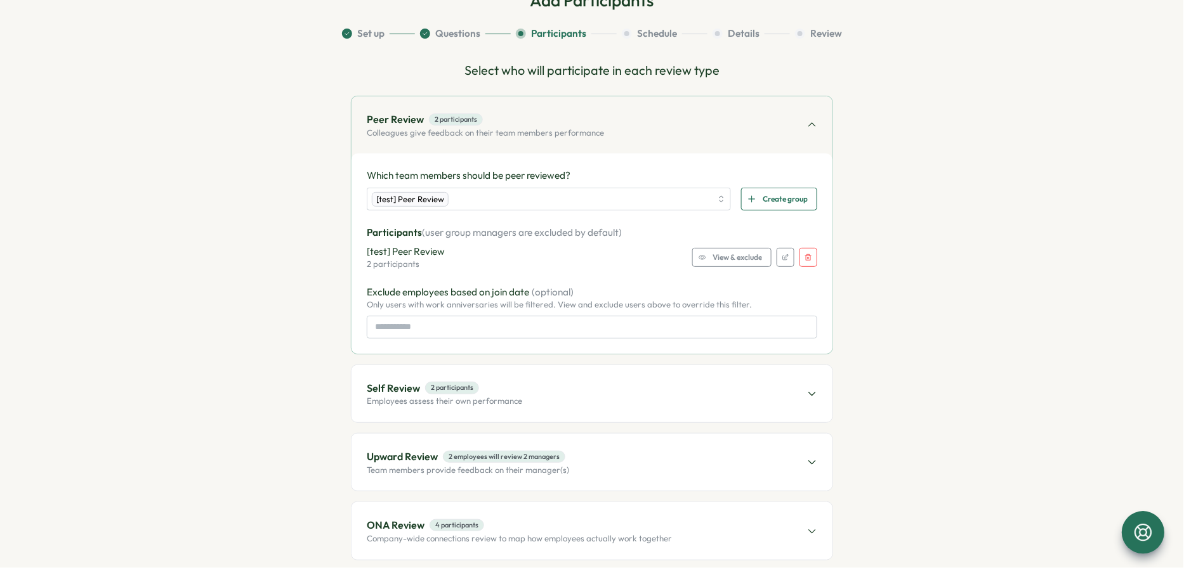
click at [633, 463] on div "Upward Review 2 employees will review 2 managers Team members provide feedback …" at bounding box center [591, 462] width 481 height 57
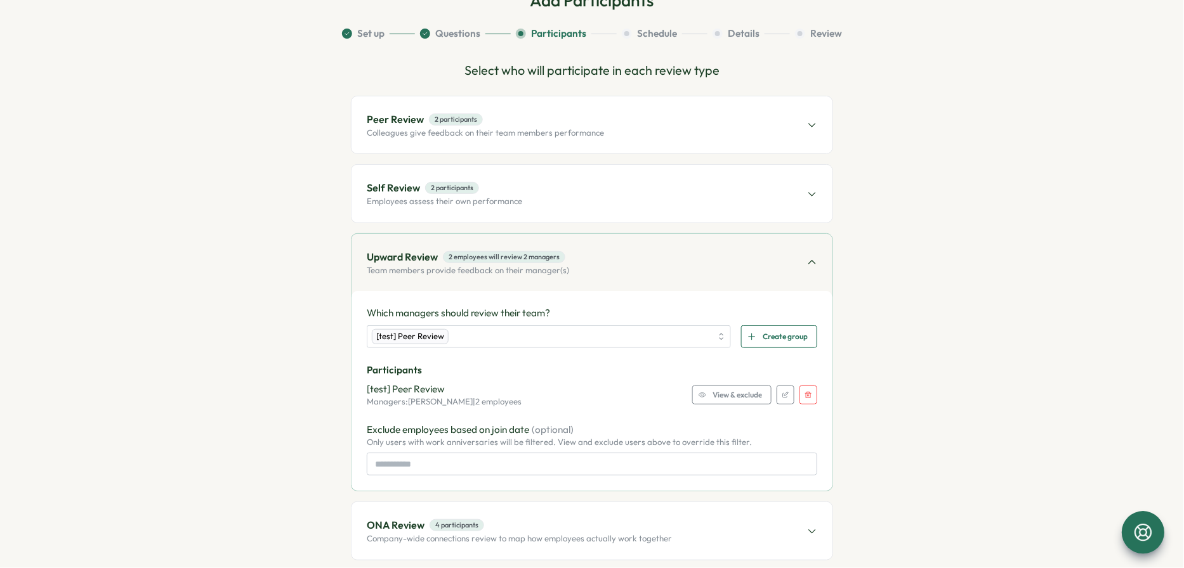
click at [568, 114] on span "Peer Review 2 participants" at bounding box center [485, 120] width 237 height 16
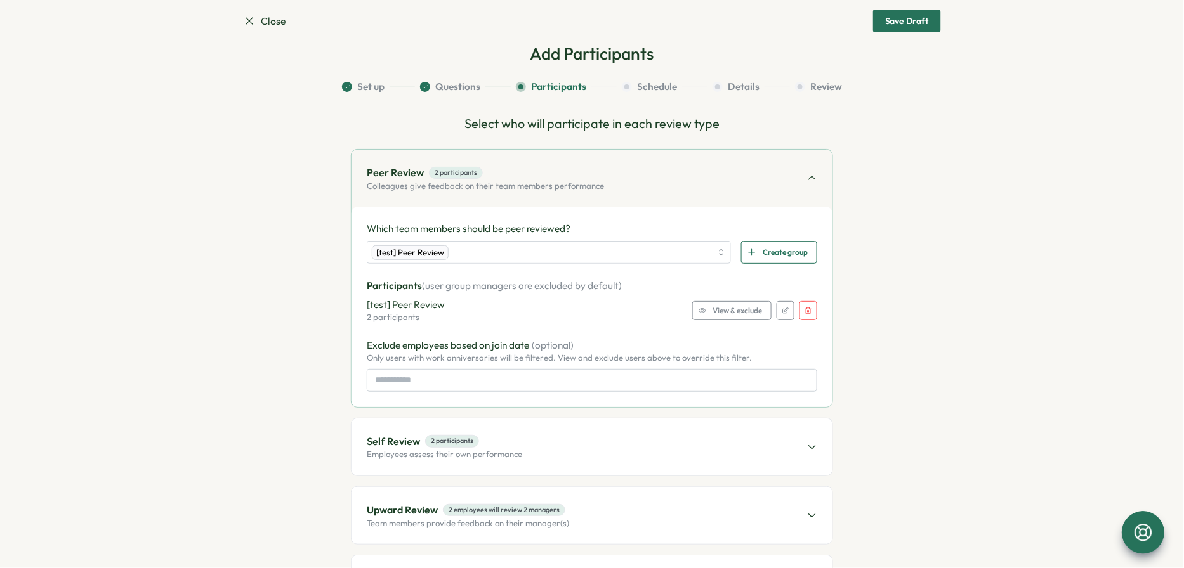
scroll to position [13, 0]
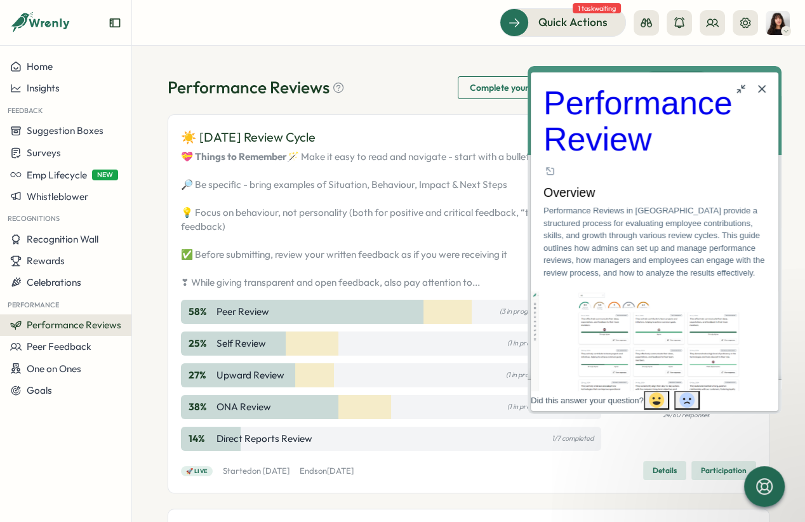
click at [756, 96] on button "Close" at bounding box center [761, 89] width 20 height 20
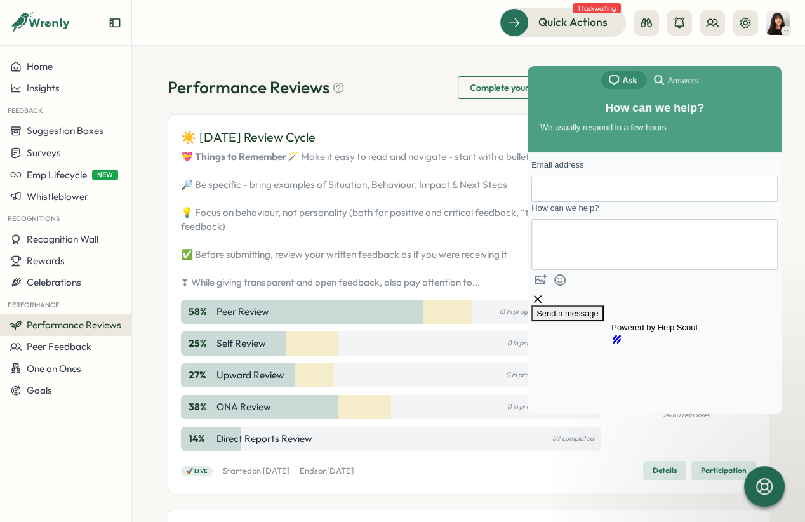
click at [674, 82] on span "Answers" at bounding box center [682, 80] width 30 height 13
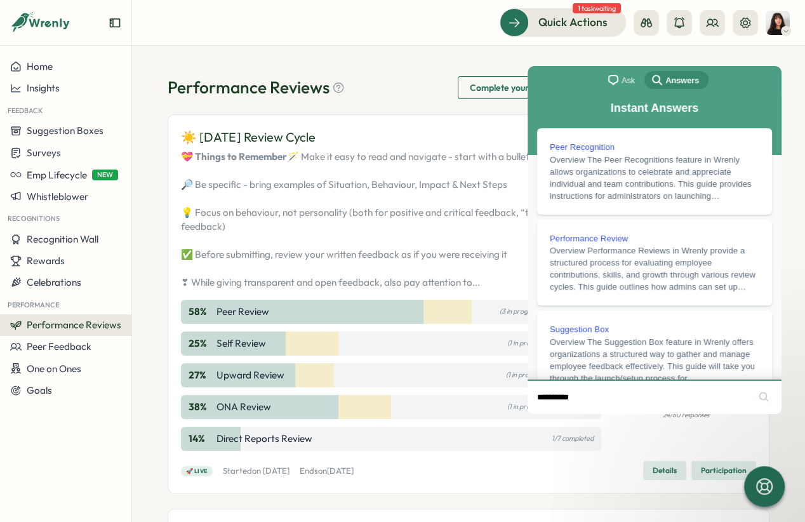
type input "**********"
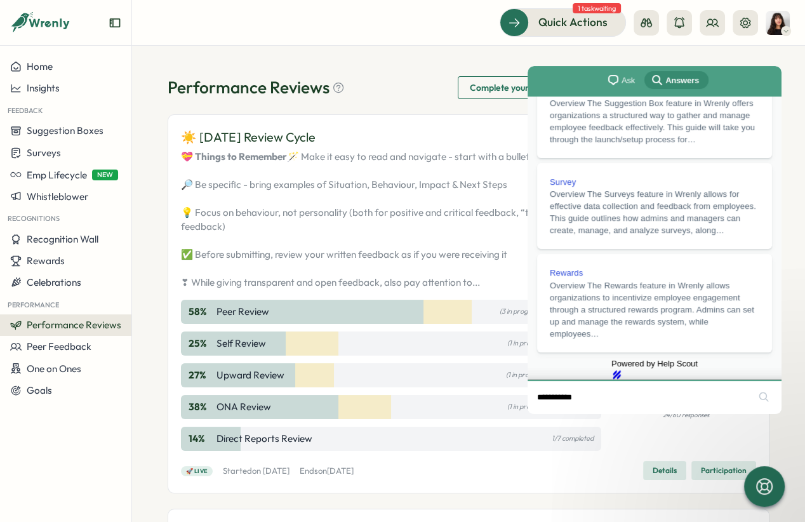
scroll to position [321, 0]
click button "search" at bounding box center [763, 396] width 20 height 20
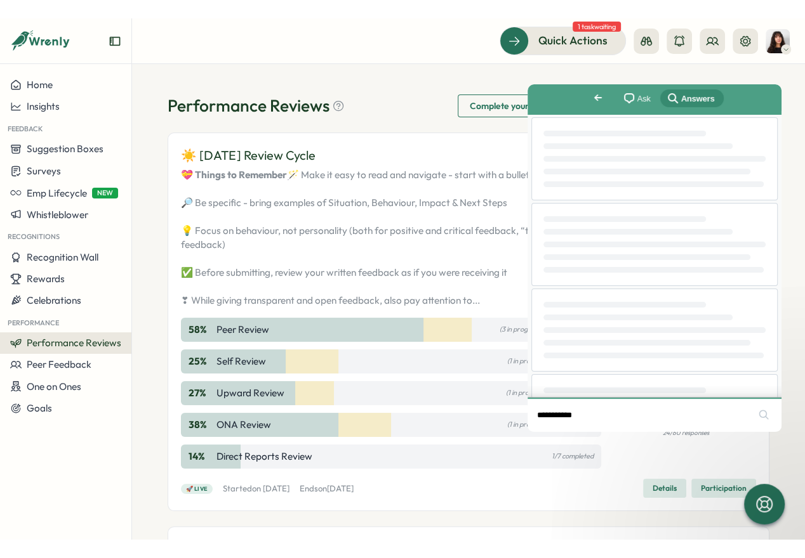
scroll to position [0, 0]
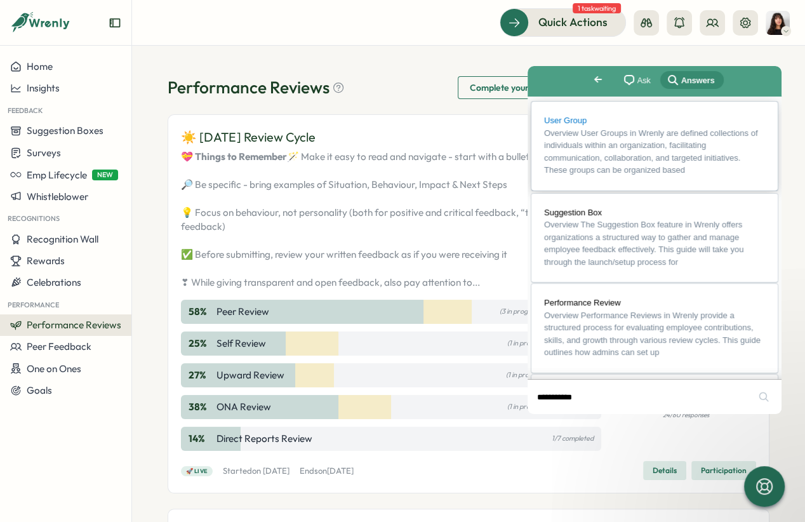
click at [595, 143] on span "Overview User Groups in Wrenly are defined collections of individuals within an…" at bounding box center [654, 151] width 221 height 49
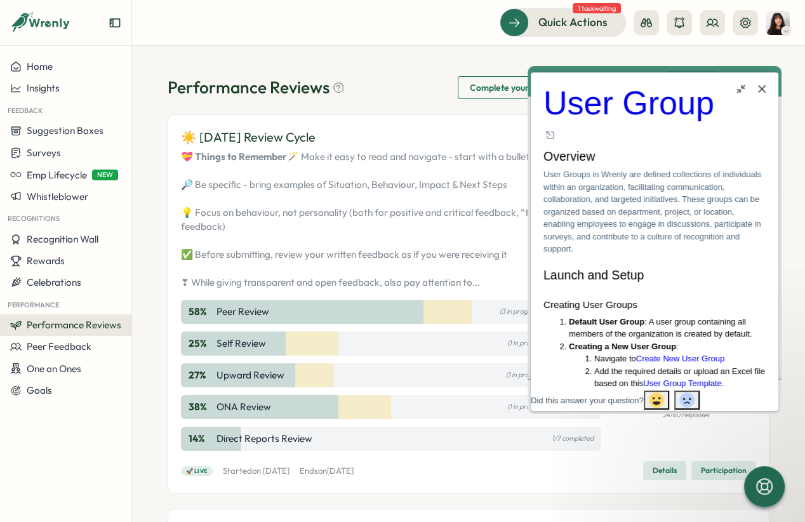
click at [612, 107] on h1 "User Group" at bounding box center [654, 103] width 222 height 36
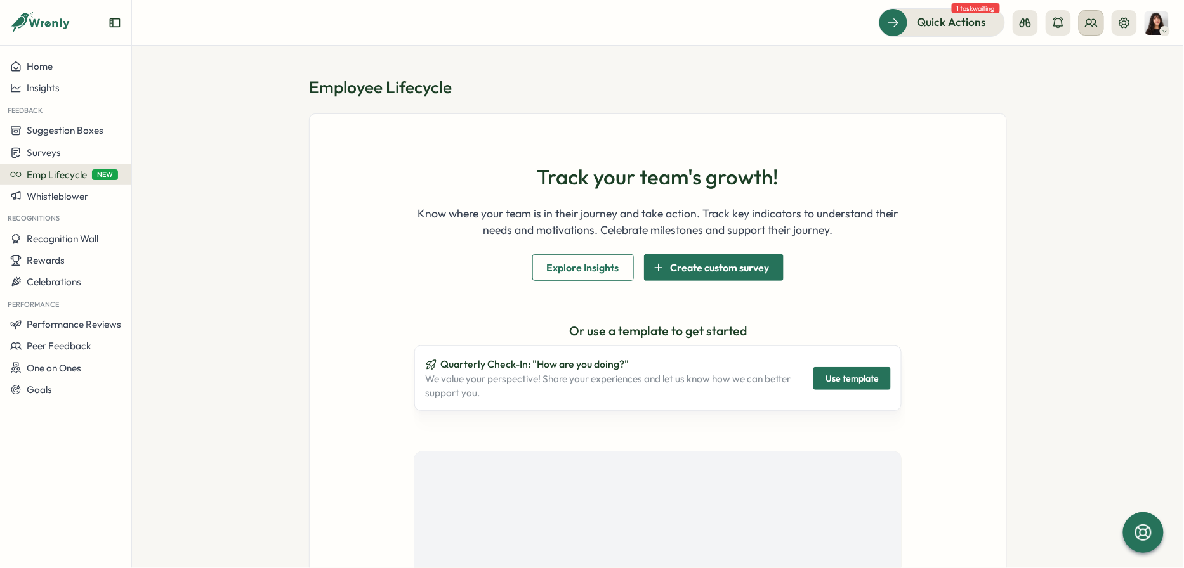
click at [1091, 28] on icon at bounding box center [1091, 22] width 13 height 13
click at [1086, 93] on div "User Groups" at bounding box center [1093, 87] width 80 height 14
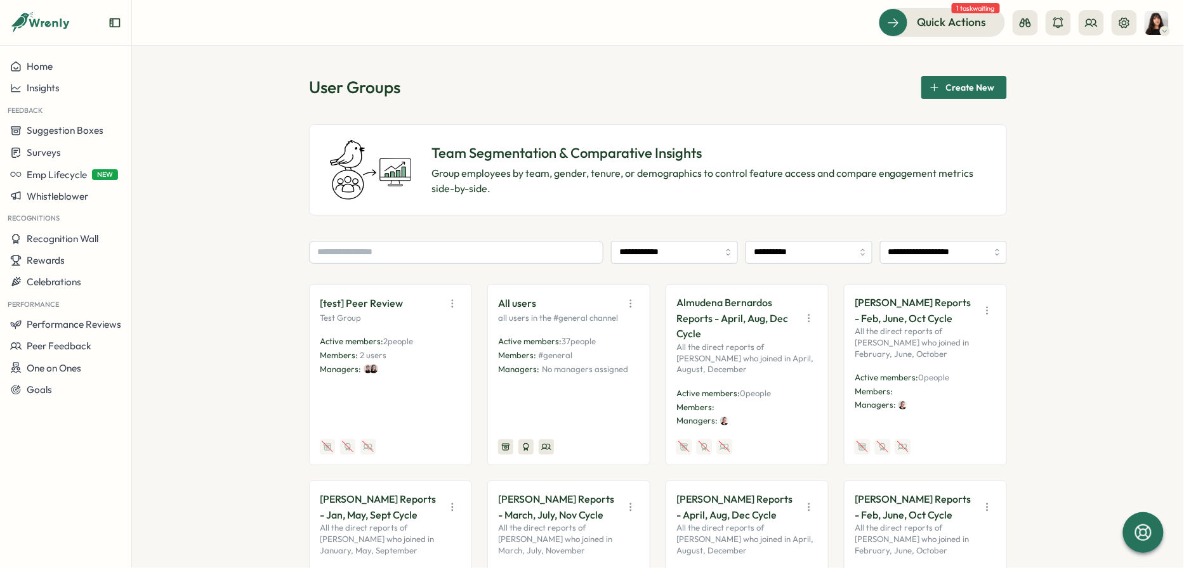
click at [455, 305] on icon "button" at bounding box center [452, 304] width 13 height 13
click at [414, 353] on button "Edit" at bounding box center [421, 353] width 80 height 22
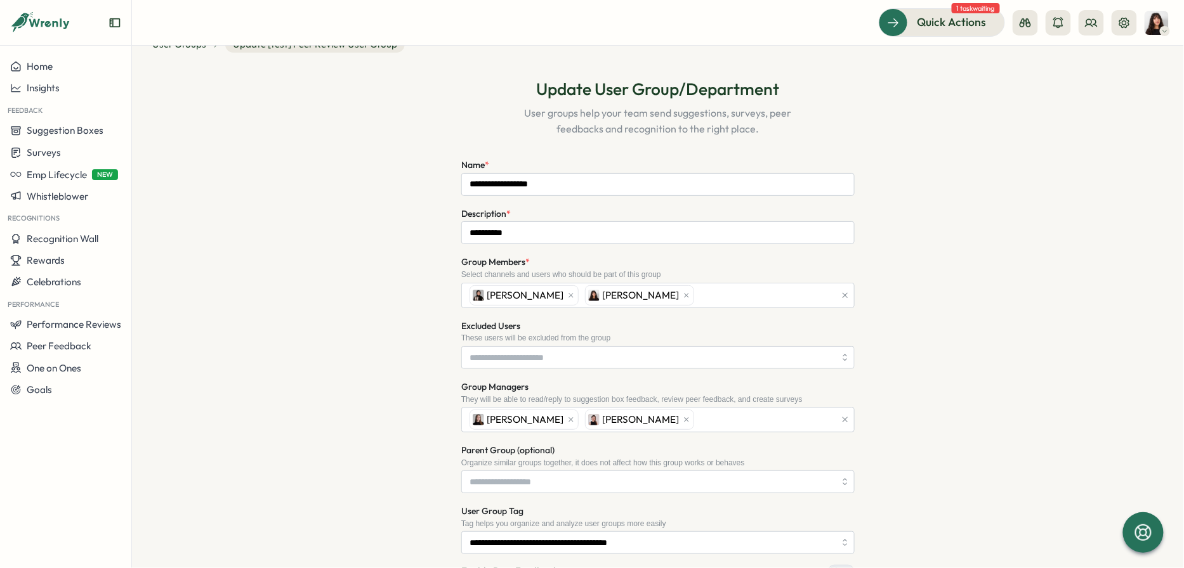
scroll to position [83, 0]
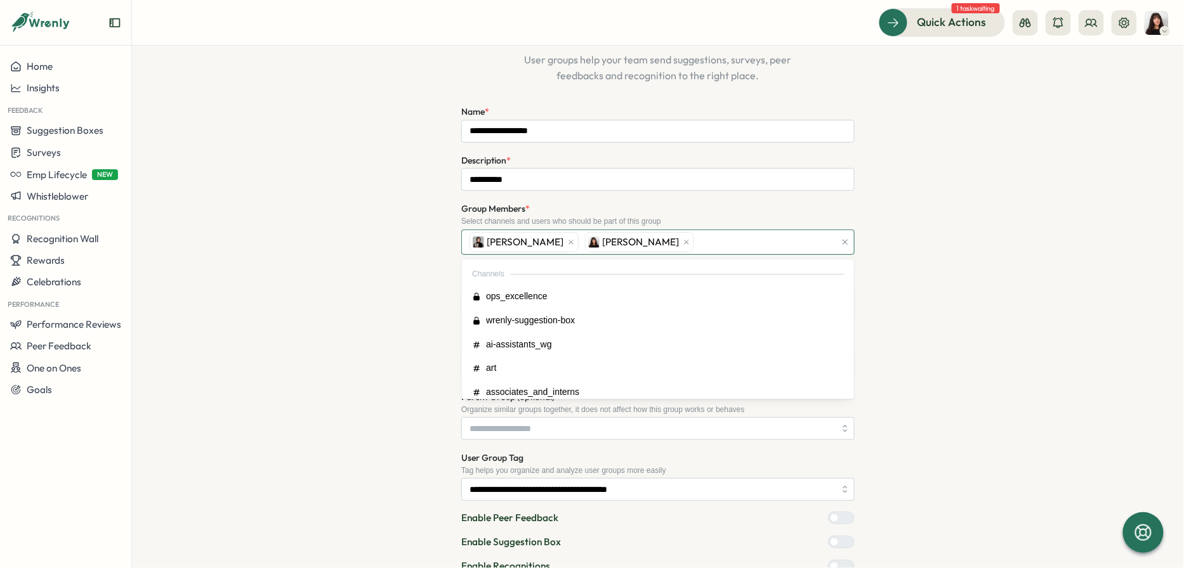
click at [649, 234] on div "[PERSON_NAME] [PERSON_NAME]" at bounding box center [650, 242] width 369 height 24
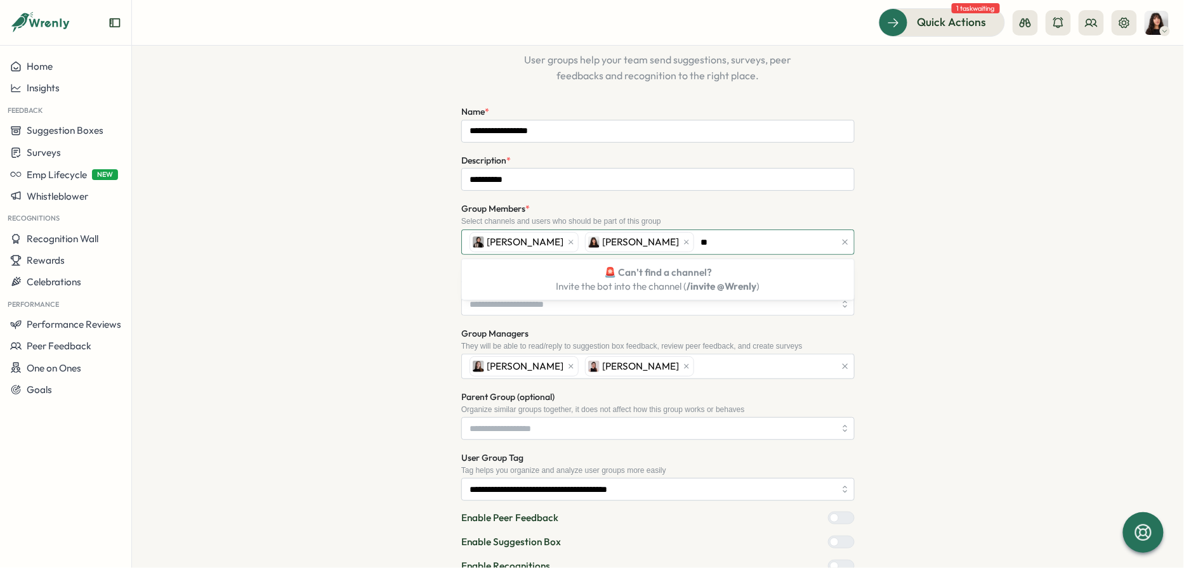
type input "*"
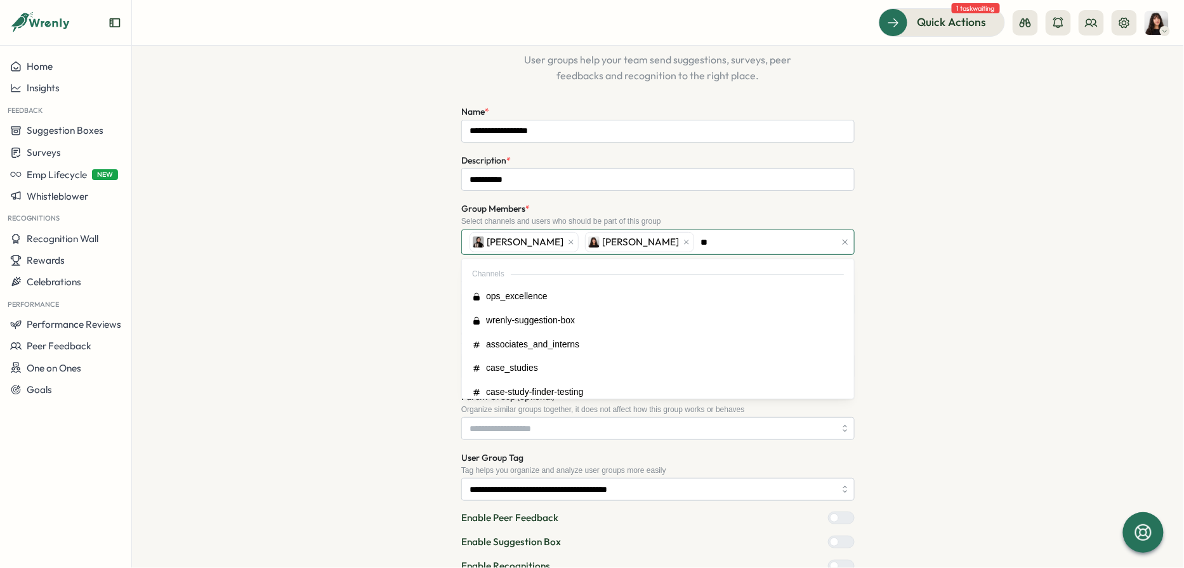
type input "***"
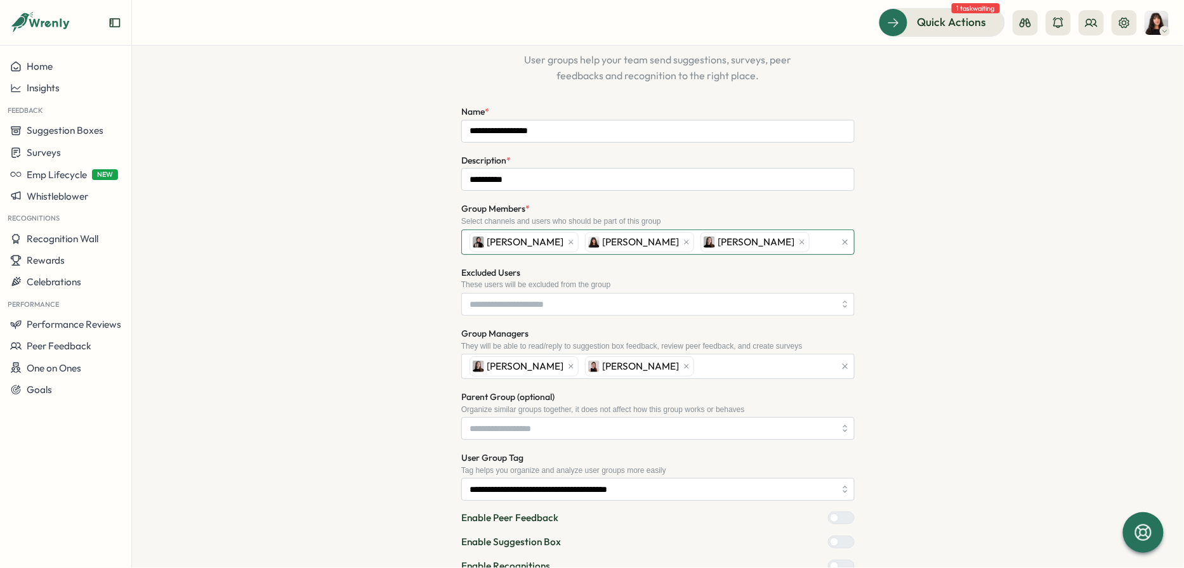
scroll to position [194, 0]
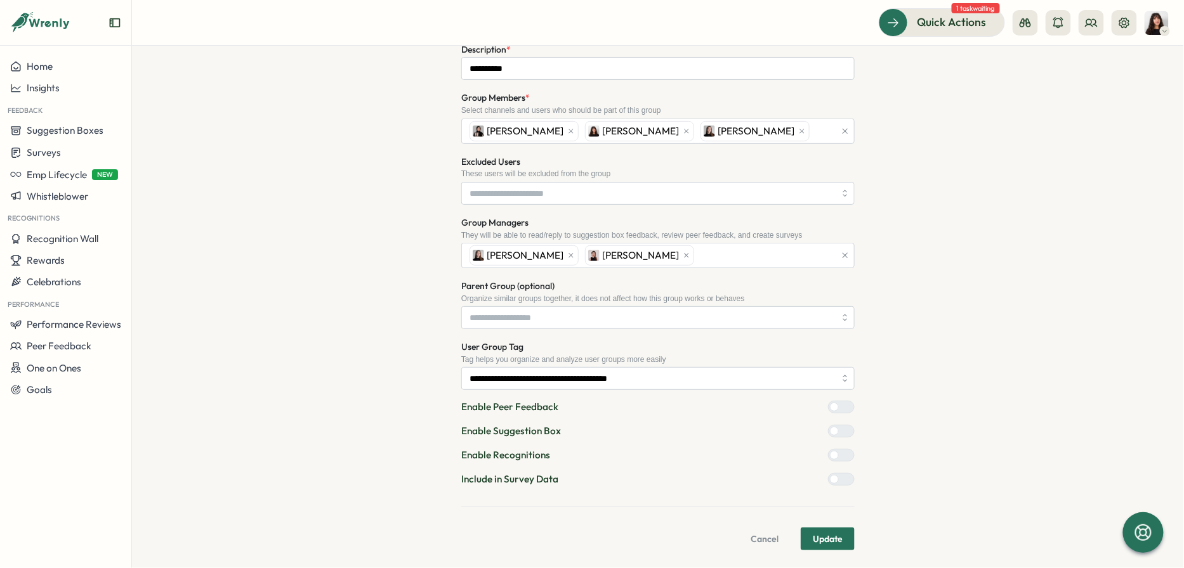
click at [814, 546] on span "Update" at bounding box center [828, 540] width 30 height 22
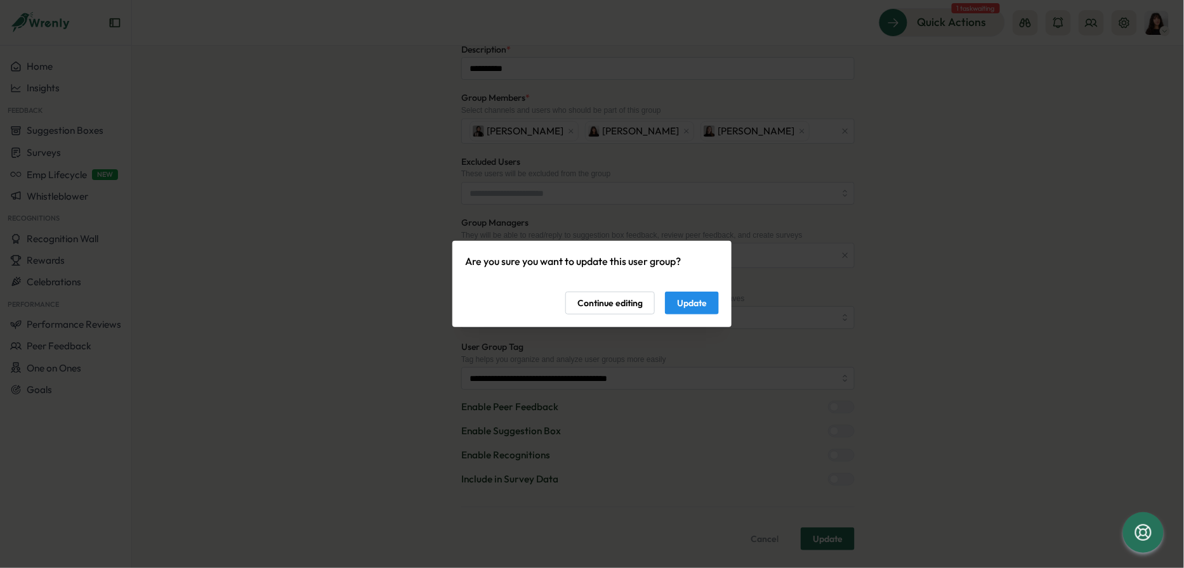
click at [695, 296] on span "Update" at bounding box center [692, 303] width 30 height 22
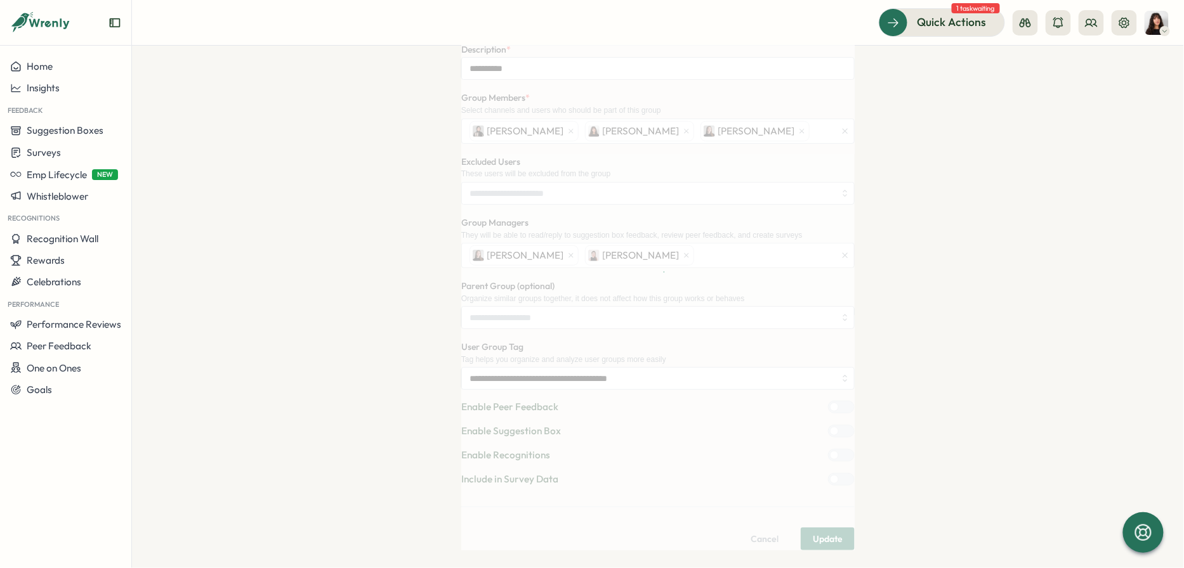
scroll to position [0, 0]
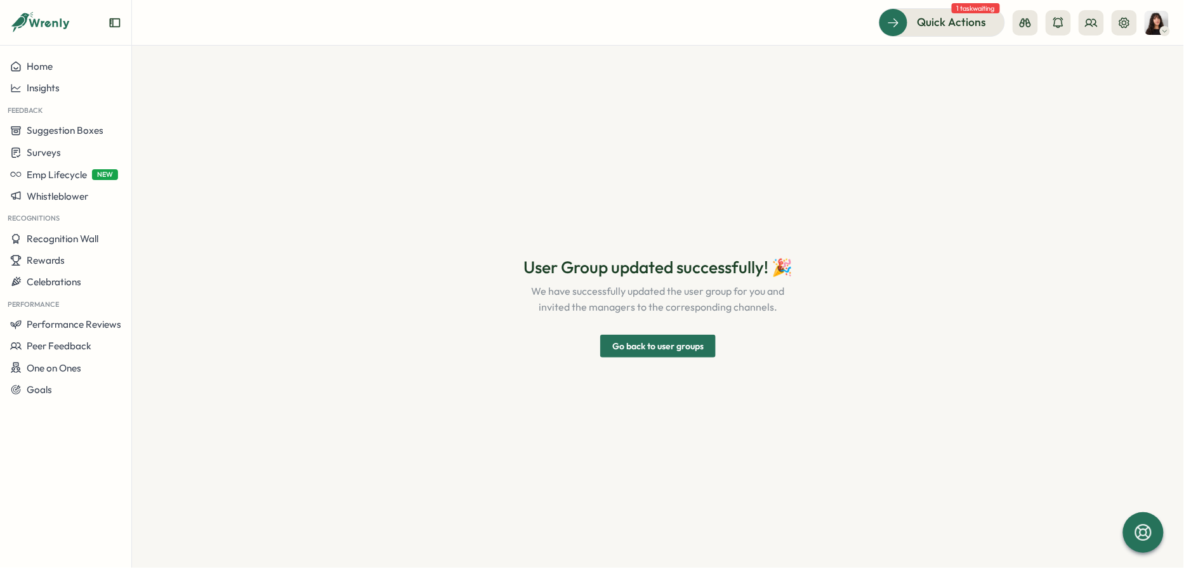
click at [643, 353] on span "Go back to user groups" at bounding box center [657, 347] width 91 height 22
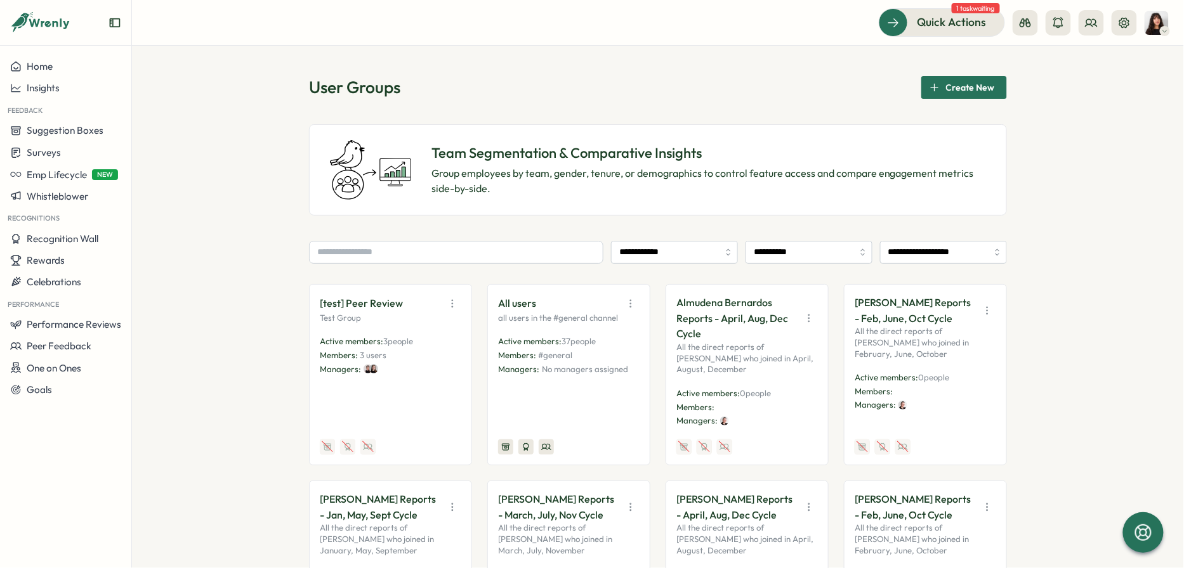
click at [446, 306] on icon "button" at bounding box center [452, 304] width 13 height 13
click at [425, 351] on button "Edit" at bounding box center [421, 353] width 80 height 22
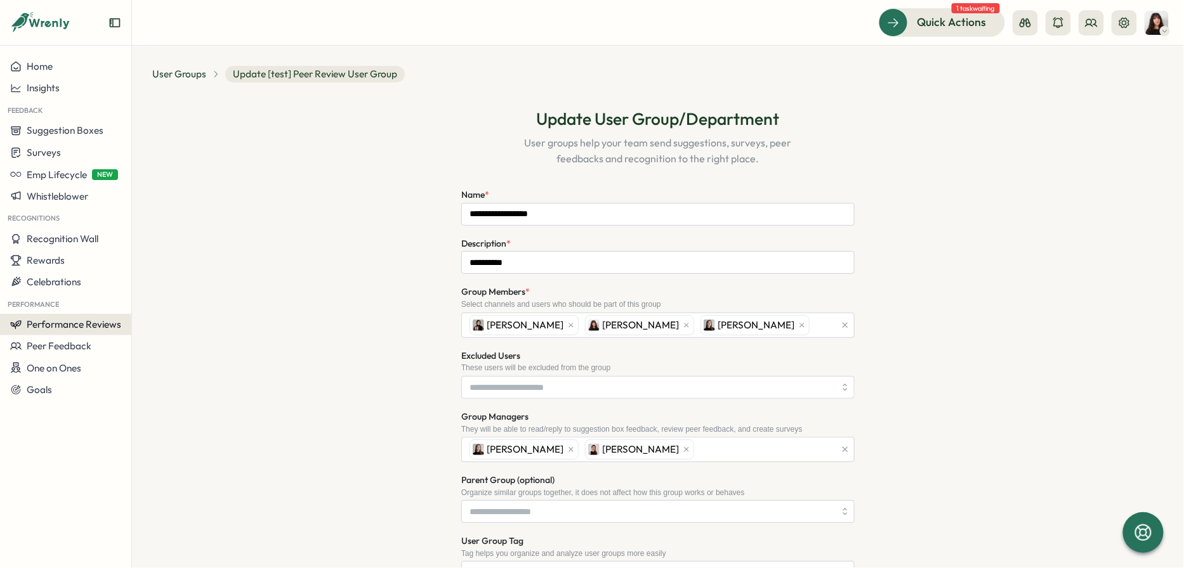
click at [74, 327] on span "Performance Reviews" at bounding box center [74, 325] width 95 height 12
click at [168, 301] on div "Reviews" at bounding box center [184, 301] width 98 height 14
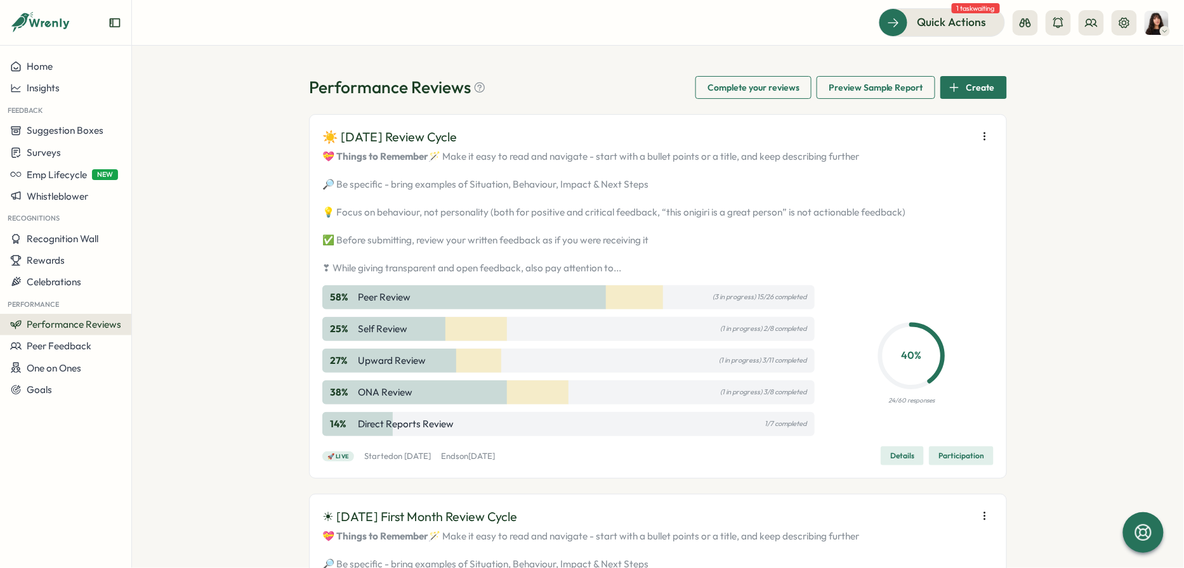
click at [984, 135] on icon "button" at bounding box center [984, 136] width 13 height 13
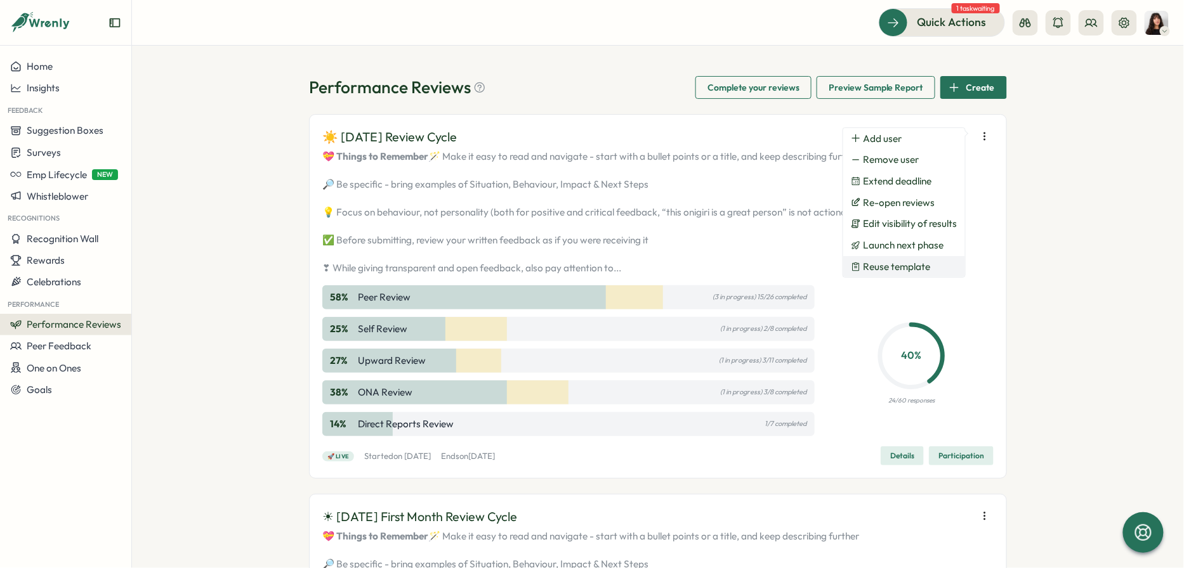
click at [914, 259] on button "Reuse template" at bounding box center [904, 267] width 122 height 22
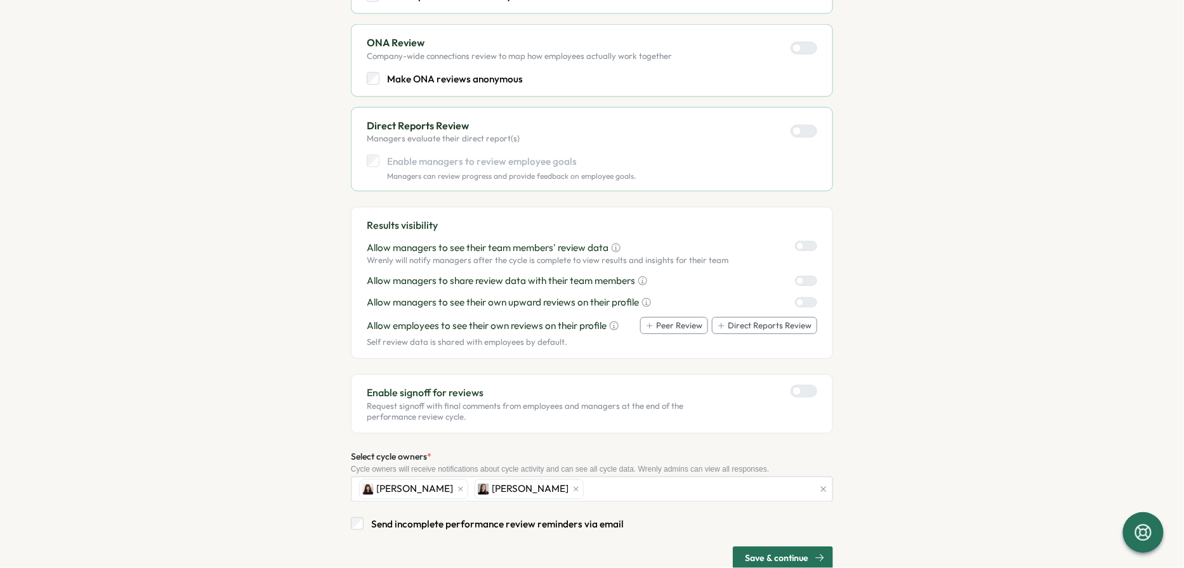
scroll to position [553, 0]
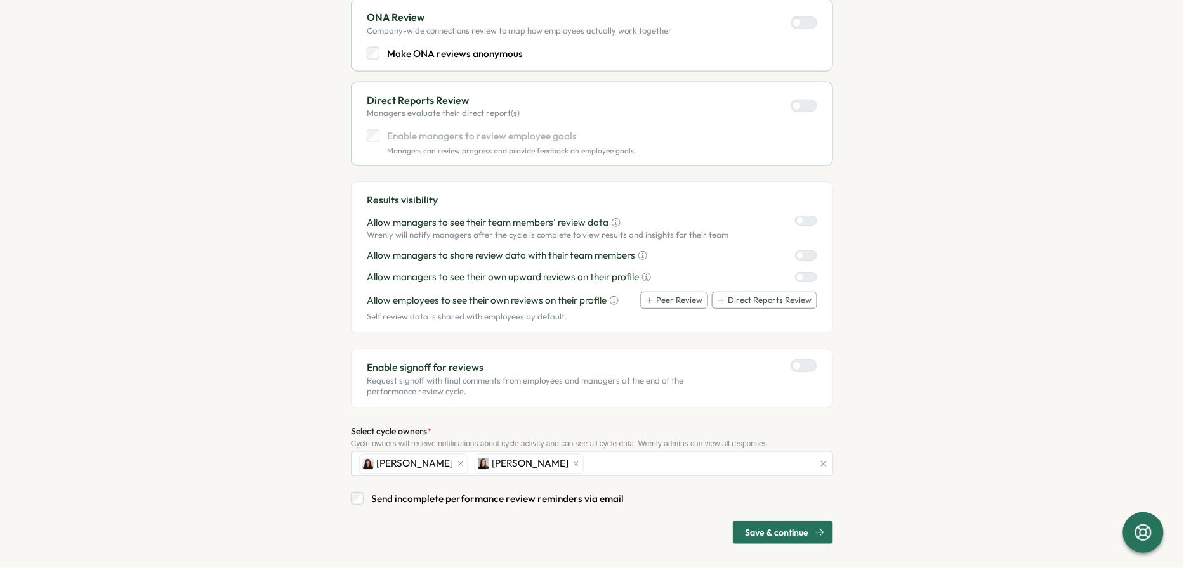
click at [768, 529] on span "Save & continue" at bounding box center [776, 533] width 63 height 22
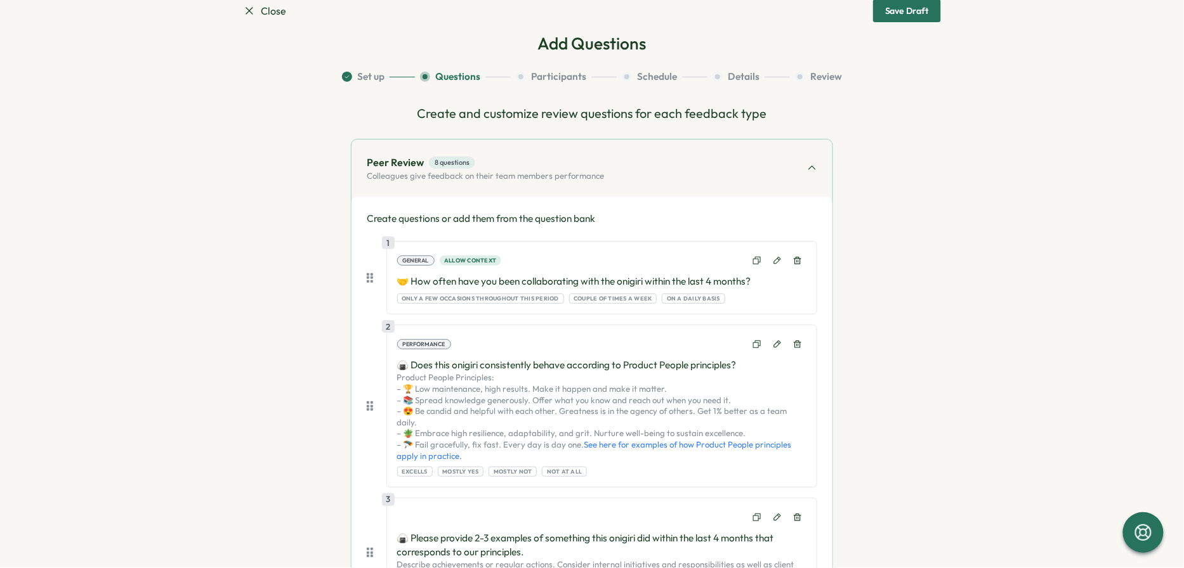
scroll to position [0, 0]
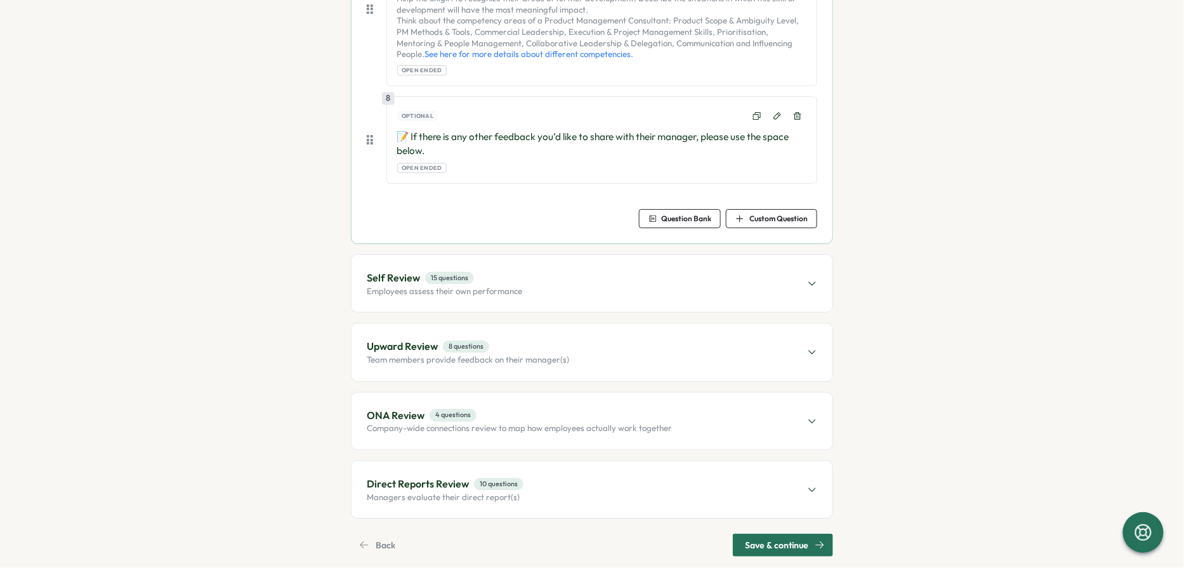
click at [769, 535] on span "Save & continue" at bounding box center [776, 546] width 63 height 22
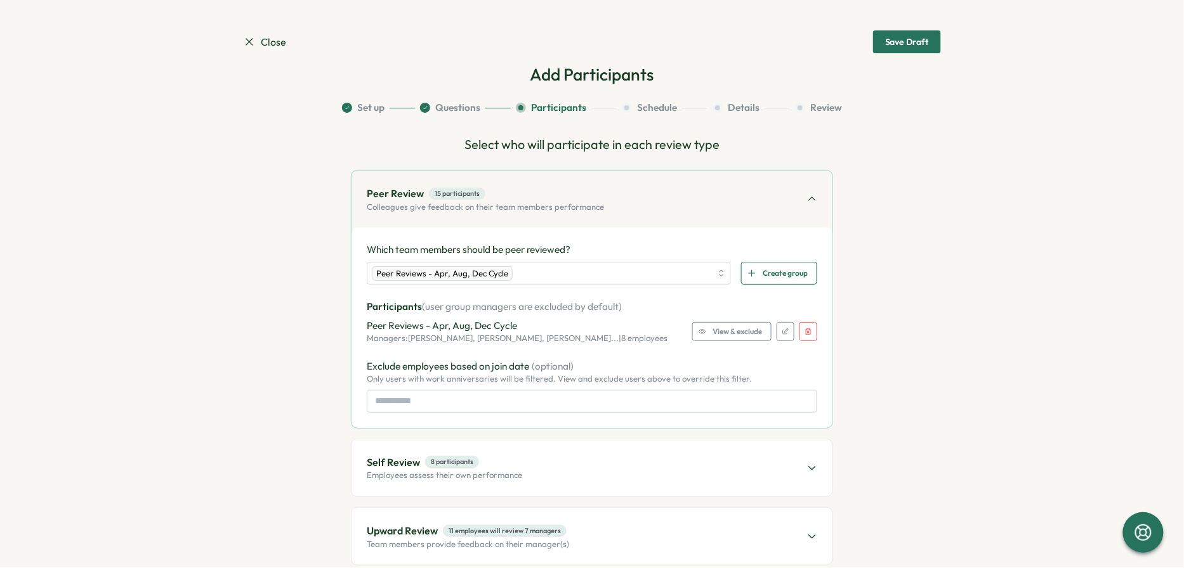
click at [808, 336] on button "button" at bounding box center [808, 331] width 18 height 19
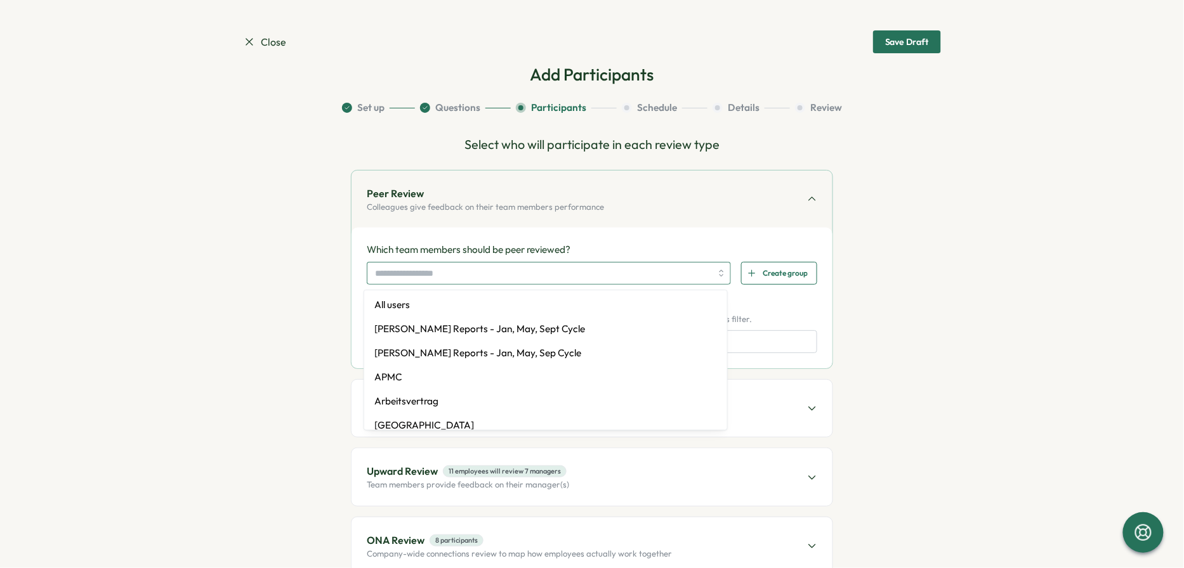
click at [558, 270] on input "search" at bounding box center [543, 274] width 336 height 22
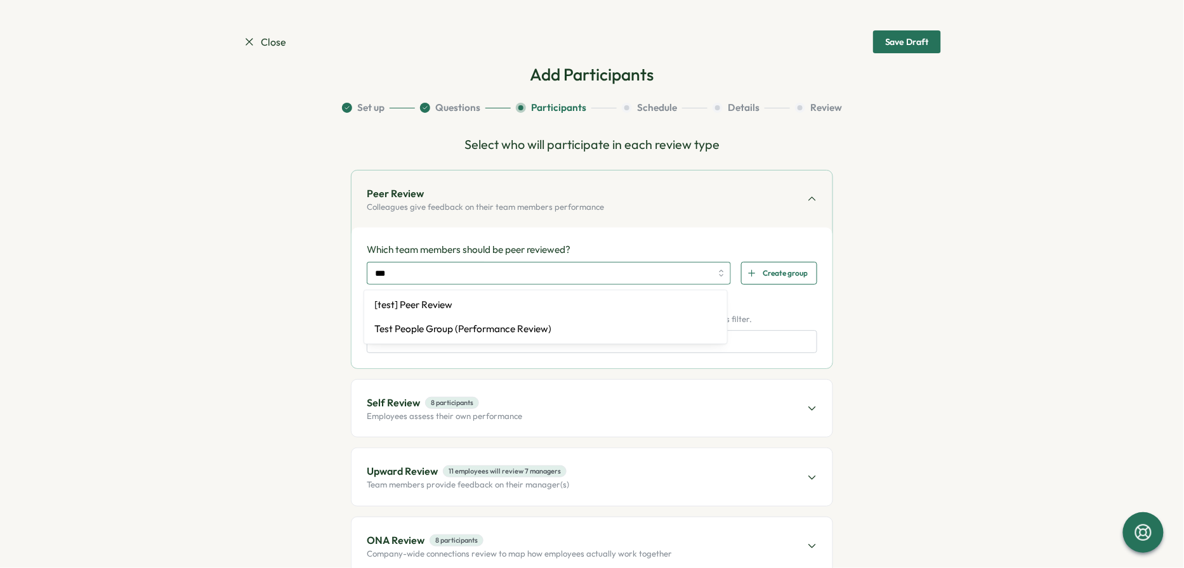
type input "****"
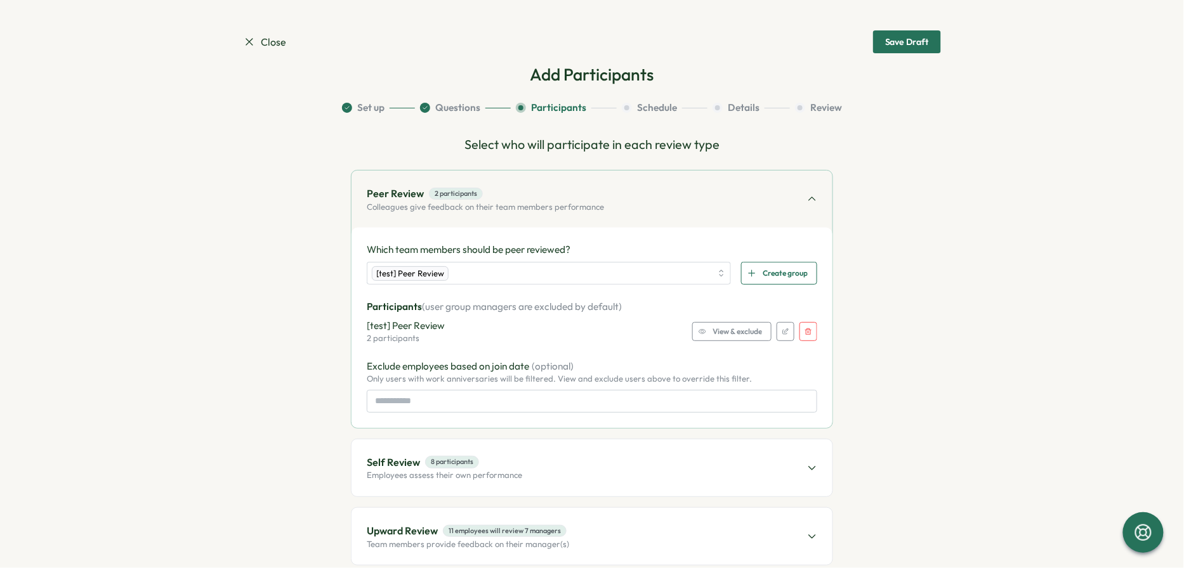
click at [768, 310] on p "Participants (user group managers are excluded by default)" at bounding box center [592, 307] width 450 height 14
click at [739, 327] on span "View & exclude" at bounding box center [737, 332] width 49 height 18
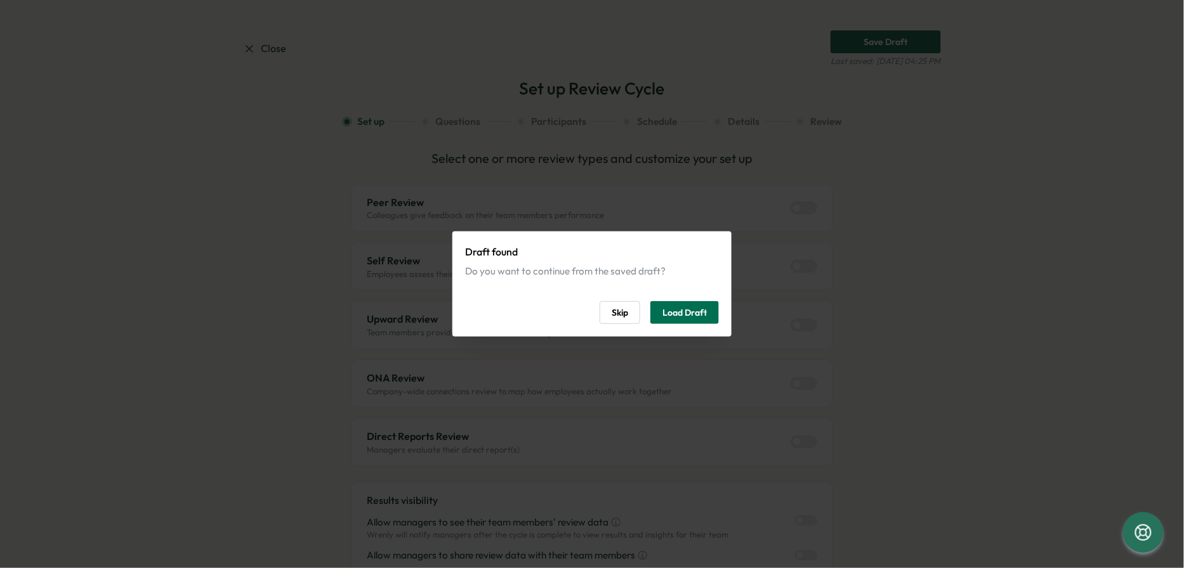
click at [686, 315] on span "Load Draft" at bounding box center [684, 313] width 44 height 22
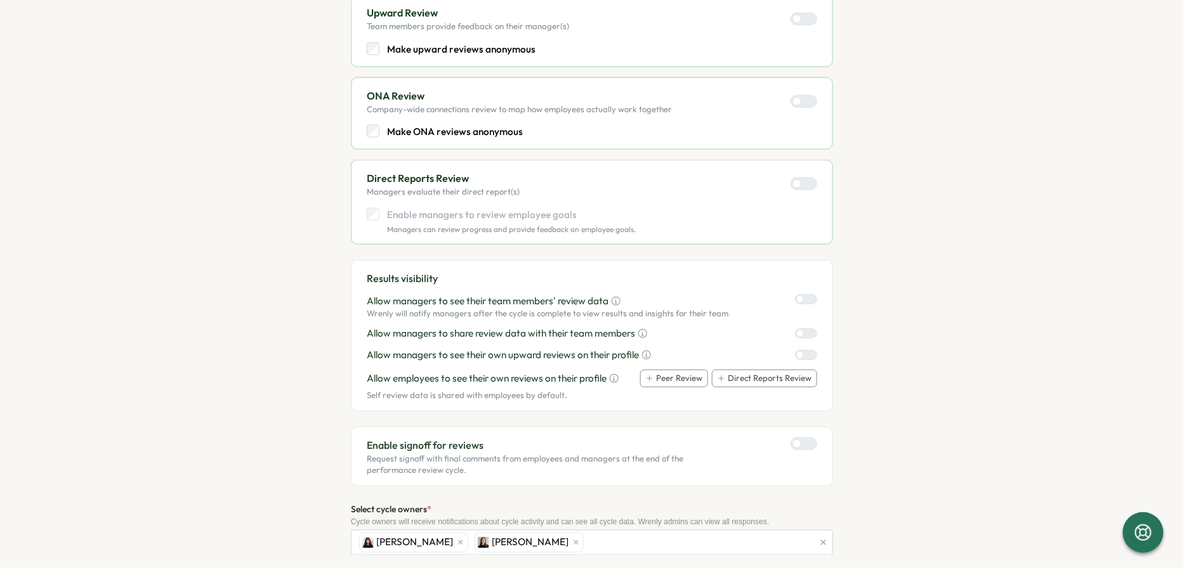
scroll to position [567, 0]
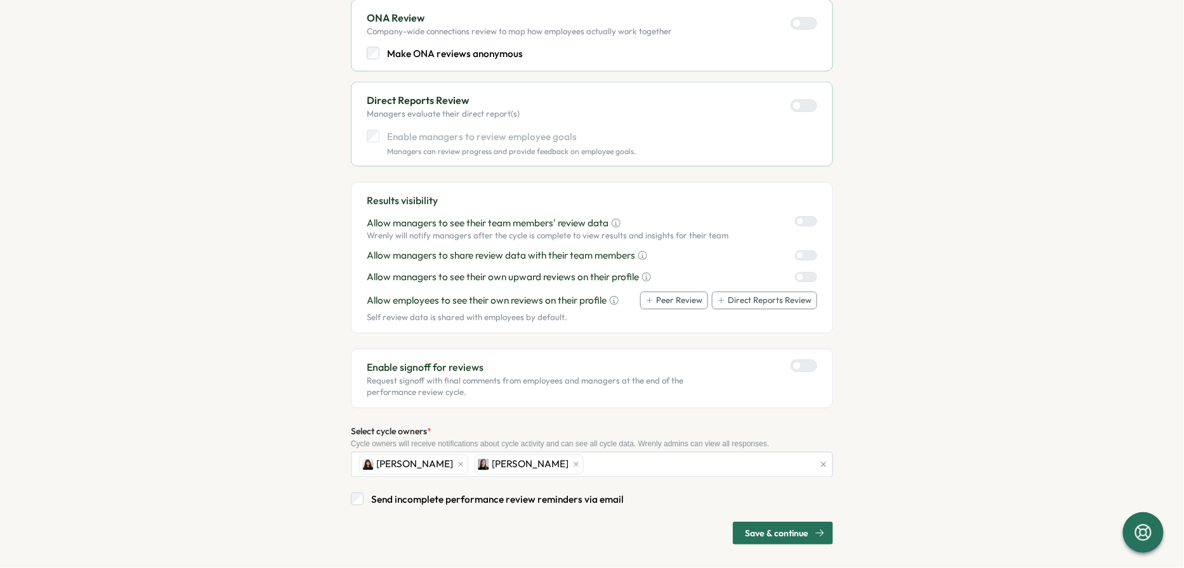
click at [776, 529] on span "Save & continue" at bounding box center [776, 534] width 63 height 22
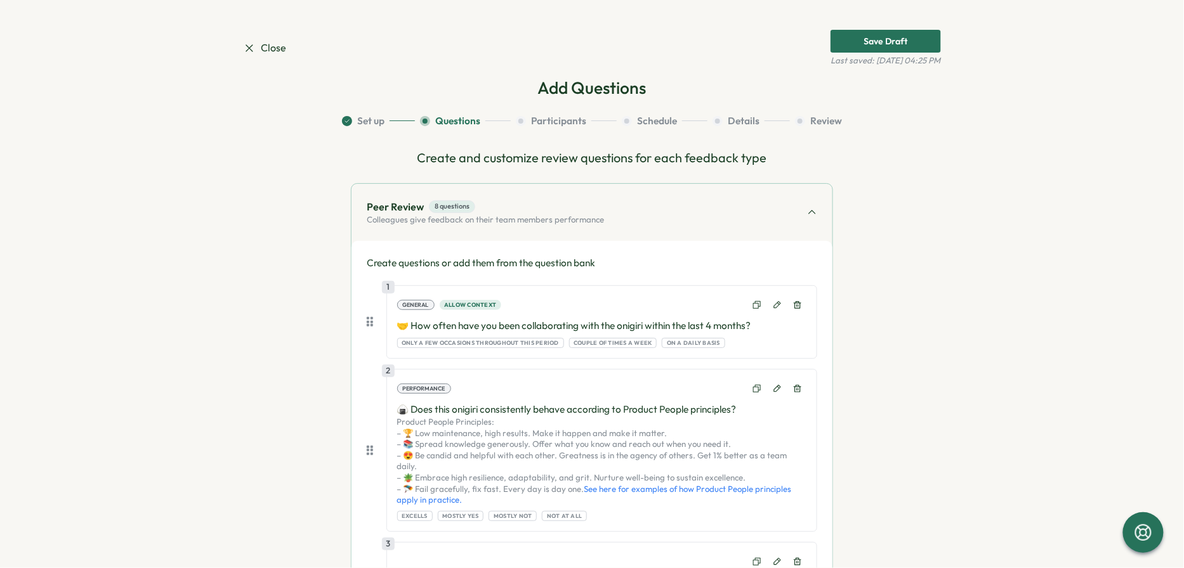
scroll to position [0, 0]
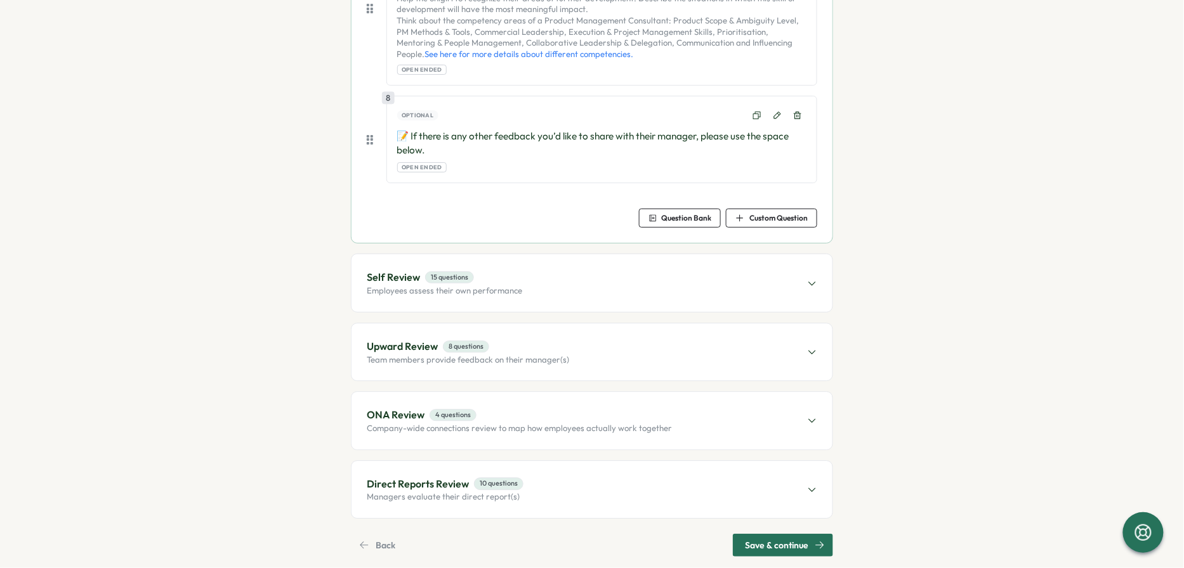
click at [773, 535] on span "Save & continue" at bounding box center [776, 546] width 63 height 22
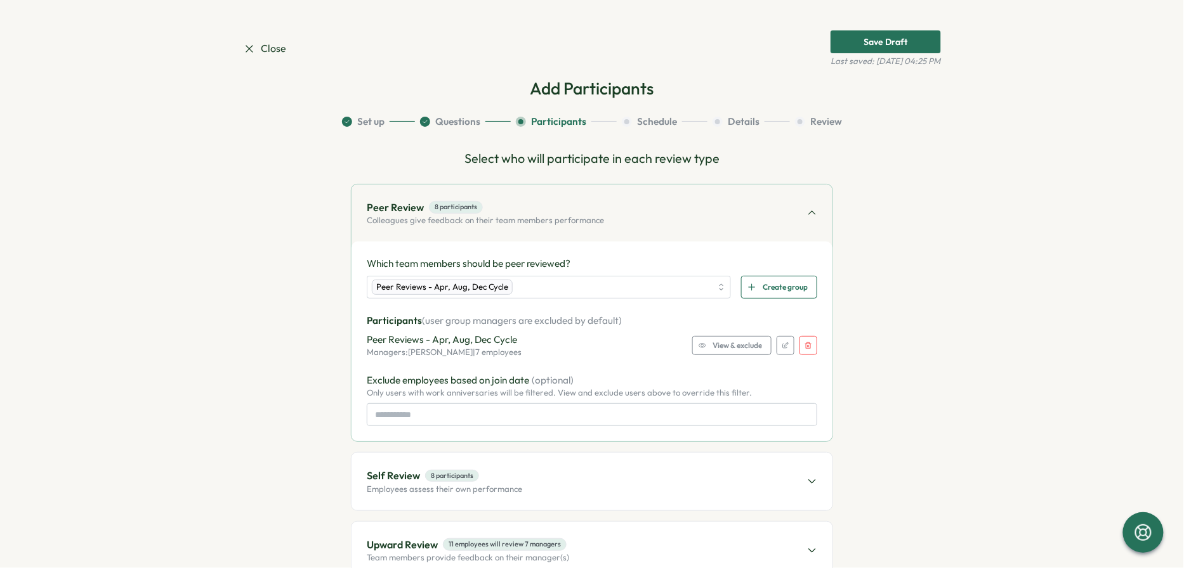
click at [815, 342] on div "Which team members should be peer reviewed? Peer Reviews - Apr, Aug, Dec Cycle …" at bounding box center [591, 342] width 481 height 200
click at [813, 342] on button "button" at bounding box center [808, 345] width 18 height 19
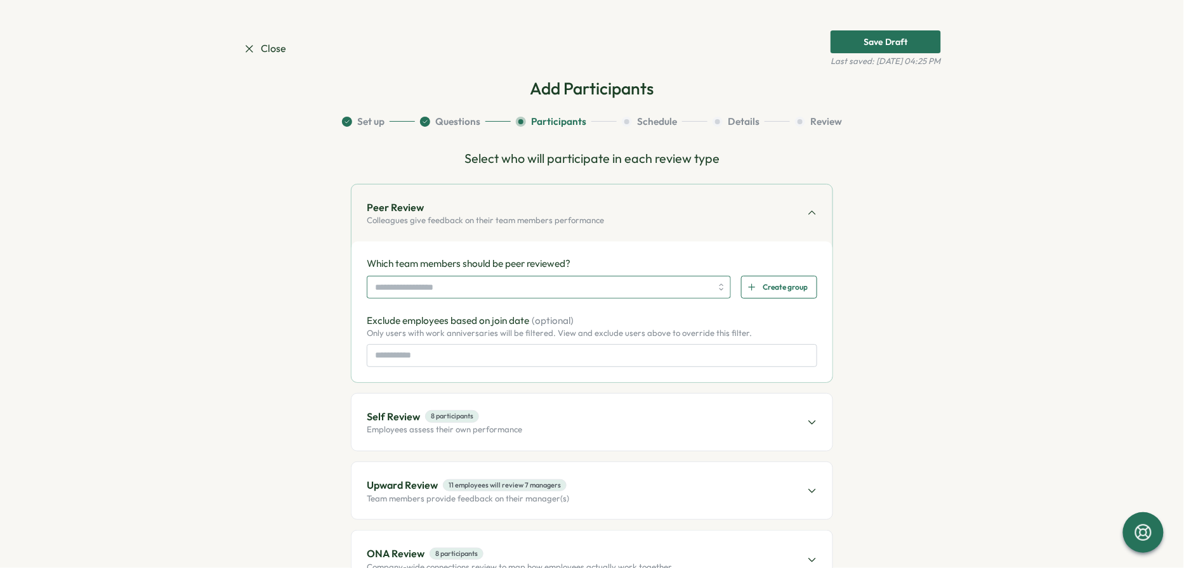
click at [594, 288] on input "search" at bounding box center [543, 288] width 336 height 22
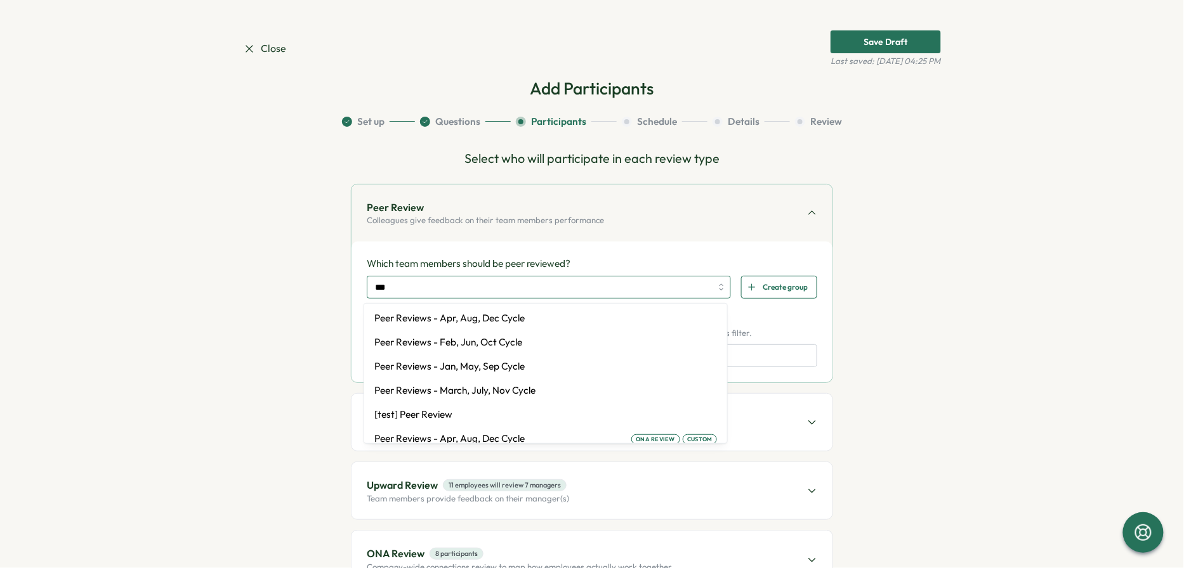
type input "****"
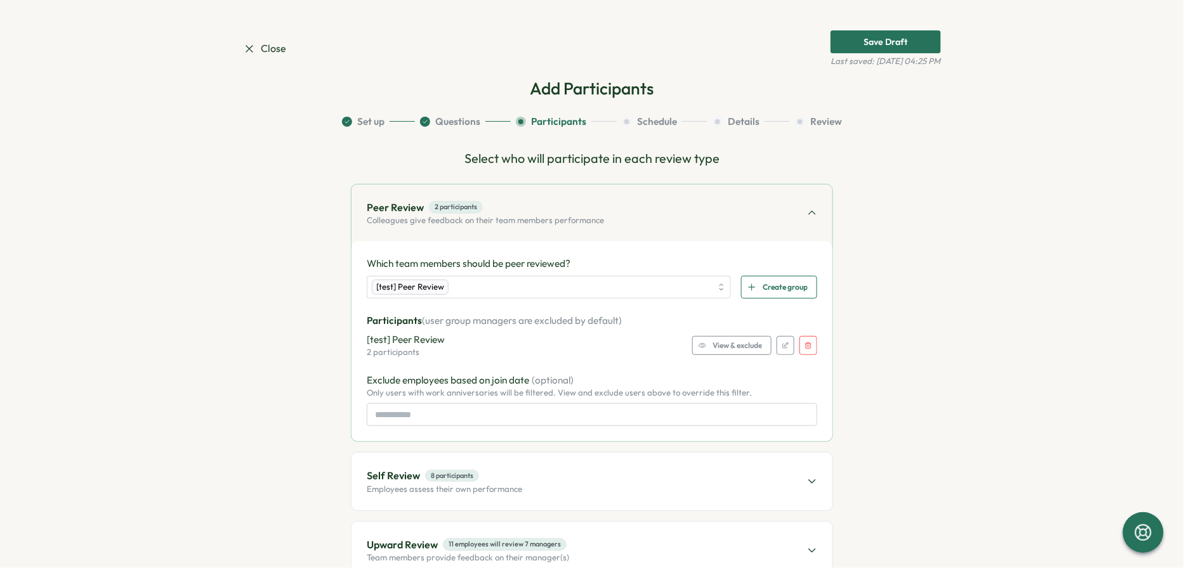
click at [596, 242] on div "Which team members should be peer reviewed? [test] Peer Review Create group Par…" at bounding box center [591, 342] width 481 height 200
click at [730, 345] on span "View & exclude" at bounding box center [737, 346] width 49 height 18
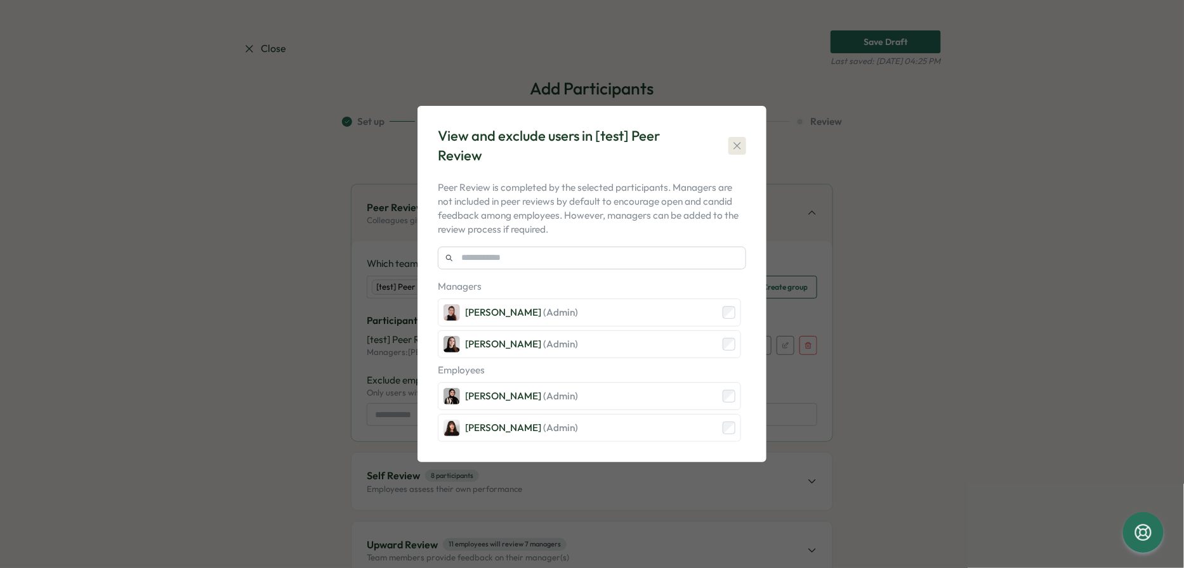
click at [739, 152] on icon "button" at bounding box center [737, 146] width 13 height 13
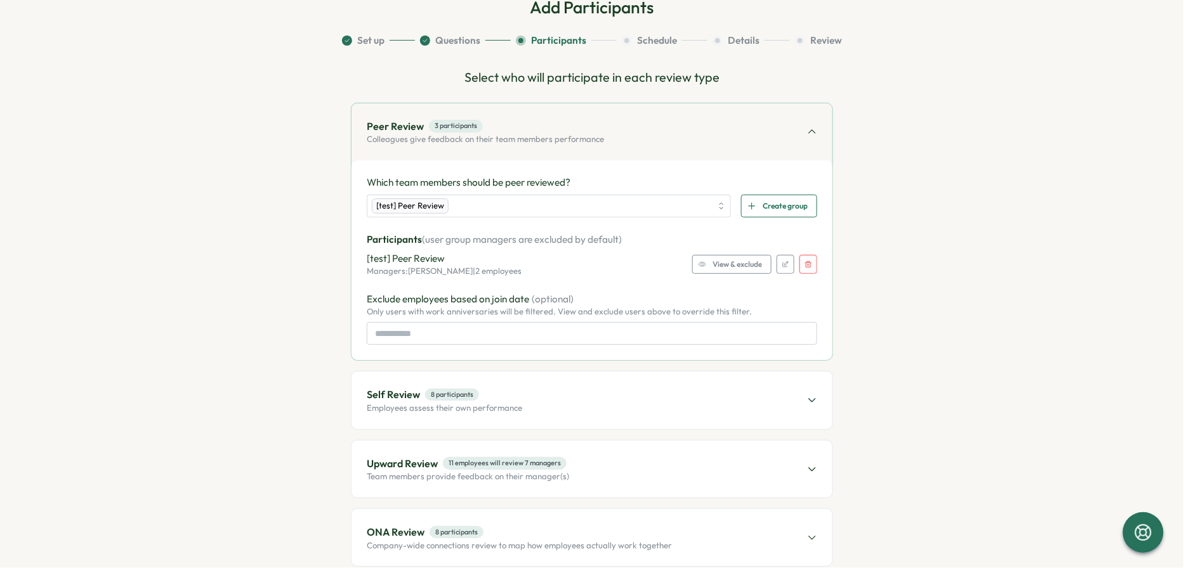
scroll to position [97, 0]
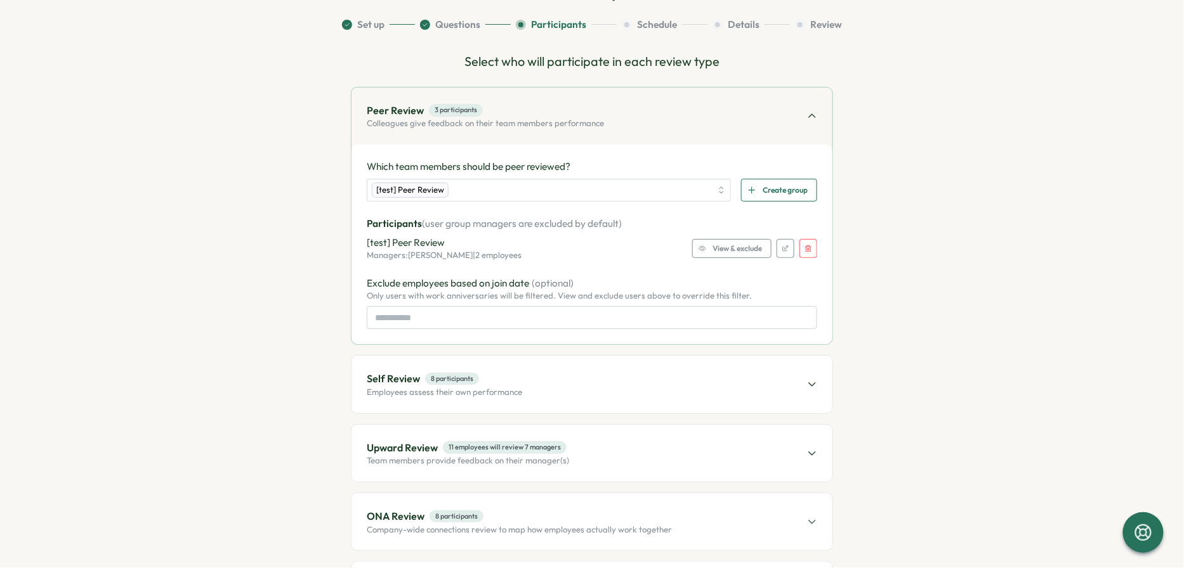
click at [676, 388] on div "Self Review 8 participants Employees assess their own performance" at bounding box center [591, 384] width 481 height 57
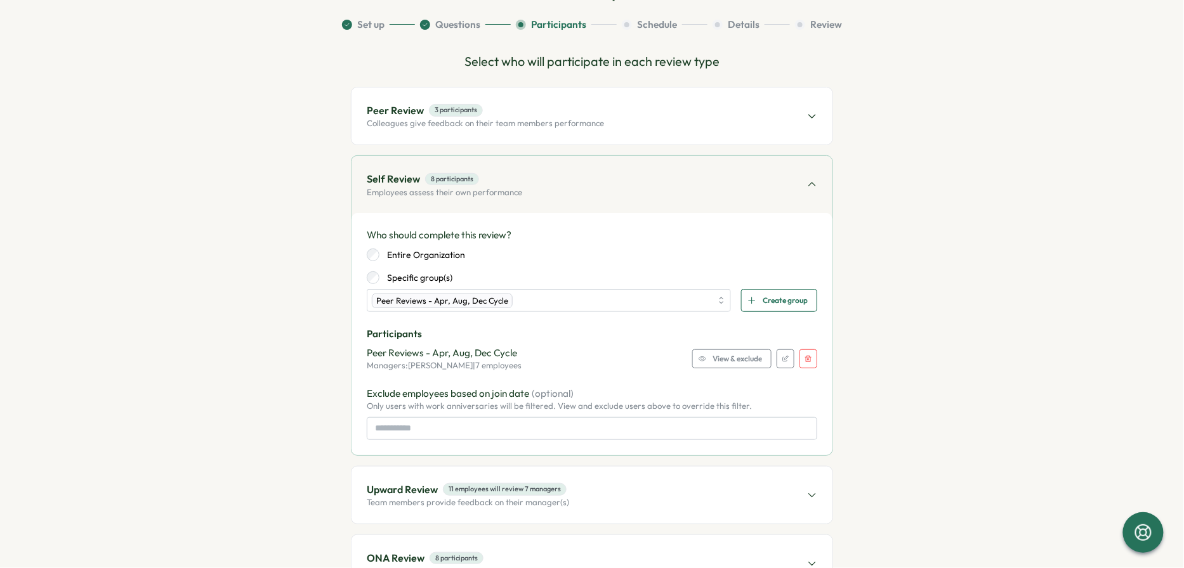
click at [809, 359] on icon "button" at bounding box center [809, 359] width 8 height 8
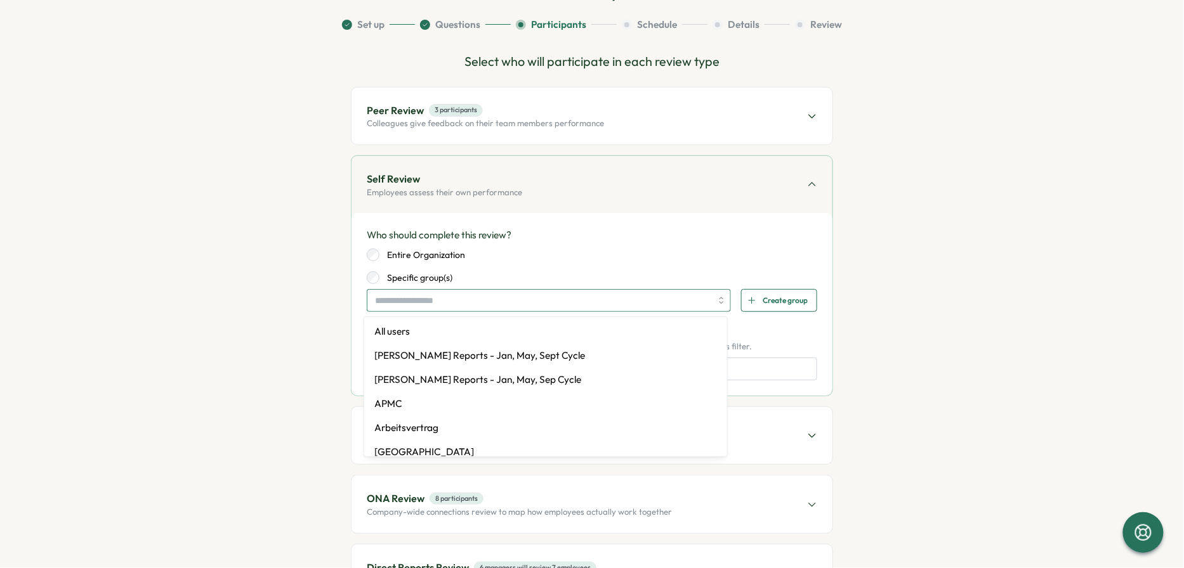
click at [591, 306] on input "search" at bounding box center [543, 301] width 336 height 22
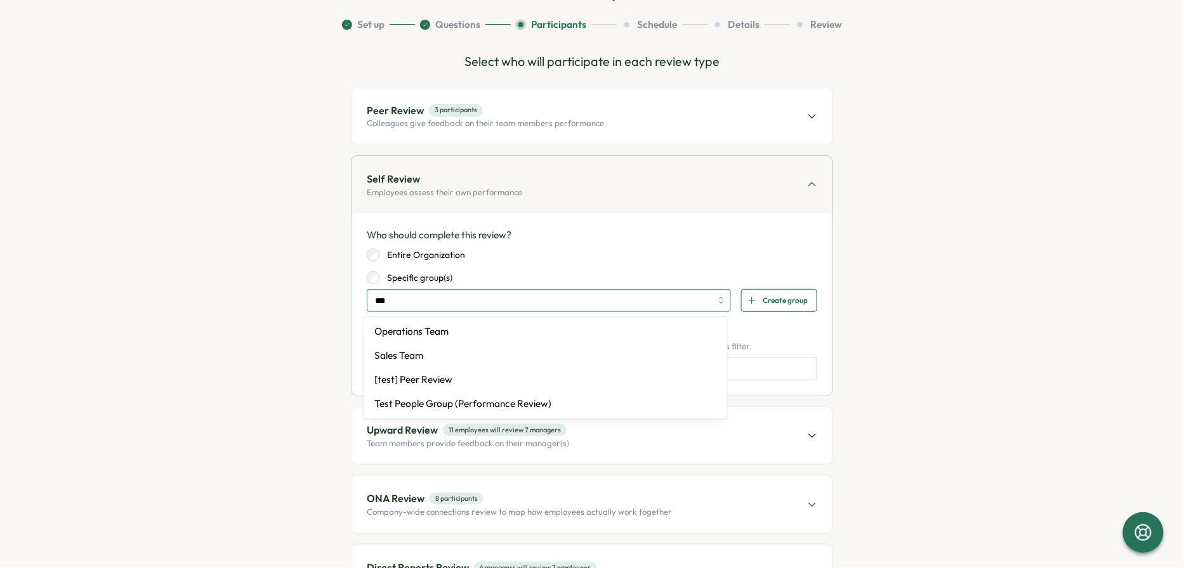
type input "****"
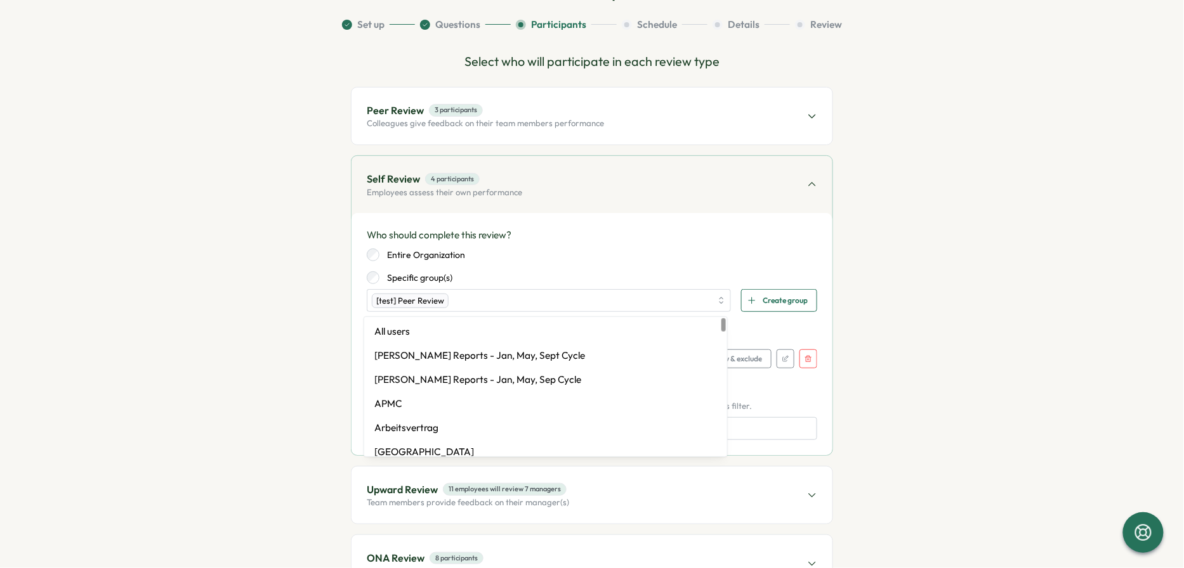
click at [697, 268] on div "Entire Organization Specific group(s)" at bounding box center [592, 267] width 450 height 36
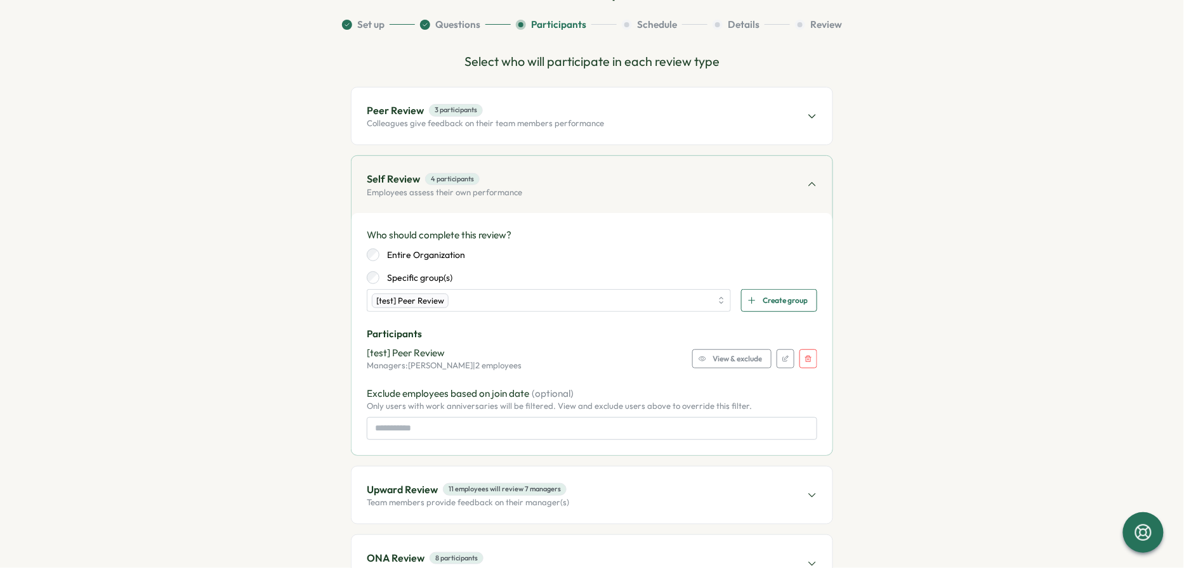
click at [747, 364] on span "View & exclude" at bounding box center [737, 359] width 49 height 18
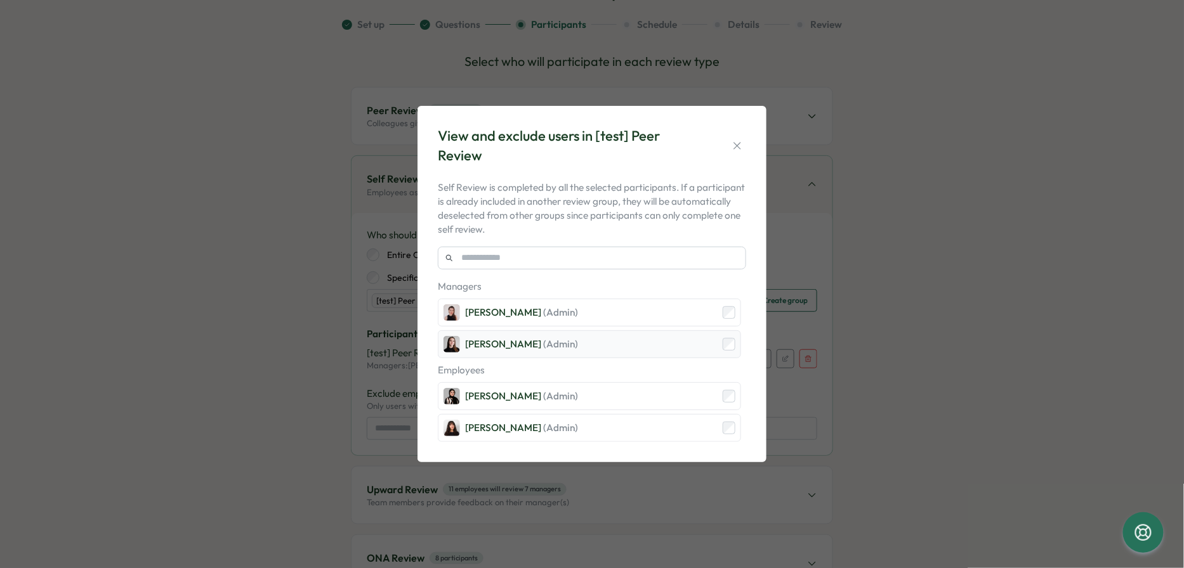
click at [730, 336] on div "[PERSON_NAME] (Admin)" at bounding box center [589, 345] width 303 height 28
click at [740, 143] on icon "button" at bounding box center [737, 146] width 13 height 13
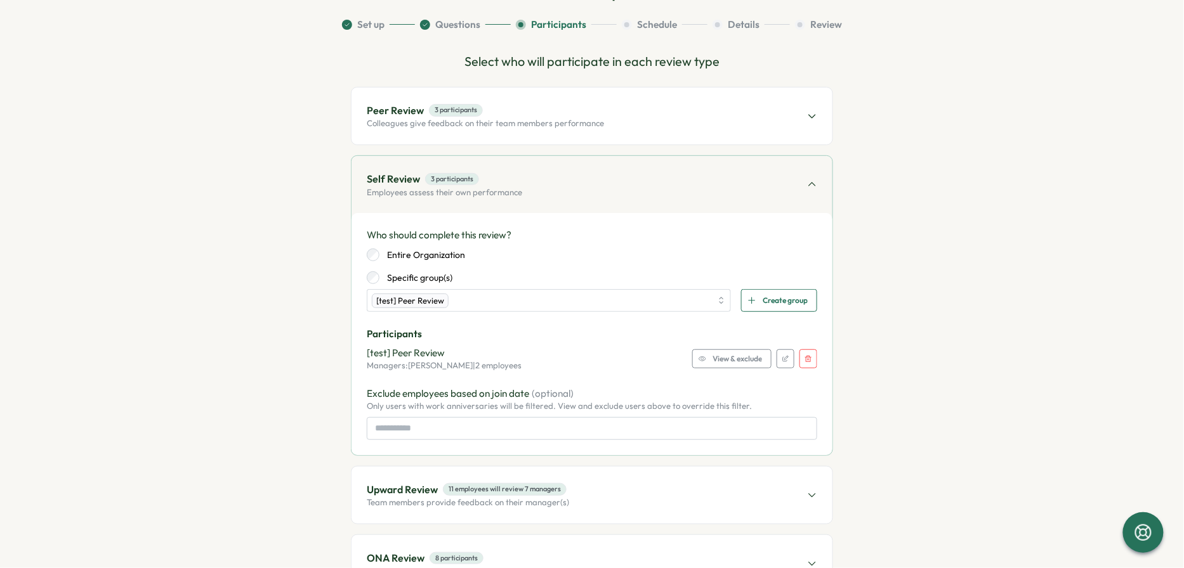
scroll to position [249, 0]
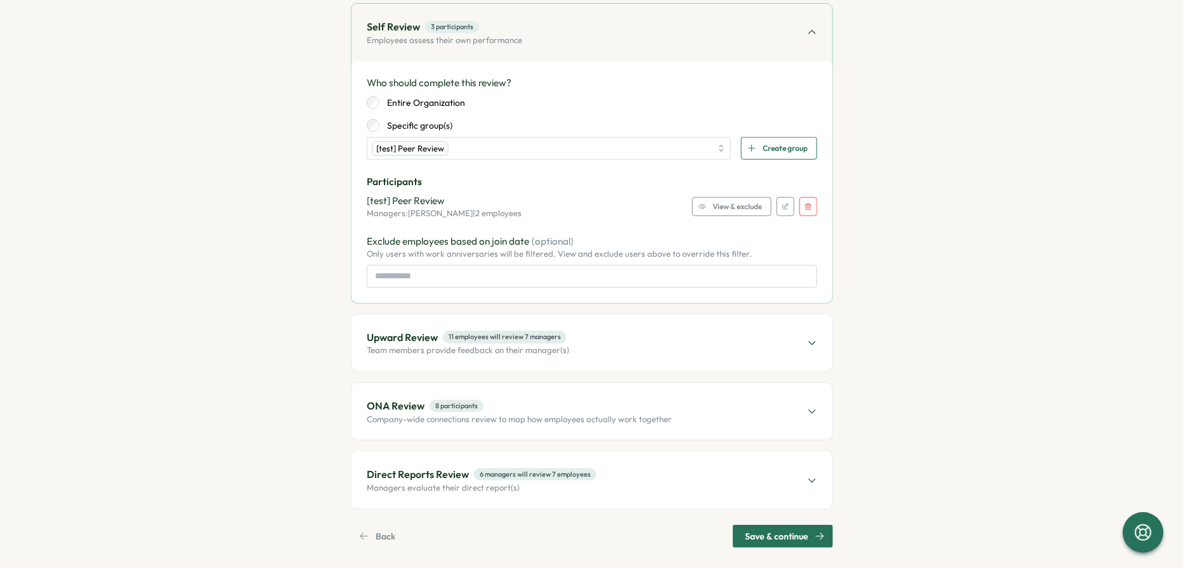
click at [663, 335] on div "Upward Review 11 employees will review 7 managers Team members provide feedback…" at bounding box center [591, 343] width 481 height 57
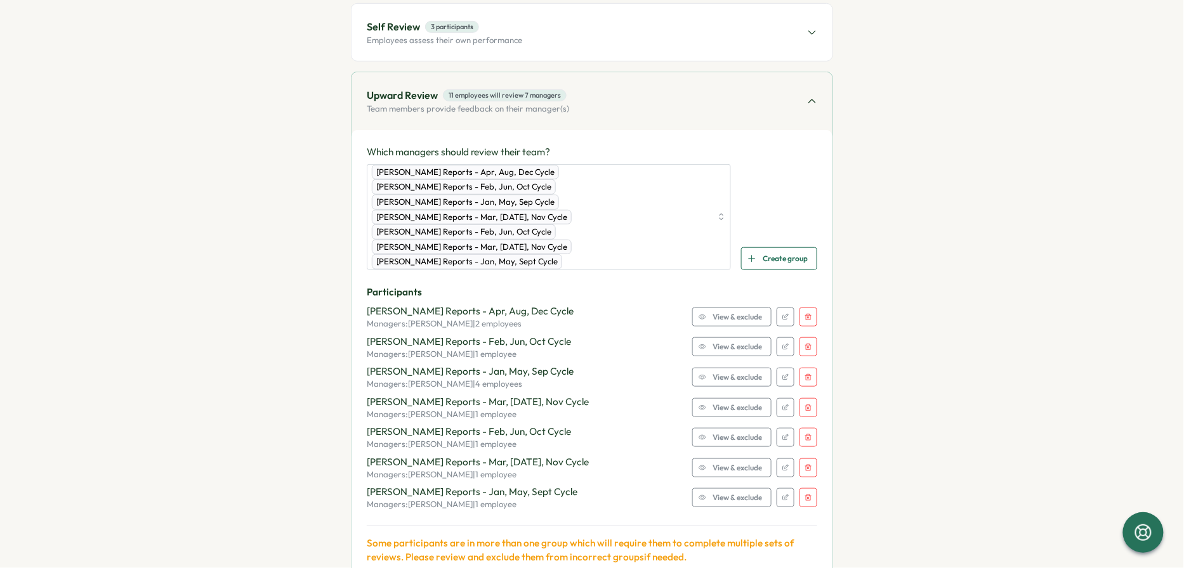
click at [805, 313] on icon "button" at bounding box center [809, 317] width 8 height 8
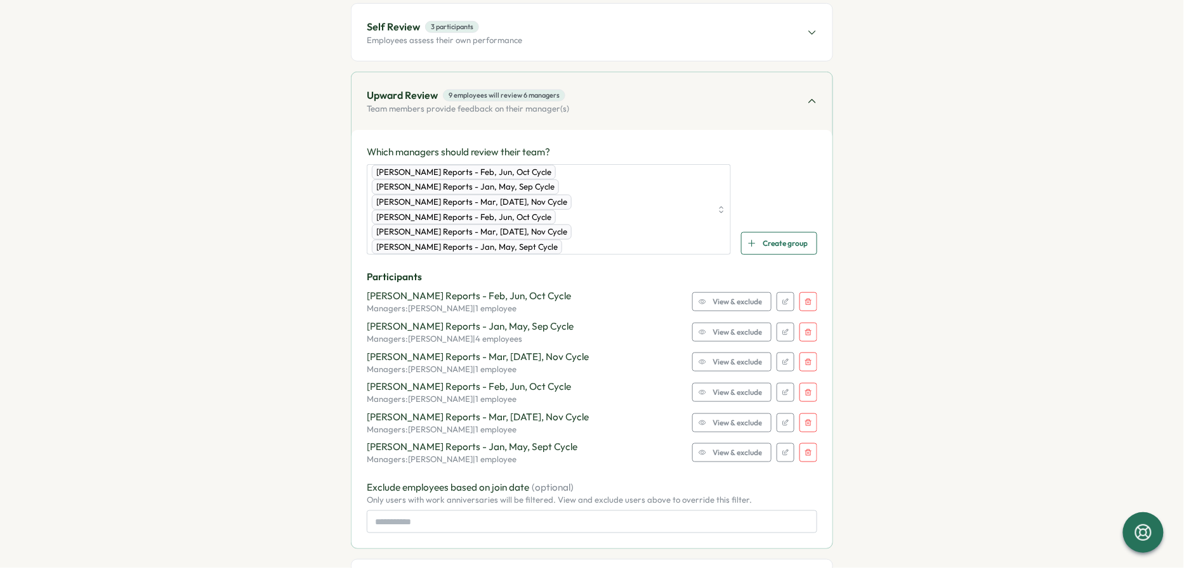
click at [810, 292] on button "button" at bounding box center [808, 301] width 18 height 19
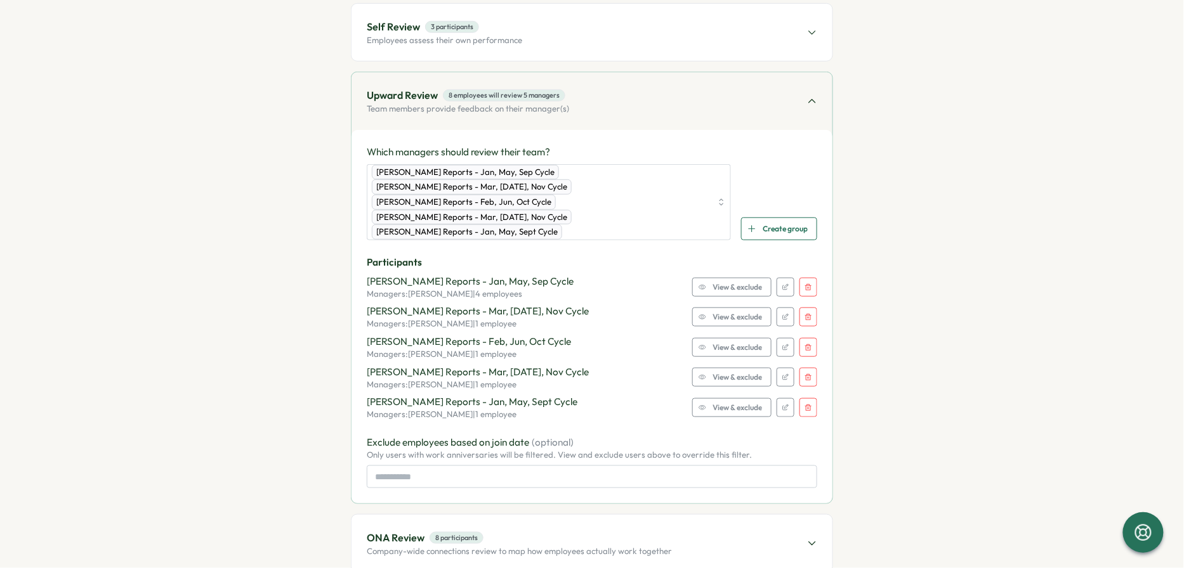
click at [806, 278] on button "button" at bounding box center [808, 287] width 18 height 19
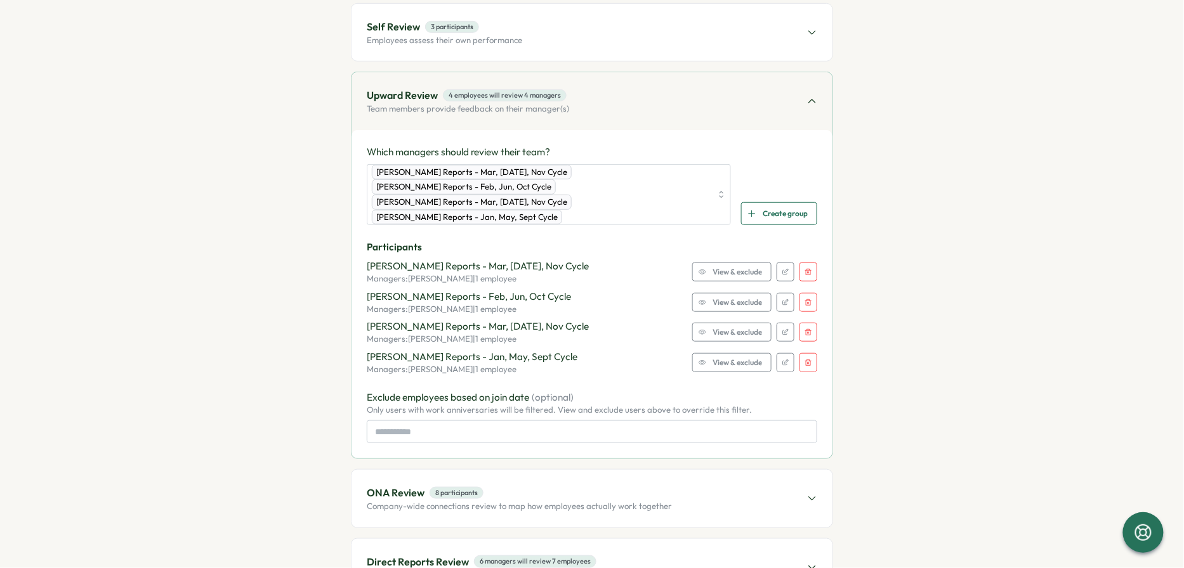
click at [806, 263] on div "[PERSON_NAME] Reports - Mar, [DATE], Nov Cycle Managers: [PERSON_NAME] | 1 empl…" at bounding box center [592, 271] width 450 height 25
click at [807, 268] on icon "button" at bounding box center [809, 272] width 8 height 8
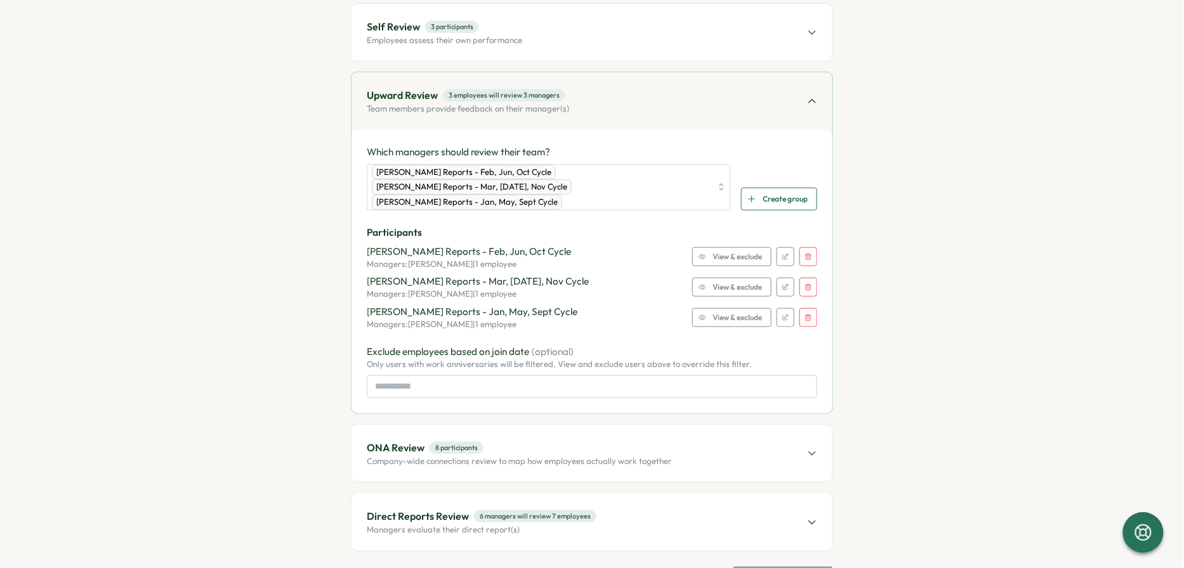
click at [807, 253] on icon "button" at bounding box center [809, 257] width 8 height 8
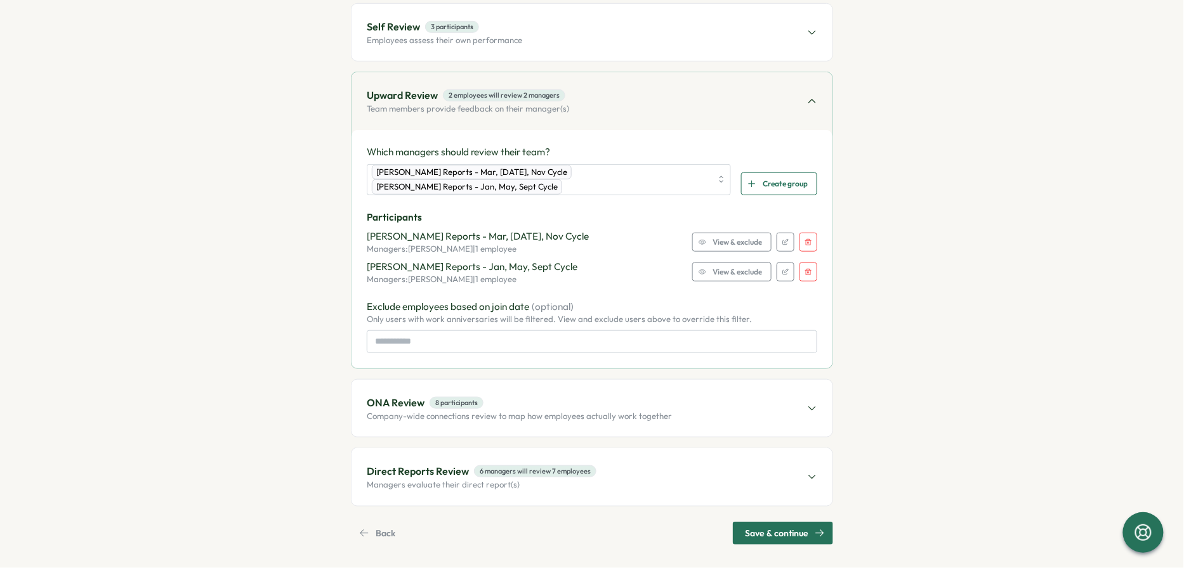
click at [807, 239] on icon "button" at bounding box center [809, 243] width 8 height 8
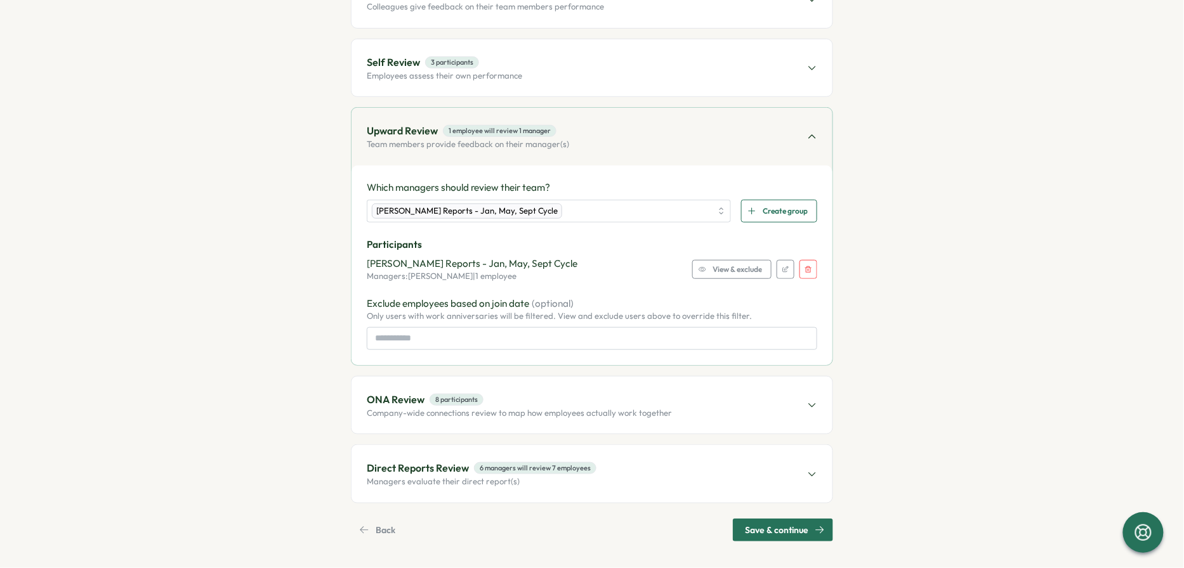
click at [805, 266] on icon "button" at bounding box center [809, 270] width 8 height 8
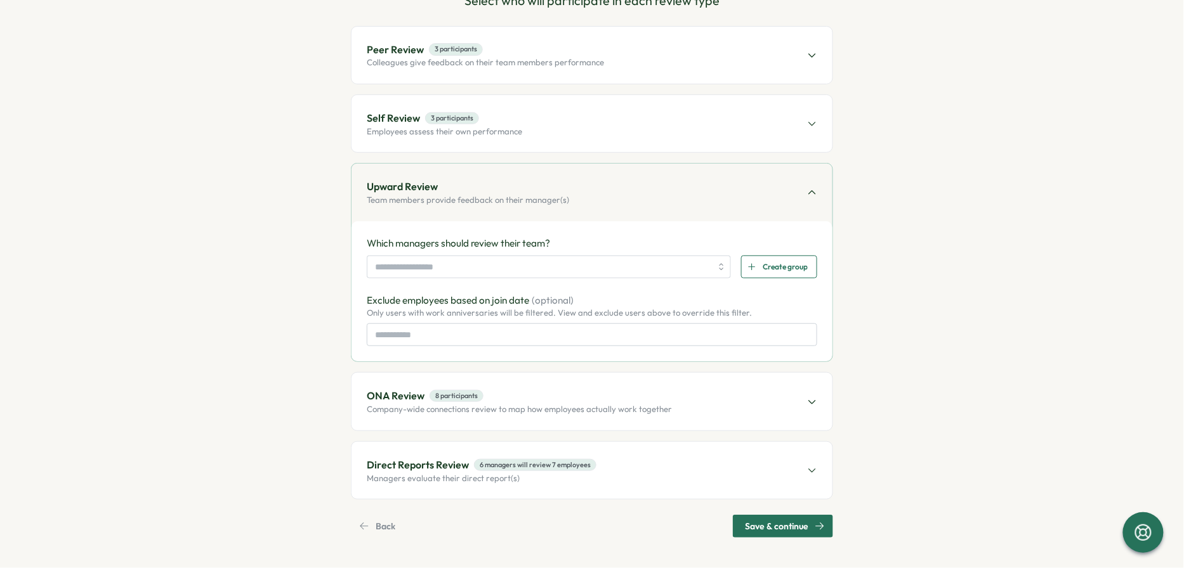
scroll to position [154, 0]
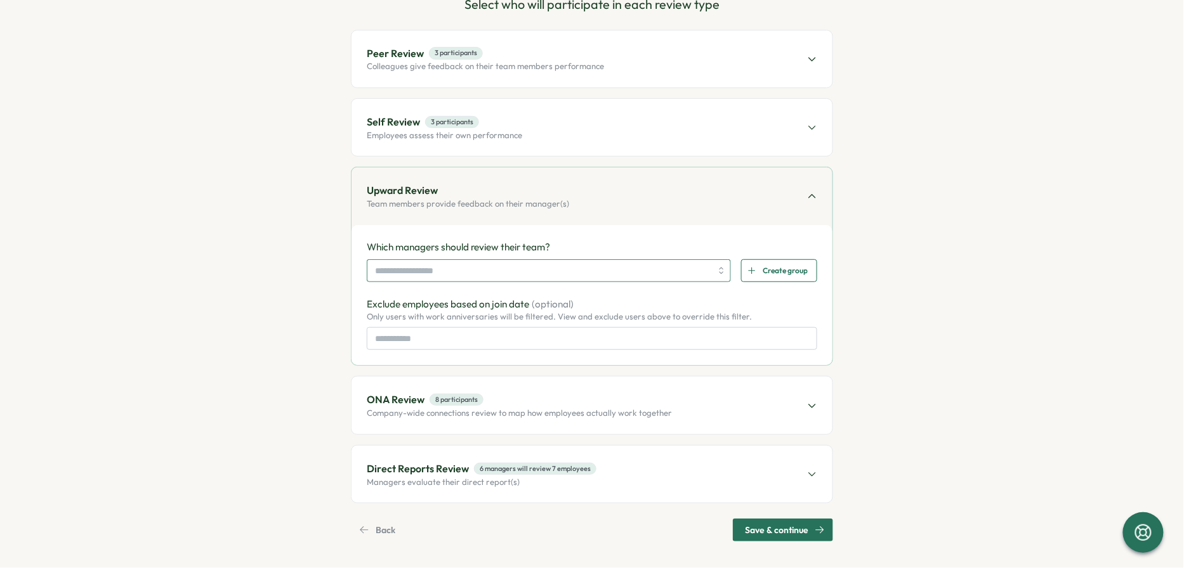
click at [553, 276] on input "search" at bounding box center [543, 271] width 336 height 22
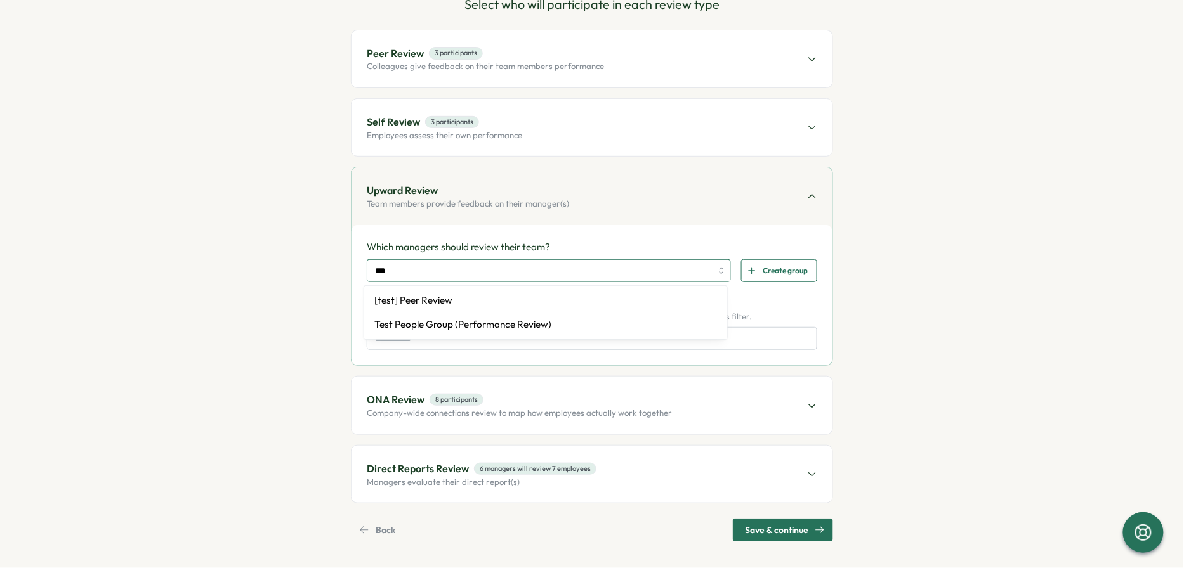
type input "****"
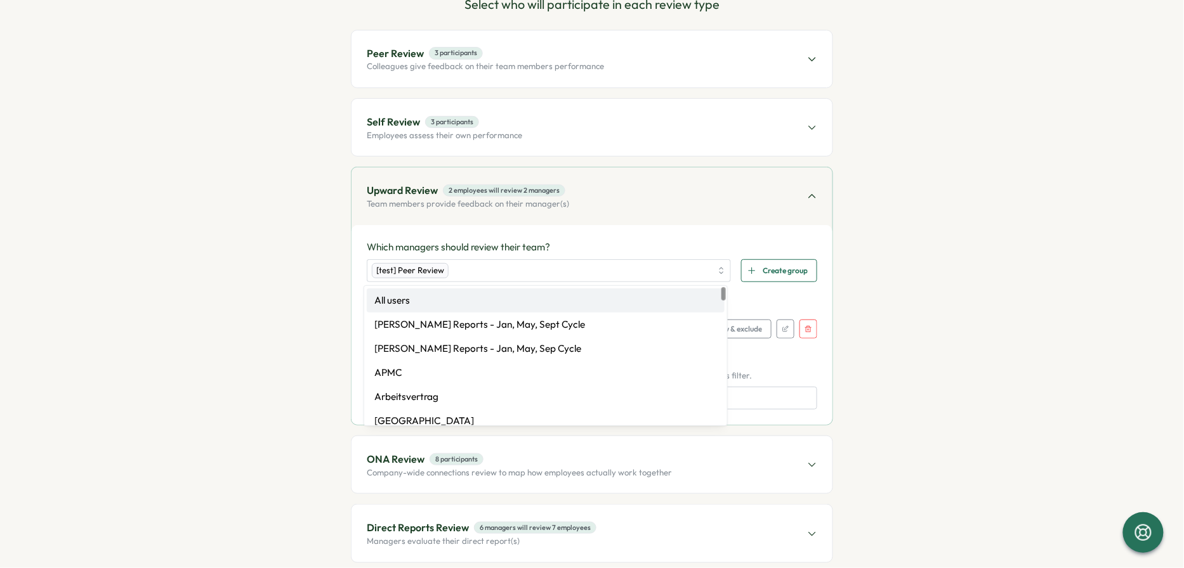
click at [754, 302] on p "Participants" at bounding box center [592, 305] width 450 height 14
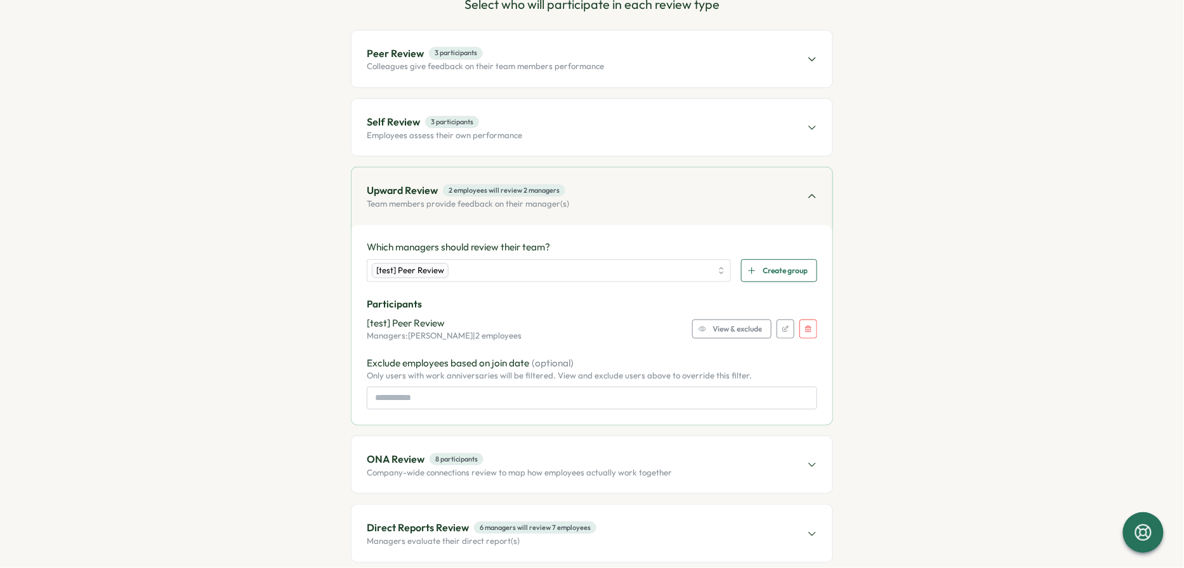
click at [739, 324] on span "View & exclude" at bounding box center [737, 329] width 49 height 18
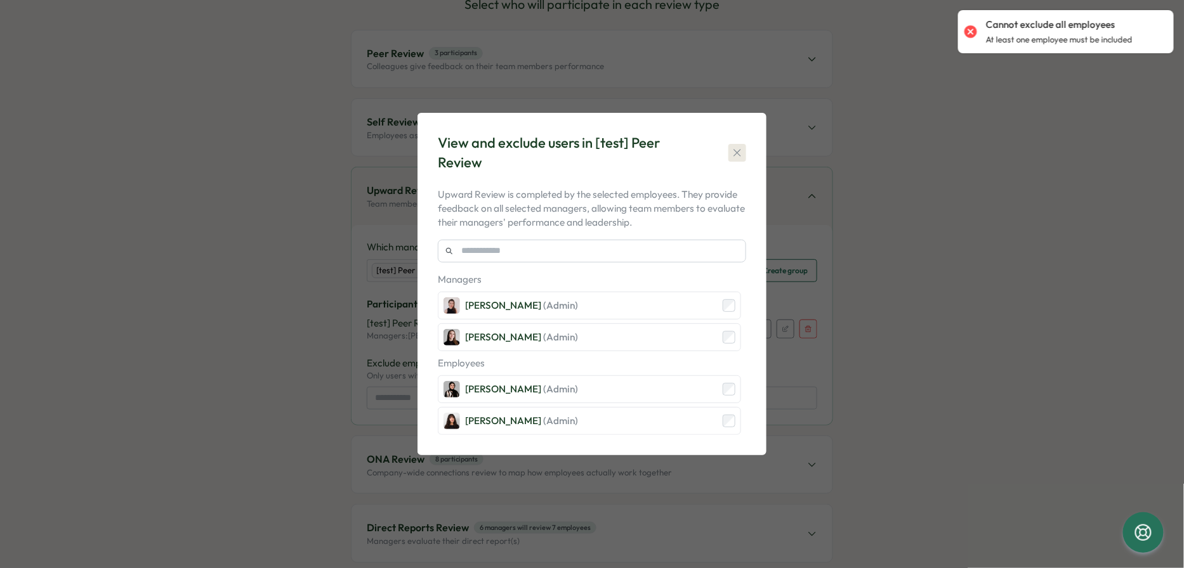
click at [742, 153] on icon "button" at bounding box center [737, 153] width 13 height 13
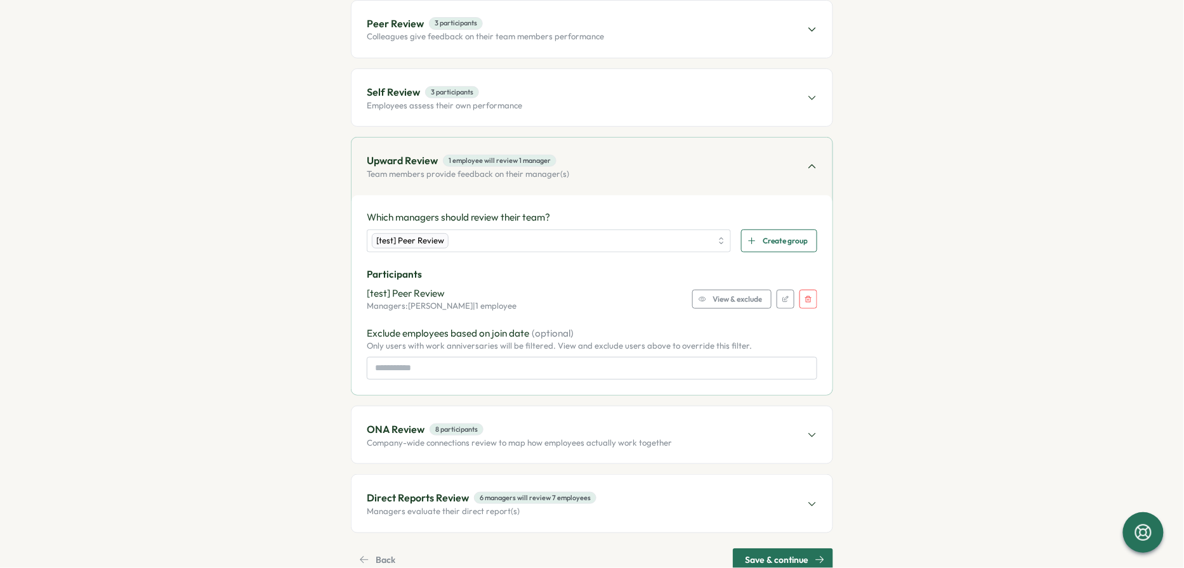
scroll to position [200, 0]
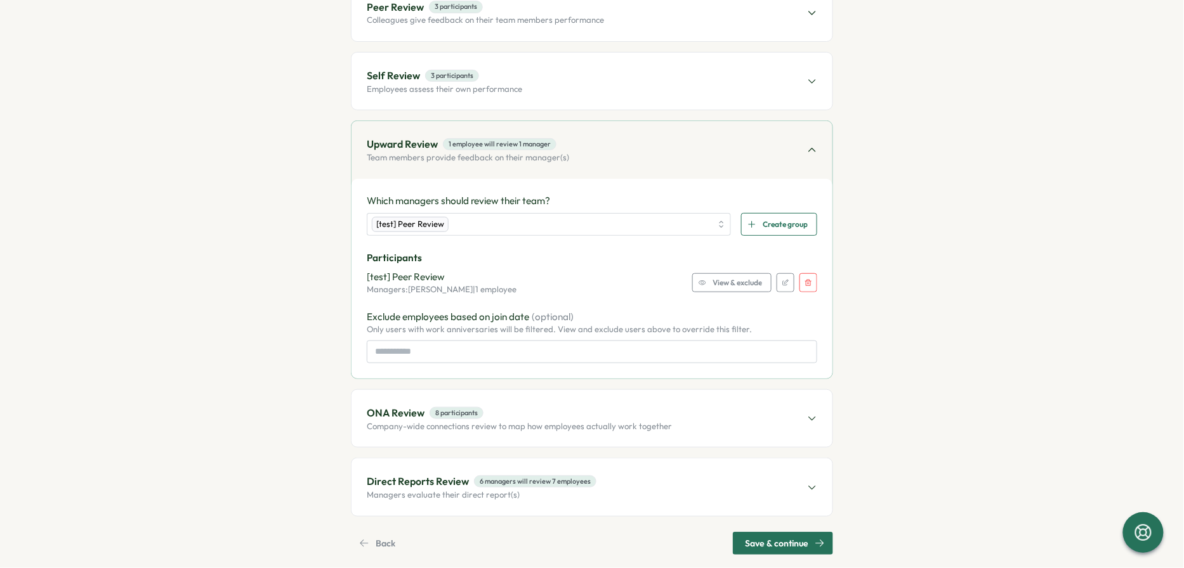
click at [610, 405] on span "ONA Review 8 participants" at bounding box center [519, 413] width 305 height 16
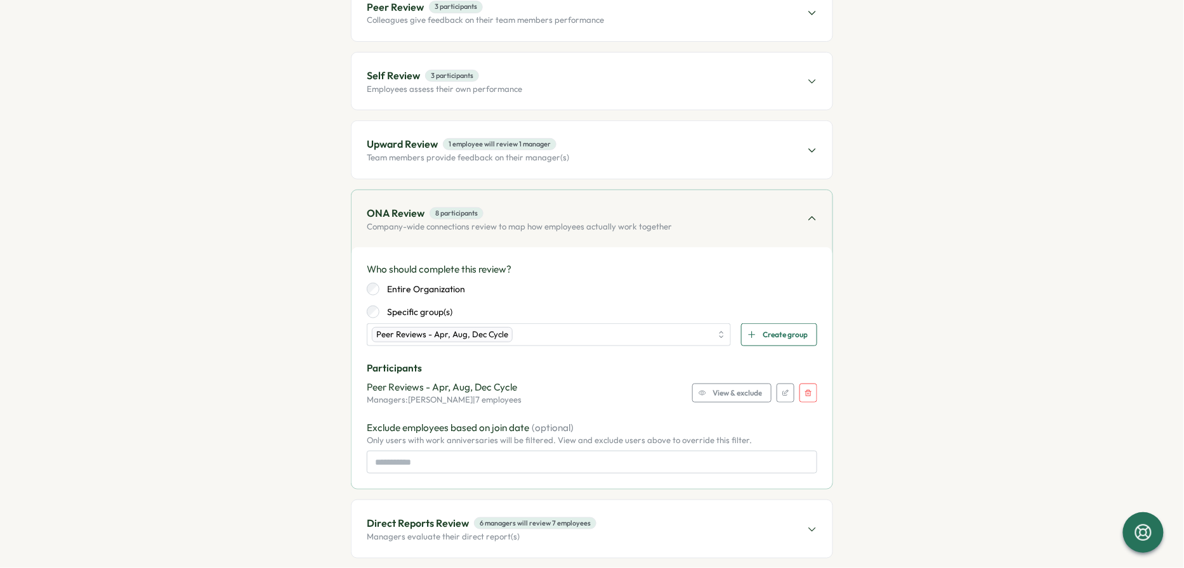
click at [813, 388] on button "button" at bounding box center [808, 393] width 18 height 19
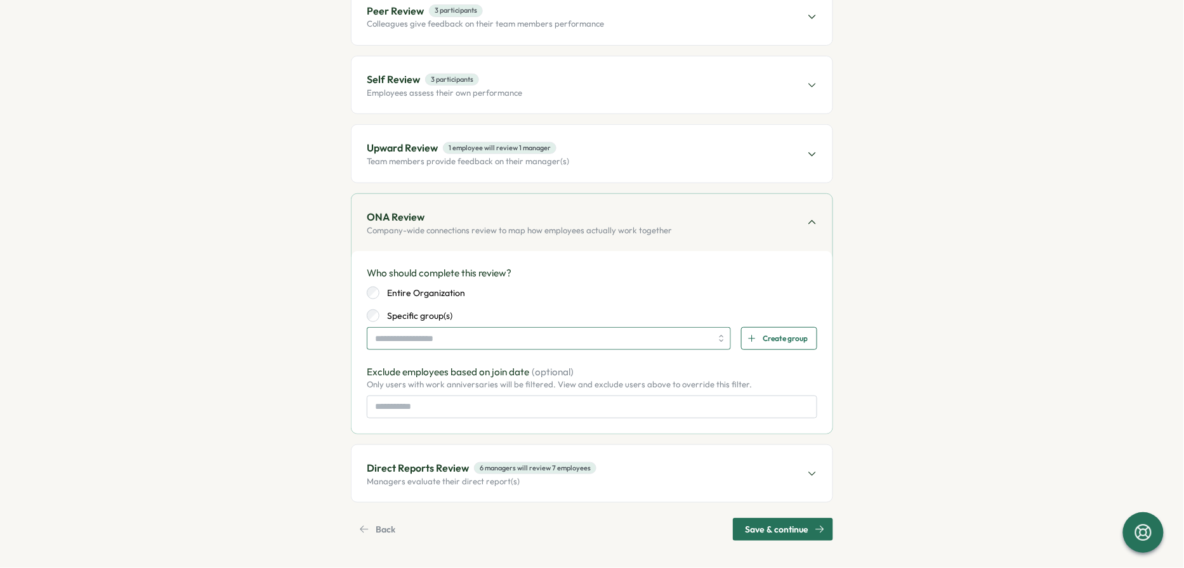
click at [606, 341] on input "search" at bounding box center [543, 339] width 336 height 22
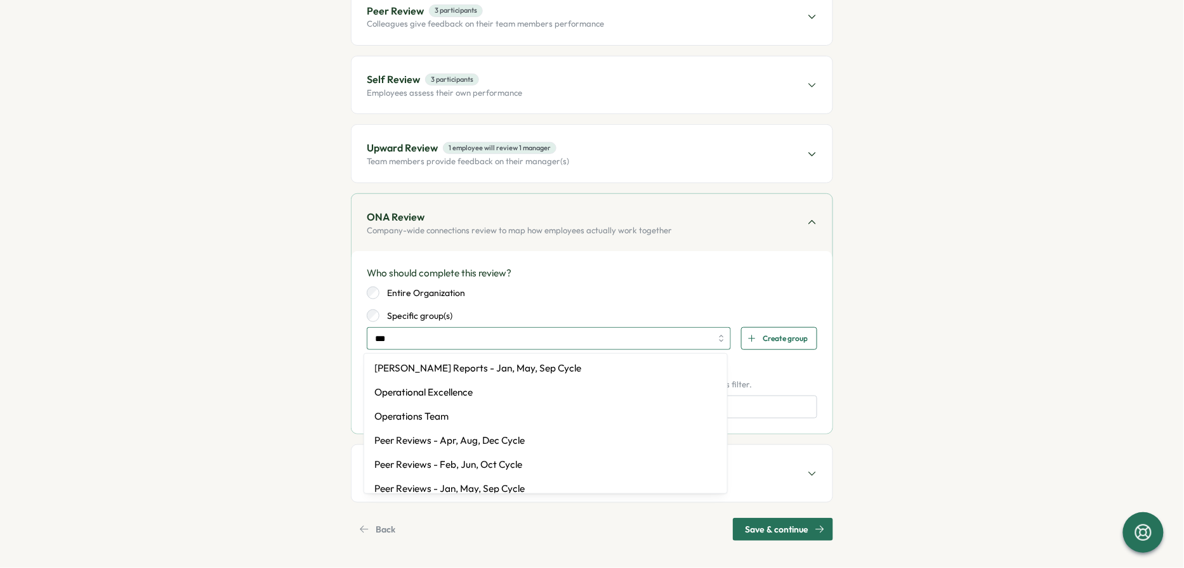
type input "****"
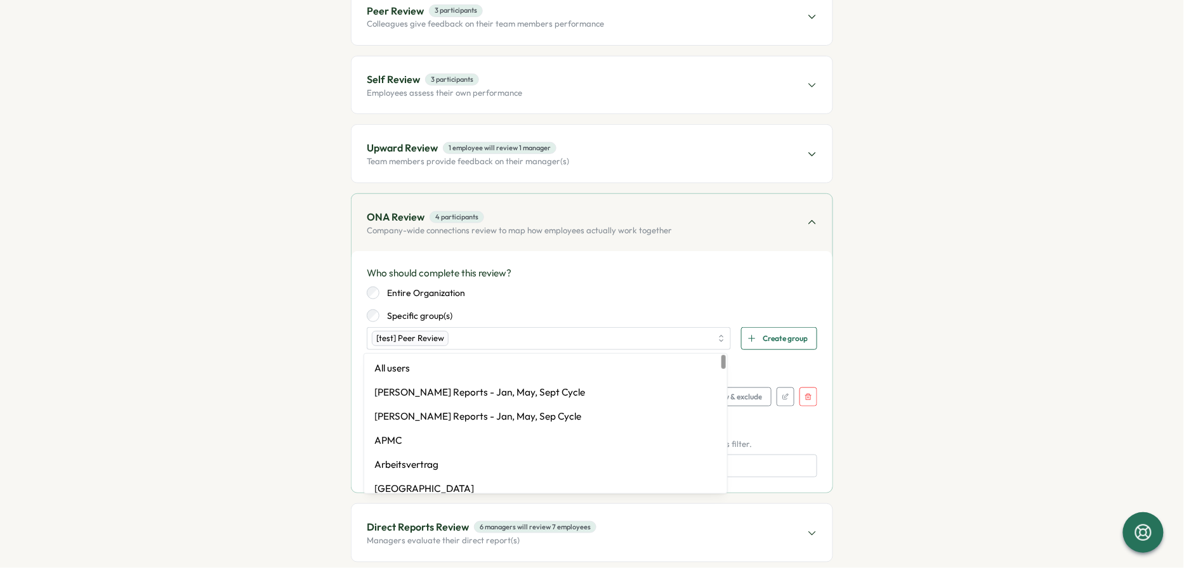
click at [648, 292] on div "Entire Organization" at bounding box center [592, 293] width 450 height 13
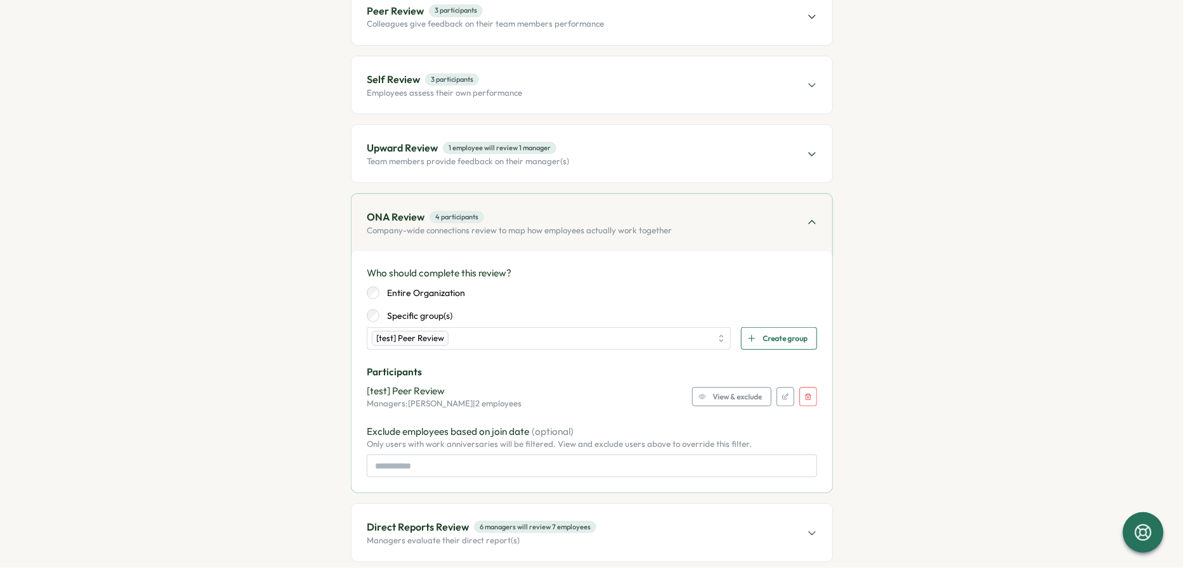
click at [724, 399] on span "View & exclude" at bounding box center [737, 397] width 49 height 18
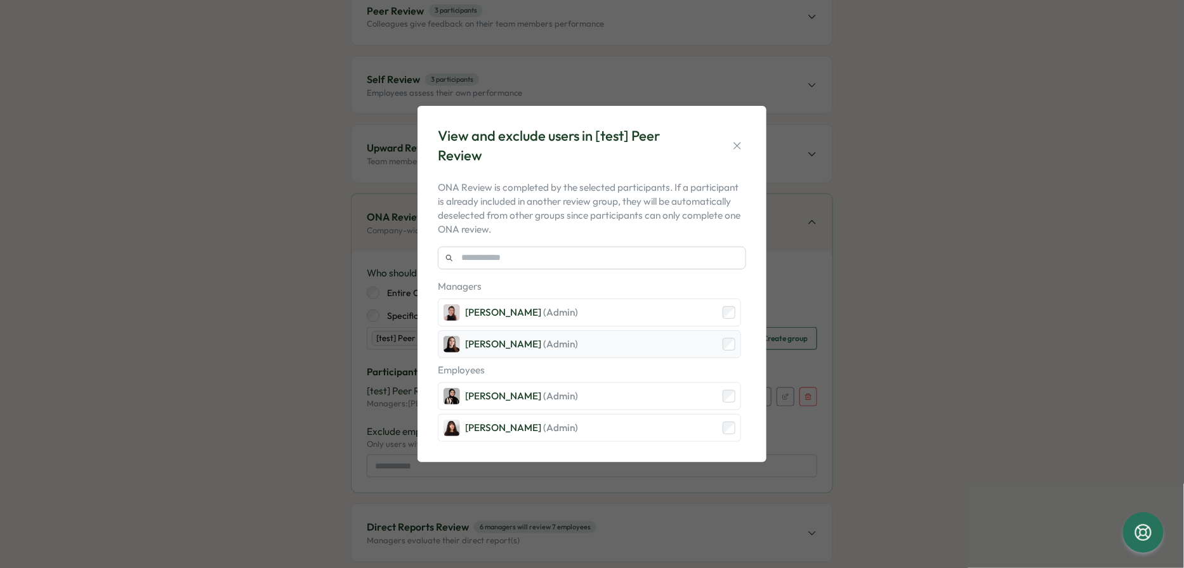
click at [733, 338] on div "Elena Ladushyna (Admin)" at bounding box center [589, 345] width 303 height 28
click at [742, 147] on icon "button" at bounding box center [737, 146] width 13 height 13
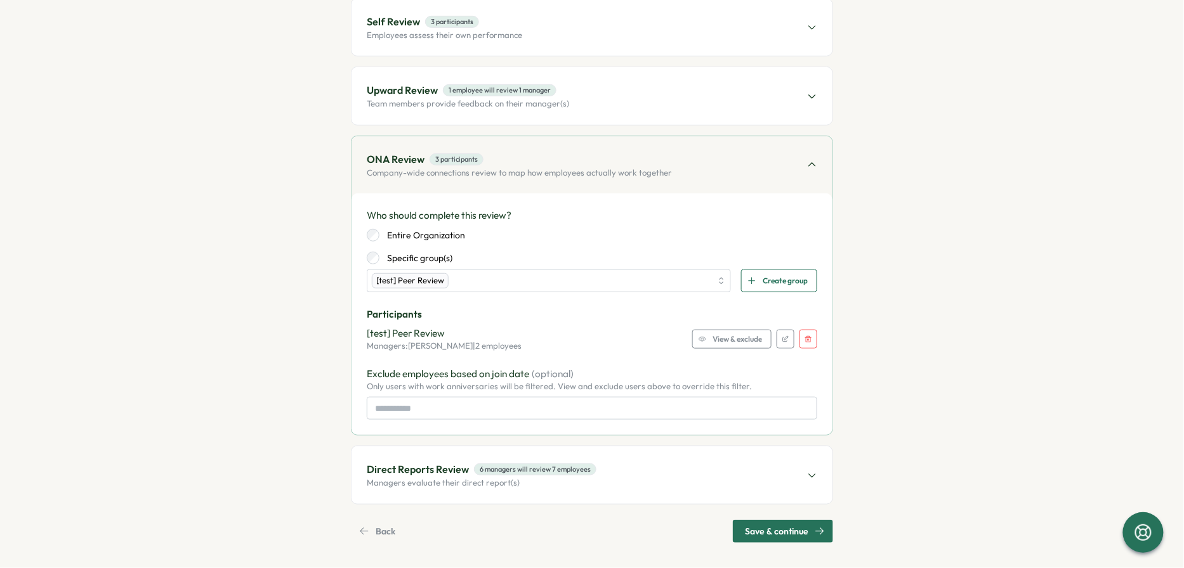
click at [626, 464] on div "Direct Reports Review 6 managers will review 7 employees Managers evaluate thei…" at bounding box center [591, 475] width 481 height 57
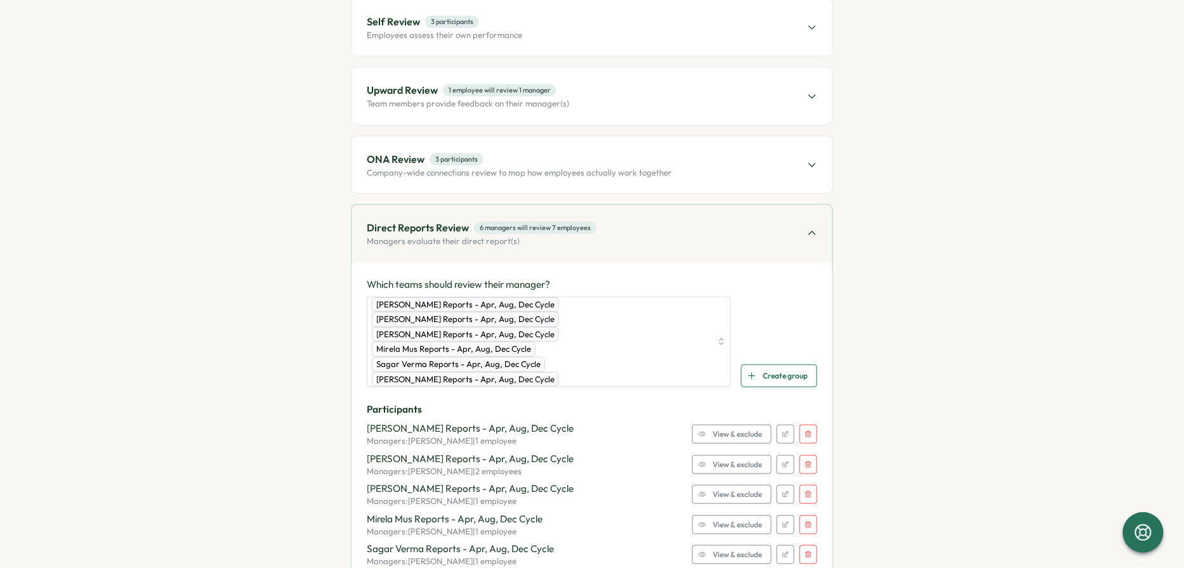
scroll to position [299, 0]
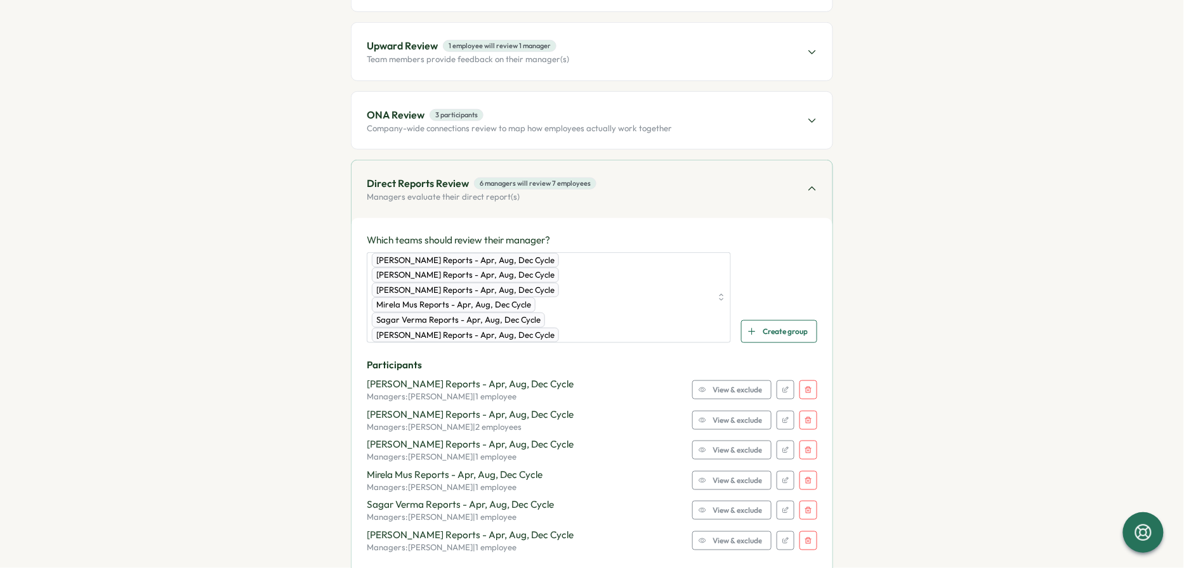
click at [805, 386] on icon "button" at bounding box center [809, 390] width 8 height 8
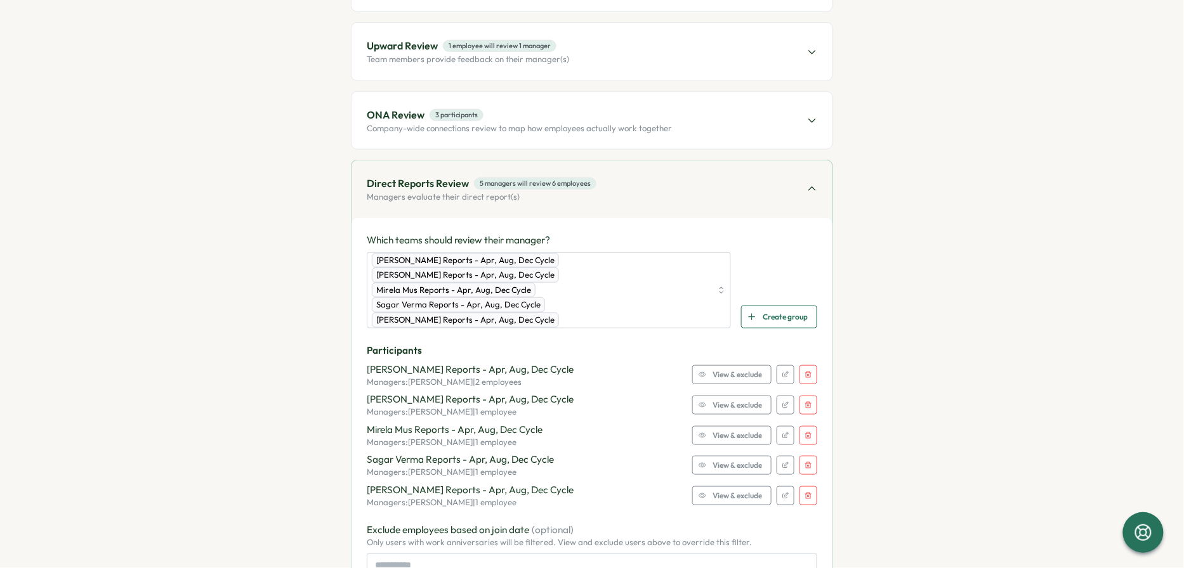
click at [805, 371] on icon "button" at bounding box center [809, 375] width 8 height 8
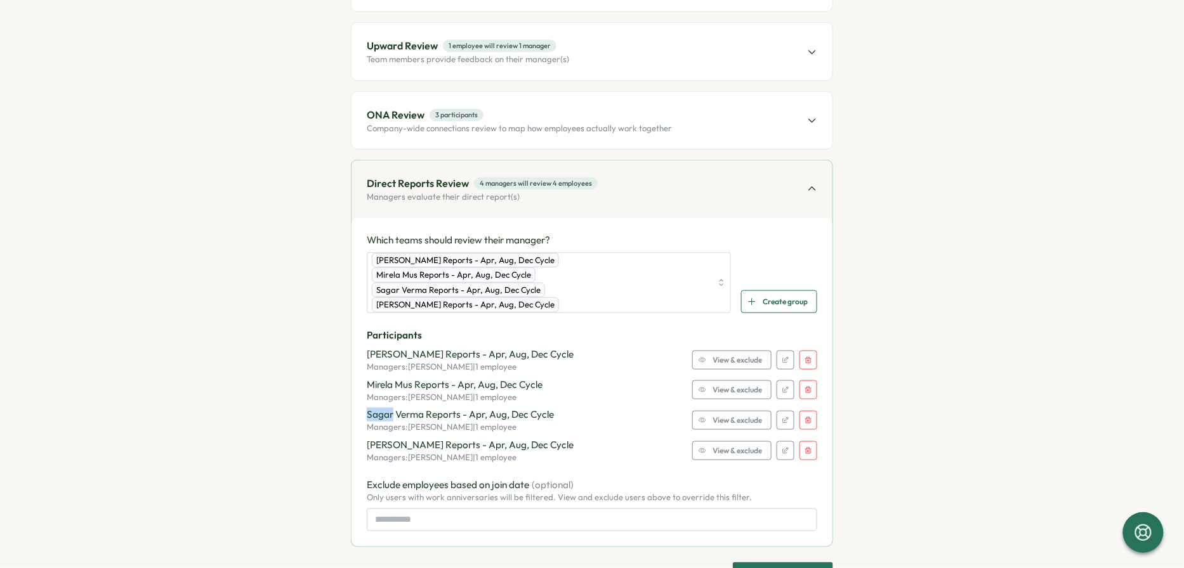
click at [805, 357] on div "Participants Hasan Naqvi Reports - Apr, Aug, Dec Cycle Managers: Hasan Naqvi | …" at bounding box center [592, 396] width 450 height 135
click at [805, 357] on icon "button" at bounding box center [808, 360] width 6 height 6
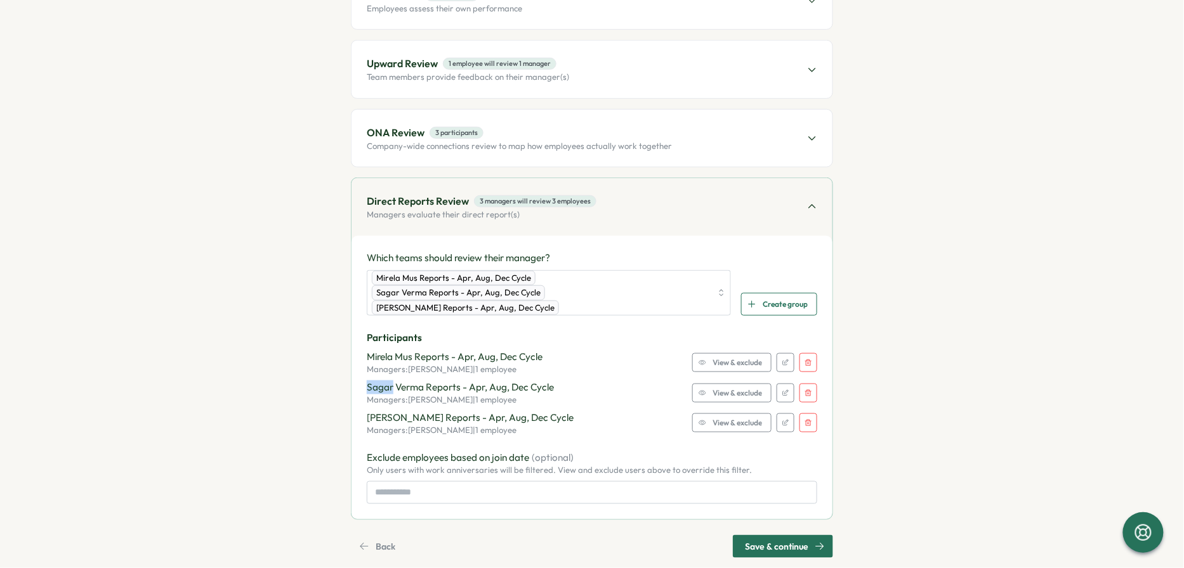
click at [805, 359] on icon "button" at bounding box center [809, 363] width 8 height 8
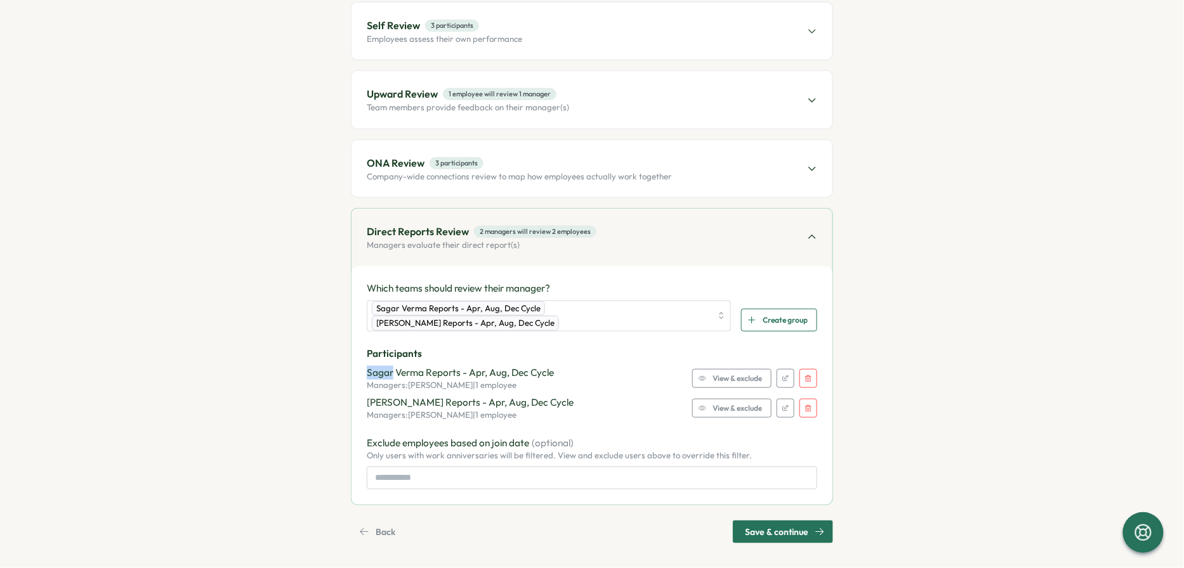
click at [805, 375] on icon "button" at bounding box center [809, 379] width 8 height 8
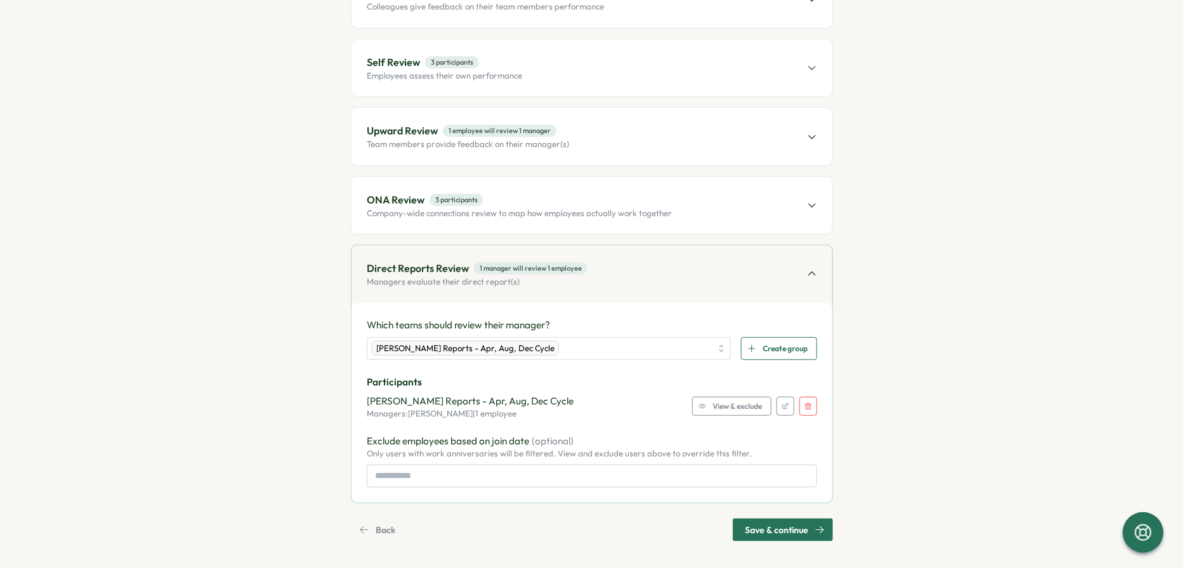
click at [805, 403] on icon "button" at bounding box center [809, 407] width 8 height 8
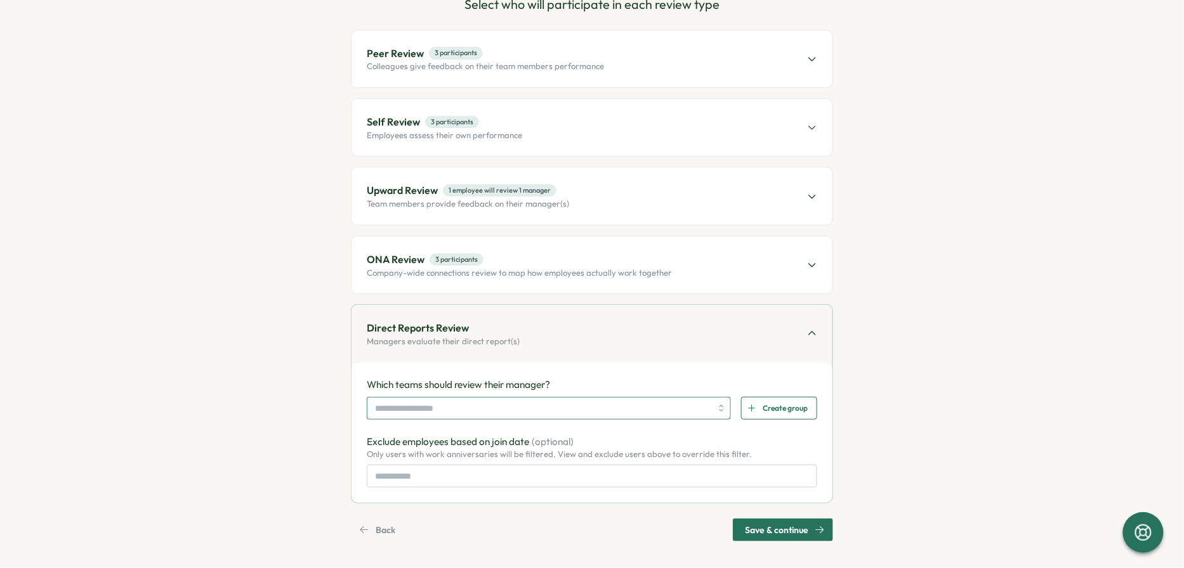
click at [654, 405] on input "search" at bounding box center [543, 409] width 336 height 22
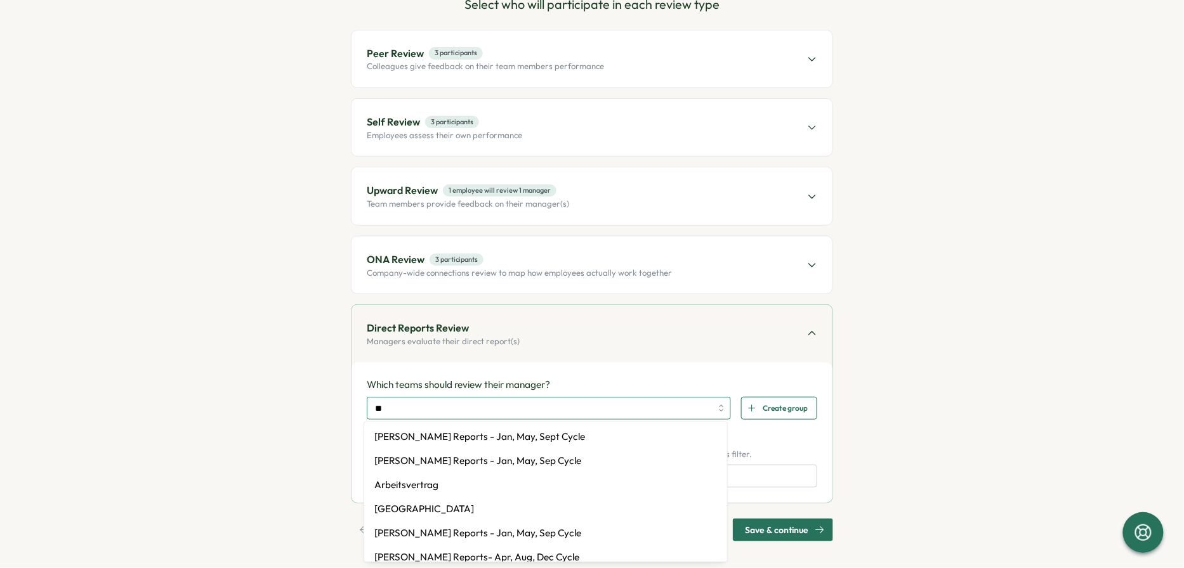
type input "***"
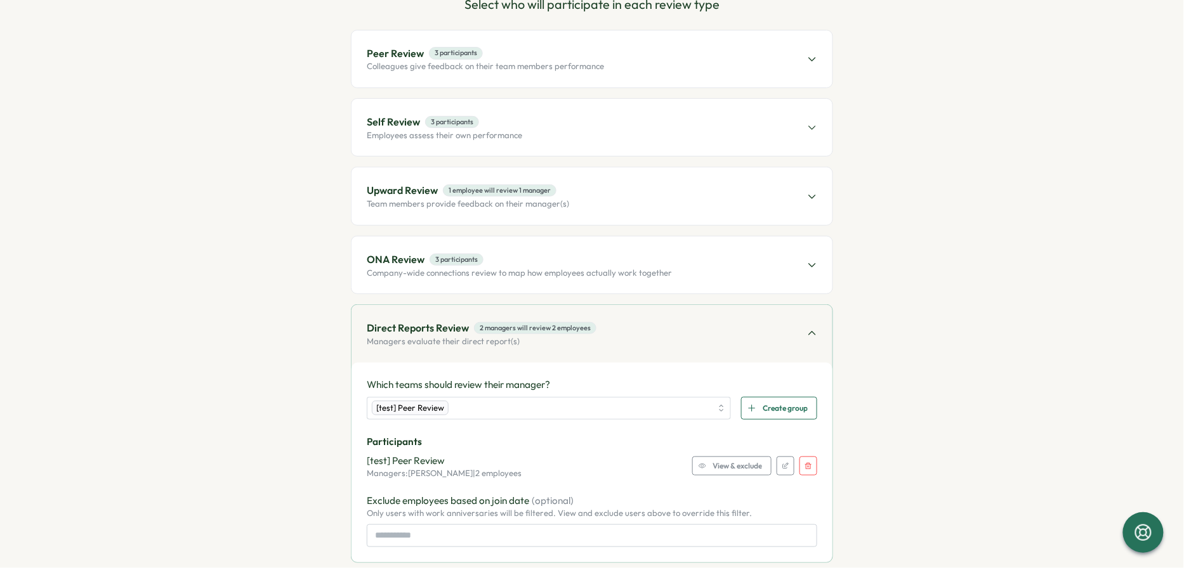
click at [782, 438] on p "Participants" at bounding box center [592, 442] width 450 height 14
click at [737, 457] on span "View & exclude" at bounding box center [737, 466] width 49 height 18
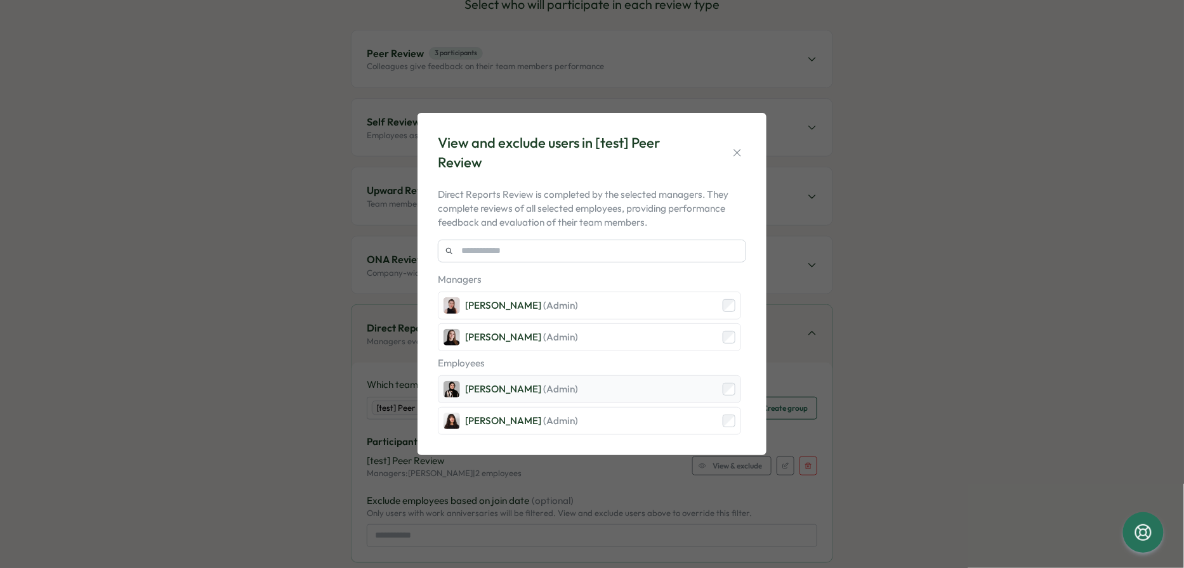
click at [722, 393] on div "Sana Naqvi (Admin)" at bounding box center [589, 390] width 303 height 28
click at [721, 425] on div "Kelly Rosa (Admin)" at bounding box center [589, 421] width 303 height 28
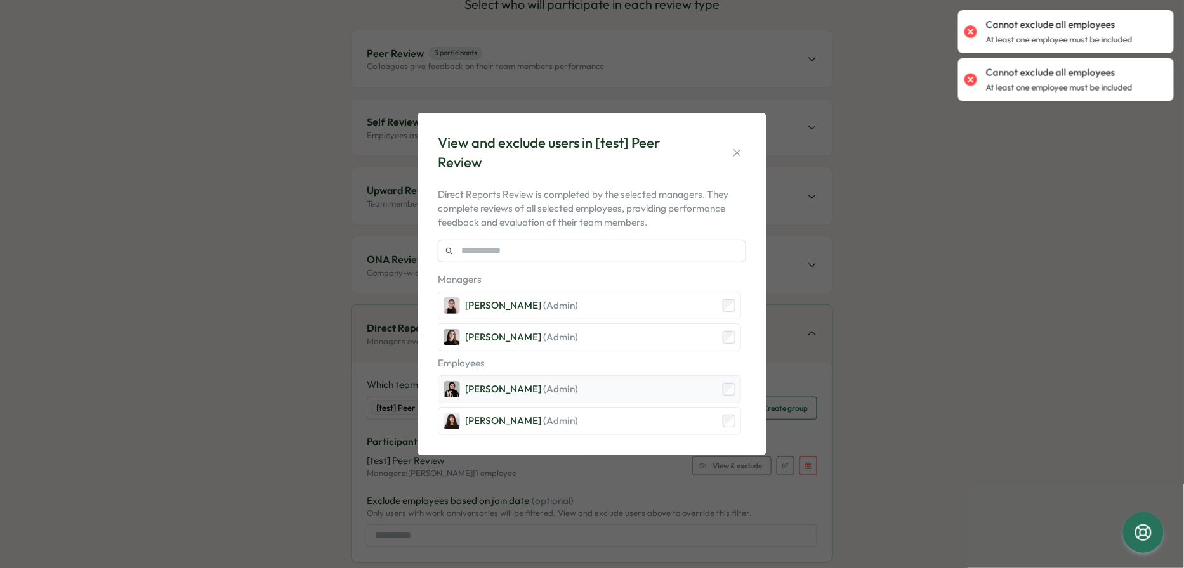
click at [732, 381] on div "Sana Naqvi (Admin)" at bounding box center [589, 390] width 303 height 28
click at [836, 350] on div "View and exclude users in [test] Peer Review Direct Reports Review is completed…" at bounding box center [592, 284] width 1184 height 568
click at [733, 151] on icon "button" at bounding box center [737, 153] width 13 height 13
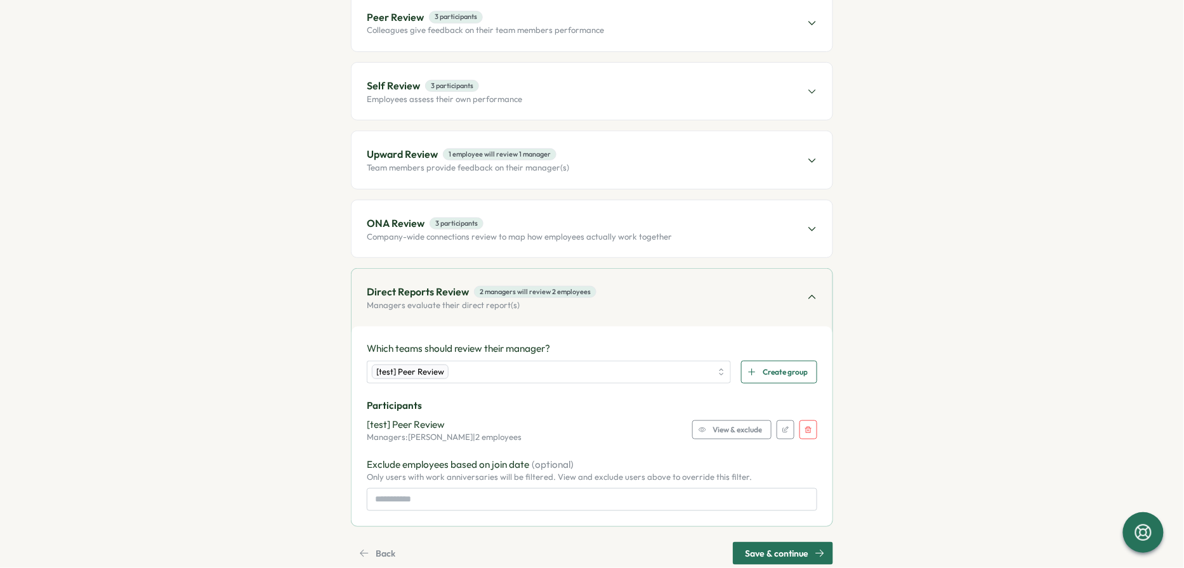
scroll to position [208, 0]
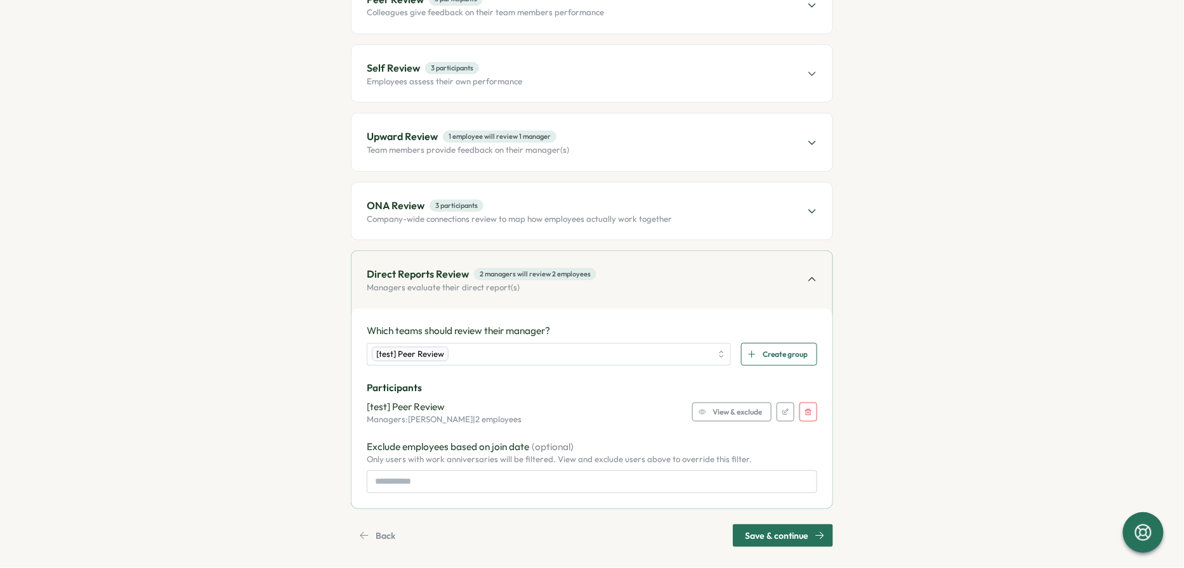
click at [719, 413] on span "View & exclude" at bounding box center [737, 413] width 49 height 18
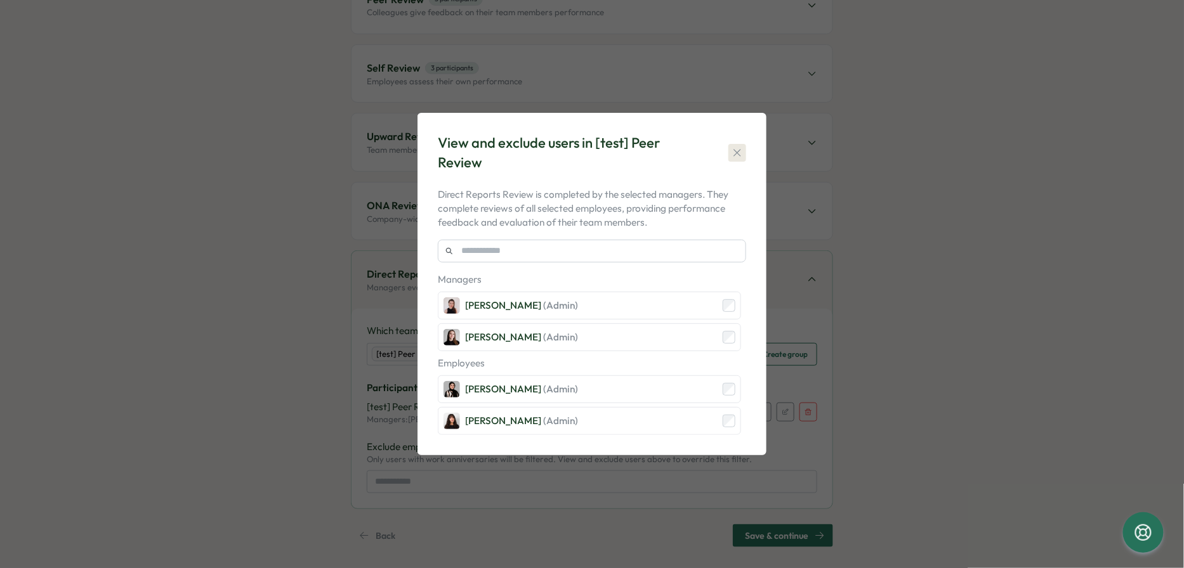
click at [735, 156] on icon "button" at bounding box center [736, 152] width 7 height 7
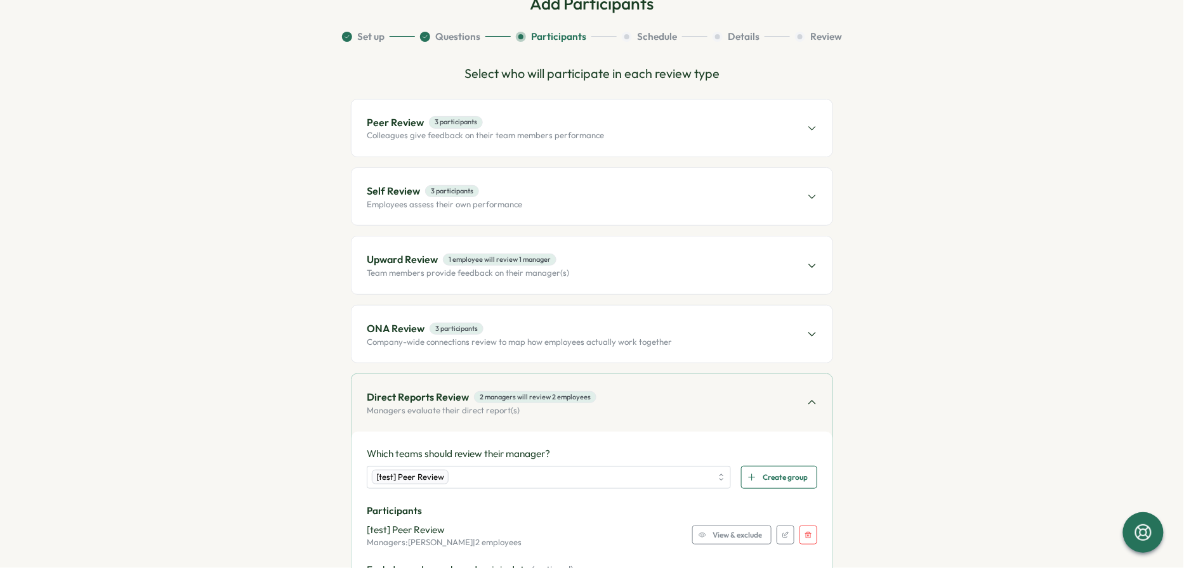
scroll to position [214, 0]
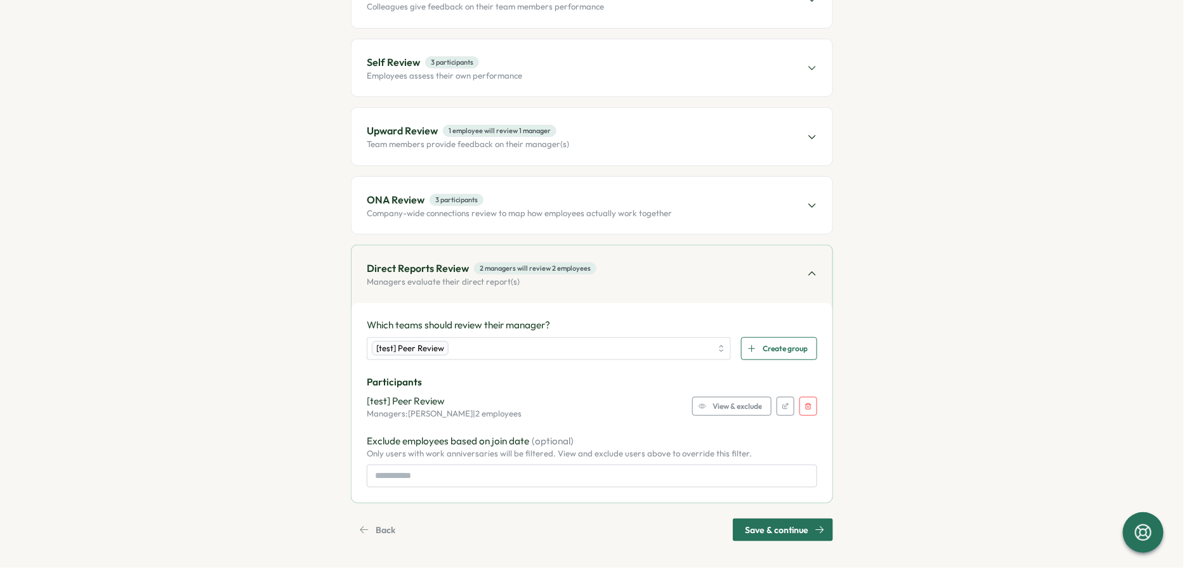
click at [772, 529] on span "Save & continue" at bounding box center [776, 531] width 63 height 22
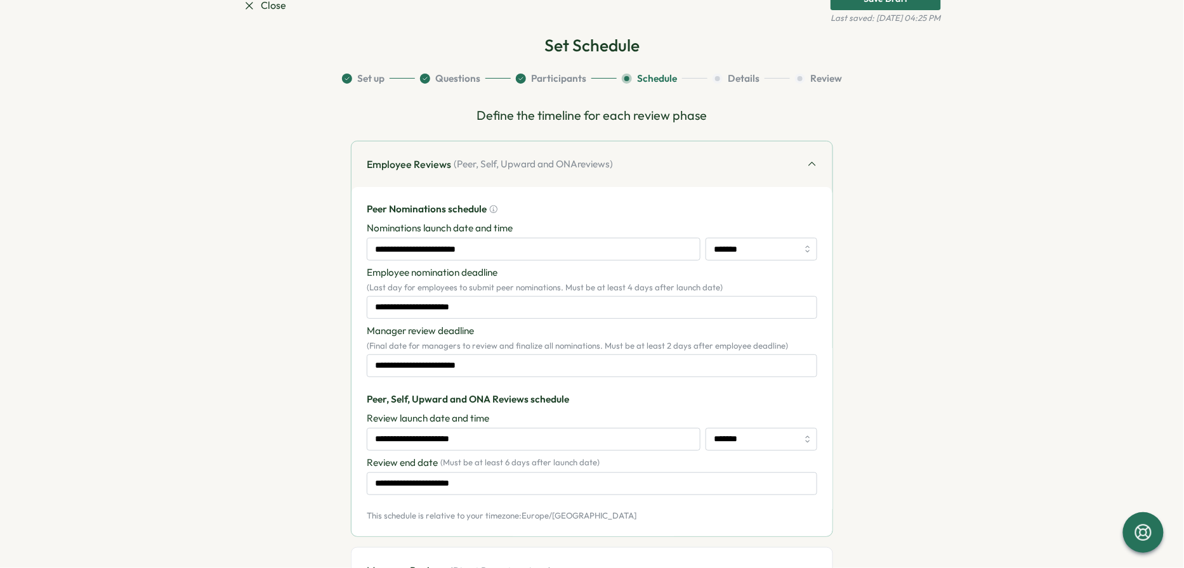
scroll to position [0, 0]
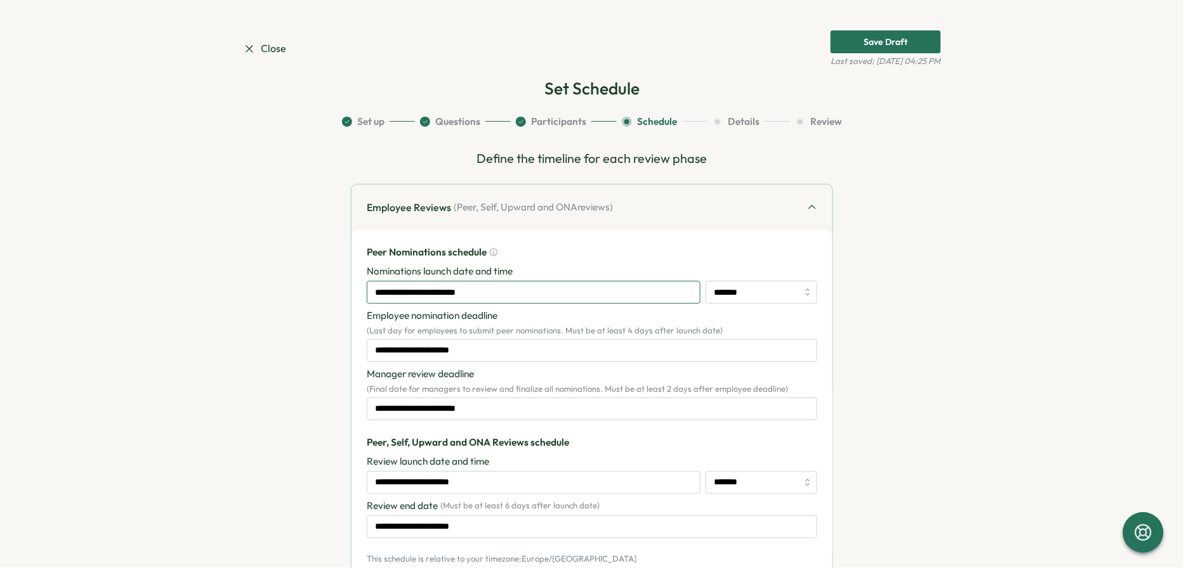
click at [477, 289] on input "**********" at bounding box center [534, 292] width 334 height 23
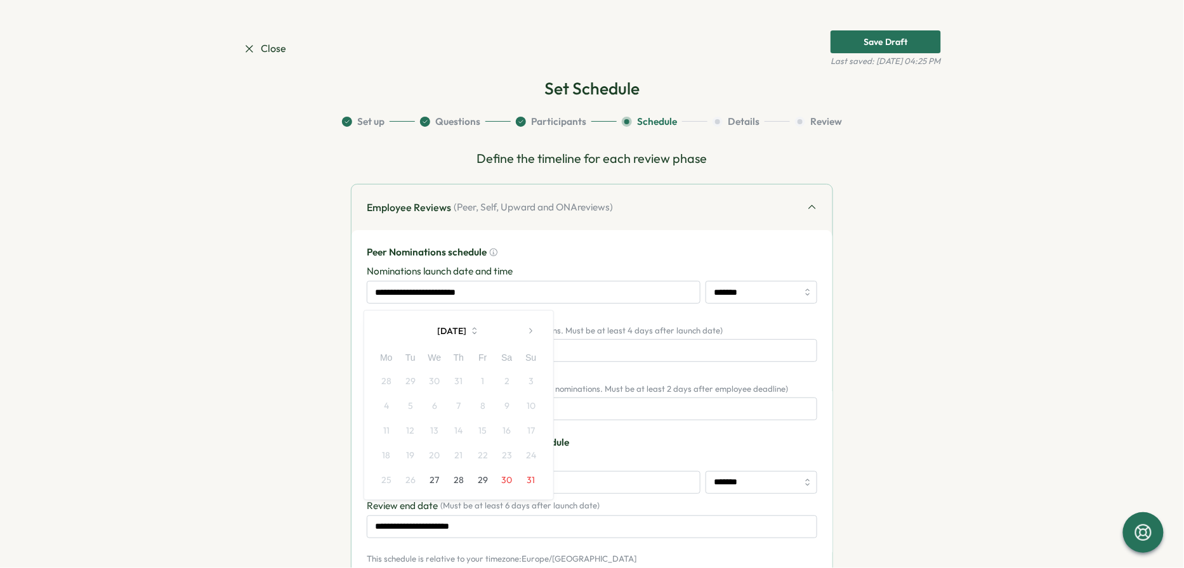
click at [442, 482] on button "27" at bounding box center [435, 480] width 24 height 24
type input "**********"
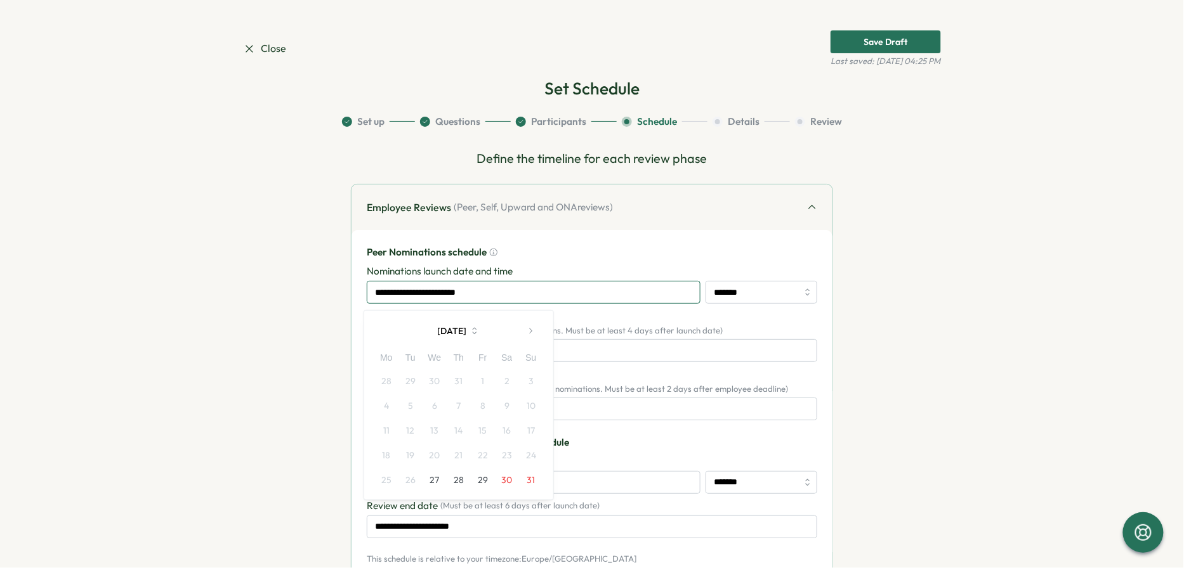
type input "**********"
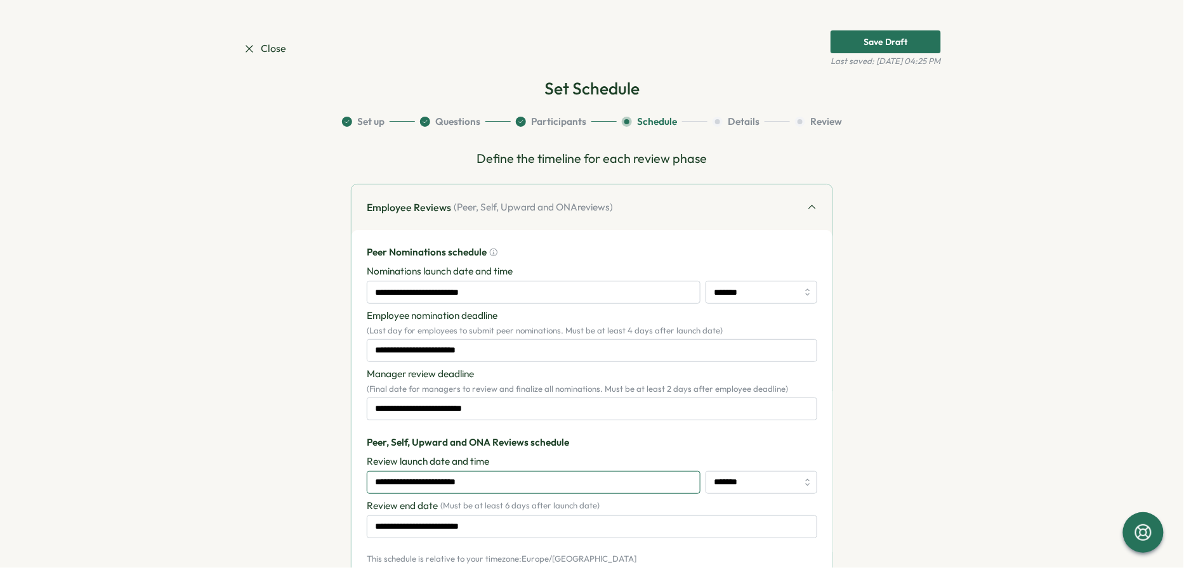
click at [586, 486] on input "**********" at bounding box center [534, 482] width 334 height 23
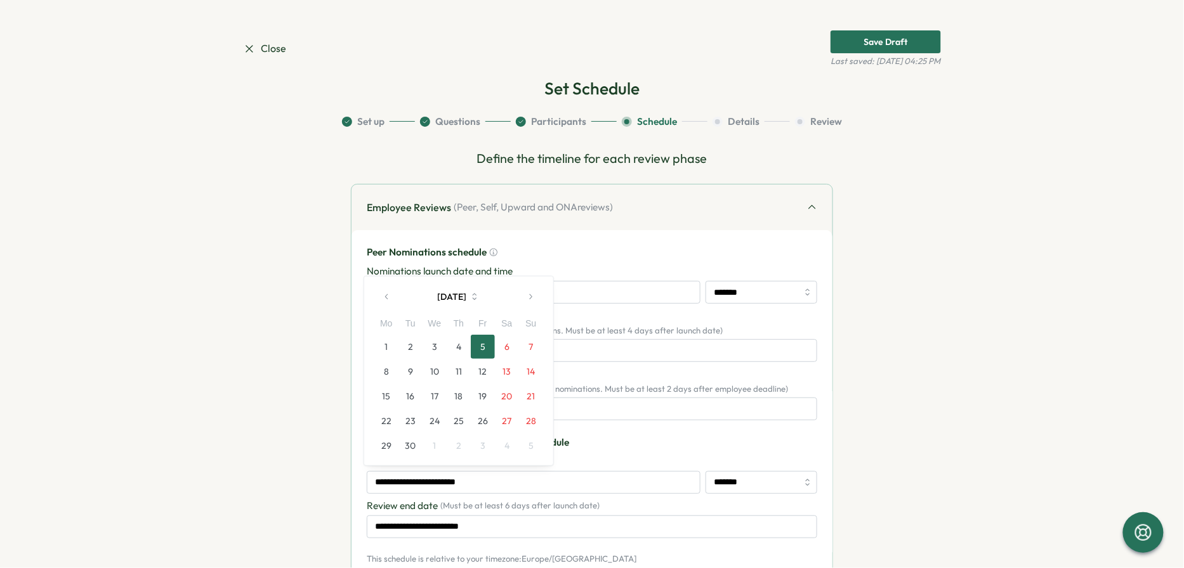
click at [534, 297] on icon "button" at bounding box center [530, 296] width 9 height 9
click at [532, 297] on icon "button" at bounding box center [530, 296] width 9 height 9
click at [383, 298] on icon "button" at bounding box center [387, 296] width 9 height 9
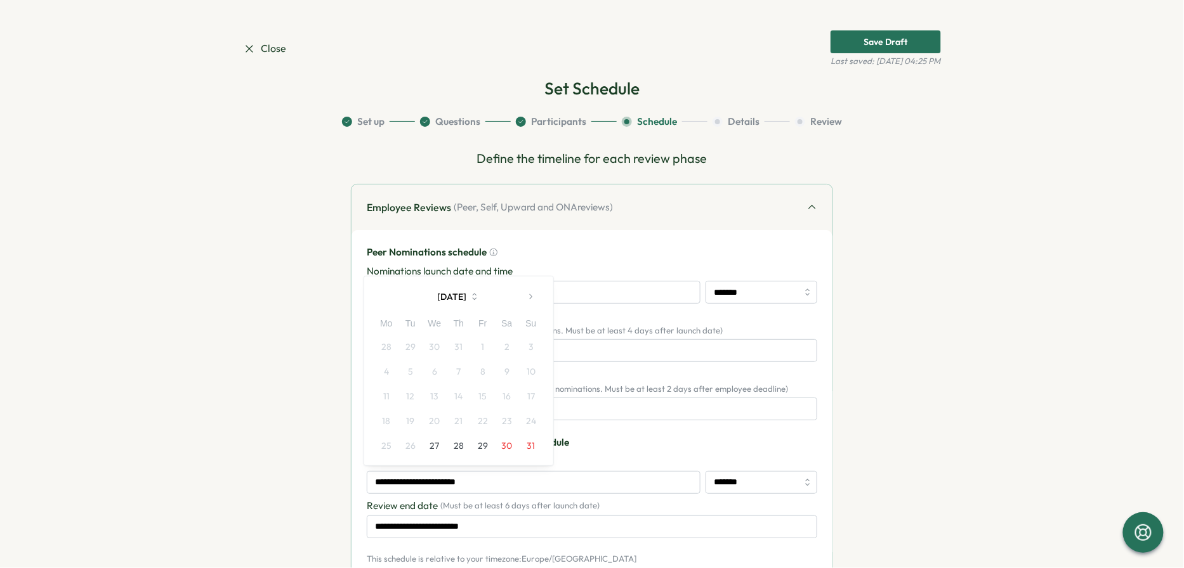
click at [440, 449] on button "27" at bounding box center [435, 446] width 24 height 24
type input "**********"
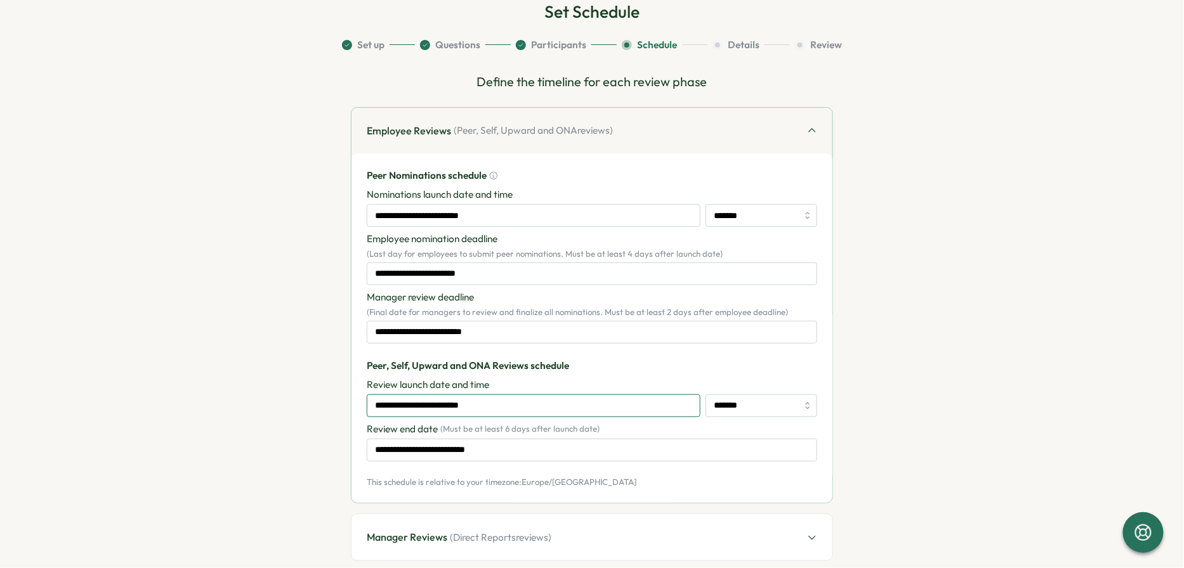
scroll to position [136, 0]
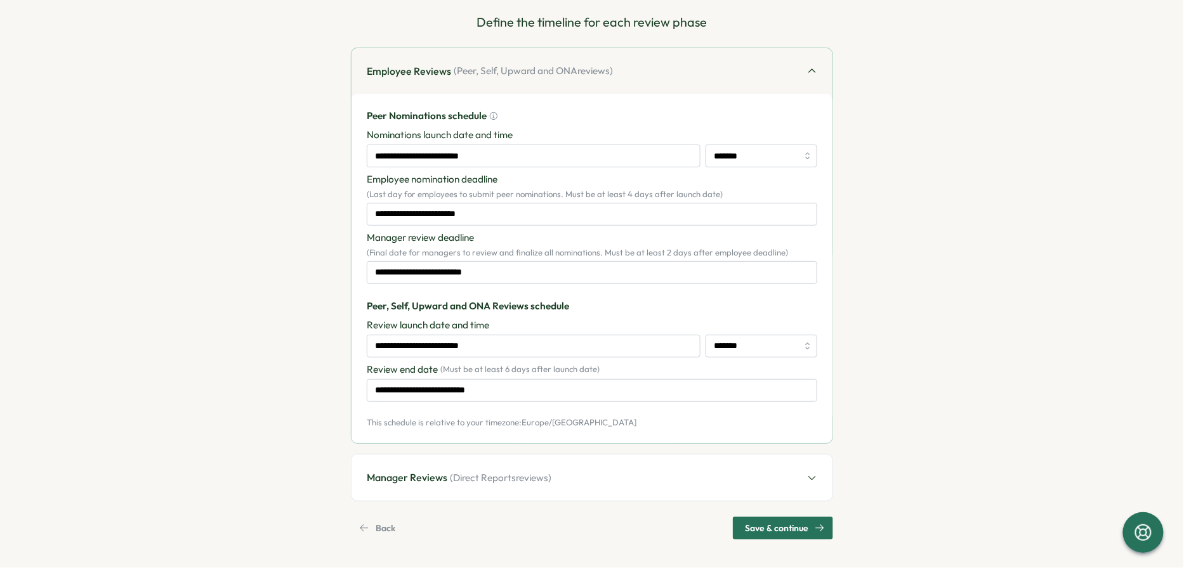
click at [549, 483] on div "Manager Reviews ( Direct Reports reviews)" at bounding box center [591, 478] width 481 height 46
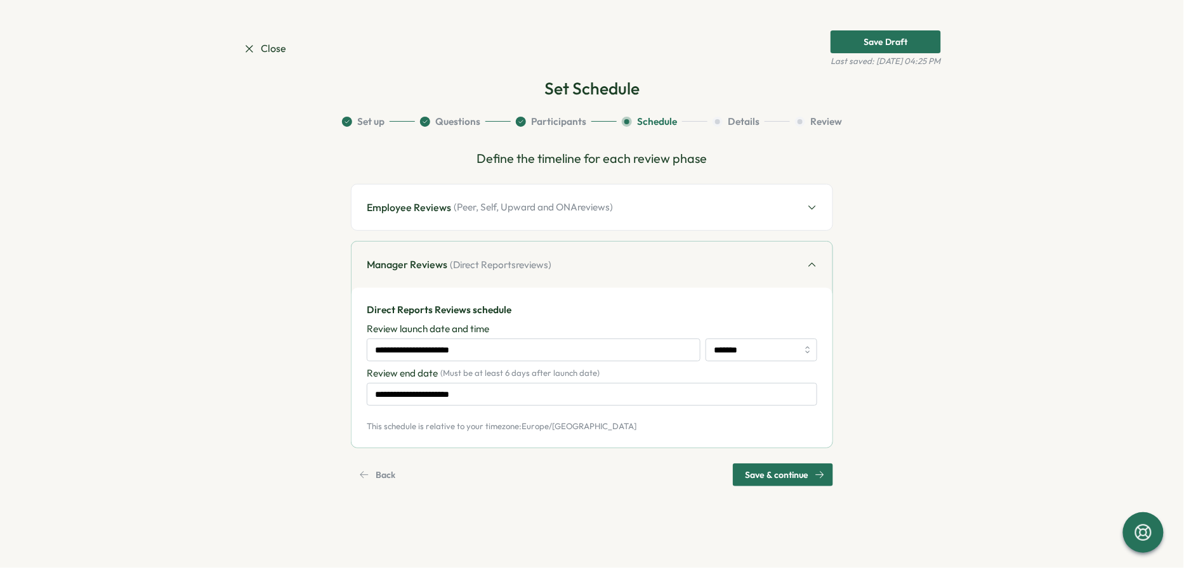
scroll to position [0, 0]
click at [506, 353] on input "**********" at bounding box center [534, 350] width 334 height 23
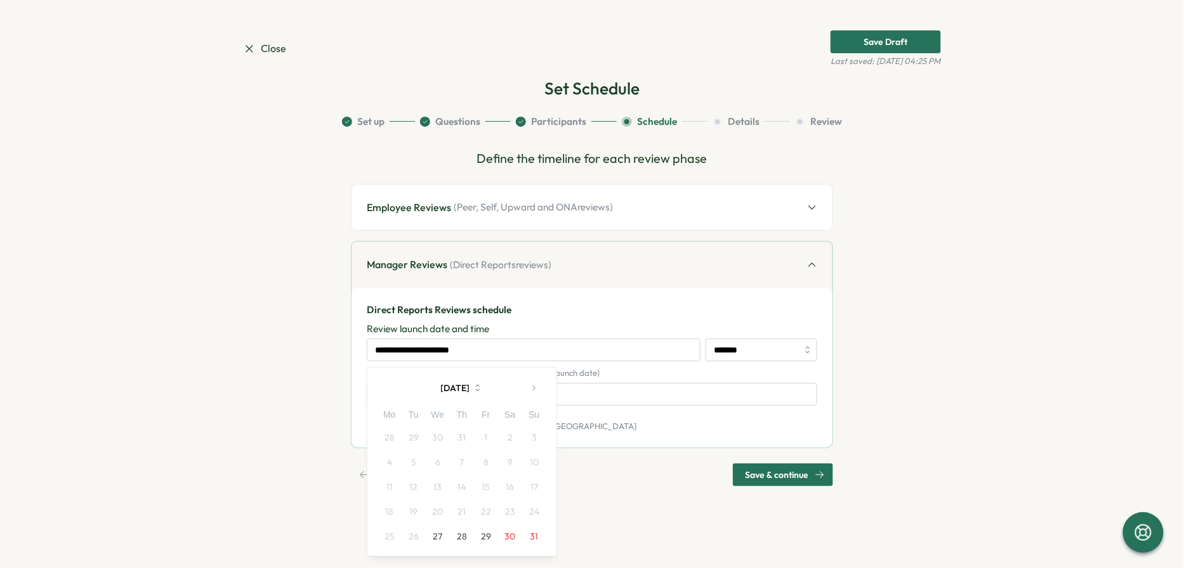
click at [527, 385] on button "button" at bounding box center [533, 388] width 25 height 25
click at [393, 393] on button "button" at bounding box center [390, 388] width 25 height 25
click at [437, 536] on button "27" at bounding box center [438, 537] width 24 height 24
type input "**********"
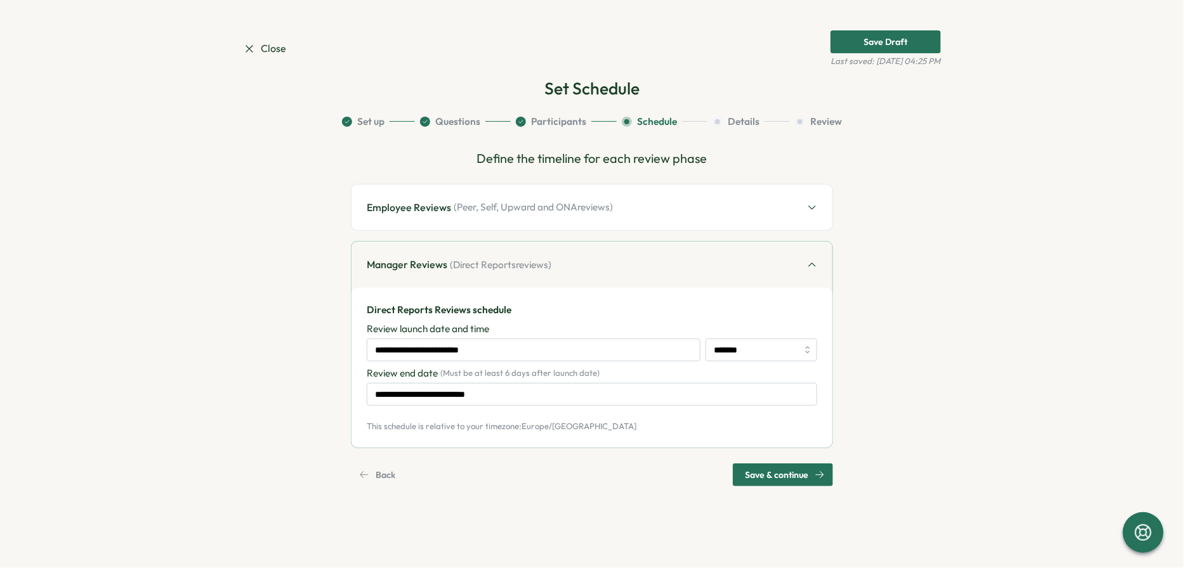
click at [796, 486] on section "**********" at bounding box center [592, 284] width 1184 height 568
click at [775, 480] on span "Save & continue" at bounding box center [776, 475] width 63 height 22
click at [492, 395] on input "**********" at bounding box center [592, 394] width 450 height 23
click at [598, 209] on span "( Peer, Self, Upward and ONA reviews)" at bounding box center [533, 207] width 159 height 14
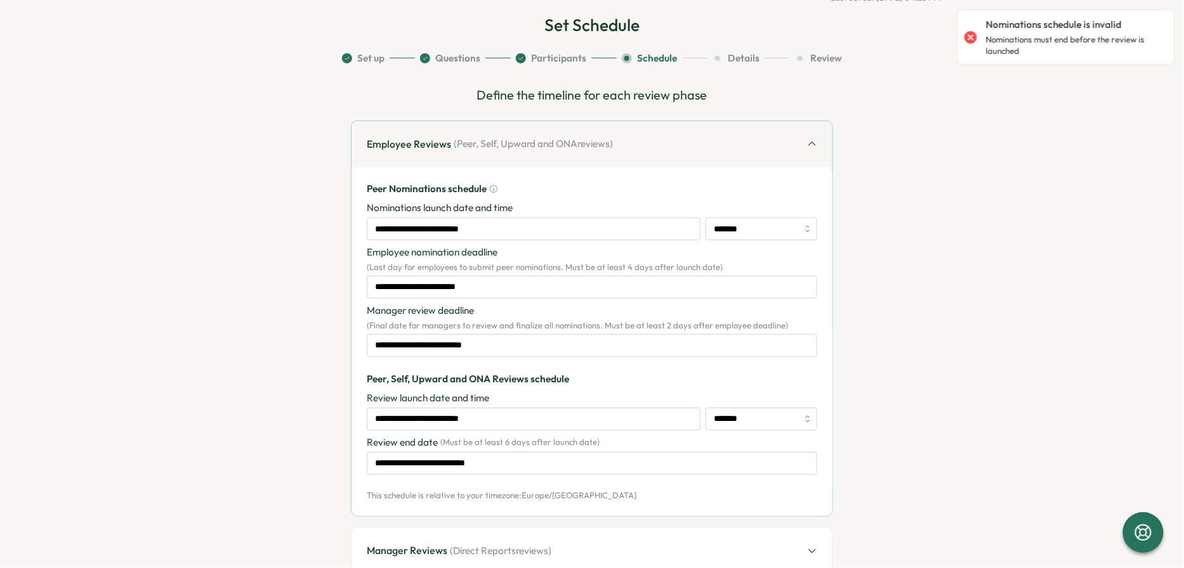
scroll to position [81, 0]
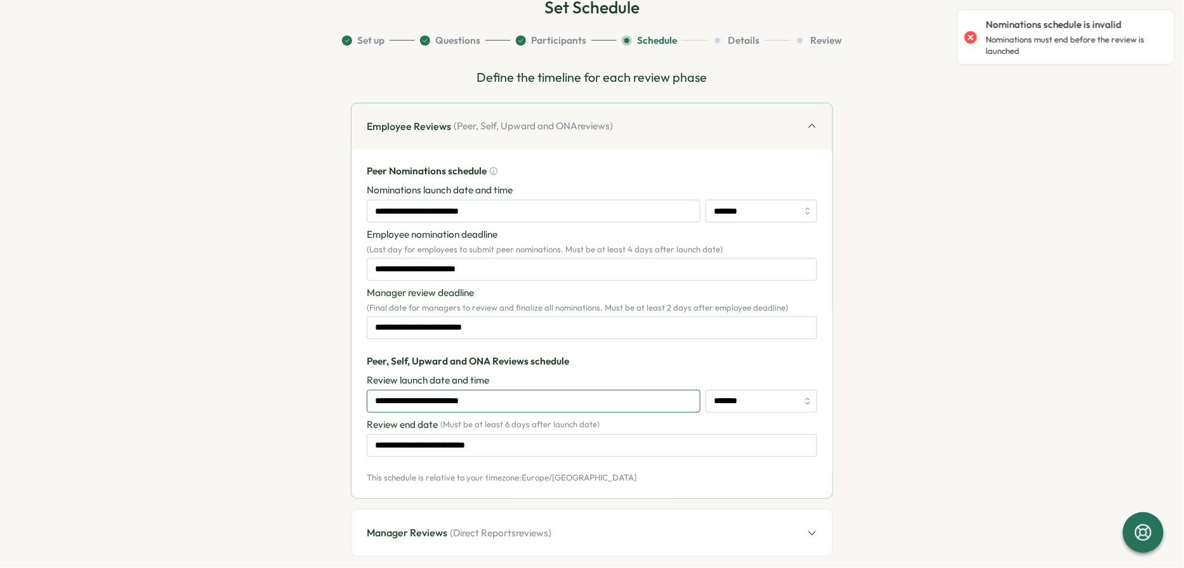
click at [506, 405] on input "**********" at bounding box center [534, 401] width 334 height 23
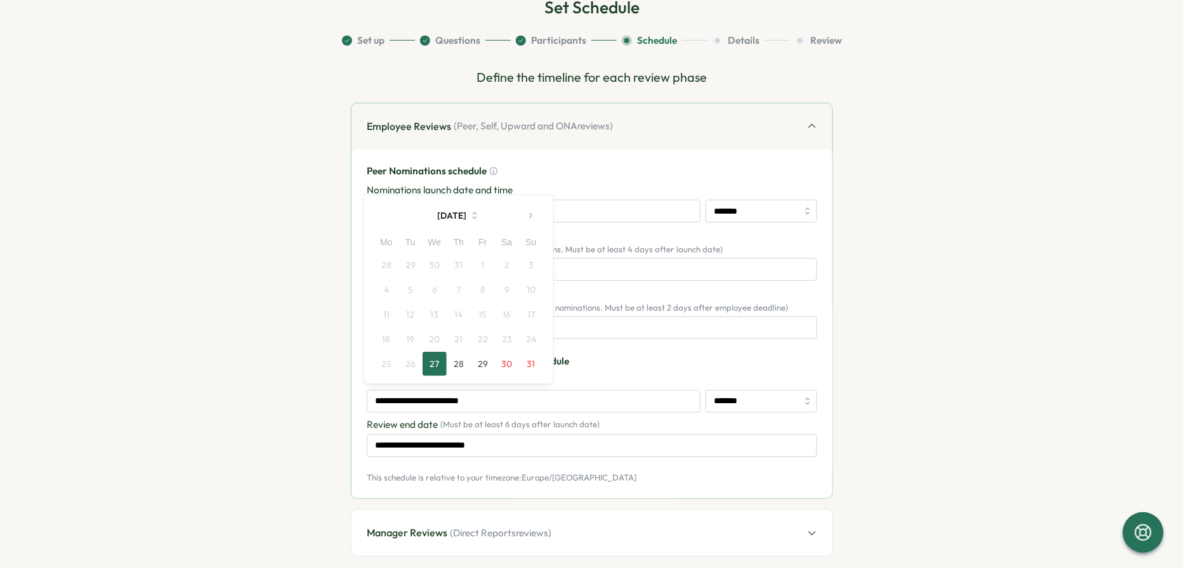
click at [490, 362] on button "29" at bounding box center [483, 364] width 24 height 24
type input "**********"
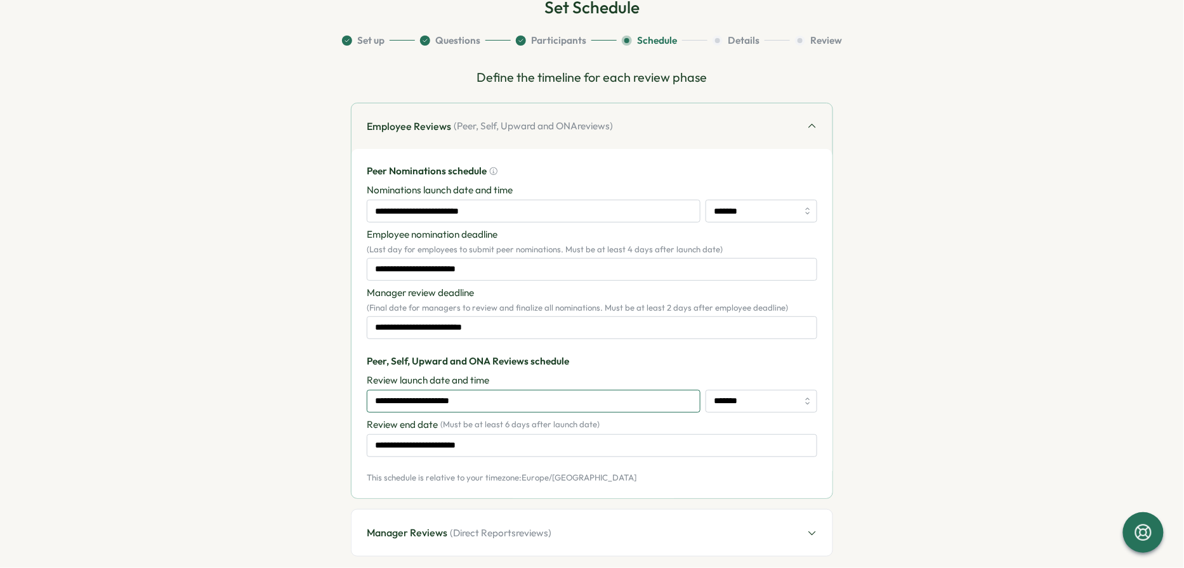
scroll to position [136, 0]
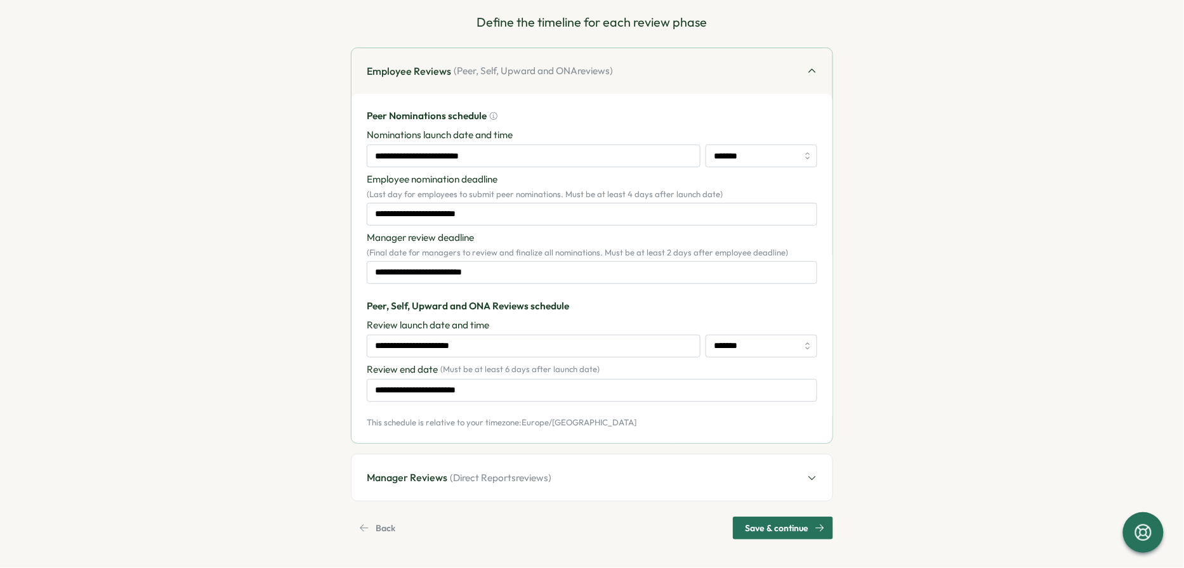
click at [773, 526] on span "Save & continue" at bounding box center [776, 529] width 63 height 22
click at [457, 216] on input "**********" at bounding box center [592, 214] width 450 height 23
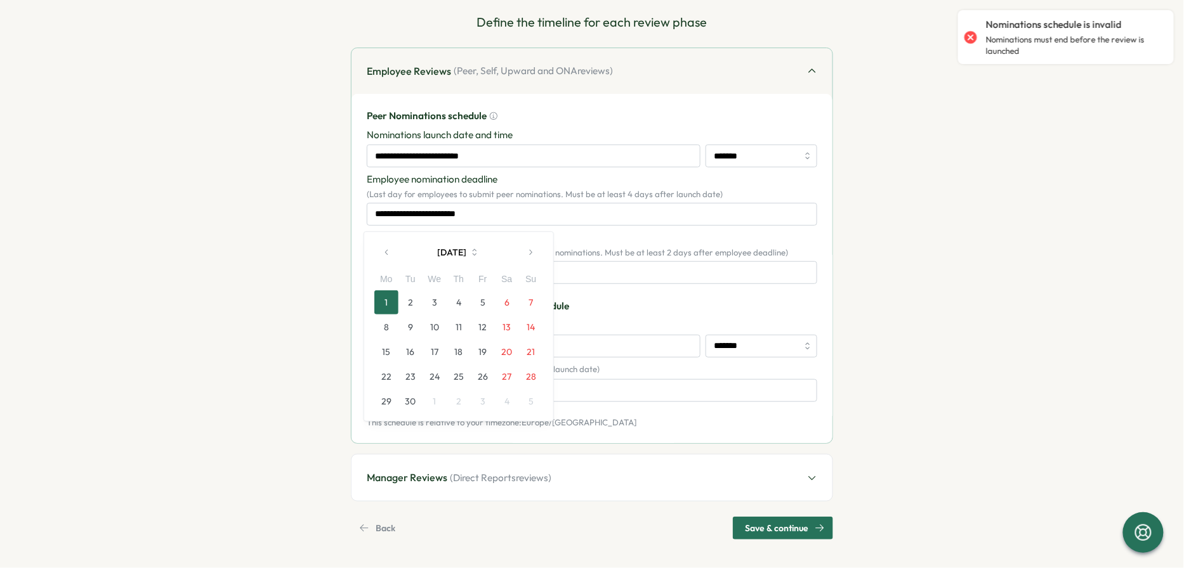
click at [383, 248] on icon "button" at bounding box center [387, 252] width 9 height 9
click at [433, 402] on button "27" at bounding box center [435, 402] width 24 height 24
type input "**********"
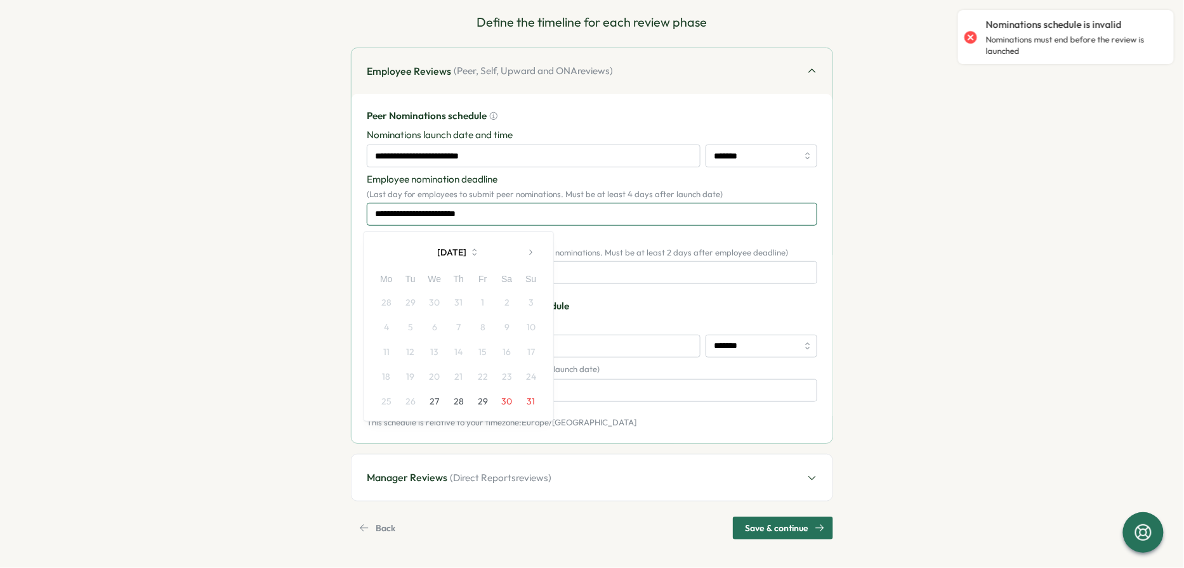
type input "**********"
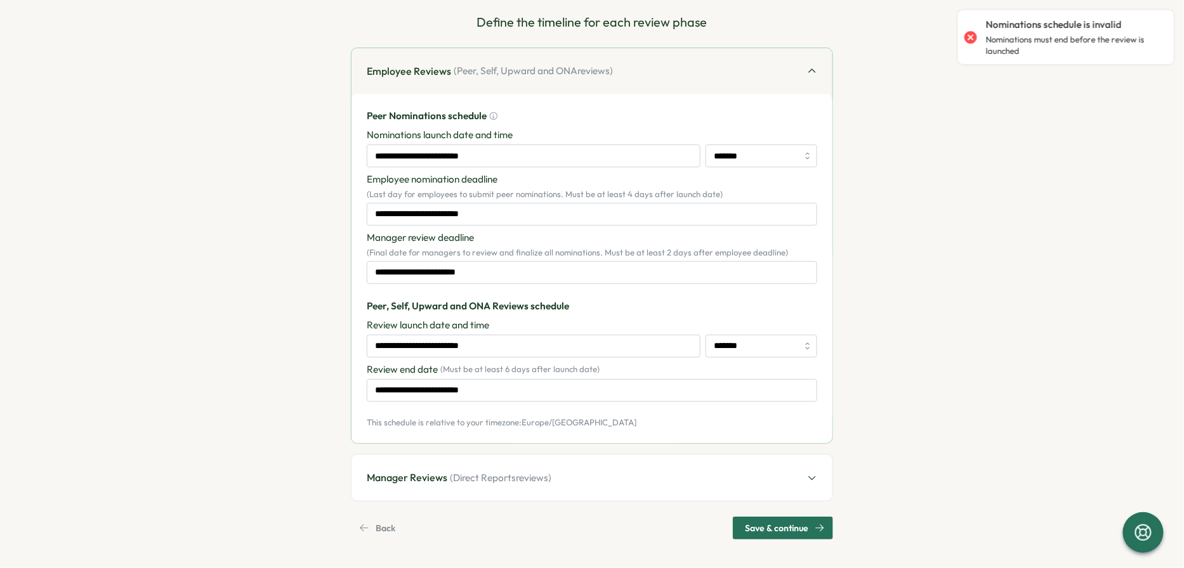
click at [497, 258] on div "**********" at bounding box center [592, 257] width 450 height 53
click at [487, 281] on input "**********" at bounding box center [592, 272] width 450 height 23
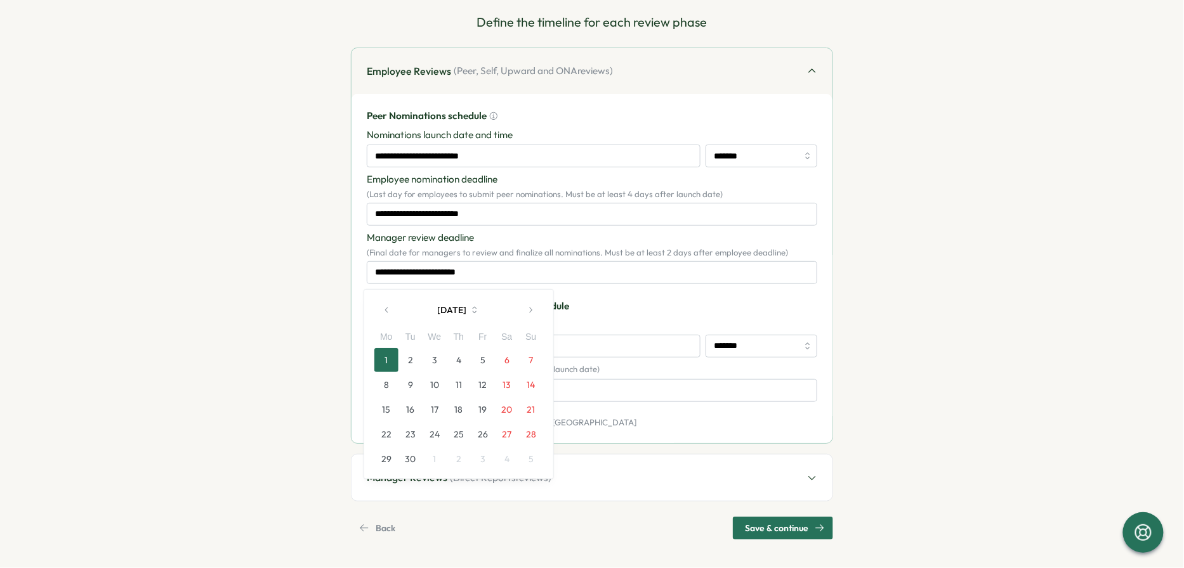
click at [392, 315] on button "button" at bounding box center [386, 310] width 25 height 25
click at [435, 464] on button "27" at bounding box center [435, 459] width 24 height 24
type input "**********"
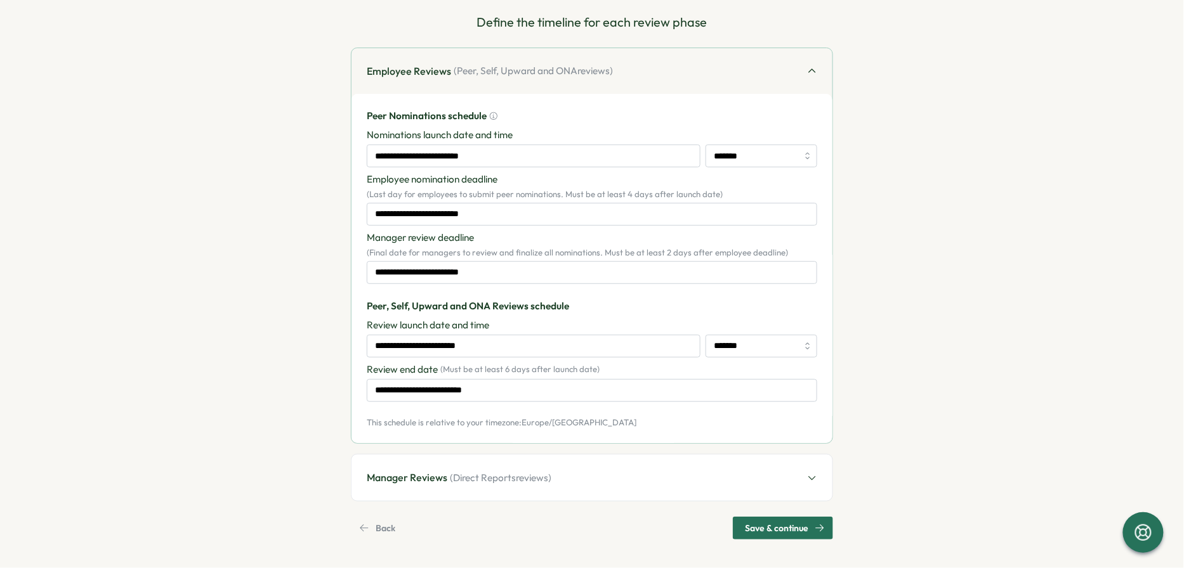
click at [763, 525] on span "Save & continue" at bounding box center [776, 529] width 63 height 22
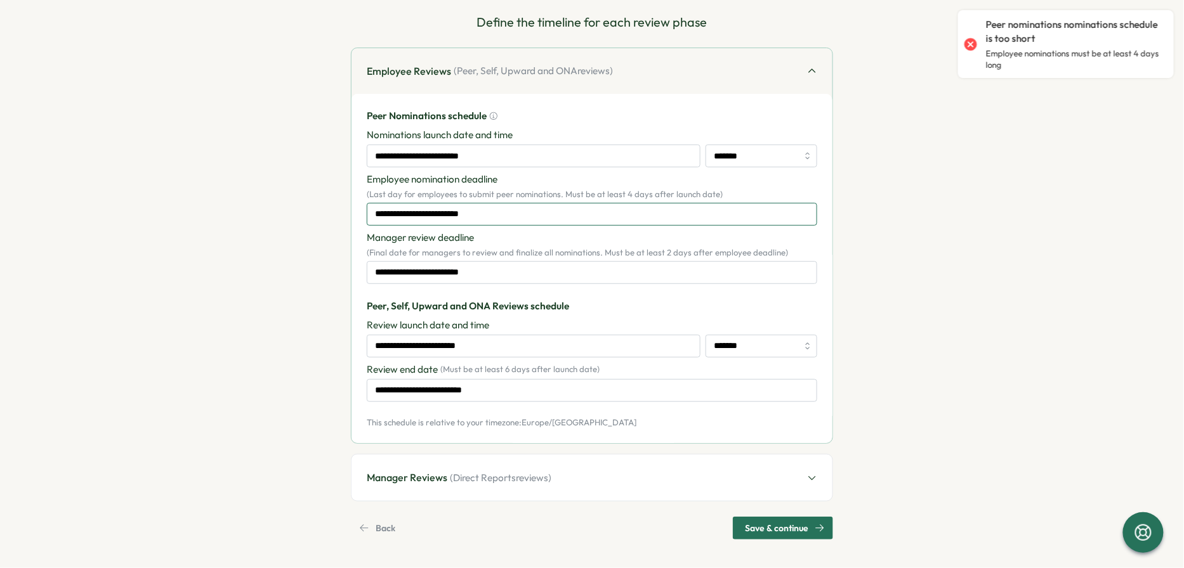
click at [454, 203] on input "**********" at bounding box center [592, 214] width 450 height 23
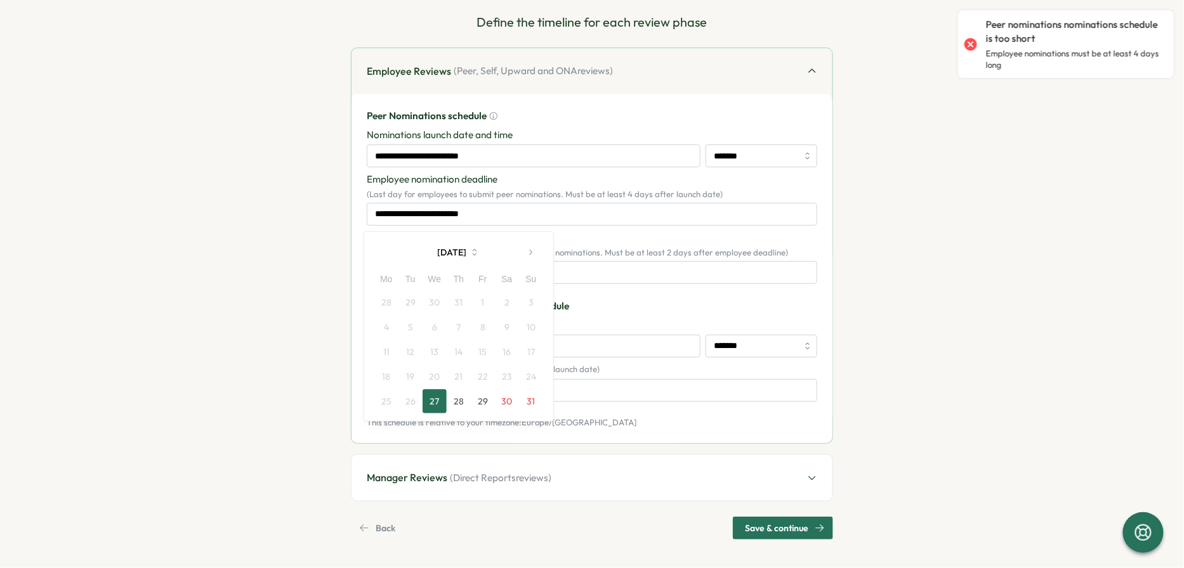
click at [538, 259] on button "button" at bounding box center [530, 252] width 25 height 25
click at [386, 301] on button "1" at bounding box center [386, 303] width 24 height 24
type input "**********"
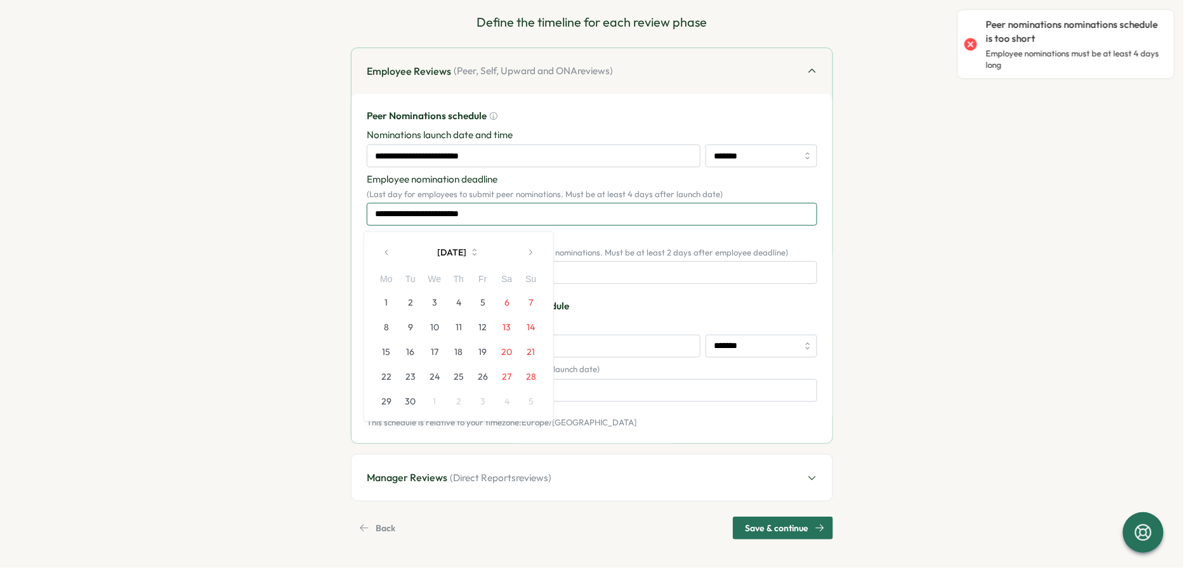
type input "**********"
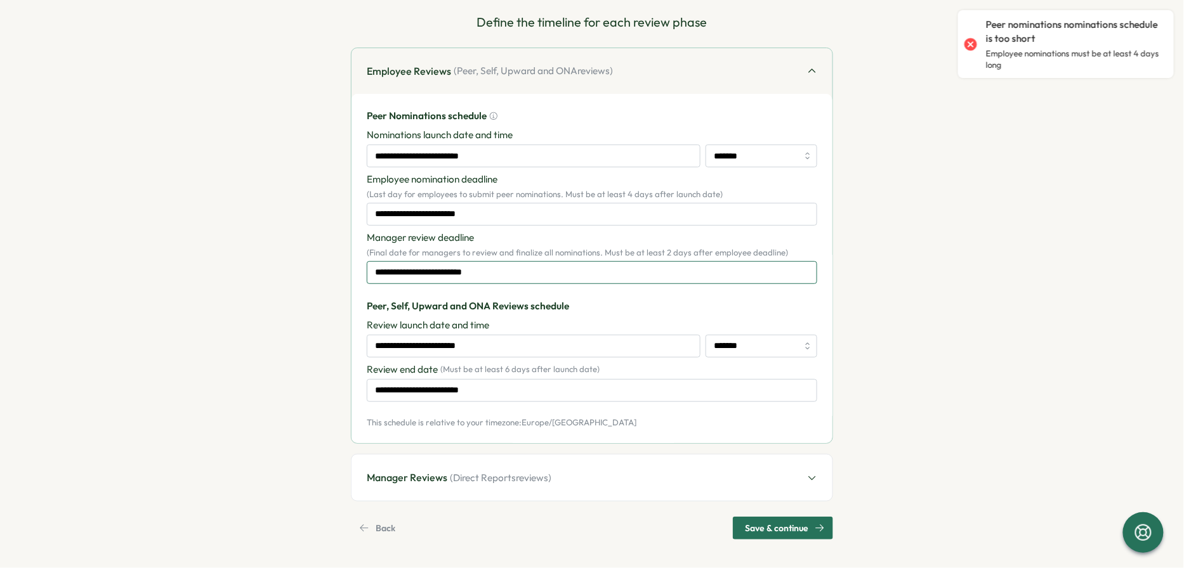
click at [443, 276] on input "**********" at bounding box center [592, 272] width 450 height 23
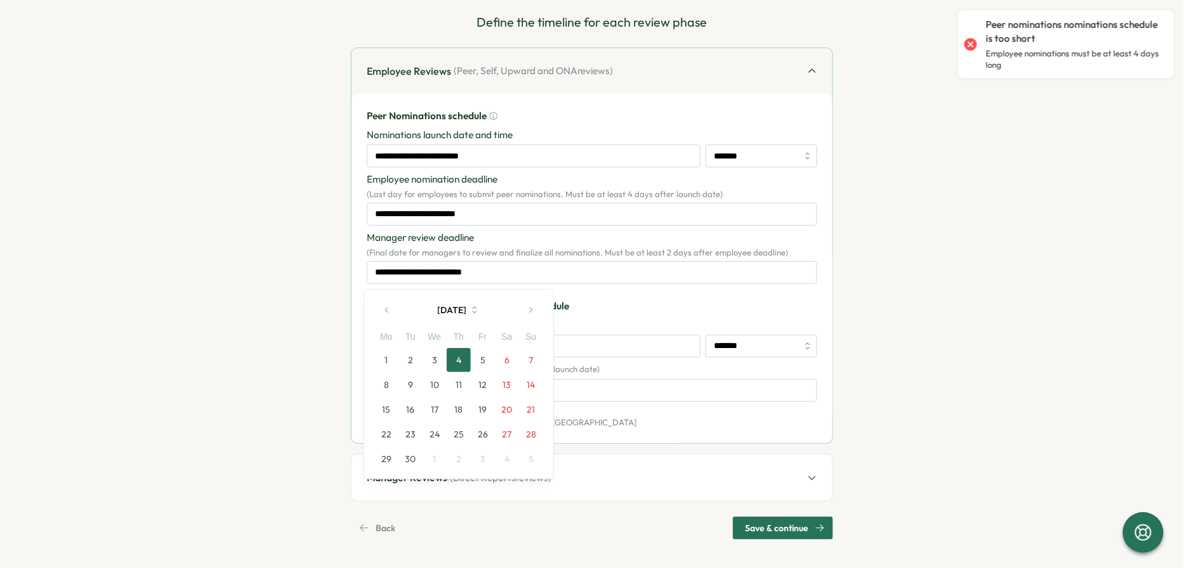
click at [595, 287] on div "**********" at bounding box center [592, 268] width 450 height 319
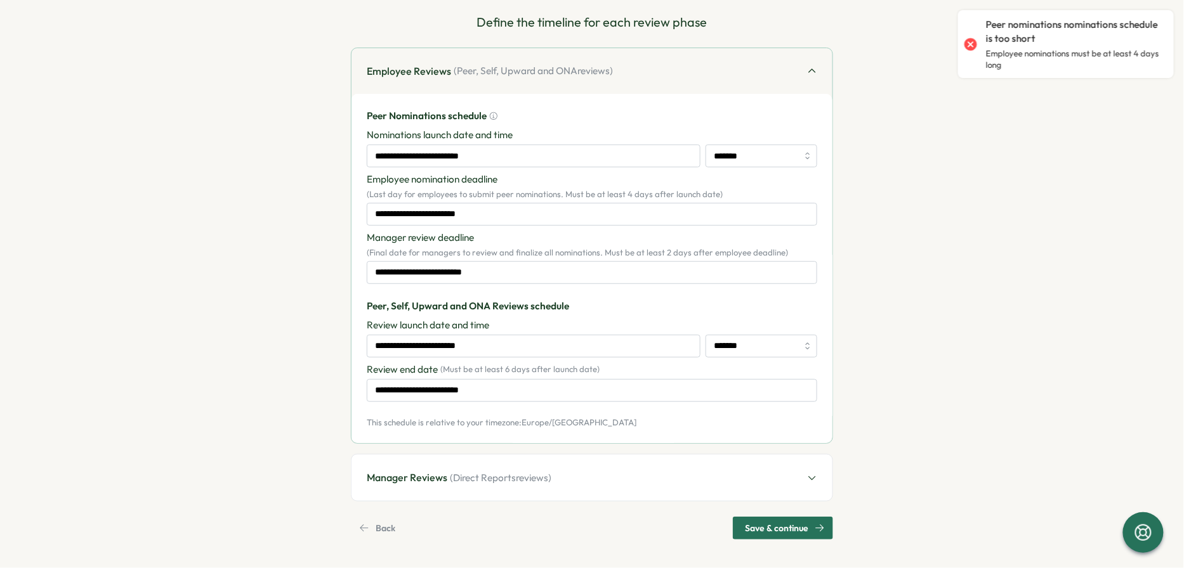
click at [452, 478] on span "( Direct Reports reviews)" at bounding box center [501, 478] width 102 height 14
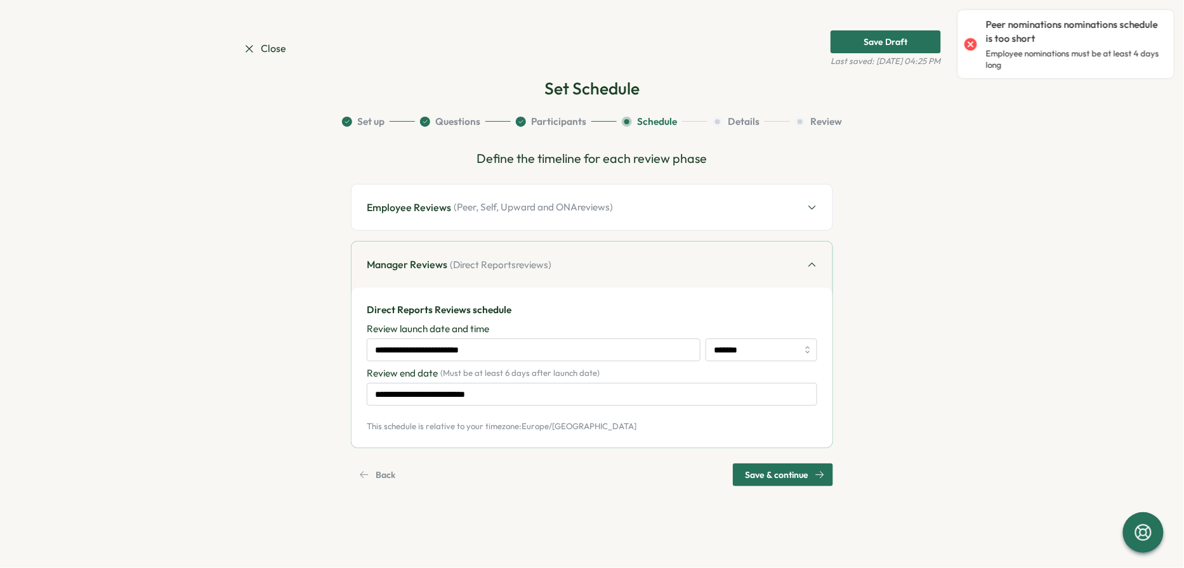
scroll to position [0, 0]
click at [497, 353] on input "**********" at bounding box center [534, 350] width 334 height 23
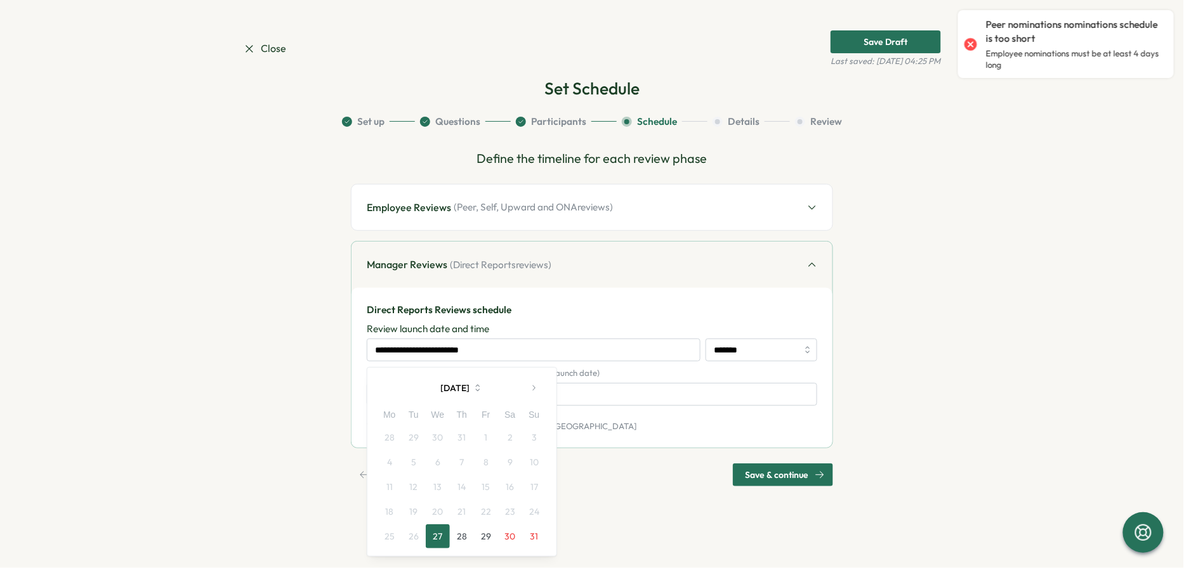
click at [537, 386] on icon "button" at bounding box center [533, 388] width 9 height 9
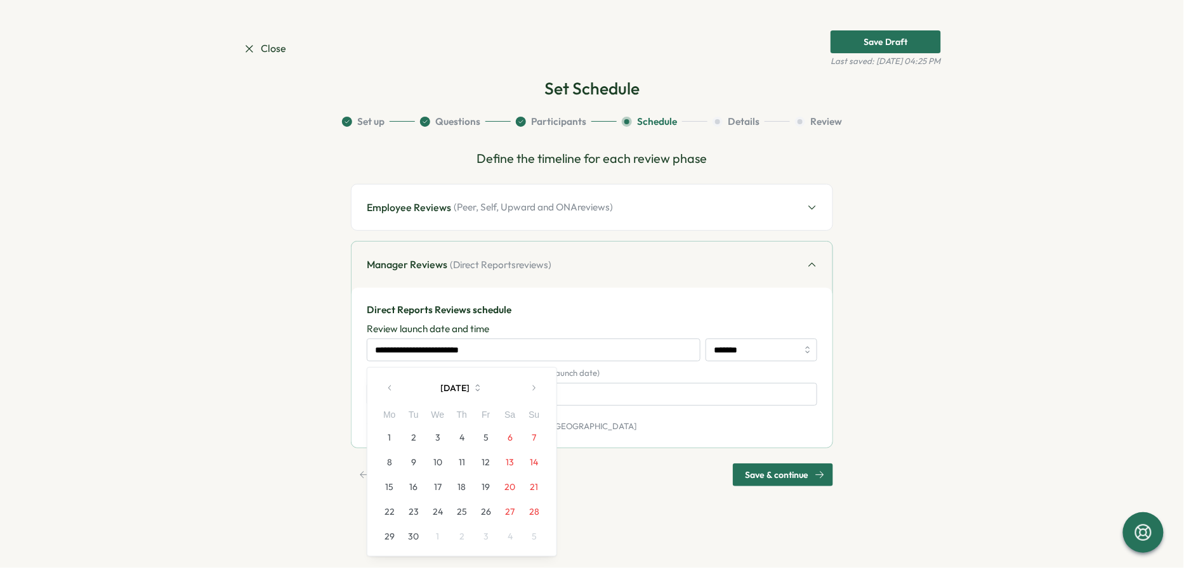
click at [393, 439] on button "1" at bounding box center [390, 438] width 24 height 24
type input "**********"
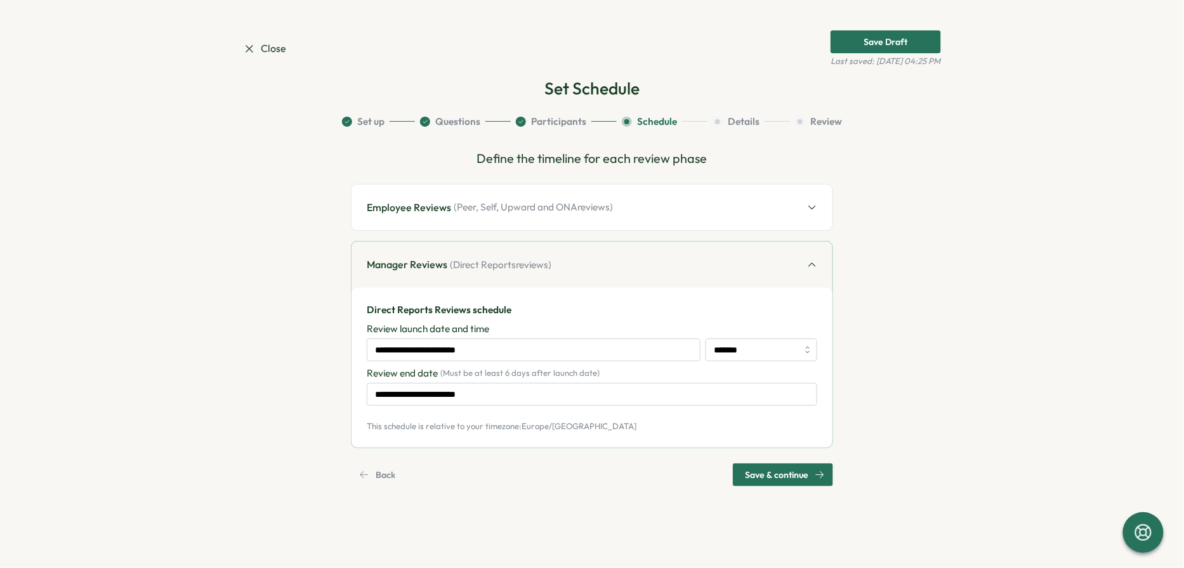
click at [754, 478] on span "Save & continue" at bounding box center [776, 475] width 63 height 22
click at [484, 228] on div "Employee Reviews ( Peer, Self, Upward and ONA reviews)" at bounding box center [591, 208] width 481 height 46
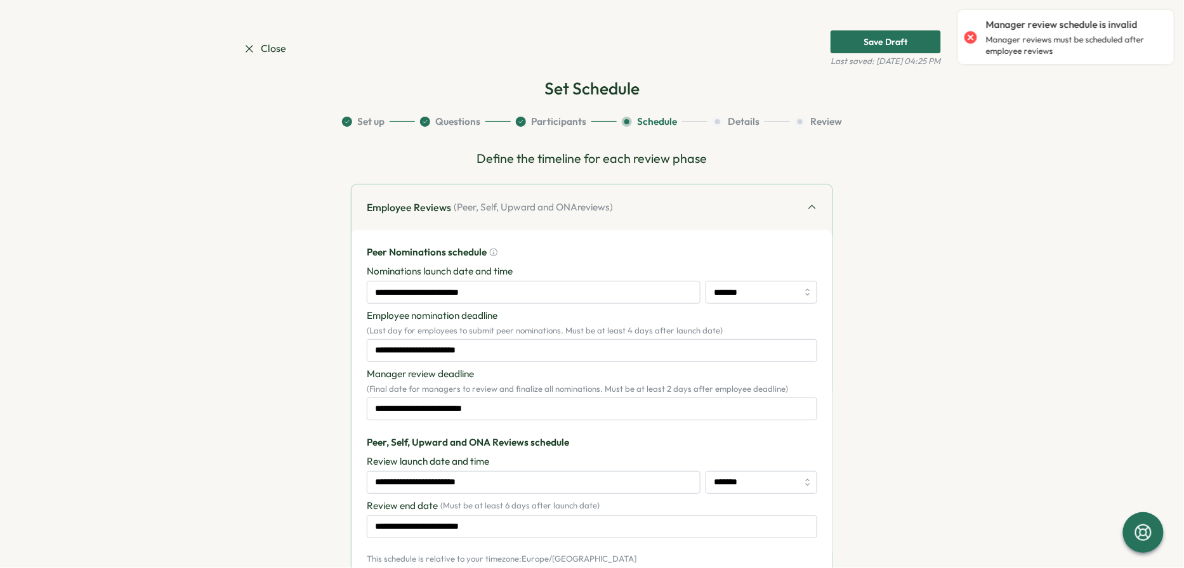
click at [484, 228] on div "Employee Reviews ( Peer, Self, Upward and ONA reviews)" at bounding box center [591, 208] width 481 height 46
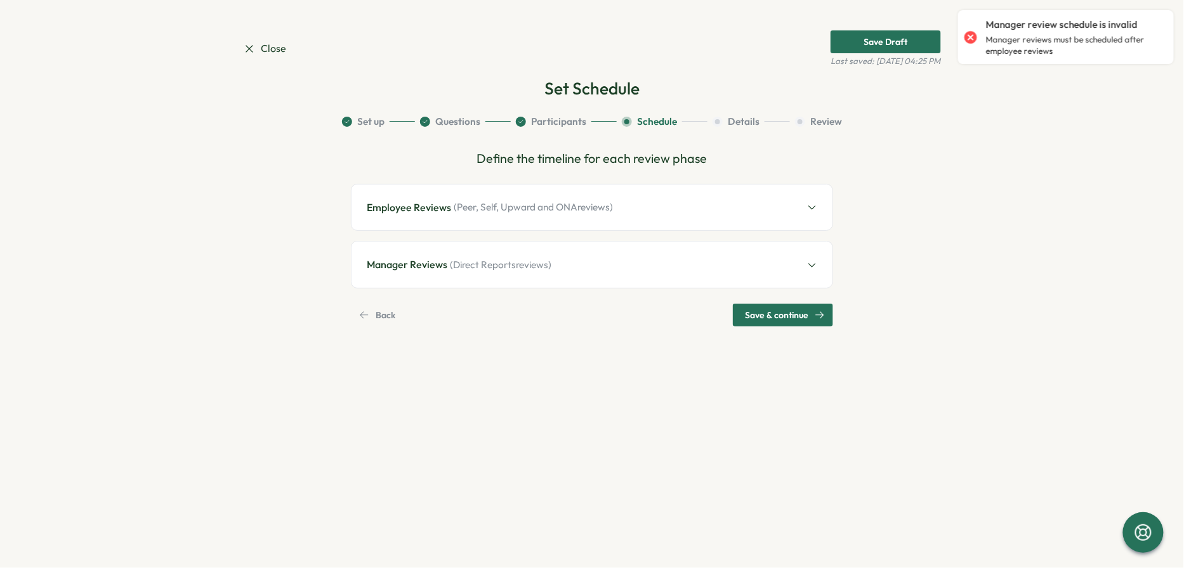
click at [445, 272] on div "Manager Reviews ( Direct Reports reviews)" at bounding box center [591, 265] width 481 height 46
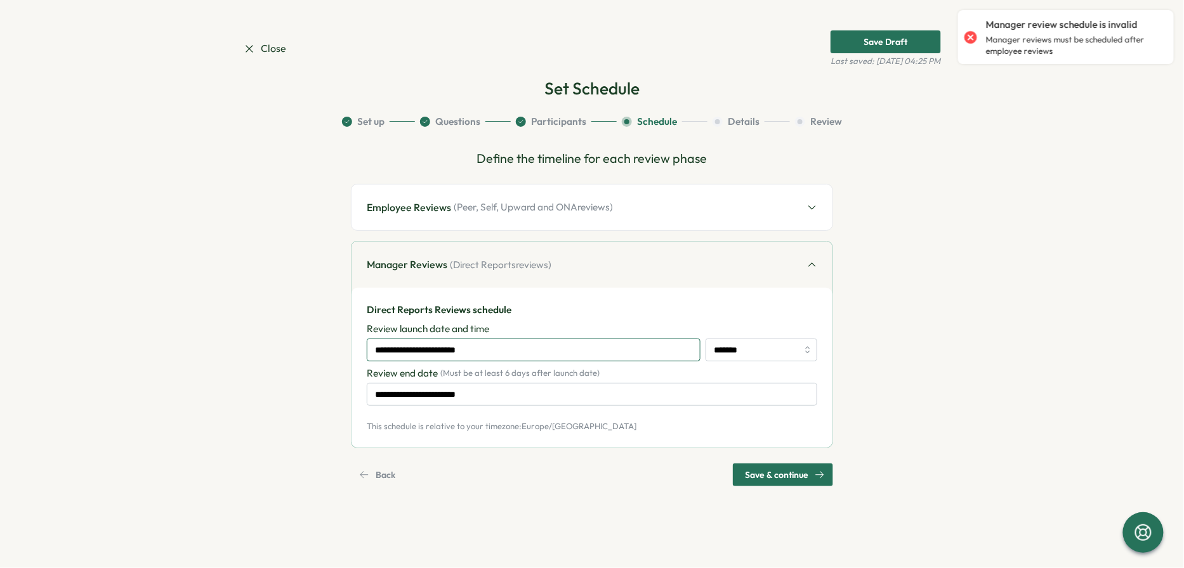
click at [456, 354] on input "**********" at bounding box center [534, 350] width 334 height 23
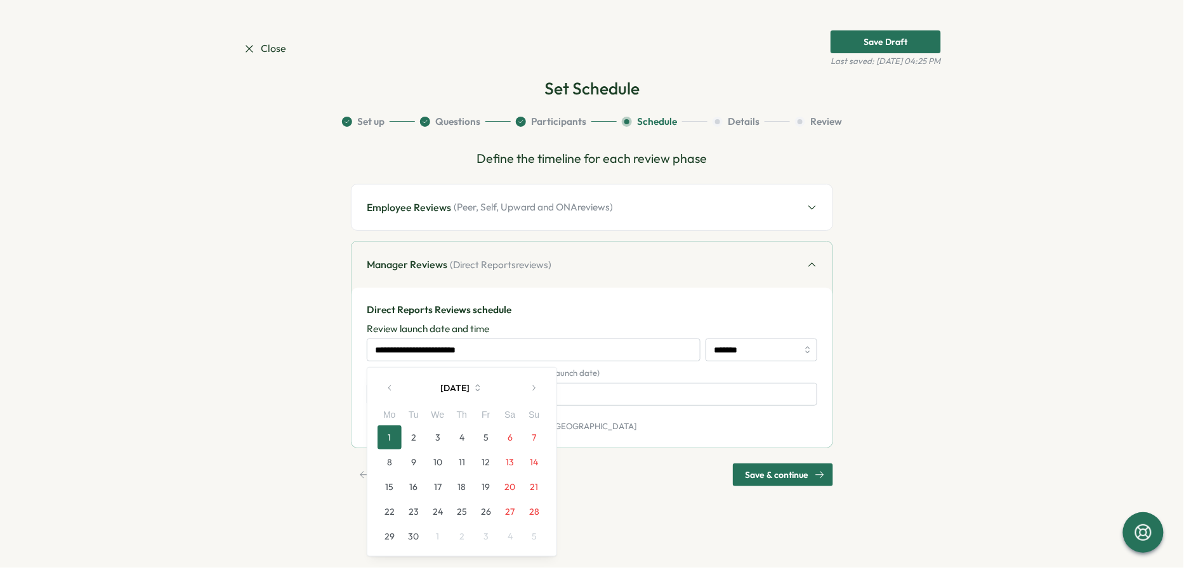
click at [511, 437] on button "6" at bounding box center [510, 438] width 24 height 24
type input "**********"
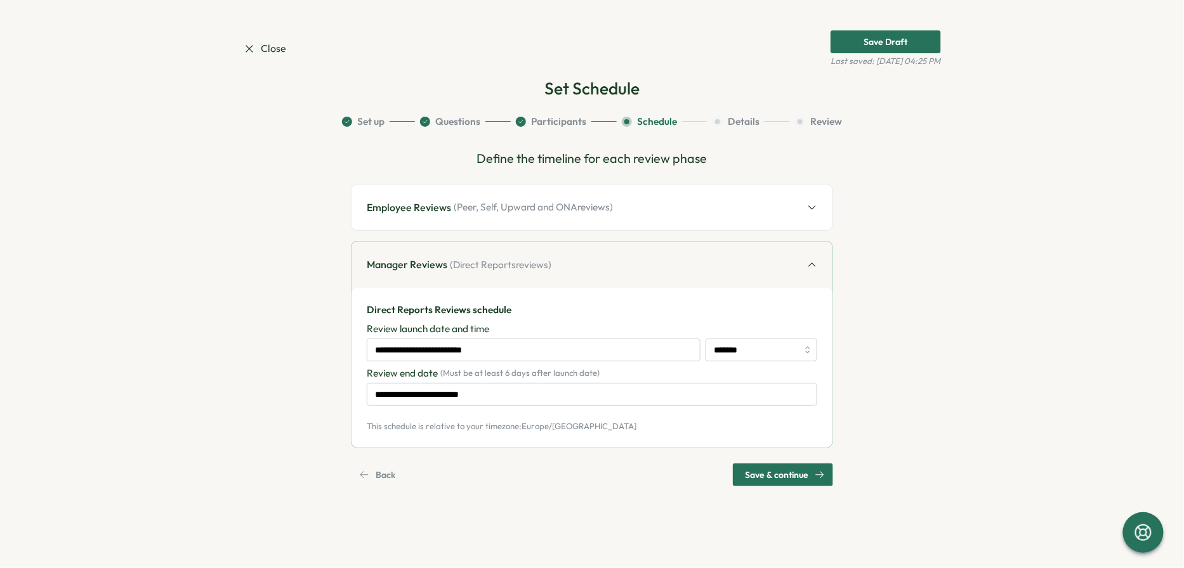
click at [788, 480] on span "Save & continue" at bounding box center [776, 475] width 63 height 22
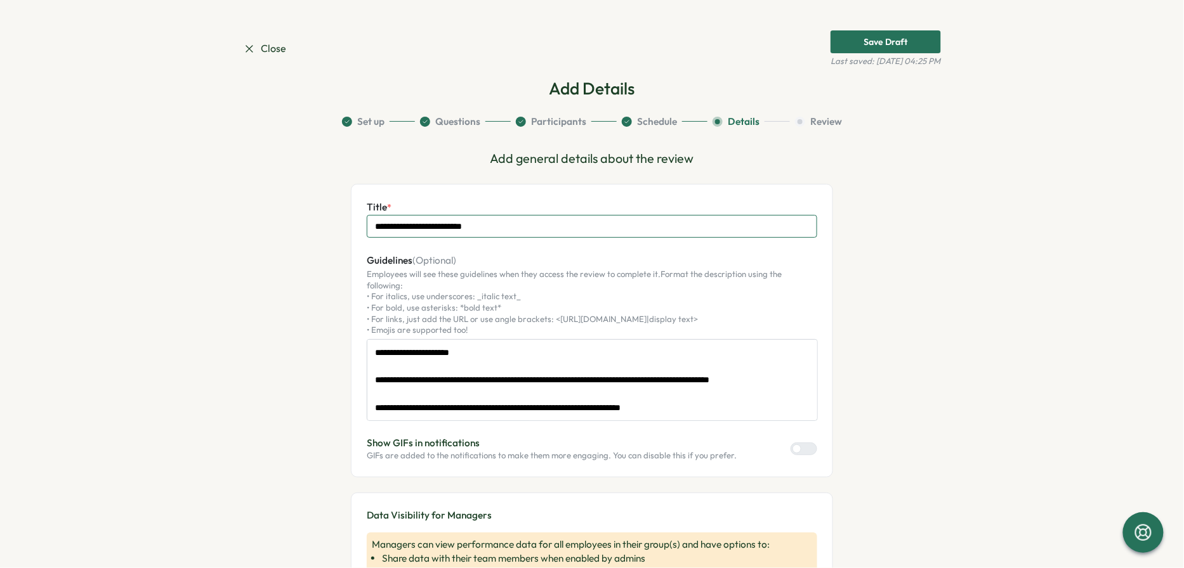
drag, startPoint x: 373, startPoint y: 225, endPoint x: 677, endPoint y: 227, distance: 303.9
click at [674, 227] on input "**********" at bounding box center [592, 226] width 450 height 23
type input "*"
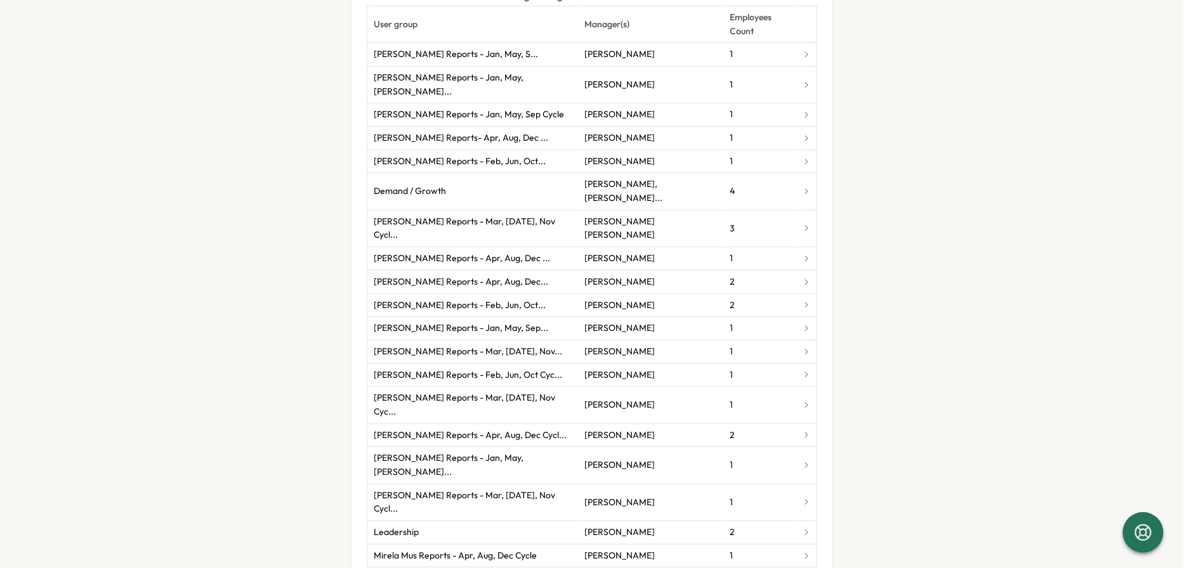
scroll to position [1006, 0]
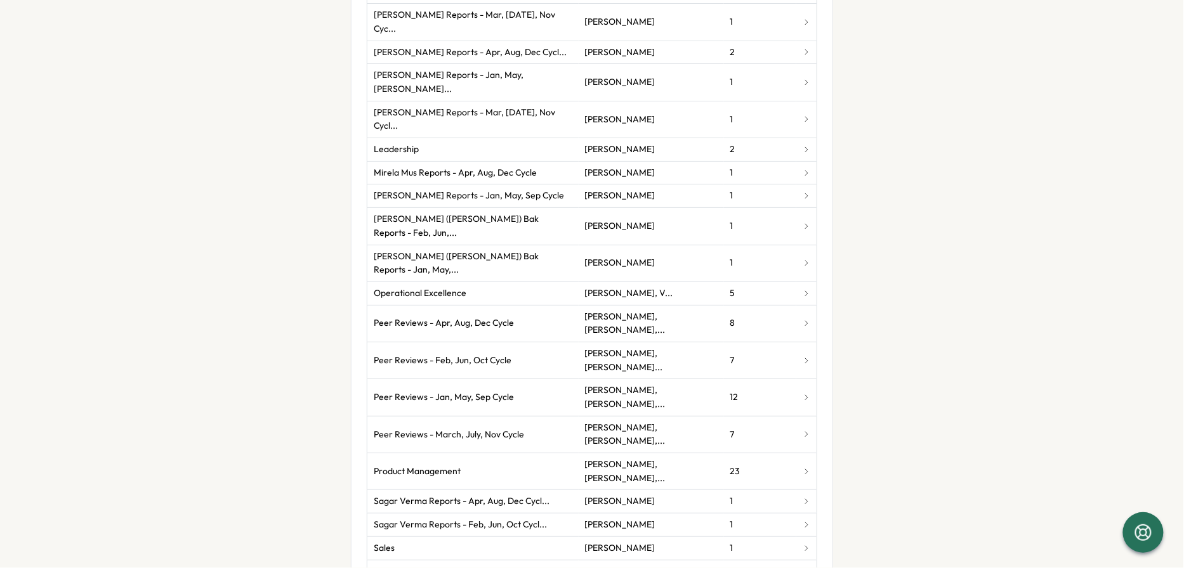
type input "**********"
click at [798, 539] on section "**********" at bounding box center [592, 284] width 1184 height 568
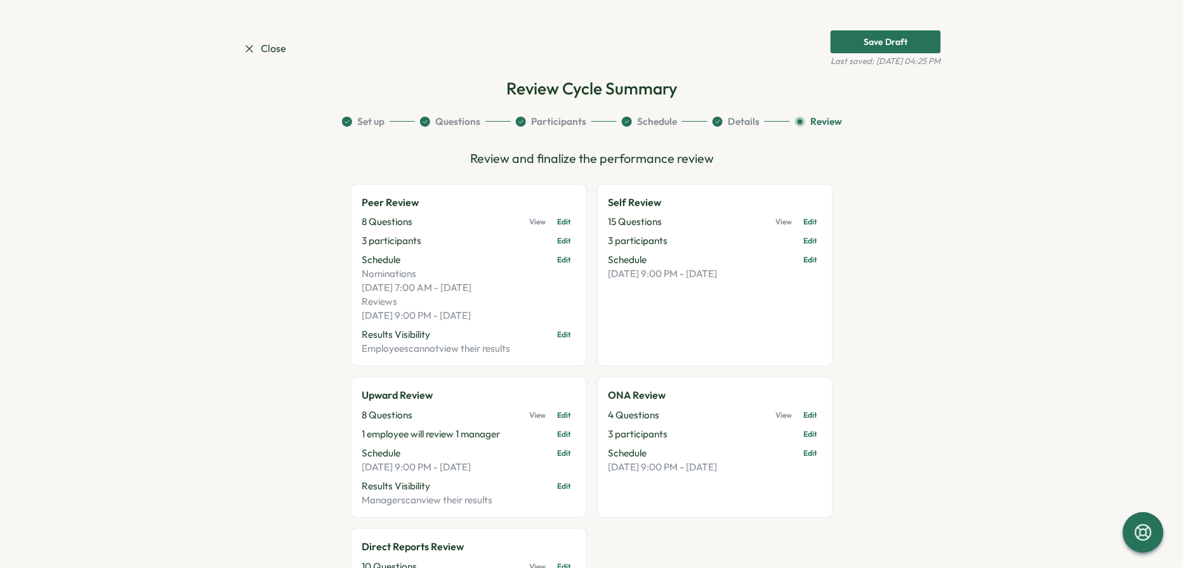
scroll to position [216, 0]
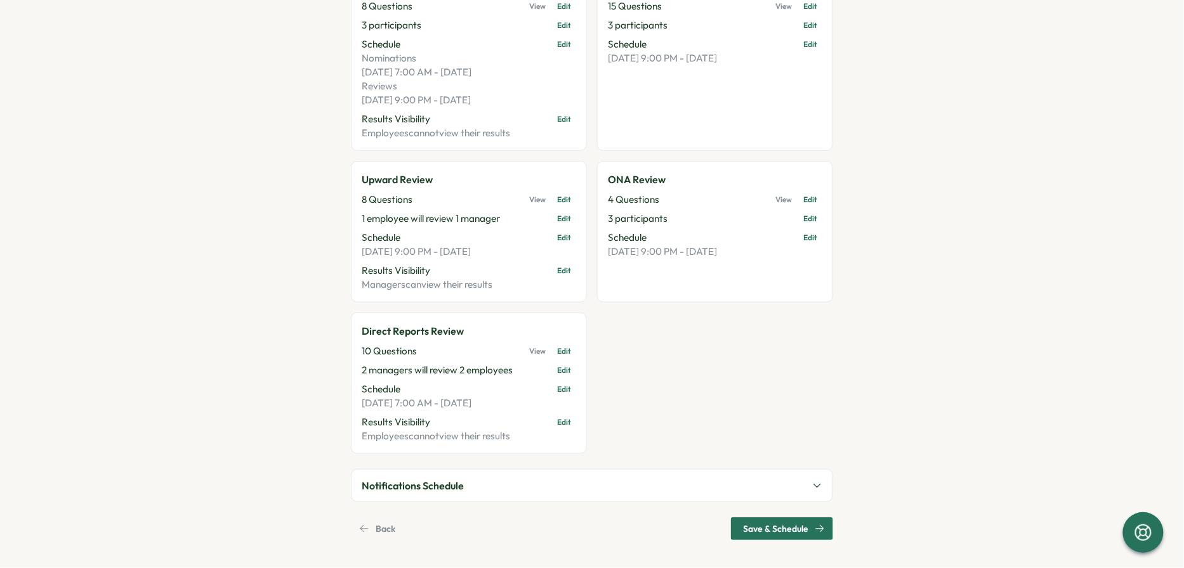
click at [782, 529] on span "Save & Schedule" at bounding box center [775, 529] width 65 height 22
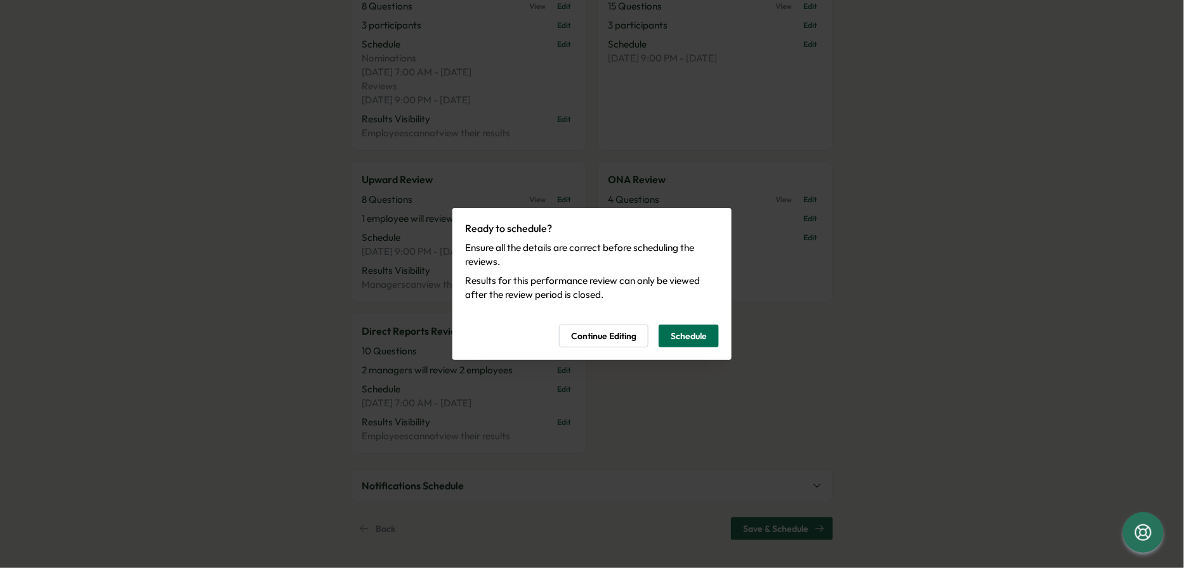
click at [681, 334] on span "Schedule" at bounding box center [689, 336] width 36 height 22
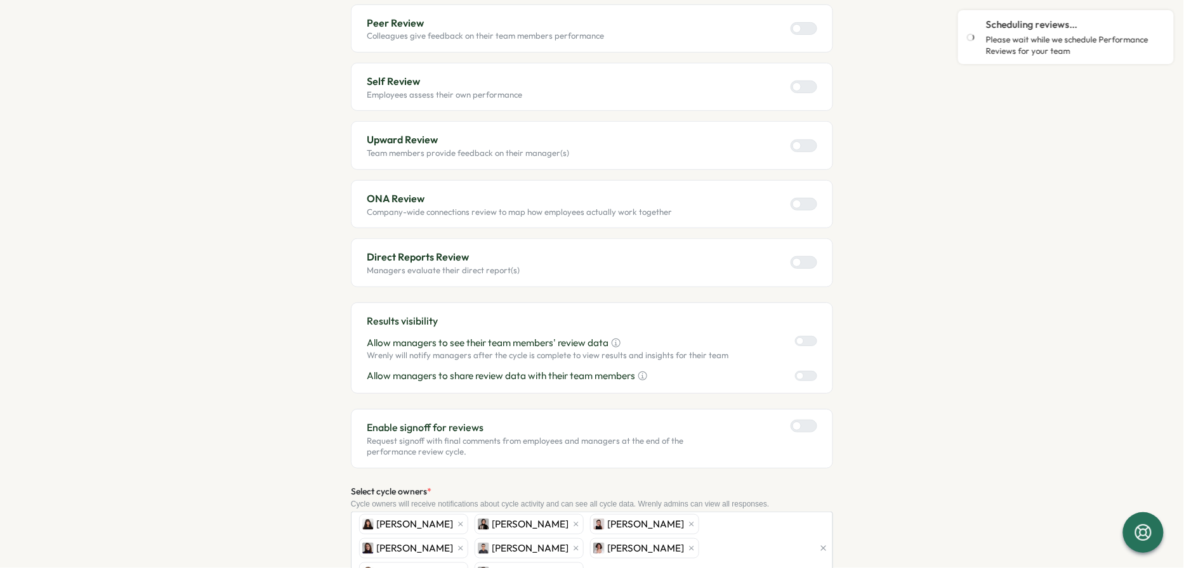
scroll to position [83, 0]
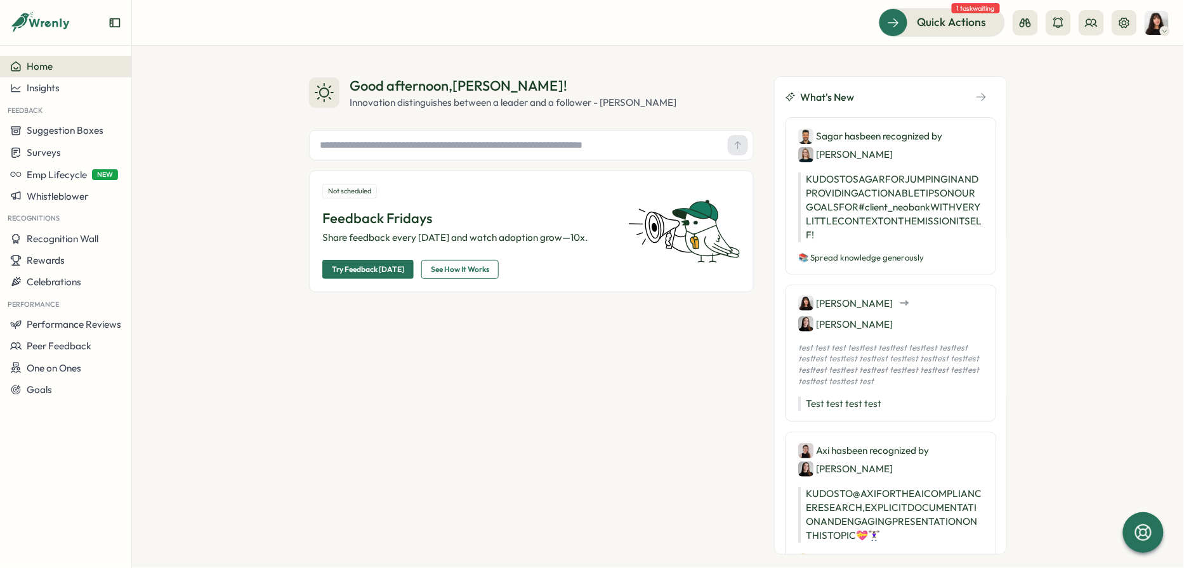
click at [1153, 26] on img at bounding box center [1157, 23] width 24 height 24
click at [1031, 28] on icon at bounding box center [1025, 22] width 13 height 13
click at [1097, 20] on icon at bounding box center [1091, 22] width 13 height 13
click at [1079, 77] on div "User Groups" at bounding box center [1092, 87] width 95 height 24
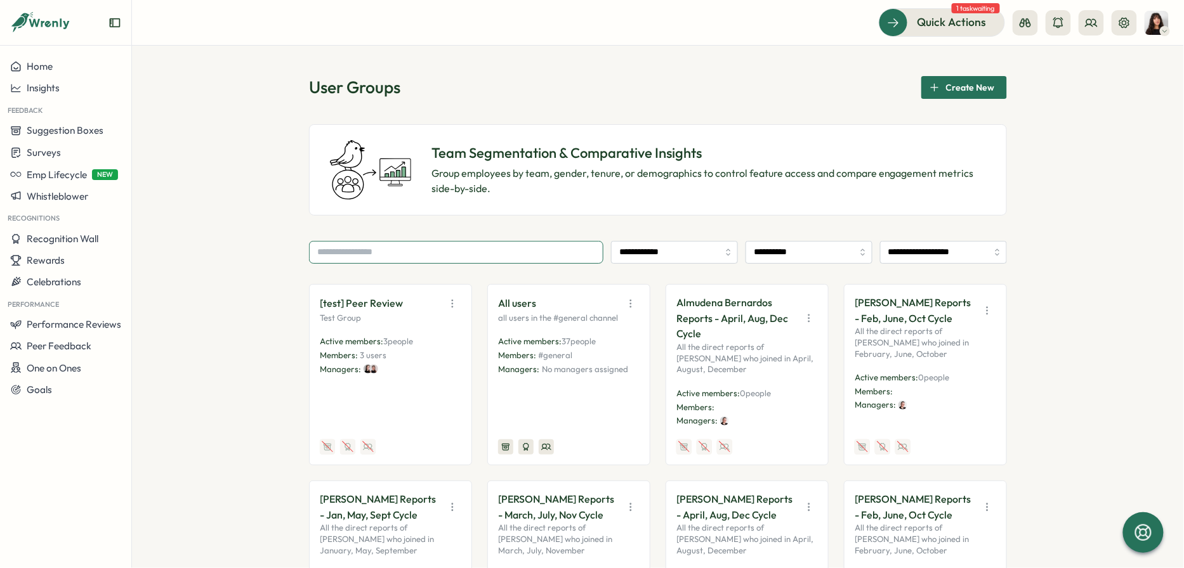
click at [395, 248] on input "text" at bounding box center [456, 252] width 294 height 23
type input "*"
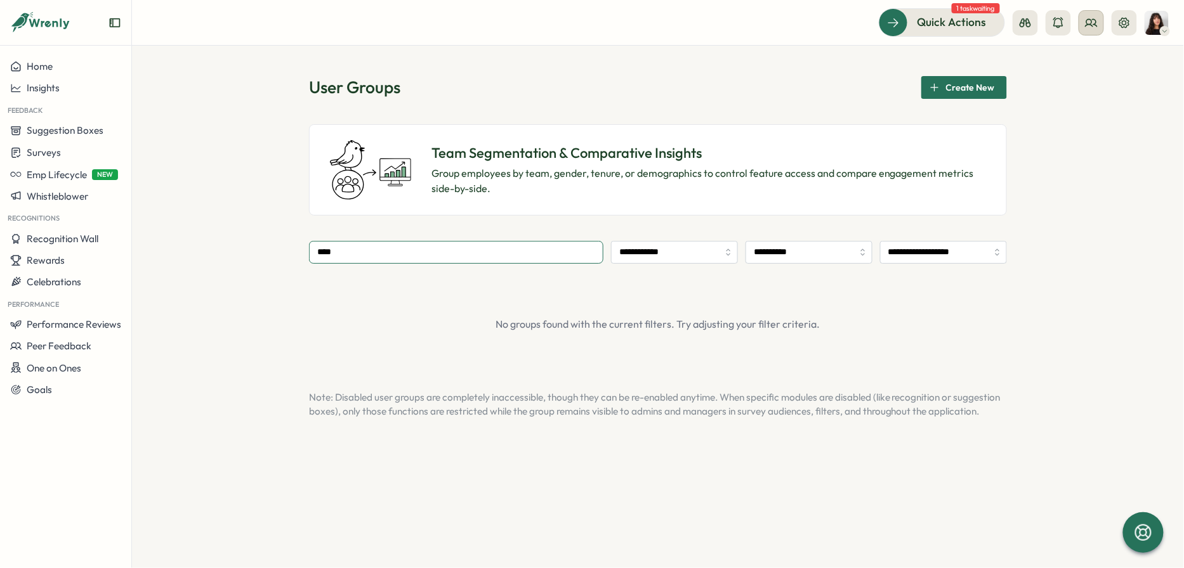
type input "****"
click at [1098, 23] on icon at bounding box center [1091, 22] width 13 height 13
click at [1081, 67] on div "Org Members" at bounding box center [1093, 63] width 80 height 14
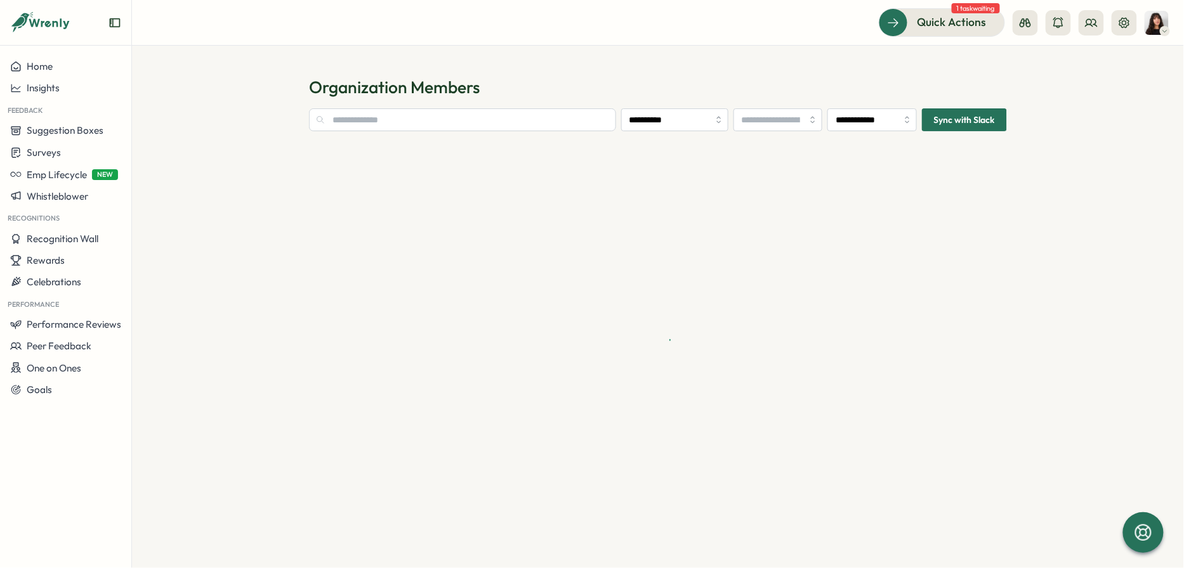
type input "**********"
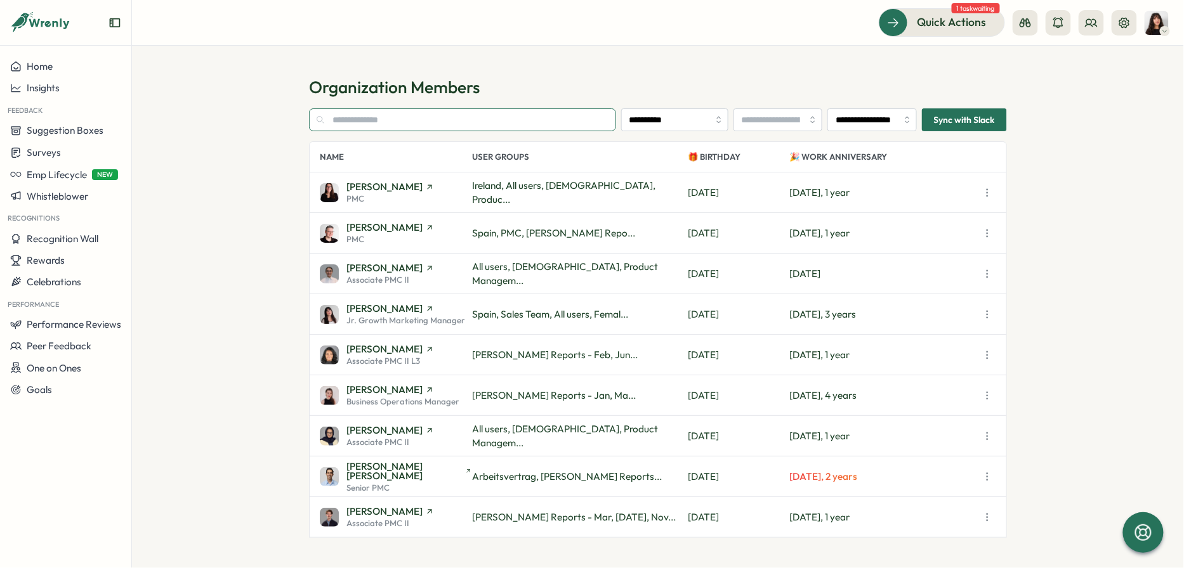
click at [378, 125] on input "text" at bounding box center [462, 119] width 307 height 23
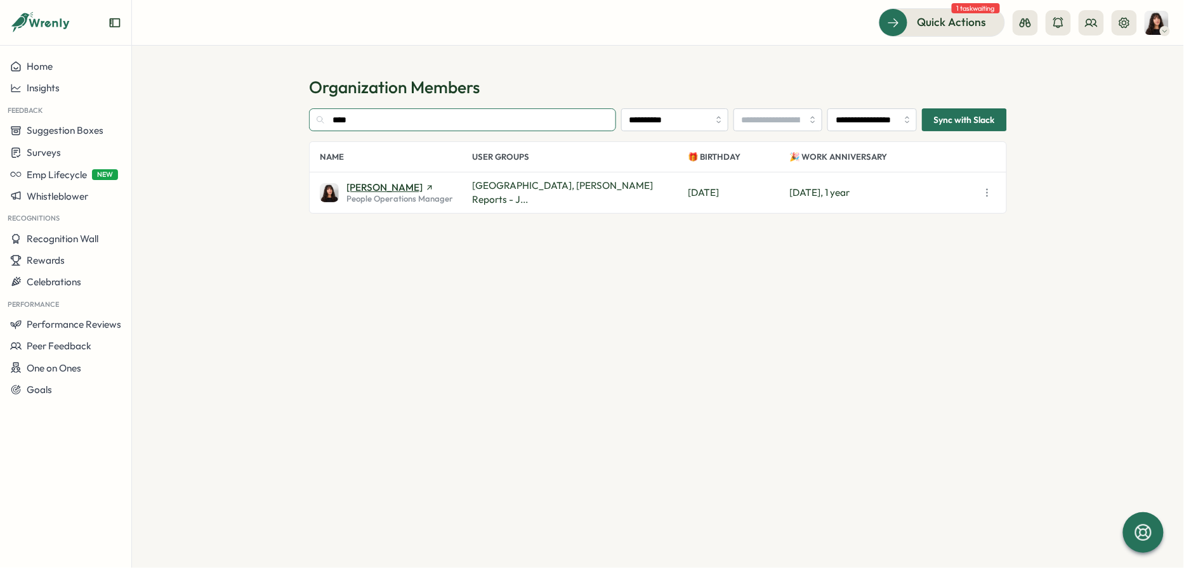
type input "****"
click at [425, 187] on icon at bounding box center [429, 187] width 9 height 9
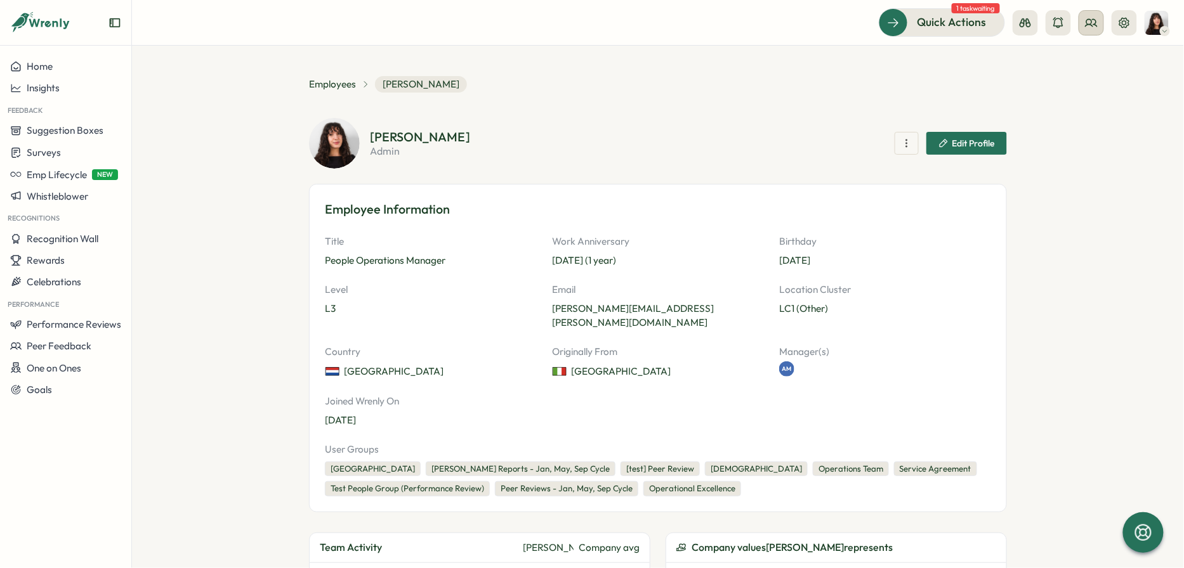
click at [1098, 25] on button at bounding box center [1091, 22] width 25 height 25
click at [1087, 82] on div "User Groups" at bounding box center [1093, 87] width 80 height 14
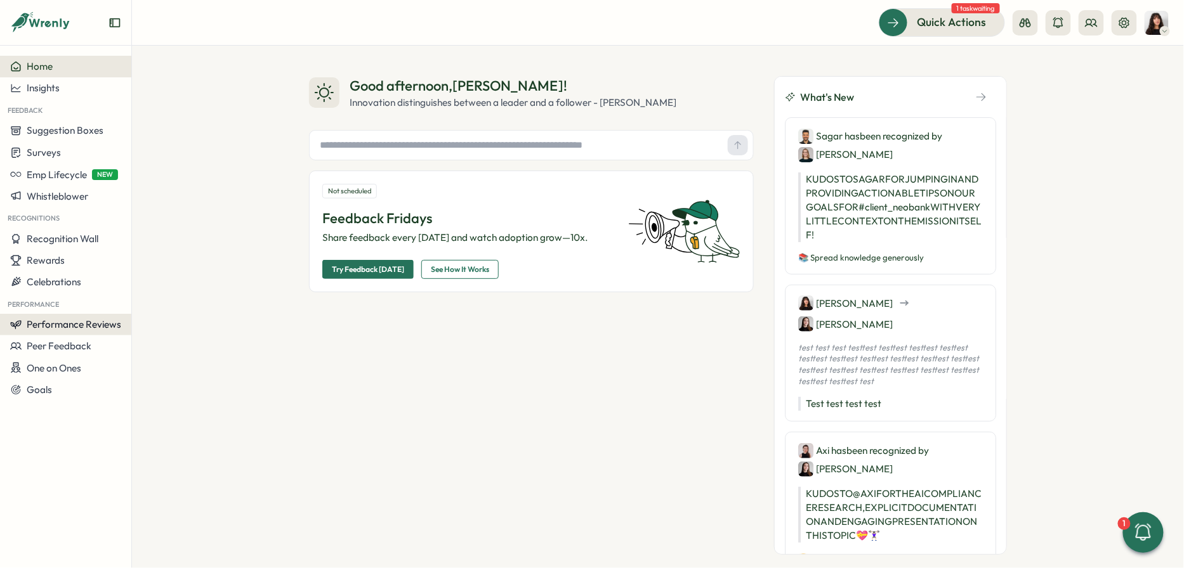
click at [71, 324] on span "Performance Reviews" at bounding box center [74, 325] width 95 height 12
click at [170, 303] on div "Reviews" at bounding box center [184, 301] width 98 height 14
